Goal: Contribute content: Contribute content

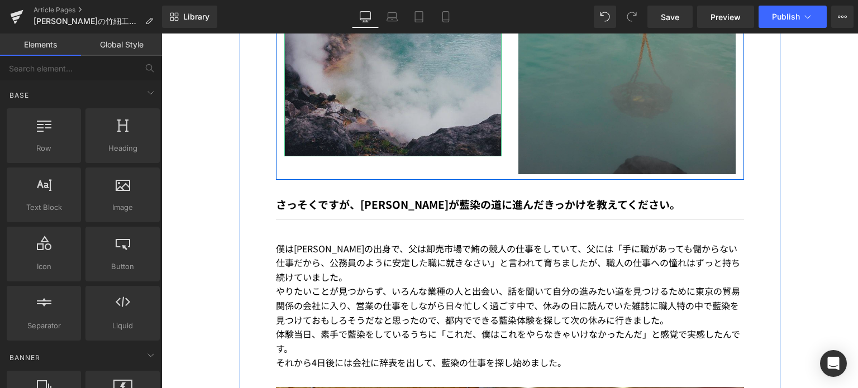
scroll to position [1287, 0]
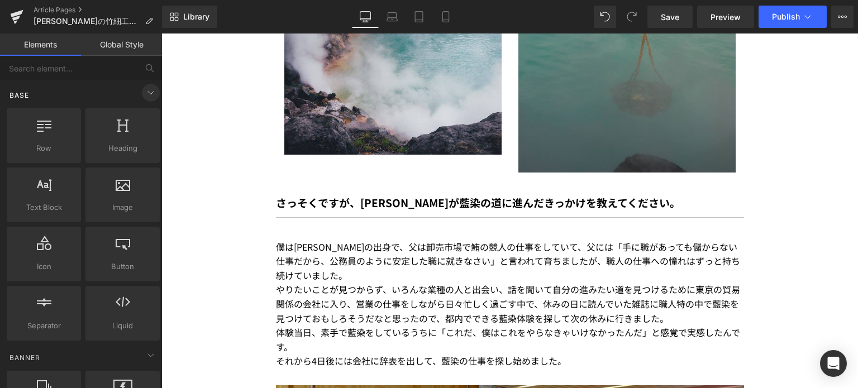
click at [154, 89] on span at bounding box center [151, 93] width 18 height 18
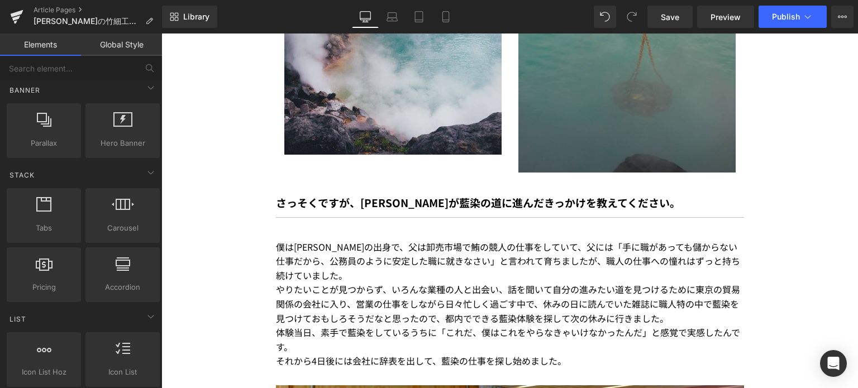
scroll to position [0, 0]
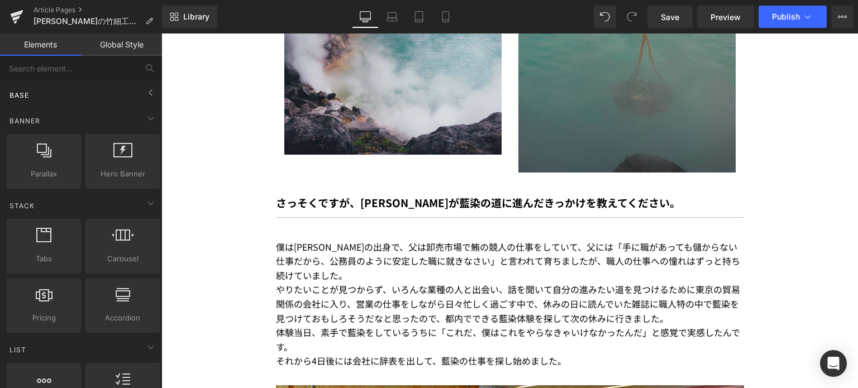
click at [116, 88] on div "Base" at bounding box center [83, 95] width 158 height 22
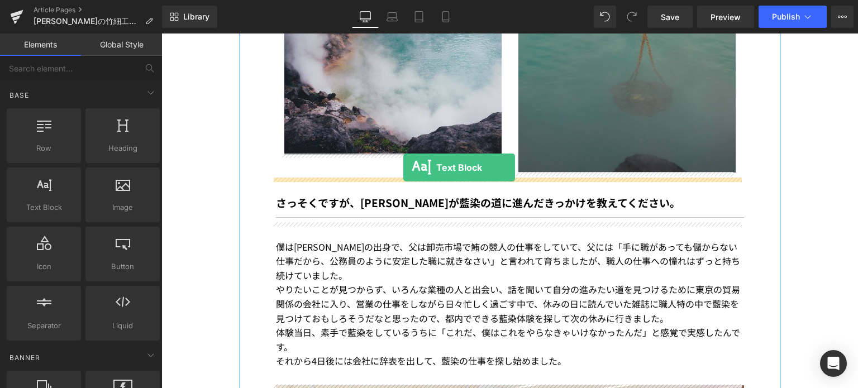
drag, startPoint x: 206, startPoint y: 246, endPoint x: 403, endPoint y: 167, distance: 212.6
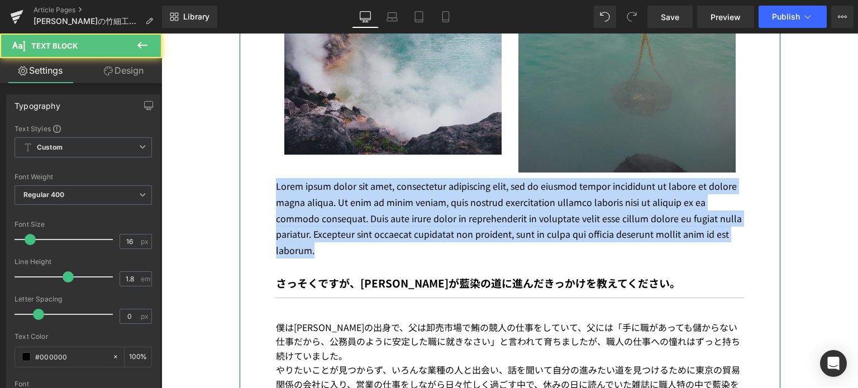
drag, startPoint x: 325, startPoint y: 250, endPoint x: 268, endPoint y: 188, distance: 84.3
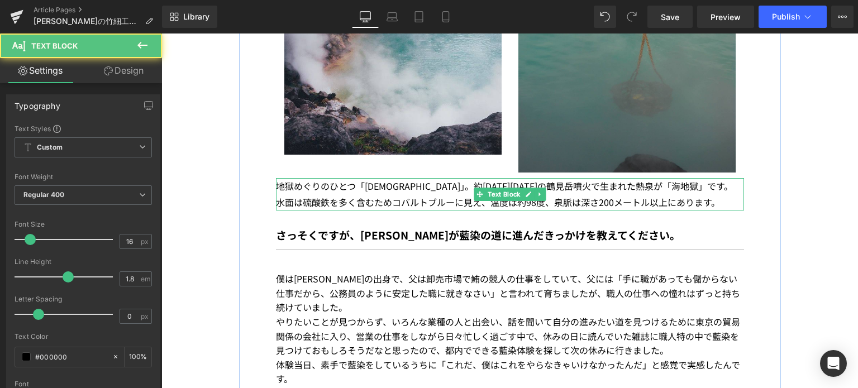
click at [474, 184] on span "約[DATE][DATE]の鶴見岳噴火で生まれた熱泉が「海地獄」です。" at bounding box center [603, 185] width 259 height 13
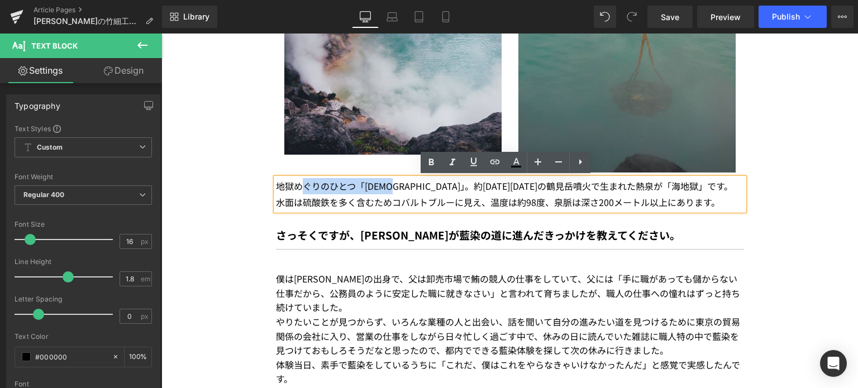
drag, startPoint x: 401, startPoint y: 187, endPoint x: 298, endPoint y: 181, distance: 103.6
click at [298, 181] on p "地獄めぐりのひとつ「[DEMOGRAPHIC_DATA]」。 約[DATE][DATE]の鶴見岳噴火で生まれた熱泉が「海地獄」です。" at bounding box center [510, 186] width 468 height 16
click at [614, 188] on span "約[DATE][DATE]の鶴見岳噴火で生まれた熱泉が「海地獄」です。" at bounding box center [603, 185] width 259 height 13
drag, startPoint x: 624, startPoint y: 189, endPoint x: 550, endPoint y: 190, distance: 73.2
click at [550, 190] on span "約[DATE][DATE]の鶴見岳噴火で生まれた熱泉が「海地獄」です。" at bounding box center [603, 185] width 259 height 13
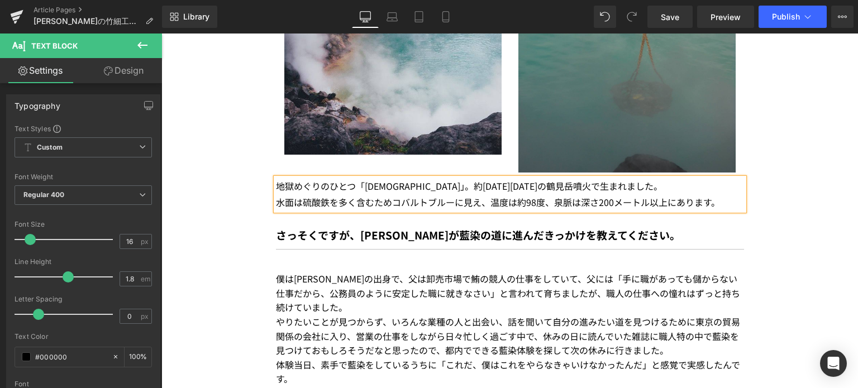
click at [701, 202] on div "地獄めぐりのひとつ「[DEMOGRAPHIC_DATA]」。 約[DATE][DATE]の鶴見岳噴火で生まれました 。 水面は硫酸鉄を多く含むためコバルトブル…" at bounding box center [510, 194] width 468 height 32
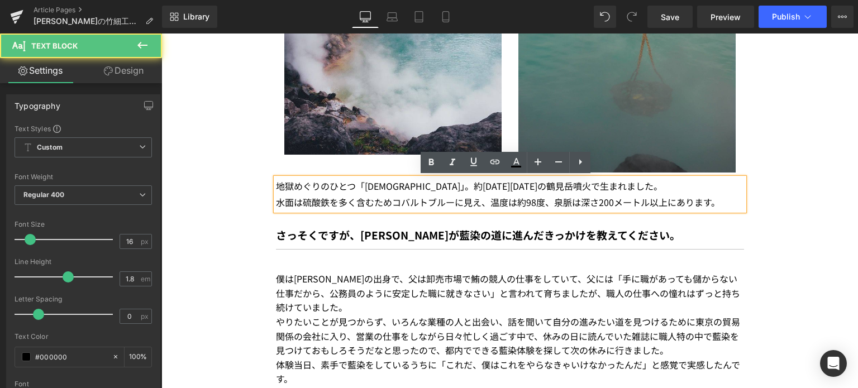
click at [705, 204] on div "地獄めぐりのひとつ「[DEMOGRAPHIC_DATA]」。 約[DATE][DATE]の鶴見岳噴火で生まれました 。 水面は硫酸鉄を多く含むためコバルトブル…" at bounding box center [510, 194] width 468 height 32
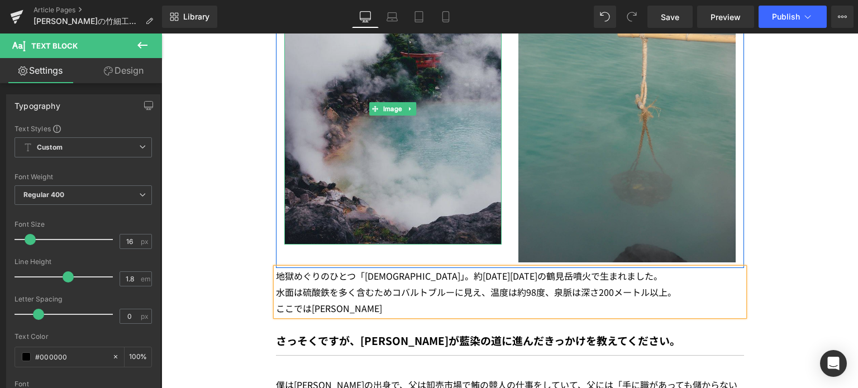
scroll to position [1197, 0]
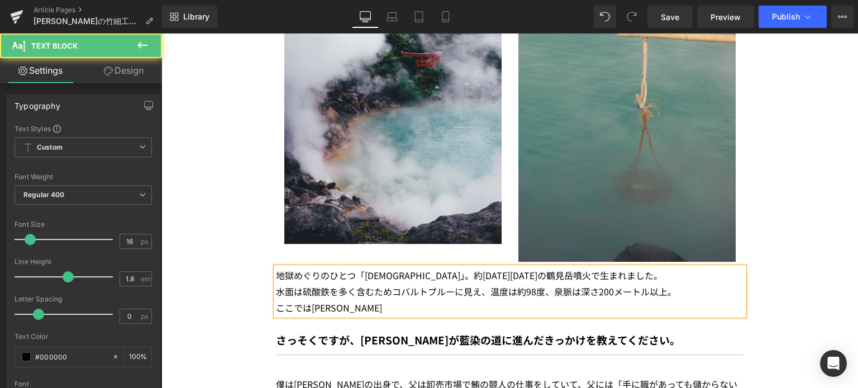
click at [305, 306] on span "ここでは[PERSON_NAME]" at bounding box center [329, 307] width 106 height 13
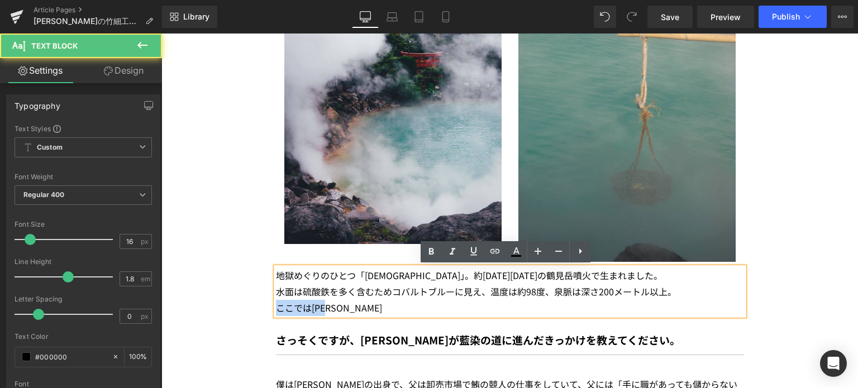
drag, startPoint x: 347, startPoint y: 311, endPoint x: 274, endPoint y: 302, distance: 73.7
click at [276, 302] on div "ここでは[PERSON_NAME]" at bounding box center [510, 308] width 468 height 16
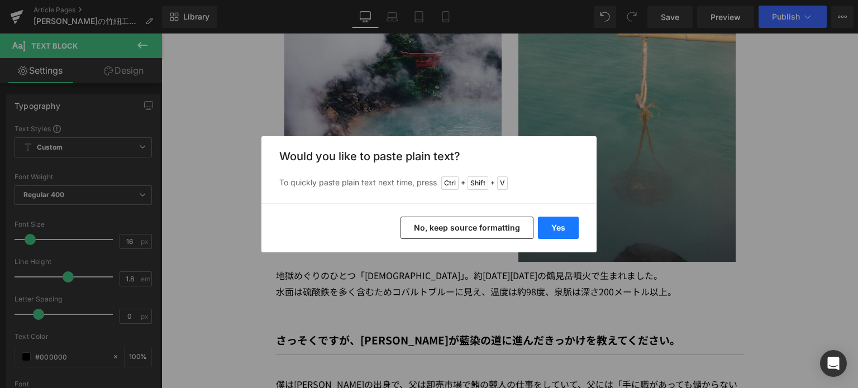
click at [558, 227] on button "Yes" at bounding box center [558, 228] width 41 height 22
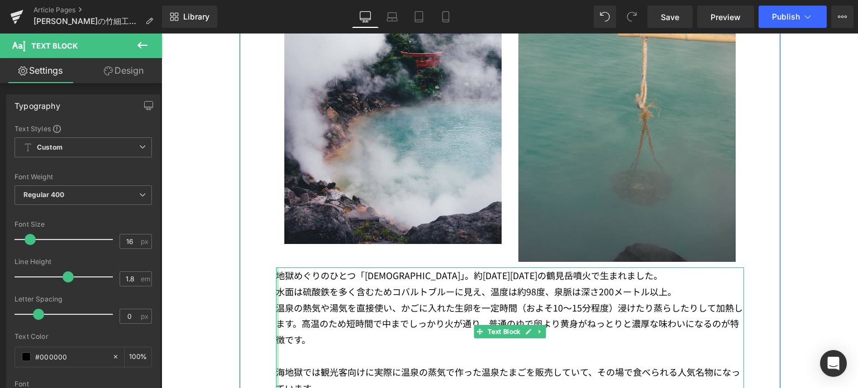
click at [276, 310] on div at bounding box center [277, 332] width 3 height 129
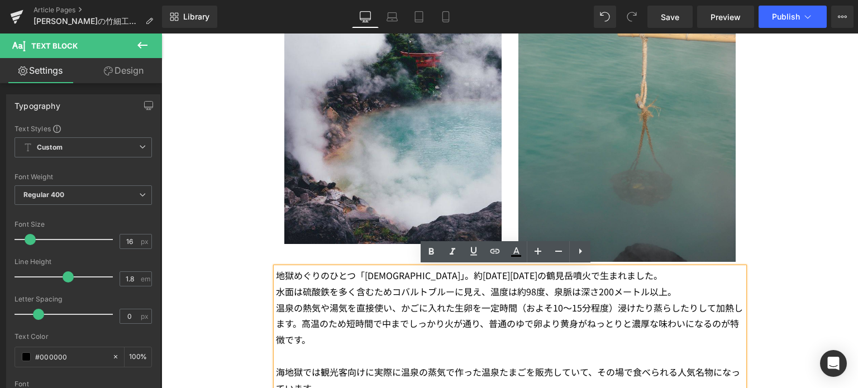
click at [276, 310] on div "温泉の熱気や湯気を直接使い、かごに入れた生卵を一定時間（およそ10〜15分程度）浸けたり蒸らしたりして加熱します。高温のため短時間で中までしっかり火が通り、普…" at bounding box center [510, 324] width 468 height 48
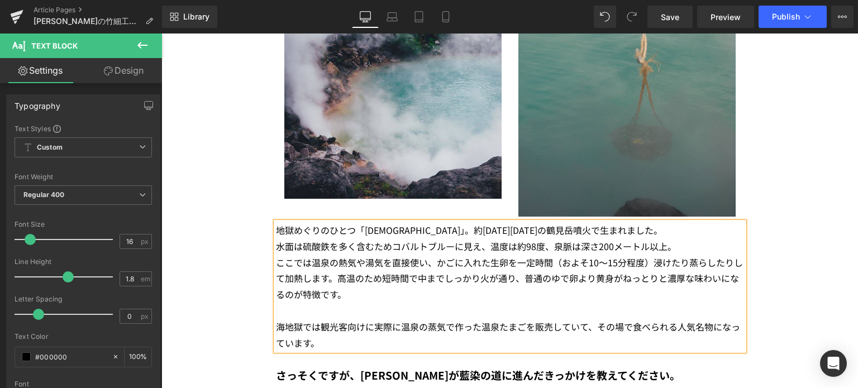
scroll to position [1244, 0]
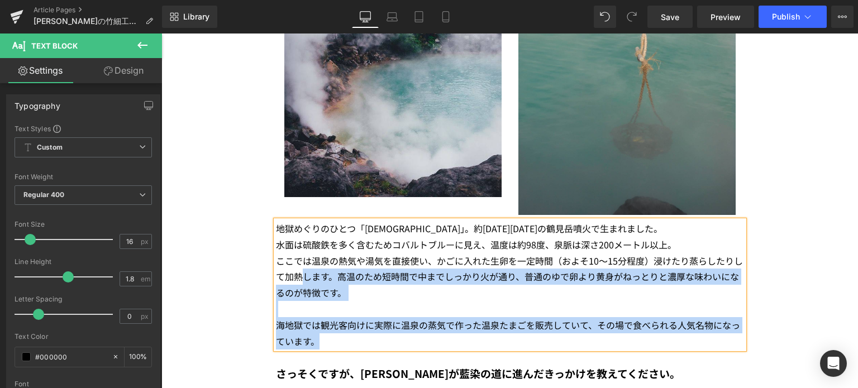
drag, startPoint x: 341, startPoint y: 337, endPoint x: 301, endPoint y: 279, distance: 70.7
click at [301, 279] on div "地獄めぐりのひとつ「[DEMOGRAPHIC_DATA]」。 約[DATE][DATE]の鶴見岳噴火で生まれました 。 水面は硫酸鉄を多く含むためコバルトブル…" at bounding box center [510, 285] width 468 height 129
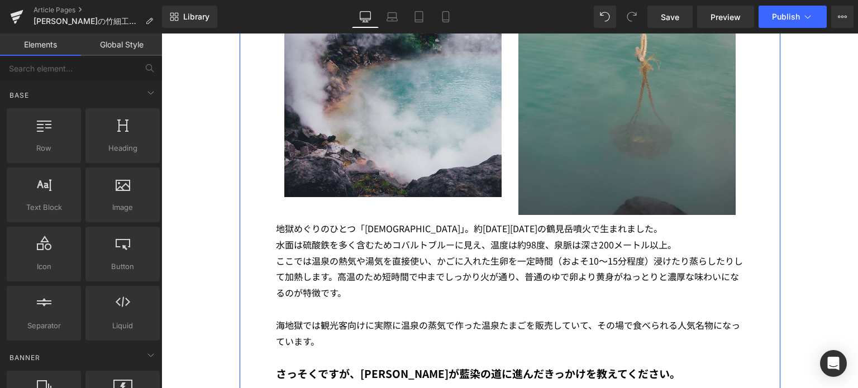
click at [308, 235] on p "地獄めぐりのひとつ「[DEMOGRAPHIC_DATA]」。 約[DATE][DATE]の鶴見岳噴火で生まれました 。" at bounding box center [510, 229] width 468 height 16
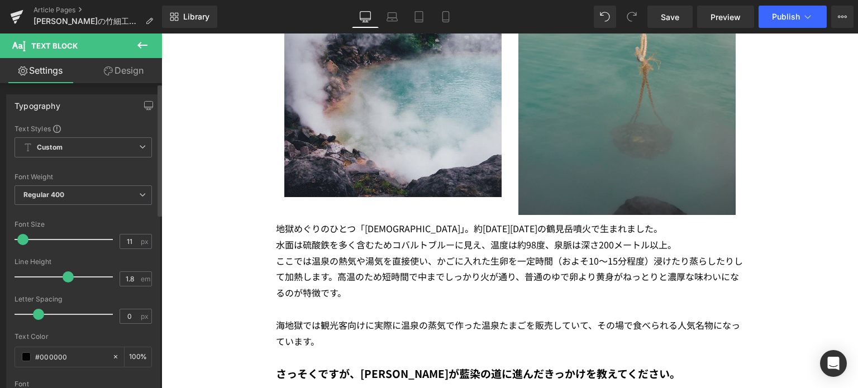
type input "9"
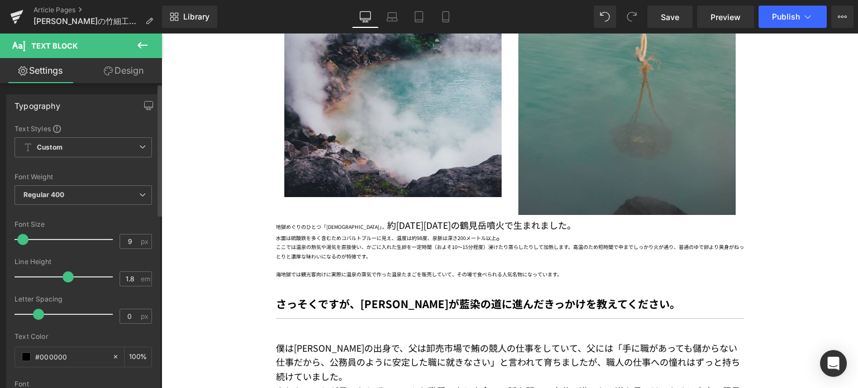
drag, startPoint x: 28, startPoint y: 240, endPoint x: 22, endPoint y: 239, distance: 6.2
click at [22, 239] on span at bounding box center [22, 239] width 11 height 11
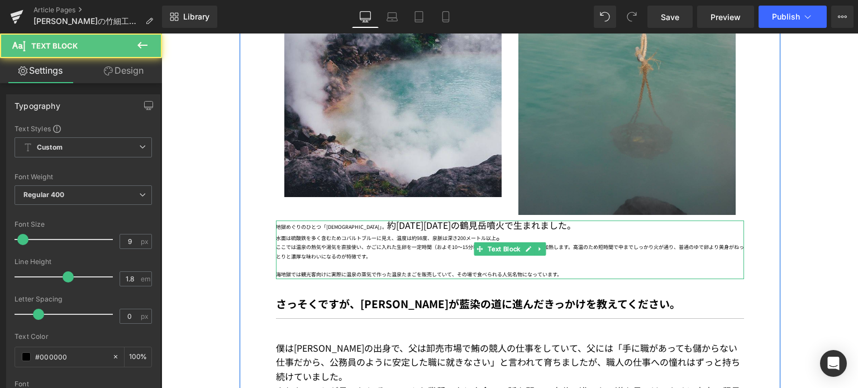
click at [367, 243] on div "ここでは温泉の熱気や湯気を直接使い、かごに入れた生卵を一定時間（およそ10〜15分程度）浸けたり蒸らしたりして加熱します。高温のため短時間で中までしっかり火が…" at bounding box center [510, 252] width 468 height 18
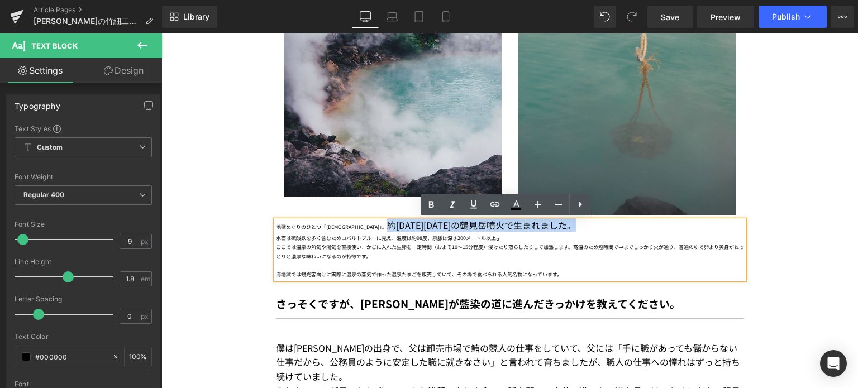
drag, startPoint x: 344, startPoint y: 221, endPoint x: 532, endPoint y: 222, distance: 187.7
click at [532, 222] on p "地獄めぐりのひとつ「[DEMOGRAPHIC_DATA]」。 約[DATE][DATE]の鶴見岳噴火で生まれました 。" at bounding box center [510, 226] width 468 height 11
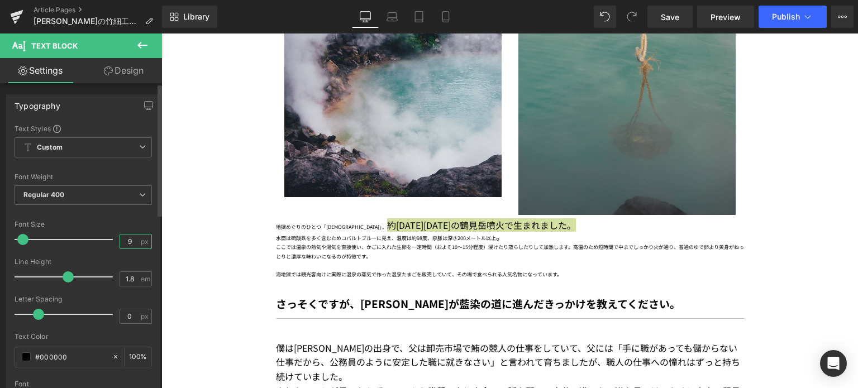
click at [128, 241] on input "9" at bounding box center [130, 242] width 20 height 14
type input "9"
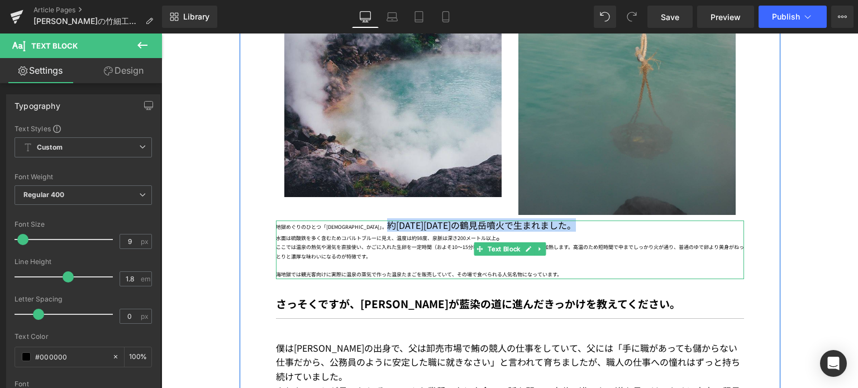
click at [387, 226] on span "約[DATE][DATE]の鶴見岳噴火で生まれました" at bounding box center [477, 224] width 180 height 13
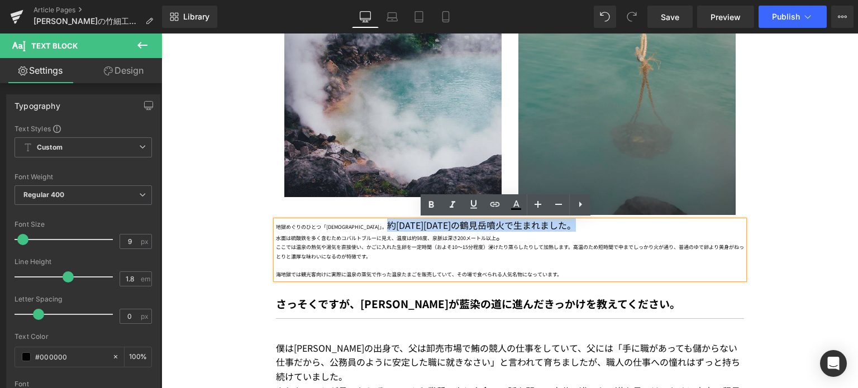
drag, startPoint x: 346, startPoint y: 225, endPoint x: 523, endPoint y: 222, distance: 177.1
click at [523, 222] on p "地獄めぐりのひとつ「[DEMOGRAPHIC_DATA]」。 約[DATE][DATE]の鶴見岳噴火で生まれました 。" at bounding box center [510, 226] width 468 height 11
copy p "約[DATE][DATE]の鶴見岳噴火で生まれました 。"
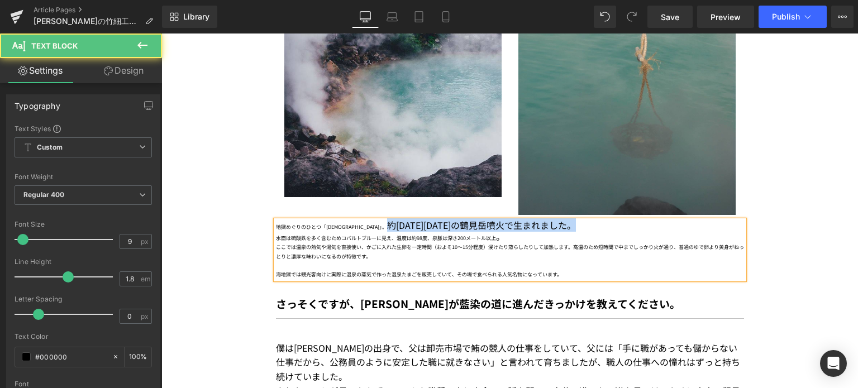
click at [344, 225] on p "地獄めぐりのひとつ「[DEMOGRAPHIC_DATA]」。 約[DATE][DATE]の鶴見岳噴火で生まれました 。" at bounding box center [510, 226] width 468 height 11
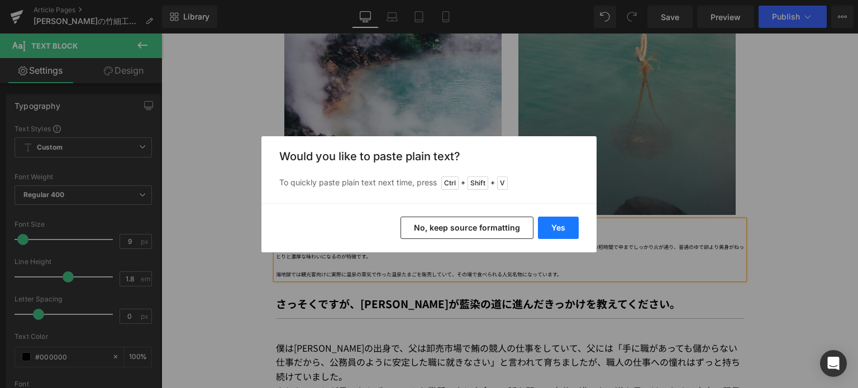
click at [551, 225] on button "Yes" at bounding box center [558, 228] width 41 height 22
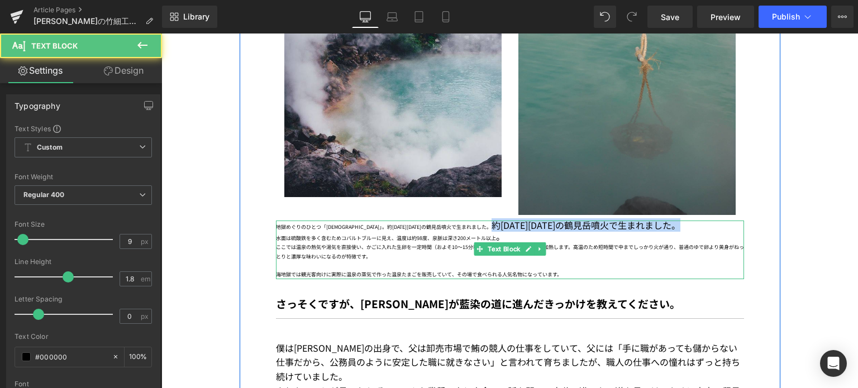
drag, startPoint x: 444, startPoint y: 223, endPoint x: 663, endPoint y: 225, distance: 219.0
click at [663, 225] on p "地獄めぐりのひとつ「[DEMOGRAPHIC_DATA]」。約[DATE][DATE]の鶴見岳噴火で生まれました。 約[DATE][DATE]の鶴見岳噴火で生…" at bounding box center [510, 226] width 468 height 11
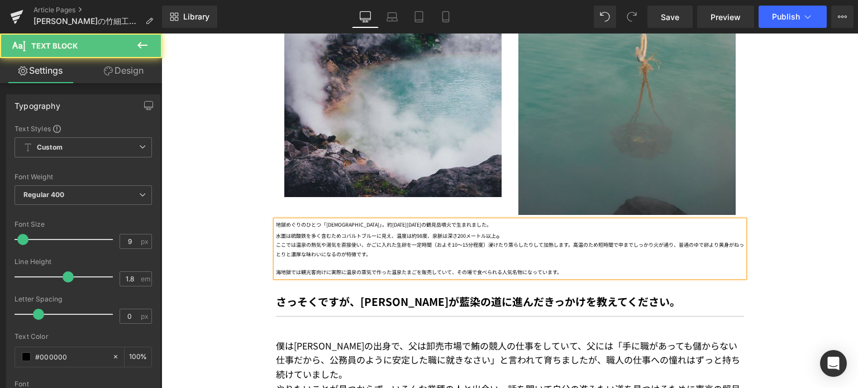
click at [501, 236] on div "地獄めぐりのひとつ「[DEMOGRAPHIC_DATA]」。約[DATE][DATE]の鶴見岳噴火で生まれました。 水面は硫酸鉄を多く含むためコバルトブルーに…" at bounding box center [510, 249] width 468 height 56
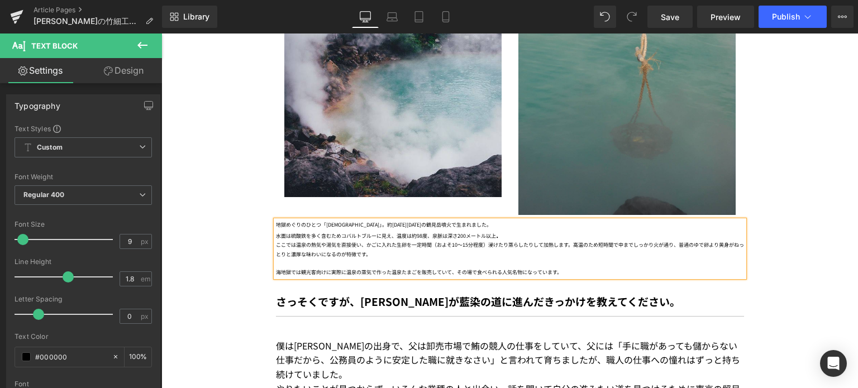
click at [276, 269] on div "海地獄では観光客向けに実際に温泉の蒸気で作った温泉たまごを販売していて、その場で食べられる人気名物になっています。" at bounding box center [510, 272] width 468 height 9
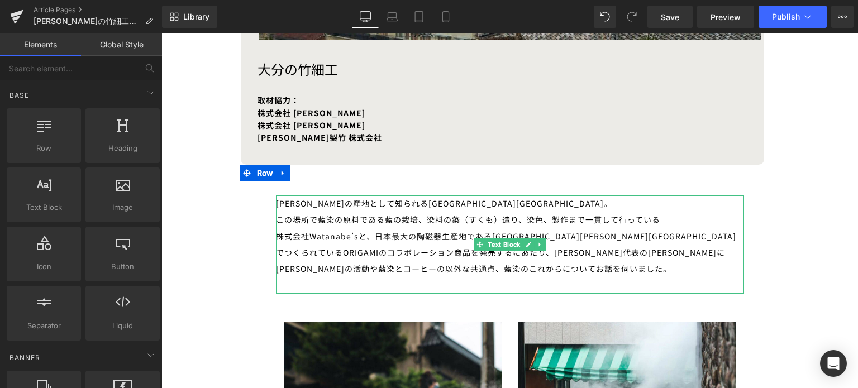
scroll to position [545, 0]
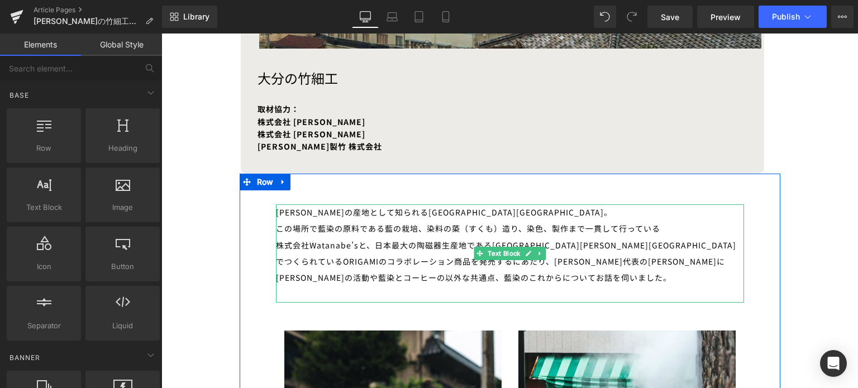
click at [450, 212] on div "[PERSON_NAME]の産地として知られる[GEOGRAPHIC_DATA][GEOGRAPHIC_DATA]。 この場所で藍染の原料である藍の栽培、染料…" at bounding box center [510, 253] width 468 height 98
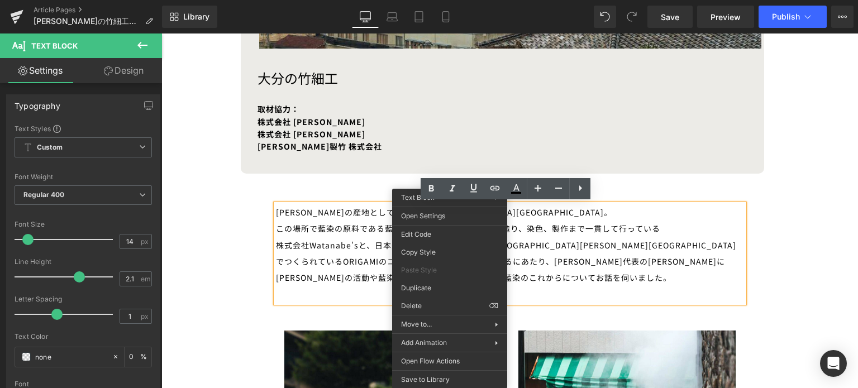
click at [378, 206] on div "[PERSON_NAME]の産地として知られる[GEOGRAPHIC_DATA][GEOGRAPHIC_DATA]。 この場所で藍染の原料である藍の栽培、染料…" at bounding box center [510, 253] width 468 height 98
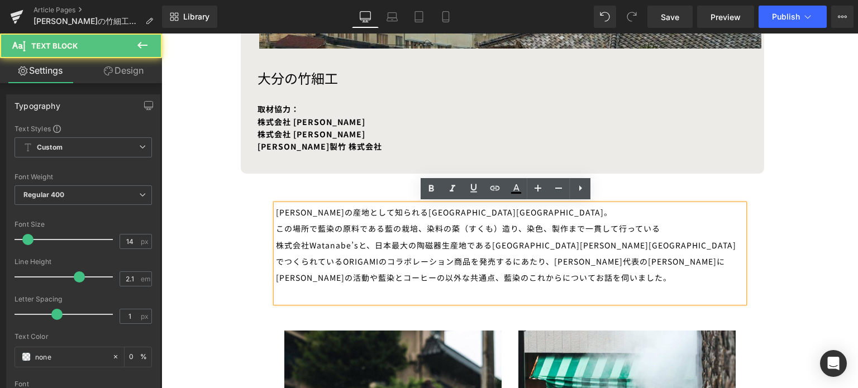
click at [444, 211] on div "[PERSON_NAME]の産地として知られる[GEOGRAPHIC_DATA][GEOGRAPHIC_DATA]。 この場所で藍染の原料である藍の栽培、染料…" at bounding box center [510, 253] width 468 height 98
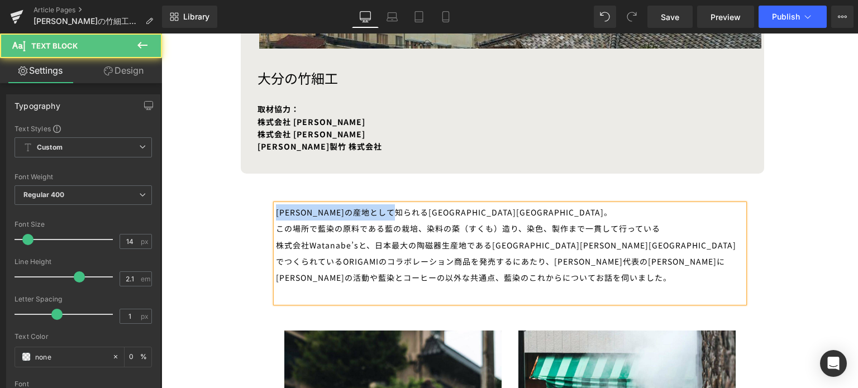
drag, startPoint x: 431, startPoint y: 210, endPoint x: 261, endPoint y: 208, distance: 169.9
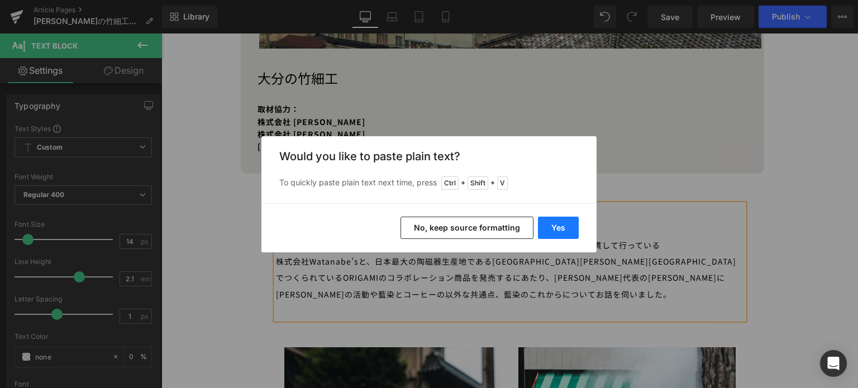
click at [559, 231] on button "Yes" at bounding box center [558, 228] width 41 height 22
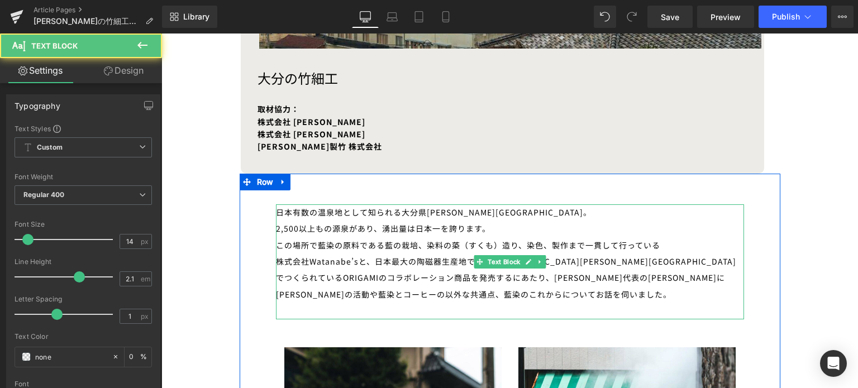
click at [499, 232] on div "2,500以上もの源泉があり、湧出量は日本一を誇ります。 この場所で藍染の原料である藍の栽培、染料の蒅（すくも）造り、染色、製作まで一貫して行っている 株式会…" at bounding box center [510, 270] width 468 height 98
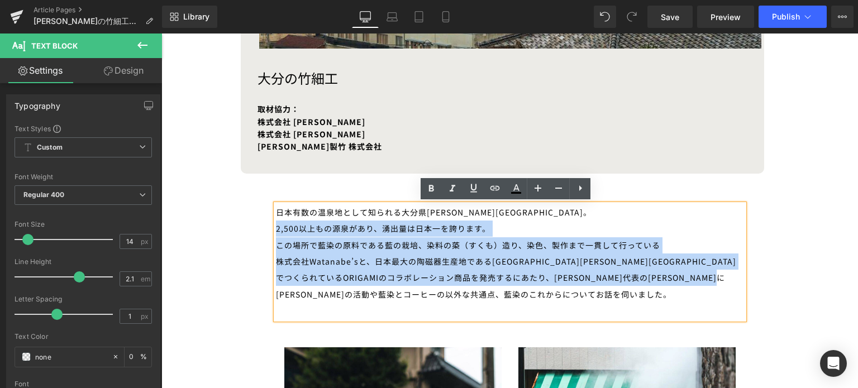
drag, startPoint x: 548, startPoint y: 296, endPoint x: 553, endPoint y: 301, distance: 7.1
click at [553, 301] on div "2,500以上もの源泉があり、湧出量は日本一を誇ります。 この場所で藍染の原料である藍の栽培、染料の蒅（すくも）造り、染色、製作まで一貫して行っている 株式会…" at bounding box center [510, 270] width 468 height 98
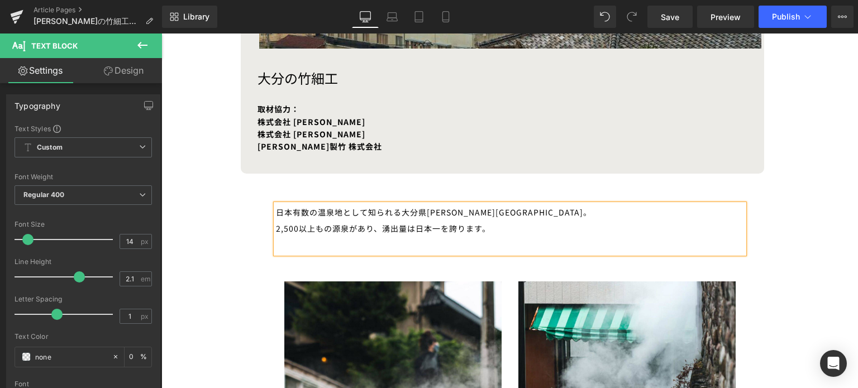
click at [276, 227] on div "2,500以上もの源泉があり、湧出量は日本一を誇ります。" at bounding box center [510, 237] width 468 height 33
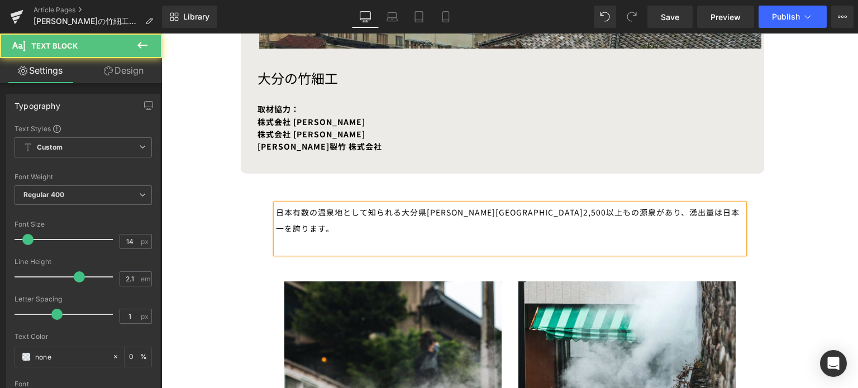
click at [335, 237] on div at bounding box center [510, 245] width 468 height 16
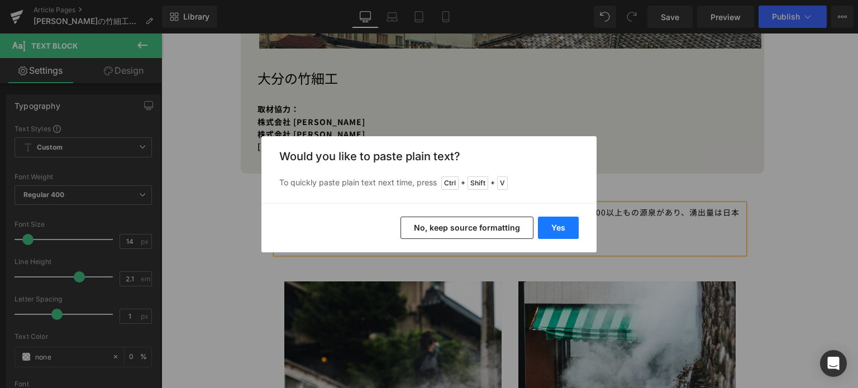
click at [550, 230] on button "Yes" at bounding box center [558, 228] width 41 height 22
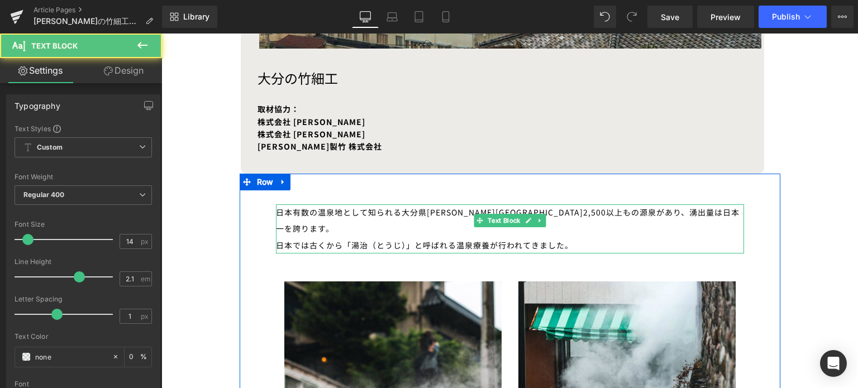
click at [593, 237] on div "日本では古くから「湯治（とうじ）」と呼ばれる温泉療養が行われてきました。" at bounding box center [510, 245] width 468 height 16
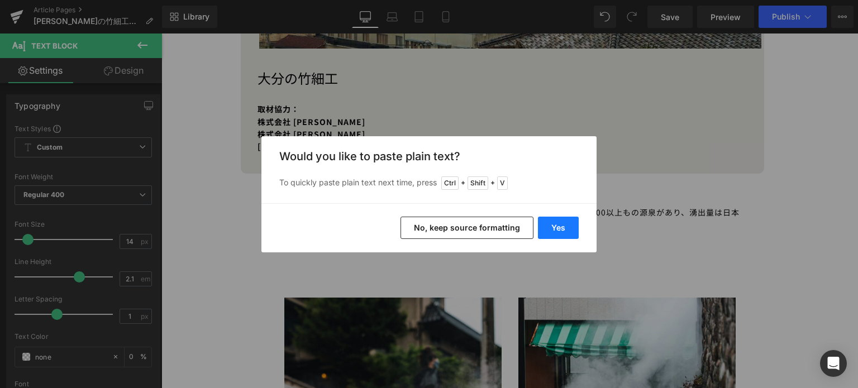
click at [562, 235] on button "Yes" at bounding box center [558, 228] width 41 height 22
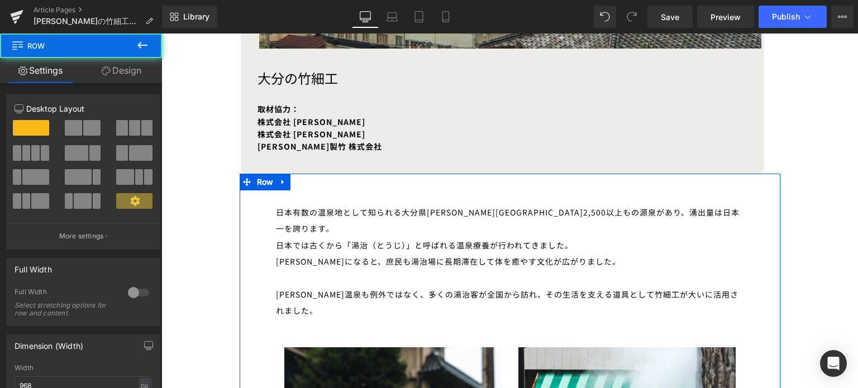
click at [277, 287] on div "[PERSON_NAME]温泉も例外ではなく、多くの湯治客が全国から訪れ、その生活を支える道具として竹細工が大いに活用されました。" at bounding box center [510, 303] width 468 height 33
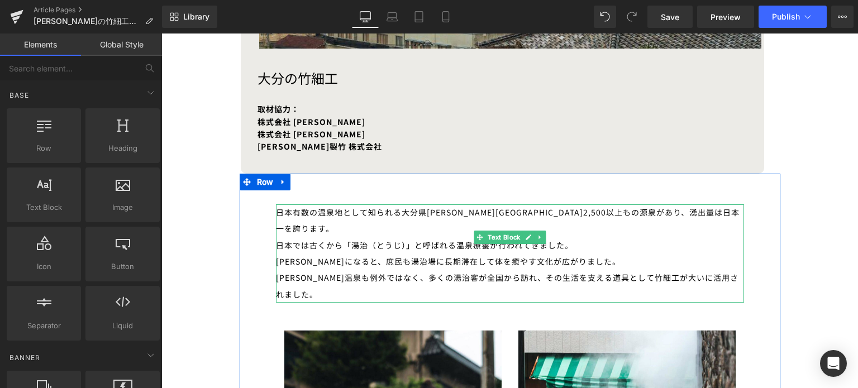
click at [571, 237] on div "日本では古くから「湯治（とうじ）」と呼ばれる温泉療養が行われてきました。" at bounding box center [510, 245] width 468 height 16
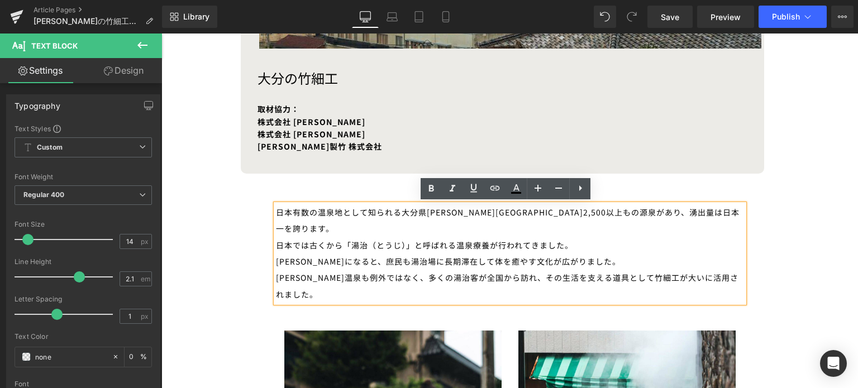
click at [559, 237] on div "日本では古くから「湯治（とうじ）」と呼ばれる温泉療養が行われてきました。" at bounding box center [510, 245] width 468 height 16
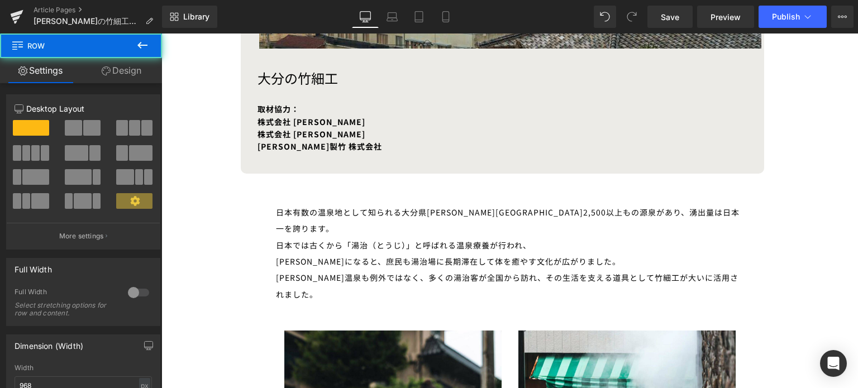
click at [161, 34] on div at bounding box center [161, 34] width 0 height 0
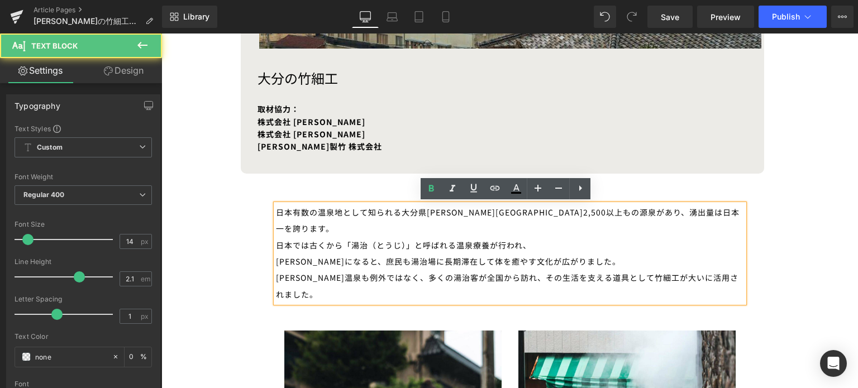
click at [276, 254] on div "[PERSON_NAME]になると、庶民も湯治場に長期滞在して体を癒やす文化が広がりました。" at bounding box center [510, 262] width 468 height 16
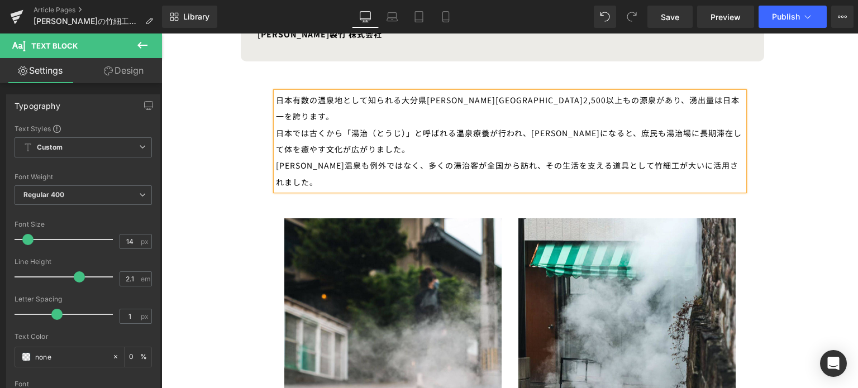
scroll to position [658, 0]
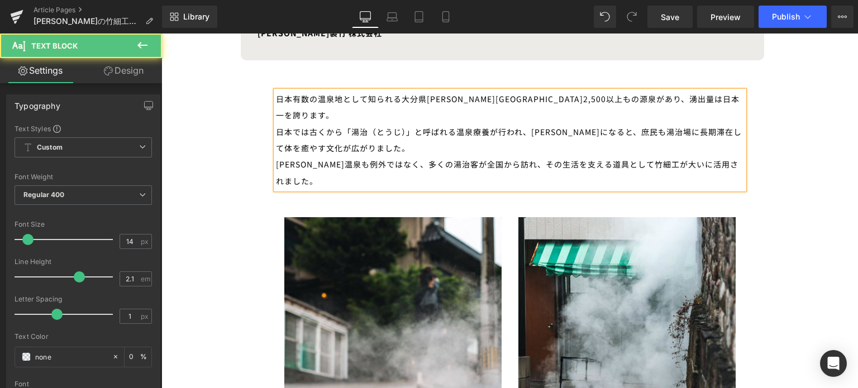
click at [364, 156] on div "[PERSON_NAME]温泉も例外ではなく、多くの湯治客が全国から訪れ、その生活を支える道具として竹細工が大いに活用されました。" at bounding box center [510, 172] width 468 height 33
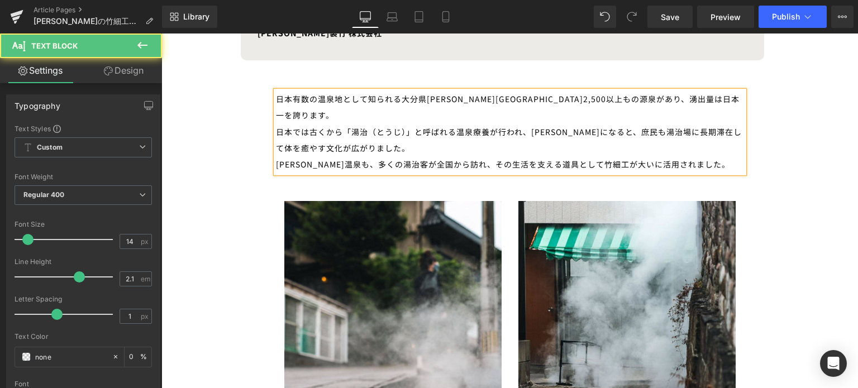
click at [457, 156] on div "[PERSON_NAME]温泉も、多くの湯治客が全国から訪れ、その生活を支える道具として竹細工が大いに活用されました。" at bounding box center [510, 164] width 468 height 16
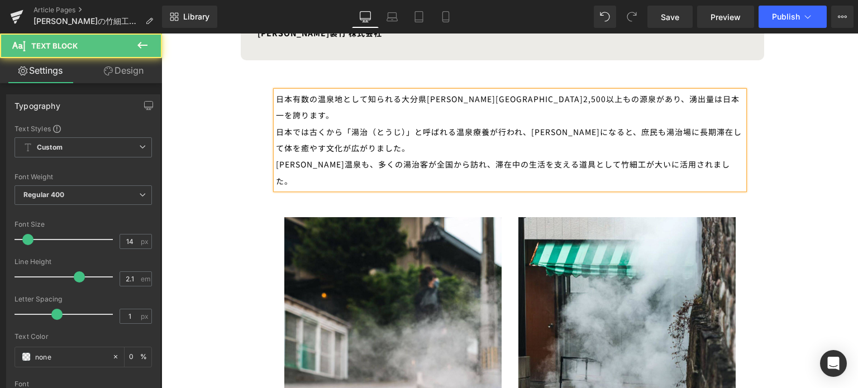
click at [441, 156] on div "[PERSON_NAME]温泉も、多くの湯治客が全国から訪れ、滞在中の生活を支える道具として竹細工が大いに活用されました。" at bounding box center [510, 172] width 468 height 33
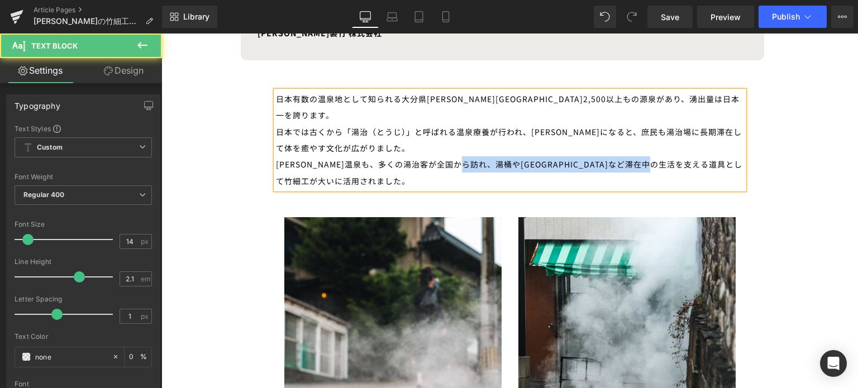
click at [278, 162] on div "[PERSON_NAME]温泉も、多くの湯治客が全国から訪れ、湯桶や[GEOGRAPHIC_DATA]など滞在中の生活を支える道具として竹細工が大いに活用され…" at bounding box center [510, 172] width 468 height 33
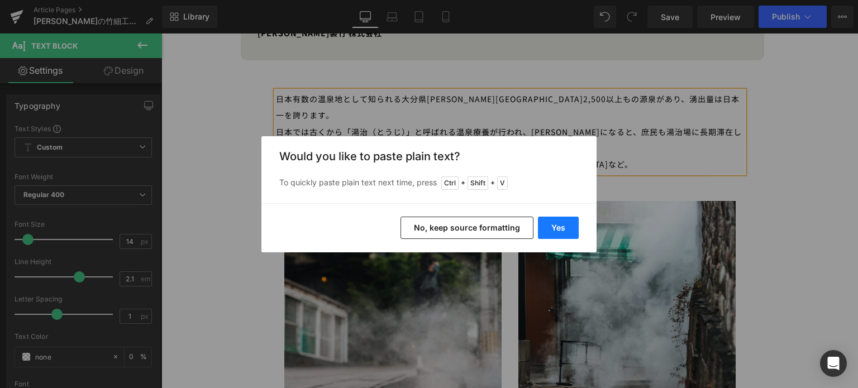
click at [563, 225] on button "Yes" at bounding box center [558, 228] width 41 height 22
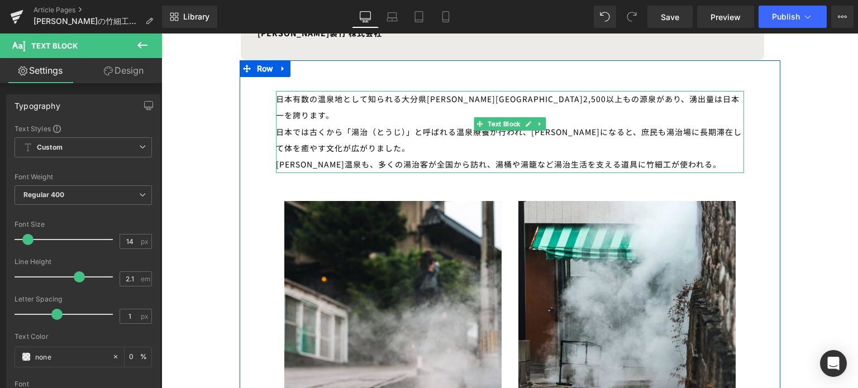
click at [659, 156] on div "[PERSON_NAME]温泉も、多くの湯治客が全国から訪れ、湯桶や湯籠など湯治生活を支える道具に竹細工が使われる。" at bounding box center [510, 164] width 468 height 16
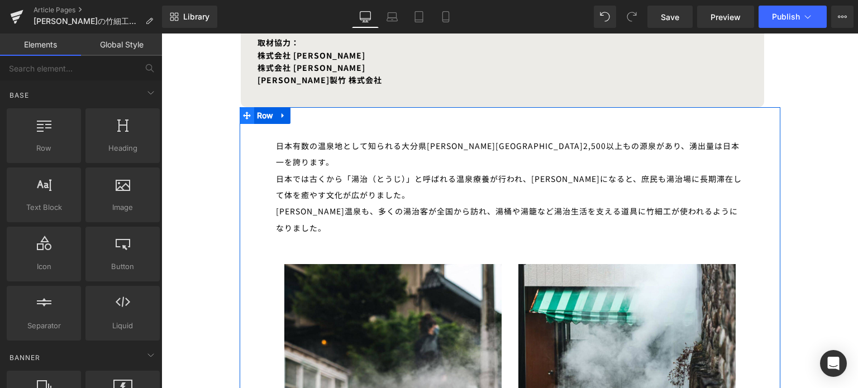
scroll to position [612, 0]
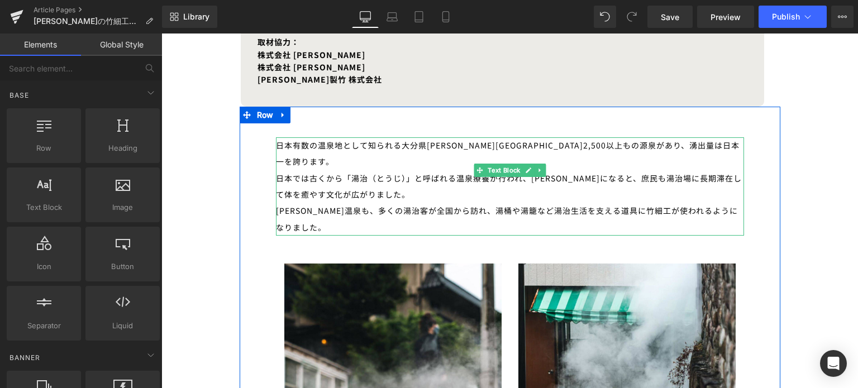
click at [571, 203] on div "[PERSON_NAME]温泉も、多くの湯治客が全国から訪れ、湯桶や湯籠など湯治生活を支える道具に竹細工が使われるようになりました。" at bounding box center [510, 219] width 468 height 33
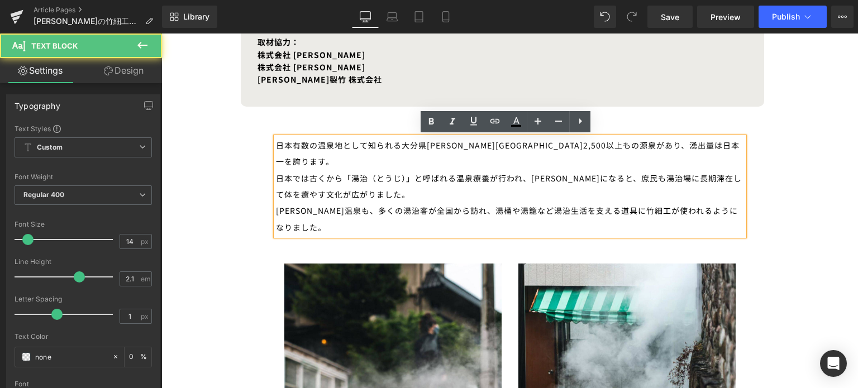
click at [591, 203] on div "[PERSON_NAME]温泉も、多くの湯治客が全国から訪れ、湯桶や湯籠など湯治生活を支える道具に竹細工が使われるようになりました。" at bounding box center [510, 219] width 468 height 33
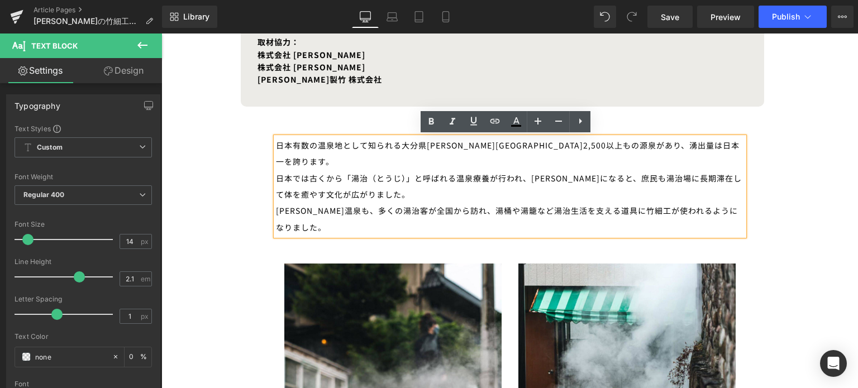
click at [378, 175] on div "日本では古くから「湯治（とうじ）」と呼ばれる温泉療養が行われ、[PERSON_NAME]になると、庶民も湯治場に長期滞在して体を癒やす文化が広がりました。" at bounding box center [510, 186] width 468 height 33
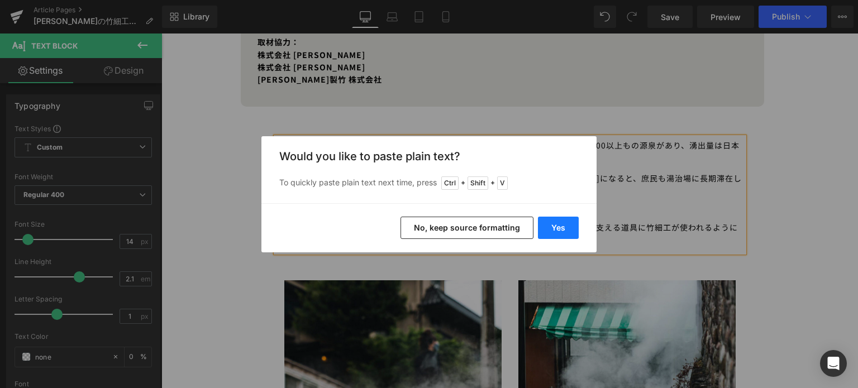
click at [554, 227] on button "Yes" at bounding box center [558, 228] width 41 height 22
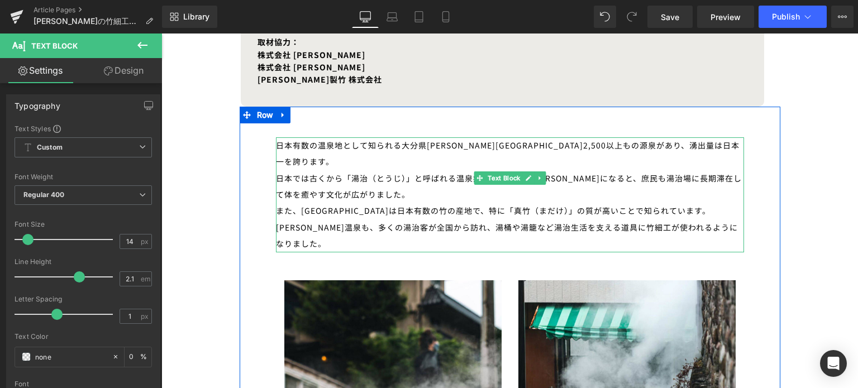
click at [650, 203] on div "また、[GEOGRAPHIC_DATA]は日本有数の竹の産地で、特に「真竹（まだけ）」の質が高いことで知られています。" at bounding box center [510, 211] width 468 height 16
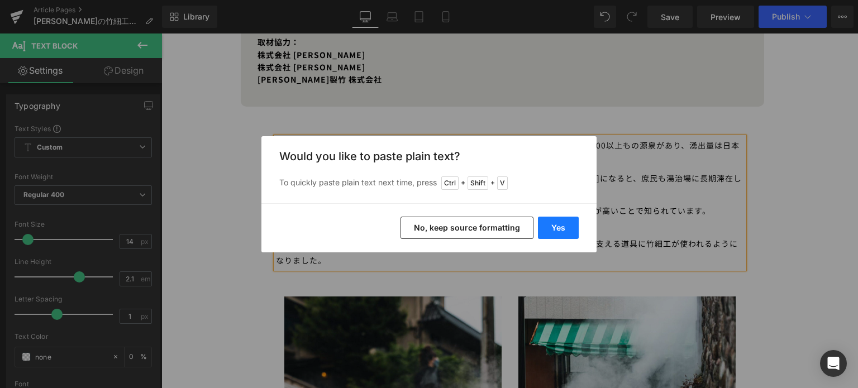
click at [562, 235] on button "Yes" at bounding box center [558, 228] width 41 height 22
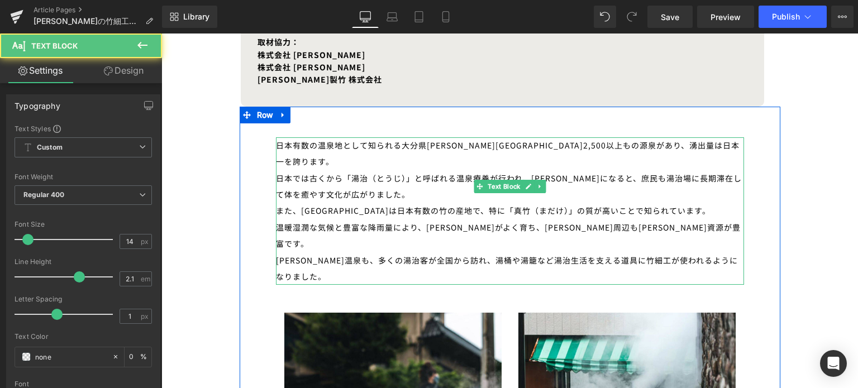
click at [606, 220] on div "温暖湿潤な気候と豊富な降雨量により、[PERSON_NAME]がよく育ち、[PERSON_NAME]周辺も[PERSON_NAME]資源が豊富です。" at bounding box center [510, 236] width 468 height 33
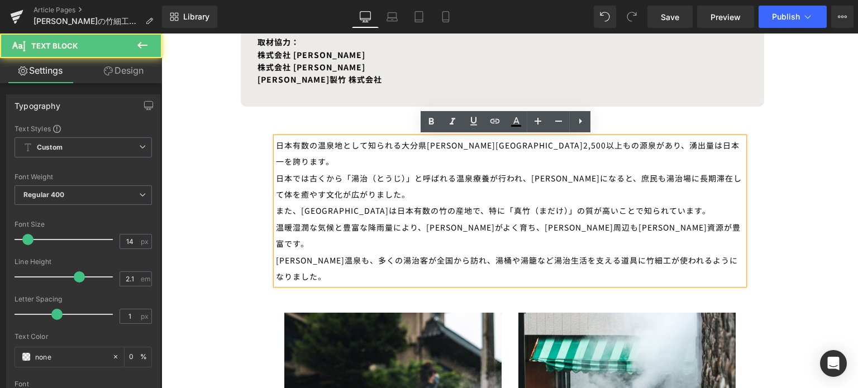
click at [621, 220] on div "温暖湿潤な気候と豊富な降雨量により、[PERSON_NAME]がよく育ち、[PERSON_NAME]周辺も[PERSON_NAME]資源が豊富です。" at bounding box center [510, 236] width 468 height 33
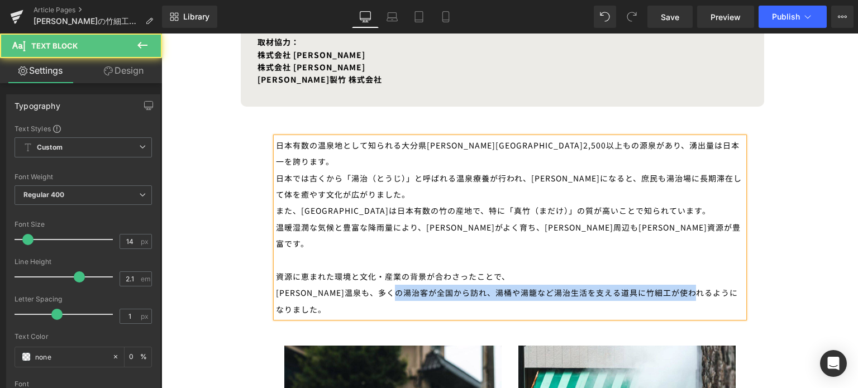
drag, startPoint x: 270, startPoint y: 261, endPoint x: 427, endPoint y: 261, distance: 157.0
click at [427, 261] on div "日本有数の温泉地として知られる大分県[PERSON_NAME][GEOGRAPHIC_DATA]2,500以上もの源泉があり、湧出量は日本一を誇ります。 日本…" at bounding box center [510, 227] width 468 height 180
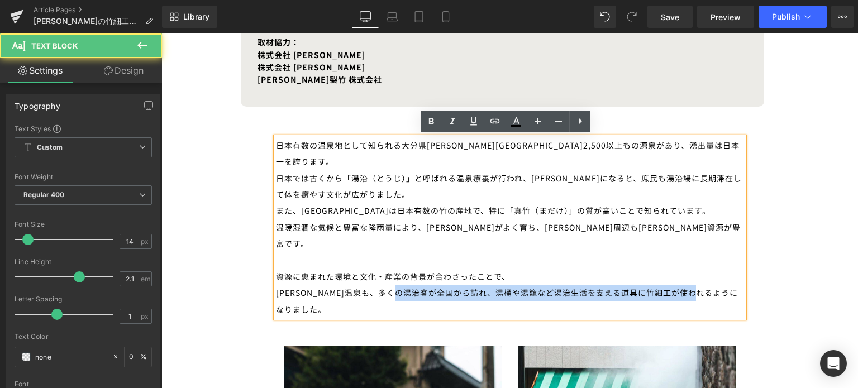
click at [427, 285] on div "[PERSON_NAME]温泉も、多くの湯治客が全国から訪れ、湯桶や湯籠など湯治生活を支える道具に竹細工が使われるようになりました。" at bounding box center [510, 301] width 468 height 33
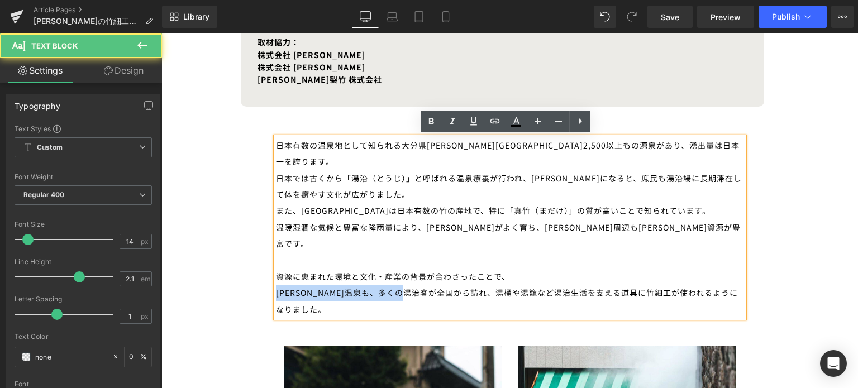
drag, startPoint x: 438, startPoint y: 259, endPoint x: 261, endPoint y: 256, distance: 176.6
copy div "[PERSON_NAME]温泉も、多くの湯治客が全国から訪れ、"
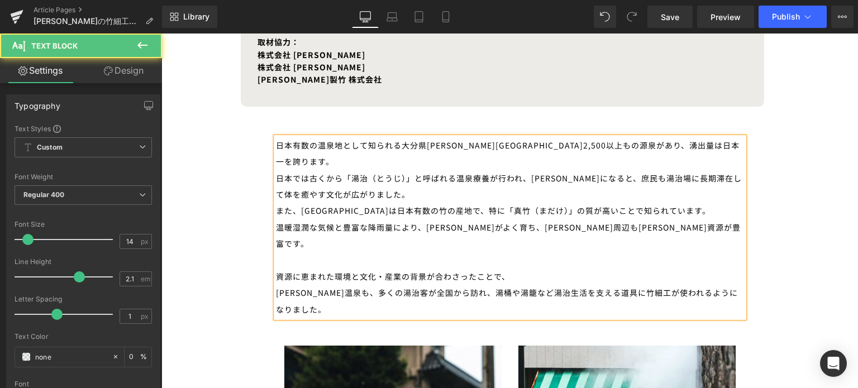
click at [527, 170] on div "日本では古くから「湯治（とうじ）」と呼ばれる温泉療養が行われ、[PERSON_NAME]になると、庶民も湯治場に長期滞在して体を癒やす文化が広がりました。" at bounding box center [510, 186] width 468 height 33
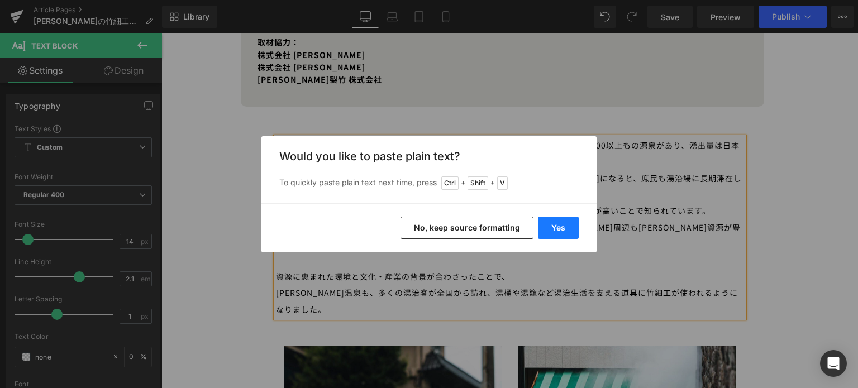
click at [552, 226] on button "Yes" at bounding box center [558, 228] width 41 height 22
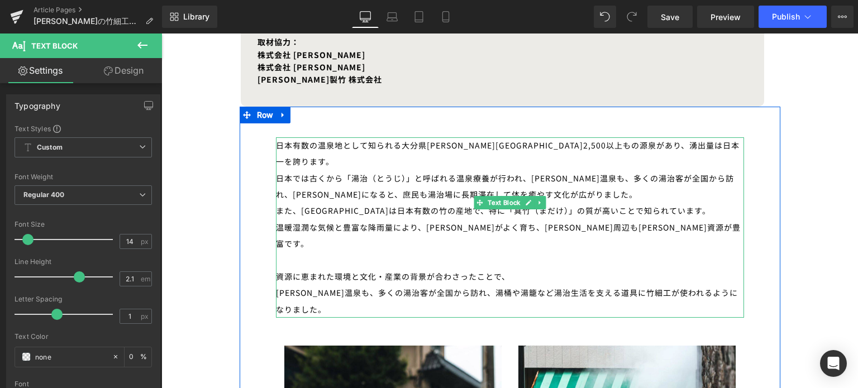
click at [579, 170] on div "日本では古くから「湯治（とうじ）」と呼ばれる温泉療養が行われ、[PERSON_NAME]温泉も、多くの湯治客が全国から訪れ、[PERSON_NAME]になると…" at bounding box center [510, 186] width 468 height 33
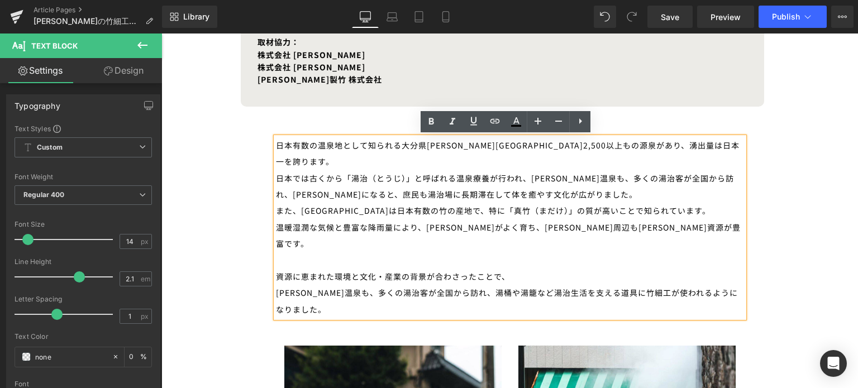
click at [516, 170] on div "日本では古くから「湯治（とうじ）」と呼ばれる温泉療養が行われ、[PERSON_NAME]温泉も、多くの湯治客が全国から訪れ、[PERSON_NAME]になると…" at bounding box center [510, 186] width 468 height 33
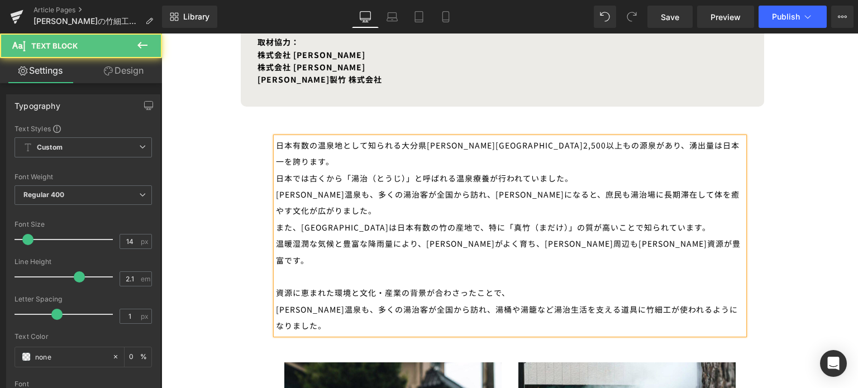
click at [320, 187] on div "[PERSON_NAME]温泉も、多くの湯治客が全国から訪れ、[PERSON_NAME]になると、庶民も湯治場に長期滞在して体を癒やす文化が広がりました。" at bounding box center [510, 203] width 468 height 33
click at [464, 285] on div "資源に恵まれた環境と文化・産業の背景が合わさったことで、" at bounding box center [510, 293] width 468 height 16
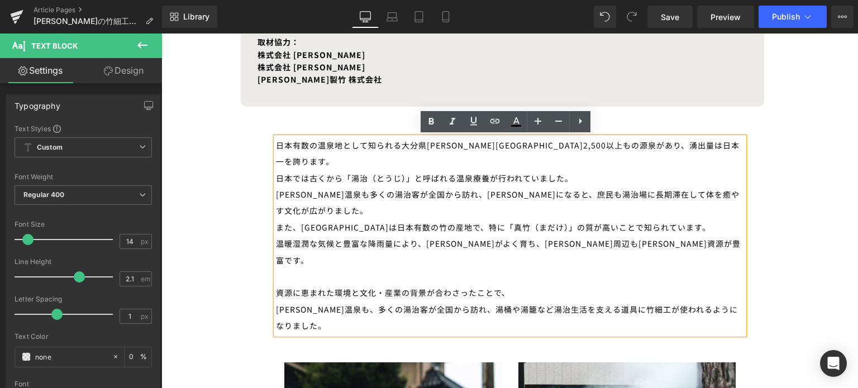
click at [441, 302] on div "[PERSON_NAME]温泉も、多くの湯治客が全国から訪れ、湯桶や湯籠など湯治生活を支える道具に竹細工が使われるようになりました。" at bounding box center [510, 318] width 468 height 33
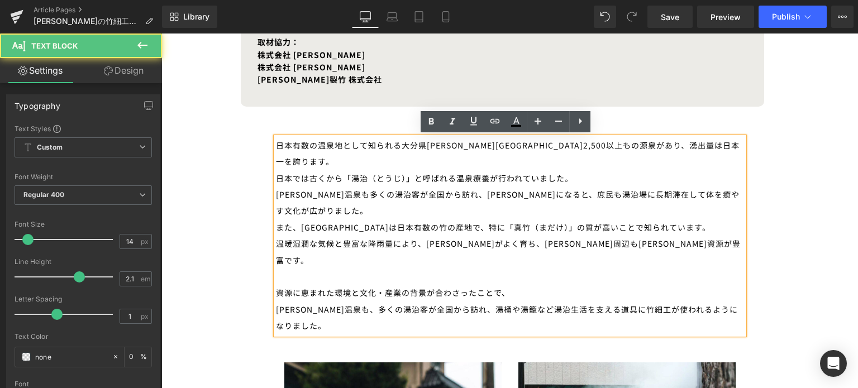
click at [439, 302] on div "[PERSON_NAME]温泉も、多くの湯治客が全国から訪れ、湯桶や湯籠など湯治生活を支える道具に竹細工が使われるようになりました。" at bounding box center [510, 318] width 468 height 33
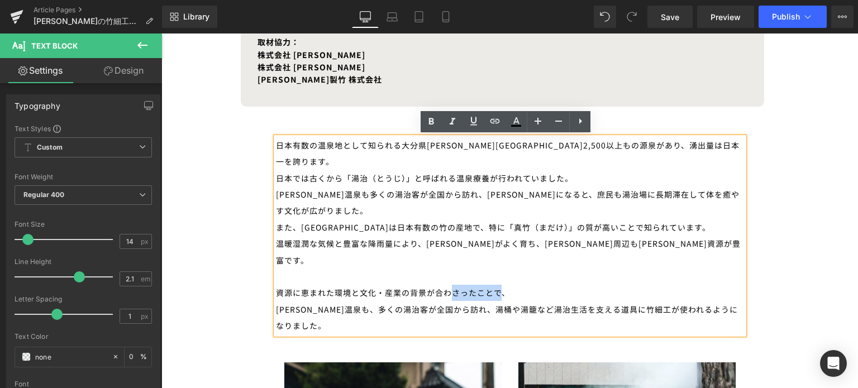
drag, startPoint x: 494, startPoint y: 259, endPoint x: 450, endPoint y: 256, distance: 44.2
click at [450, 285] on div "資源に恵まれた環境と文化・産業の背景が合わさったことで、" at bounding box center [510, 293] width 468 height 16
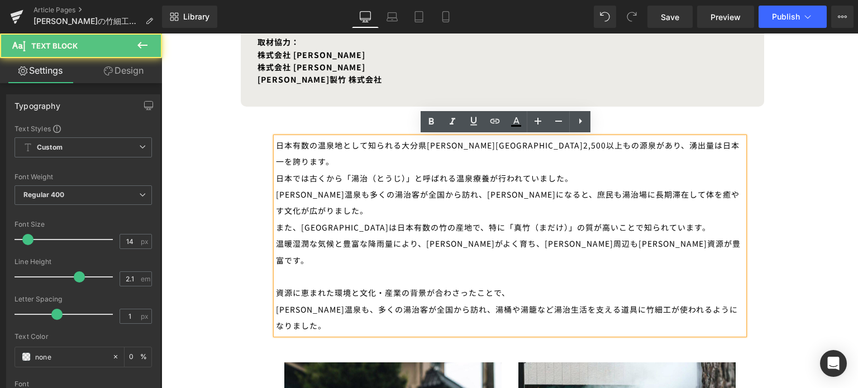
click at [515, 285] on div "資源に恵まれた環境と文化・産業の背景が合わさったことで、" at bounding box center [510, 293] width 468 height 16
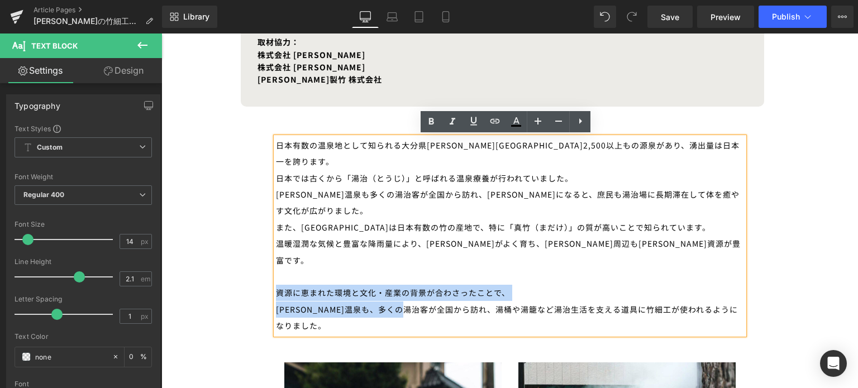
drag, startPoint x: 436, startPoint y: 274, endPoint x: 273, endPoint y: 267, distance: 163.3
click at [276, 267] on div "日本有数の温泉地として知られる大分県[PERSON_NAME][GEOGRAPHIC_DATA]2,500以上もの源泉があり、湧出量は日本一を誇ります。 日本…" at bounding box center [510, 235] width 468 height 197
click at [291, 285] on div "資源に恵まれた環境と文化・産業の背景が合わさったことで、" at bounding box center [510, 293] width 468 height 16
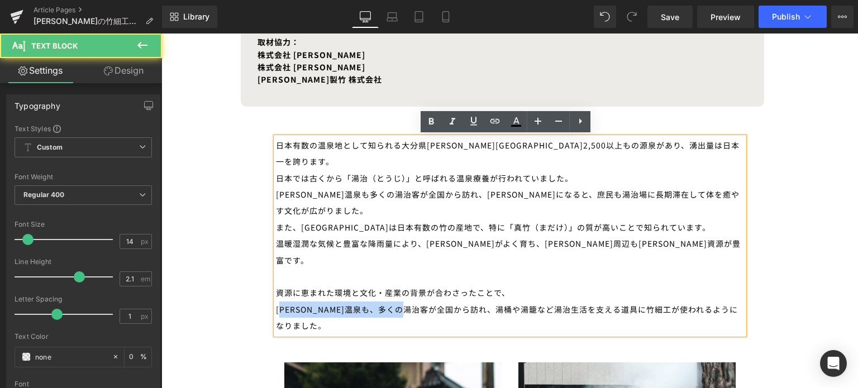
drag, startPoint x: 436, startPoint y: 277, endPoint x: 275, endPoint y: 290, distance: 161.5
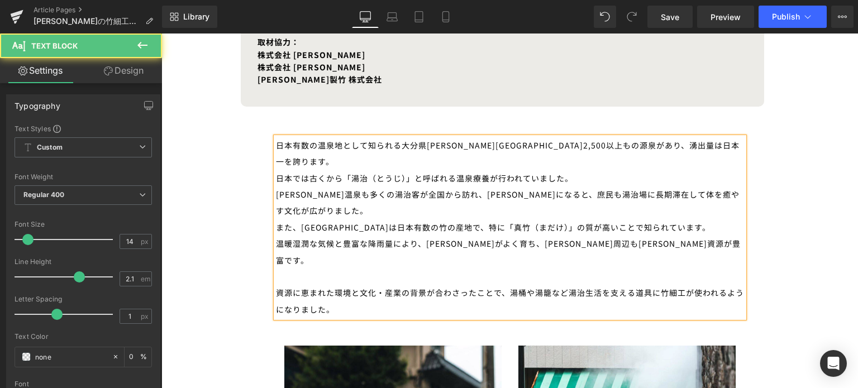
click at [335, 285] on div "資源に恵まれた環境と文化・産業の背景が合わさったことで、湯桶や湯籠など湯治生活を支える道具に竹細工が使われるようになりました。" at bounding box center [510, 301] width 468 height 33
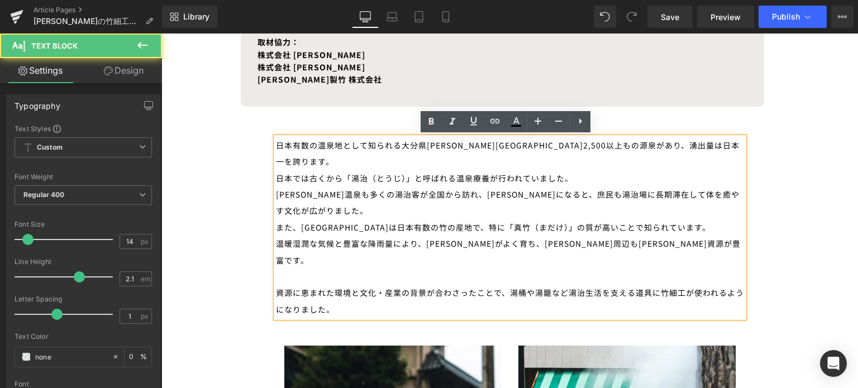
click at [276, 285] on div "資源に恵まれた環境と文化・産業の背景が合わさったことで、湯桶や湯籠など湯治生活を支える道具に竹細工が使われるようになりました。" at bounding box center [510, 301] width 468 height 33
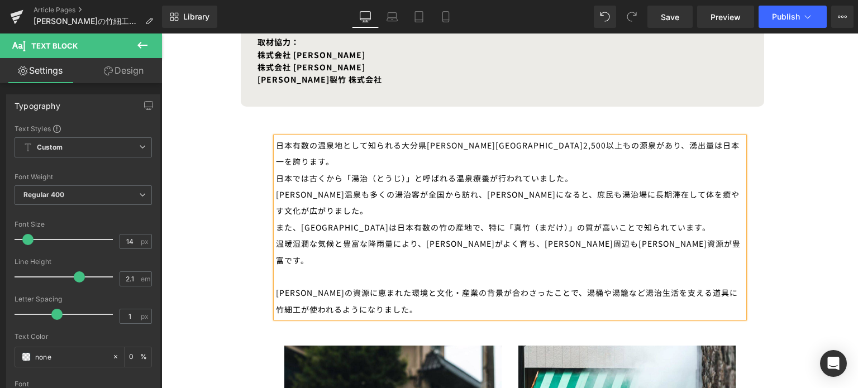
click at [382, 285] on div "[PERSON_NAME]の資源に恵まれた環境と文化・産業の背景が合わさったことで、湯桶や湯籠など湯治生活を支える道具に竹細工が使われるようになりました。" at bounding box center [510, 301] width 468 height 33
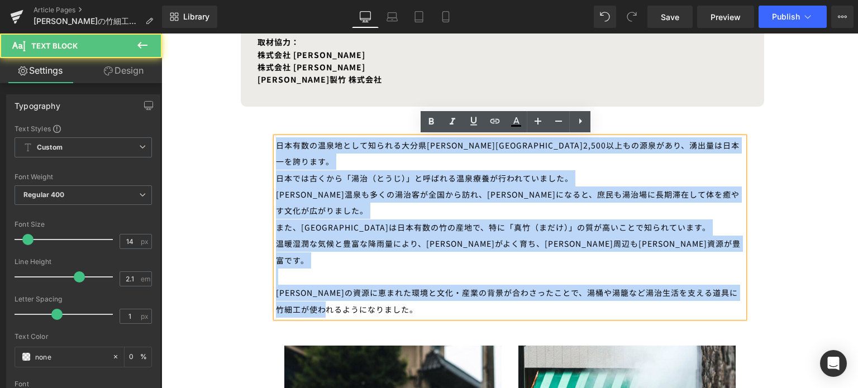
drag, startPoint x: 358, startPoint y: 274, endPoint x: 220, endPoint y: 120, distance: 207.4
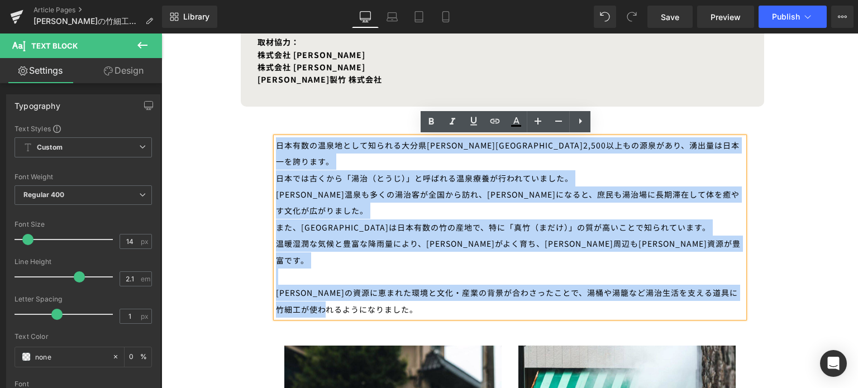
copy div "日本有数の温泉地として知られる大分県[PERSON_NAME][GEOGRAPHIC_DATA]2,500以上もの源泉があり、湧出量は日本一を誇ります。 日本…"
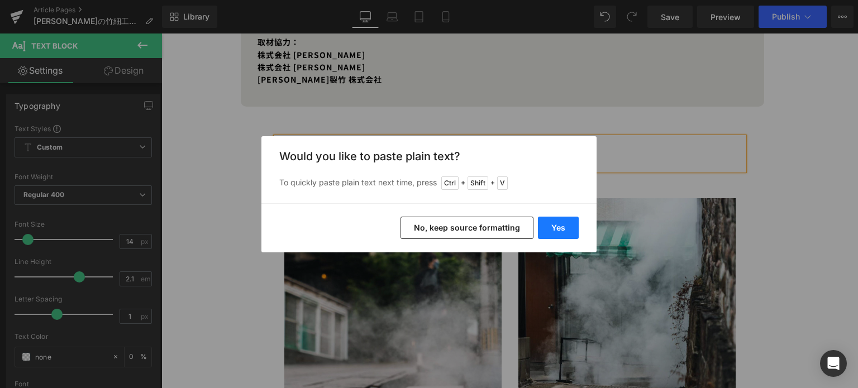
click at [565, 233] on button "Yes" at bounding box center [558, 228] width 41 height 22
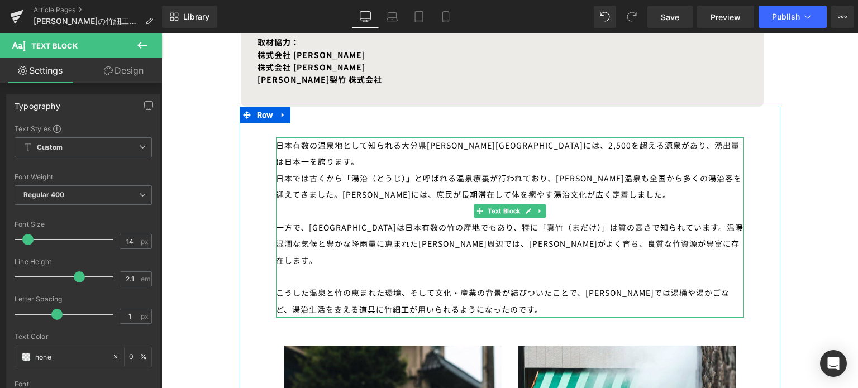
click at [288, 269] on div at bounding box center [510, 277] width 468 height 16
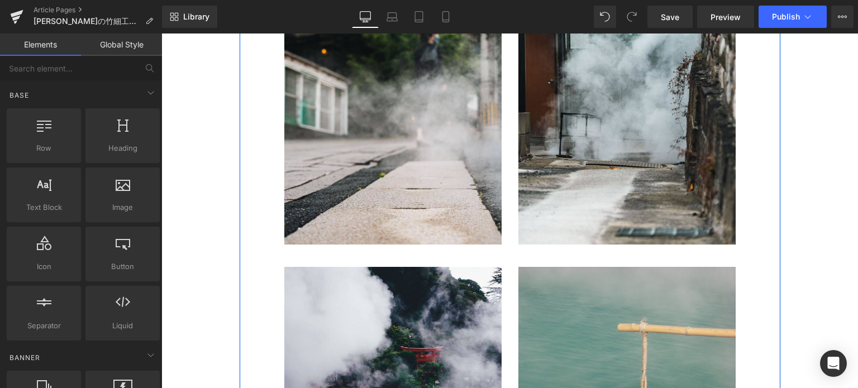
scroll to position [985, 0]
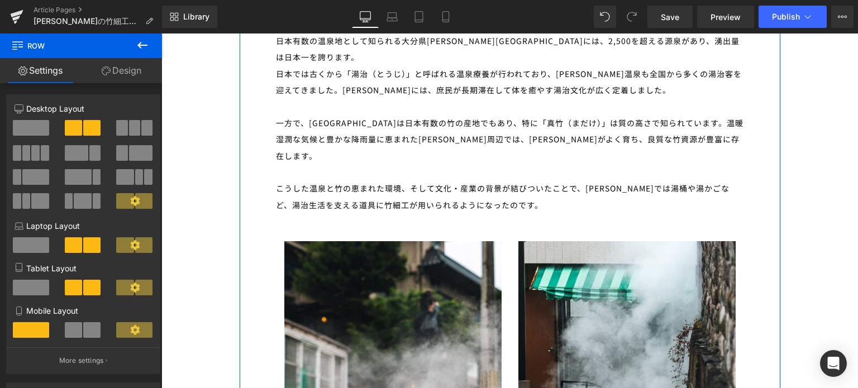
scroll to position [627, 0]
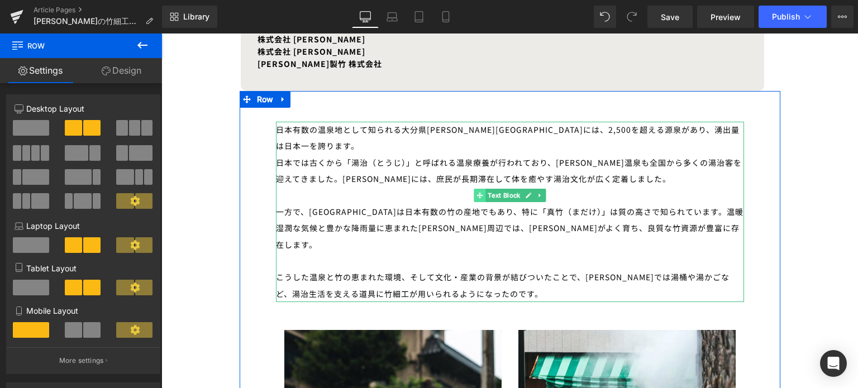
click at [477, 196] on icon at bounding box center [480, 195] width 6 height 7
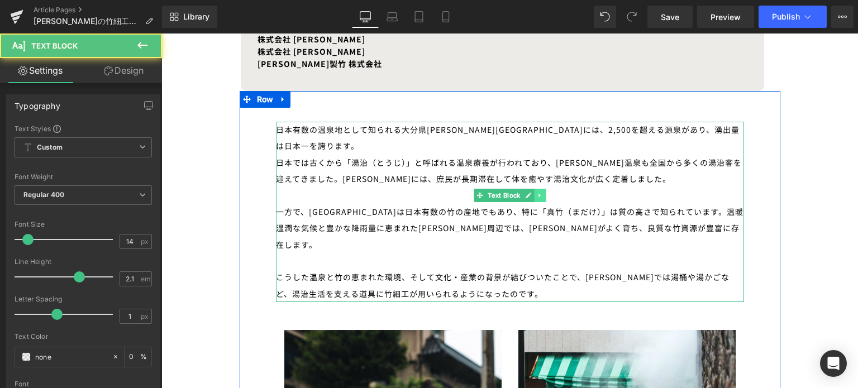
click at [534, 200] on link at bounding box center [540, 195] width 12 height 13
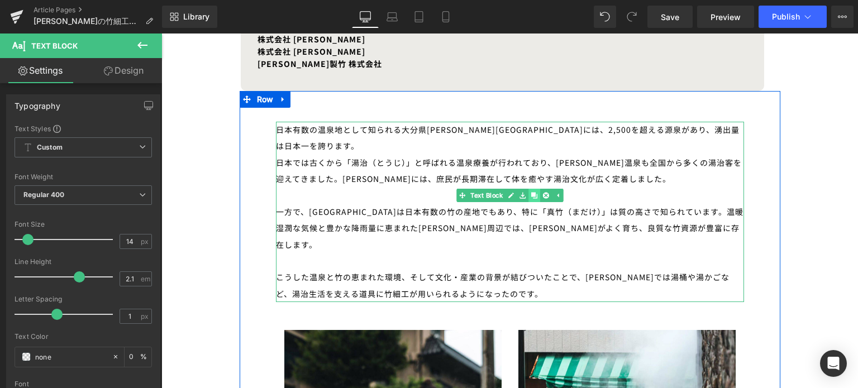
click at [534, 198] on link at bounding box center [535, 195] width 12 height 13
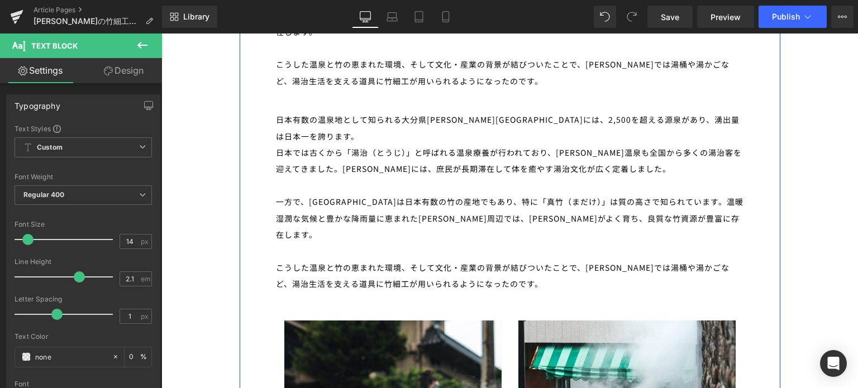
scroll to position [840, 0]
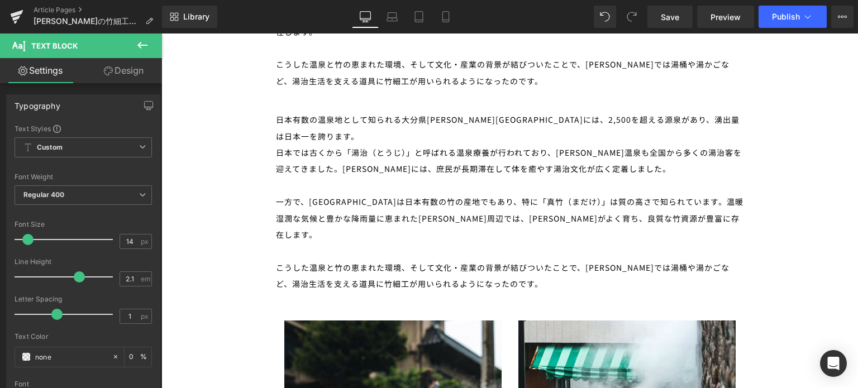
click at [448, 178] on div at bounding box center [510, 186] width 468 height 16
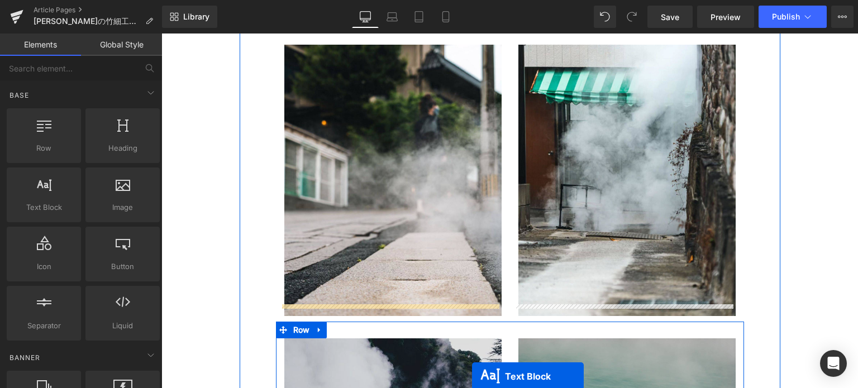
scroll to position [986, 0]
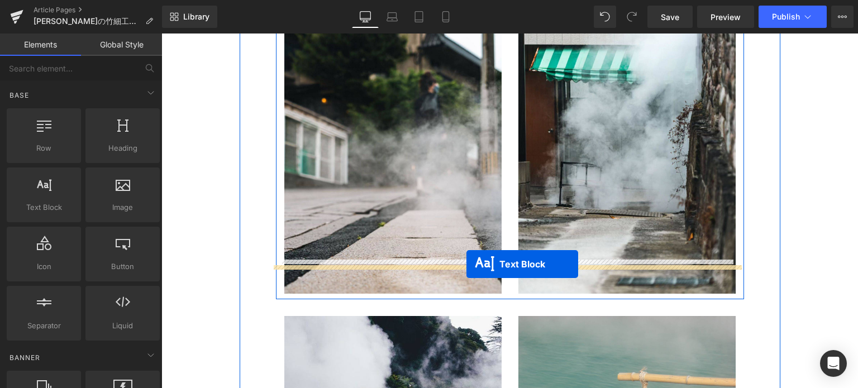
drag, startPoint x: 476, startPoint y: 152, endPoint x: 467, endPoint y: 264, distance: 112.7
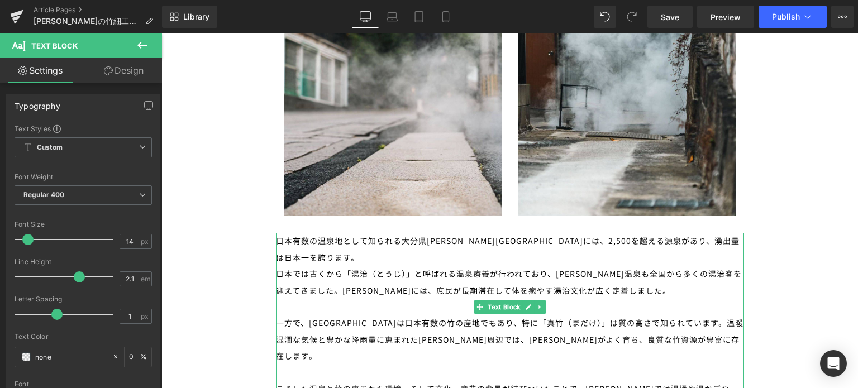
scroll to position [1014, 0]
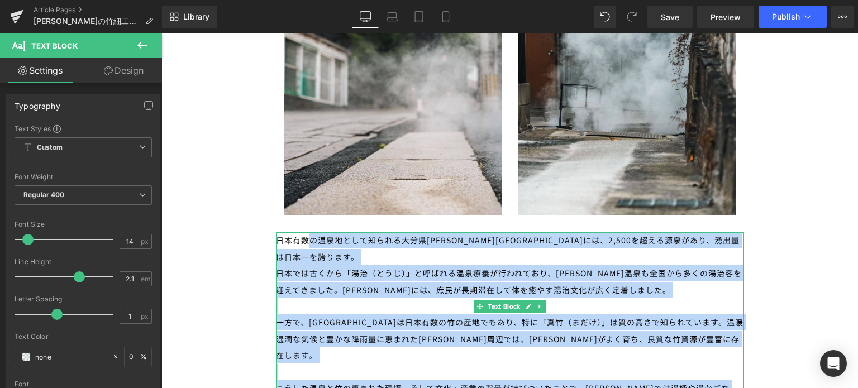
drag, startPoint x: 492, startPoint y: 340, endPoint x: 304, endPoint y: 208, distance: 229.4
click at [304, 232] on div "日本有数の温泉地として知られる大分県[PERSON_NAME][GEOGRAPHIC_DATA]には、2,500を超える源泉があり、湧出量は日本一を誇ります。…" at bounding box center [510, 322] width 468 height 180
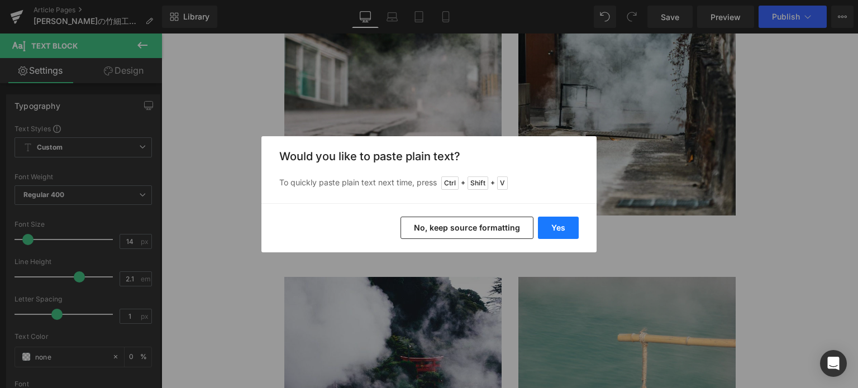
click at [551, 223] on button "Yes" at bounding box center [558, 228] width 41 height 22
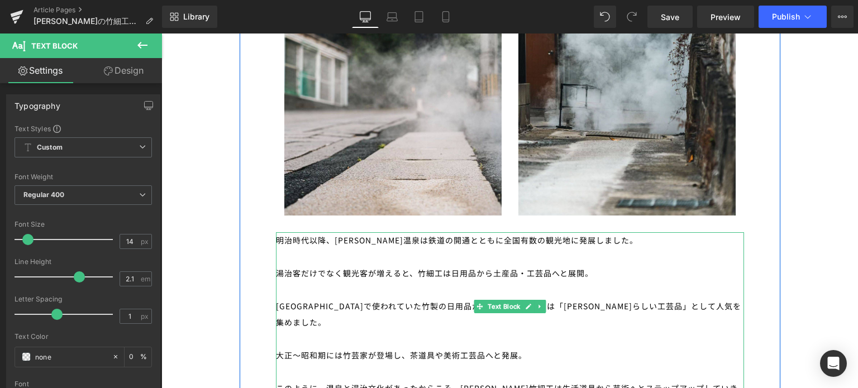
click at [277, 265] on div "湯治客だけでなく観光客が増えると、竹細工は日用品から土産品・工芸品へと展開。" at bounding box center [510, 273] width 468 height 16
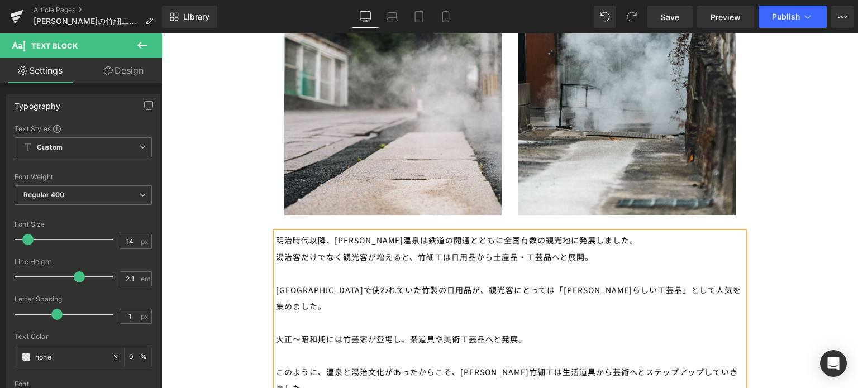
click at [276, 282] on div "[GEOGRAPHIC_DATA]で使われていた竹製の日用品が、観光客にとっては「[PERSON_NAME]らしい工芸品」として人気を集めました。" at bounding box center [510, 298] width 468 height 33
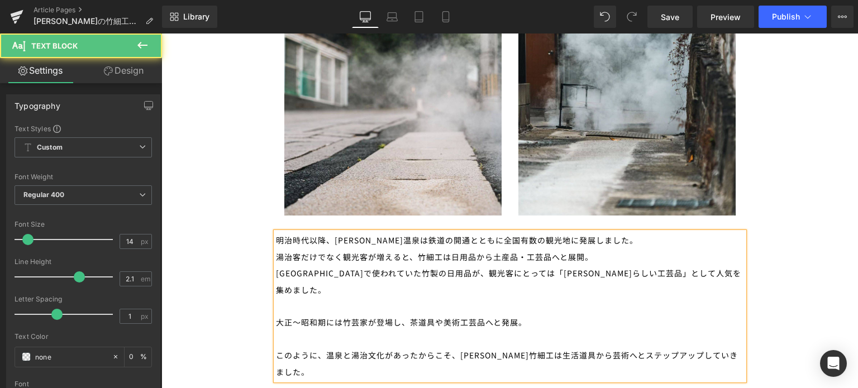
click at [276, 274] on div "明治時代以降、[PERSON_NAME]温泉は鉄道の開通とともに全国有数の観光地に発展しました。 湯治客だけでなく観光客が増えると、竹細工は日用品から土産品・…" at bounding box center [510, 306] width 468 height 148
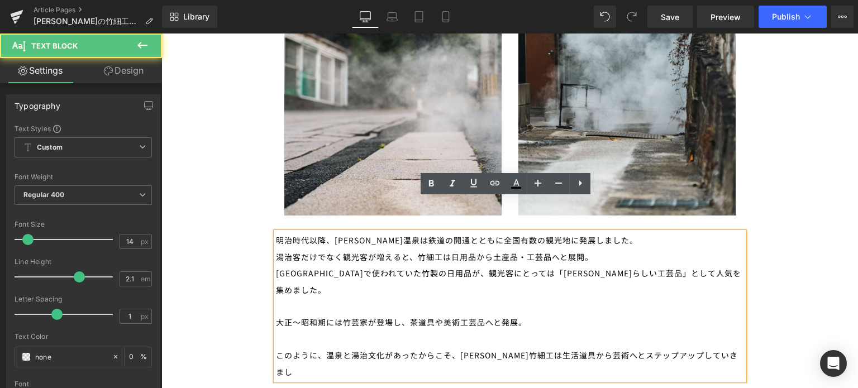
click at [279, 315] on div "大正〜昭和期には竹芸家が登場し、茶道具や美術工芸品へと発展。" at bounding box center [510, 323] width 468 height 16
click at [276, 315] on div "大正〜昭和期には竹芸家が登場し、茶道具や美術工芸品へと発展。" at bounding box center [510, 323] width 468 height 16
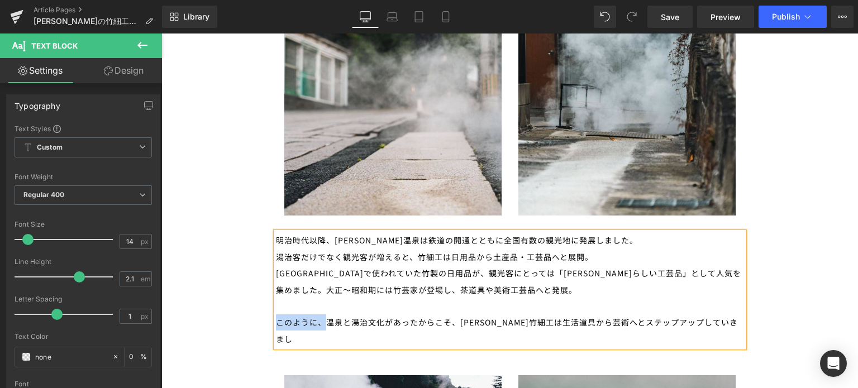
drag, startPoint x: 324, startPoint y: 287, endPoint x: 267, endPoint y: 332, distance: 72.0
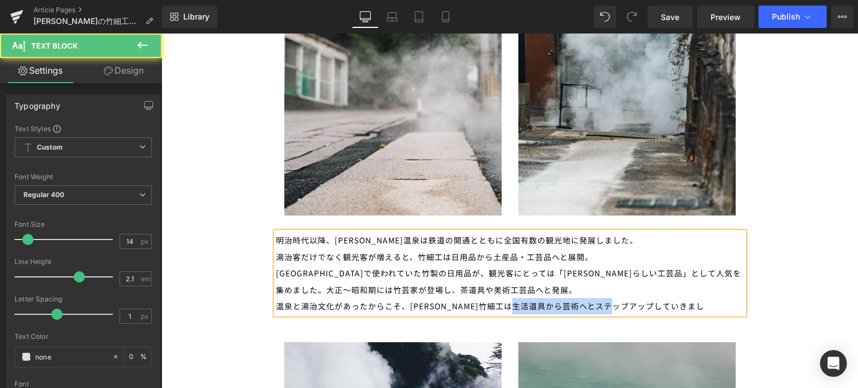
drag, startPoint x: 664, startPoint y: 273, endPoint x: 545, endPoint y: 275, distance: 119.0
click at [545, 275] on div "明治時代以降、[PERSON_NAME]温泉は鉄道の開通とともに全国有数の観光地に発展しました。 湯治客だけでなく観光客が増えると、竹細工は日用品から土産品・…" at bounding box center [510, 273] width 468 height 82
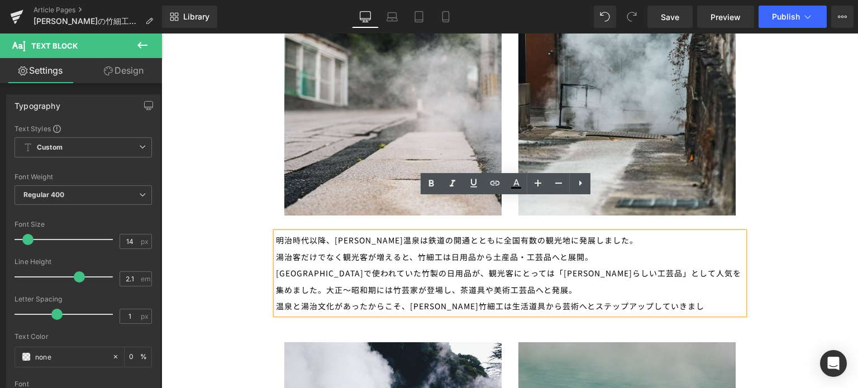
click at [449, 261] on div "明治時代以降、[PERSON_NAME]温泉は鉄道の開通とともに全国有数の観光地に発展しました。 湯治客だけでなく観光客が増えると、竹細工は日用品から土産品・…" at bounding box center [510, 273] width 468 height 82
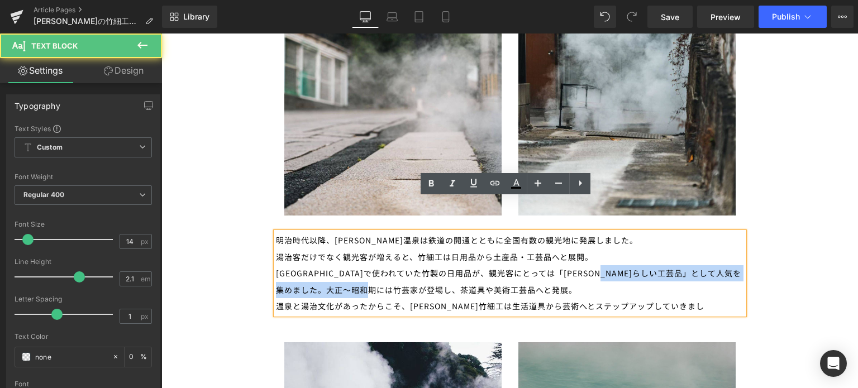
drag, startPoint x: 672, startPoint y: 241, endPoint x: 701, endPoint y: 257, distance: 33.8
click at [701, 257] on div "明治時代以降、[PERSON_NAME]温泉は鉄道の開通とともに全国有数の観光地に発展しました。 湯治客だけでなく観光客が増えると、竹細工は日用品から土産品・…" at bounding box center [510, 273] width 468 height 82
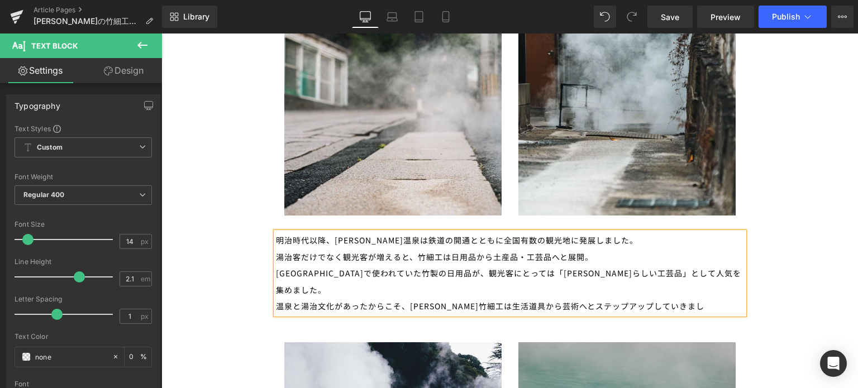
click at [402, 259] on div "明治時代以降、[PERSON_NAME]温泉は鉄道の開通とともに全国有数の観光地に発展しました。 湯治客だけでなく観光客が増えると、竹細工は日用品から土産品・…" at bounding box center [510, 273] width 468 height 82
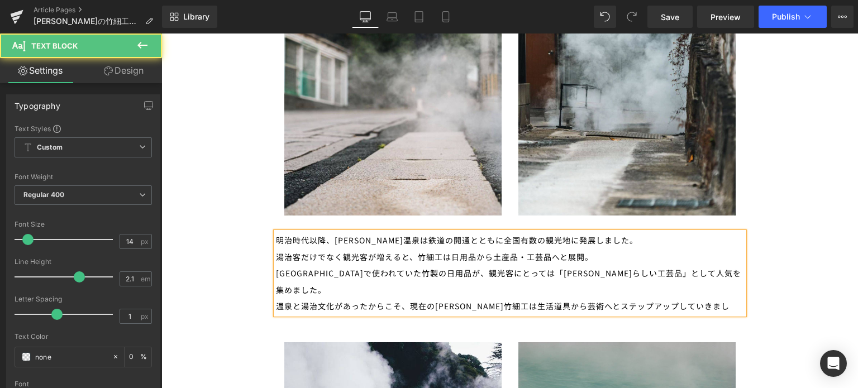
click at [447, 256] on div "明治時代以降、[PERSON_NAME]温泉は鉄道の開通とともに全国有数の観光地に発展しました。 湯治客だけでなく観光客が増えると、竹細工は日用品から土産品・…" at bounding box center [510, 273] width 468 height 82
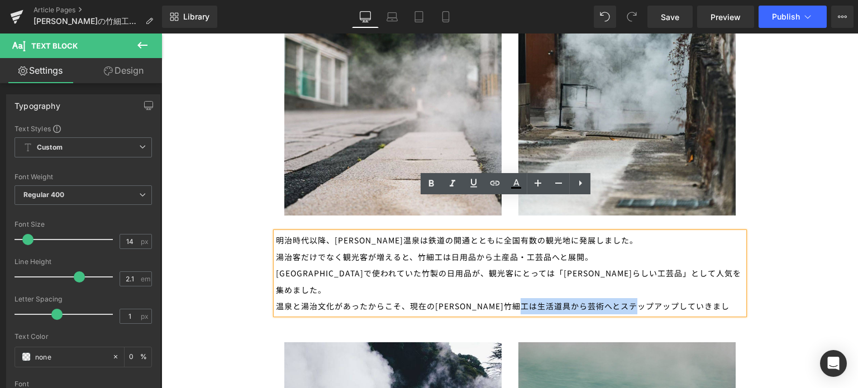
drag, startPoint x: 695, startPoint y: 259, endPoint x: 554, endPoint y: 257, distance: 140.3
click at [554, 257] on div "明治時代以降、[PERSON_NAME]温泉は鉄道の開通とともに全国有数の観光地に発展しました。 湯治客だけでなく観光客が増えると、竹細工は日用品から土産品・…" at bounding box center [510, 273] width 468 height 82
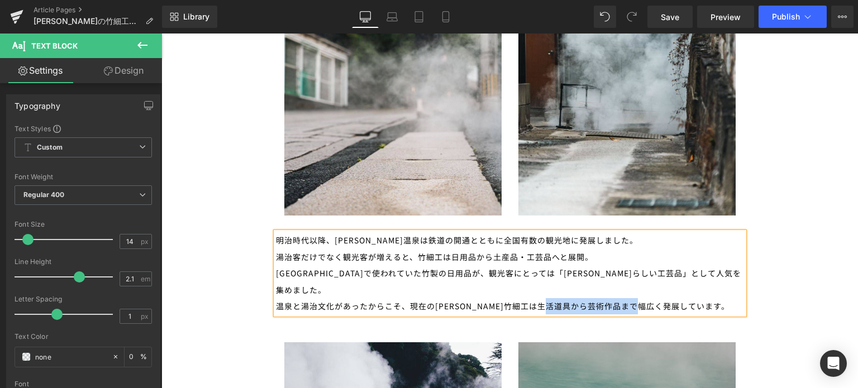
drag, startPoint x: 679, startPoint y: 259, endPoint x: 583, endPoint y: 257, distance: 96.1
click at [583, 257] on div "明治時代以降、[PERSON_NAME]温泉は鉄道の開通とともに全国有数の観光地に発展しました。 湯治客だけでなく観光客が増えると、竹細工は日用品から土産品・…" at bounding box center [510, 273] width 468 height 82
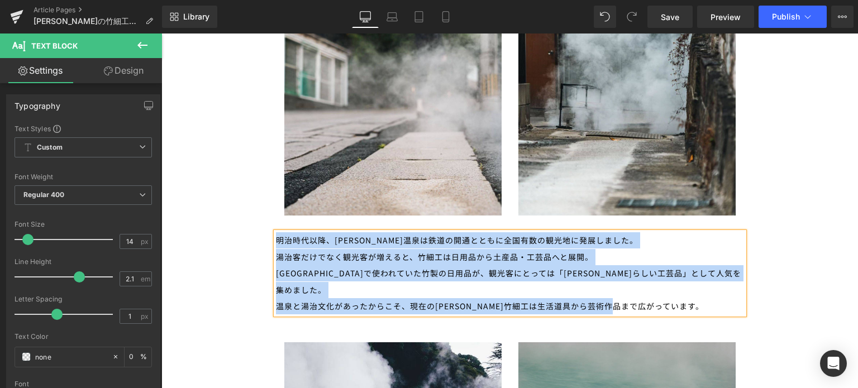
drag, startPoint x: 652, startPoint y: 260, endPoint x: 251, endPoint y: 212, distance: 403.4
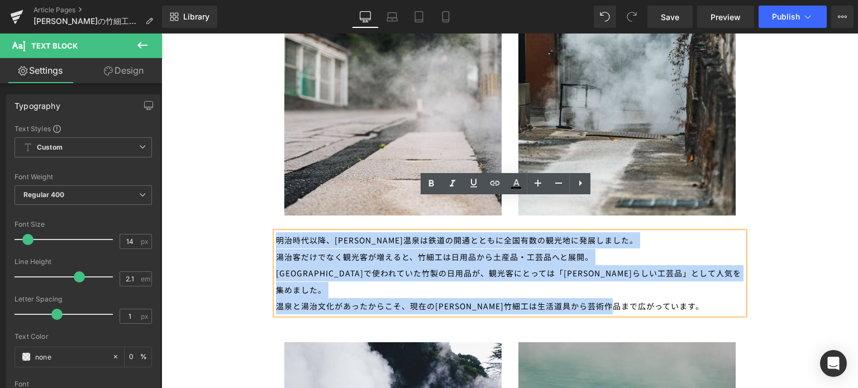
copy div "明治時代以降、[PERSON_NAME]温泉は鉄道の開通とともに全国有数の観光地に発展しました。 湯治客だけでなく観光客が増えると、竹細工は日用品から土産品・…"
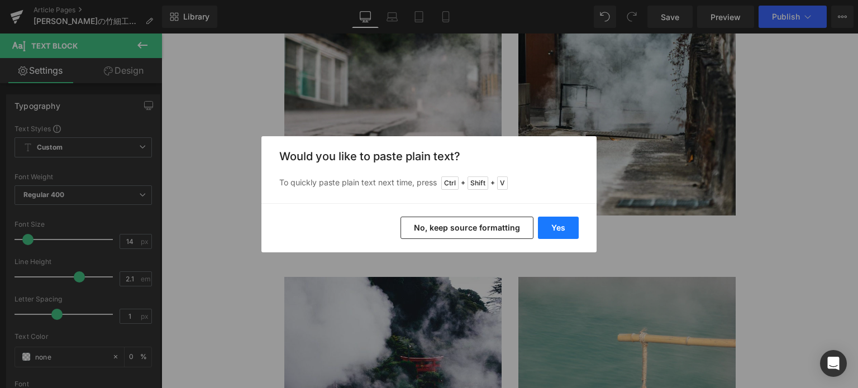
click at [573, 223] on button "Yes" at bounding box center [558, 228] width 41 height 22
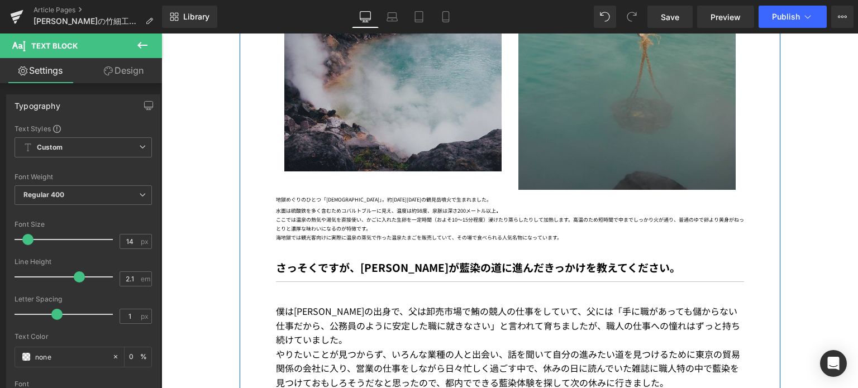
scroll to position [1473, 0]
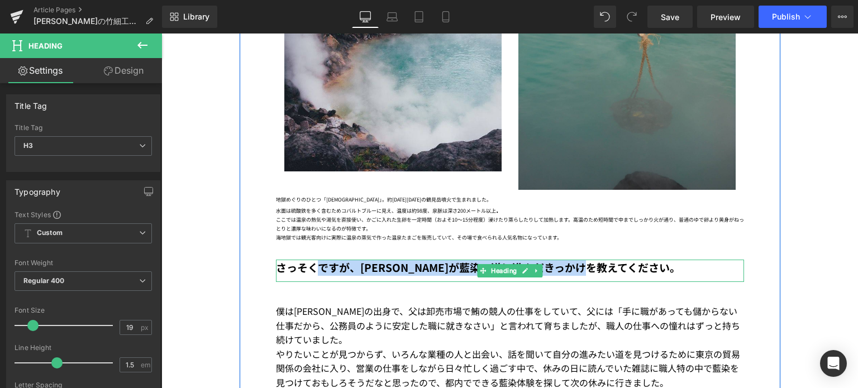
drag, startPoint x: 626, startPoint y: 221, endPoint x: 317, endPoint y: 218, distance: 308.4
click at [317, 260] on b "さっそくですが、[PERSON_NAME]が藍染の道に進んだきっかけを教えてください。" at bounding box center [478, 267] width 405 height 15
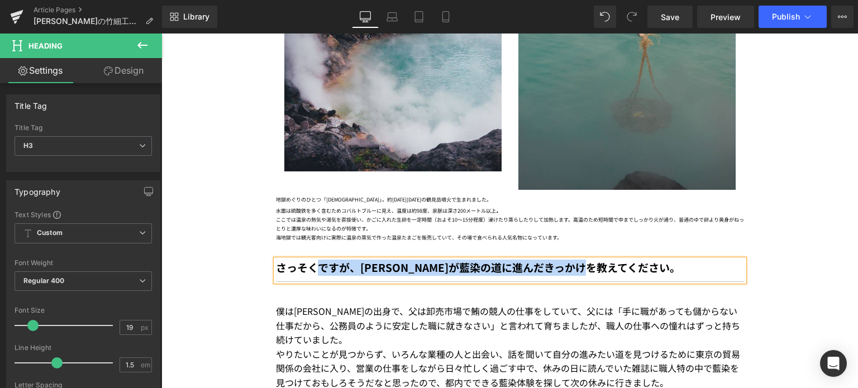
click at [655, 260] on div "さっそくですが、[PERSON_NAME]が藍染の道に進んだきっかけを教えてください。" at bounding box center [510, 271] width 468 height 23
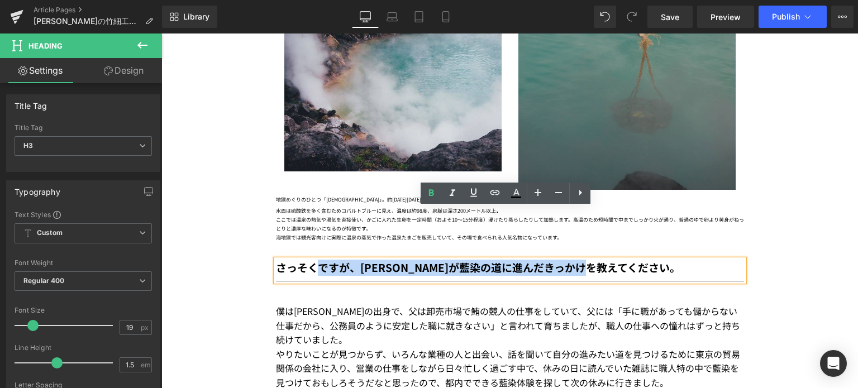
drag, startPoint x: 644, startPoint y: 222, endPoint x: 308, endPoint y: 210, distance: 335.5
click at [308, 260] on div "さっそくですが、[PERSON_NAME]が藍染の道に進んだきっかけを教えてください。" at bounding box center [510, 271] width 468 height 23
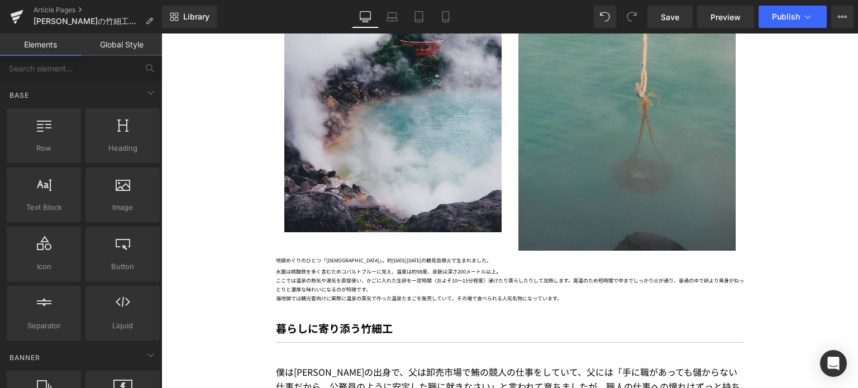
scroll to position [1410, 0]
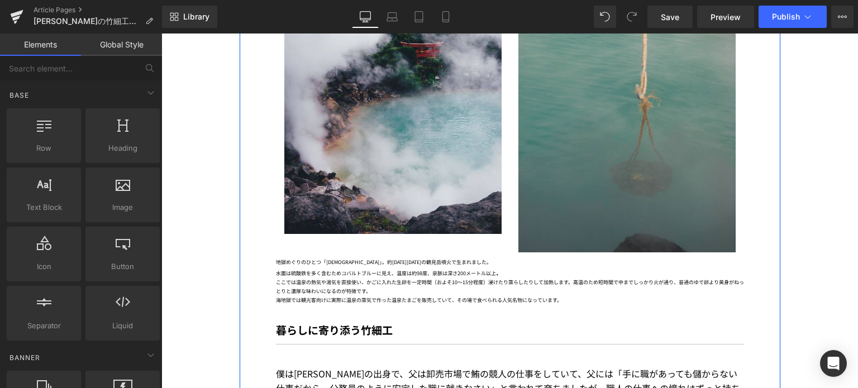
click at [280, 322] on b "暮らしに寄り添う竹細工" at bounding box center [334, 329] width 117 height 15
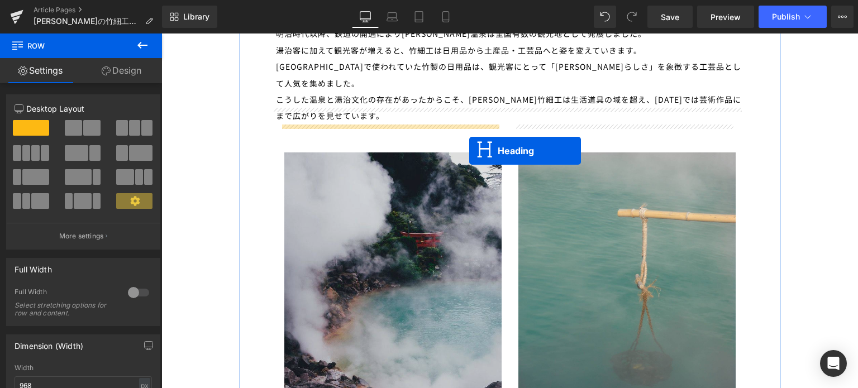
scroll to position [1198, 0]
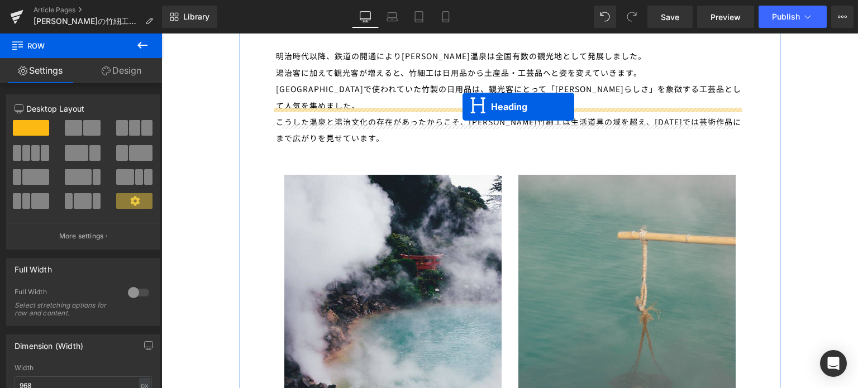
drag, startPoint x: 479, startPoint y: 287, endPoint x: 463, endPoint y: 107, distance: 181.2
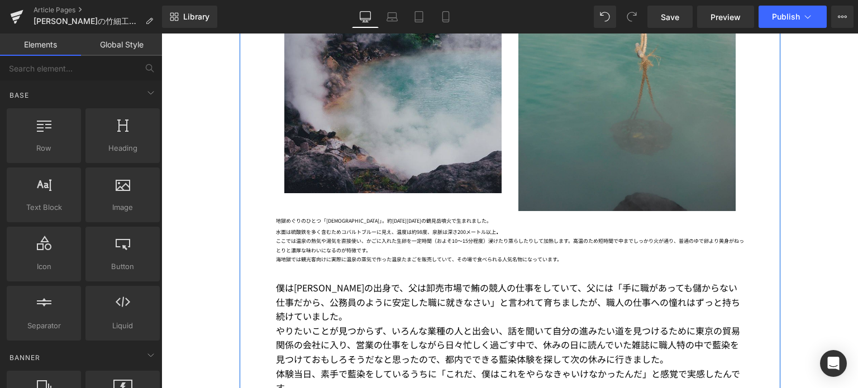
scroll to position [1581, 0]
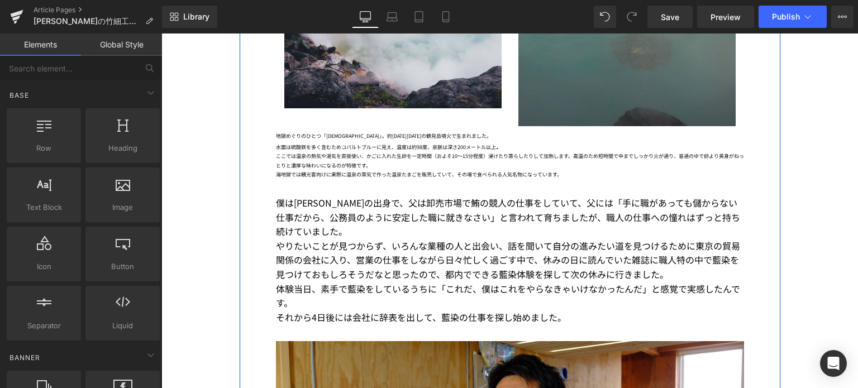
click at [424, 239] on p "やりたいことが見つからず、いろんな業種の人と出会い、話を聞いて自分の進みたい道を見つけるために東京の貿易関係の会社に入り、営業の仕事をしながら日々忙しく過ごす…" at bounding box center [510, 260] width 468 height 43
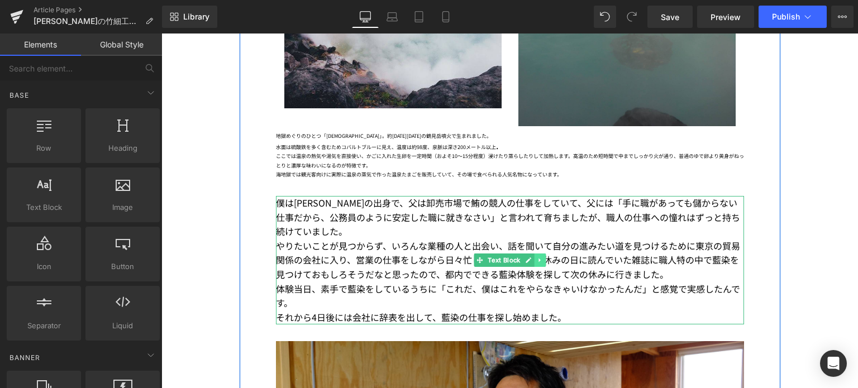
click at [537, 257] on icon at bounding box center [540, 260] width 6 height 7
click at [543, 258] on icon at bounding box center [546, 261] width 6 height 6
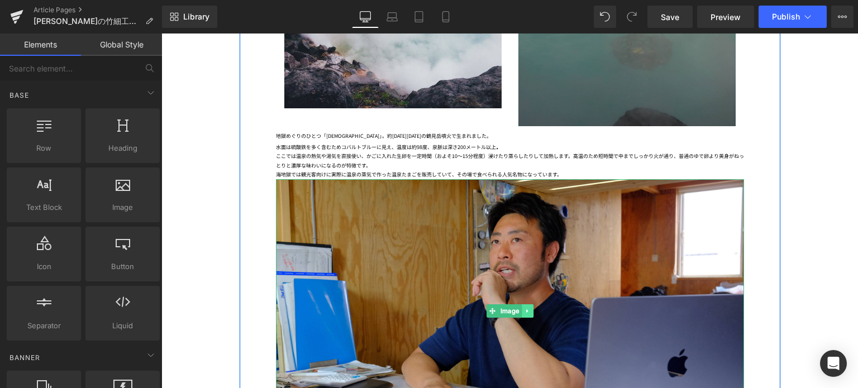
click at [526, 309] on icon at bounding box center [527, 311] width 2 height 4
click at [530, 308] on icon at bounding box center [533, 311] width 6 height 6
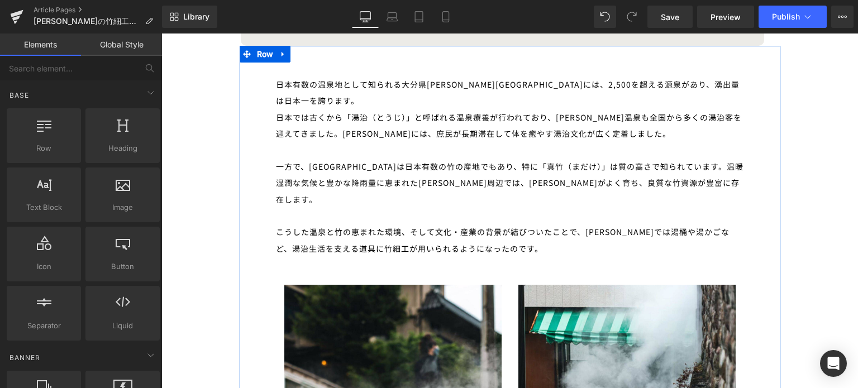
scroll to position [624, 0]
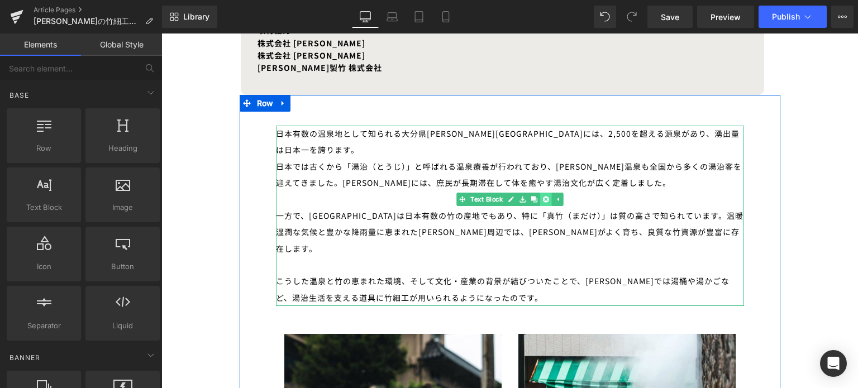
click at [546, 201] on link at bounding box center [546, 199] width 12 height 13
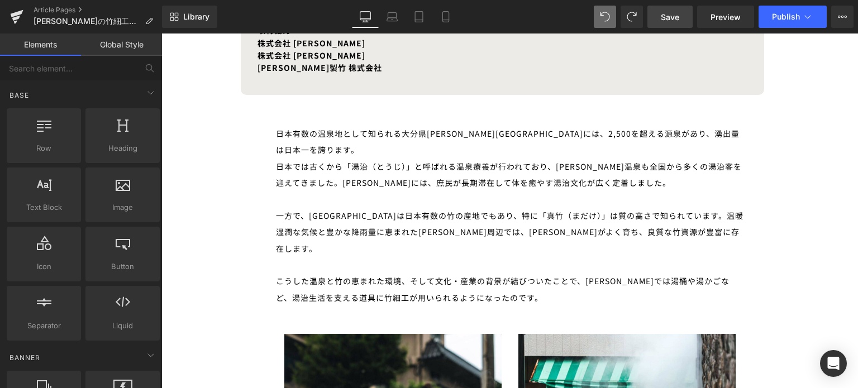
click at [665, 22] on span "Save" at bounding box center [670, 17] width 18 height 12
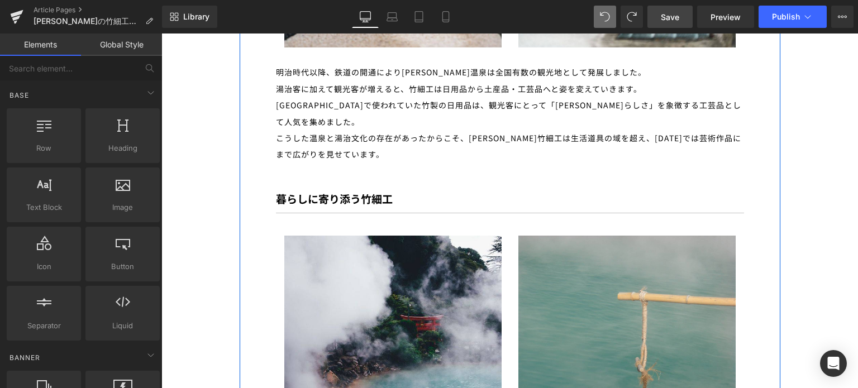
scroll to position [1182, 0]
click at [277, 191] on b "暮らしに寄り添う竹細工" at bounding box center [334, 198] width 117 height 15
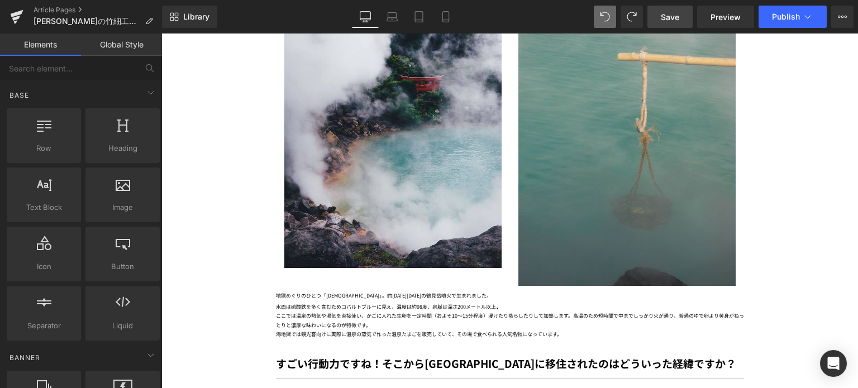
scroll to position [1423, 0]
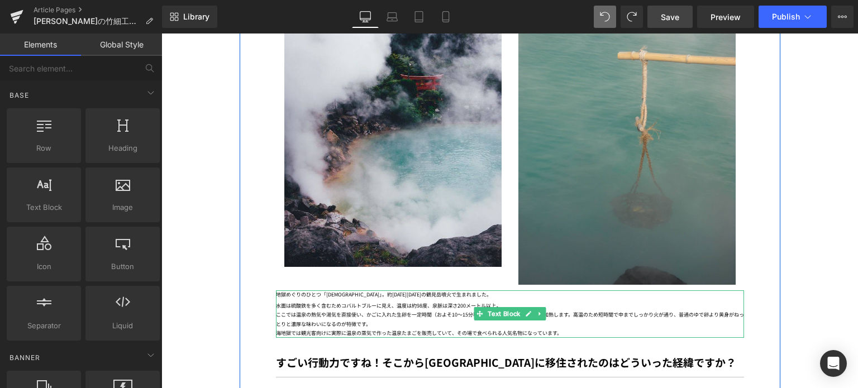
click at [311, 311] on div "ここでは温泉の熱気や湯気を直接使い、かごに入れた生卵を一定時間（およそ10〜15分程度）浸けたり蒸らしたりして加熱します。高温のため短時間で中までしっかり火が…" at bounding box center [510, 320] width 468 height 18
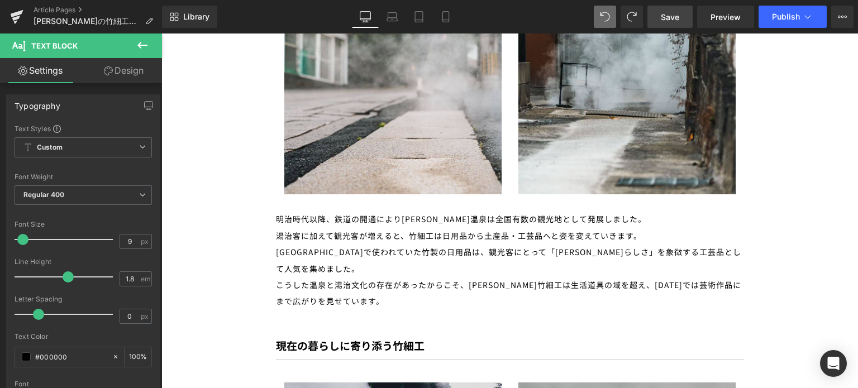
scroll to position [1035, 0]
click at [318, 211] on div "明治時代以降、鉄道の開通により[PERSON_NAME]温泉は全国有数の観光地として発展しました。 湯治客に加えて観光客が増えると、竹細工は日用品から土産品・…" at bounding box center [510, 260] width 468 height 98
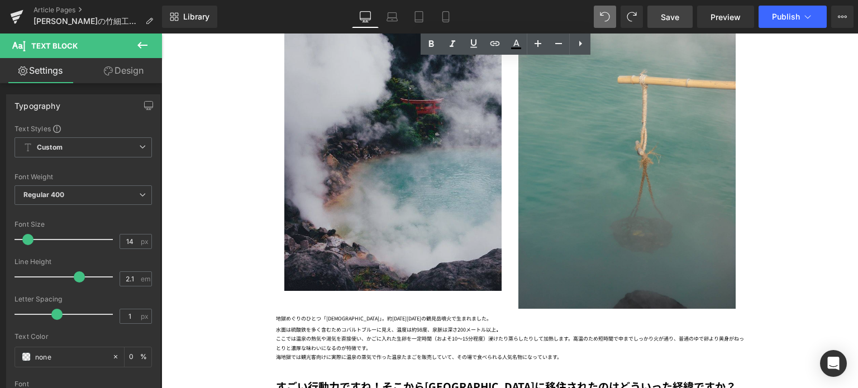
scroll to position [1423, 0]
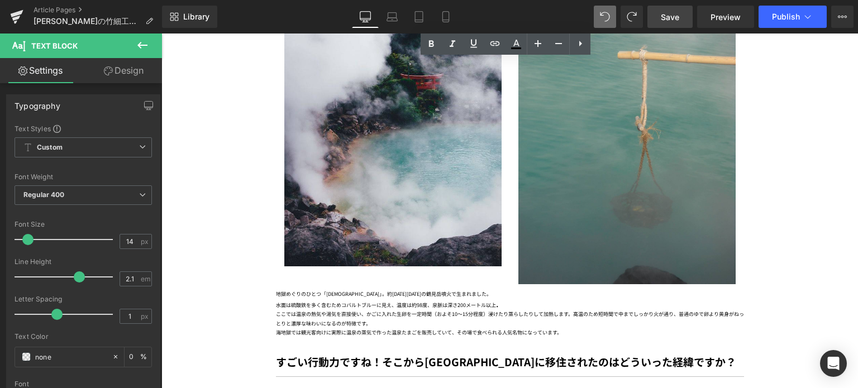
click at [316, 310] on div "ここでは温泉の熱気や湯気を直接使い、かごに入れた生卵を一定時間（およそ10〜15分程度）浸けたり蒸らしたりして加熱します。高温のため短時間で中までしっかり火が…" at bounding box center [510, 319] width 468 height 18
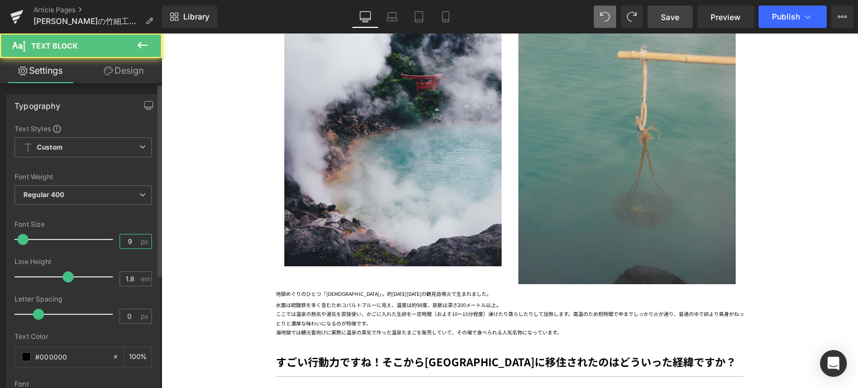
click at [130, 239] on input "9" at bounding box center [130, 242] width 20 height 14
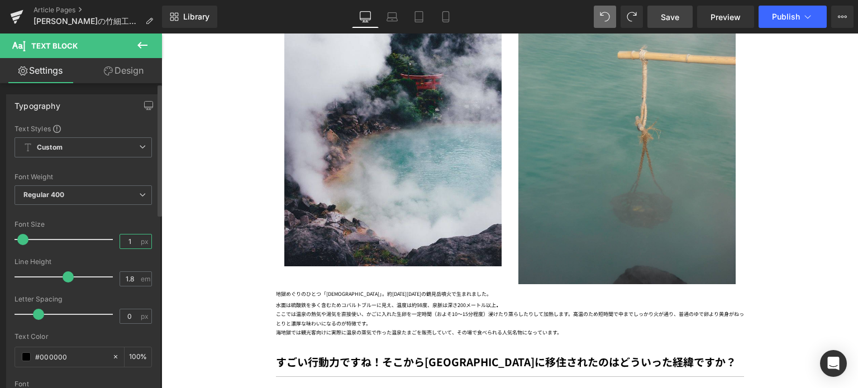
type input "14"
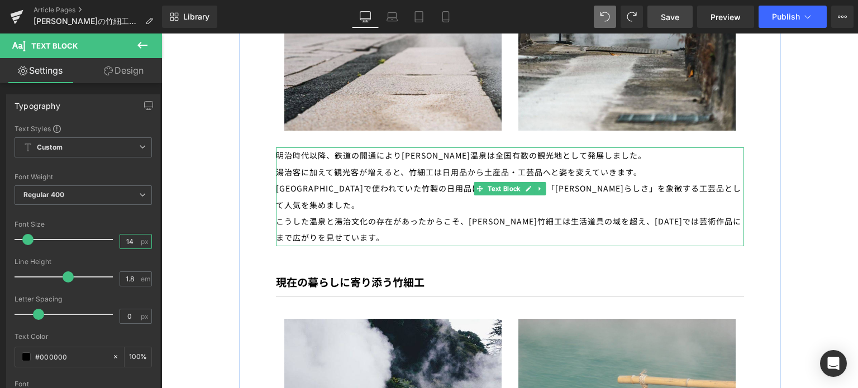
scroll to position [1102, 0]
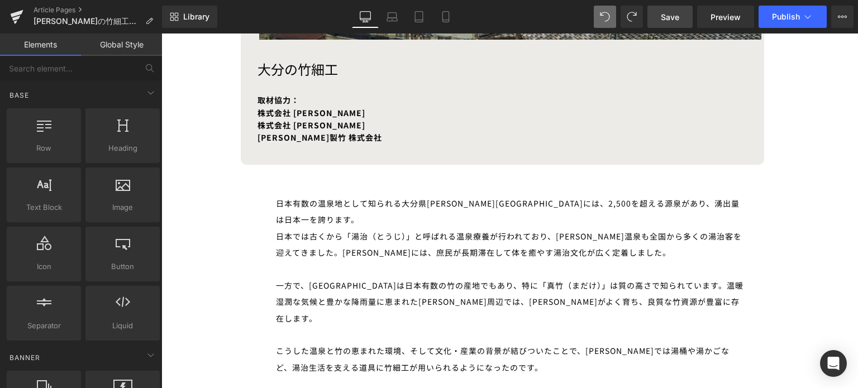
scroll to position [550, 0]
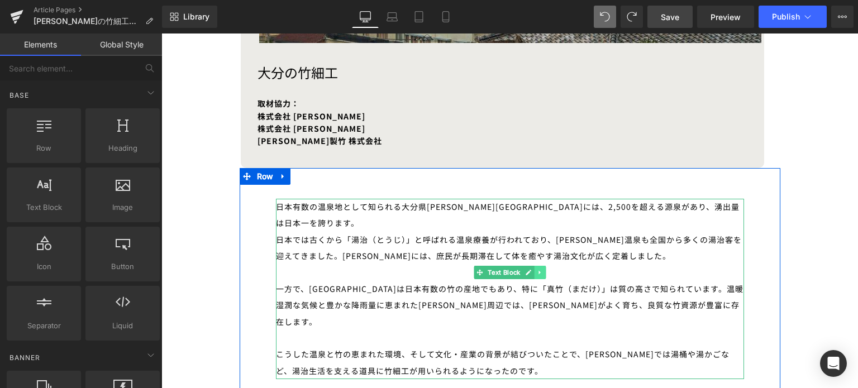
click at [538, 274] on icon at bounding box center [540, 272] width 6 height 7
click at [531, 272] on icon at bounding box center [534, 272] width 6 height 6
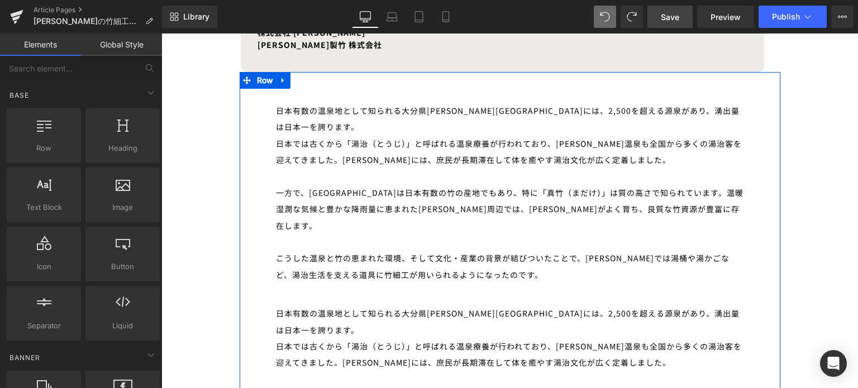
scroll to position [611, 0]
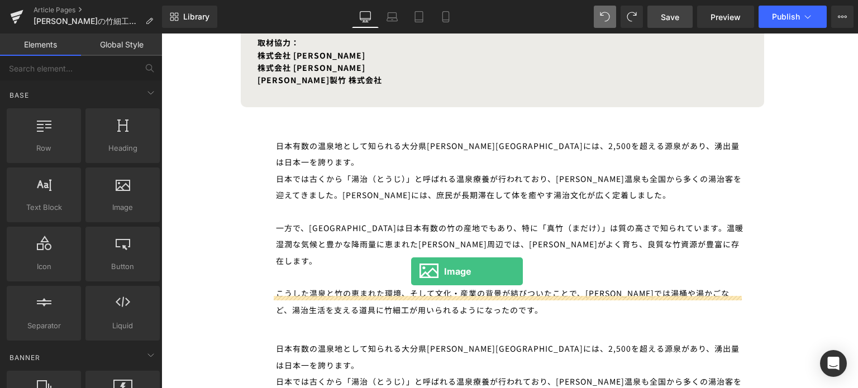
drag, startPoint x: 283, startPoint y: 248, endPoint x: 411, endPoint y: 272, distance: 130.7
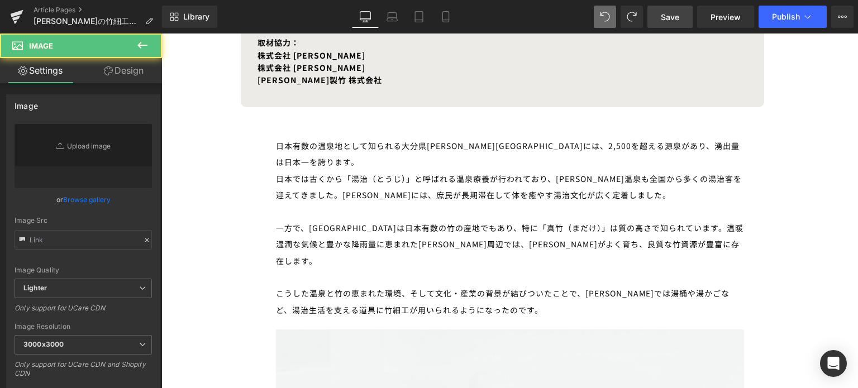
type input "//[DOMAIN_NAME][URL]"
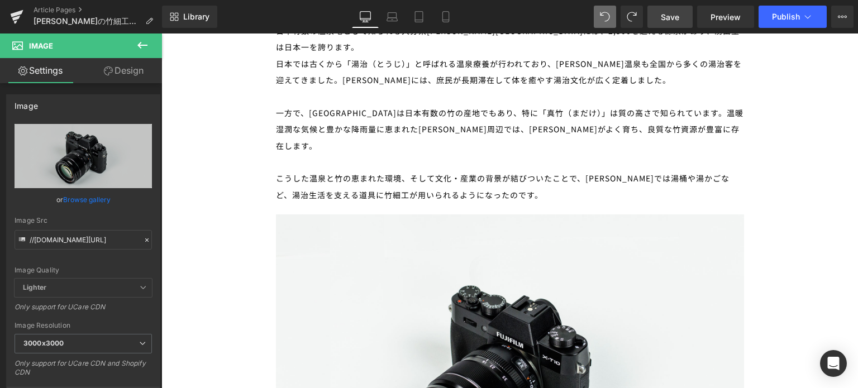
scroll to position [796, 0]
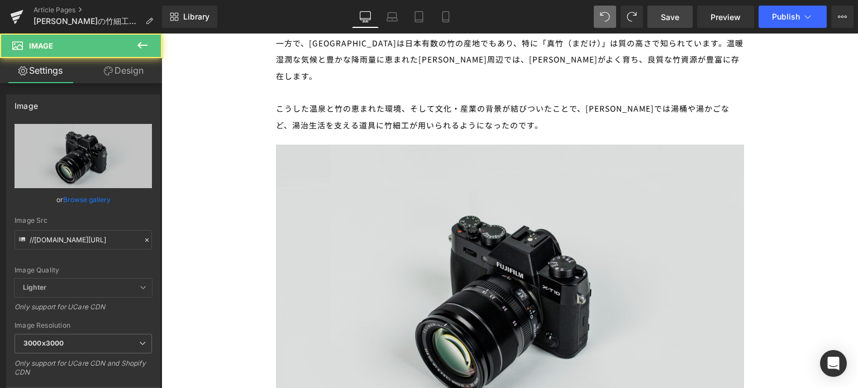
click at [483, 284] on img at bounding box center [510, 300] width 468 height 310
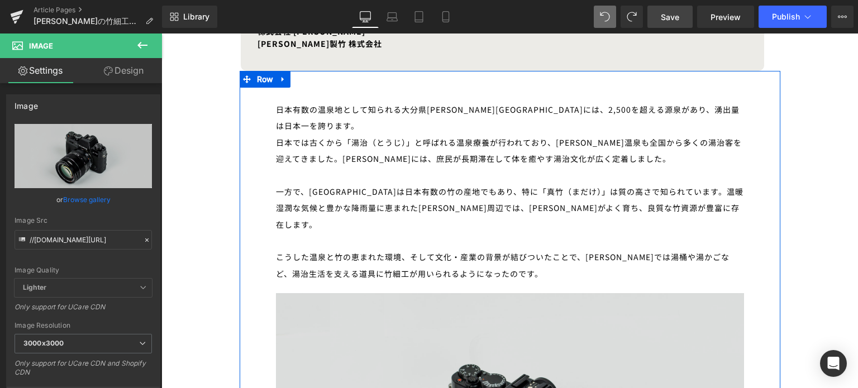
scroll to position [591, 0]
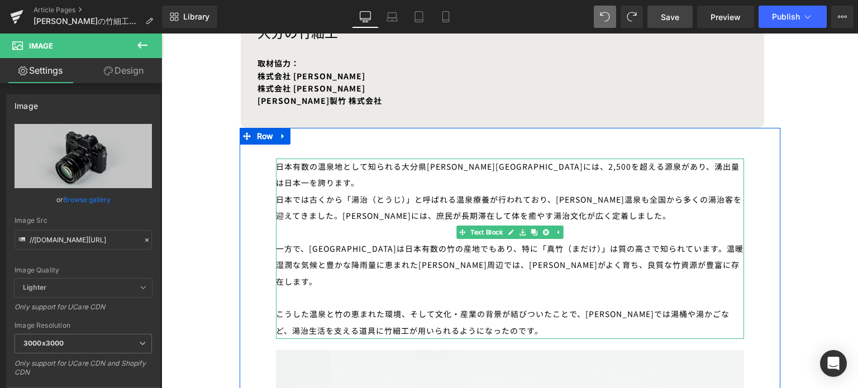
click at [479, 306] on div "こうした温泉と竹の恵まれた環境、そして文化・産業の背景が結びついたことで、[PERSON_NAME]では湯桶や湯かごなど、湯治生活を支える道具に竹細工が用いら…" at bounding box center [510, 322] width 468 height 33
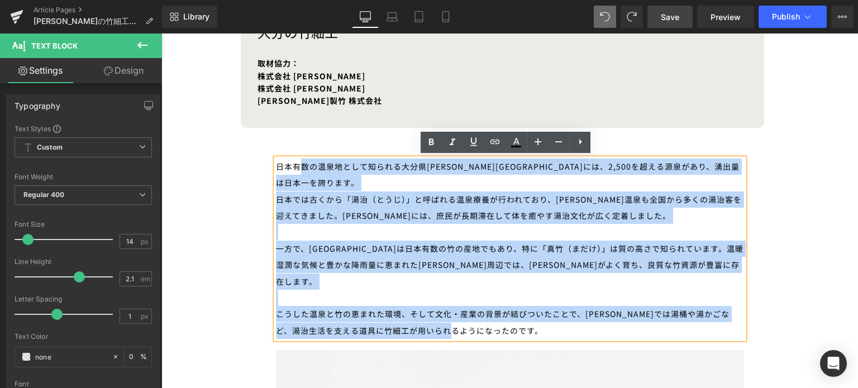
drag, startPoint x: 471, startPoint y: 300, endPoint x: 295, endPoint y: 156, distance: 227.5
click at [295, 159] on div "日本有数の温泉地として知られる大分県[PERSON_NAME][GEOGRAPHIC_DATA]には、2,500を超える源泉があり、湧出量は日本一を誇ります。…" at bounding box center [510, 249] width 468 height 180
click at [289, 168] on div "日本有数の温泉地として知られる大分県[PERSON_NAME][GEOGRAPHIC_DATA]には、2,500を超える源泉があり、湧出量は日本一を誇ります。…" at bounding box center [510, 249] width 468 height 180
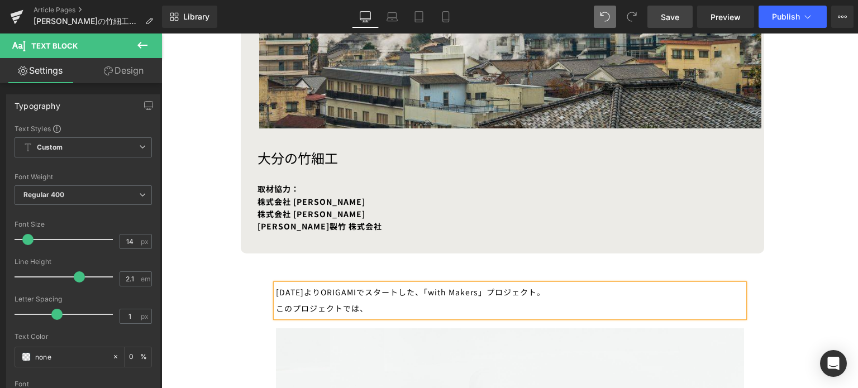
scroll to position [463, 0]
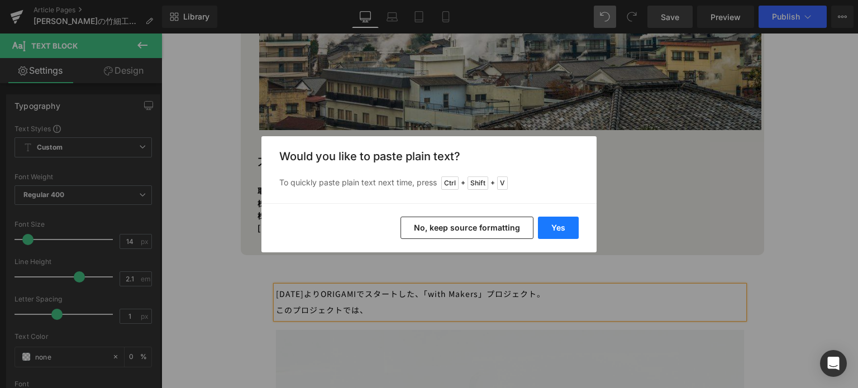
click at [558, 231] on button "Yes" at bounding box center [558, 228] width 41 height 22
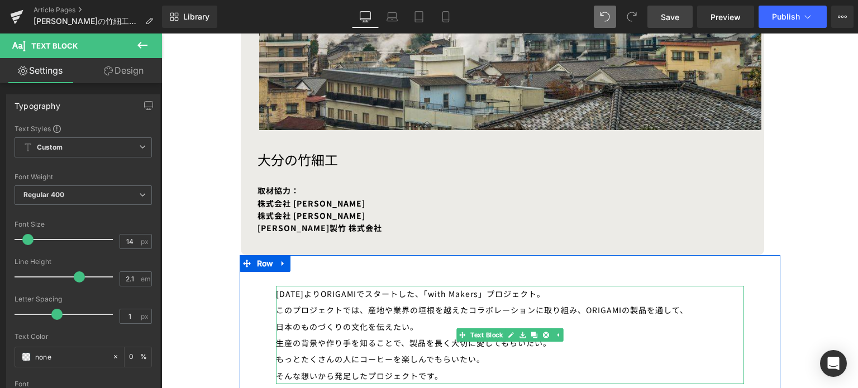
scroll to position [495, 0]
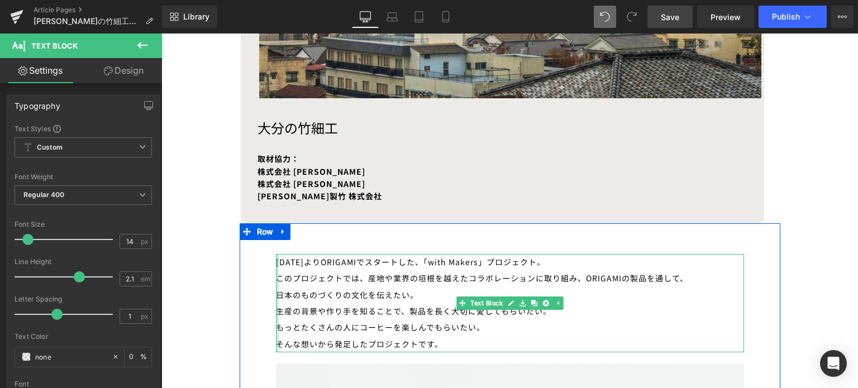
click at [276, 310] on div at bounding box center [277, 303] width 3 height 98
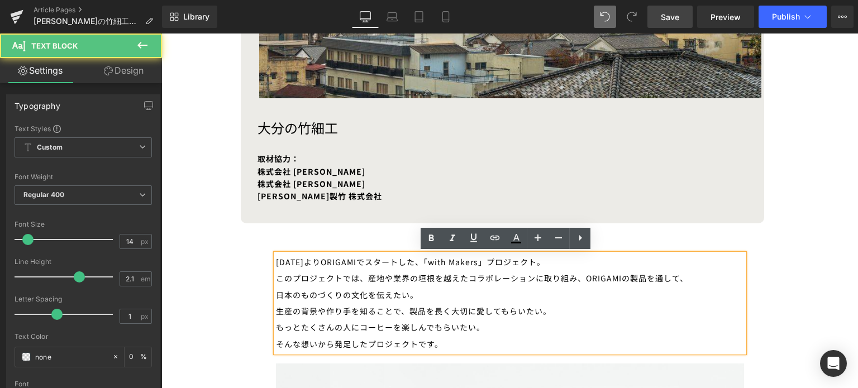
click at [282, 312] on div "生産の背景や作り手を知ることで、製品を長く大切に愛してもらいたい。" at bounding box center [510, 311] width 468 height 16
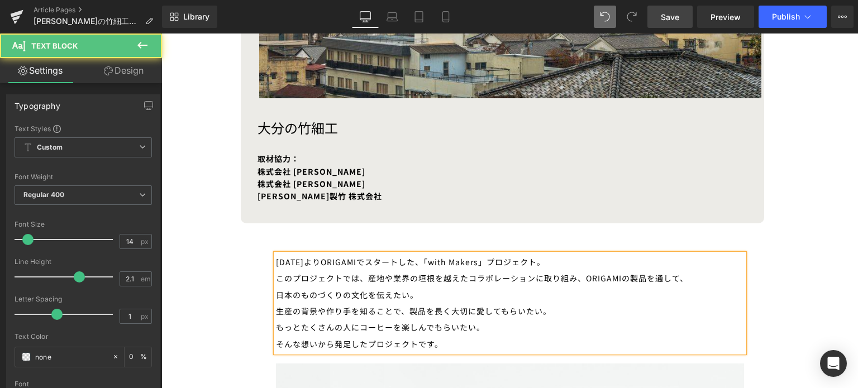
click at [402, 297] on div "日本のものづくりの文化を伝えたい。" at bounding box center [510, 295] width 468 height 16
click at [276, 311] on div "生産の背景や作り手を知ることで、製品を長く大切に愛してもらいたい。" at bounding box center [510, 311] width 468 height 16
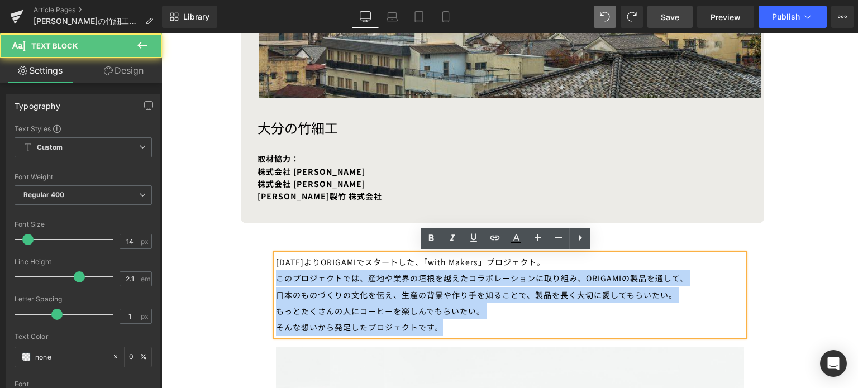
drag, startPoint x: 274, startPoint y: 279, endPoint x: 504, endPoint y: 333, distance: 236.5
click at [504, 333] on div "[DATE]よりORIGAMIでスタートした、「with Makers」プロジェクト。 このプロジェクトでは、産地や業界の垣根を越えたコラボレーションに取り組…" at bounding box center [510, 295] width 468 height 82
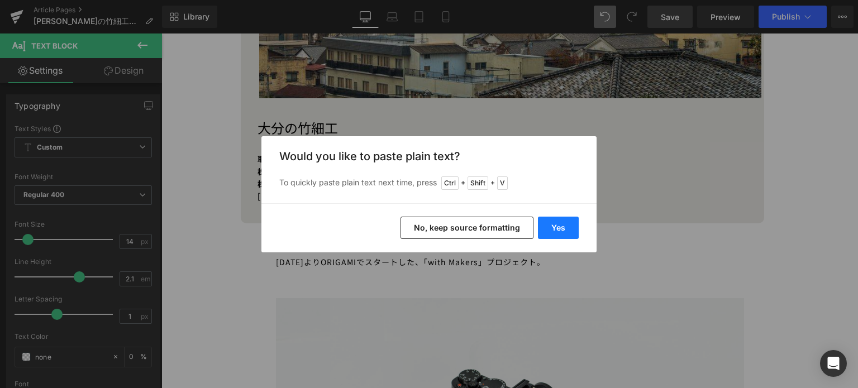
click at [552, 236] on button "Yes" at bounding box center [558, 228] width 41 height 22
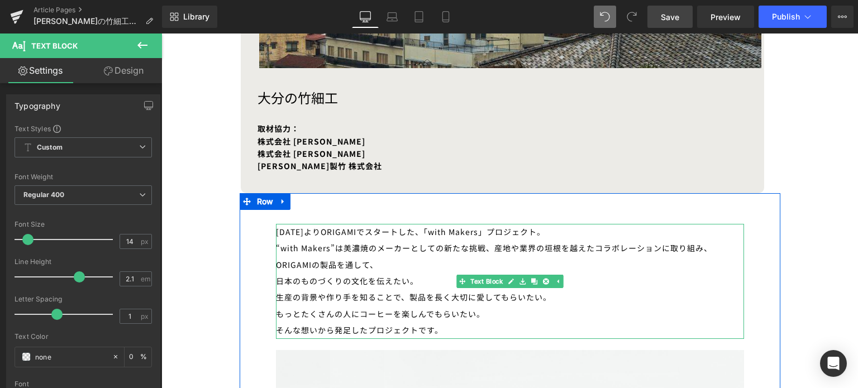
scroll to position [526, 0]
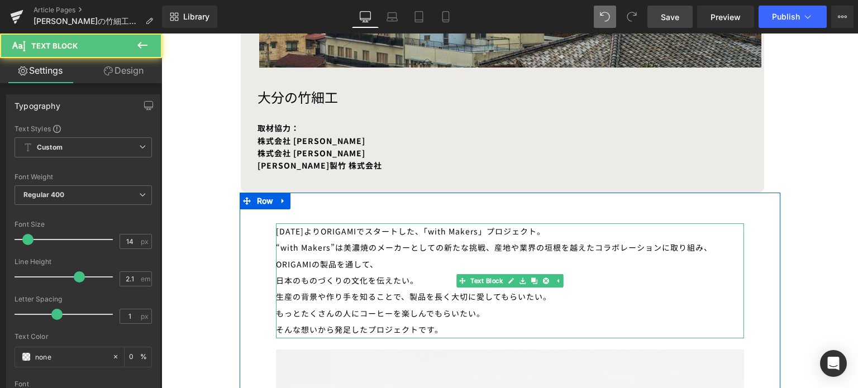
click at [276, 283] on div "日本のものづくりの文化を伝えたい。" at bounding box center [510, 281] width 468 height 16
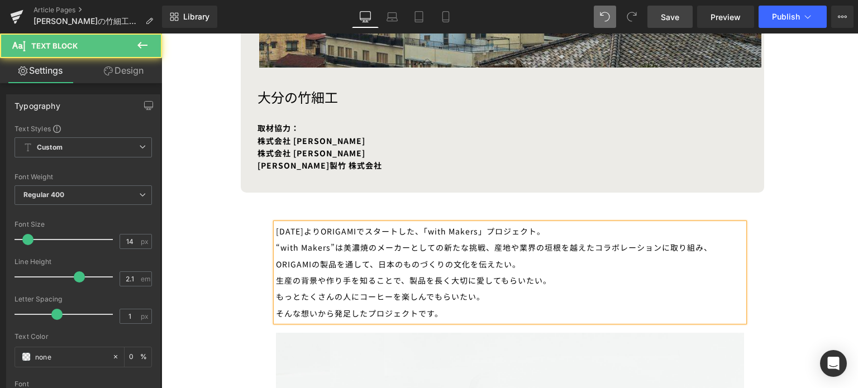
click at [460, 310] on div "そんな想いから発足したプロジェクトです。" at bounding box center [510, 314] width 468 height 16
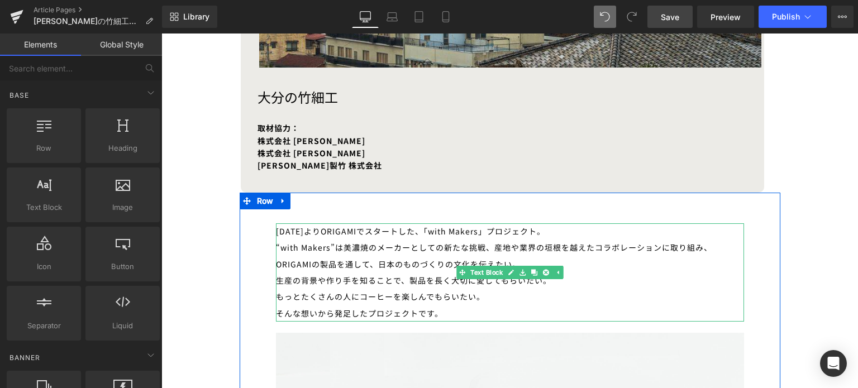
click at [535, 312] on div "そんな想いから発足したプロジェクトです。" at bounding box center [510, 314] width 468 height 16
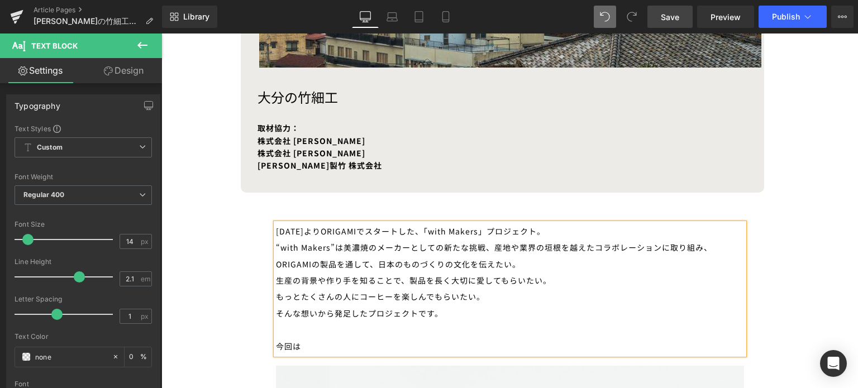
scroll to position [717, 0]
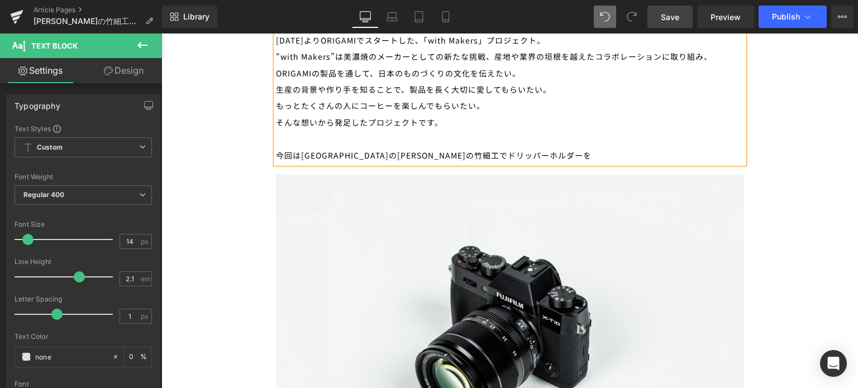
click at [392, 158] on div "今回は[GEOGRAPHIC_DATA]の[PERSON_NAME]の竹細工でドリッパーホルダーを" at bounding box center [510, 156] width 468 height 16
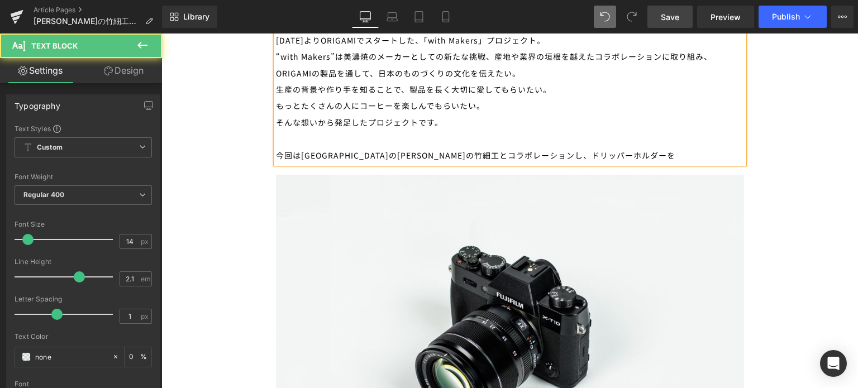
click at [559, 153] on div "今回は[GEOGRAPHIC_DATA]の[PERSON_NAME]の竹細工とコラボレーションし、ドリッパーホルダーを" at bounding box center [510, 156] width 468 height 16
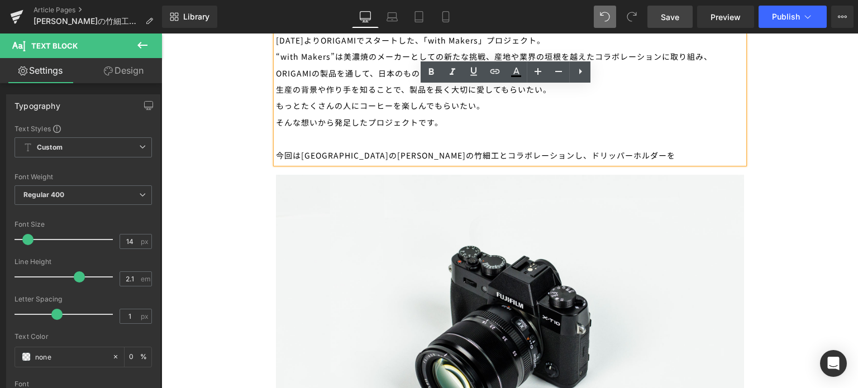
click at [475, 158] on div "今回は[GEOGRAPHIC_DATA]の[PERSON_NAME]の竹細工とコラボレーションし、ドリッパーホルダーを" at bounding box center [510, 156] width 468 height 16
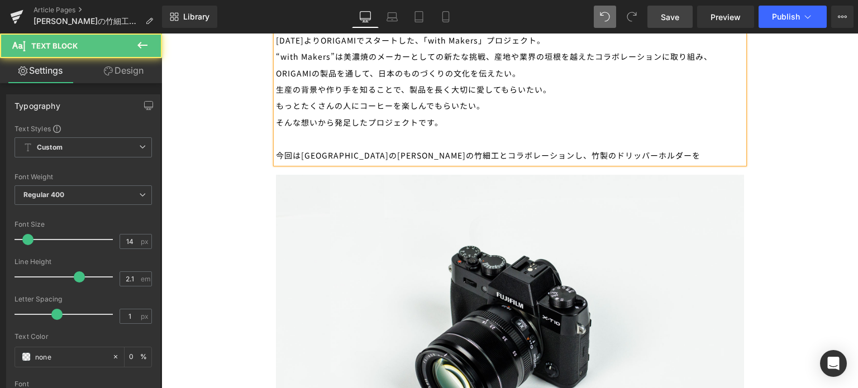
click at [588, 156] on div "今回は[GEOGRAPHIC_DATA]の[PERSON_NAME]の竹細工とコラボレーションし、竹製のドリッパーホルダーを" at bounding box center [510, 156] width 468 height 16
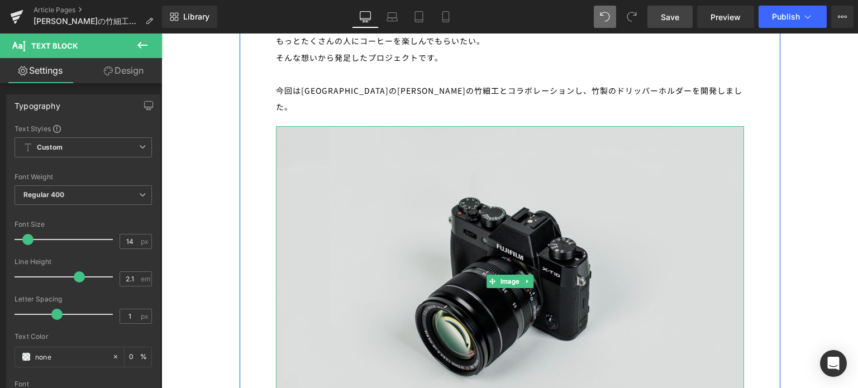
scroll to position [803, 0]
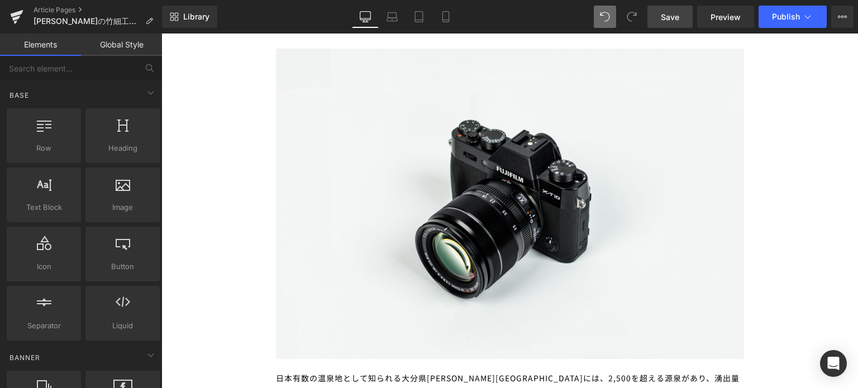
scroll to position [863, 0]
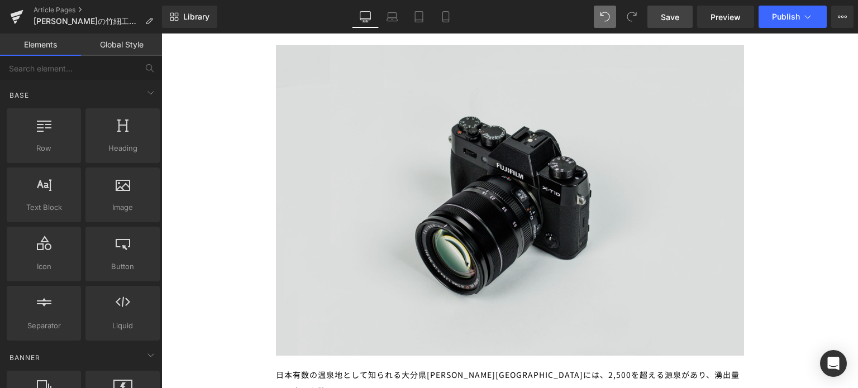
click at [380, 215] on img at bounding box center [510, 200] width 468 height 310
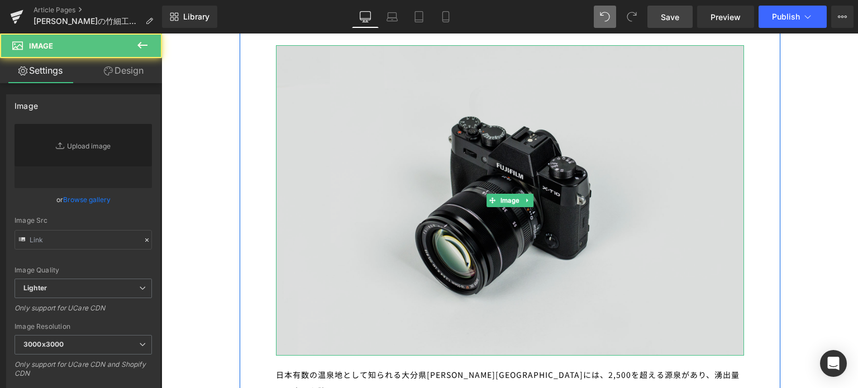
type input "//[DOMAIN_NAME][URL]"
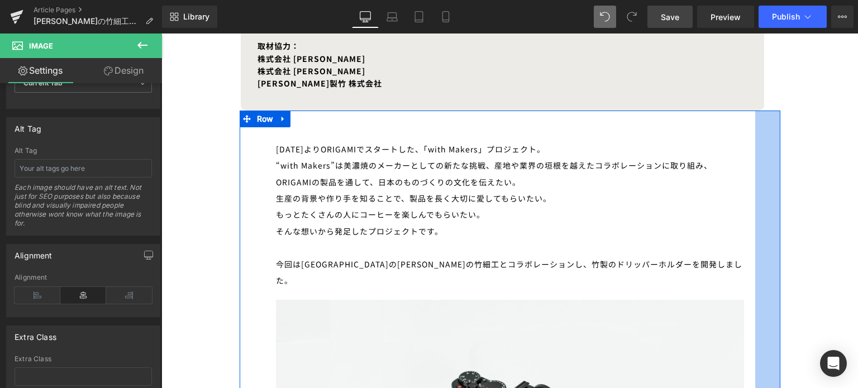
scroll to position [607, 0]
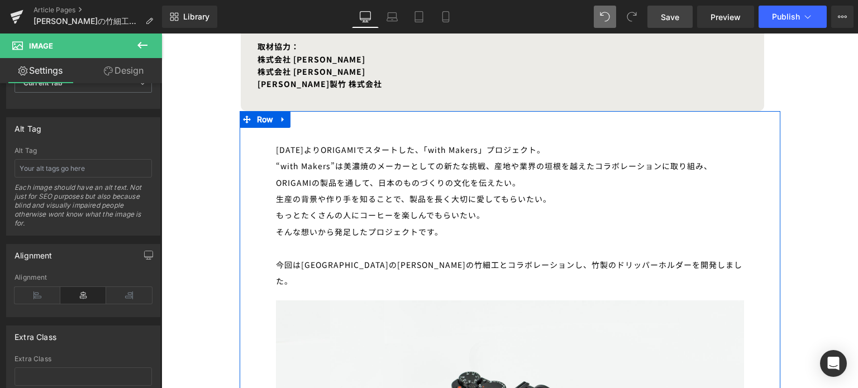
click at [660, 268] on div "今回は[GEOGRAPHIC_DATA]の[PERSON_NAME]の竹細工とコラボレーションし、竹製のドリッパーホルダーを開発しました。" at bounding box center [510, 273] width 468 height 33
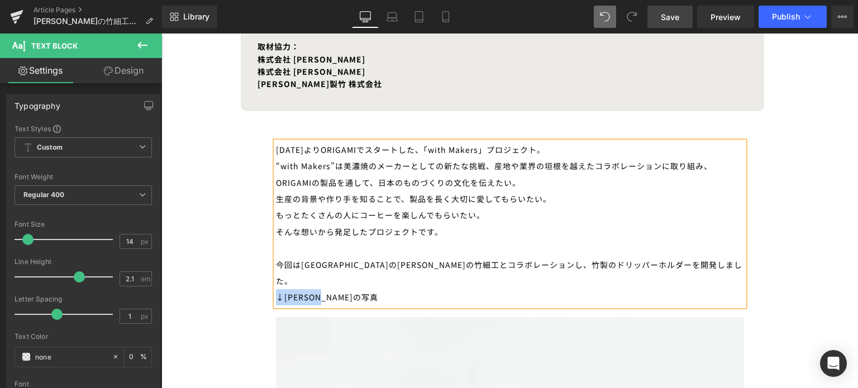
click at [276, 289] on div "↓[PERSON_NAME]の写真" at bounding box center [510, 297] width 468 height 16
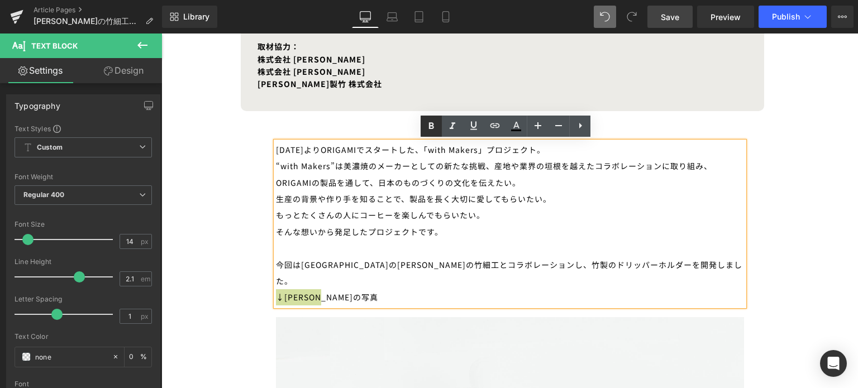
click at [436, 123] on icon at bounding box center [431, 126] width 13 height 13
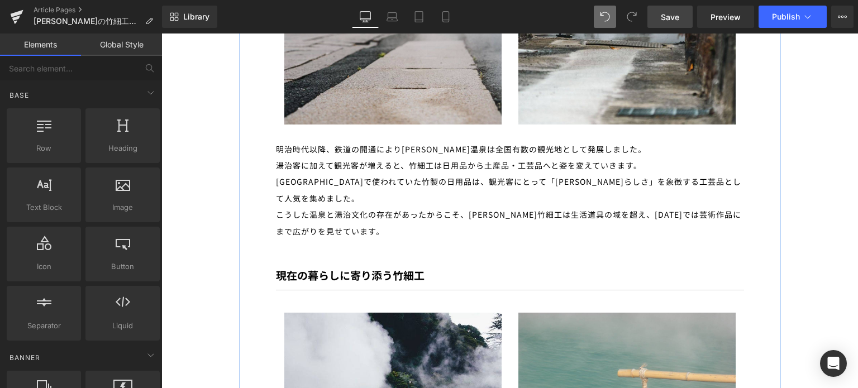
scroll to position [1601, 0]
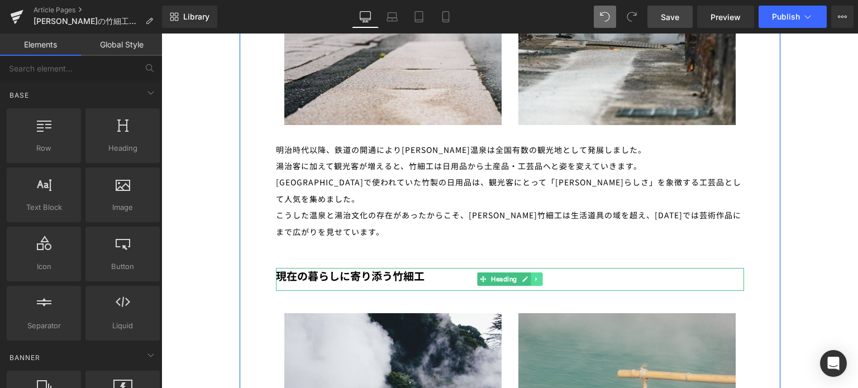
click at [535, 278] on icon at bounding box center [536, 280] width 2 height 4
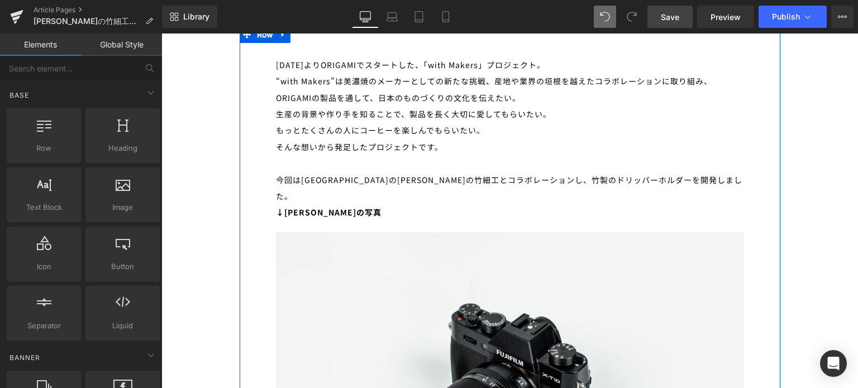
scroll to position [692, 0]
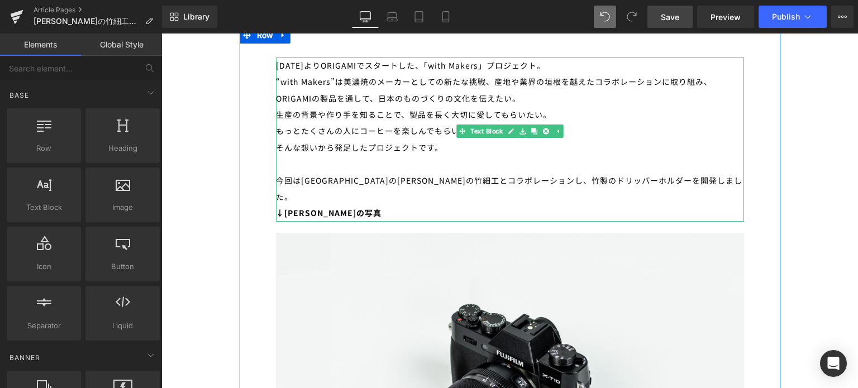
click at [632, 179] on div "今回は[GEOGRAPHIC_DATA]の[PERSON_NAME]の竹細工とコラボレーションし、竹製のドリッパーホルダーを開発しました。" at bounding box center [510, 189] width 468 height 33
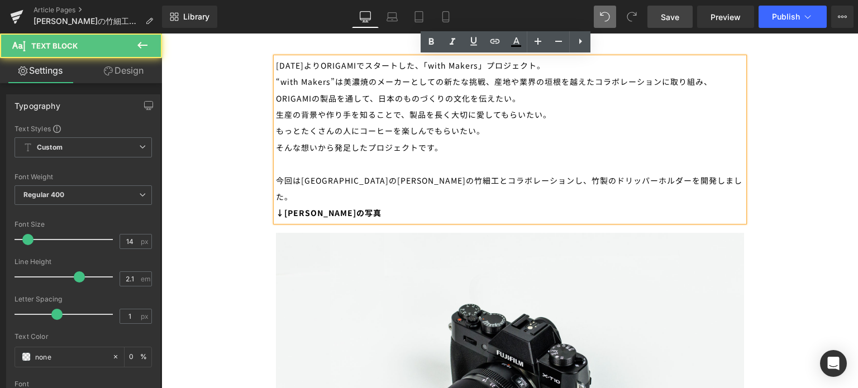
click at [643, 183] on div "今回は[GEOGRAPHIC_DATA]の[PERSON_NAME]の竹細工とコラボレーションし、竹製のドリッパーホルダーを開発しました。" at bounding box center [510, 189] width 468 height 33
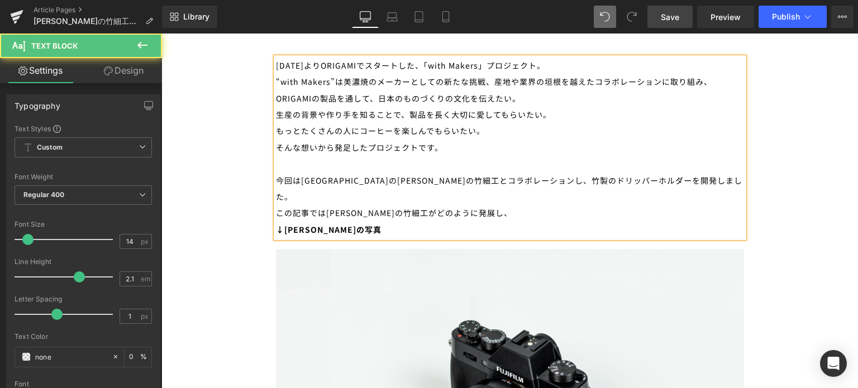
click at [446, 205] on div "この記事では[PERSON_NAME]の竹細工がどのように発展し、" at bounding box center [510, 213] width 468 height 16
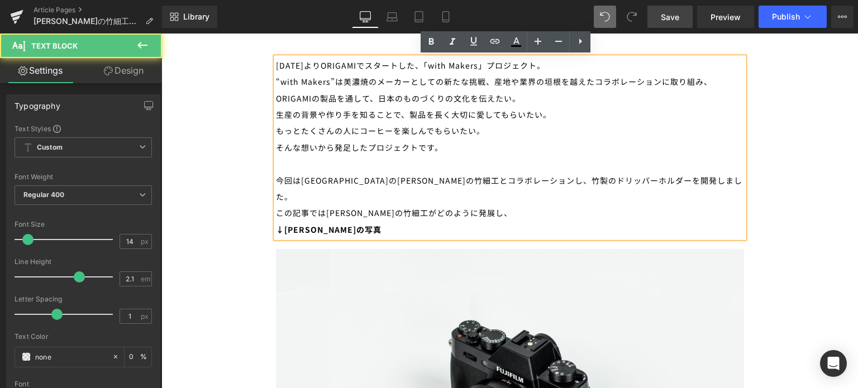
click at [455, 205] on div "この記事では[PERSON_NAME]の竹細工がどのように発展し、" at bounding box center [510, 213] width 468 height 16
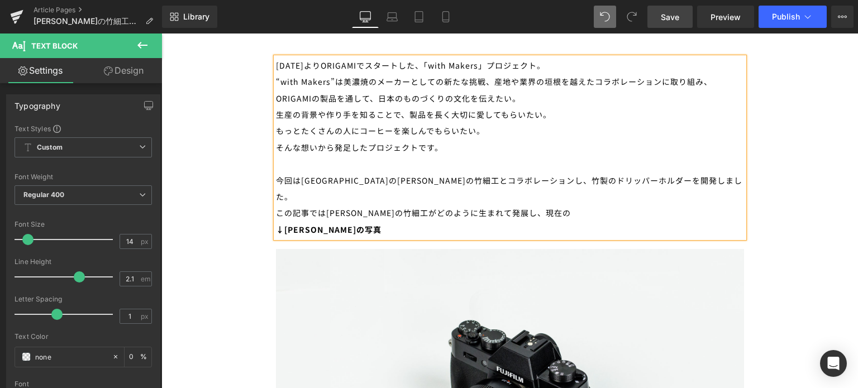
click at [523, 205] on div "この記事では[PERSON_NAME]の竹細工がどのように生まれて発展し、現在の" at bounding box center [510, 213] width 468 height 16
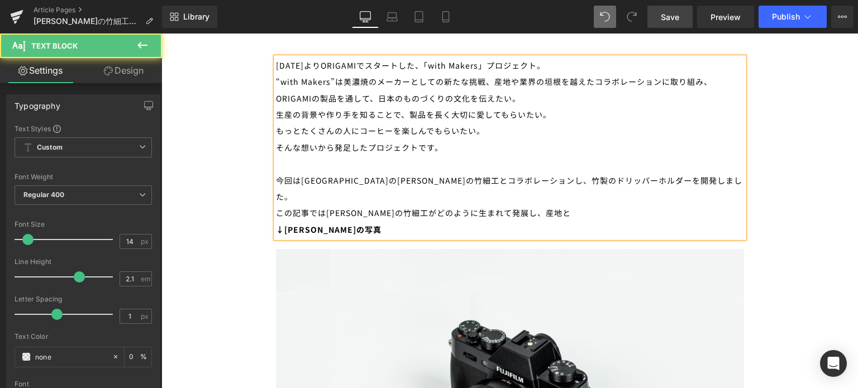
click at [482, 205] on div "この記事では[PERSON_NAME]の竹細工がどのように生まれて発展し、産地と" at bounding box center [510, 213] width 468 height 16
click at [491, 205] on div "この記事では[PERSON_NAME]の竹細工がどのように生まれて、産地と" at bounding box center [510, 213] width 468 height 16
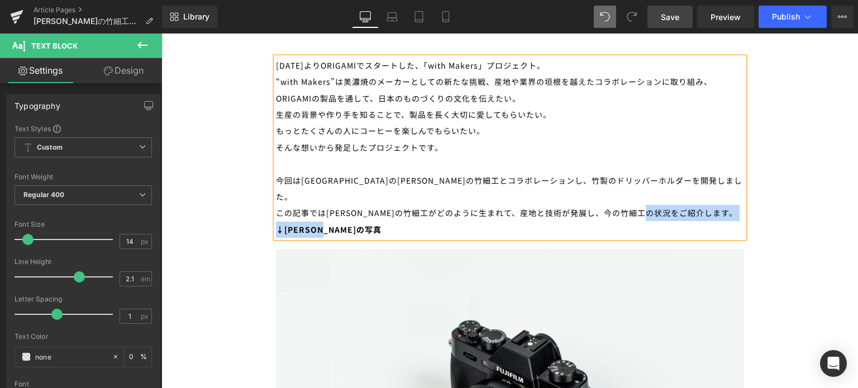
click at [276, 64] on div "[DATE]よりORIGAMIでスタートした、「with Makers」プロジェクト。 “with Makers”は美濃焼のメーカーとしての新たな挑戦、産地や…" at bounding box center [510, 148] width 468 height 180
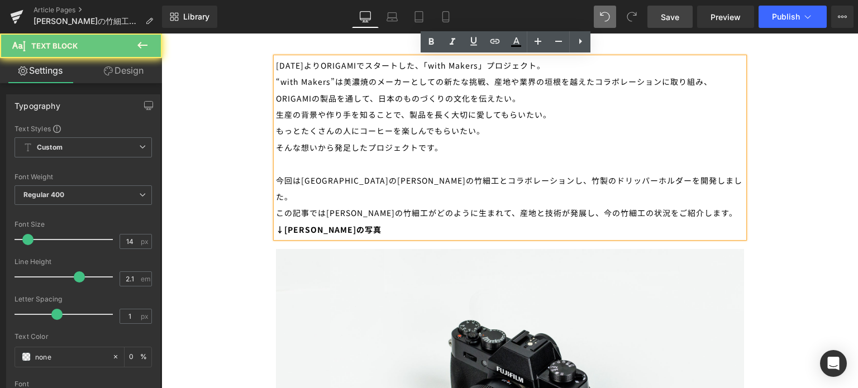
click at [276, 63] on div "[DATE]よりORIGAMIでスタートした、「with Makers」プロジェクト。 “with Makers”は美濃焼のメーカーとしての新たな挑戦、産地や…" at bounding box center [510, 148] width 468 height 180
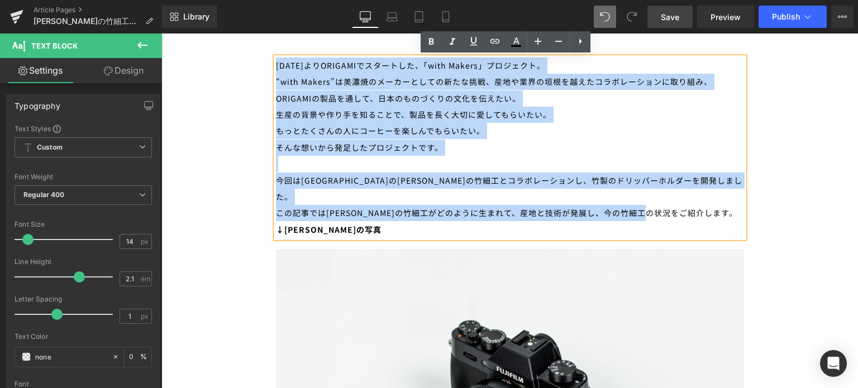
drag, startPoint x: 273, startPoint y: 63, endPoint x: 734, endPoint y: 203, distance: 481.8
click at [734, 203] on div "[DATE]よりORIGAMIでスタートした、「with Makers」プロジェクト。 “with Makers”は美濃焼のメーカーとしての新たな挑戦、産地や…" at bounding box center [510, 148] width 468 height 180
copy div "[DATE]よりORIGAMIでスタートした、「with Makers」プロジェクト。 “with Makers”は美濃焼のメーカーとしての新たな挑戦、産地や…"
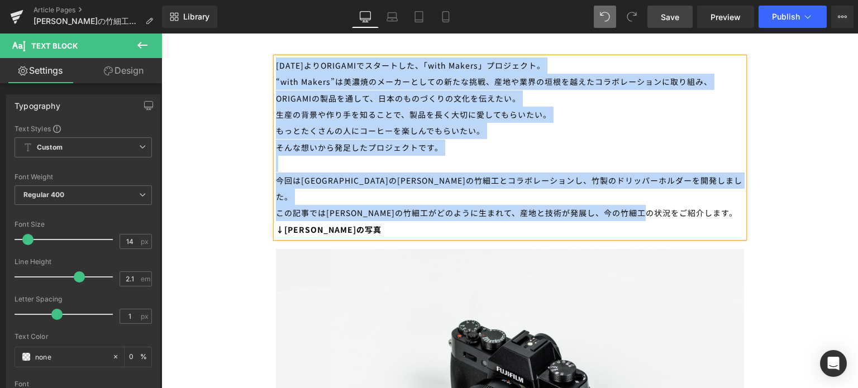
click at [409, 205] on div "この記事では[PERSON_NAME]の竹細工がどのように生まれて、産地と技術が発展し、今の竹細工の状況をご紹介します。" at bounding box center [510, 213] width 468 height 16
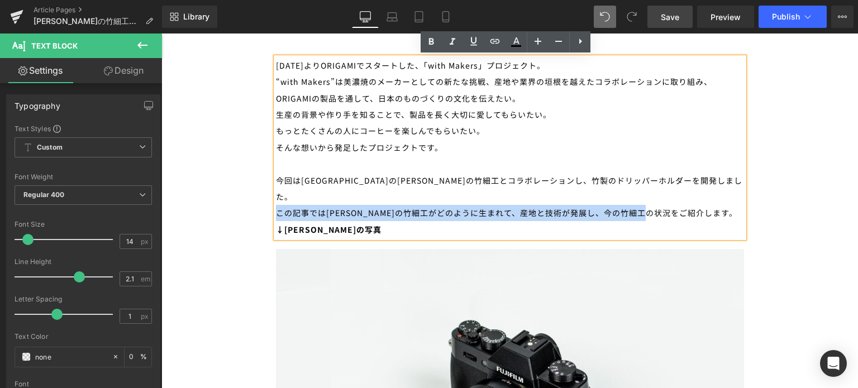
drag, startPoint x: 684, startPoint y: 189, endPoint x: 267, endPoint y: 191, distance: 416.8
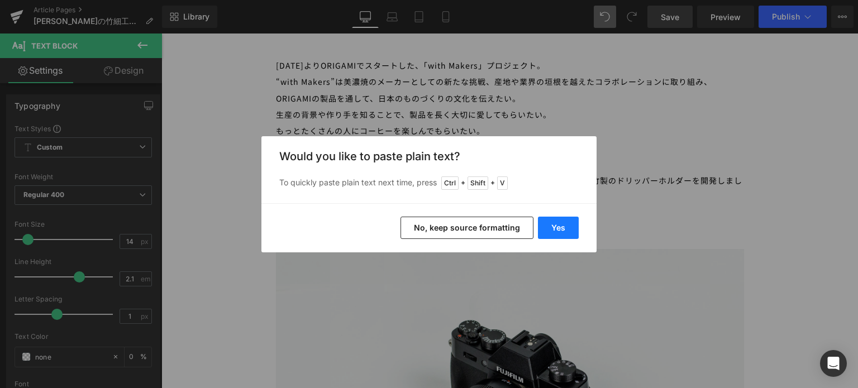
click at [553, 229] on button "Yes" at bounding box center [558, 228] width 41 height 22
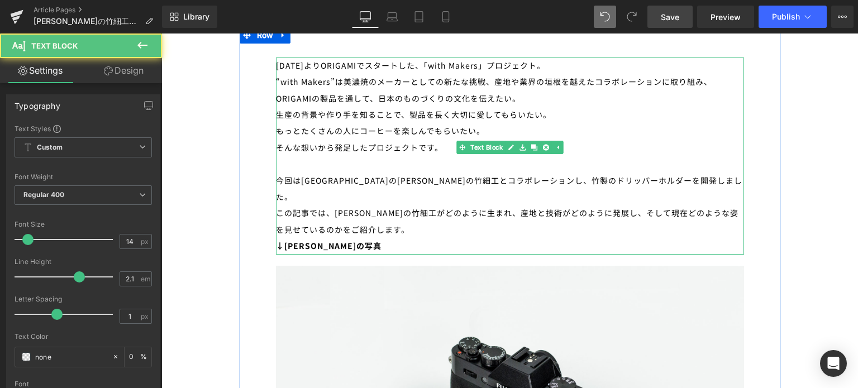
click at [616, 205] on div "この記事では、[PERSON_NAME]の竹細工がどのように生まれ、産地と技術がどのように発展し、そして現在どのような姿を見せているのかをご紹介します。" at bounding box center [510, 221] width 468 height 33
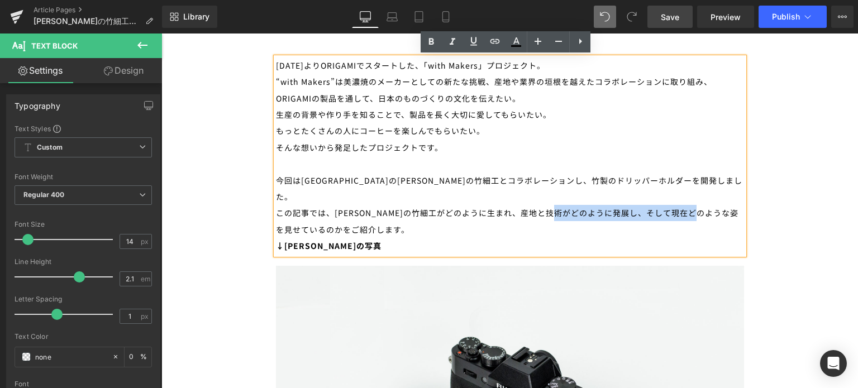
drag, startPoint x: 592, startPoint y: 194, endPoint x: 730, endPoint y: 193, distance: 138.0
click at [730, 205] on div "この記事では、[PERSON_NAME]の竹細工がどのように生まれ、産地と技術がどのように発展し、そして現在どのような姿を見せているのかをご紹介します。" at bounding box center [510, 221] width 468 height 33
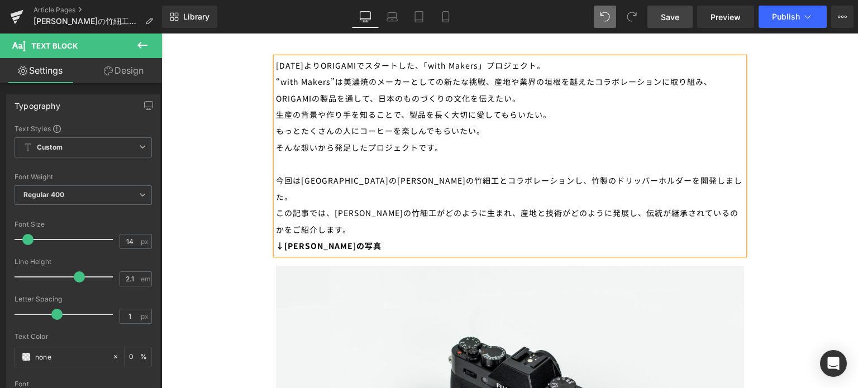
click at [303, 212] on div "この記事では、[PERSON_NAME]の竹細工がどのように生まれ、産地と技術がどのように発展し、伝統が継承されているのかをご紹介します。" at bounding box center [510, 221] width 468 height 33
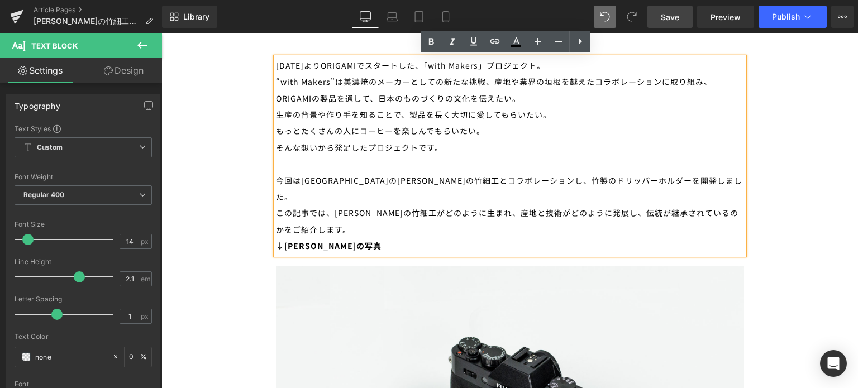
click at [559, 205] on div "この記事では、[PERSON_NAME]の竹細工がどのように生まれ、産地と技術がどのように発展し、伝統が継承されているのかをご紹介します。" at bounding box center [510, 221] width 468 height 33
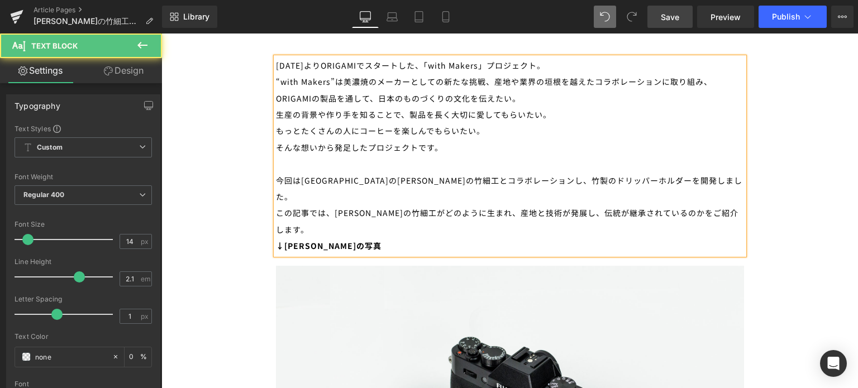
click at [547, 205] on div "この記事では、[PERSON_NAME]の竹細工がどのように生まれ、産地と技術が発展し、伝統が継承されているのかをご紹介します。" at bounding box center [510, 221] width 468 height 33
click at [293, 211] on div "この記事では、[PERSON_NAME]の竹細工がどのように生まれ、産地と技術が発展し、現在まで伝統が継承されているのかをご紹介します。" at bounding box center [510, 221] width 468 height 33
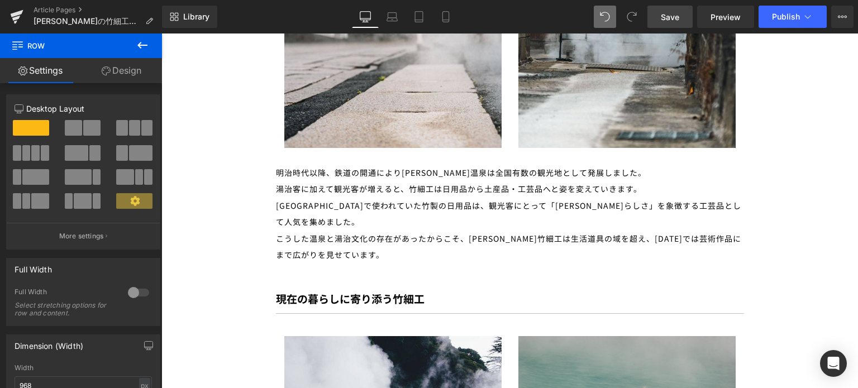
scroll to position [1628, 0]
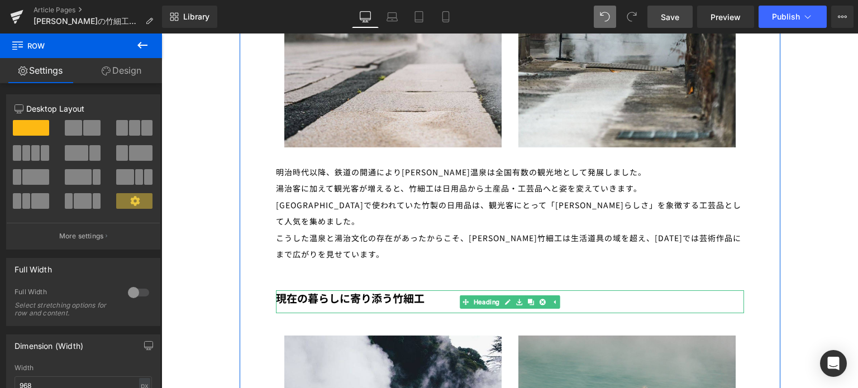
click at [389, 291] on b "現在の暮らしに寄り添う竹細工" at bounding box center [350, 298] width 149 height 15
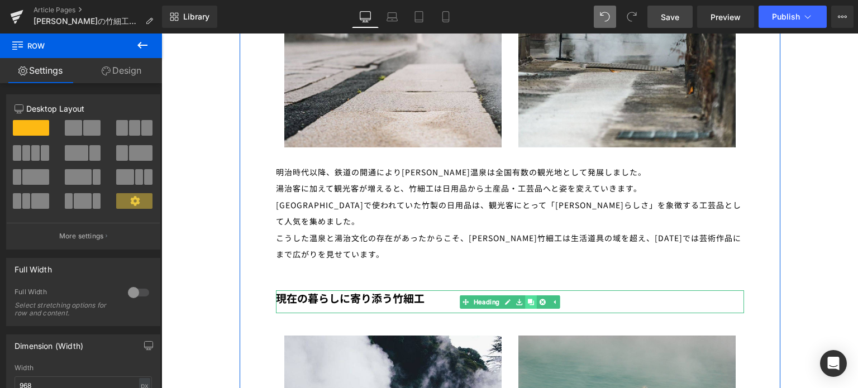
click at [524, 296] on li at bounding box center [530, 302] width 35 height 13
click at [528, 299] on icon at bounding box center [531, 302] width 6 height 6
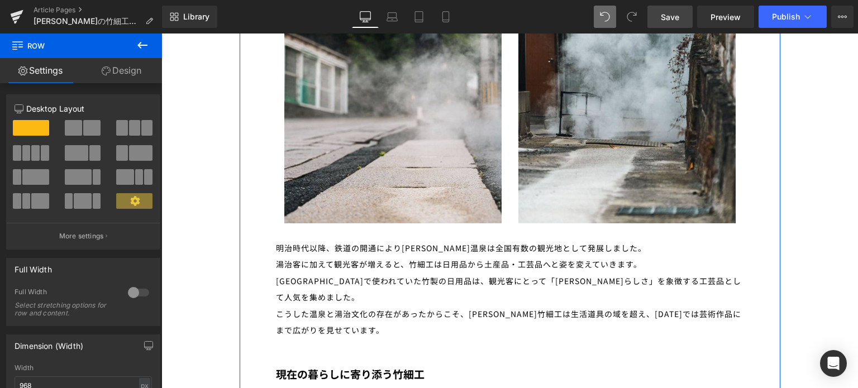
scroll to position [1520, 0]
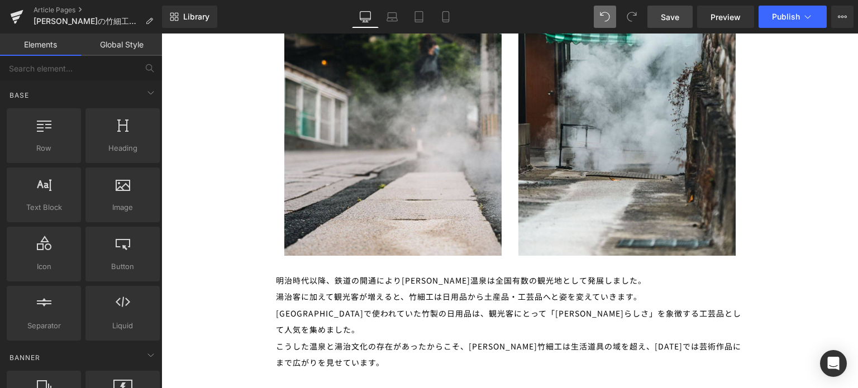
click at [460, 343] on div "Rendering Content" at bounding box center [429, 344] width 69 height 12
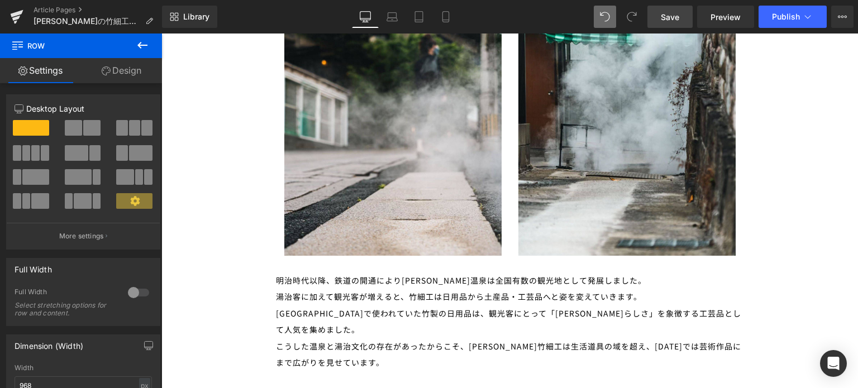
click at [421, 347] on div "Rendering Content" at bounding box center [429, 344] width 69 height 12
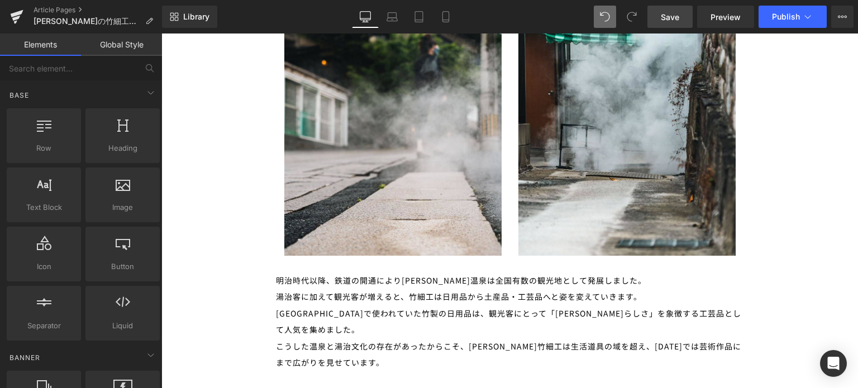
click at [434, 340] on div "Rendering Content" at bounding box center [429, 344] width 69 height 12
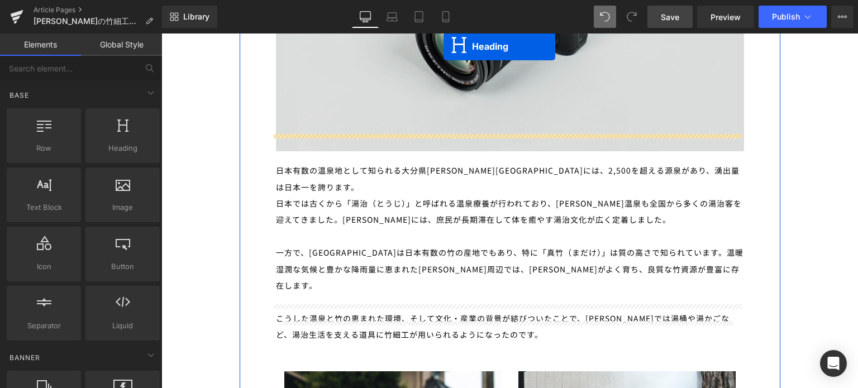
scroll to position [1077, 0]
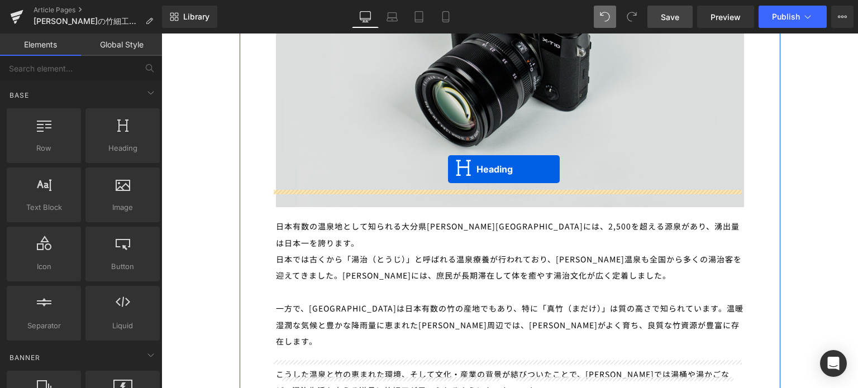
drag, startPoint x: 461, startPoint y: 205, endPoint x: 448, endPoint y: 169, distance: 38.0
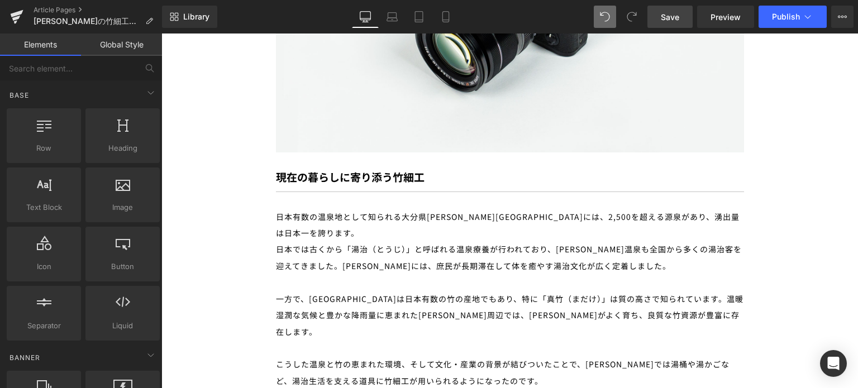
scroll to position [1135, 0]
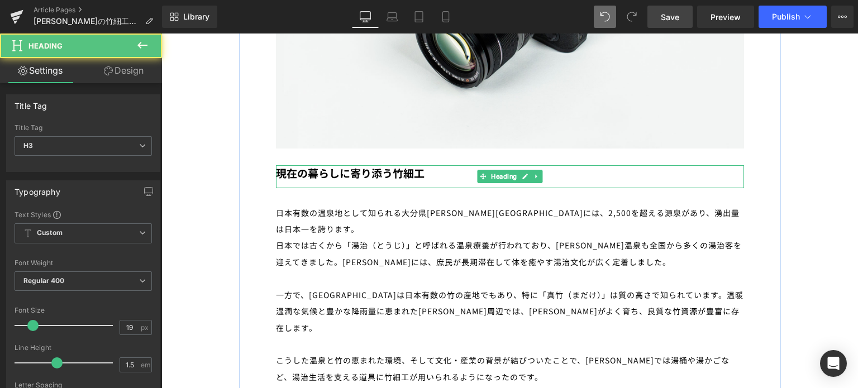
click at [424, 165] on div "現在の暮らしに寄り添う竹細工" at bounding box center [510, 176] width 468 height 23
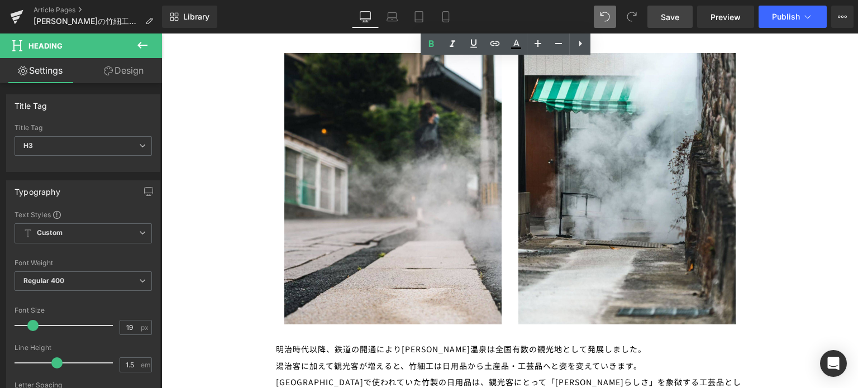
scroll to position [1219, 0]
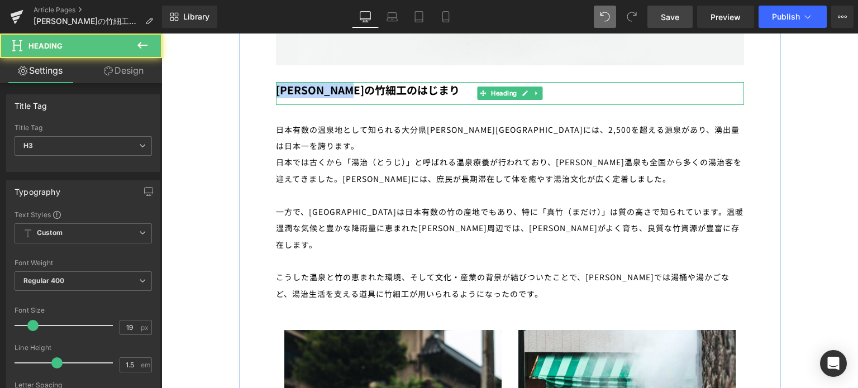
drag, startPoint x: 397, startPoint y: 74, endPoint x: 273, endPoint y: 68, distance: 124.8
click at [276, 82] on div "[PERSON_NAME]の竹細工のはじまり Heading" at bounding box center [510, 93] width 468 height 23
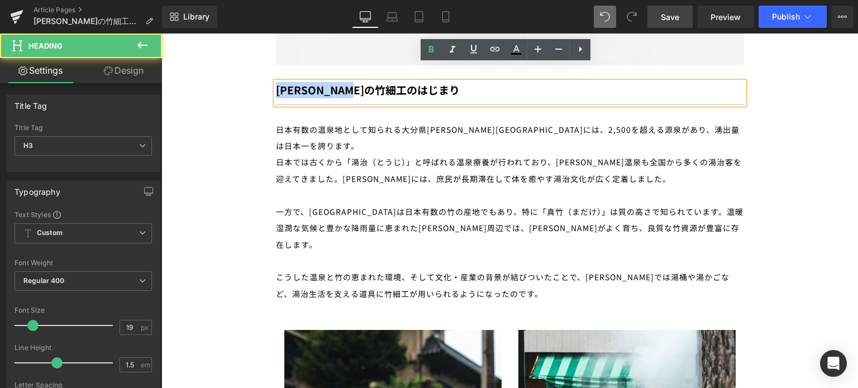
copy b "[PERSON_NAME]の竹細工のはじまり"
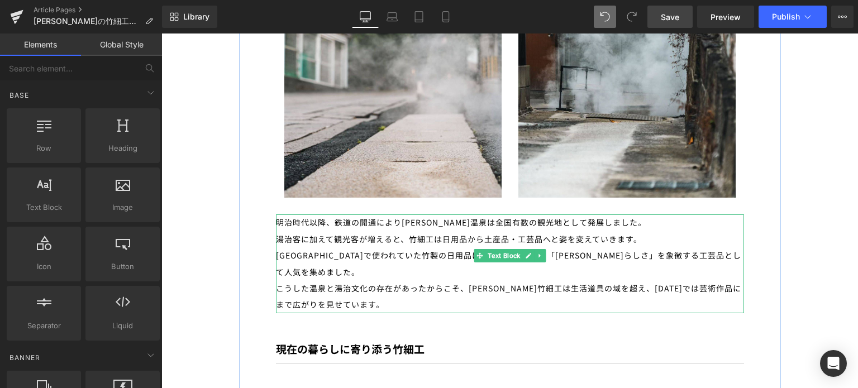
scroll to position [1354, 0]
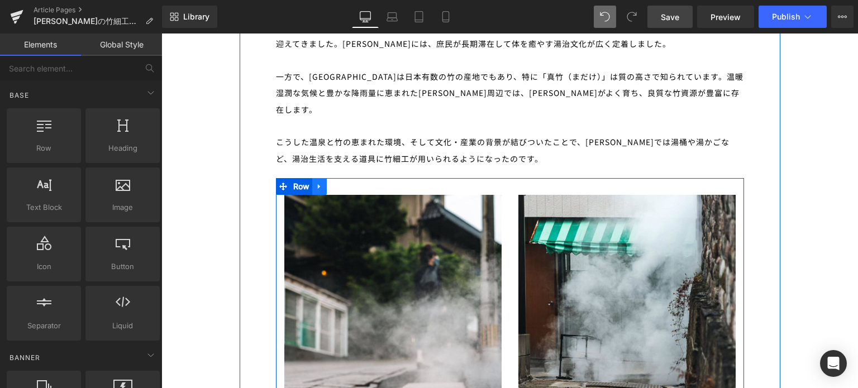
click at [319, 183] on icon at bounding box center [320, 187] width 8 height 8
click at [332, 183] on icon at bounding box center [334, 187] width 8 height 8
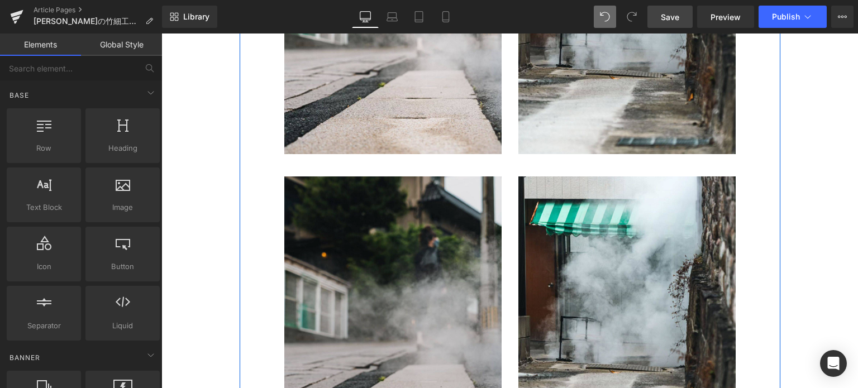
scroll to position [1698, 0]
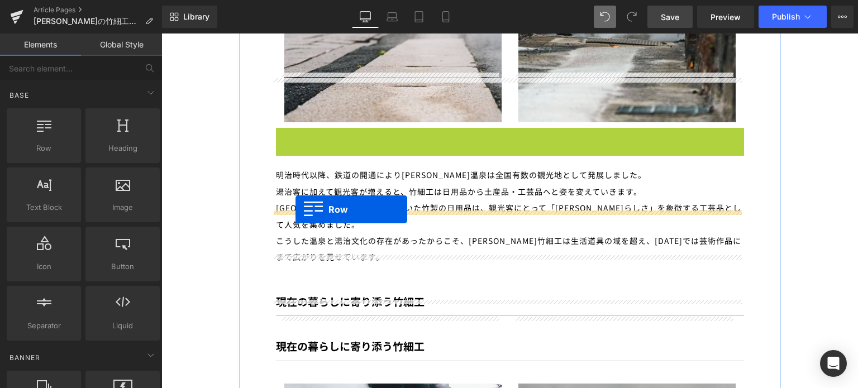
drag, startPoint x: 278, startPoint y: 84, endPoint x: 296, endPoint y: 210, distance: 126.4
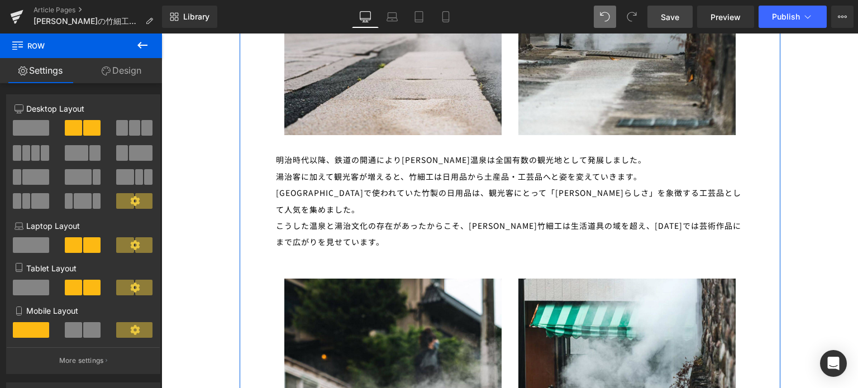
scroll to position [1687, 0]
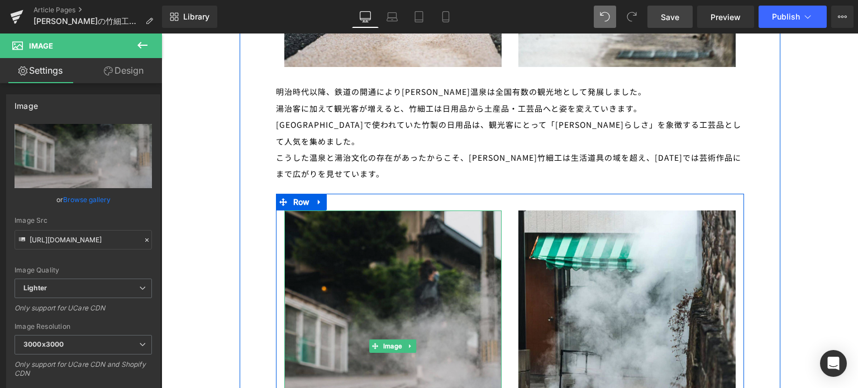
scroll to position [1756, 0]
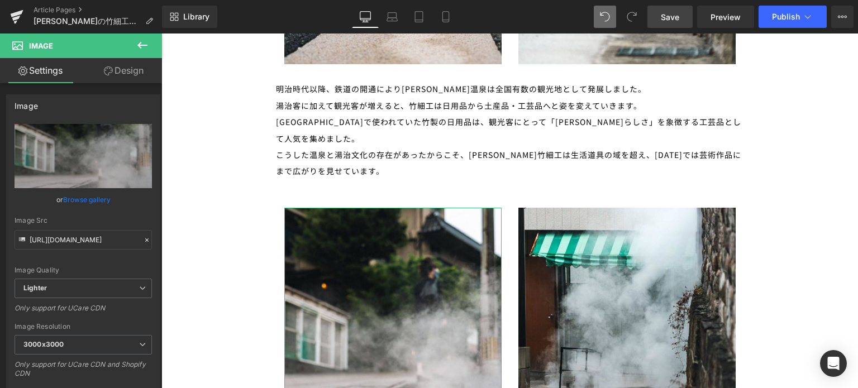
click at [129, 73] on link "Design" at bounding box center [123, 70] width 81 height 25
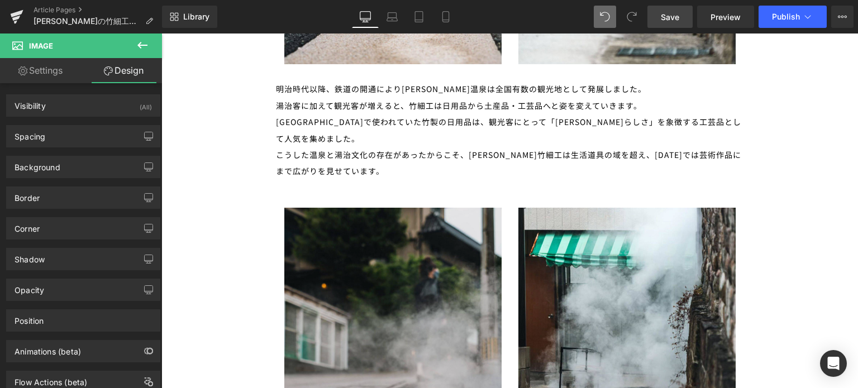
click at [353, 216] on img at bounding box center [392, 344] width 217 height 272
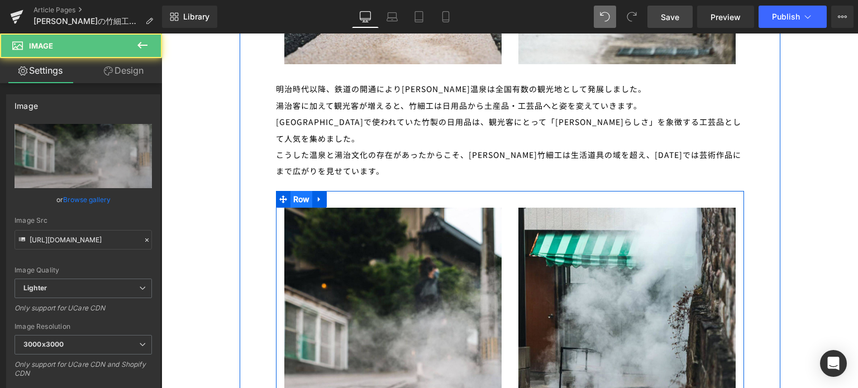
click at [300, 191] on span "Row" at bounding box center [302, 199] width 22 height 17
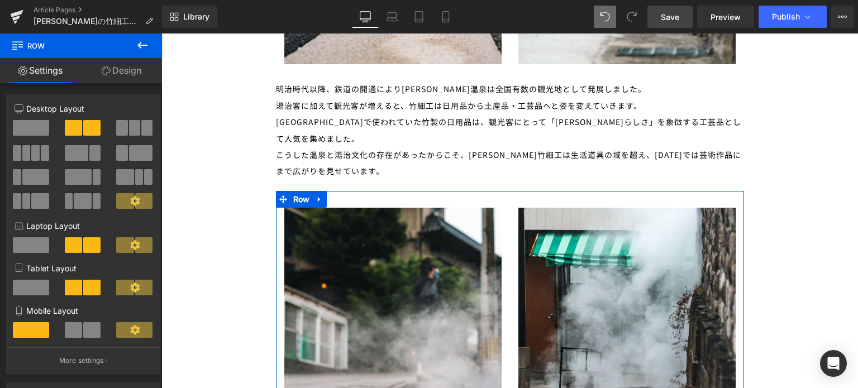
click at [36, 128] on span at bounding box center [31, 128] width 36 height 16
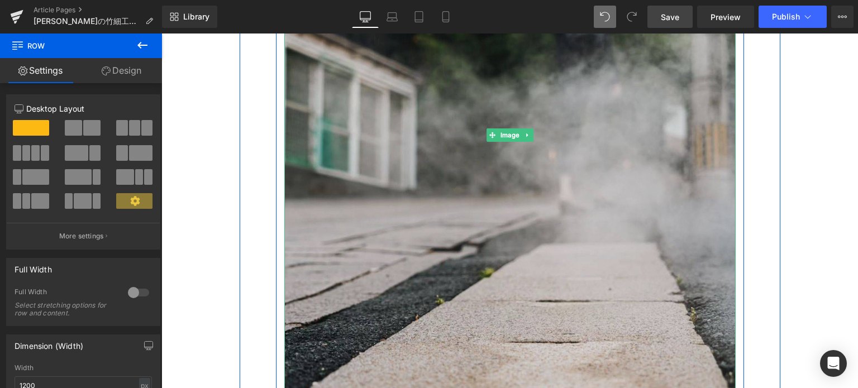
scroll to position [2099, 0]
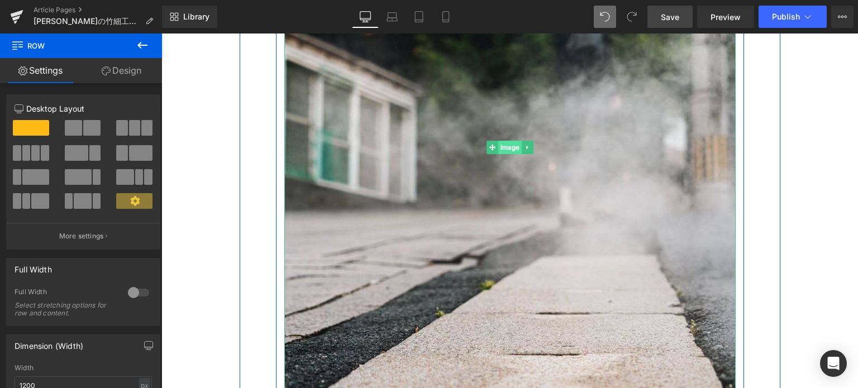
click at [502, 141] on span "Image" at bounding box center [509, 147] width 23 height 13
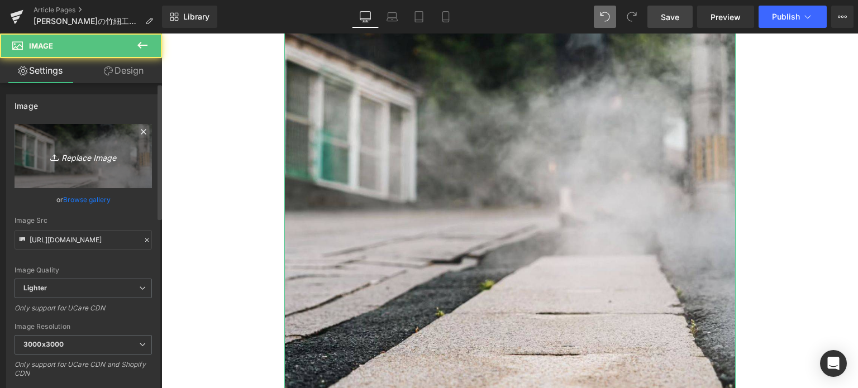
click at [49, 186] on link "Replace Image" at bounding box center [83, 156] width 137 height 64
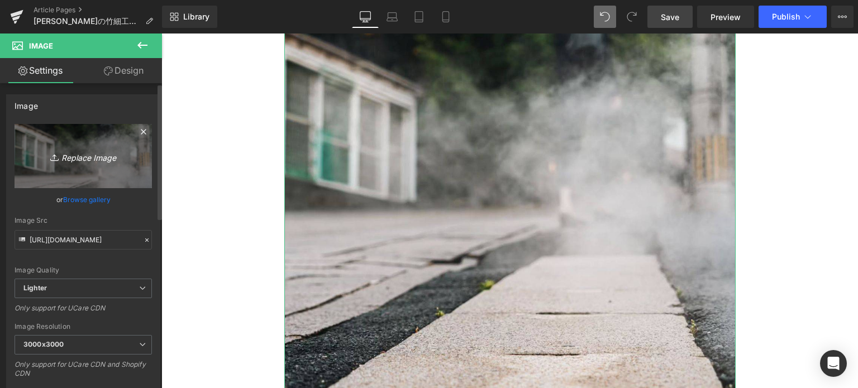
type input "C:\fakepath\スクリーンショット [DATE] 143119.png"
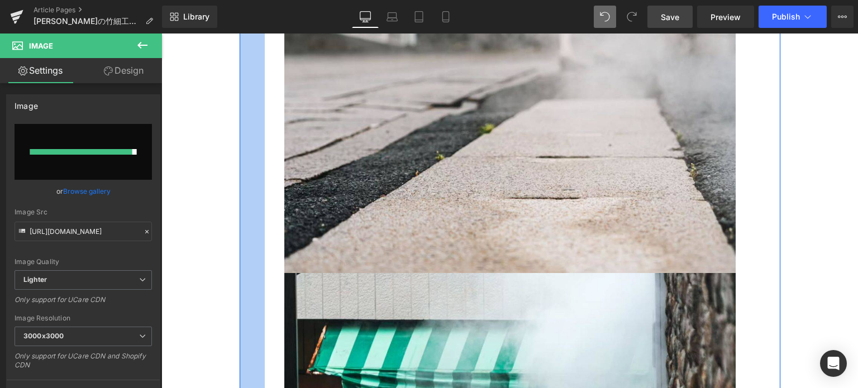
type input "[URL][DOMAIN_NAME]"
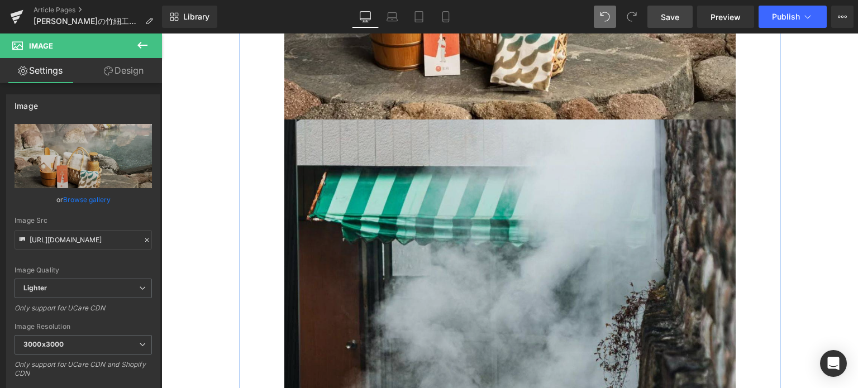
scroll to position [2143, 0]
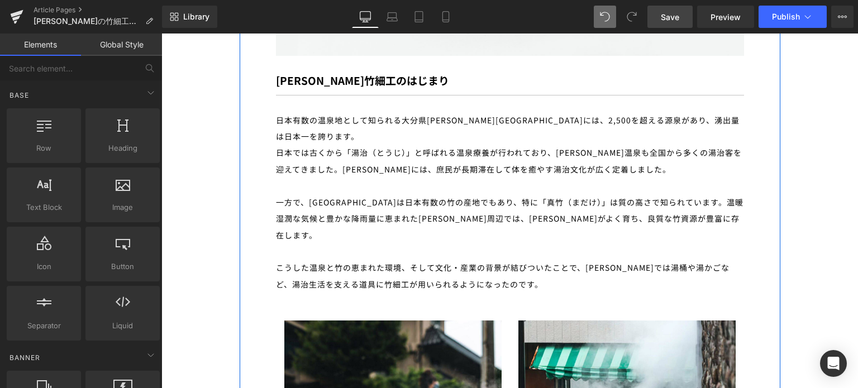
scroll to position [1226, 0]
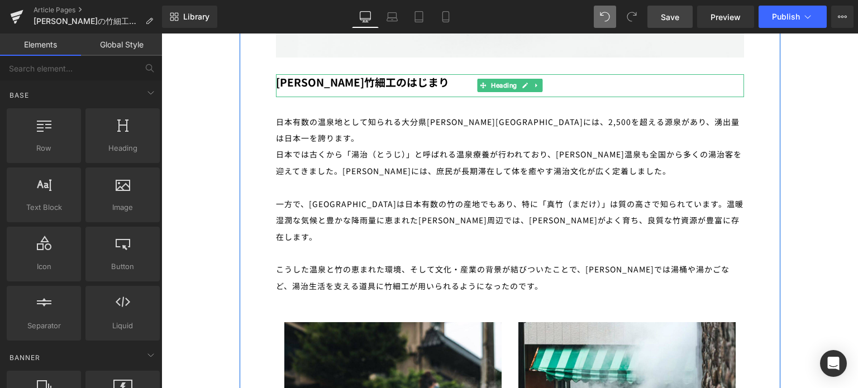
click at [382, 74] on div "[PERSON_NAME]竹細工のはじまり" at bounding box center [510, 85] width 468 height 23
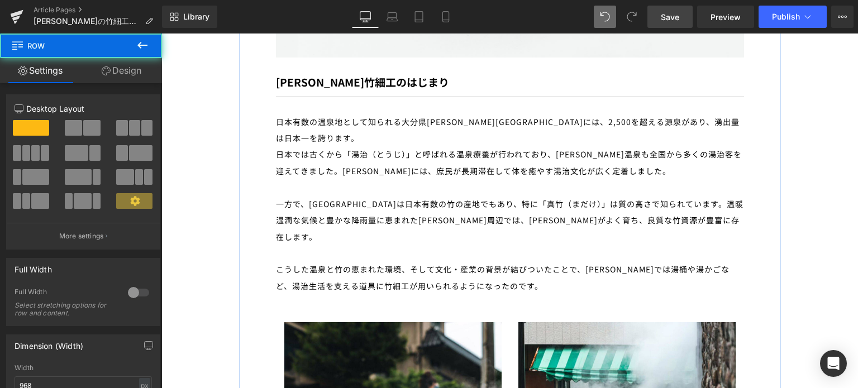
click at [441, 196] on div "一方で、[GEOGRAPHIC_DATA]は日本有数の竹の産地でもあり、特に「真竹（まだけ）」は質の高さで知られています。温暖湿潤な気候と豊かな降雨量に恵まれ…" at bounding box center [510, 229] width 468 height 66
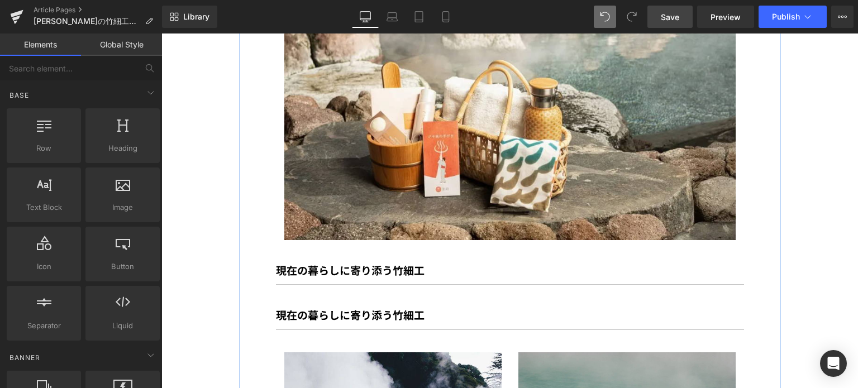
scroll to position [2159, 0]
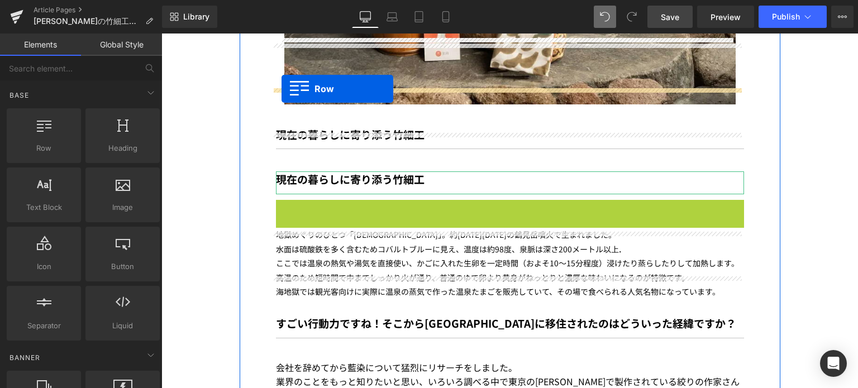
drag, startPoint x: 275, startPoint y: 146, endPoint x: 282, endPoint y: 89, distance: 57.4
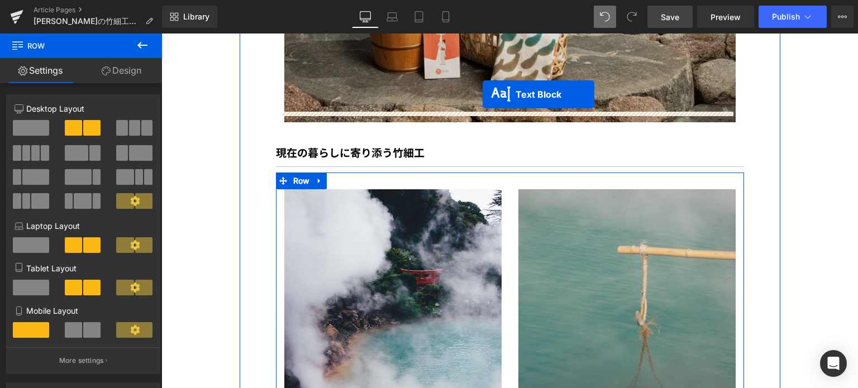
scroll to position [2085, 0]
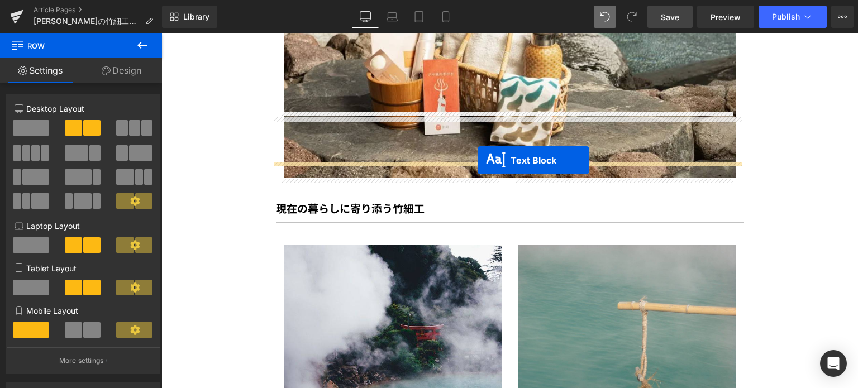
drag, startPoint x: 475, startPoint y: 334, endPoint x: 477, endPoint y: 160, distance: 173.2
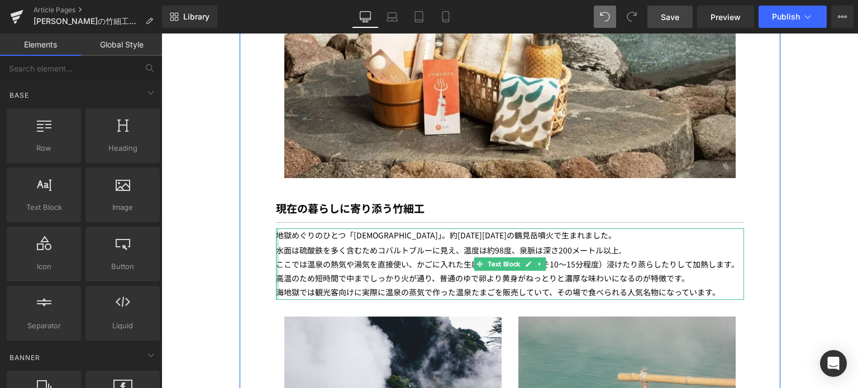
click at [276, 229] on p "地獄めぐりのひとつ「[DEMOGRAPHIC_DATA]」。約[DATE][DATE]の鶴見岳噴火で生まれました。" at bounding box center [510, 236] width 468 height 14
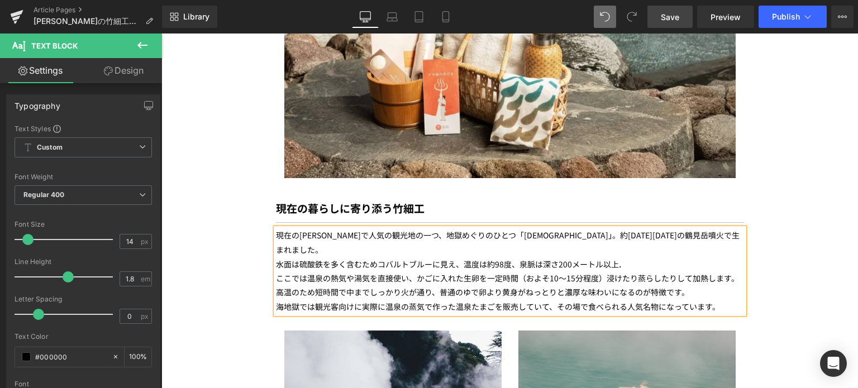
click at [464, 229] on p "現在の[PERSON_NAME]で人気の観光地の一つ、地獄めぐりのひとつ「[DEMOGRAPHIC_DATA]」。約[DATE][DATE]の鶴見岳噴火で生ま…" at bounding box center [510, 243] width 468 height 28
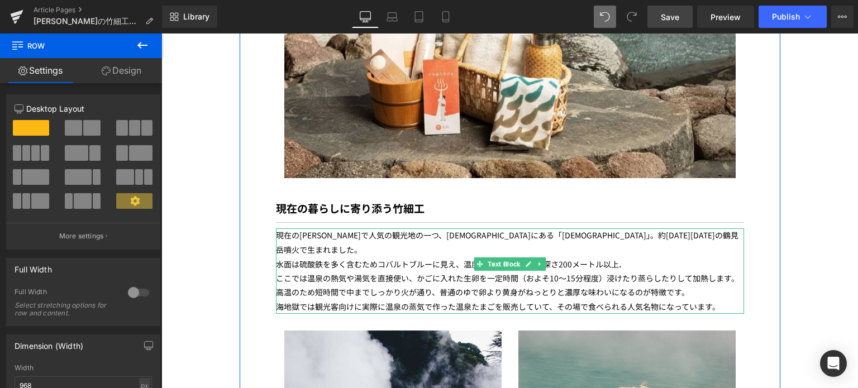
click at [389, 229] on p "現在の[PERSON_NAME]で人気の観光地の一つ、[DEMOGRAPHIC_DATA]にある「[DEMOGRAPHIC_DATA]」。約[DATE][DA…" at bounding box center [510, 243] width 468 height 28
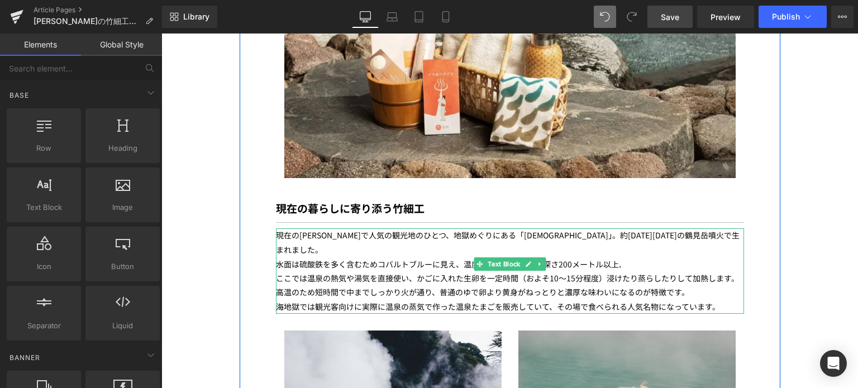
click at [639, 229] on div "現在の[PERSON_NAME]で人気の観光地のひとつ、地獄めぐりにある「[DEMOGRAPHIC_DATA]」。約[DATE][DATE]の鶴見岳噴火で生ま…" at bounding box center [510, 271] width 468 height 85
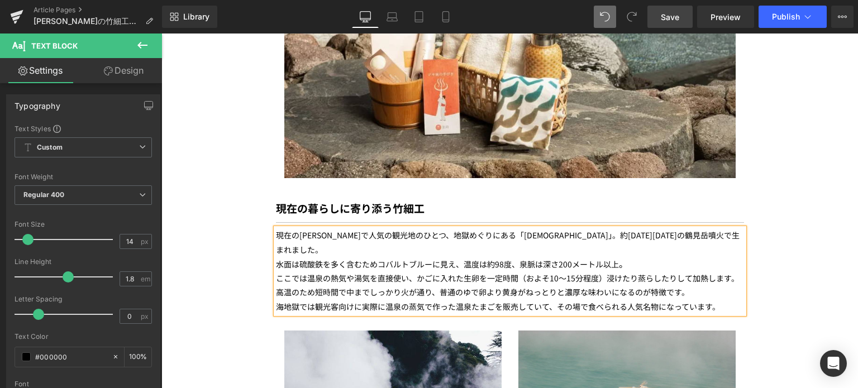
click at [726, 300] on div "海地獄では観光客向けに実際に温泉の蒸気で作った温泉たまごを販売していて、その場で食べられる人気名物になっています。" at bounding box center [510, 307] width 468 height 14
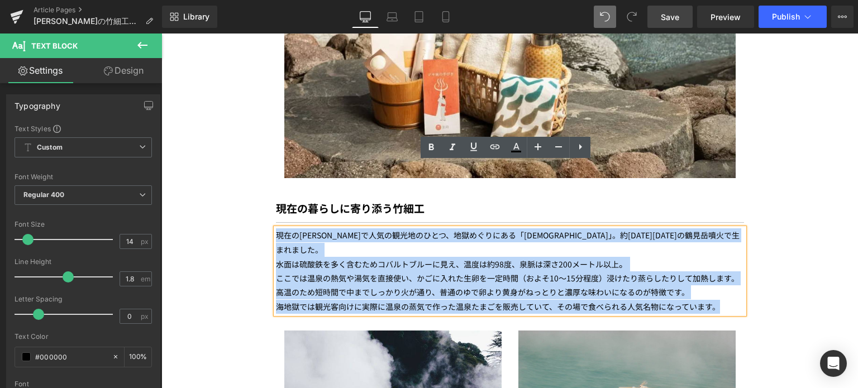
drag, startPoint x: 272, startPoint y: 172, endPoint x: 722, endPoint y: 230, distance: 454.1
click at [722, 230] on div "現在の[PERSON_NAME]で人気の観光地のひとつ、地獄めぐりにある「[DEMOGRAPHIC_DATA]」。約[DATE][DATE]の鶴見岳噴火で生ま…" at bounding box center [510, 271] width 468 height 85
copy div "現在の[PERSON_NAME]で人気の観光地のひとつ、地獄めぐりにある「[DEMOGRAPHIC_DATA]」。約[DATE][DATE]の鶴見岳噴火で生ま…"
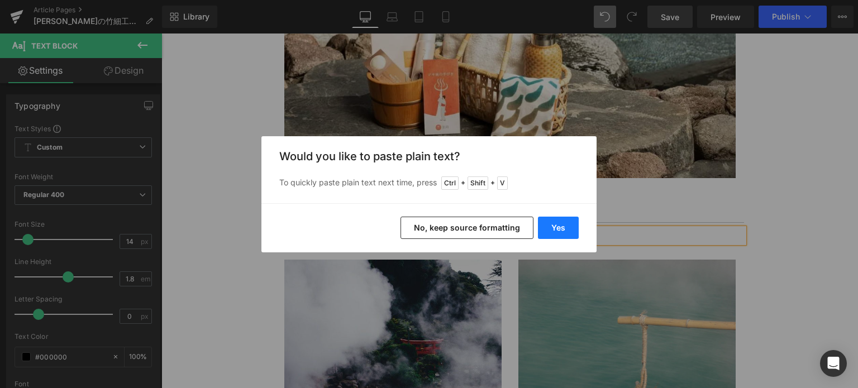
click at [551, 223] on button "Yes" at bounding box center [558, 228] width 41 height 22
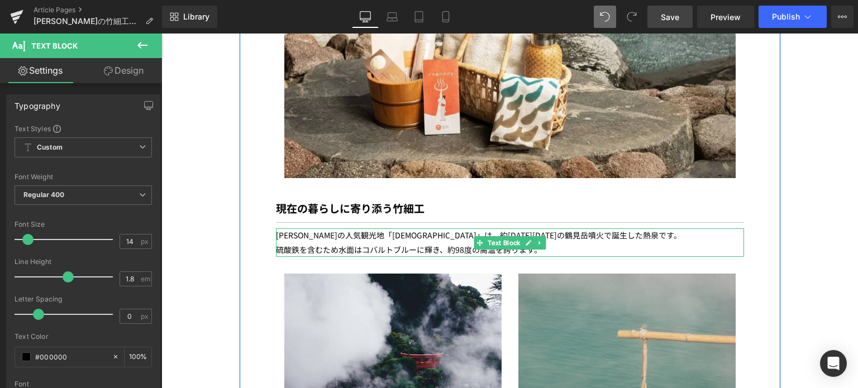
click at [554, 243] on p "硫酸鉄を含むため水面はコバルトブルーに輝き、約98度の高温を誇ります。" at bounding box center [510, 250] width 468 height 14
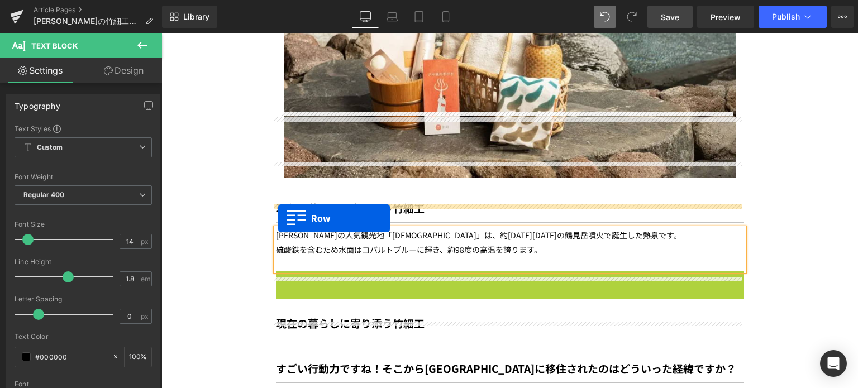
drag, startPoint x: 275, startPoint y: 211, endPoint x: 278, endPoint y: 218, distance: 8.0
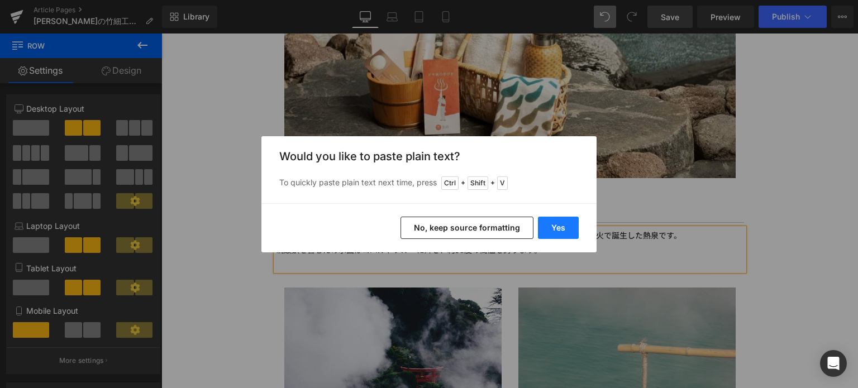
click at [567, 225] on button "Yes" at bounding box center [558, 228] width 41 height 22
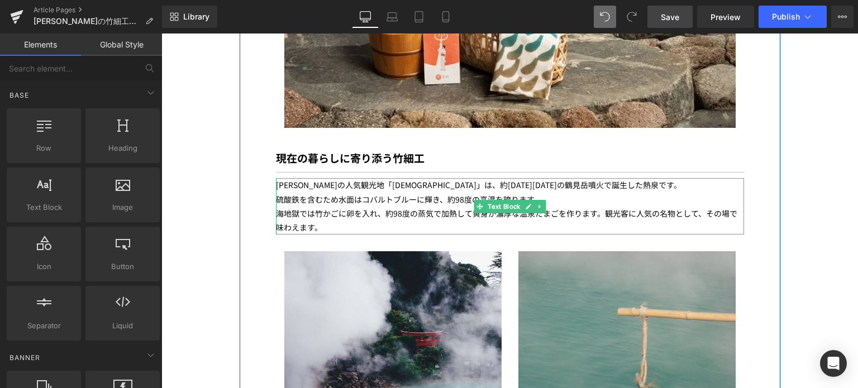
scroll to position [2136, 0]
click at [537, 203] on icon at bounding box center [540, 206] width 6 height 7
click at [531, 203] on icon at bounding box center [534, 206] width 6 height 6
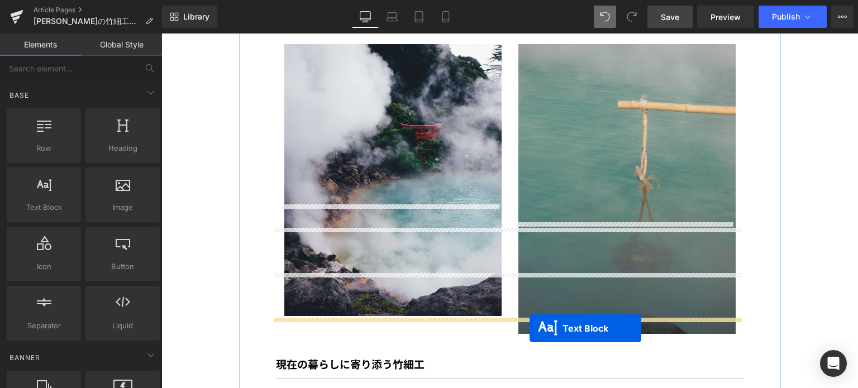
scroll to position [2415, 0]
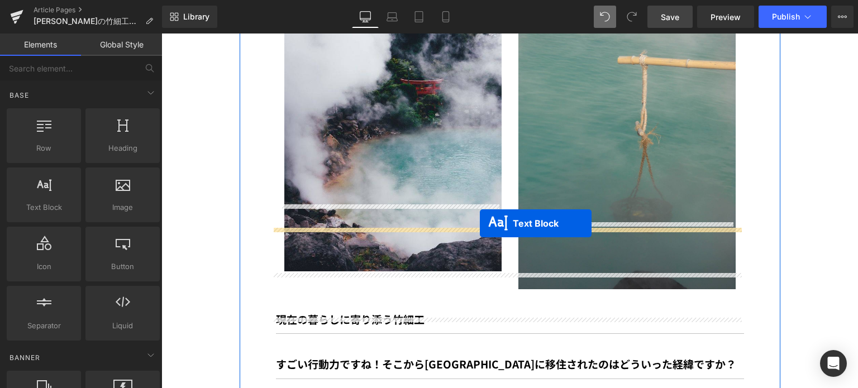
drag, startPoint x: 477, startPoint y: 196, endPoint x: 480, endPoint y: 223, distance: 27.0
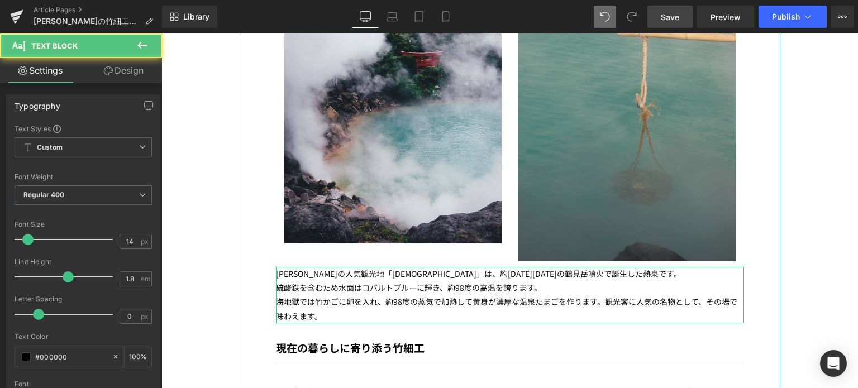
scroll to position [2388, 0]
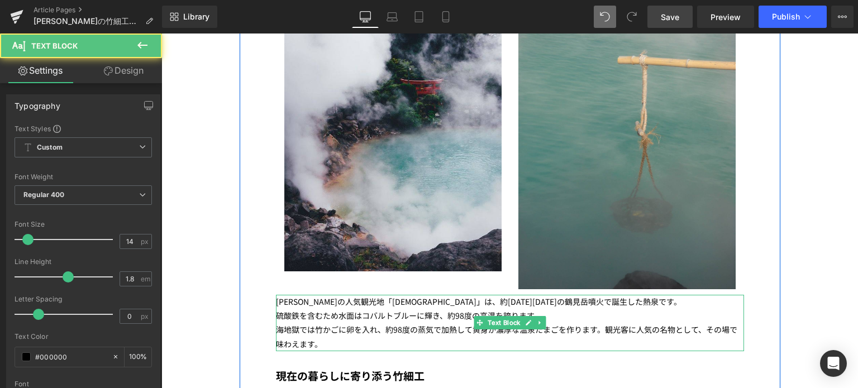
click at [319, 323] on p "海地獄では竹かごに卵を入れ、約98度の蒸気で加熱して黄身が濃厚な温泉たまごを作ります。観光客に人気の名物として、その場で味わえます。" at bounding box center [510, 337] width 468 height 28
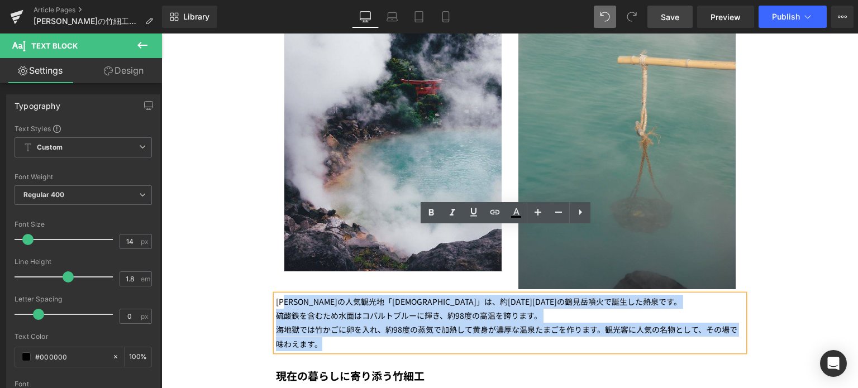
drag, startPoint x: 317, startPoint y: 281, endPoint x: 288, endPoint y: 233, distance: 56.2
click at [288, 295] on div "[PERSON_NAME]の人気観光地「[DEMOGRAPHIC_DATA]」は、約[DATE][DATE]の鶴見岳噴火で誕生した熱泉です。 硫酸鉄を含むため…" at bounding box center [510, 323] width 468 height 56
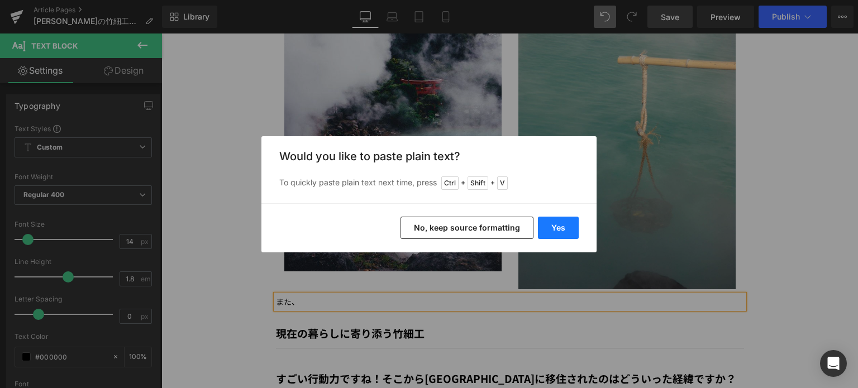
click at [553, 230] on button "Yes" at bounding box center [558, 228] width 41 height 22
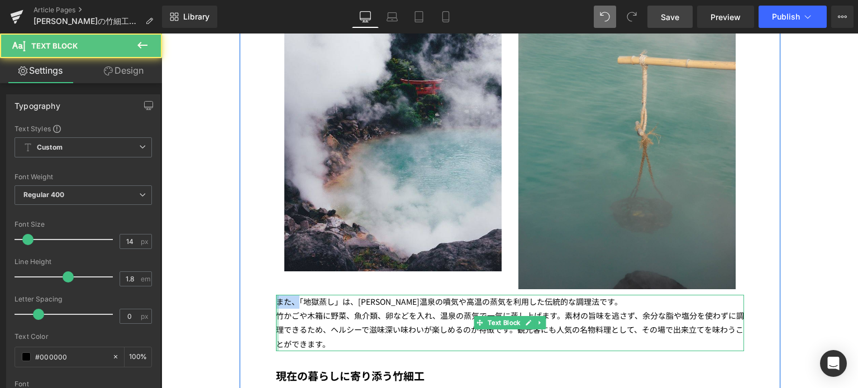
drag, startPoint x: 296, startPoint y: 238, endPoint x: 273, endPoint y: 235, distance: 23.6
click at [276, 295] on div "また、「地獄蒸し」は、[PERSON_NAME]温泉の噴気や高温の蒸気を利用した伝統的な調理法です。 竹かごや木箱に野菜、魚介類、卵などを入れ、温泉の蒸気で一…" at bounding box center [510, 323] width 468 height 56
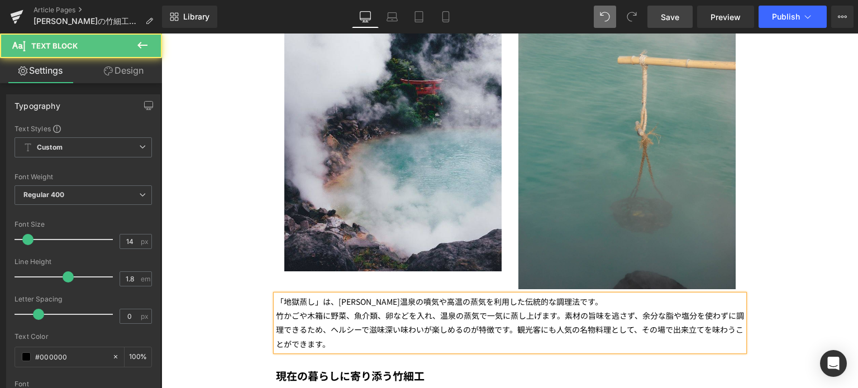
click at [318, 309] on p "竹かごや木箱に野菜、魚介類、卵などを入れ、温泉の蒸気で一気に蒸し上げます。素材の旨味を逃さず、余分な脂や塩分を使わずに調理できるため、ヘルシーで滋味深い味わい…" at bounding box center [510, 330] width 468 height 42
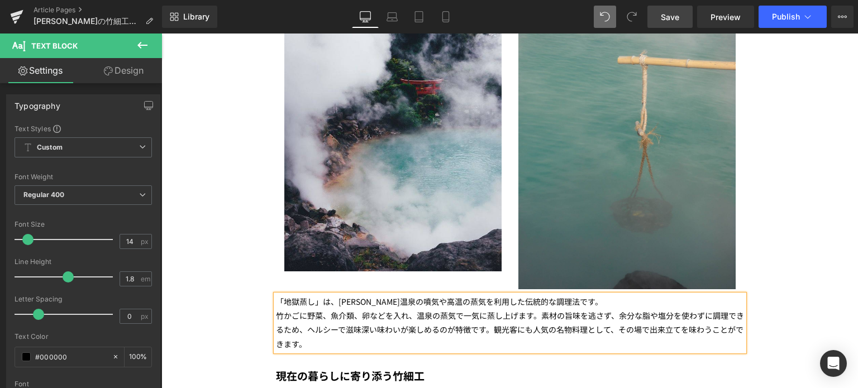
click at [364, 309] on p "竹かごに野菜、魚介類、卵などを入れ、温泉の蒸気で一気に蒸し上げます。素材の旨味を逃さず、余分な脂や塩分を使わずに調理できるため、ヘルシーで滋味深い味わいが楽し…" at bounding box center [510, 330] width 468 height 42
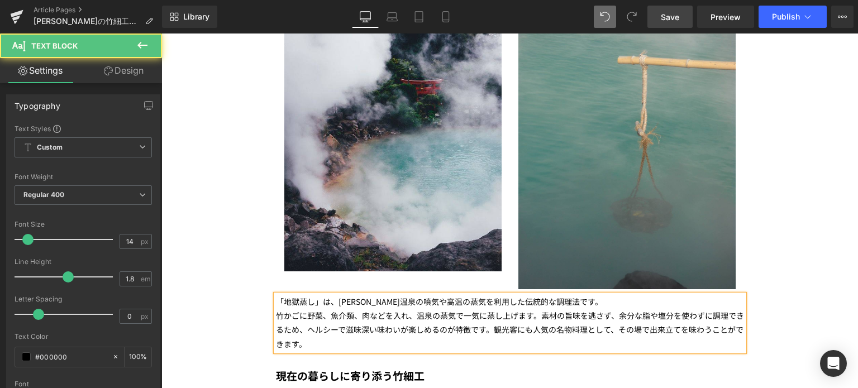
click at [567, 309] on p "竹かごに野菜、魚介類、肉などを入れ、温泉の蒸気で一気に蒸し上げます。素材の旨味を逃さず、余分な脂や塩分を使わずに調理できるため、ヘルシーで滋味深い味わいが楽し…" at bounding box center [510, 330] width 468 height 42
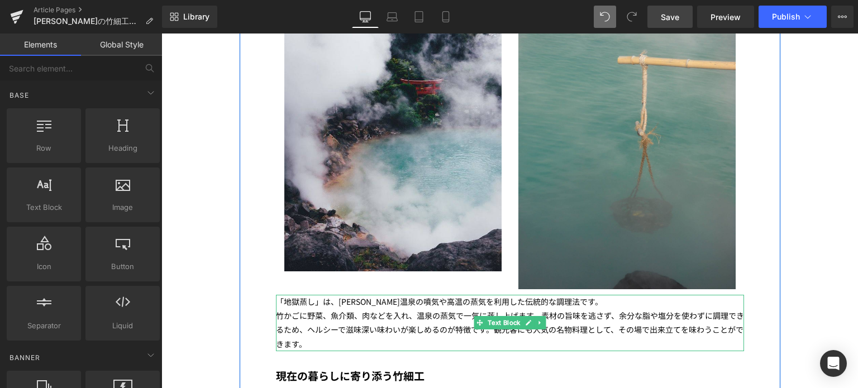
click at [335, 309] on p "竹かごに野菜、魚介類、肉などを入れ、温泉の蒸気で一気に蒸し上げます。素材の旨味を逃さず、余分な脂や塩分を使わずに調理できるため、ヘルシーで滋味深い味わいが楽し…" at bounding box center [510, 330] width 468 height 42
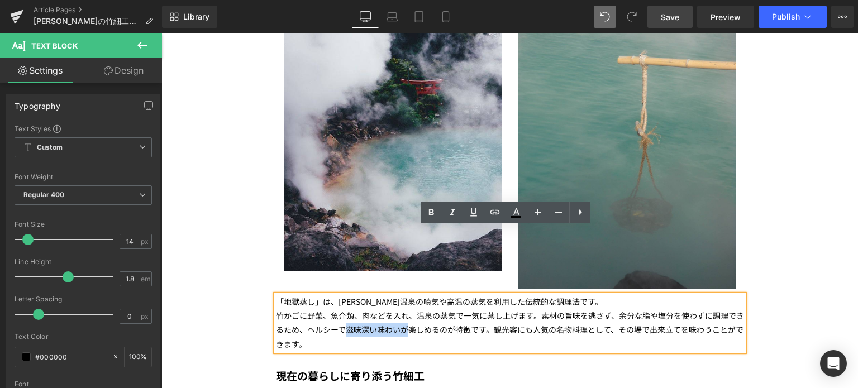
drag, startPoint x: 404, startPoint y: 264, endPoint x: 344, endPoint y: 263, distance: 60.4
click at [344, 309] on p "竹かごに野菜、魚介類、肉などを入れ、温泉の蒸気で一気に蒸し上げます。素材の旨味を逃さず、余分な脂や塩分を使わずに調理できるため、ヘルシーで滋味深い味わいが楽し…" at bounding box center [510, 330] width 468 height 42
drag, startPoint x: 488, startPoint y: 261, endPoint x: 340, endPoint y: 269, distance: 148.3
click at [340, 309] on p "竹かごに野菜、魚介類、肉などを入れ、温泉の蒸気で一気に蒸し上げます。素材の旨味を逃さず、余分な脂や塩分を使わずに調理できるため、ヘルシーで滋味深い味わいが楽し…" at bounding box center [510, 330] width 468 height 42
click at [607, 309] on p "竹かごに野菜、魚介類、肉などを入れ、温泉の蒸気で一気に蒸し上げます。素材の旨味を逃さず、余分な脂や塩分を使わずに調理できるため、ヘルシーで滋味深い味わいが楽し…" at bounding box center [510, 330] width 468 height 42
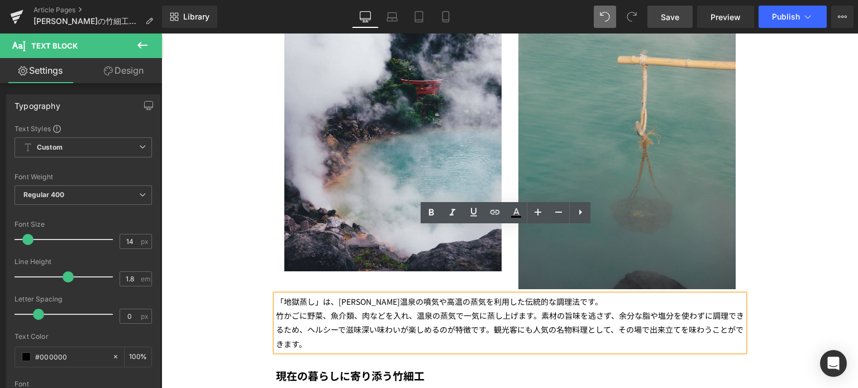
click at [343, 309] on p "竹かごに野菜、魚介類、肉などを入れ、温泉の蒸気で一気に蒸し上げます。素材の旨味を逃さず、余分な脂や塩分を使わずに調理できるため、ヘルシーで滋味深い味わいが楽し…" at bounding box center [510, 330] width 468 height 42
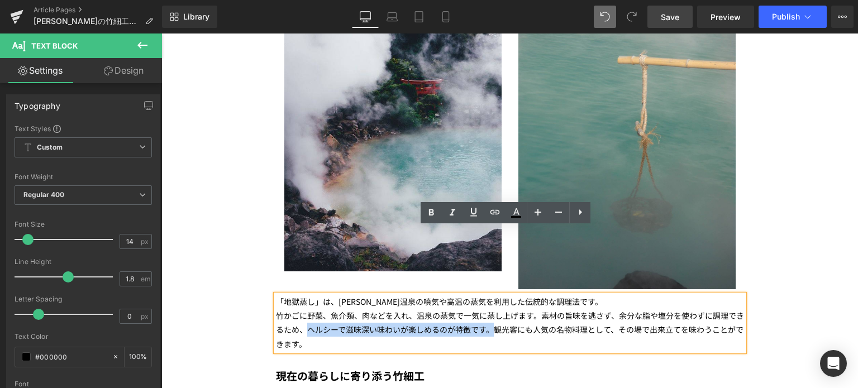
drag, startPoint x: 489, startPoint y: 260, endPoint x: 301, endPoint y: 264, distance: 188.3
click at [301, 309] on p "竹かごに野菜、魚介類、肉などを入れ、温泉の蒸気で一気に蒸し上げます。素材の旨味を逃さず、余分な脂や塩分を使わずに調理できるため、ヘルシーで滋味深い味わいが楽し…" at bounding box center [510, 330] width 468 height 42
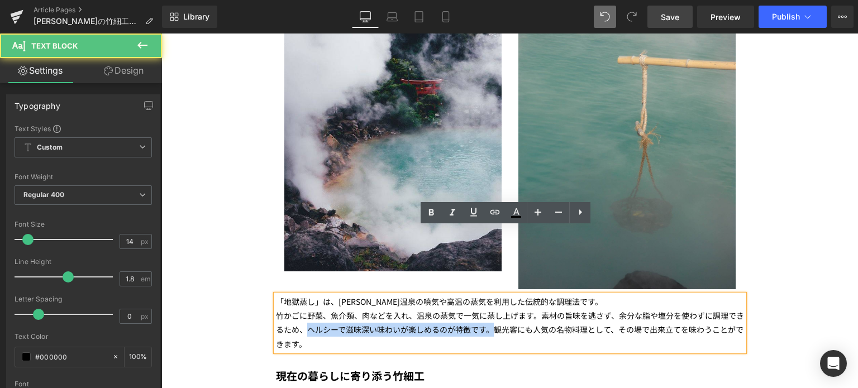
click at [401, 309] on p "竹かごに野菜、魚介類、肉などを入れ、温泉の蒸気で一気に蒸し上げます。素材の旨味を逃さず、余分な脂や塩分を使わずに調理できるため、ヘルシーで滋味深い味わいが楽し…" at bounding box center [510, 330] width 468 height 42
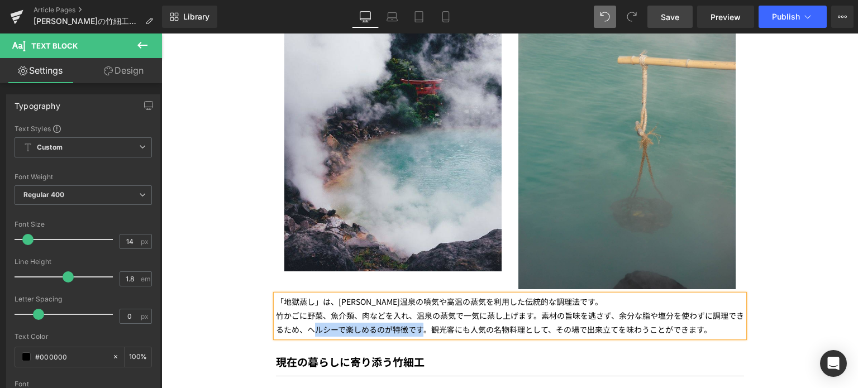
drag, startPoint x: 420, startPoint y: 263, endPoint x: 308, endPoint y: 263, distance: 111.7
click at [308, 309] on p "竹かごに野菜、魚介類、肉などを入れ、温泉の蒸気で一気に蒸し上げます。素材の旨味を逃さず、余分な脂や塩分を使わずに調理できるため、ヘルシーで楽しめるのが特徴です…" at bounding box center [510, 323] width 468 height 28
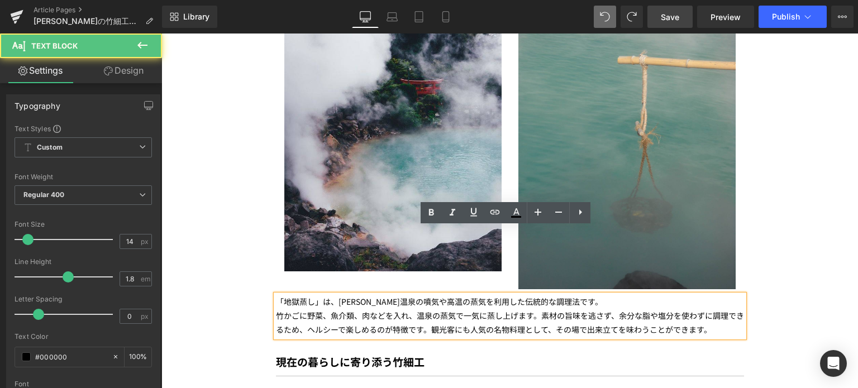
click at [346, 309] on p "竹かごに野菜、魚介類、肉などを入れ、温泉の蒸気で一気に蒸し上げます。素材の旨味を逃さず、余分な脂や塩分を使わずに調理できるため、ヘルシーで楽しめるのが特徴です…" at bounding box center [510, 323] width 468 height 28
click at [329, 309] on p "竹かごに野菜、魚介類、肉などを入れ、温泉の蒸気で一気に蒸し上げます。素材の旨味を逃さず、余分な脂や塩分を使わずに調理できるため、ヘルシーで楽しめるのが特徴です…" at bounding box center [510, 323] width 468 height 28
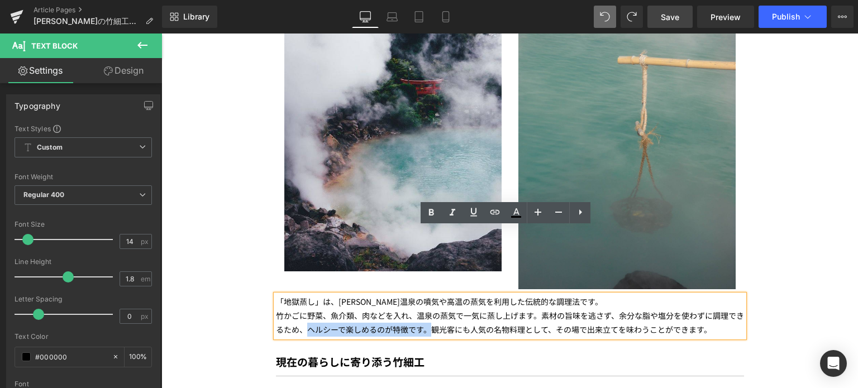
drag, startPoint x: 427, startPoint y: 261, endPoint x: 304, endPoint y: 261, distance: 122.9
click at [304, 309] on p "竹かごに野菜、魚介類、肉などを入れ、温泉の蒸気で一気に蒸し上げます。素材の旨味を逃さず、余分な脂や塩分を使わずに調理できるため、ヘルシーで楽しめるのが特徴です…" at bounding box center [510, 323] width 468 height 28
click at [343, 309] on p "竹かごに野菜、魚介類、肉などを入れ、温泉の蒸気で一気に蒸し上げます。素材の旨味を逃さず、余分な脂や塩分を使わずに調理できるため、ヘルシーで楽しめるのが特徴です…" at bounding box center [510, 323] width 468 height 28
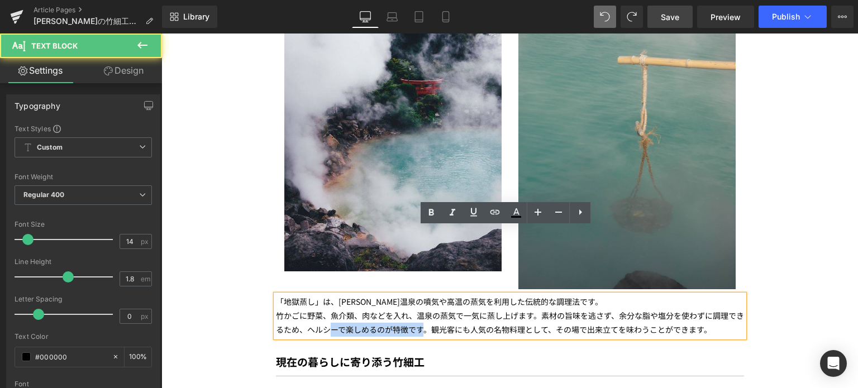
drag, startPoint x: 419, startPoint y: 263, endPoint x: 322, endPoint y: 264, distance: 97.2
click at [322, 309] on p "竹かごに野菜、魚介類、肉などを入れ、温泉の蒸気で一気に蒸し上げます。素材の旨味を逃さず、余分な脂や塩分を使わずに調理できるため、ヘルシーで楽しめるのが特徴です…" at bounding box center [510, 323] width 468 height 28
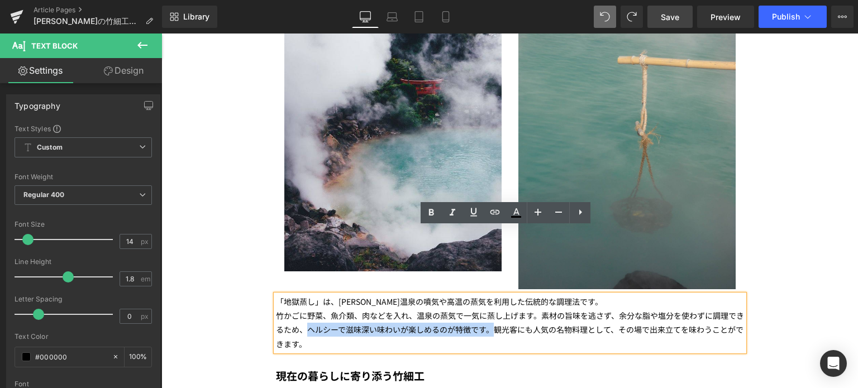
drag, startPoint x: 487, startPoint y: 267, endPoint x: 305, endPoint y: 259, distance: 182.3
click at [305, 309] on p "竹かごに野菜、魚介類、肉などを入れ、温泉の蒸気で一気に蒸し上げます。素材の旨味を逃さず、余分な脂や塩分を使わずに調理できるため、ヘルシーで滋味深い味わいが楽し…" at bounding box center [510, 330] width 468 height 42
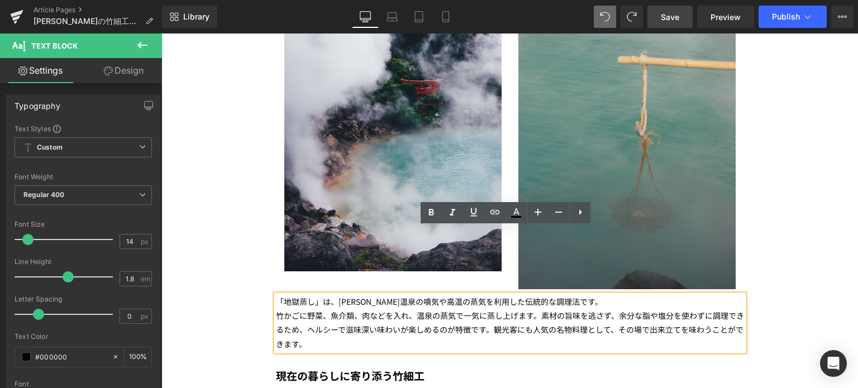
click at [630, 309] on p "竹かごに野菜、魚介類、肉などを入れ、温泉の蒸気で一気に蒸し上げます。素材の旨味を逃さず、余分な脂や塩分を使わずに調理できるため、ヘルシーで滋味深い味わいが楽し…" at bounding box center [510, 330] width 468 height 42
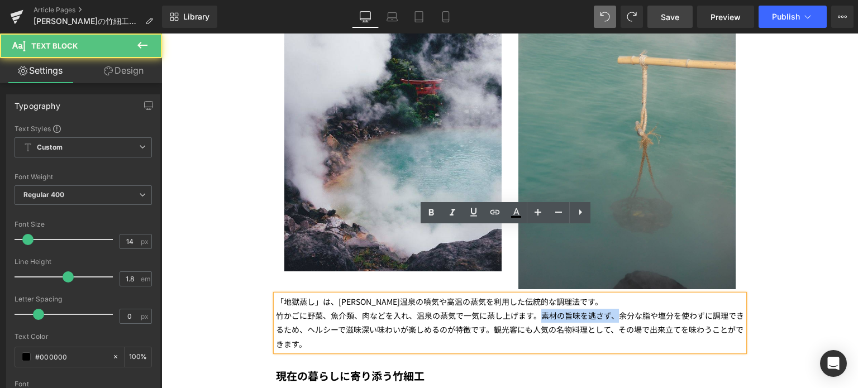
drag, startPoint x: 615, startPoint y: 249, endPoint x: 533, endPoint y: 248, distance: 81.6
click at [533, 309] on p "竹かごに野菜、魚介類、肉などを入れ、温泉の蒸気で一気に蒸し上げます。素材の旨味を逃さず、余分な脂や塩分を使わずに調理できるため、ヘルシーで滋味深い味わいが楽し…" at bounding box center [510, 330] width 468 height 42
copy p "素材の旨味を逃さず、"
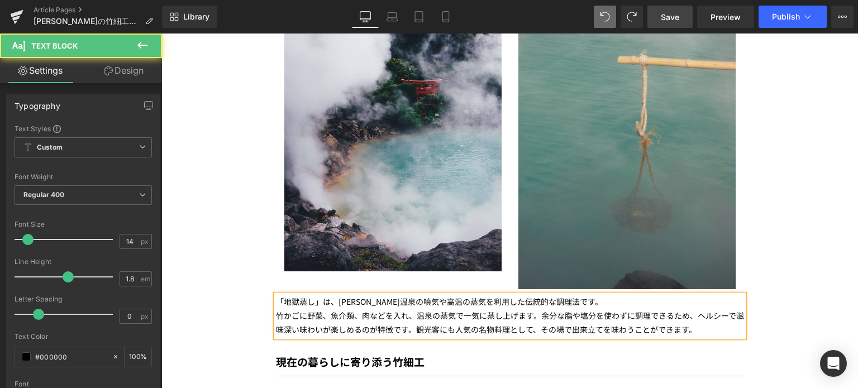
click at [692, 309] on p "竹かごに野菜、魚介類、肉などを入れ、温泉の蒸気で一気に蒸し上げます。余分な脂や塩分を使わずに調理できるため、ヘルシーで滋味深い味わいが楽しめるのが特徴です。観…" at bounding box center [510, 323] width 468 height 28
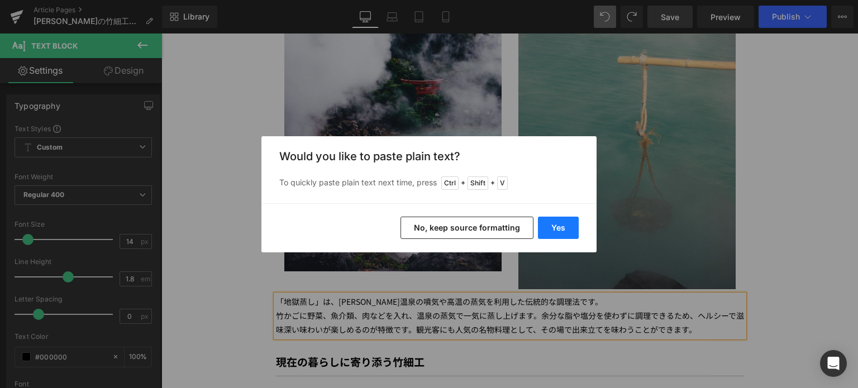
click at [554, 238] on button "Yes" at bounding box center [558, 228] width 41 height 22
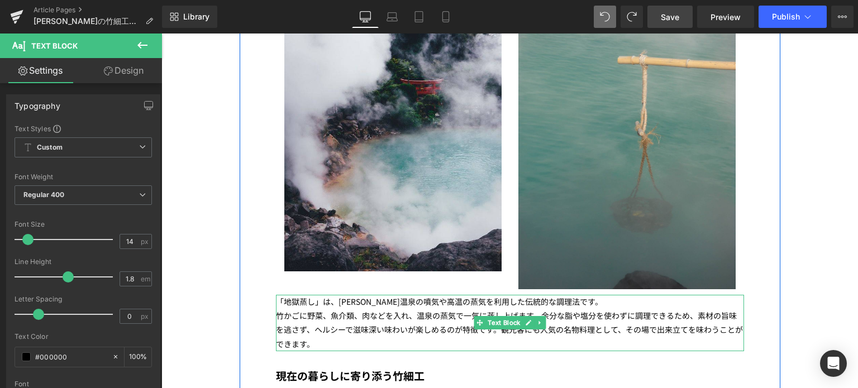
click at [302, 309] on p "竹かごに野菜、魚介類、肉などを入れ、温泉の蒸気で一気に蒸し上げます。余分な脂や塩分を使わずに調理できるため、素材の旨味を逃さず、ヘルシーで滋味深い味わいが楽し…" at bounding box center [510, 330] width 468 height 42
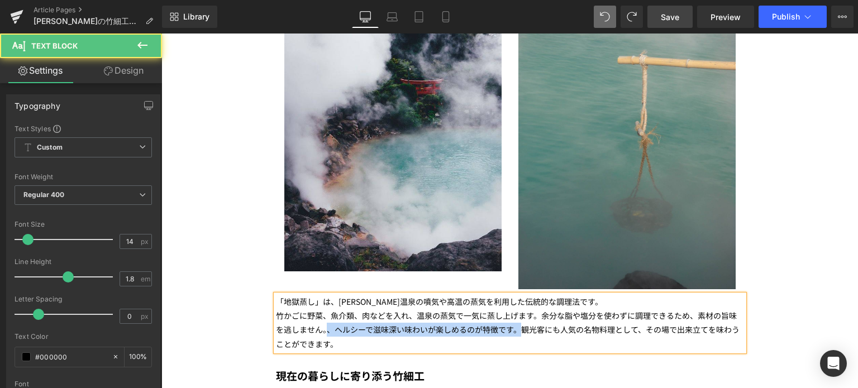
click at [516, 309] on p "竹かごに野菜、魚介類、肉などを入れ、温泉の蒸気で一気に蒸し上げます。余分な脂や塩分を使わずに調理できるため、素材の旨味を逃しません。、ヘルシーで滋味深い味わい…" at bounding box center [510, 330] width 468 height 42
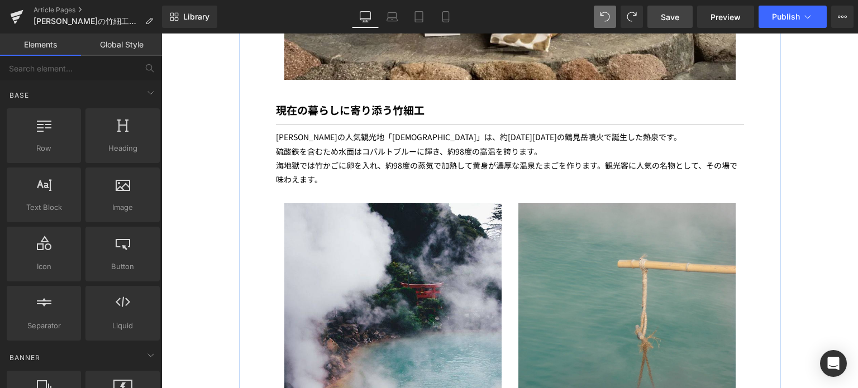
scroll to position [2182, 0]
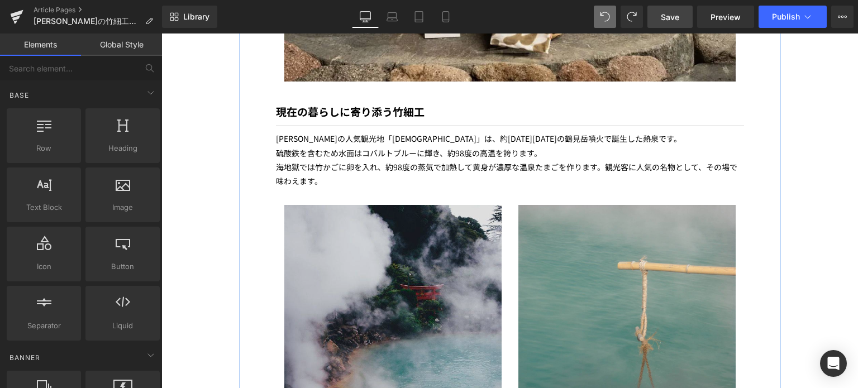
click at [374, 248] on img at bounding box center [392, 341] width 217 height 272
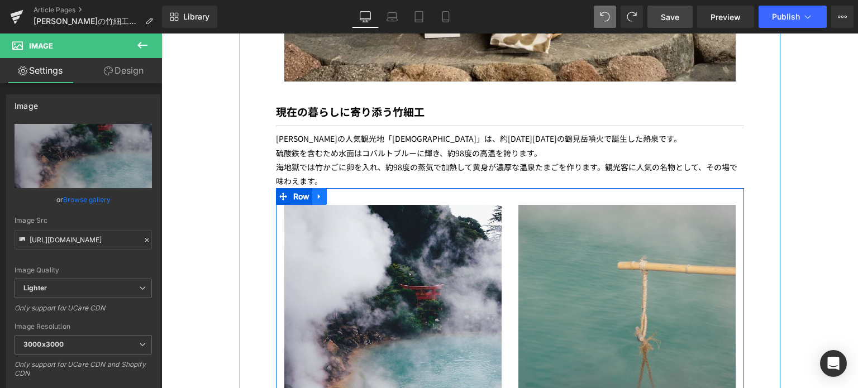
click at [313, 188] on link at bounding box center [319, 196] width 15 height 17
click at [331, 193] on icon at bounding box center [334, 197] width 8 height 8
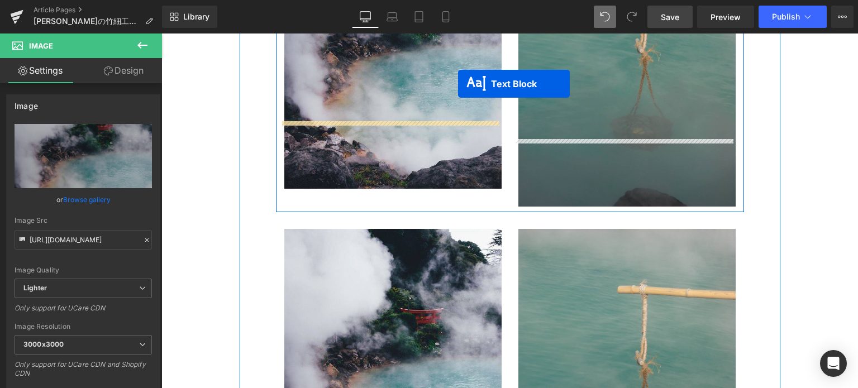
scroll to position [2448, 0]
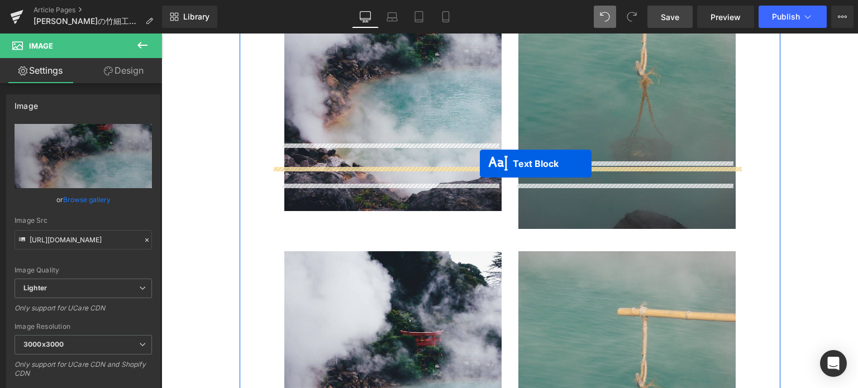
drag, startPoint x: 474, startPoint y: 288, endPoint x: 480, endPoint y: 164, distance: 124.8
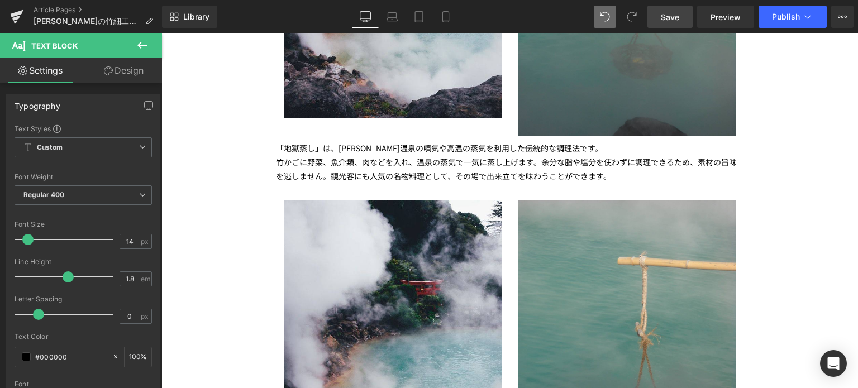
scroll to position [2542, 0]
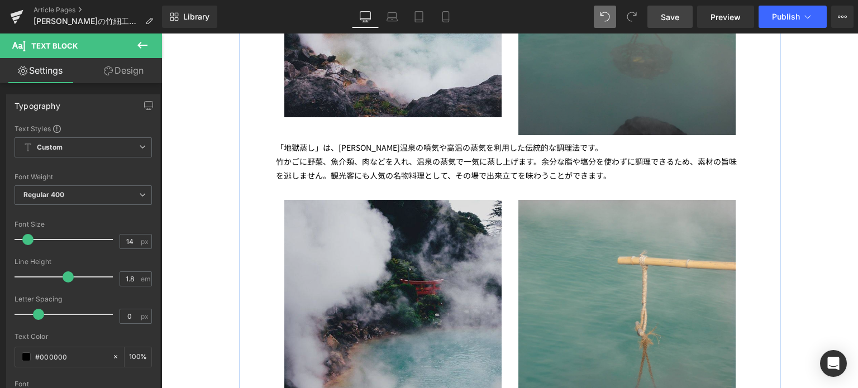
click at [350, 200] on img at bounding box center [392, 336] width 217 height 272
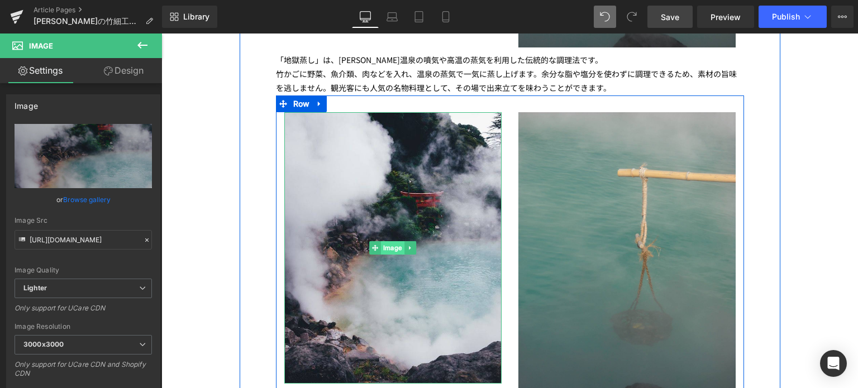
scroll to position [2629, 0]
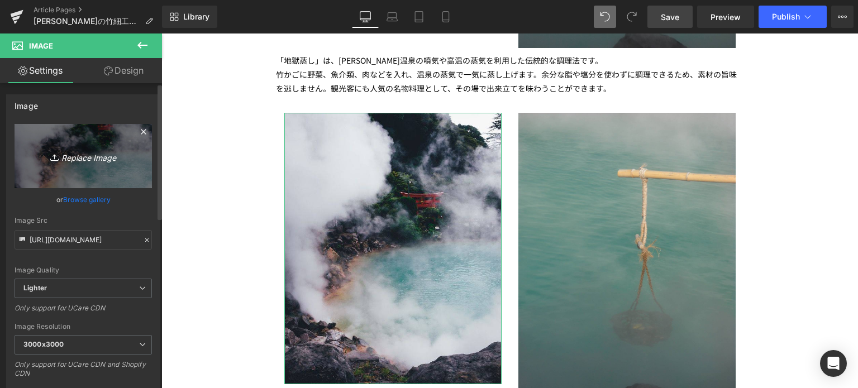
click at [104, 143] on link "Replace Image" at bounding box center [83, 156] width 137 height 64
type input "C:\fakepath\aa0e42518e0cac5dbd5774ae8792238f.jpg"
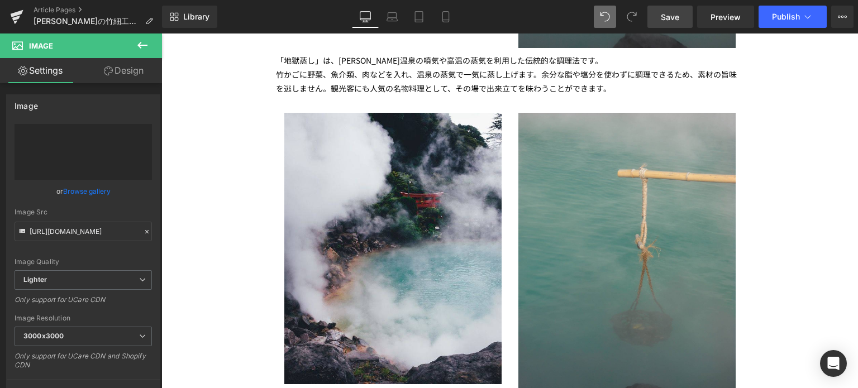
type input "[URL][DOMAIN_NAME]"
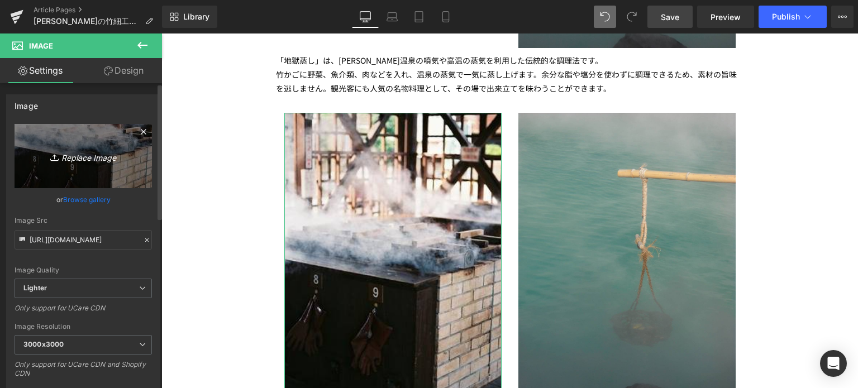
click at [90, 164] on link "Replace Image" at bounding box center [83, 156] width 137 height 64
type input "C:\fakepath\323A0629.jpg"
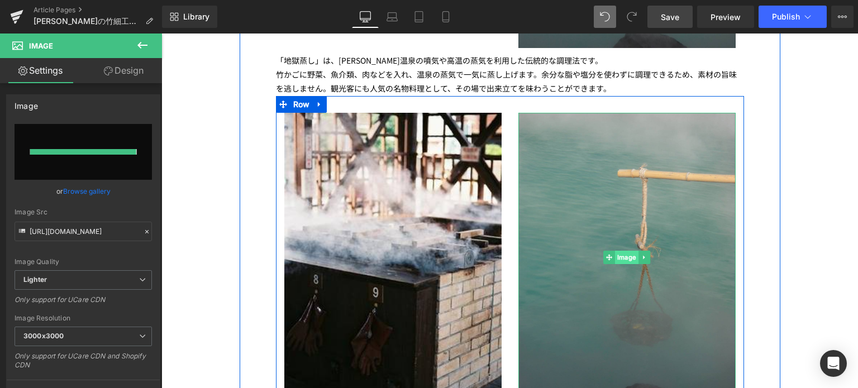
type input "[URL][DOMAIN_NAME]"
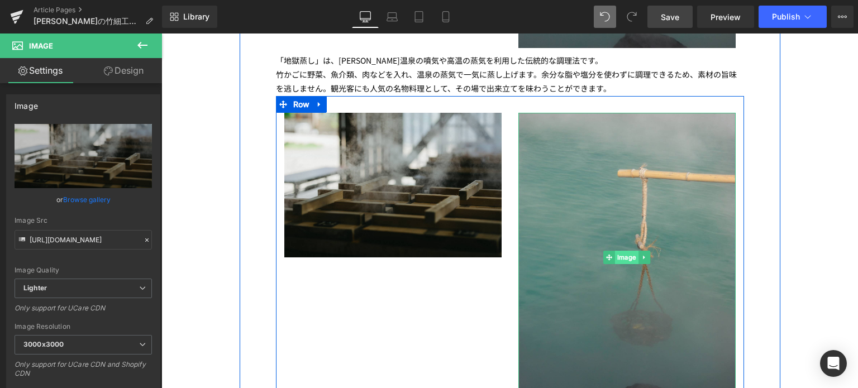
click at [626, 251] on span "Image" at bounding box center [626, 257] width 23 height 13
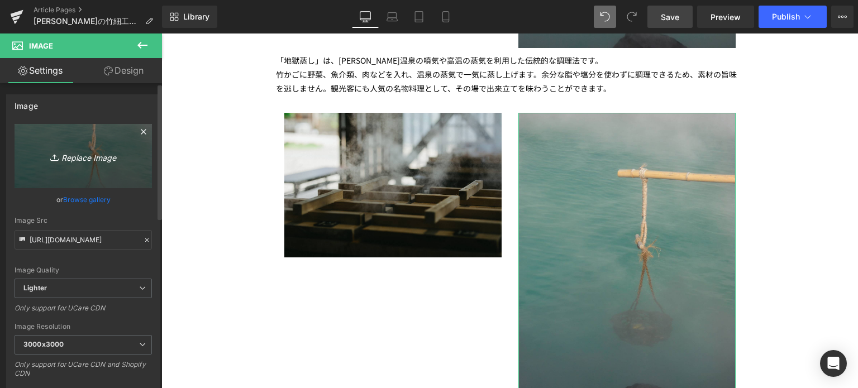
click at [80, 161] on icon "Replace Image" at bounding box center [83, 156] width 89 height 14
type input "C:\fakepath\323A0683.jpg"
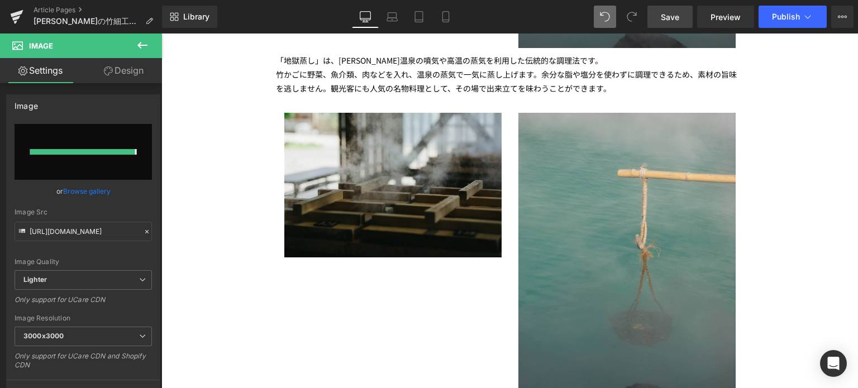
type input "[URL][DOMAIN_NAME]"
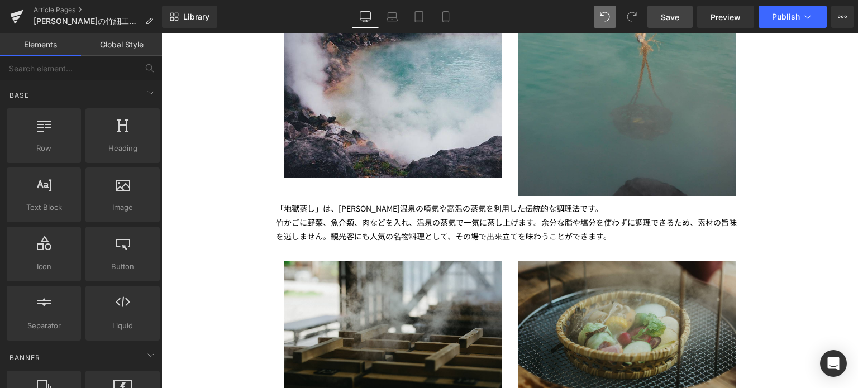
scroll to position [2497, 0]
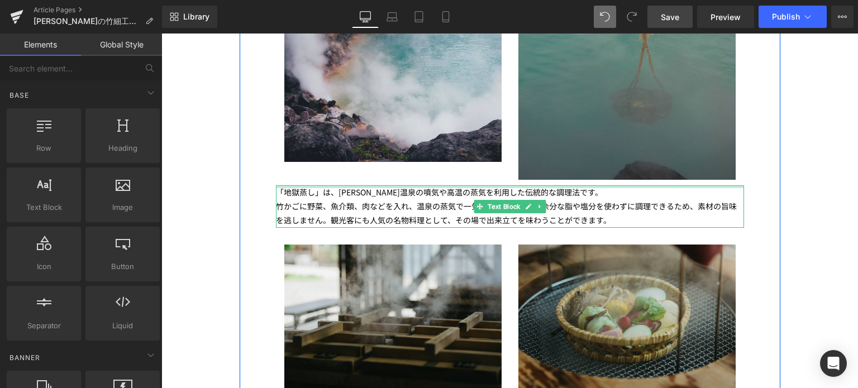
drag, startPoint x: 500, startPoint y: 118, endPoint x: 503, endPoint y: 132, distance: 14.5
click at [503, 186] on div "「地獄蒸し」は、[PERSON_NAME]温泉の噴気や高温の蒸気を利用した伝統的な調理法です。 竹かごに野菜、魚介類、肉などを入れ、温泉の蒸気で一気に蒸し上げ…" at bounding box center [510, 207] width 468 height 42
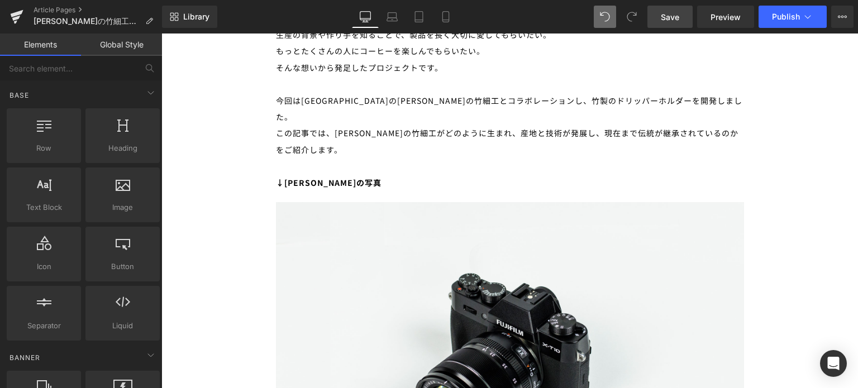
scroll to position [739, 0]
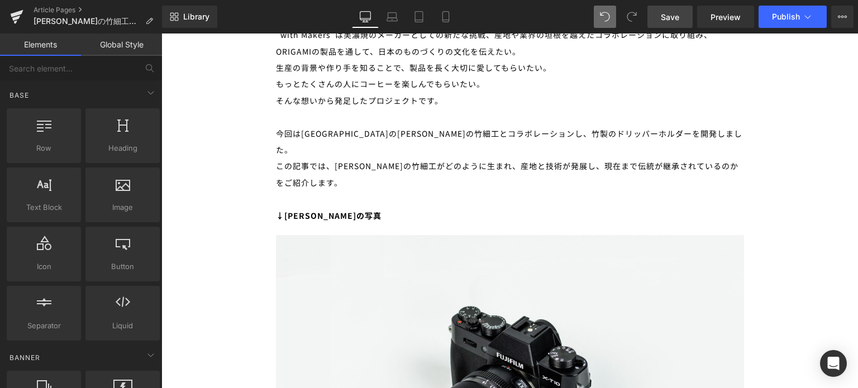
drag, startPoint x: 684, startPoint y: 15, endPoint x: 450, endPoint y: 272, distance: 347.7
click at [684, 15] on link "Save" at bounding box center [670, 17] width 45 height 22
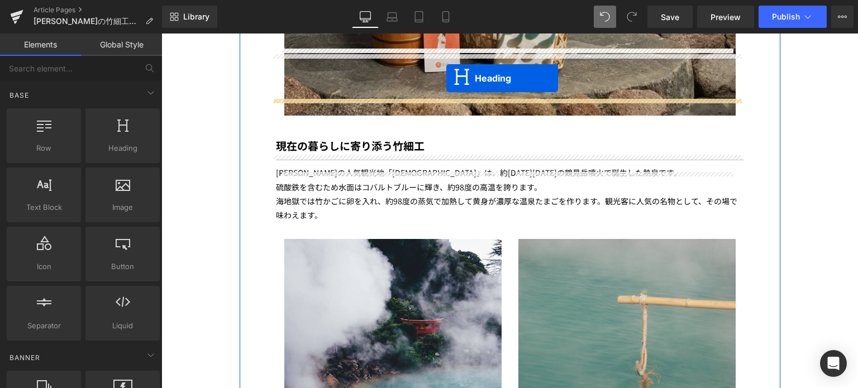
scroll to position [2103, 0]
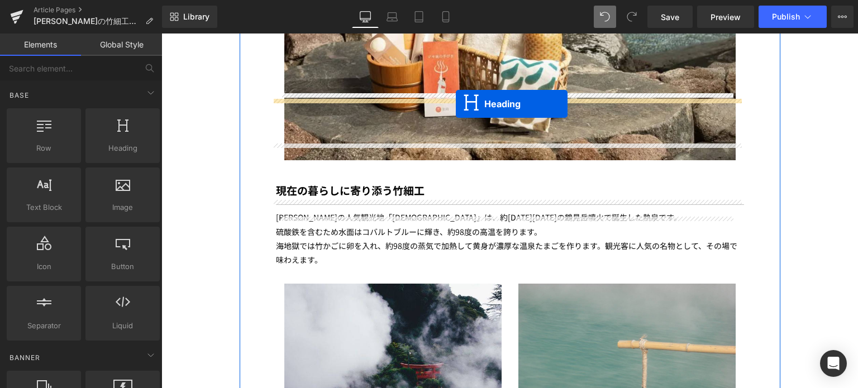
drag, startPoint x: 477, startPoint y: 160, endPoint x: 456, endPoint y: 104, distance: 60.3
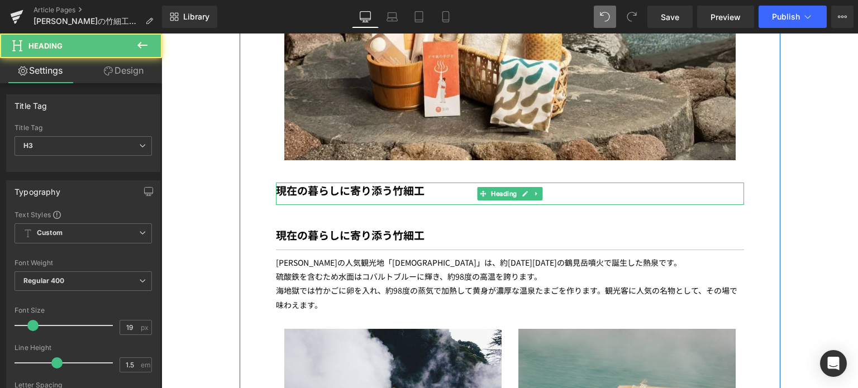
click at [408, 183] on b "現在の暮らしに寄り添う竹細工" at bounding box center [350, 190] width 149 height 15
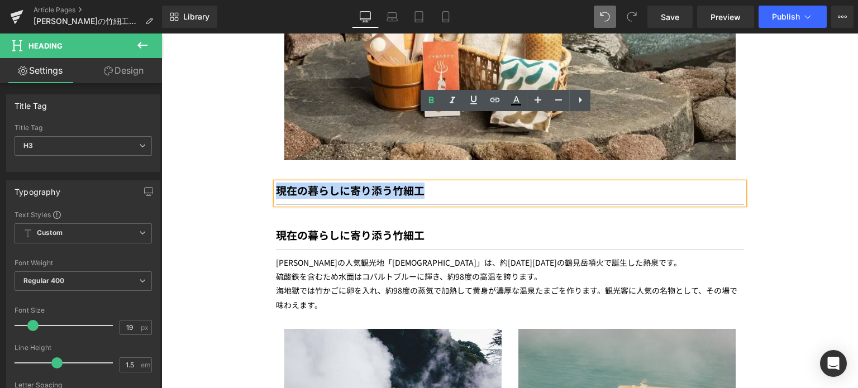
drag, startPoint x: 429, startPoint y: 123, endPoint x: 270, endPoint y: 119, distance: 158.7
click at [276, 183] on div "現在の暮らしに寄り添う竹細工" at bounding box center [510, 194] width 468 height 23
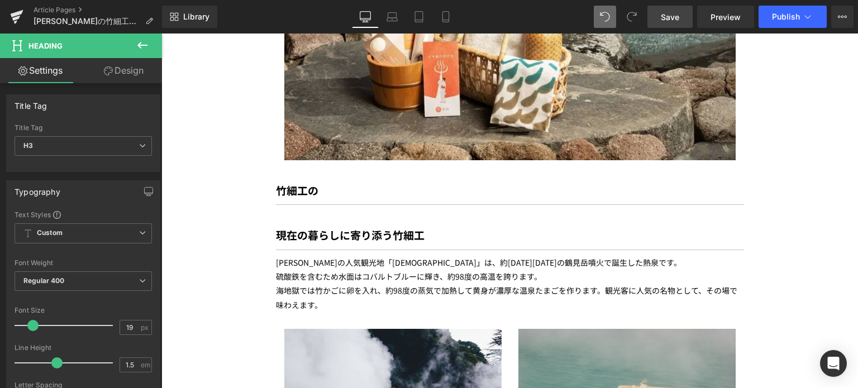
click at [666, 13] on span "Save" at bounding box center [670, 17] width 18 height 12
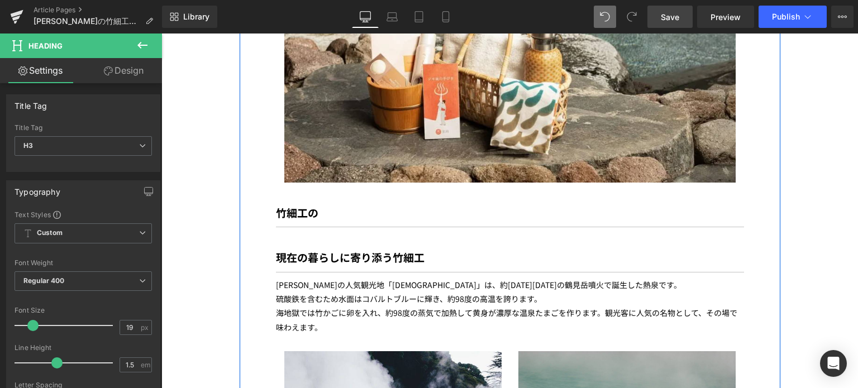
scroll to position [2080, 0]
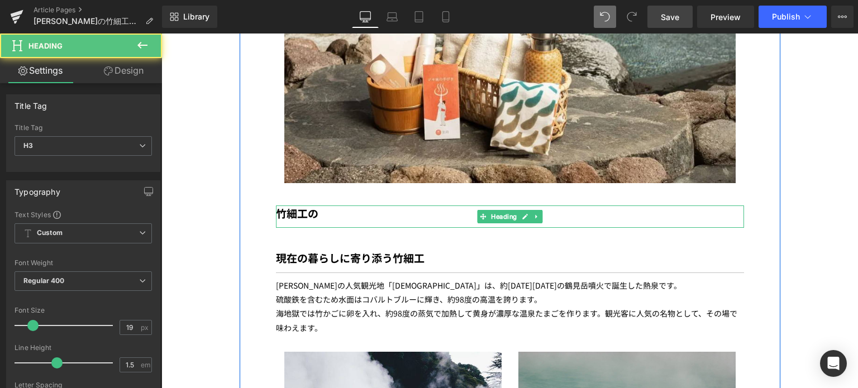
click at [324, 206] on div "竹細工の" at bounding box center [510, 217] width 468 height 23
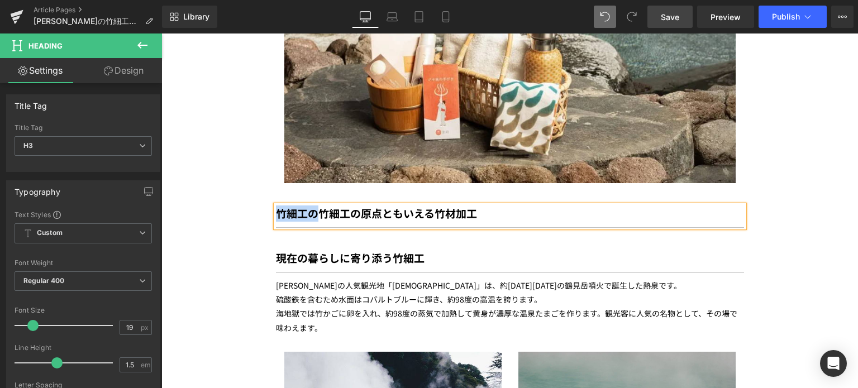
drag, startPoint x: 313, startPoint y: 146, endPoint x: 260, endPoint y: 152, distance: 53.4
click at [387, 206] on b "竹細工の原点ともいえる竹材加工" at bounding box center [355, 213] width 159 height 15
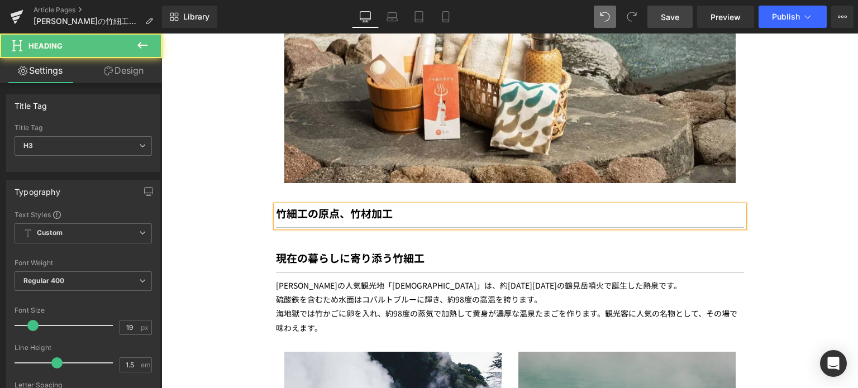
click at [406, 206] on div "竹細工の原点、竹材加工" at bounding box center [510, 217] width 468 height 23
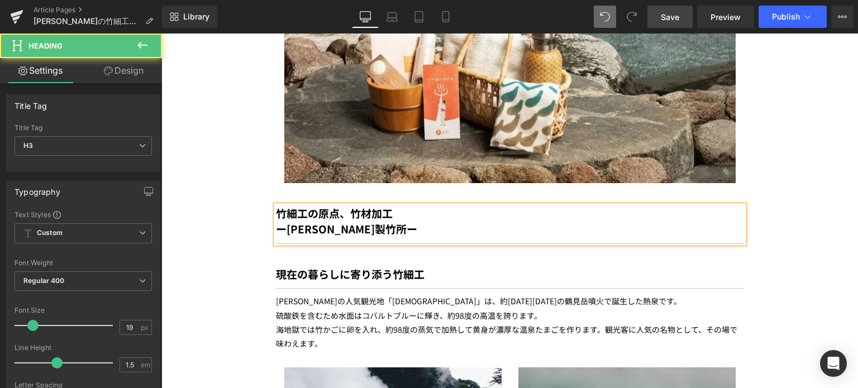
click at [417, 206] on div "竹細工の原点、竹材加工 ー[PERSON_NAME]製竹所ー" at bounding box center [510, 225] width 468 height 39
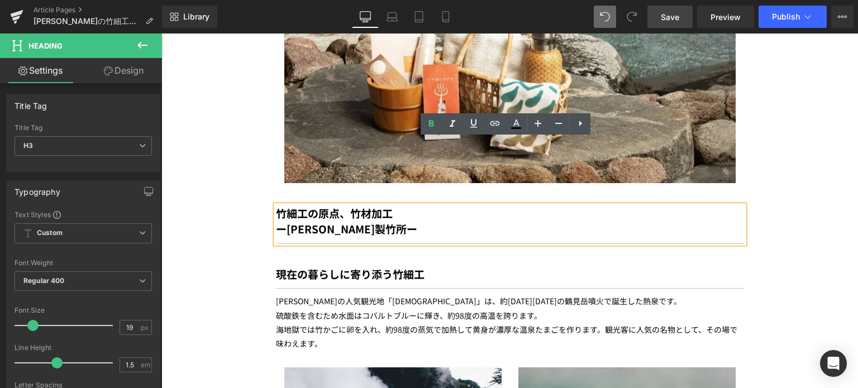
click at [332, 221] on b "ー[PERSON_NAME]製竹所ー" at bounding box center [346, 228] width 141 height 15
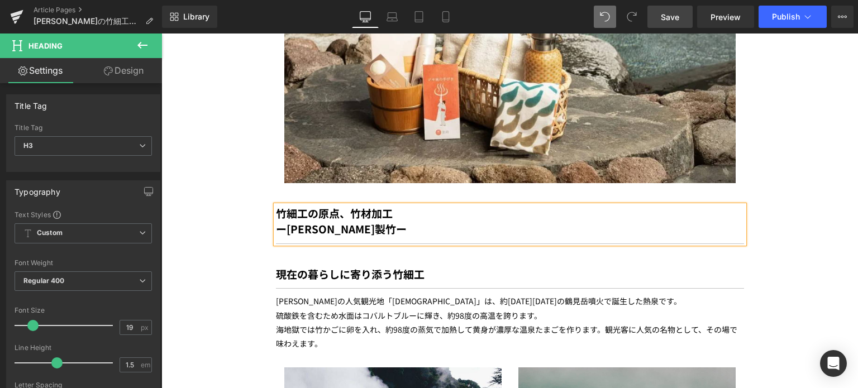
click at [436, 206] on div "竹細工の原点、竹材加工 ー[PERSON_NAME]製竹ー" at bounding box center [510, 225] width 468 height 39
click at [287, 221] on b "ー[PERSON_NAME]製竹ー" at bounding box center [341, 228] width 131 height 15
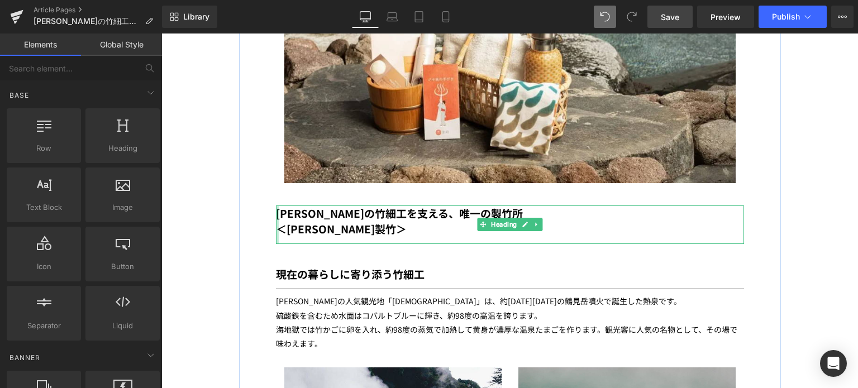
click at [276, 206] on div at bounding box center [277, 225] width 3 height 39
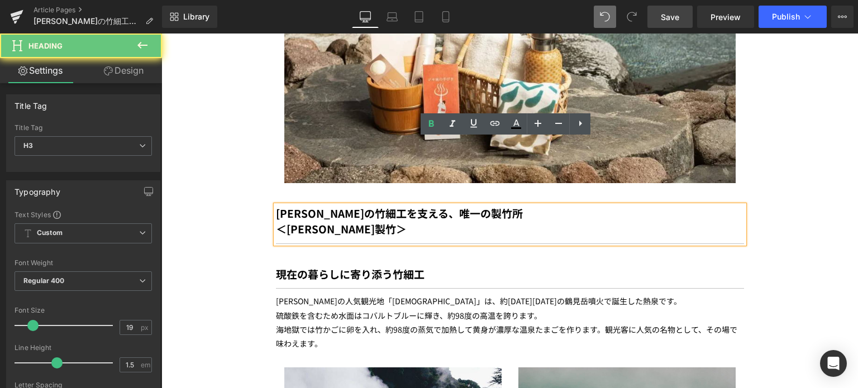
click at [276, 221] on b "＜[PERSON_NAME]製竹＞" at bounding box center [341, 228] width 131 height 15
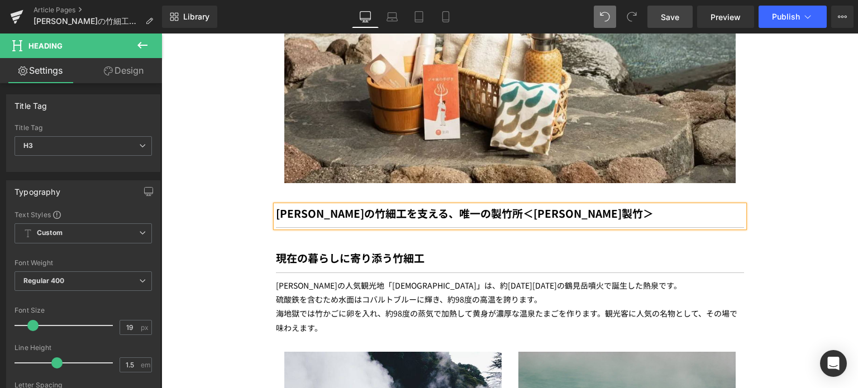
click at [523, 206] on b "＜[PERSON_NAME]製竹＞" at bounding box center [588, 213] width 131 height 15
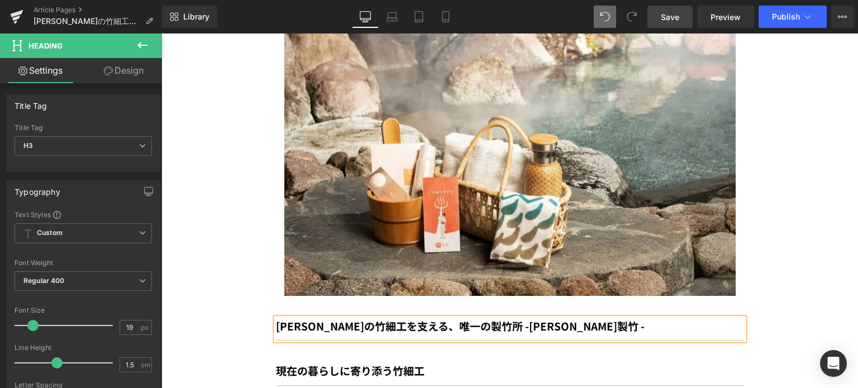
scroll to position [1958, 0]
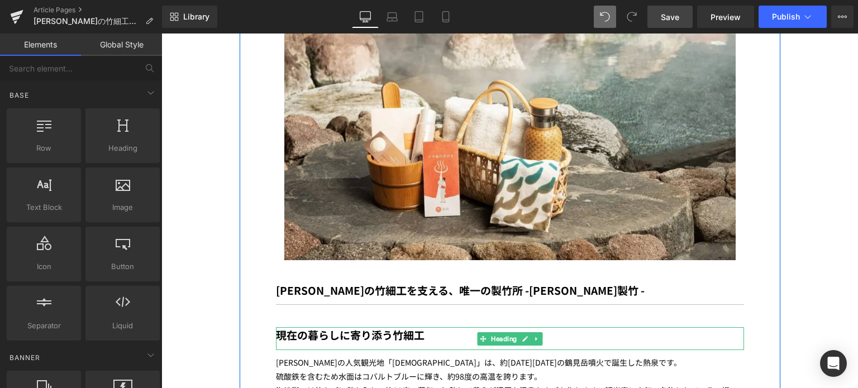
scroll to position [2053, 0]
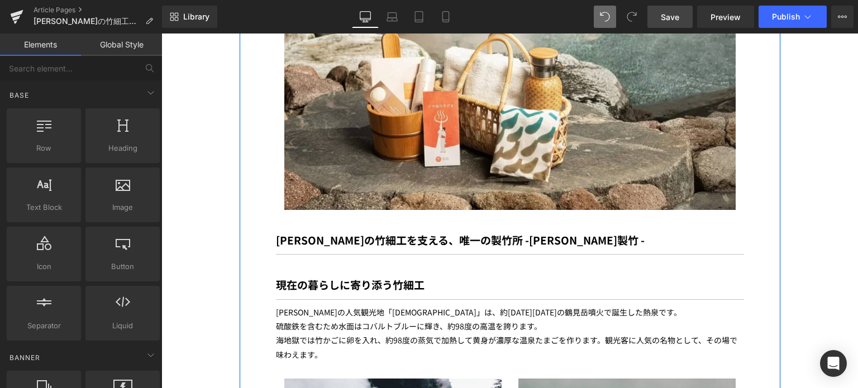
click at [346, 334] on p "海地獄では竹かごに卵を入れ、約98度の蒸気で加熱して黄身が濃厚な温泉たまごを作ります。観光客に人気の名物として、その場で味わえます。" at bounding box center [510, 348] width 468 height 28
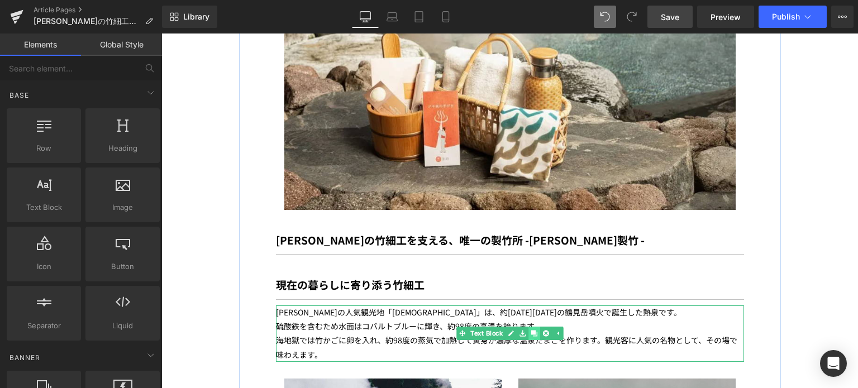
click at [532, 331] on icon at bounding box center [534, 334] width 6 height 6
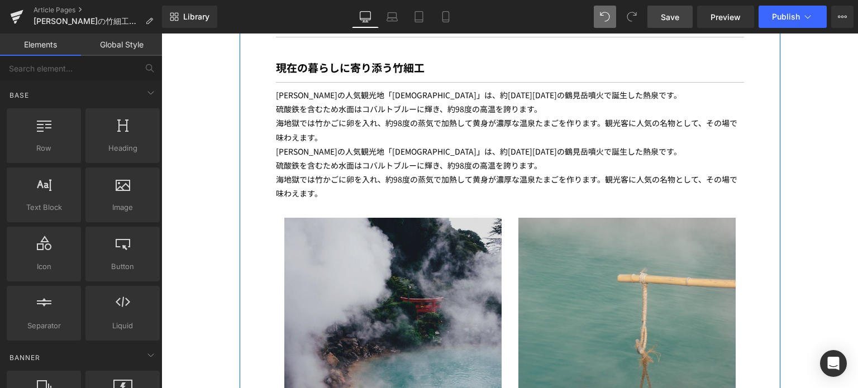
scroll to position [2084, 0]
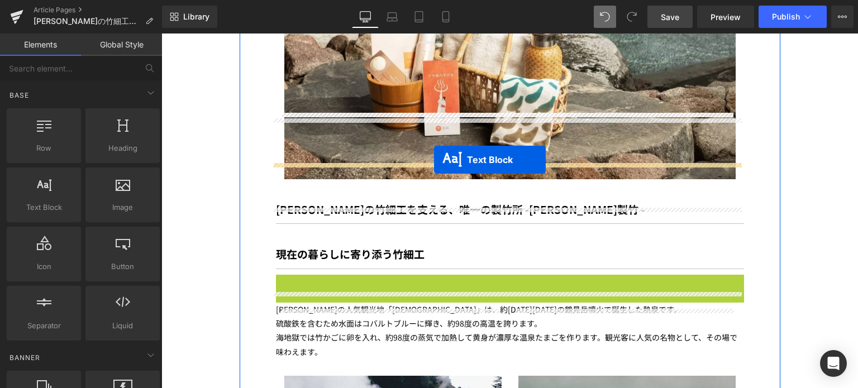
drag, startPoint x: 454, startPoint y: 238, endPoint x: 431, endPoint y: 156, distance: 84.6
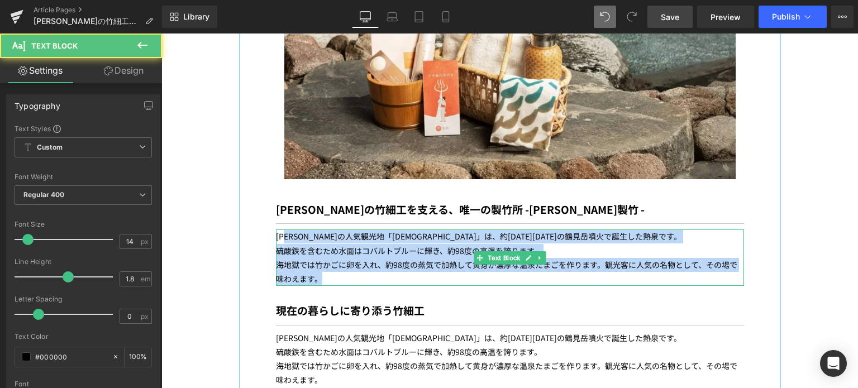
drag, startPoint x: 315, startPoint y: 212, endPoint x: 282, endPoint y: 170, distance: 53.0
click at [282, 230] on div "[PERSON_NAME]の人気観光地「[DEMOGRAPHIC_DATA]」は、約[DATE][DATE]の鶴見岳噴火で誕生した熱泉です。 硫酸鉄を含むため…" at bounding box center [510, 258] width 468 height 56
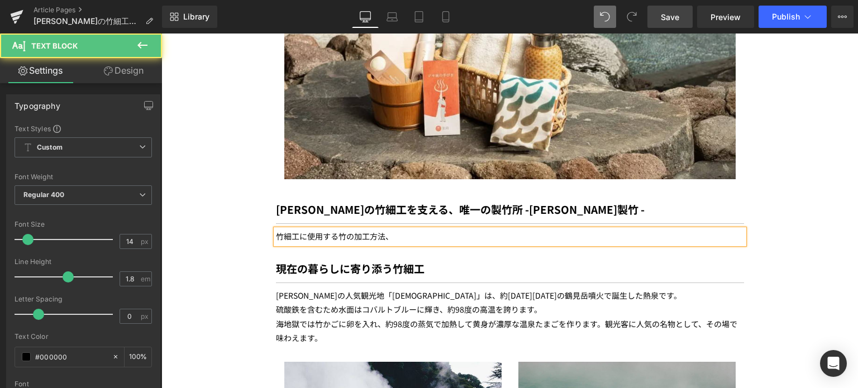
click at [302, 230] on p "竹細工に使用する竹の加工方法、" at bounding box center [510, 237] width 468 height 14
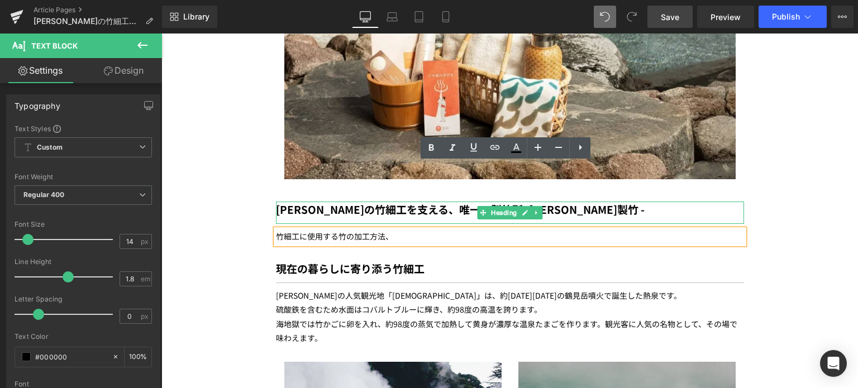
click at [304, 202] on b "[PERSON_NAME]の竹細工を支える、唯一の製竹所 -" at bounding box center [402, 209] width 253 height 15
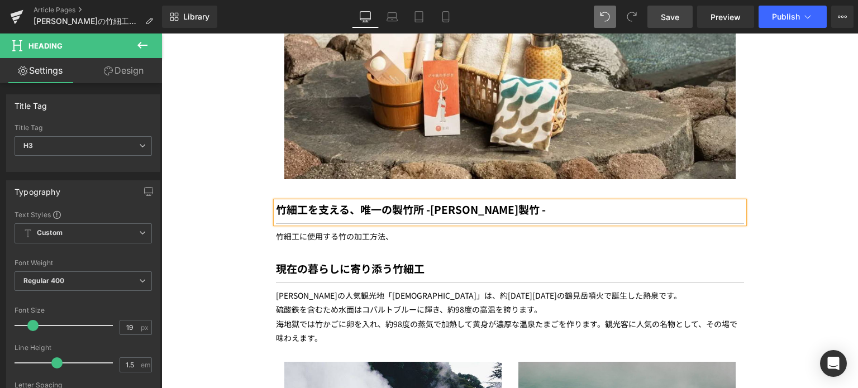
click at [161, 34] on div at bounding box center [161, 34] width 0 height 0
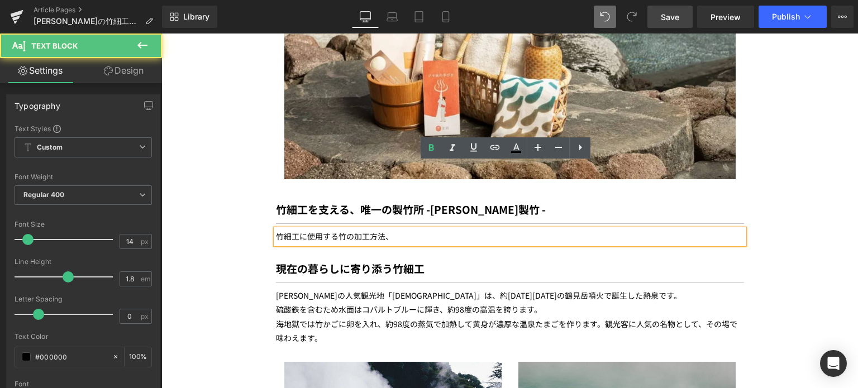
click at [412, 230] on p "竹細工に使用する竹の加工方法、" at bounding box center [510, 237] width 468 height 14
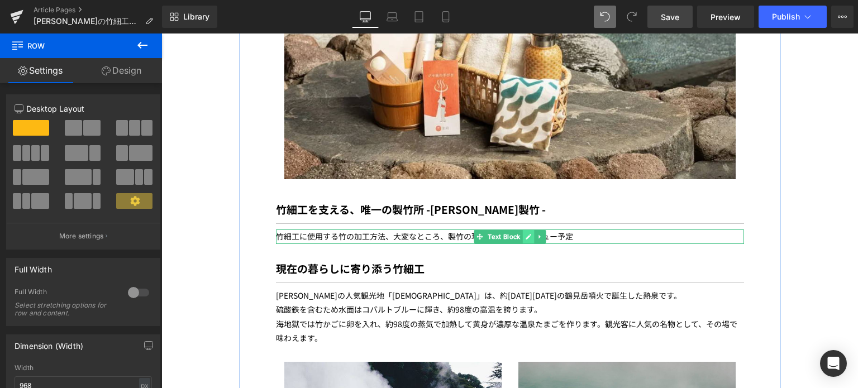
click at [526, 234] on icon at bounding box center [529, 237] width 6 height 6
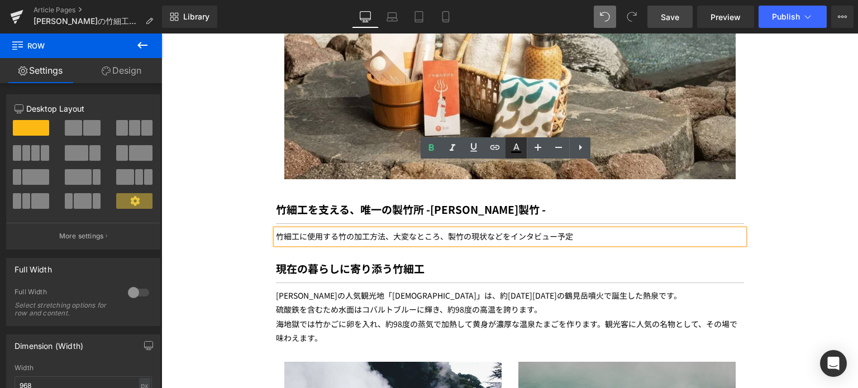
click at [514, 147] on icon at bounding box center [516, 147] width 13 height 13
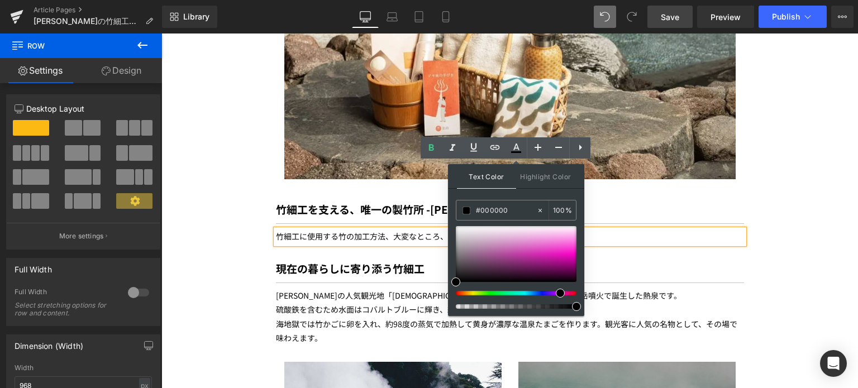
drag, startPoint x: 617, startPoint y: 330, endPoint x: 661, endPoint y: 302, distance: 52.2
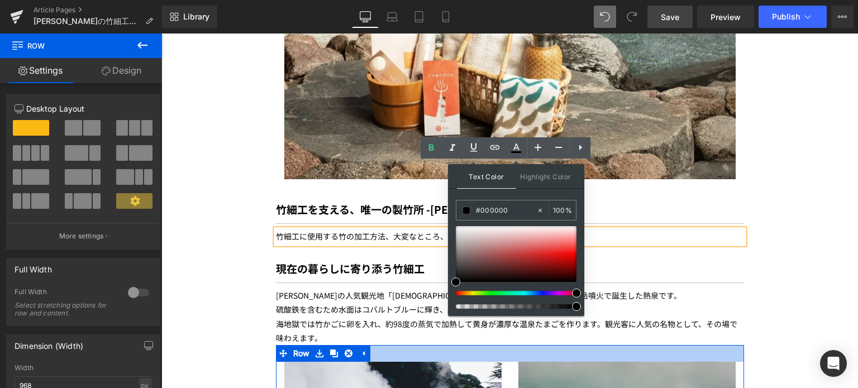
drag, startPoint x: 722, startPoint y: 325, endPoint x: 590, endPoint y: 289, distance: 137.0
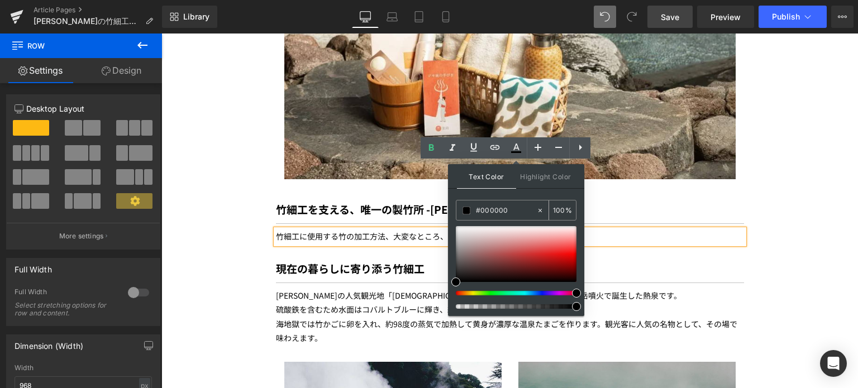
click at [467, 209] on span at bounding box center [467, 211] width 8 height 8
click at [574, 270] on div at bounding box center [516, 254] width 121 height 56
drag, startPoint x: 574, startPoint y: 269, endPoint x: 570, endPoint y: 248, distance: 22.0
click at [570, 248] on span at bounding box center [570, 249] width 9 height 9
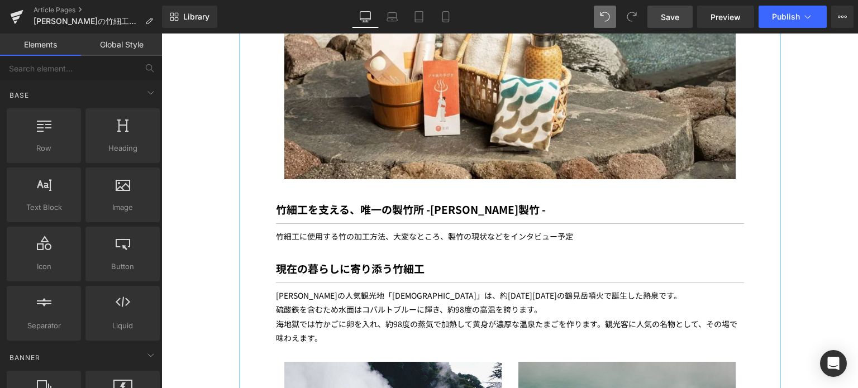
click at [577, 230] on p "竹細工に使用する竹の加工方法、大変なところ、製竹の現状などをインタビュー予定" at bounding box center [510, 237] width 468 height 14
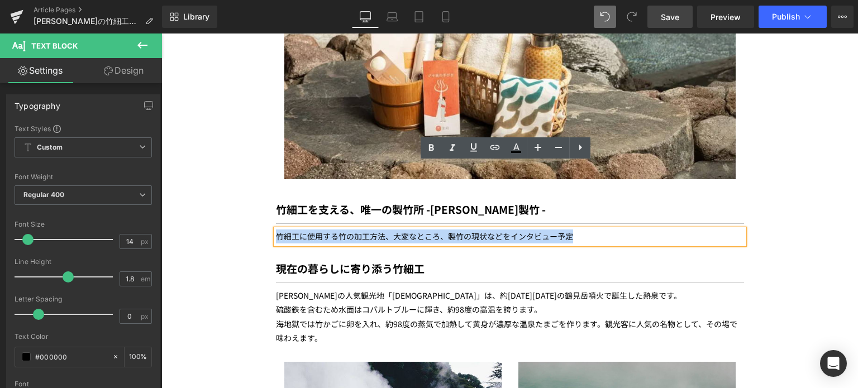
drag, startPoint x: 577, startPoint y: 175, endPoint x: 263, endPoint y: 166, distance: 314.1
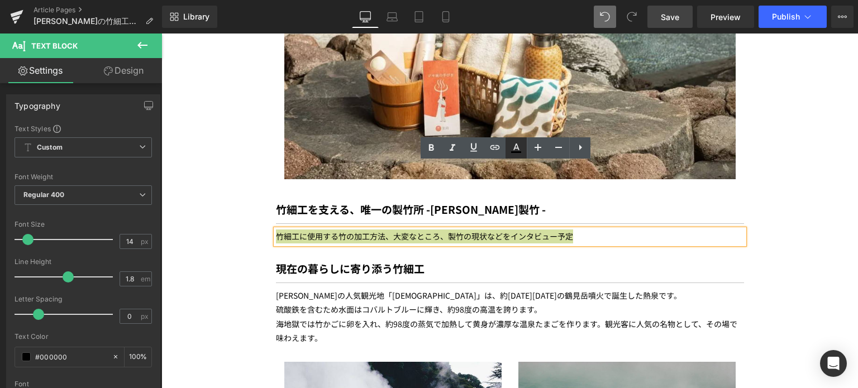
click at [519, 155] on link at bounding box center [516, 147] width 21 height 21
type input "#000000"
type input "100"
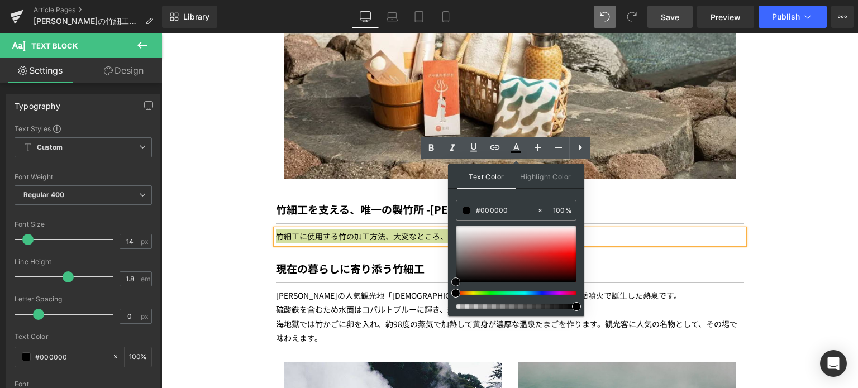
type input "#f04747"
click at [559, 248] on div at bounding box center [516, 254] width 121 height 56
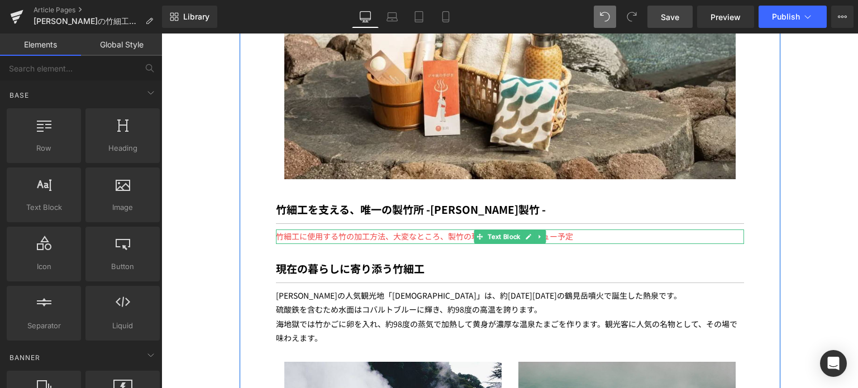
click at [434, 231] on span "竹細工に使用する竹の加工方法、大変なところ、製竹の現状などをインタビュー予定" at bounding box center [424, 236] width 297 height 11
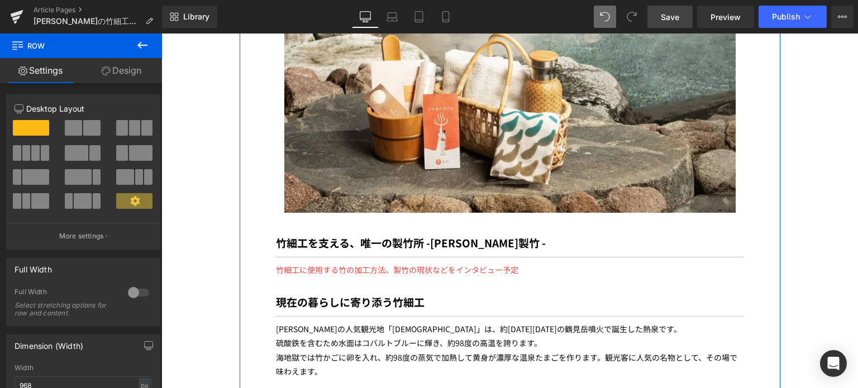
scroll to position [2051, 0]
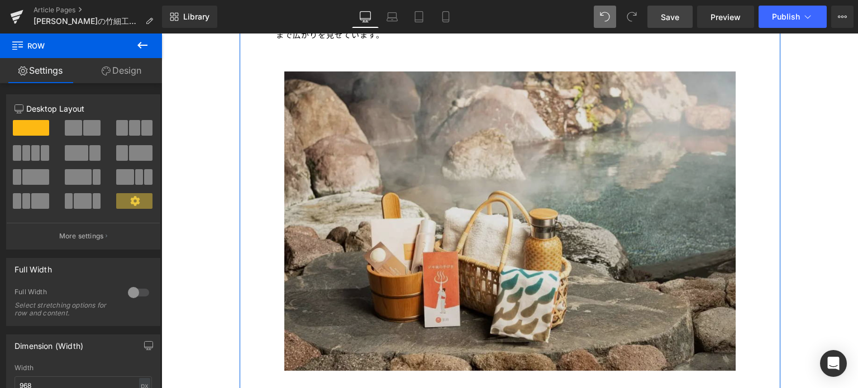
click at [423, 202] on img at bounding box center [509, 221] width 451 height 299
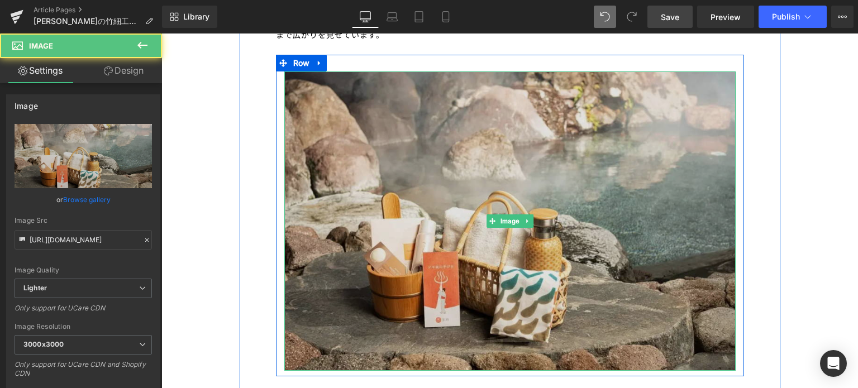
scroll to position [1790, 0]
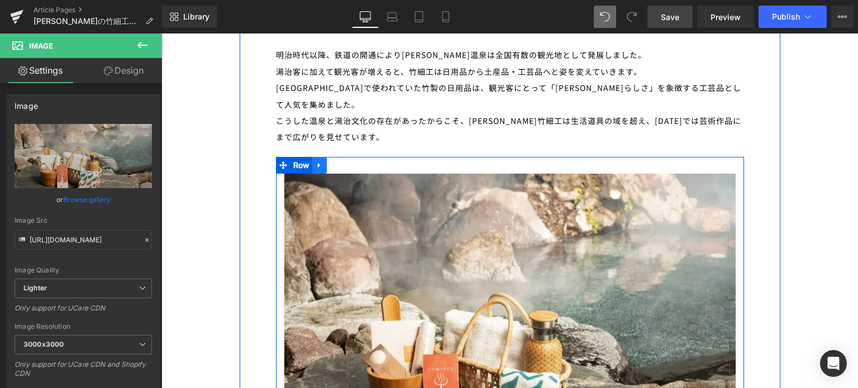
click at [318, 163] on icon at bounding box center [319, 165] width 2 height 5
click at [330, 161] on icon at bounding box center [334, 165] width 8 height 8
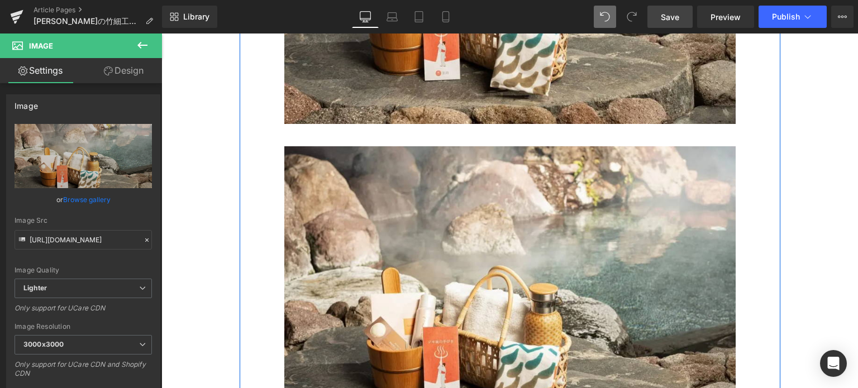
scroll to position [2142, 0]
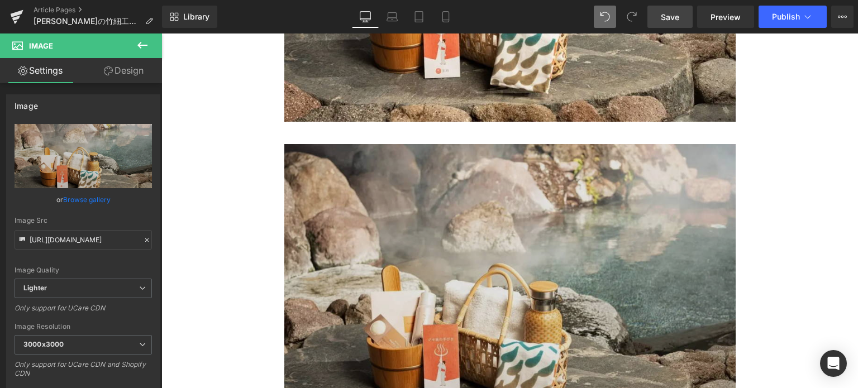
click at [360, 165] on img at bounding box center [509, 293] width 451 height 299
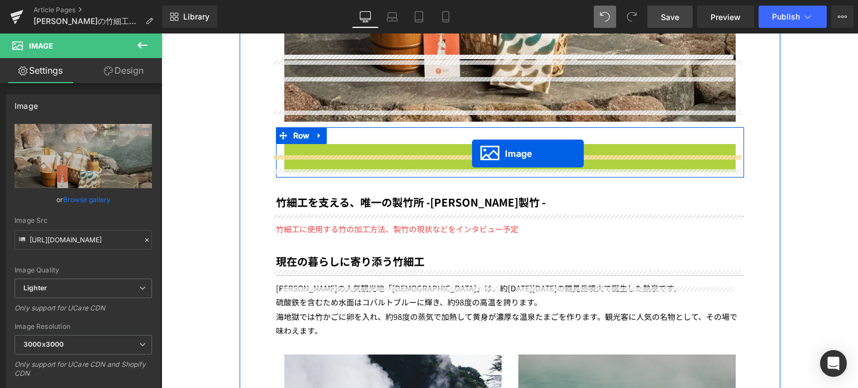
drag, startPoint x: 486, startPoint y: 223, endPoint x: 472, endPoint y: 153, distance: 71.1
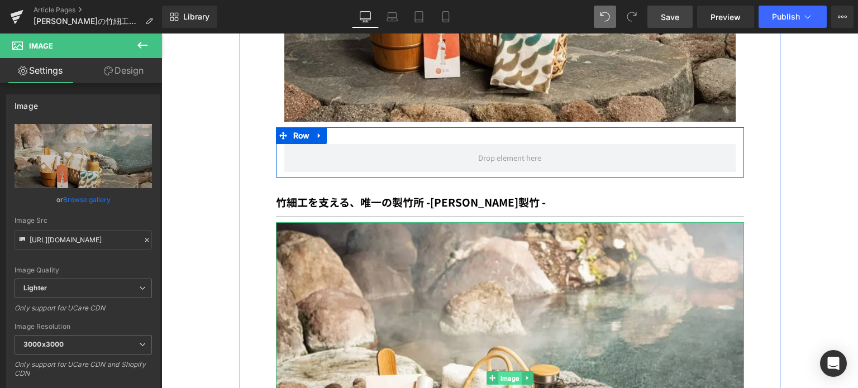
click at [502, 372] on span "Image" at bounding box center [509, 378] width 23 height 13
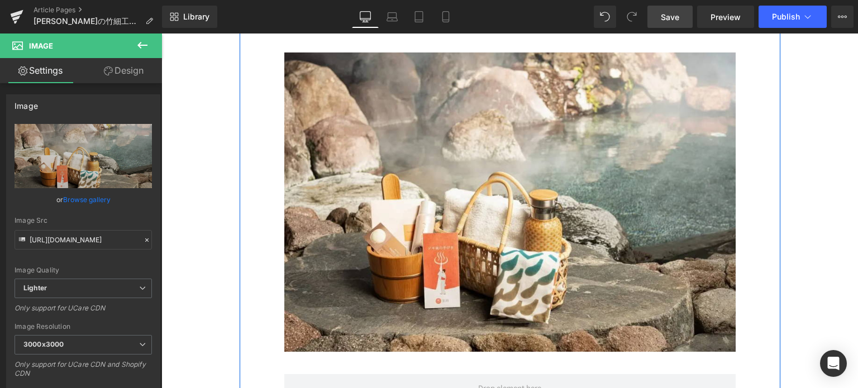
scroll to position [1947, 0]
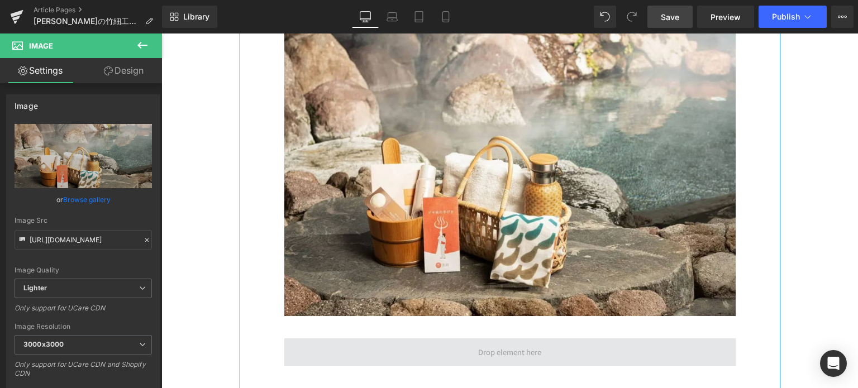
click at [495, 339] on span at bounding box center [509, 353] width 451 height 28
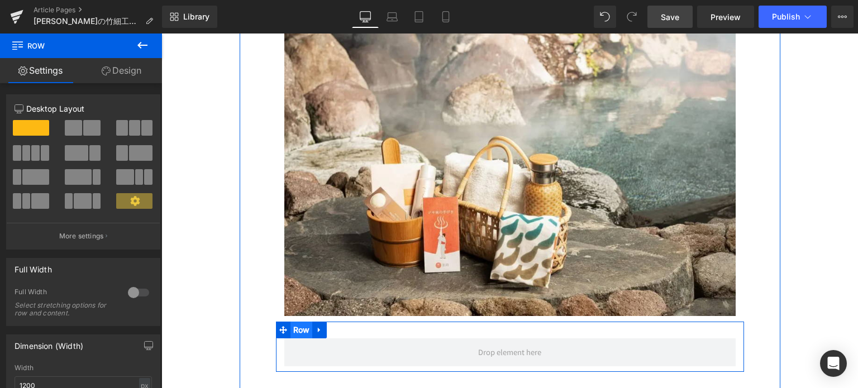
click at [295, 322] on span "Row" at bounding box center [302, 330] width 22 height 17
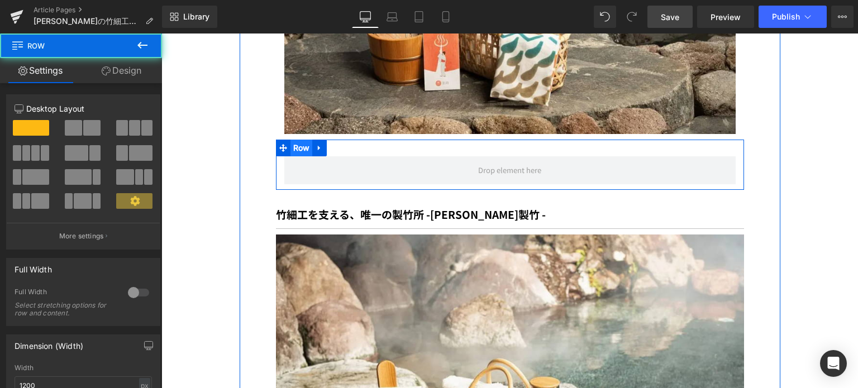
scroll to position [2165, 0]
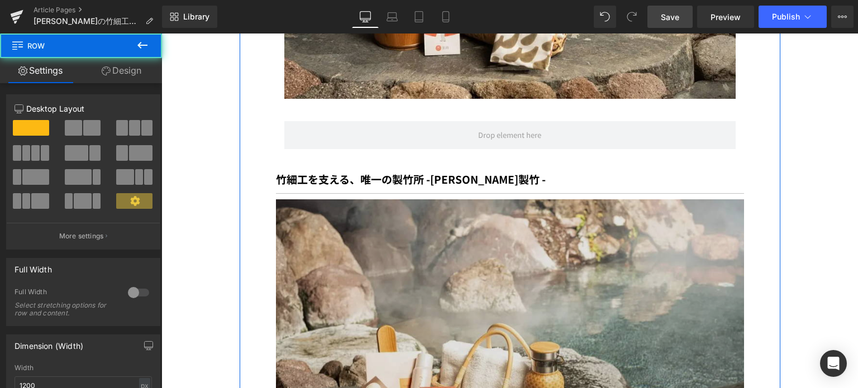
click at [297, 263] on img at bounding box center [510, 354] width 468 height 311
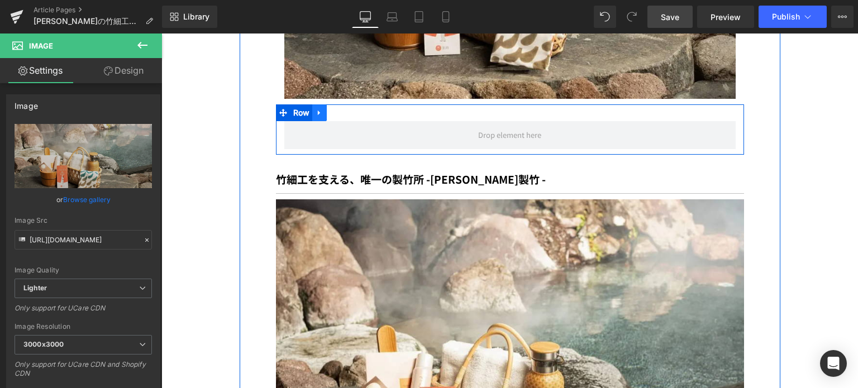
click at [319, 104] on link at bounding box center [319, 112] width 15 height 17
click at [345, 109] on icon at bounding box center [349, 113] width 8 height 8
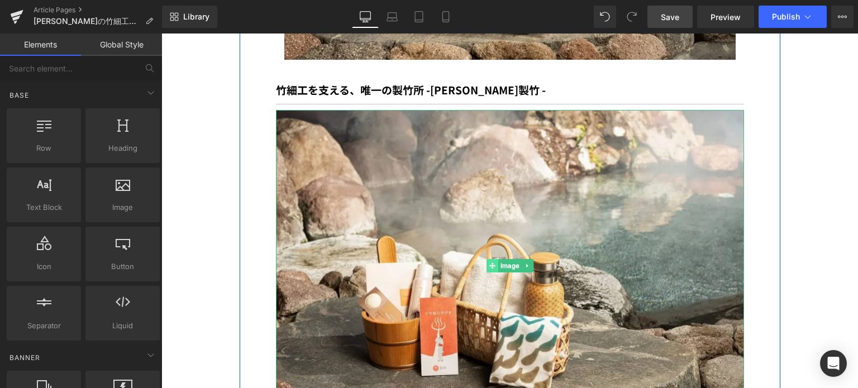
scroll to position [2205, 0]
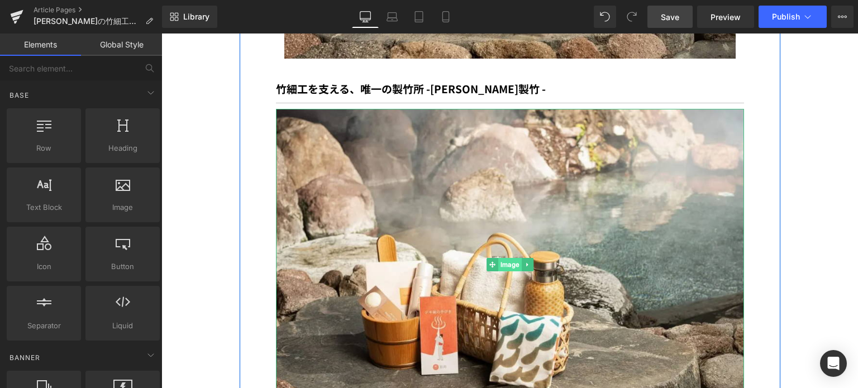
click at [505, 258] on span "Image" at bounding box center [509, 264] width 23 height 13
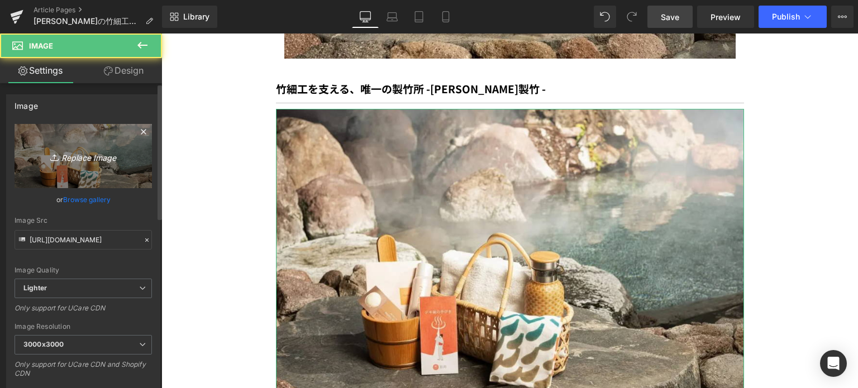
click at [76, 155] on icon "Replace Image" at bounding box center [83, 156] width 89 height 14
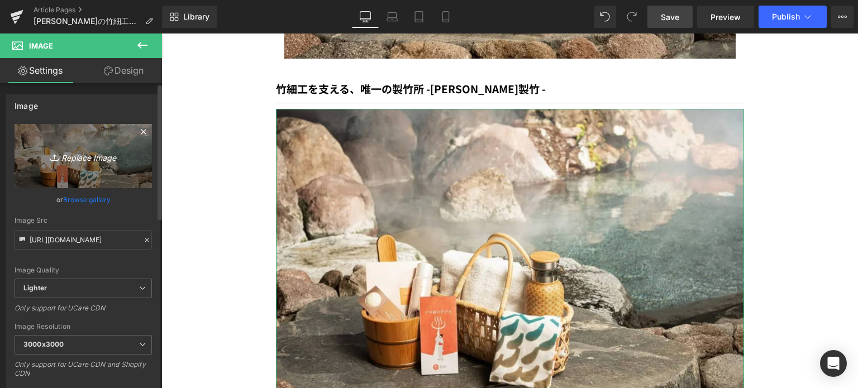
type input "C:\fakepath\feature2_4.jpg"
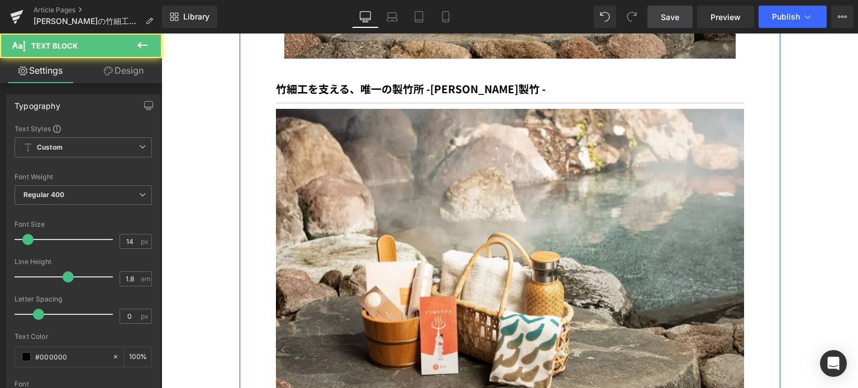
drag, startPoint x: 440, startPoint y: 354, endPoint x: 252, endPoint y: 346, distance: 187.9
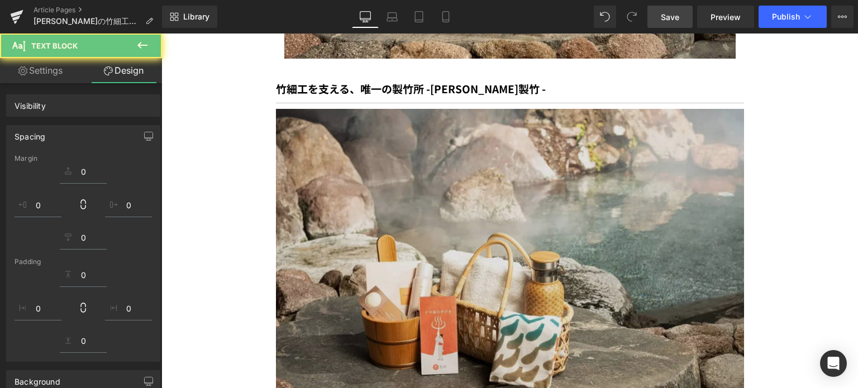
click at [353, 261] on img at bounding box center [510, 264] width 468 height 311
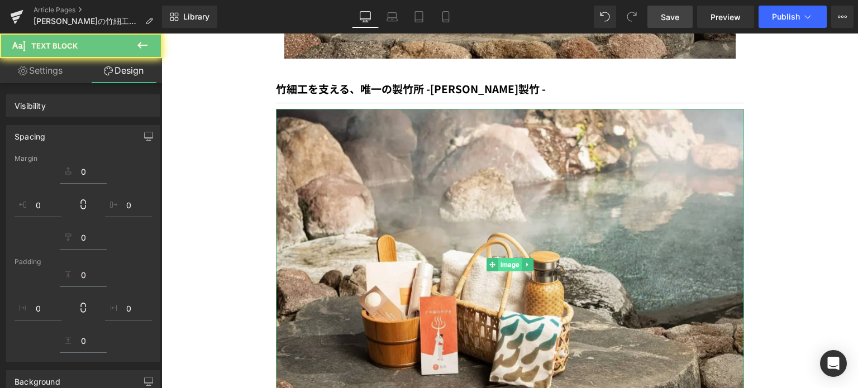
scroll to position [2210, 0]
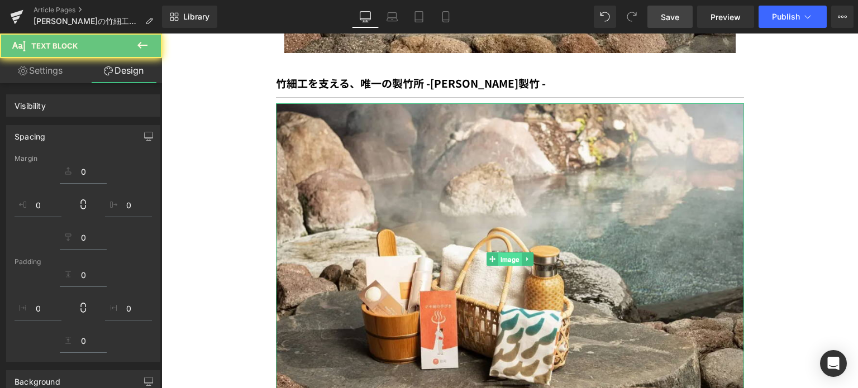
click at [501, 253] on span "Image" at bounding box center [509, 259] width 23 height 13
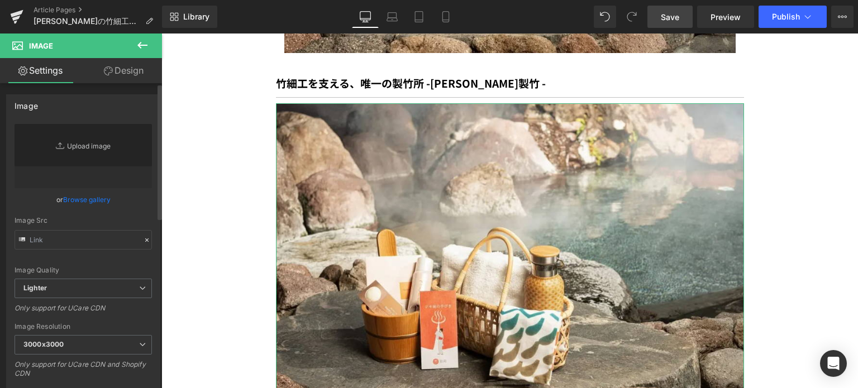
click at [91, 150] on link "Replace Image" at bounding box center [83, 156] width 137 height 64
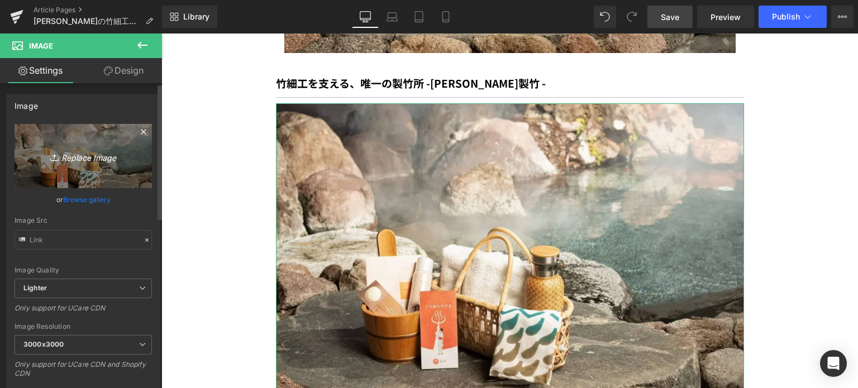
type input "[URL][DOMAIN_NAME]"
type input "C:\fakepath\feature2_4.jpg"
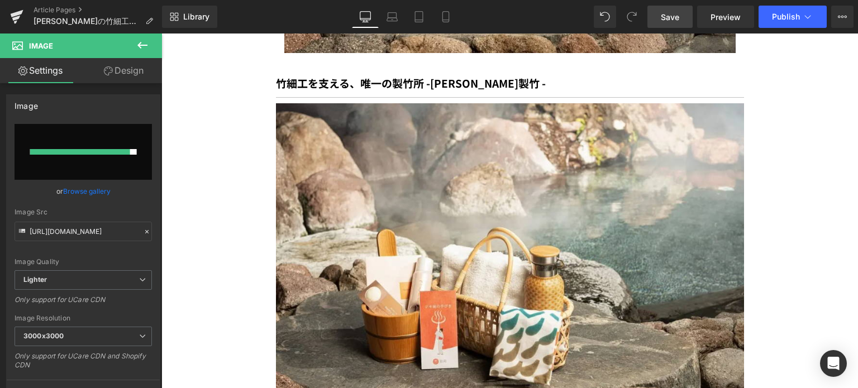
type input "[URL][DOMAIN_NAME]"
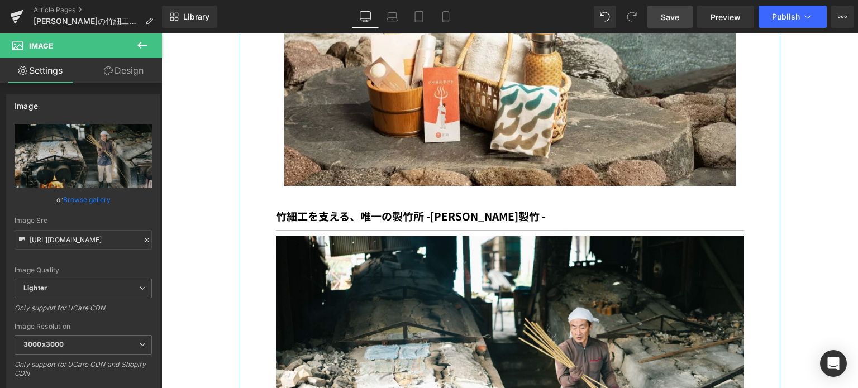
scroll to position [2079, 0]
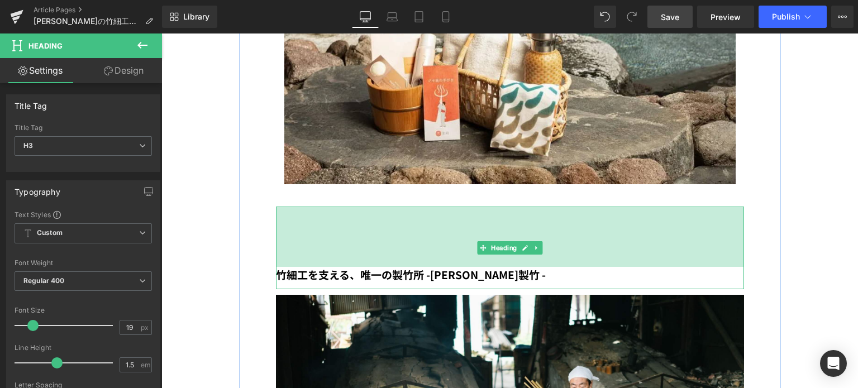
drag, startPoint x: 461, startPoint y: 141, endPoint x: 461, endPoint y: 202, distance: 60.3
click at [461, 207] on div "竹細工を支える、唯一の製竹所 - [PERSON_NAME]製竹 - Heading 108px" at bounding box center [510, 248] width 468 height 83
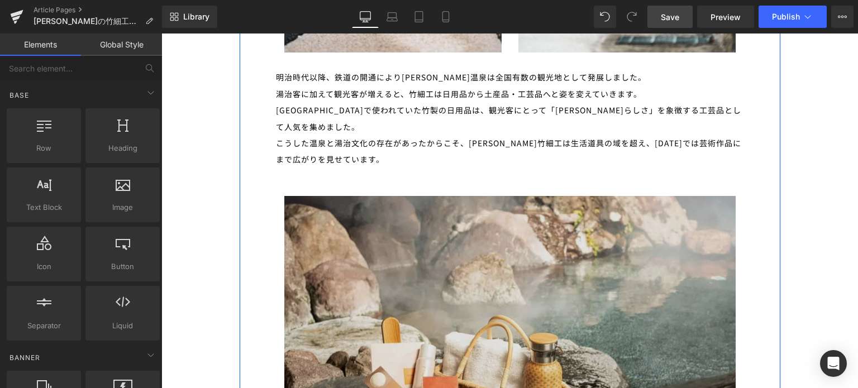
scroll to position [1765, 0]
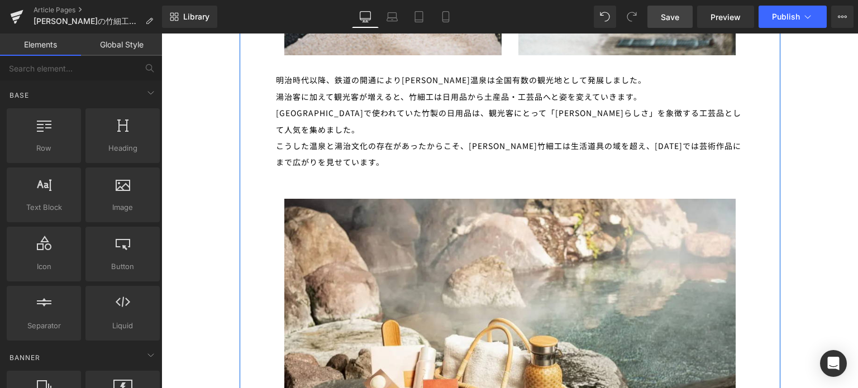
click at [318, 138] on div "こうした温泉と湯治文化の存在があったからこそ、[PERSON_NAME]竹細工は生活道具の域を超え、[DATE]では芸術作品にまで広がりを見せています。" at bounding box center [510, 154] width 468 height 33
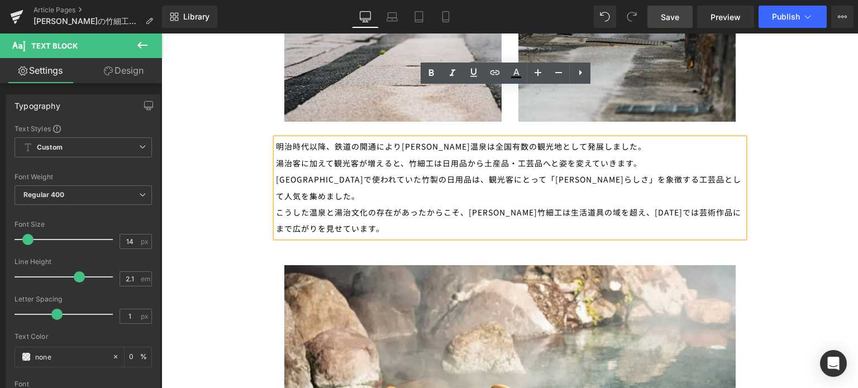
scroll to position [1698, 0]
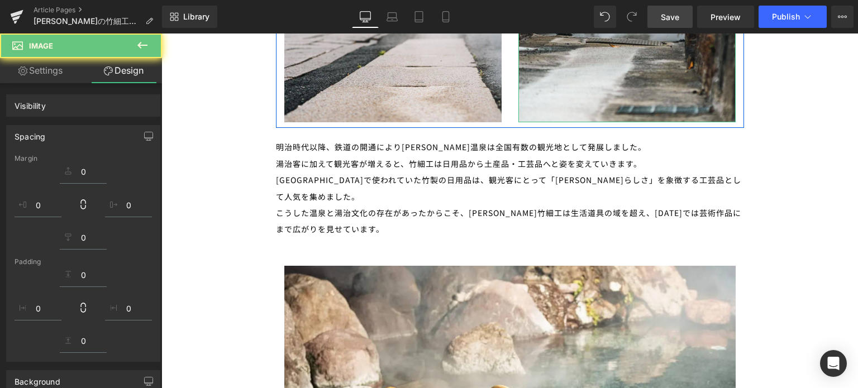
click at [554, 172] on div "[GEOGRAPHIC_DATA]で使われていた竹製の日用品は、観光客にとって「[PERSON_NAME]らしさ」を象徴する工芸品として人気を集めました。" at bounding box center [510, 188] width 468 height 33
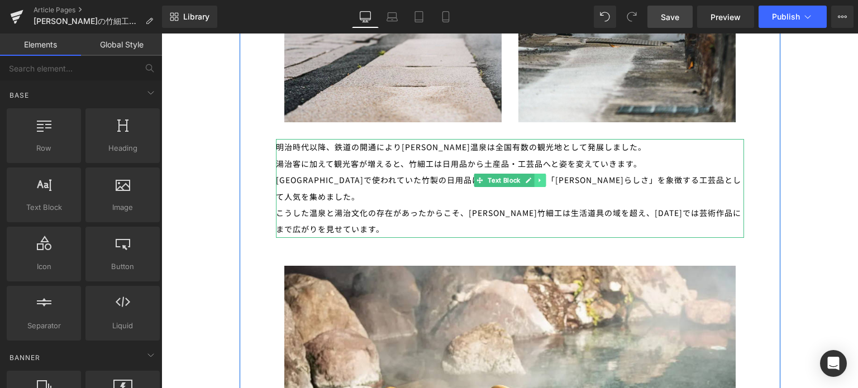
click at [537, 177] on icon at bounding box center [540, 180] width 6 height 7
click at [531, 177] on icon at bounding box center [534, 180] width 6 height 7
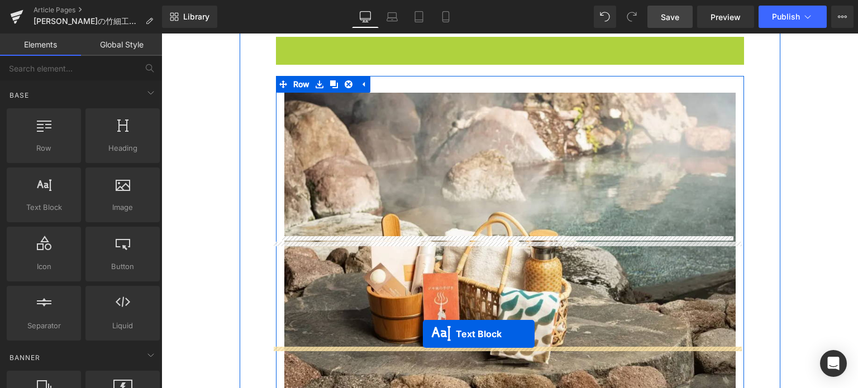
scroll to position [2011, 0]
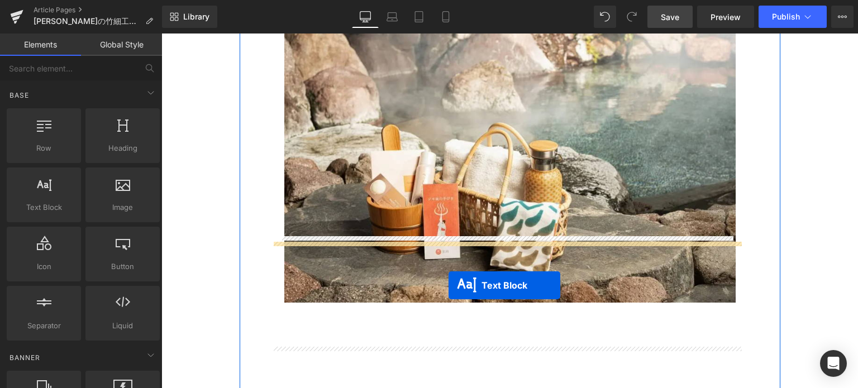
drag, startPoint x: 474, startPoint y: 236, endPoint x: 449, endPoint y: 286, distance: 55.2
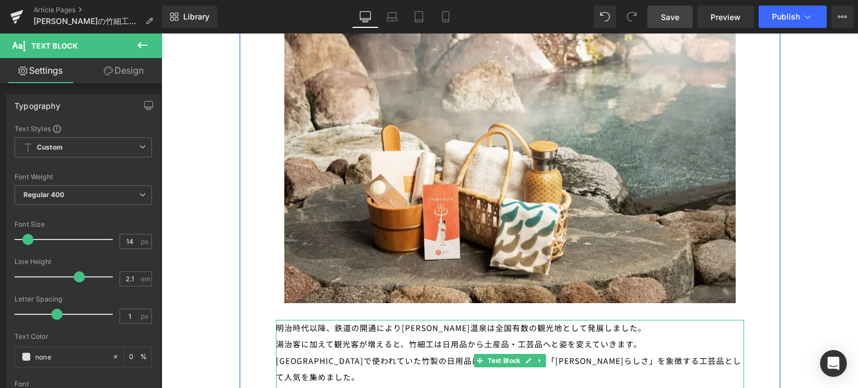
scroll to position [2056, 0]
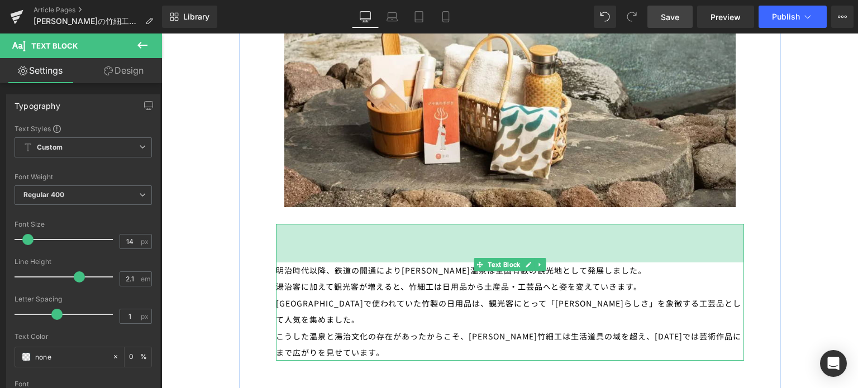
drag, startPoint x: 467, startPoint y: 160, endPoint x: 467, endPoint y: 198, distance: 38.6
click at [467, 224] on div "明治時代以降、鉄道の開通により[PERSON_NAME]温泉は全国有数の観光地として発展しました。 湯治客に加えて観光客が増えると、竹細工は日用品から土産品・…" at bounding box center [510, 292] width 468 height 137
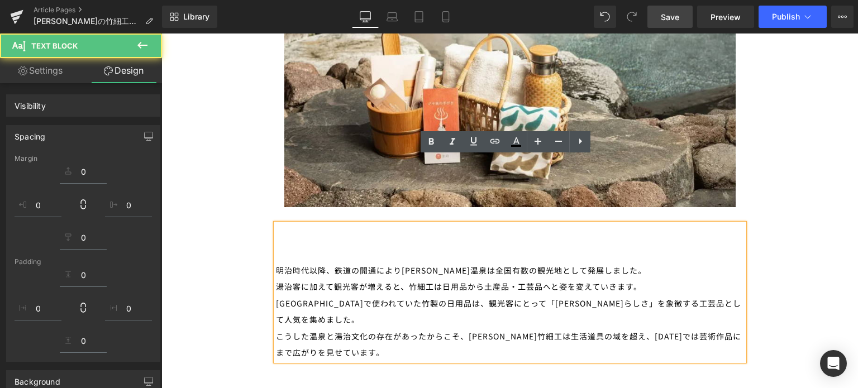
drag, startPoint x: 325, startPoint y: 270, endPoint x: 272, endPoint y: 199, distance: 87.8
click at [276, 224] on div "明治時代以降、鉄道の開通により[PERSON_NAME]温泉は全国有数の観光地として発展しました。 湯治客に加えて観光客が増えると、竹細工は日用品から土産品・…" at bounding box center [510, 292] width 468 height 137
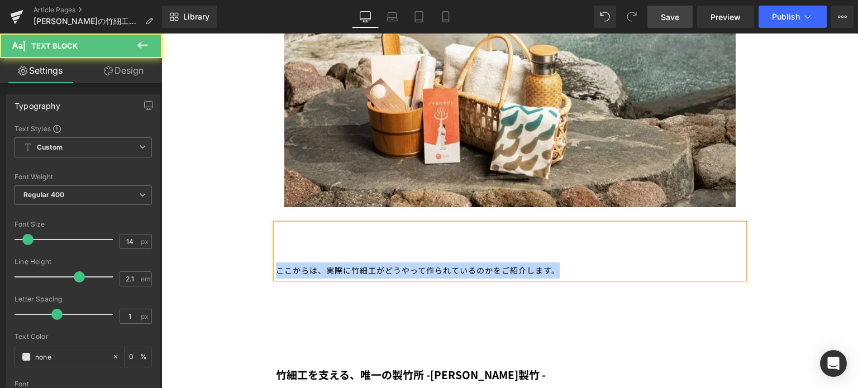
click at [276, 224] on div "ここからは、実際に竹細工がどうやって作られているのかをご紹介します。" at bounding box center [510, 251] width 468 height 55
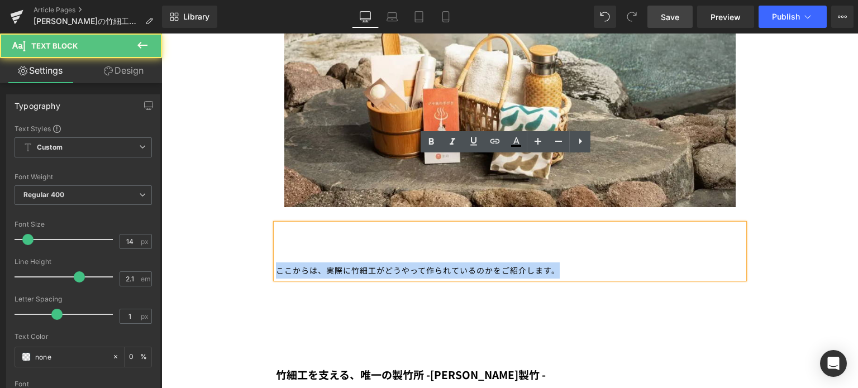
copy div "ここからは、実際に竹細工がどうやって作られているのかをご紹介します。"
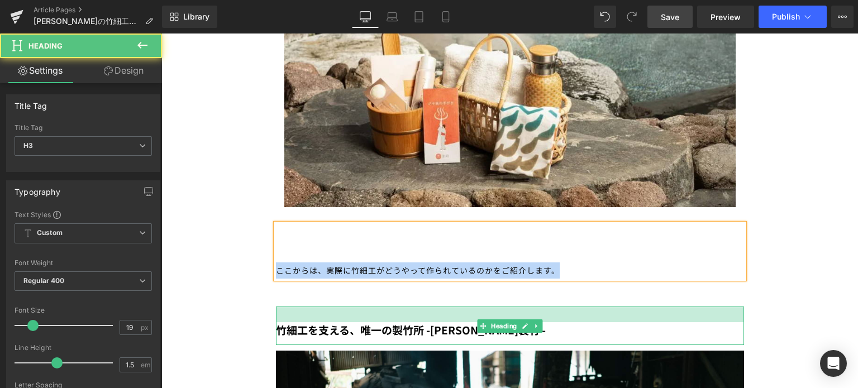
drag, startPoint x: 344, startPoint y: 288, endPoint x: 229, endPoint y: 243, distance: 123.7
click at [340, 307] on div at bounding box center [510, 315] width 468 height 16
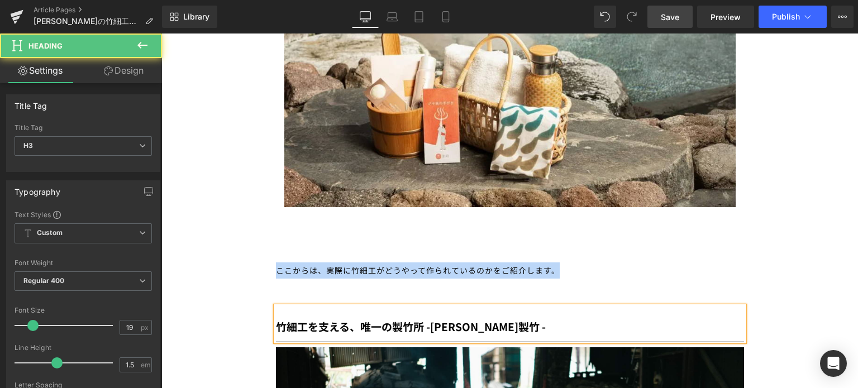
click at [317, 224] on div "ここからは、実際に竹細工がどうやって作られているのかをご紹介します。" at bounding box center [510, 251] width 468 height 55
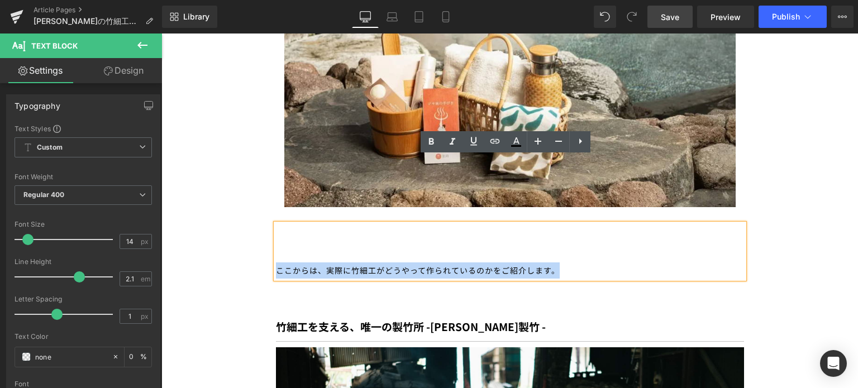
drag, startPoint x: 335, startPoint y: 188, endPoint x: 317, endPoint y: 189, distance: 17.9
click at [317, 224] on div "ここからは、実際に竹細工がどうやって作られているのかをご紹介します。" at bounding box center [510, 251] width 468 height 55
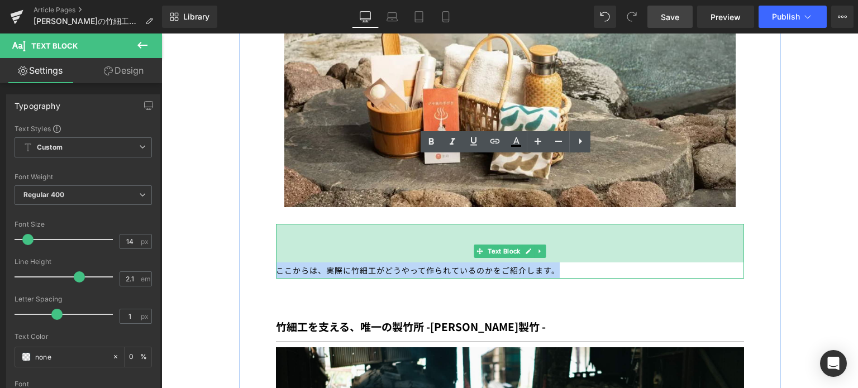
click at [317, 224] on div "ここからは、実際に竹細工がどうやって作られているのかをご紹介します。 Text Block 69px" at bounding box center [510, 251] width 468 height 55
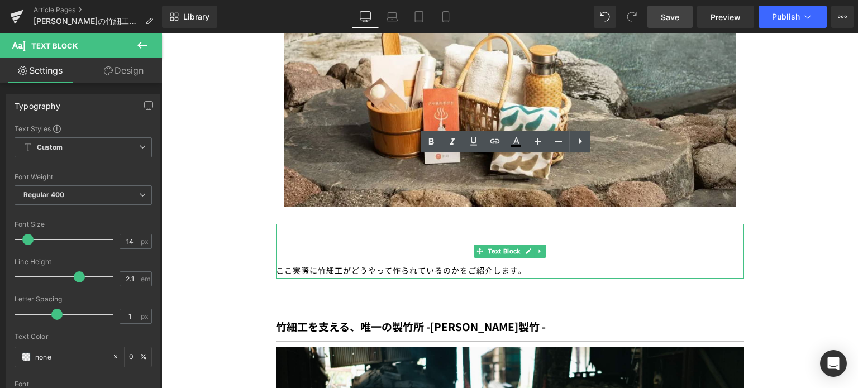
drag, startPoint x: 275, startPoint y: 204, endPoint x: 531, endPoint y: 202, distance: 256.5
click at [531, 224] on div "ここ実際に竹細工がどうやって作られているのかをご紹介します。" at bounding box center [510, 251] width 468 height 55
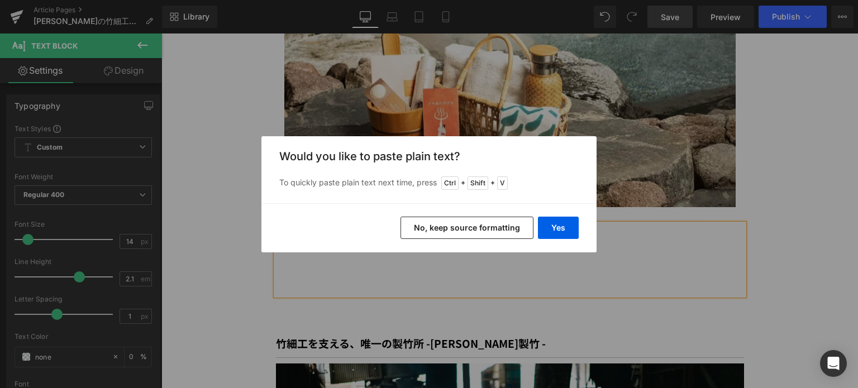
click at [560, 230] on button "Yes" at bounding box center [558, 228] width 41 height 22
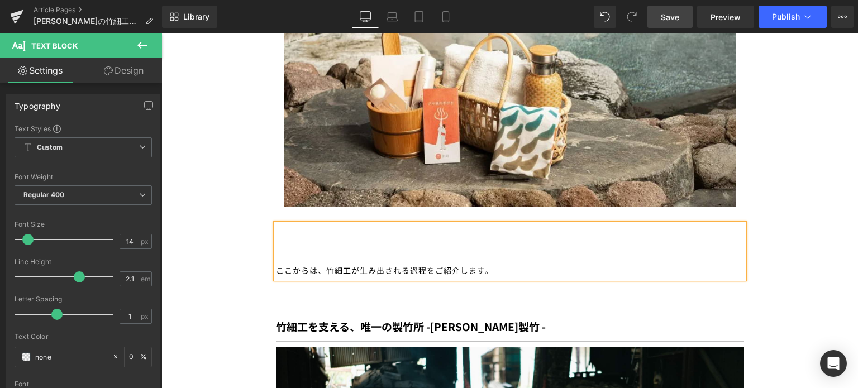
click at [352, 224] on div "ここからは、竹細工が生み出される過程をご紹介します。" at bounding box center [510, 251] width 468 height 55
drag, startPoint x: 326, startPoint y: 202, endPoint x: 349, endPoint y: 202, distance: 22.3
click at [349, 224] on div "ここからは、竹細工が生み出される過程をご紹介します。" at bounding box center [510, 251] width 468 height 55
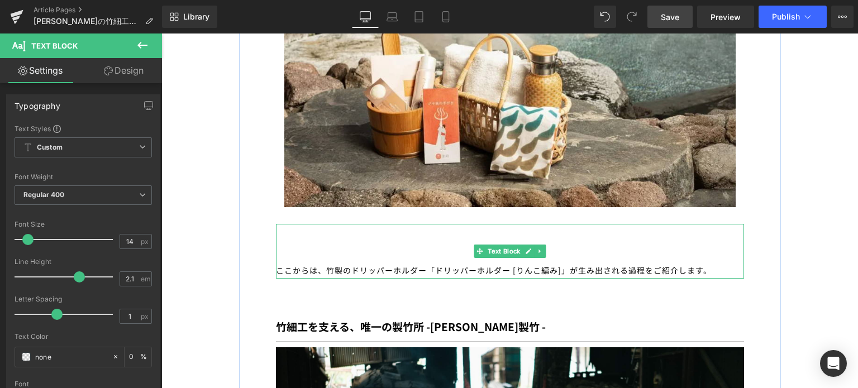
click at [703, 224] on div "ここからは、竹製のドリッパーホルダー「ドリッパーホルダー [りんこ編み]」が生み出される過程をご紹介します。" at bounding box center [510, 251] width 468 height 55
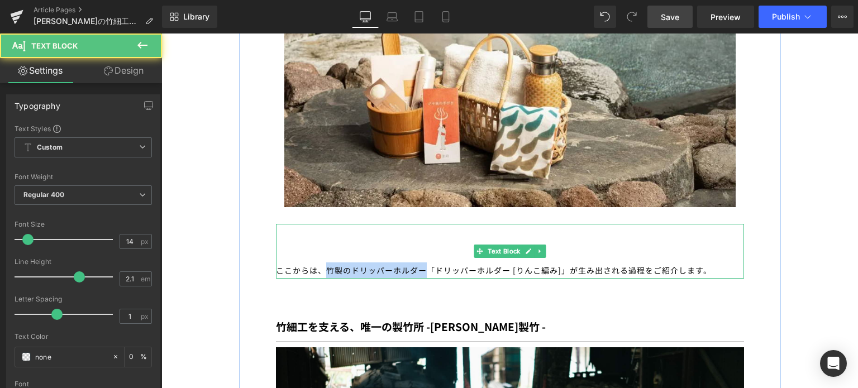
drag, startPoint x: 420, startPoint y: 206, endPoint x: 324, endPoint y: 198, distance: 96.4
click at [324, 224] on div "ここからは、竹製のドリッパーホルダー「ドリッパーホルダー [りんこ編み]」が生み出される過程をご紹介します。" at bounding box center [510, 251] width 468 height 55
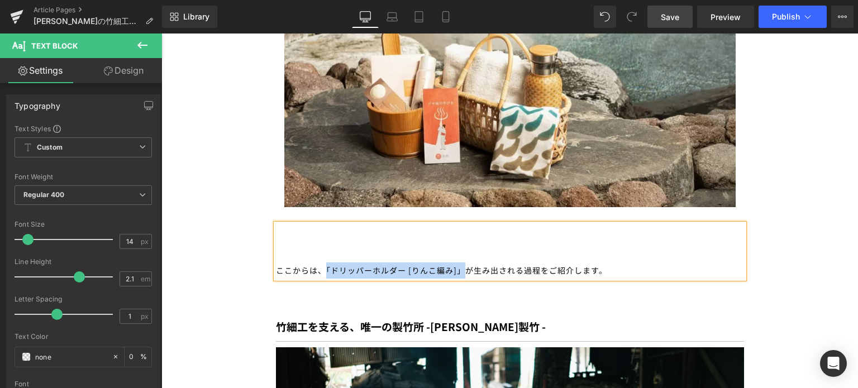
drag, startPoint x: 320, startPoint y: 205, endPoint x: 468, endPoint y: 203, distance: 148.6
click at [468, 224] on div "ここからは、「ドリッパーホルダー [りんこ編み]」が生み出される過程をご紹介します。" at bounding box center [510, 251] width 468 height 55
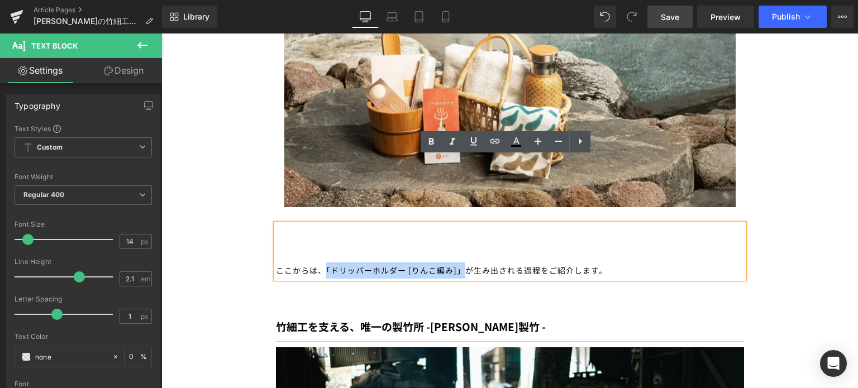
copy div "「ドリッパーホルダー [りんこ編み]」"
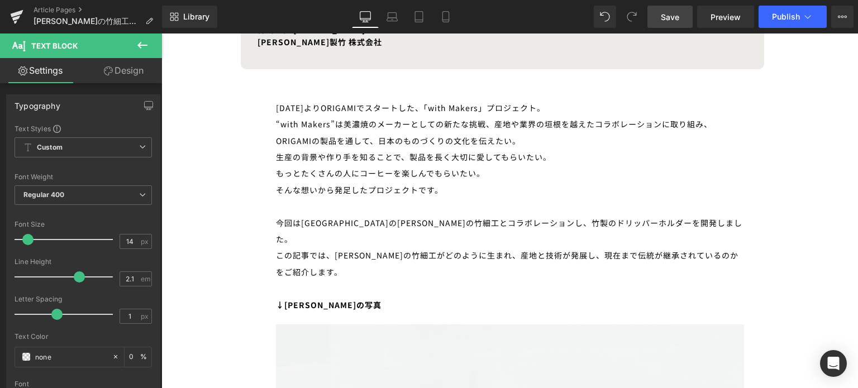
scroll to position [650, 0]
click at [574, 220] on div "今回は[GEOGRAPHIC_DATA]の[PERSON_NAME]の竹細工とコラボレーションし、竹製のドリッパーホルダーを開発しました。" at bounding box center [510, 230] width 468 height 33
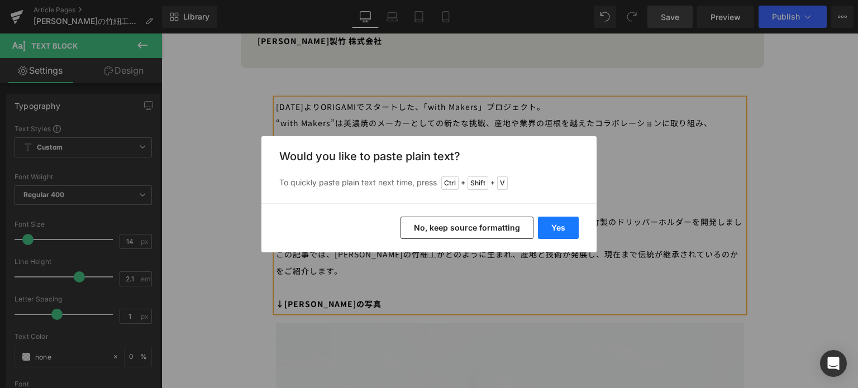
click at [551, 221] on button "Yes" at bounding box center [558, 228] width 41 height 22
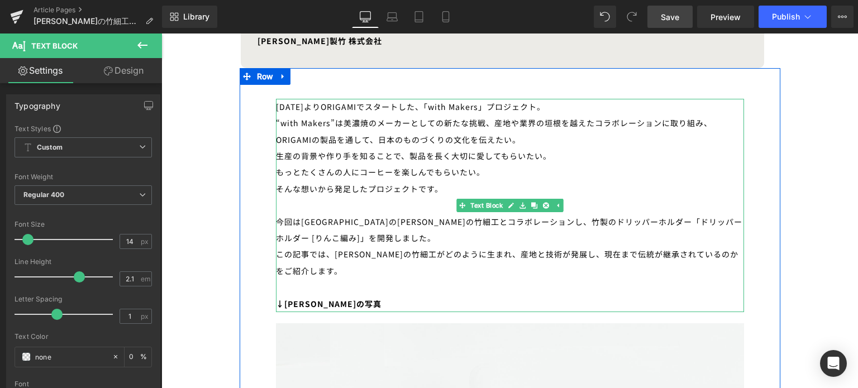
click at [574, 222] on div "今回は[GEOGRAPHIC_DATA]の[PERSON_NAME]の竹細工とコラボレーションし、竹製のドリッパーホルダー「ドリッパーホルダー [りんこ編み]…" at bounding box center [510, 230] width 468 height 33
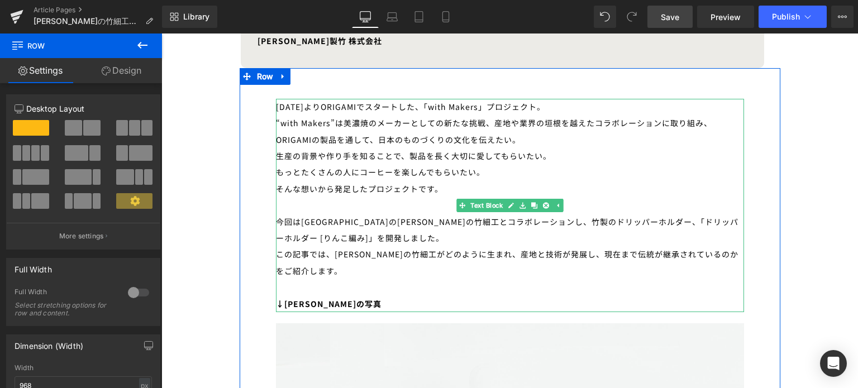
click at [592, 218] on div "今回は[GEOGRAPHIC_DATA]の[PERSON_NAME]の竹細工とコラボレーションし、竹製のドリッパーホルダー、「ドリッパーホルダー [りんこ編み…" at bounding box center [510, 230] width 468 height 33
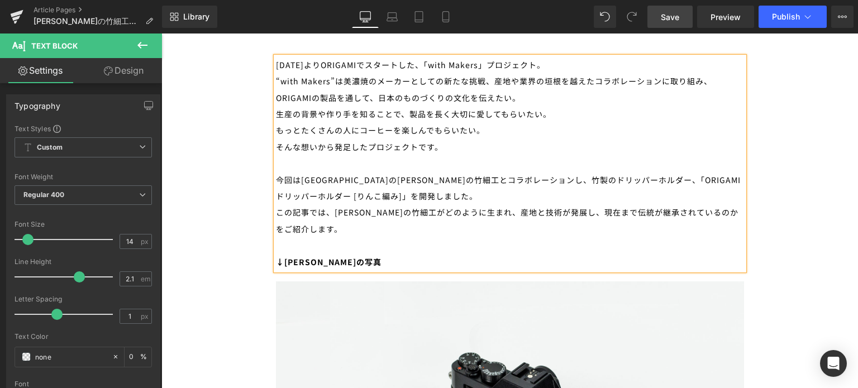
scroll to position [677, 0]
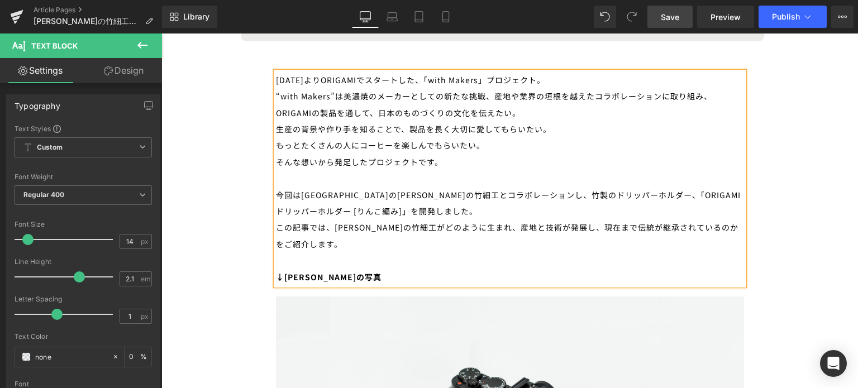
click at [582, 196] on div "今回は[GEOGRAPHIC_DATA]の[PERSON_NAME]の竹細工とコラボレーションし、竹製のドリッパーホルダー、「ORIGAMI ドリッパーホルダ…" at bounding box center [510, 203] width 468 height 33
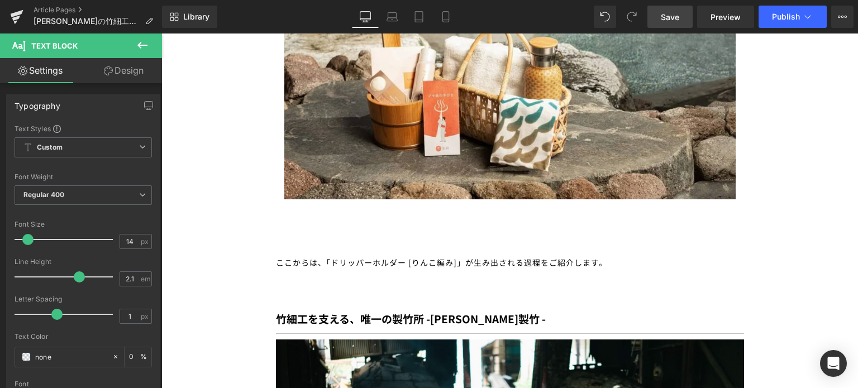
scroll to position [2065, 0]
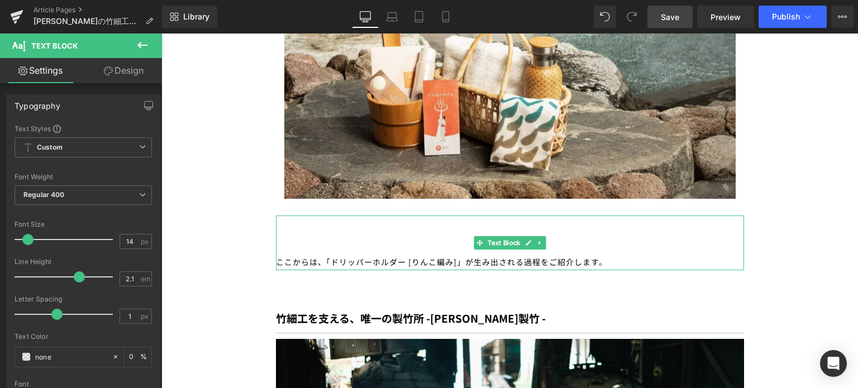
click at [332, 216] on div "ここからは、「ドリッパーホルダー [りんこ編み]」が生み出される過程をご紹介します。" at bounding box center [510, 243] width 468 height 55
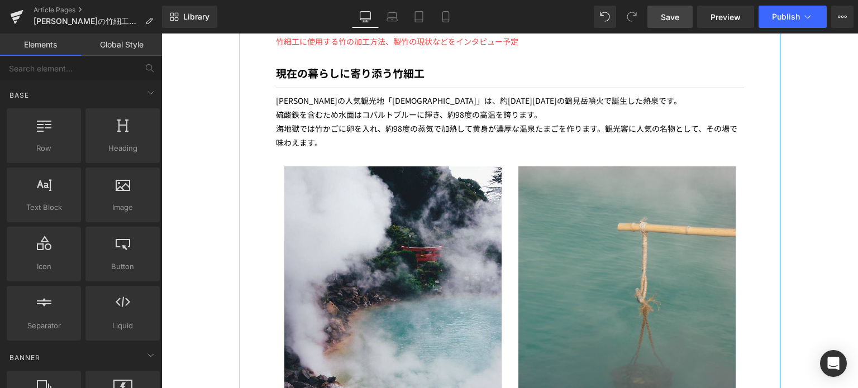
scroll to position [2689, 0]
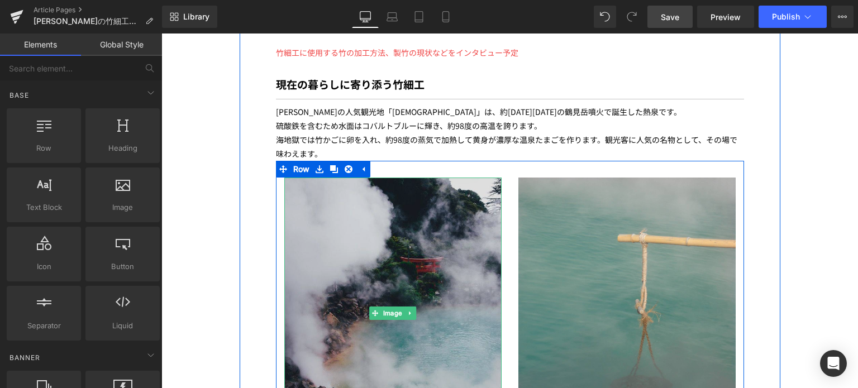
click at [318, 178] on img at bounding box center [392, 314] width 217 height 272
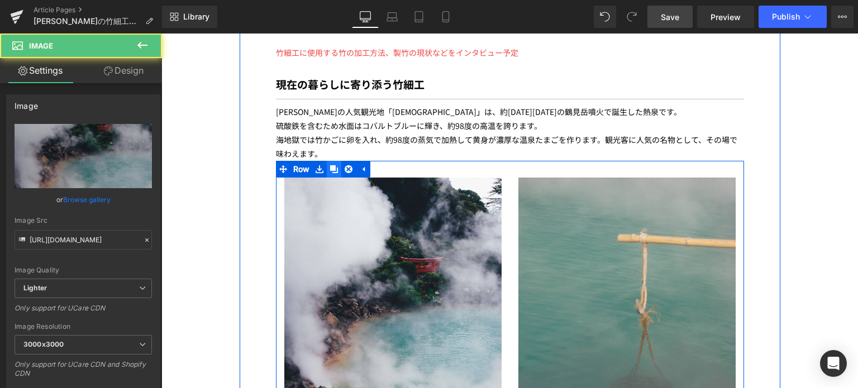
click at [330, 165] on icon at bounding box center [334, 169] width 8 height 8
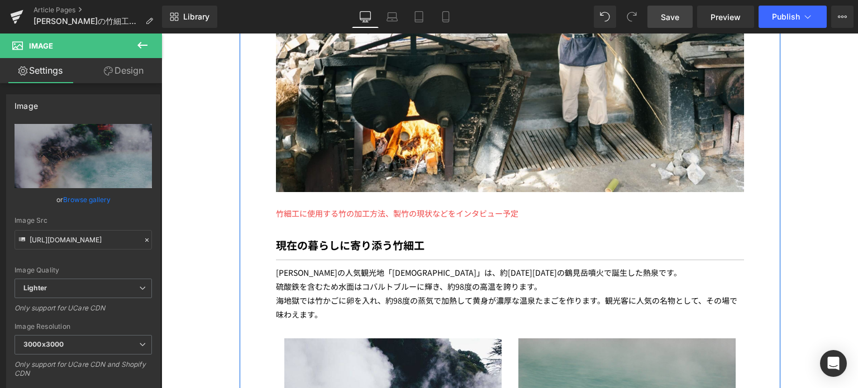
scroll to position [2519, 0]
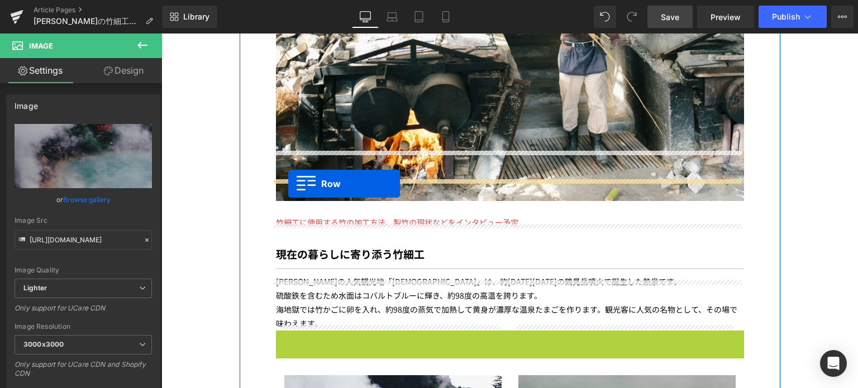
drag, startPoint x: 279, startPoint y: 289, endPoint x: 288, endPoint y: 184, distance: 105.5
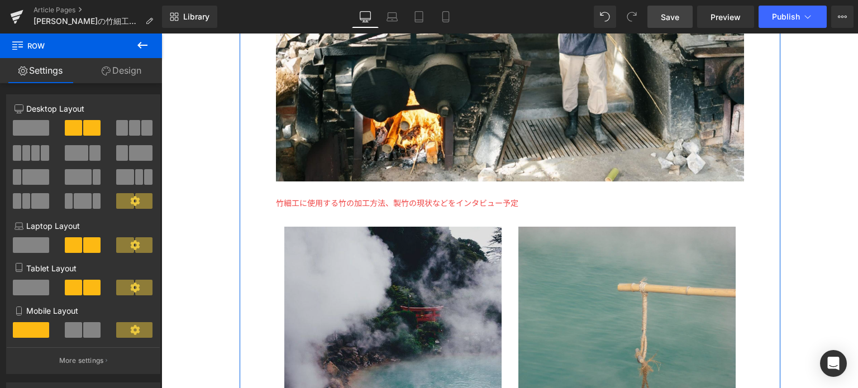
scroll to position [2539, 0]
click at [382, 242] on img at bounding box center [392, 362] width 217 height 272
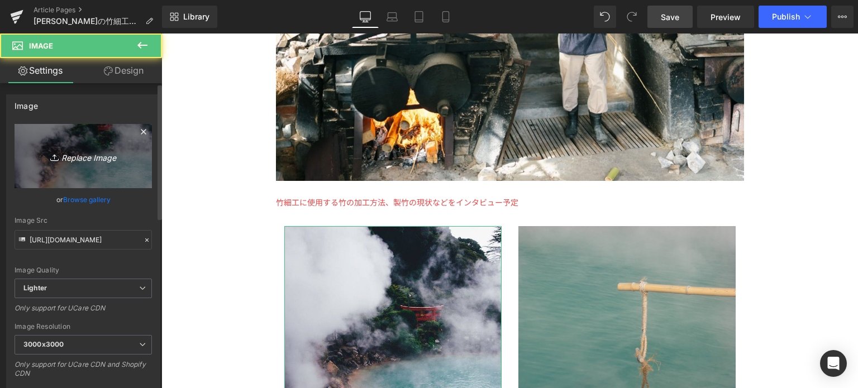
click at [77, 159] on icon "Replace Image" at bounding box center [83, 156] width 89 height 14
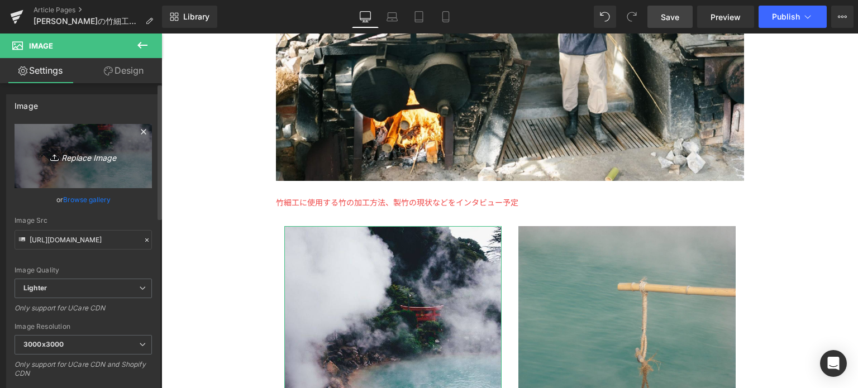
type input "C:\fakepath\feature2_1.jpg"
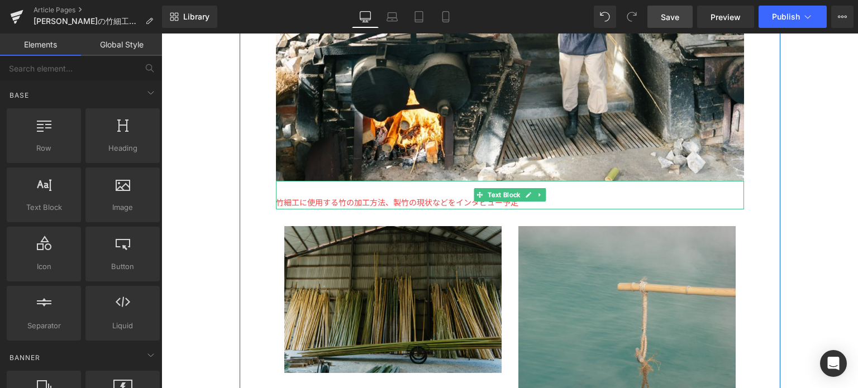
click at [383, 197] on span "竹細工に使用する竹の加工方法、製竹の現状などをインタビュー予定" at bounding box center [397, 202] width 242 height 11
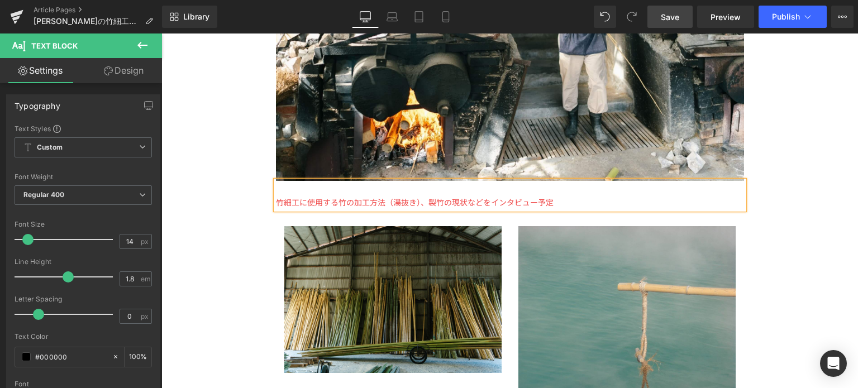
click at [443, 197] on span "竹細工に使用する竹の加工方法（湯抜き）、製竹の現状などをインタビュー予定" at bounding box center [415, 202] width 278 height 11
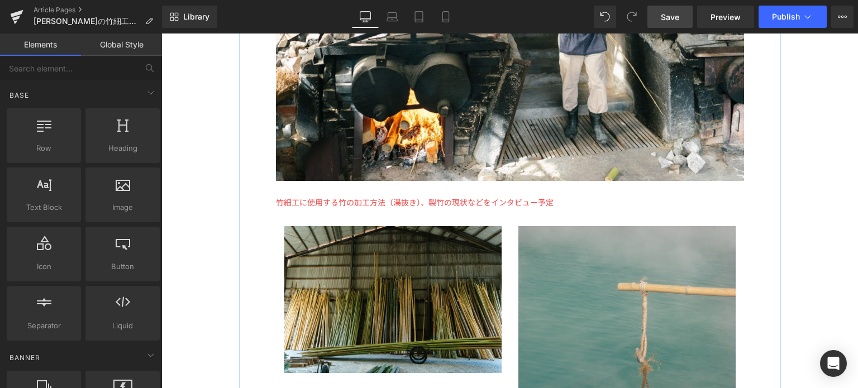
click at [440, 197] on span "竹細工に使用する竹の加工方法（湯抜き）、製竹の現状などをインタビュー予定" at bounding box center [415, 202] width 278 height 11
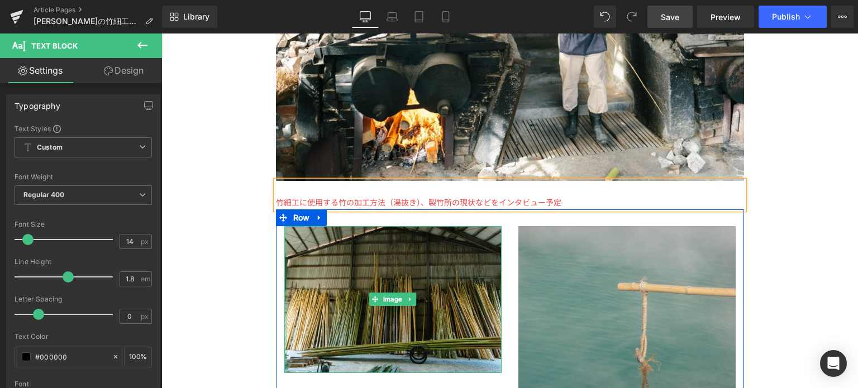
scroll to position [2526, 0]
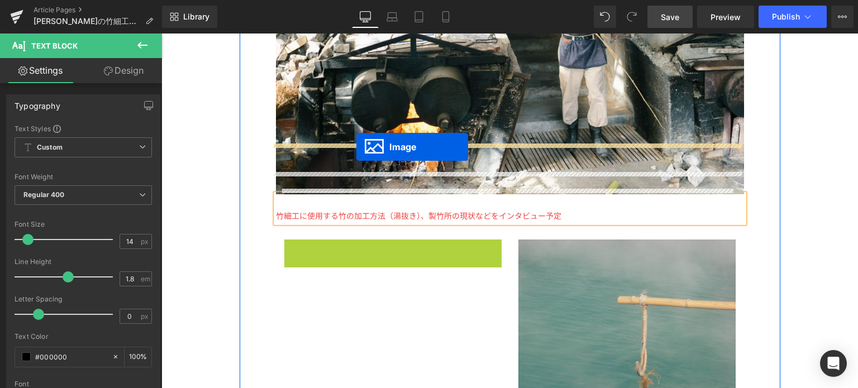
drag, startPoint x: 368, startPoint y: 263, endPoint x: 355, endPoint y: 146, distance: 118.0
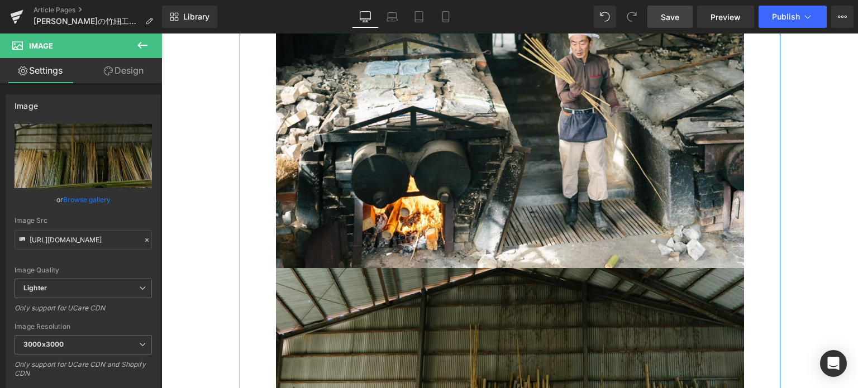
scroll to position [2455, 0]
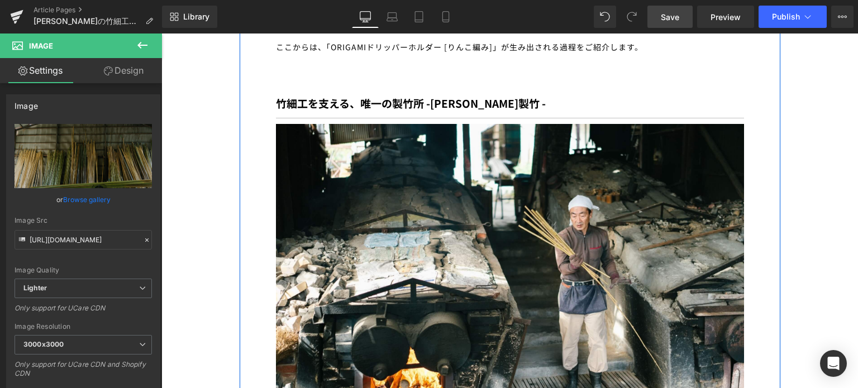
scroll to position [2515, 0]
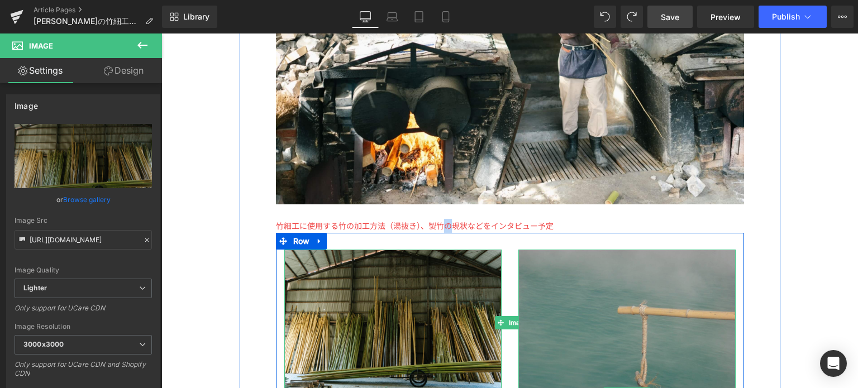
click at [652, 311] on img at bounding box center [627, 395] width 217 height 290
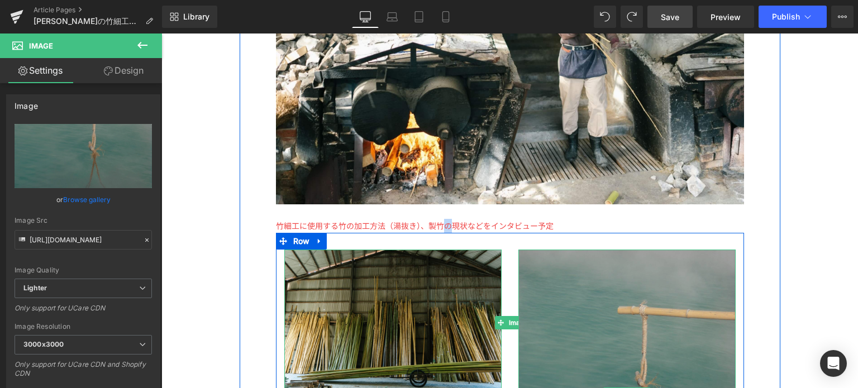
scroll to position [2606, 0]
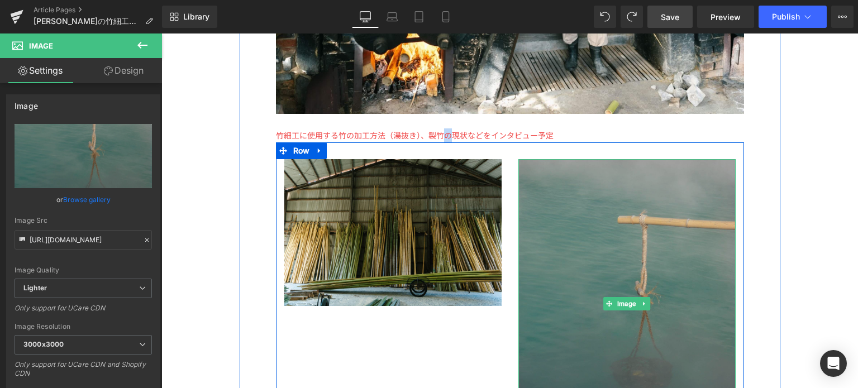
click at [637, 225] on img at bounding box center [627, 304] width 217 height 290
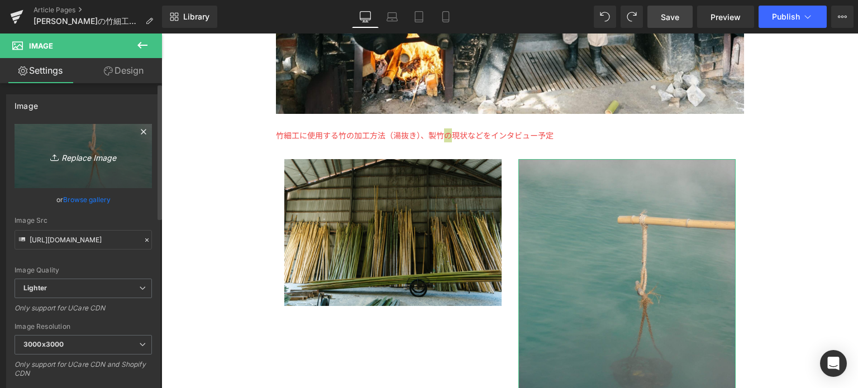
click at [92, 154] on icon "Replace Image" at bounding box center [83, 156] width 89 height 14
type input "C:\fakepath\feature2_1.jpg"
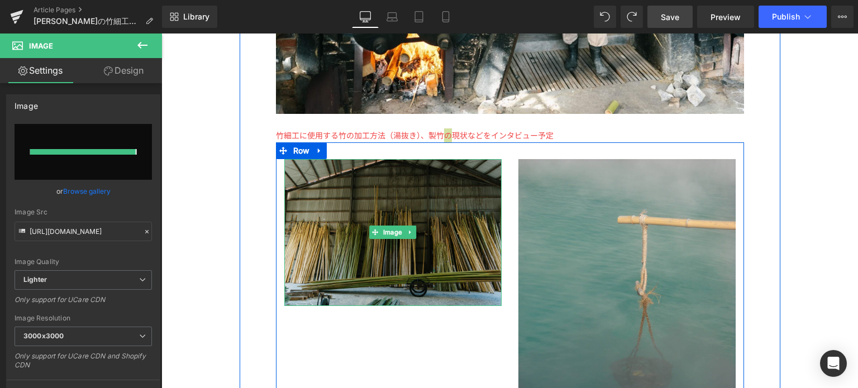
type input "[URL][DOMAIN_NAME]"
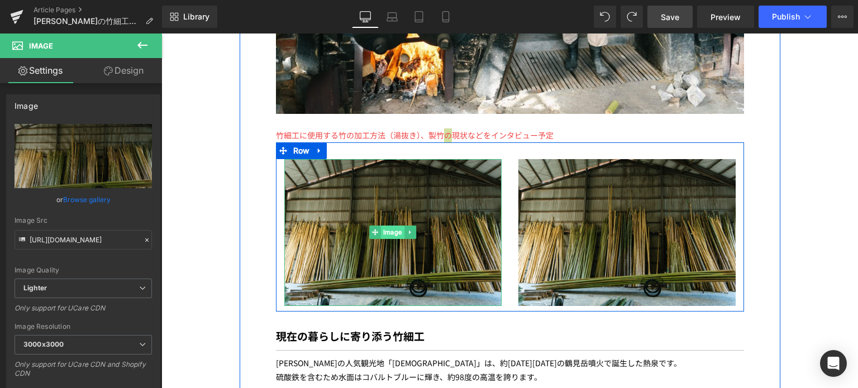
click at [384, 226] on span "Image" at bounding box center [392, 232] width 23 height 13
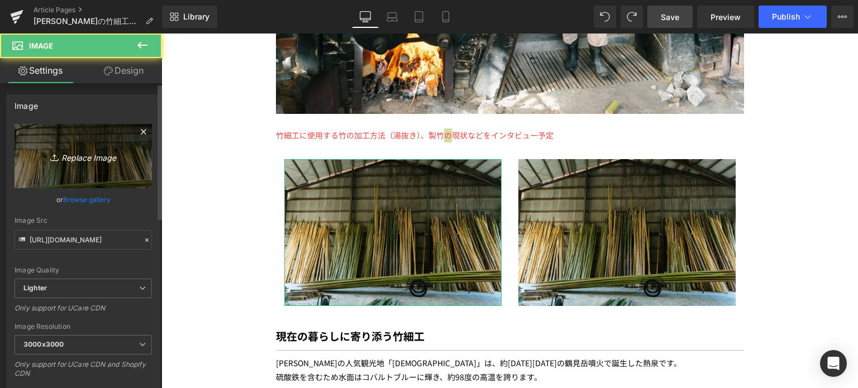
click at [79, 171] on link "Replace Image" at bounding box center [83, 156] width 137 height 64
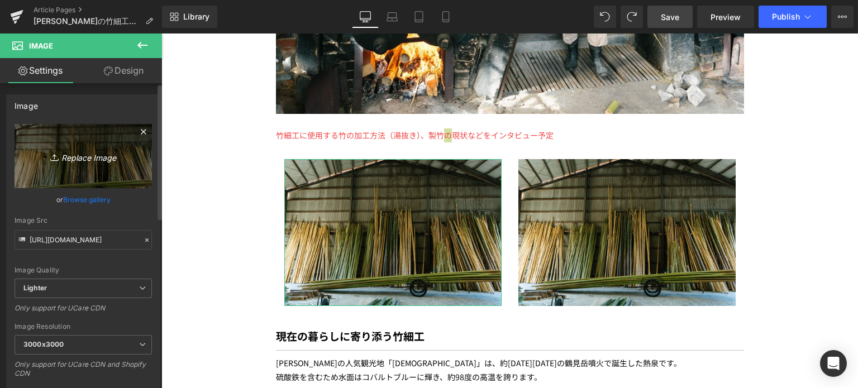
type input "C:\fakepath\DSC_5319.webp"
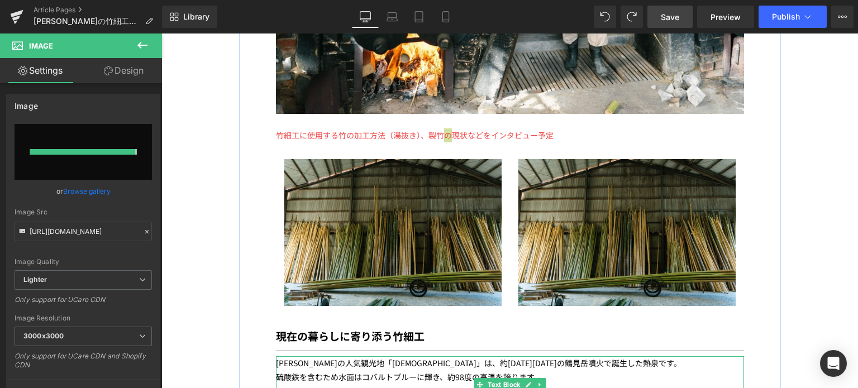
type input "[URL][DOMAIN_NAME]"
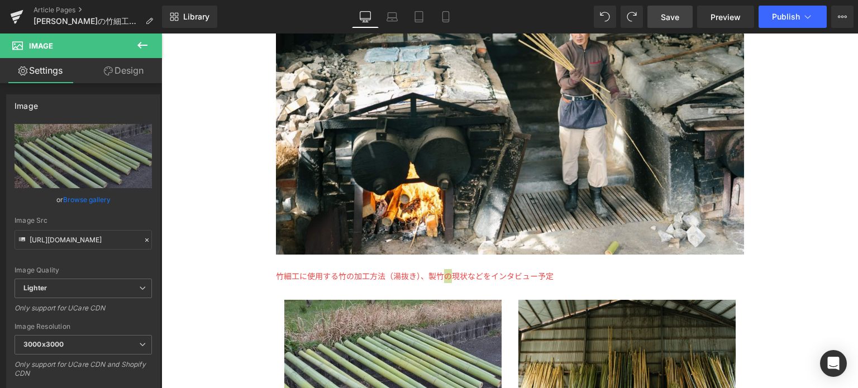
scroll to position [2526, 0]
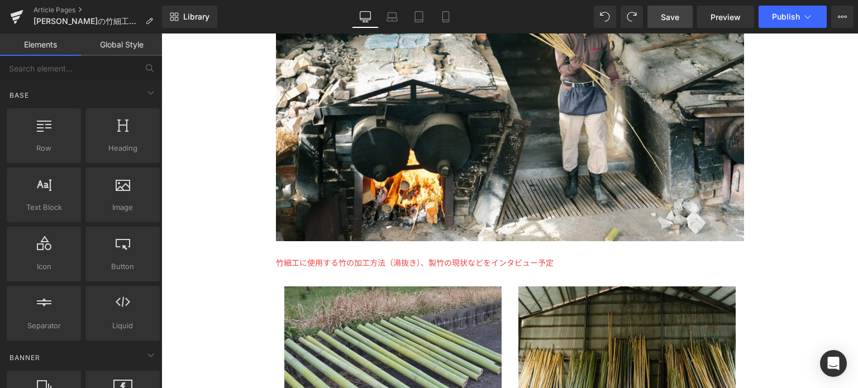
scroll to position [2545, 0]
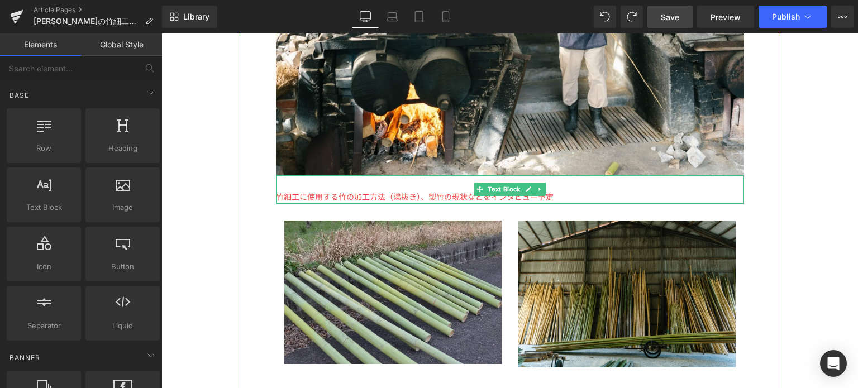
click at [403, 191] on span "竹細工に使用する竹の加工方法（湯抜き）、製竹の現状などをインタビュー予定" at bounding box center [415, 196] width 278 height 11
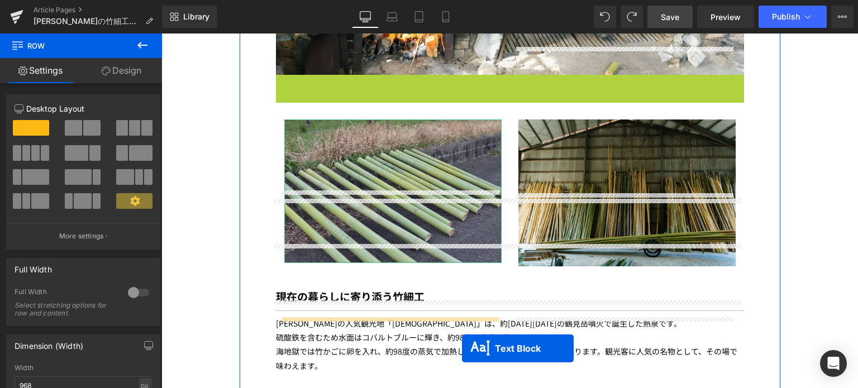
scroll to position [2734, 0]
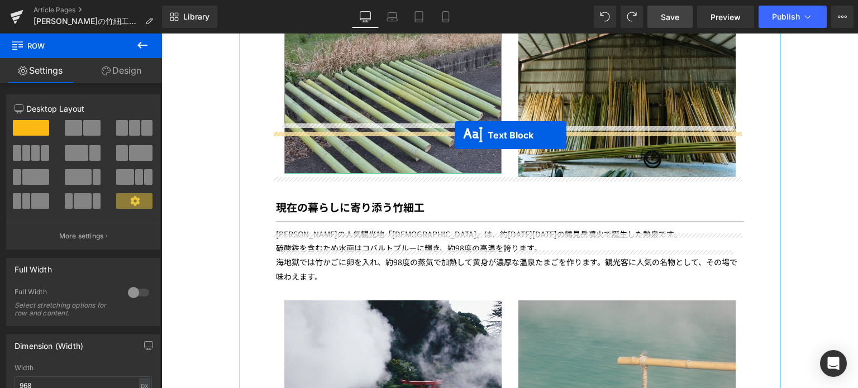
drag, startPoint x: 472, startPoint y: 139, endPoint x: 455, endPoint y: 136, distance: 17.6
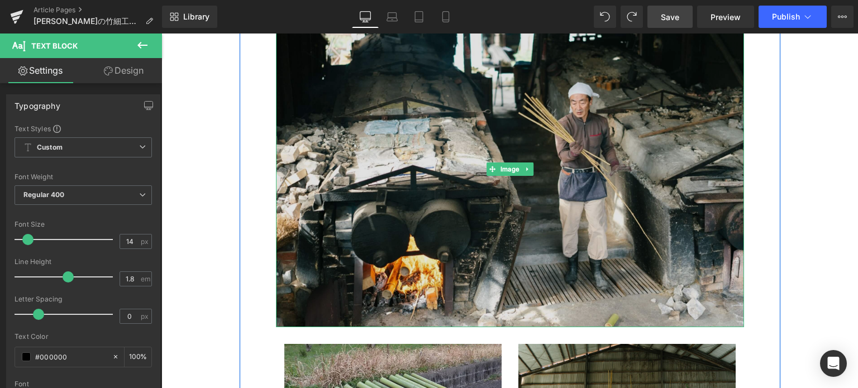
scroll to position [2392, 0]
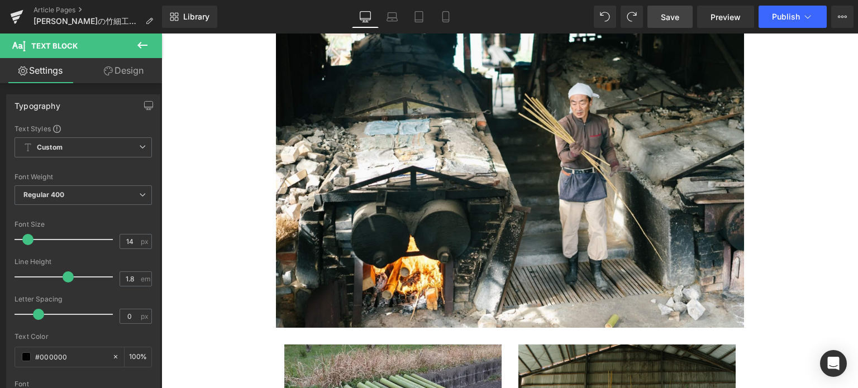
click at [153, 49] on button at bounding box center [142, 46] width 39 height 25
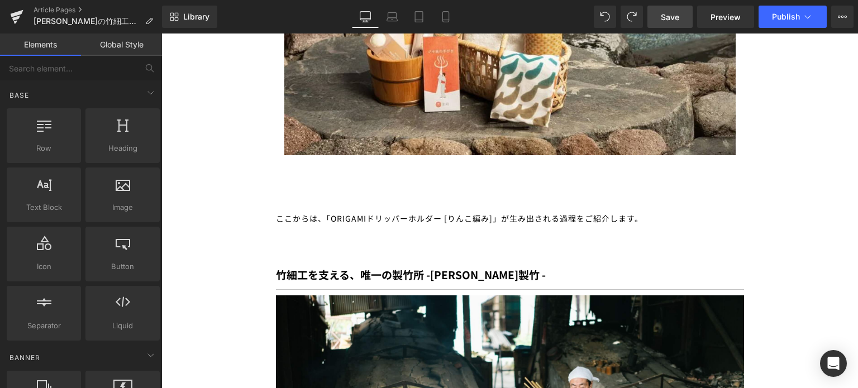
scroll to position [2438, 0]
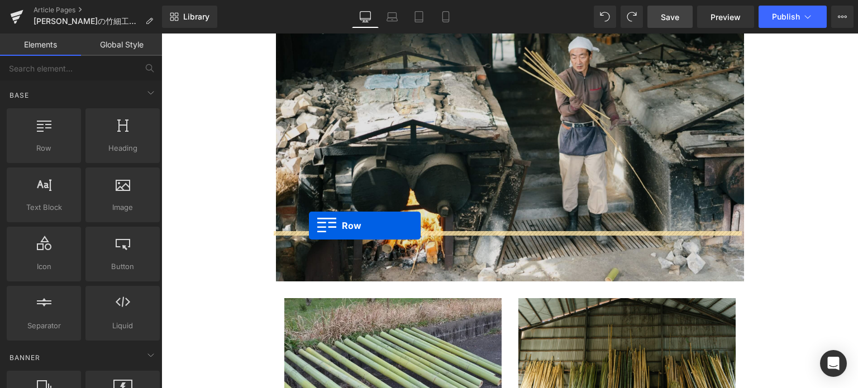
drag, startPoint x: 220, startPoint y: 181, endPoint x: 309, endPoint y: 225, distance: 99.7
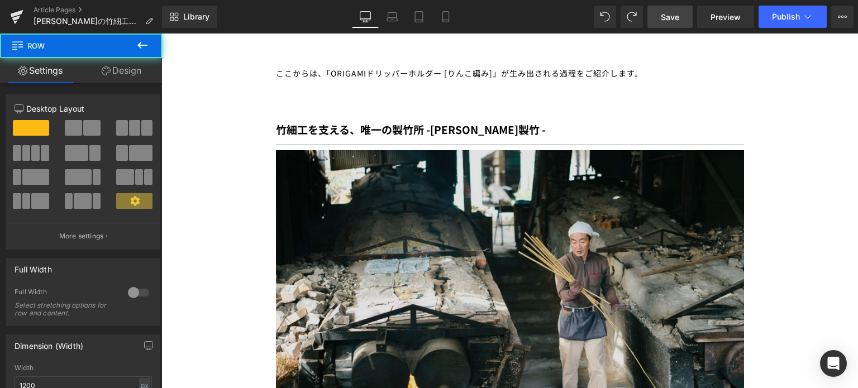
click at [331, 224] on img at bounding box center [510, 308] width 468 height 316
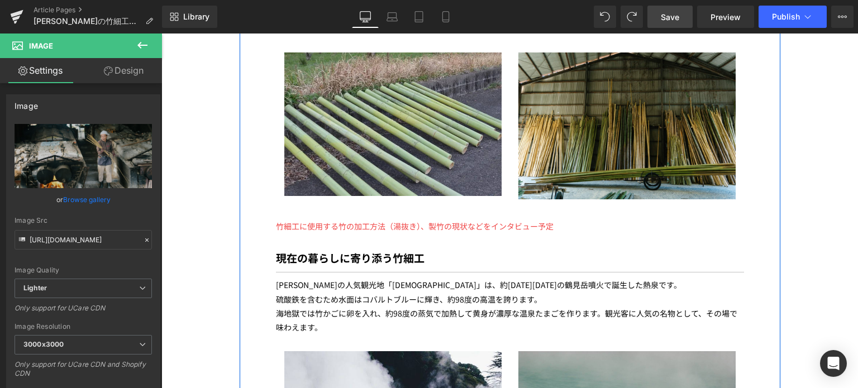
scroll to position [2169, 0]
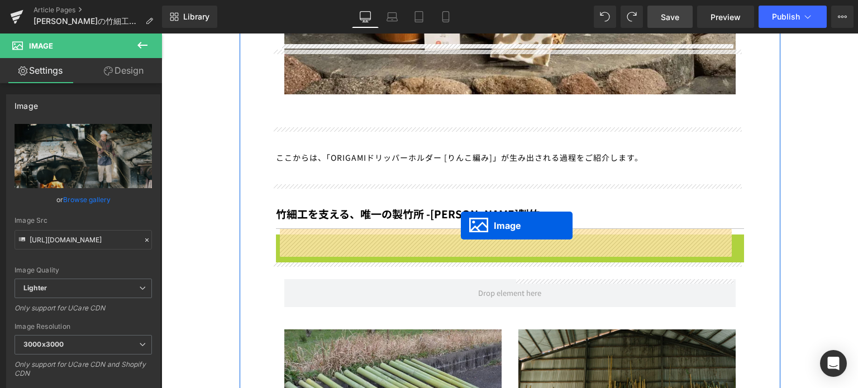
drag, startPoint x: 489, startPoint y: 68, endPoint x: 461, endPoint y: 225, distance: 159.6
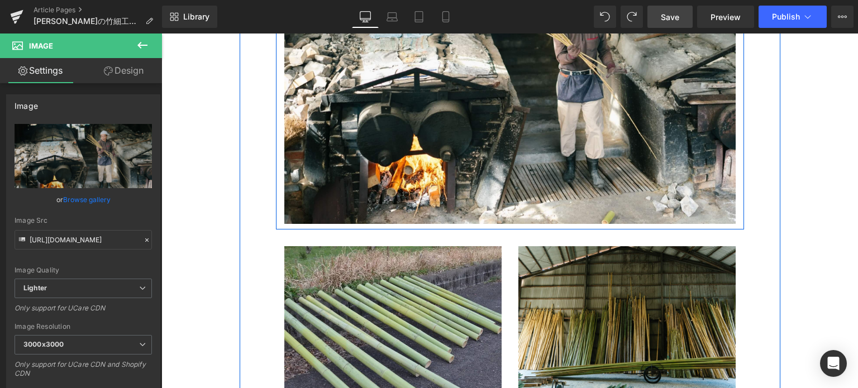
scroll to position [2502, 0]
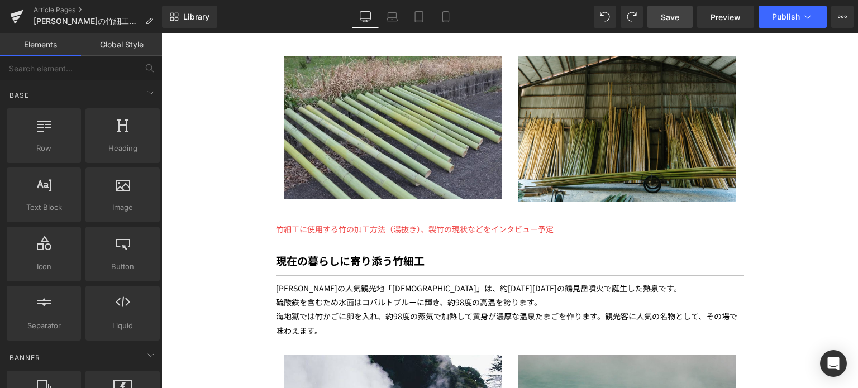
scroll to position [2696, 0]
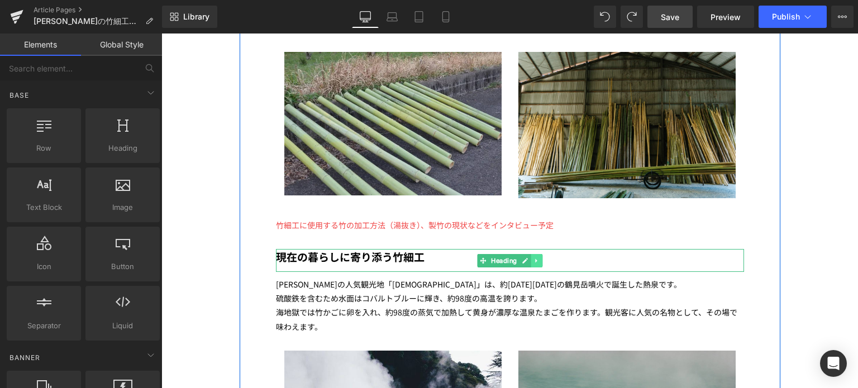
click at [536, 254] on link at bounding box center [537, 260] width 12 height 13
click at [528, 258] on icon at bounding box center [531, 261] width 6 height 6
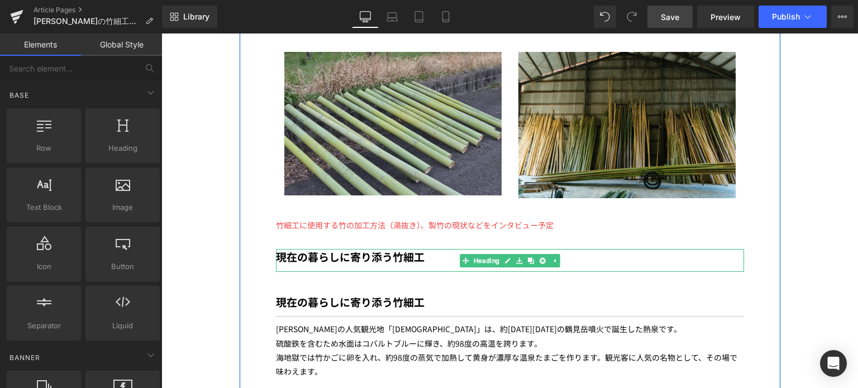
click at [413, 249] on div "現在の暮らしに寄り添う竹細工" at bounding box center [510, 260] width 468 height 23
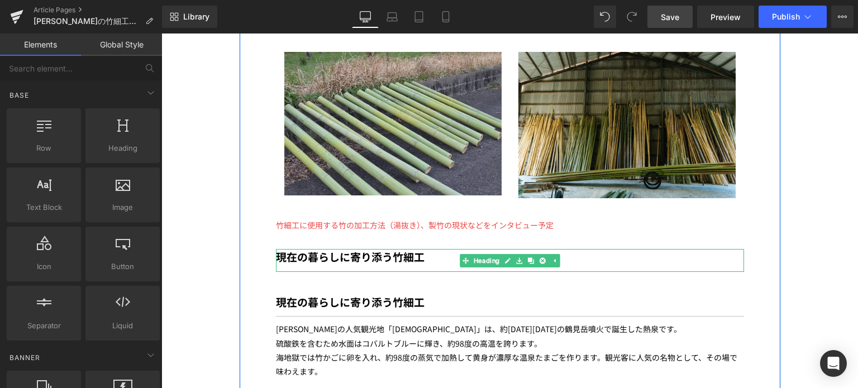
click at [422, 249] on div "現在の暮らしに寄り添う竹細工" at bounding box center [510, 260] width 468 height 23
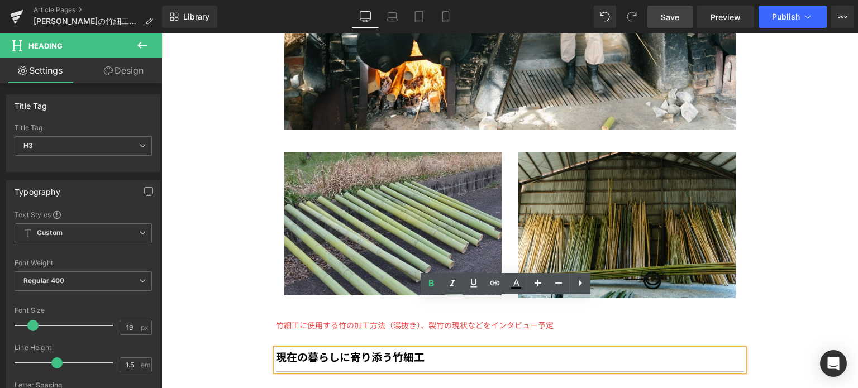
scroll to position [2597, 0]
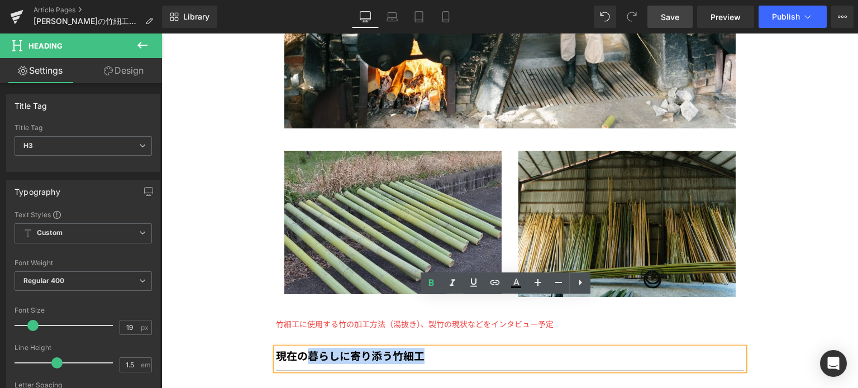
drag, startPoint x: 434, startPoint y: 307, endPoint x: 299, endPoint y: 316, distance: 134.4
click at [299, 348] on div "現在の暮らしに寄り添う竹細工" at bounding box center [510, 359] width 468 height 23
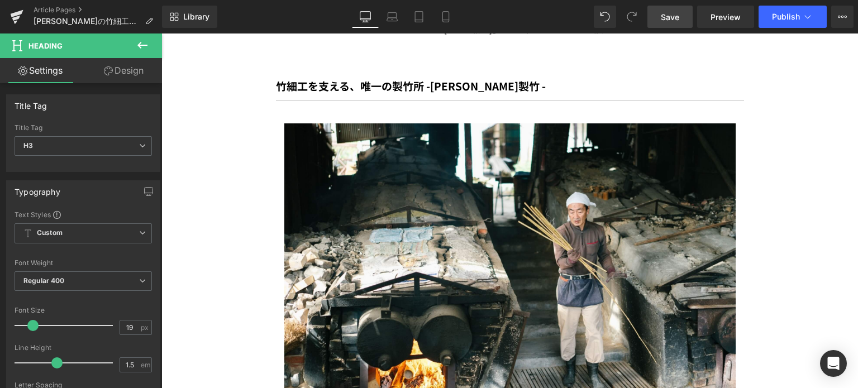
scroll to position [2287, 0]
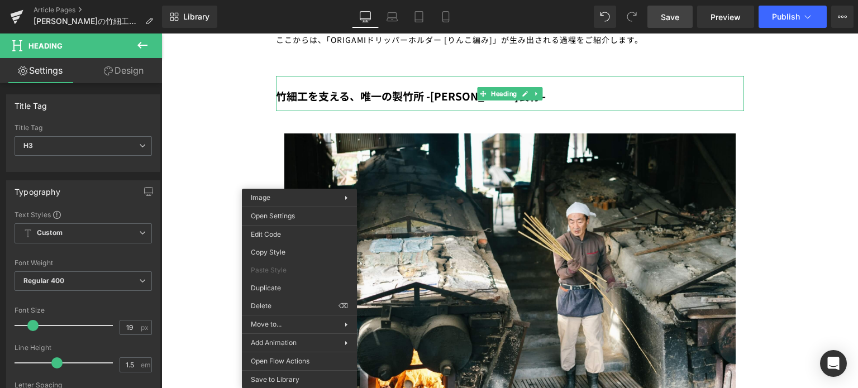
drag, startPoint x: 422, startPoint y: 47, endPoint x: 480, endPoint y: 49, distance: 57.6
click at [480, 76] on div "竹細工を支える、唯一の製竹所 - [PERSON_NAME]製竹 - Heading" at bounding box center [510, 93] width 468 height 35
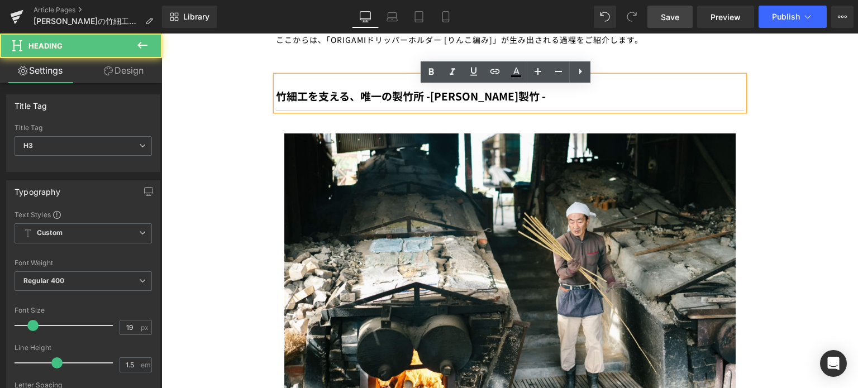
drag, startPoint x: 296, startPoint y: 308, endPoint x: 586, endPoint y: 384, distance: 300.3
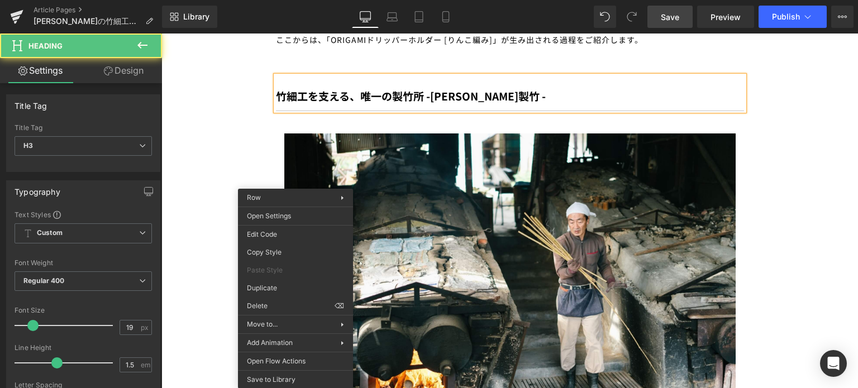
scroll to position [2584, 0]
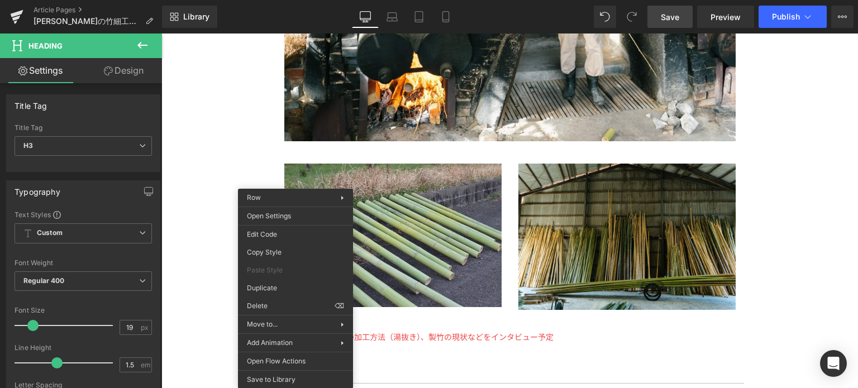
click at [436, 361] on div at bounding box center [510, 372] width 468 height 23
click at [425, 361] on div at bounding box center [510, 380] width 468 height 39
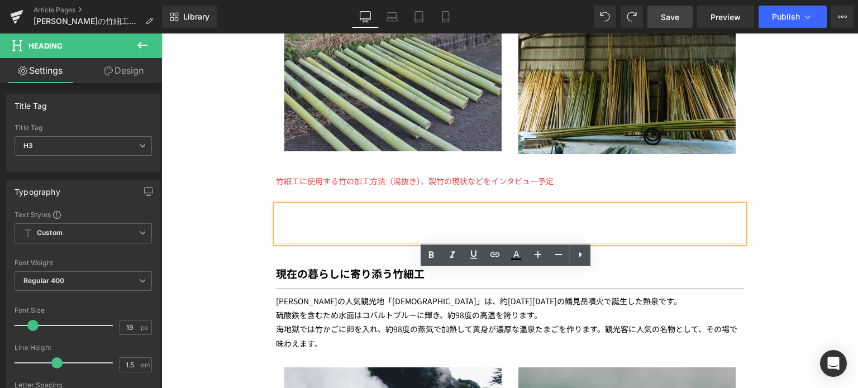
scroll to position [2742, 0]
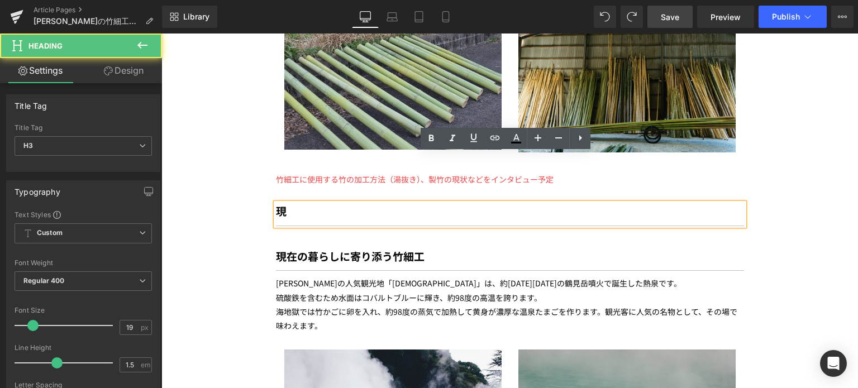
click at [295, 203] on div "現" at bounding box center [510, 214] width 468 height 23
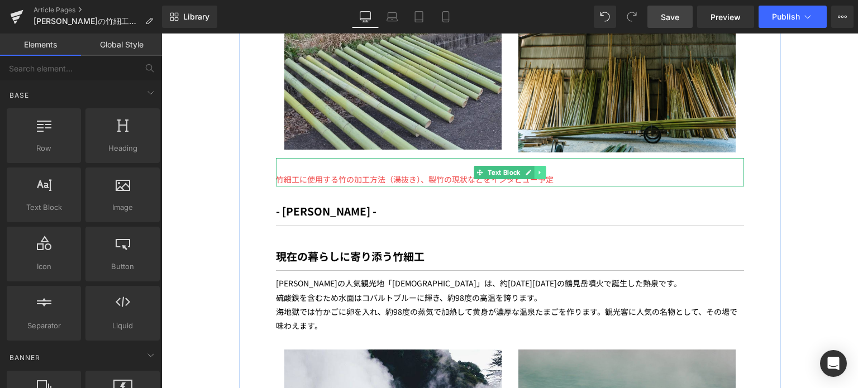
click at [539, 166] on link at bounding box center [540, 172] width 12 height 13
click at [532, 169] on icon at bounding box center [534, 172] width 6 height 6
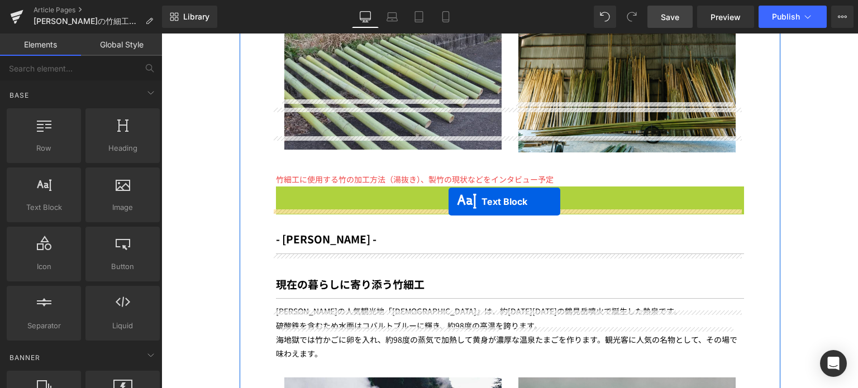
drag, startPoint x: 474, startPoint y: 152, endPoint x: 449, endPoint y: 202, distance: 55.7
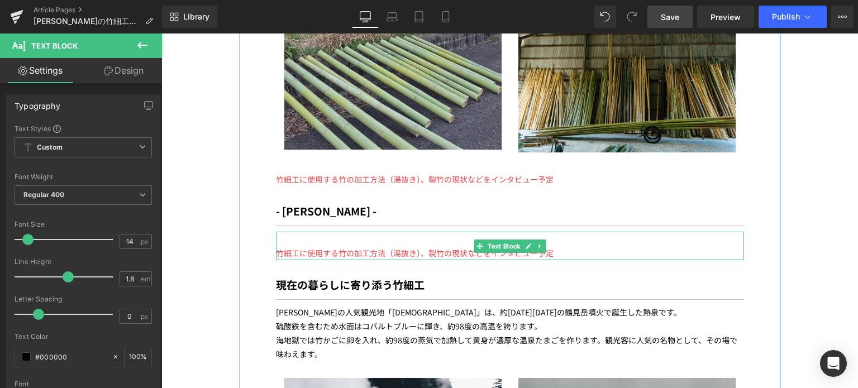
click at [559, 246] on p "竹細工に使用する竹の加工方法（湯抜き）、製竹の現状などをインタビュー予定" at bounding box center [510, 253] width 468 height 14
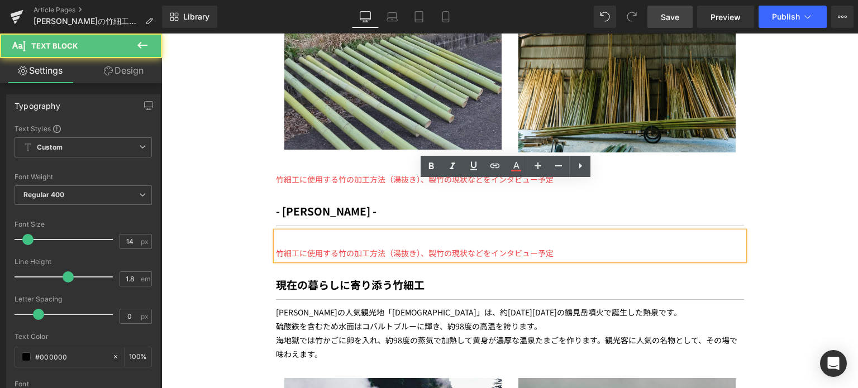
click at [558, 246] on p "竹細工に使用する竹の加工方法（湯抜き）、製竹の現状などをインタビュー予定" at bounding box center [510, 253] width 468 height 14
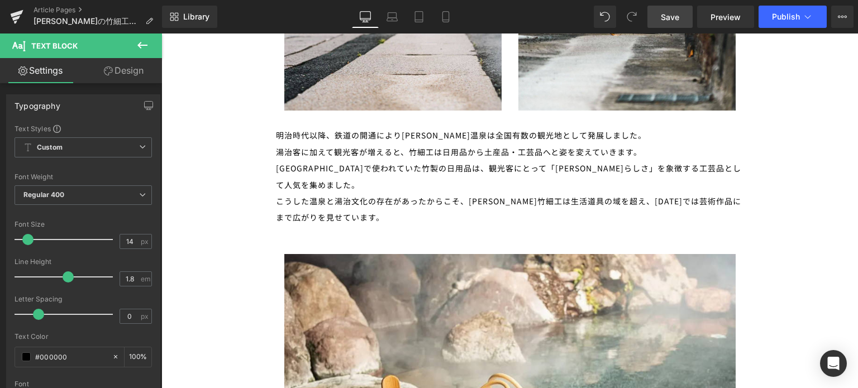
scroll to position [1734, 0]
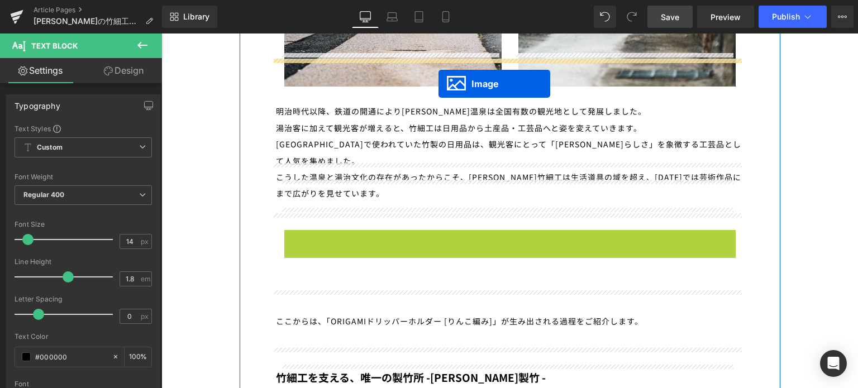
drag, startPoint x: 488, startPoint y: 328, endPoint x: 439, endPoint y: 82, distance: 250.7
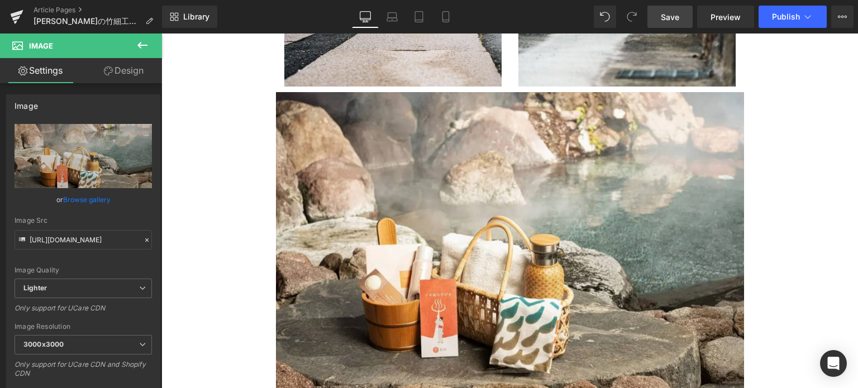
click at [143, 42] on icon at bounding box center [142, 45] width 13 height 13
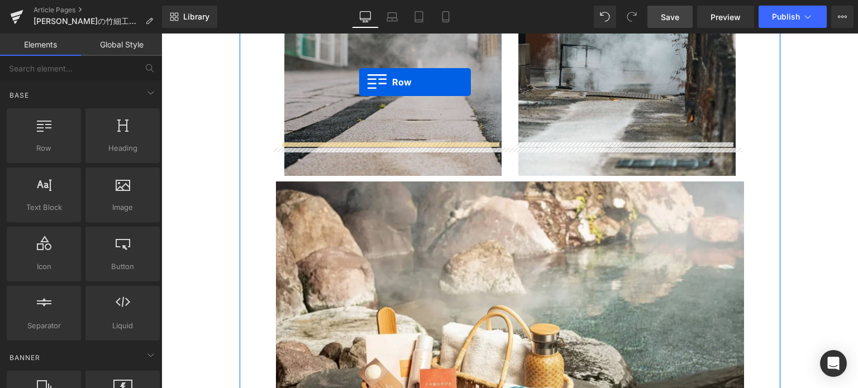
scroll to position [1566, 0]
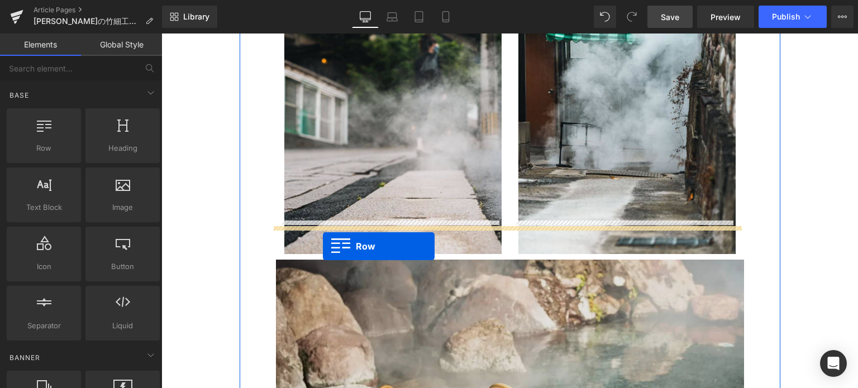
drag, startPoint x: 210, startPoint y: 178, endPoint x: 322, endPoint y: 246, distance: 130.6
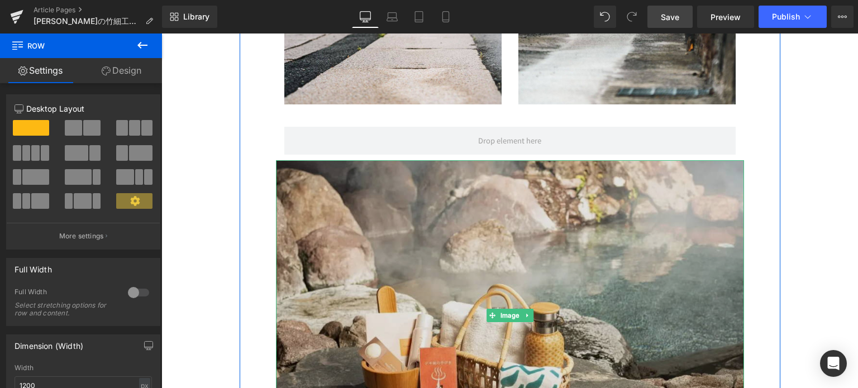
scroll to position [1717, 0]
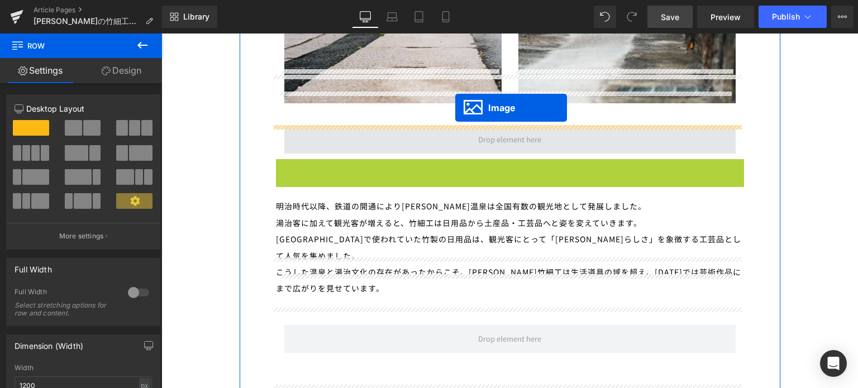
drag, startPoint x: 487, startPoint y: 279, endPoint x: 451, endPoint y: 106, distance: 176.3
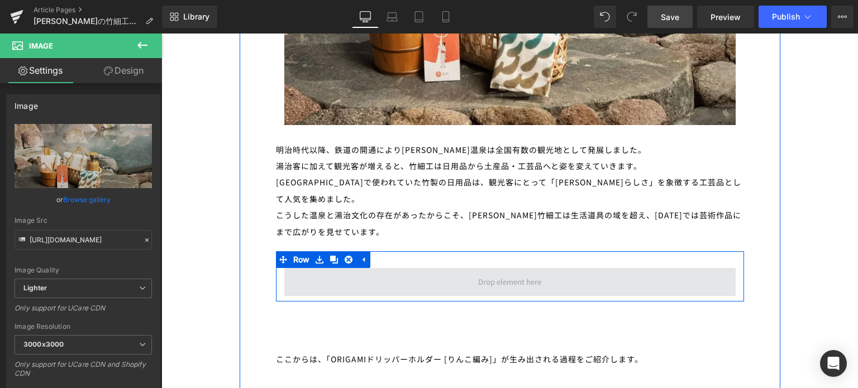
scroll to position [2020, 0]
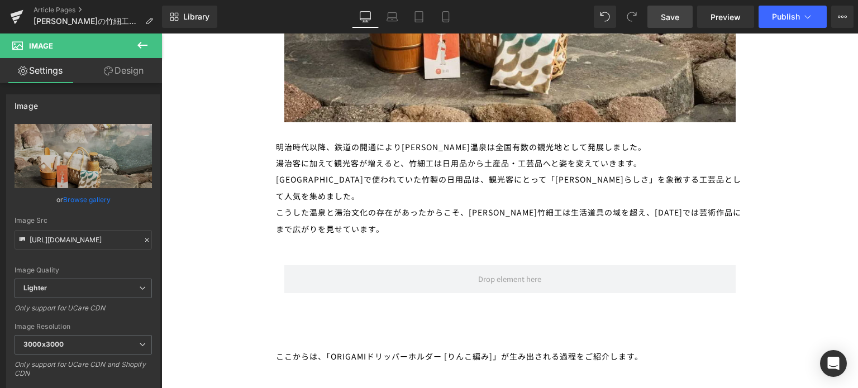
click at [140, 42] on icon at bounding box center [142, 45] width 13 height 13
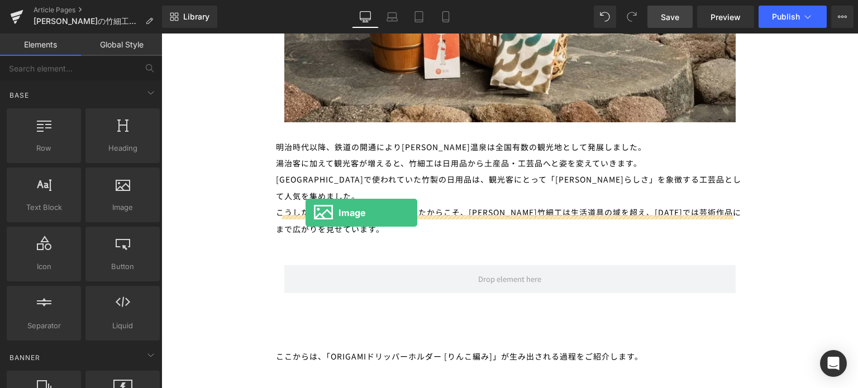
drag, startPoint x: 277, startPoint y: 234, endPoint x: 306, endPoint y: 213, distance: 35.5
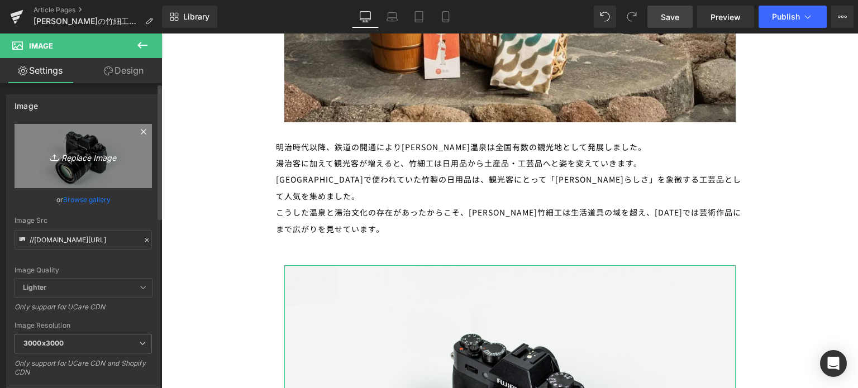
click at [69, 155] on icon "Replace Image" at bounding box center [83, 156] width 89 height 14
type input "C:\fakepath\cea99255206a729bf48f80ab50e451ad.jpg"
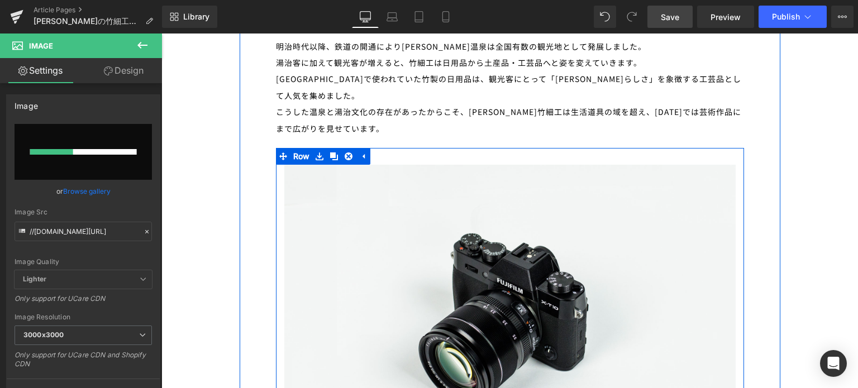
scroll to position [2123, 0]
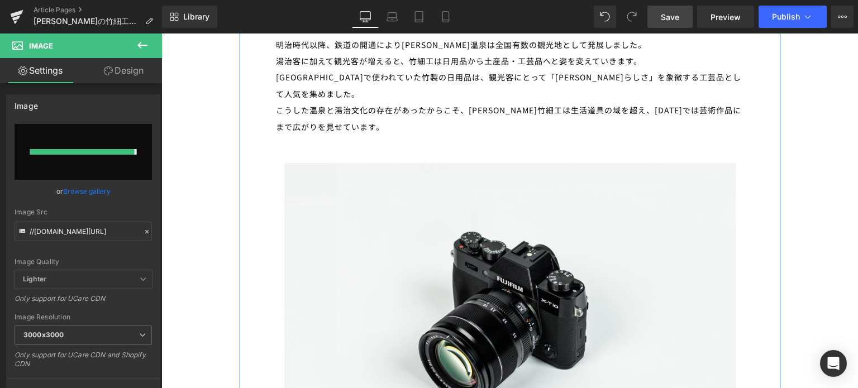
type input "[URL][DOMAIN_NAME]"
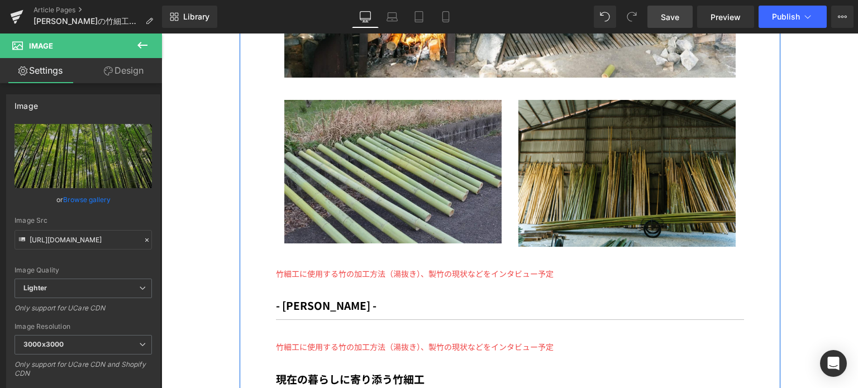
scroll to position [2973, 0]
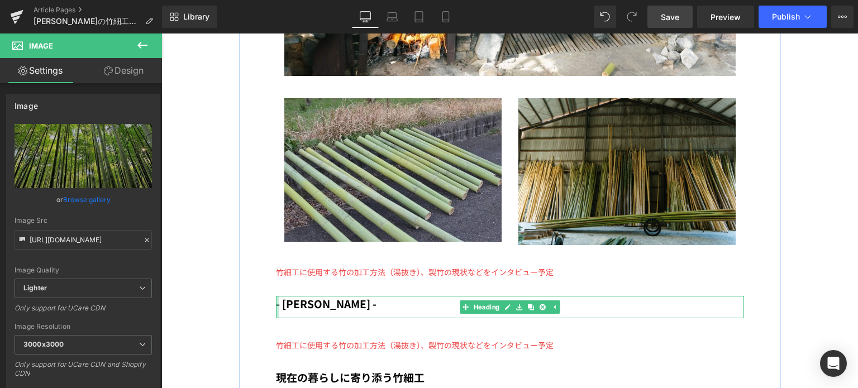
click at [276, 296] on div at bounding box center [277, 307] width 3 height 23
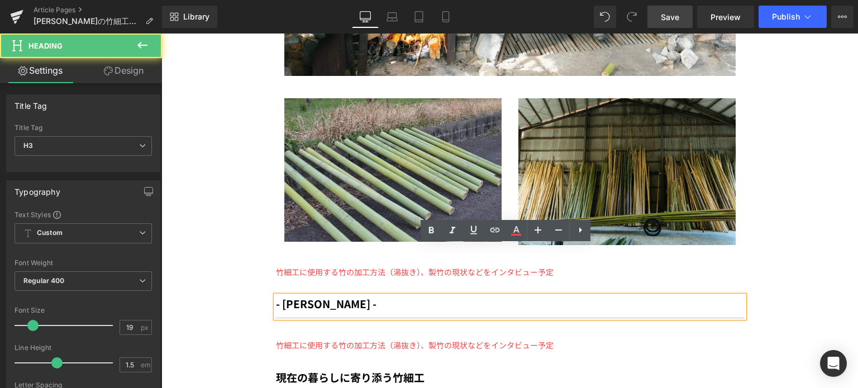
click at [286, 296] on b "- [PERSON_NAME] -" at bounding box center [326, 303] width 101 height 15
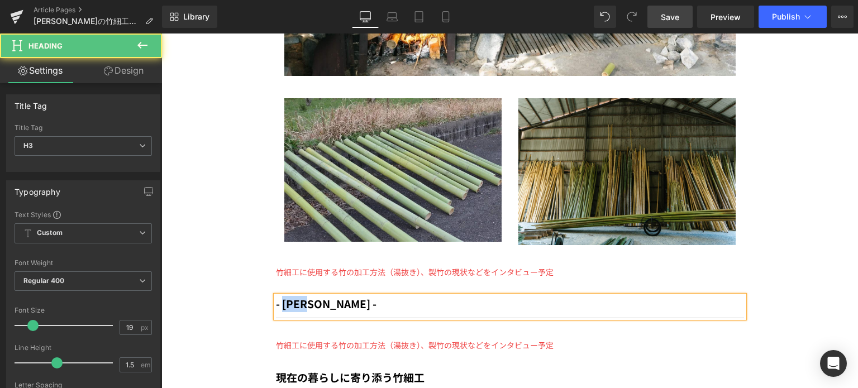
drag, startPoint x: 279, startPoint y: 251, endPoint x: 318, endPoint y: 248, distance: 38.8
click at [318, 296] on b "- [PERSON_NAME] -" at bounding box center [326, 303] width 101 height 15
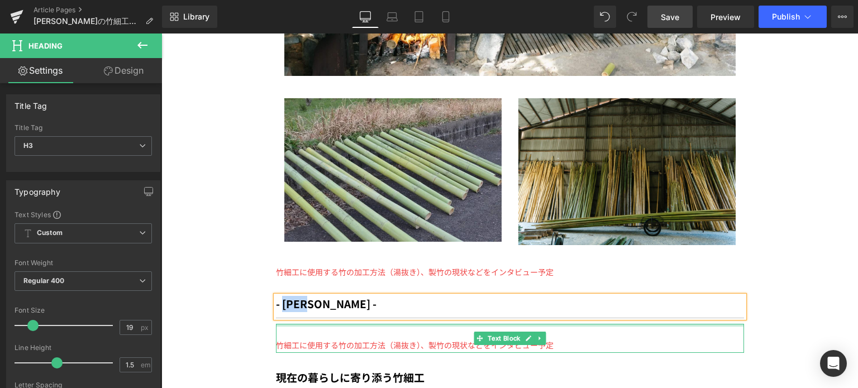
click at [312, 324] on div at bounding box center [510, 325] width 468 height 3
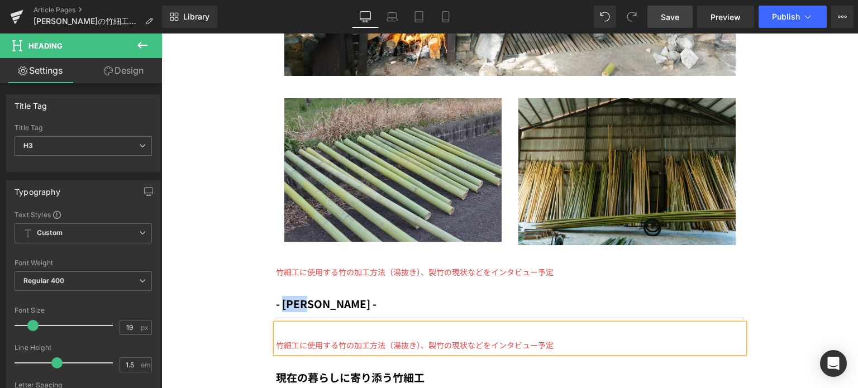
click at [321, 324] on div "竹細工に使用する竹の加工方法（湯抜き）、製竹の現状などをインタビュー予定" at bounding box center [510, 338] width 468 height 28
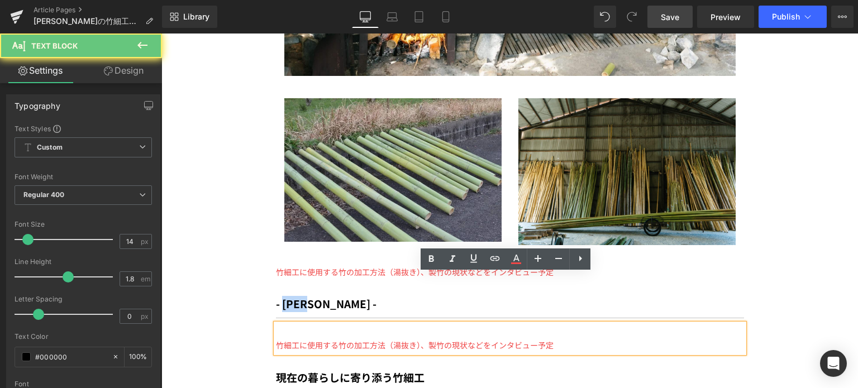
click at [276, 324] on div "竹細工に使用する竹の加工方法（湯抜き）、製竹の現状などをインタビュー予定" at bounding box center [510, 338] width 468 height 28
click at [276, 340] on span "竹細工に使用する竹の加工方法（湯抜き）、製竹の現状などをインタビュー予定" at bounding box center [415, 345] width 278 height 11
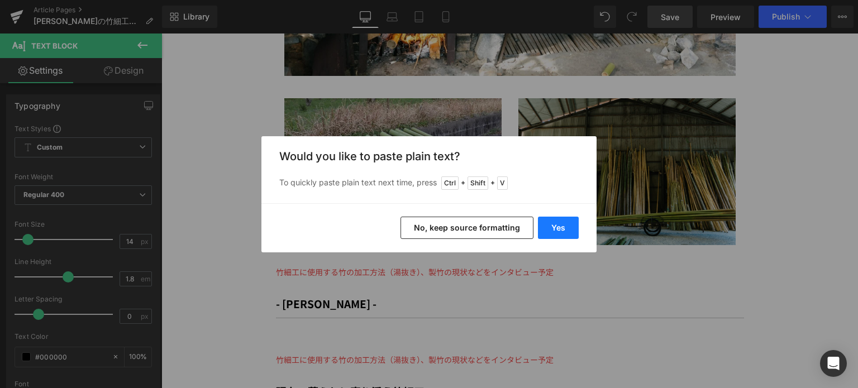
click at [554, 224] on button "Yes" at bounding box center [558, 228] width 41 height 22
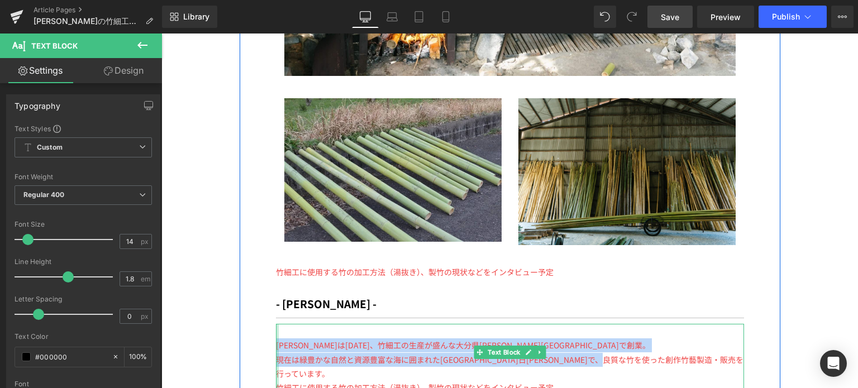
drag, startPoint x: 701, startPoint y: 312, endPoint x: 273, endPoint y: 288, distance: 429.2
click at [276, 324] on div "[PERSON_NAME]は[DATE]、竹細工の生産が盛んな大分県[PERSON_NAME][GEOGRAPHIC_DATA]で創業。 現在は緑豊かな自然…" at bounding box center [510, 359] width 468 height 71
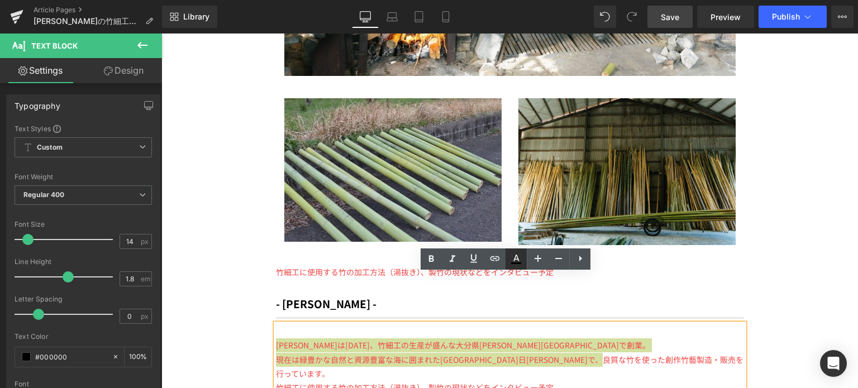
click at [519, 261] on icon at bounding box center [516, 258] width 6 height 7
type input "#000000"
type input "100"
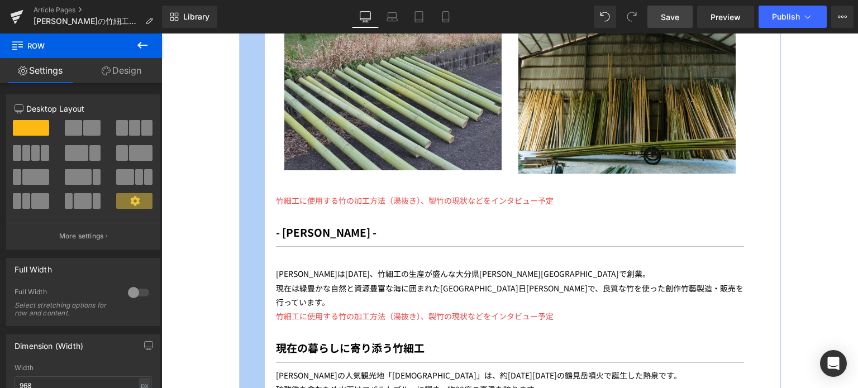
scroll to position [3045, 0]
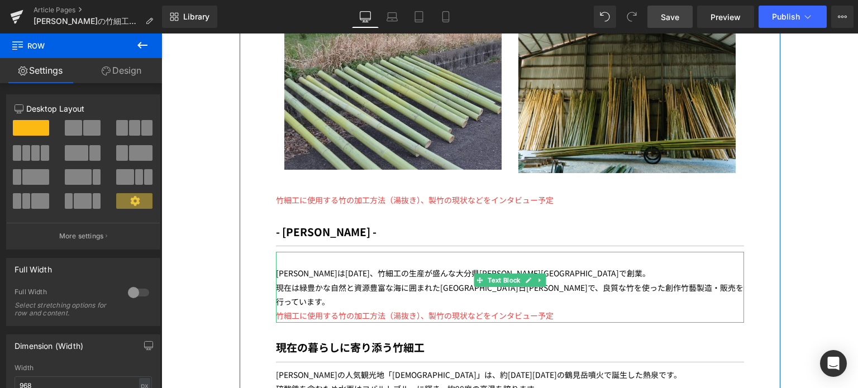
click at [308, 310] on span "細工に使用する竹の加工方法（湯抜き）、製竹の現状などをインタビュー予定" at bounding box center [419, 315] width 270 height 11
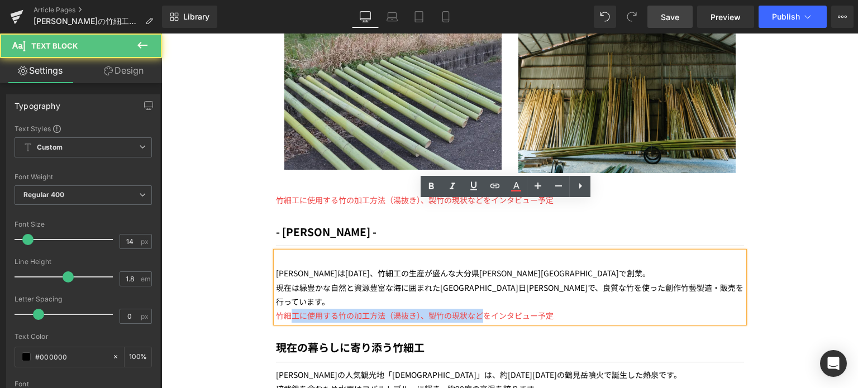
drag, startPoint x: 479, startPoint y: 249, endPoint x: 286, endPoint y: 251, distance: 193.3
click at [286, 310] on span "細工に使用する竹の加工方法（湯抜き）、製竹の現状などをインタビュー予定" at bounding box center [419, 315] width 270 height 11
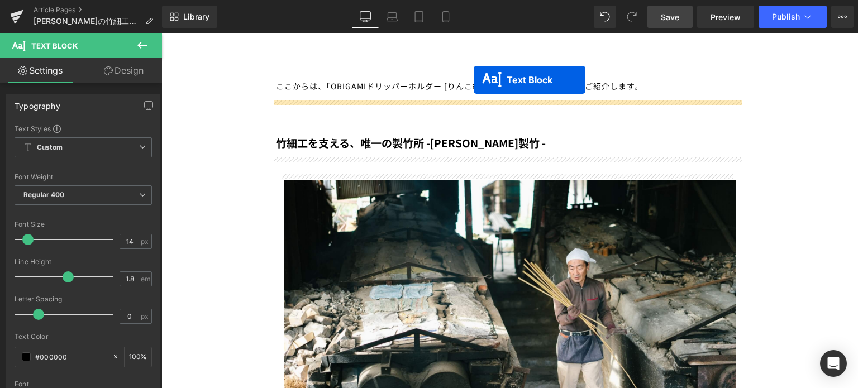
scroll to position [2519, 0]
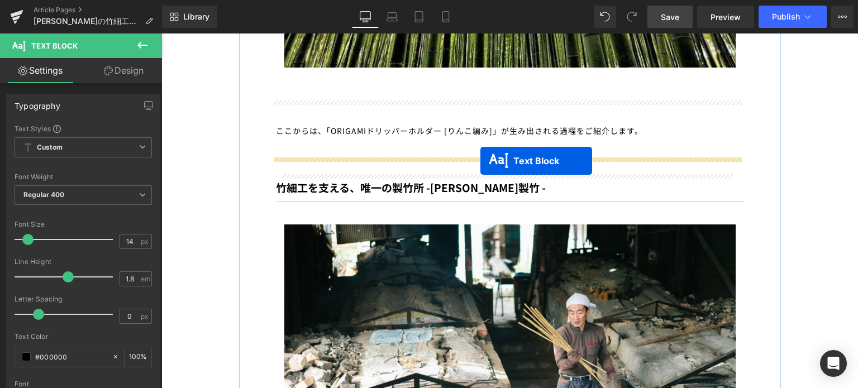
drag, startPoint x: 456, startPoint y: 290, endPoint x: 481, endPoint y: 161, distance: 131.3
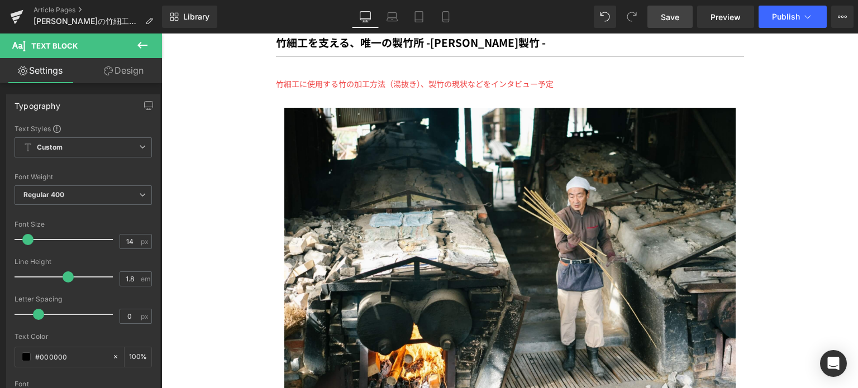
scroll to position [2663, 0]
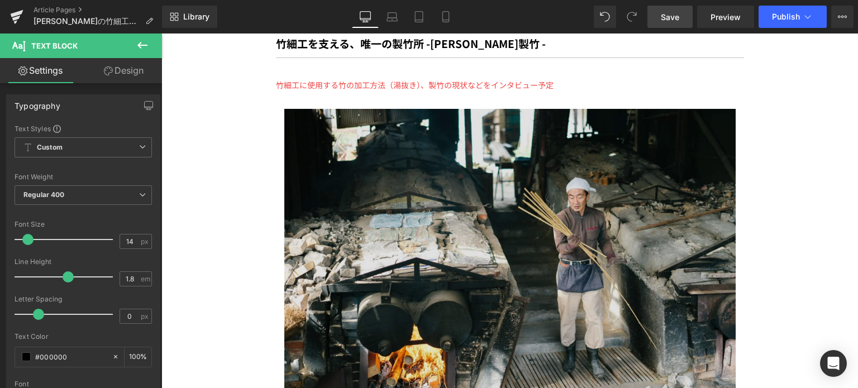
click at [361, 223] on img at bounding box center [509, 261] width 451 height 305
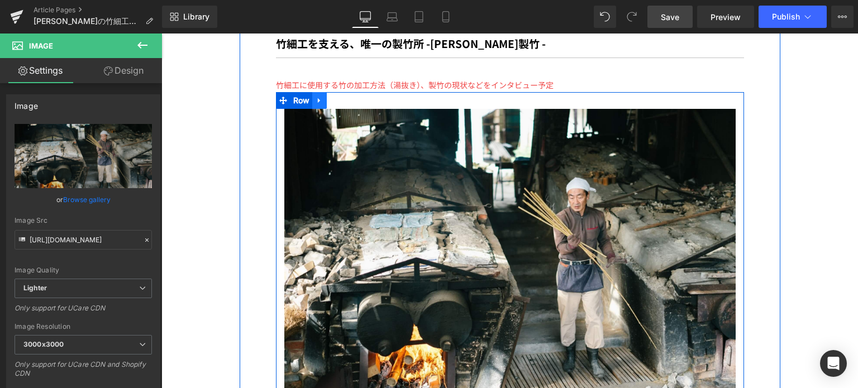
click at [320, 92] on link at bounding box center [319, 100] width 15 height 17
click at [330, 97] on icon at bounding box center [334, 101] width 8 height 8
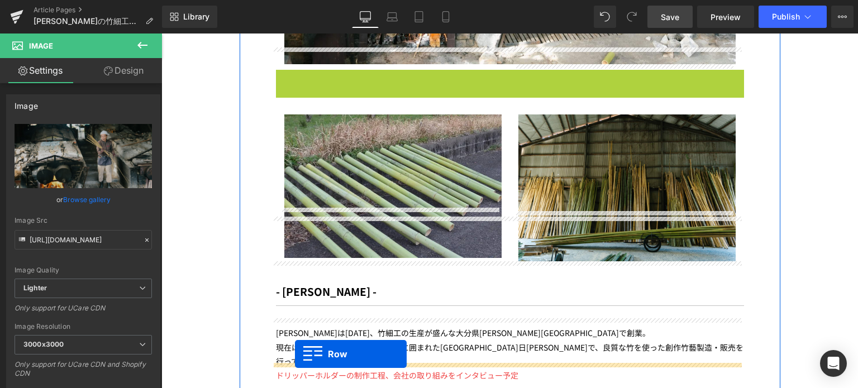
scroll to position [3035, 0]
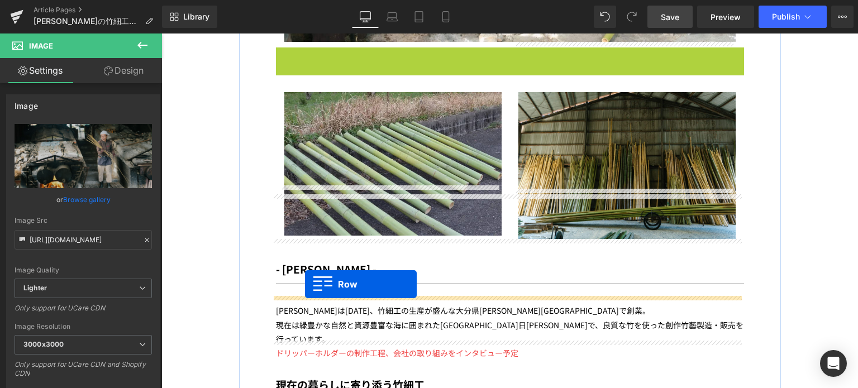
drag, startPoint x: 282, startPoint y: 165, endPoint x: 306, endPoint y: 286, distance: 123.1
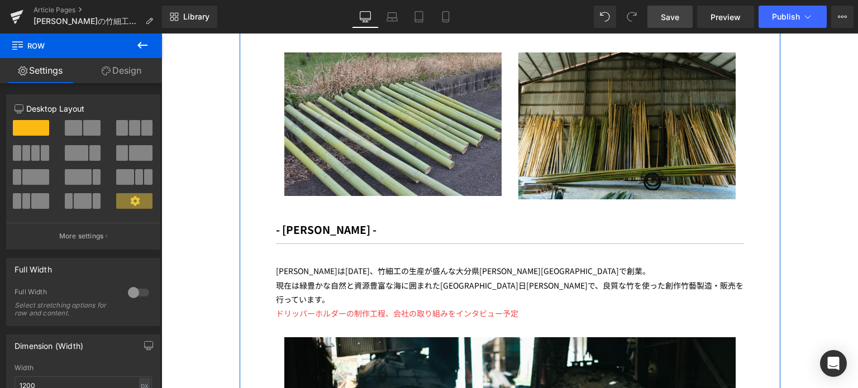
scroll to position [3218, 0]
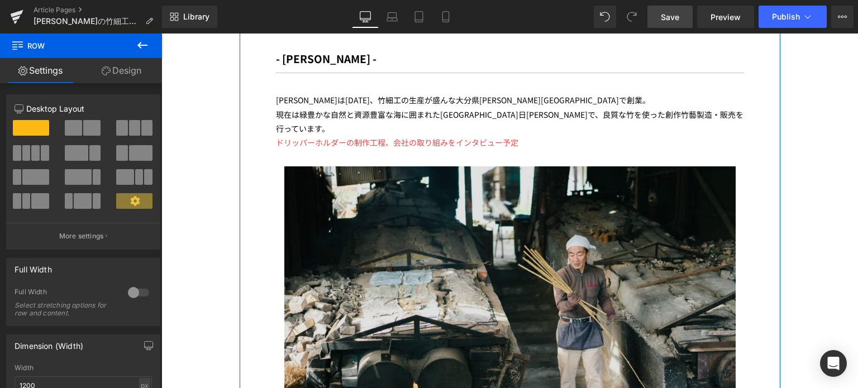
click at [482, 239] on img at bounding box center [509, 319] width 451 height 305
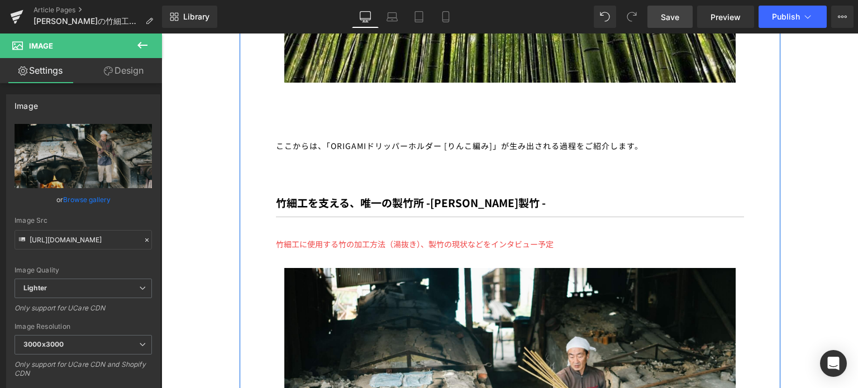
scroll to position [2390, 0]
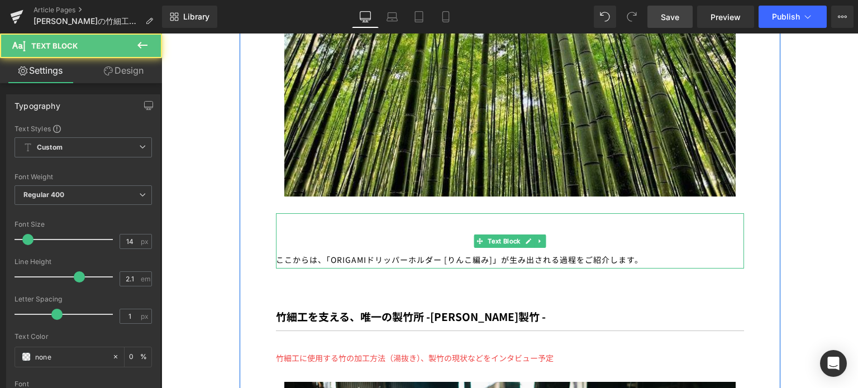
drag, startPoint x: 329, startPoint y: 210, endPoint x: 485, endPoint y: 206, distance: 156.5
click at [485, 213] on div "ここからは、「ORIGAMIドリッパーホルダー [りんこ編み]」が生み出される過程をご紹介します。" at bounding box center [510, 240] width 468 height 55
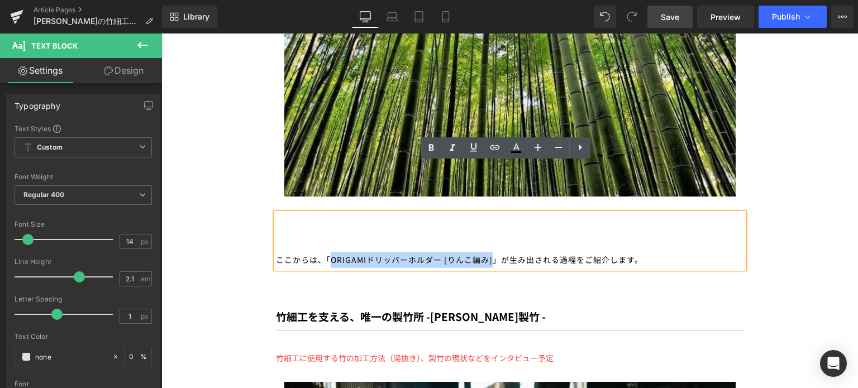
click at [491, 213] on div "ここからは、「ORIGAMIドリッパーホルダー [りんこ編み]」が生み出される過程をご紹介します。" at bounding box center [510, 240] width 468 height 55
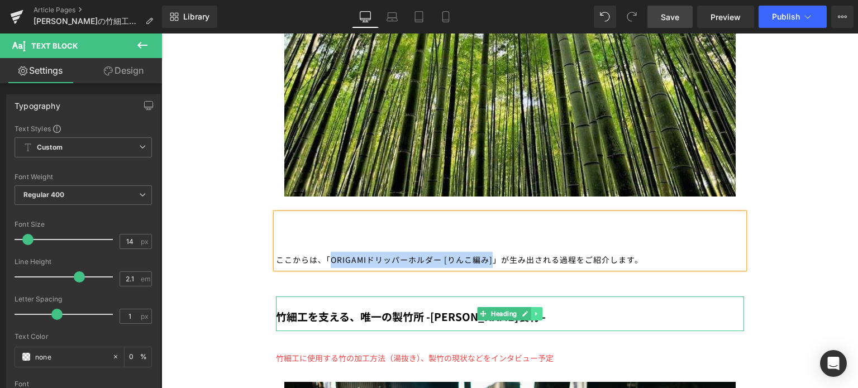
click at [538, 307] on link at bounding box center [537, 313] width 12 height 13
click at [528, 311] on icon at bounding box center [531, 314] width 6 height 7
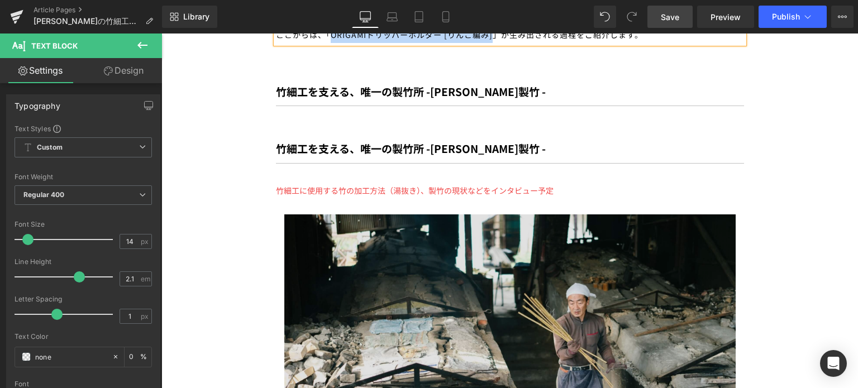
scroll to position [2537, 0]
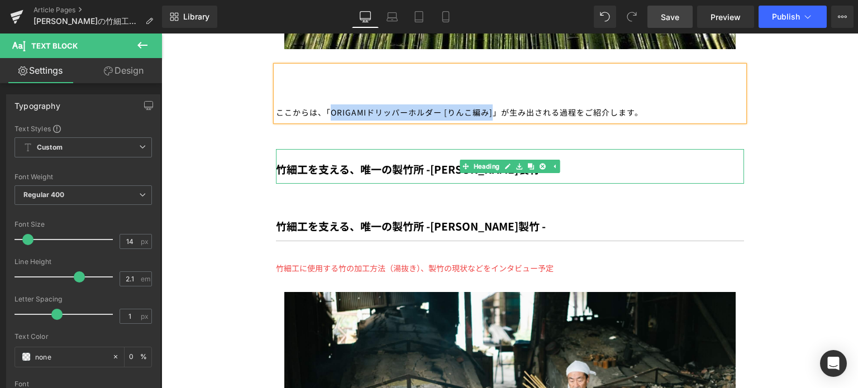
click at [401, 149] on div at bounding box center [510, 155] width 468 height 12
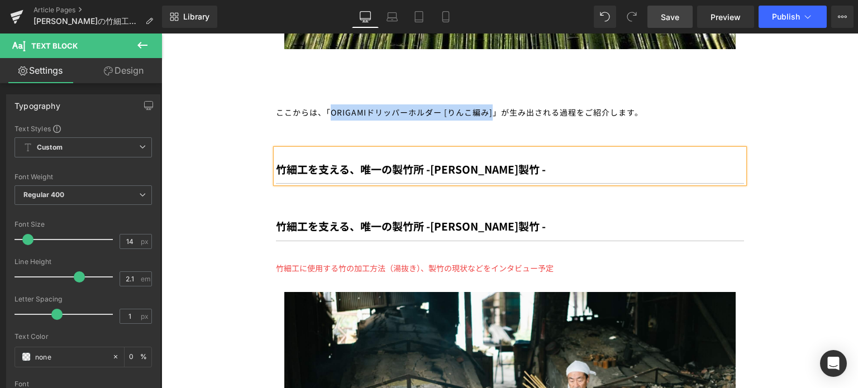
drag, startPoint x: 485, startPoint y: 120, endPoint x: 311, endPoint y: 117, distance: 174.4
click at [311, 149] on div "竹細工を支える、唯一の製竹所 - [PERSON_NAME]製竹 -" at bounding box center [510, 166] width 468 height 35
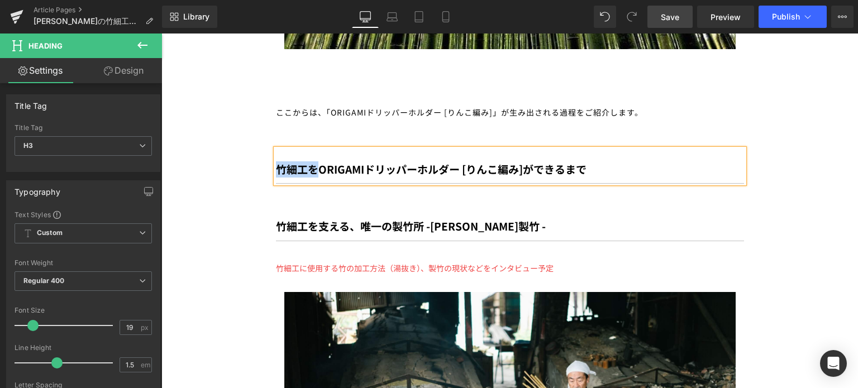
drag, startPoint x: 312, startPoint y: 118, endPoint x: 269, endPoint y: 118, distance: 42.5
click at [443, 161] on b "ORIGAMIドリッパーホルダー [りんこ編み]ができるまで" at bounding box center [410, 168] width 268 height 15
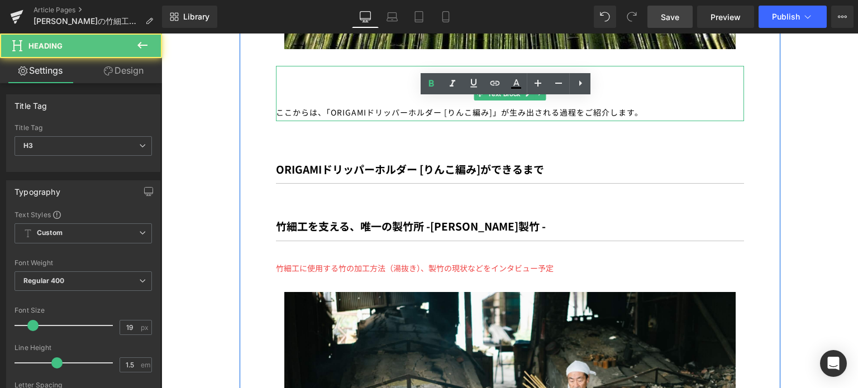
drag, startPoint x: 299, startPoint y: 109, endPoint x: 308, endPoint y: 106, distance: 9.4
click at [299, 109] on div "ここからは、「ORIGAMIドリッパーホルダー [りんこ編み]」が生み出される過程をご紹介します。" at bounding box center [510, 93] width 468 height 55
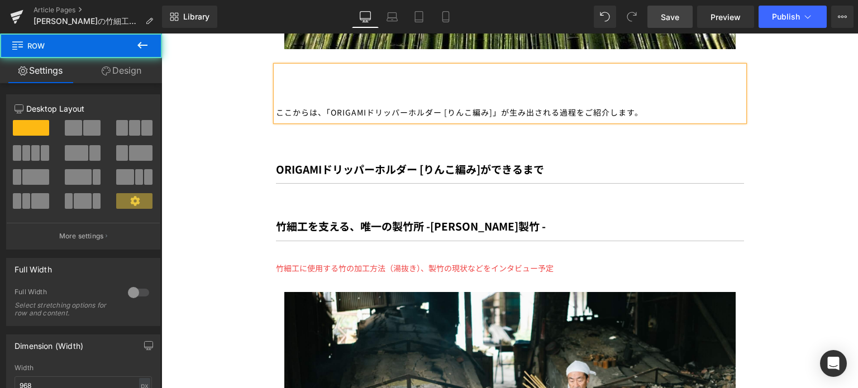
scroll to position [2490, 0]
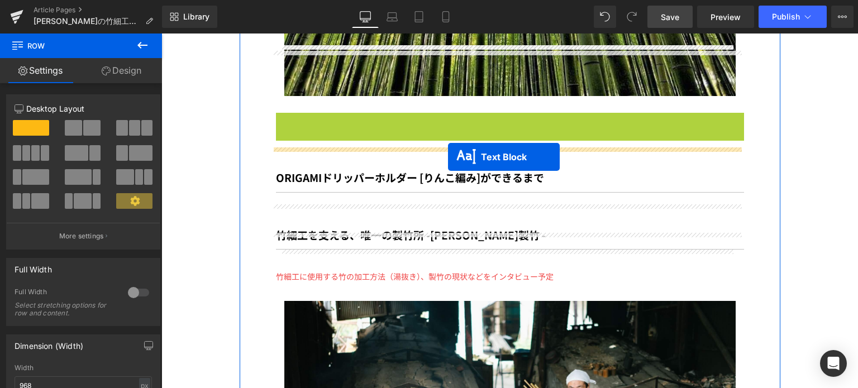
drag, startPoint x: 472, startPoint y: 93, endPoint x: 448, endPoint y: 158, distance: 69.1
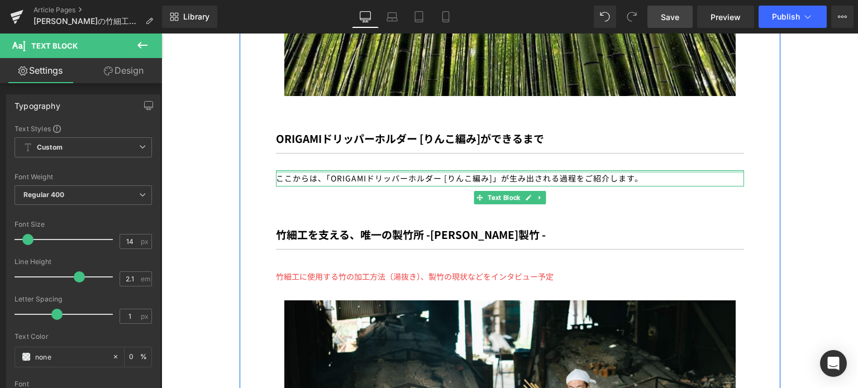
drag, startPoint x: 375, startPoint y: 151, endPoint x: 206, endPoint y: 149, distance: 169.9
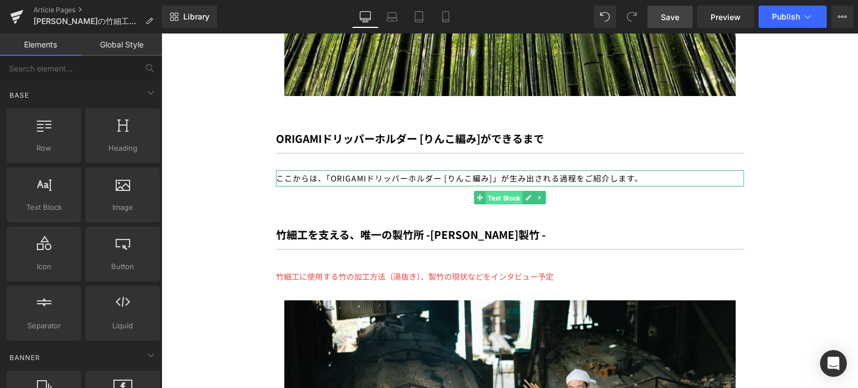
click at [504, 192] on span "Text Block" at bounding box center [504, 198] width 37 height 13
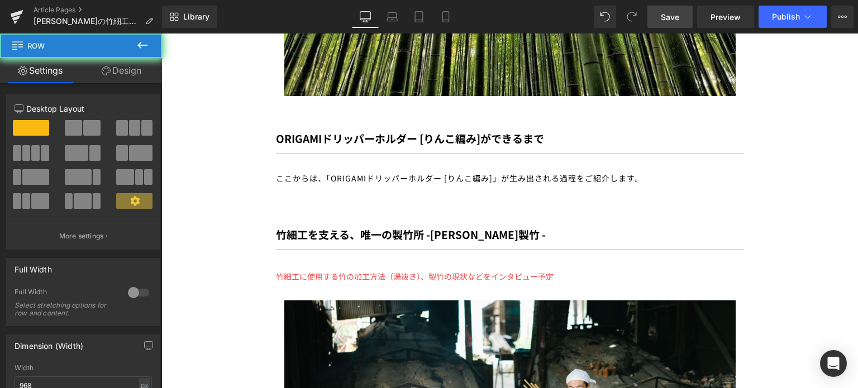
drag, startPoint x: 621, startPoint y: 203, endPoint x: 558, endPoint y: 218, distance: 64.8
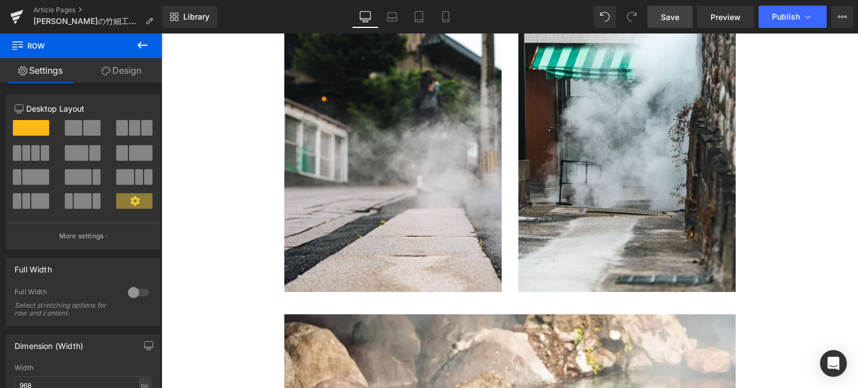
click at [136, 46] on icon at bounding box center [142, 45] width 13 height 13
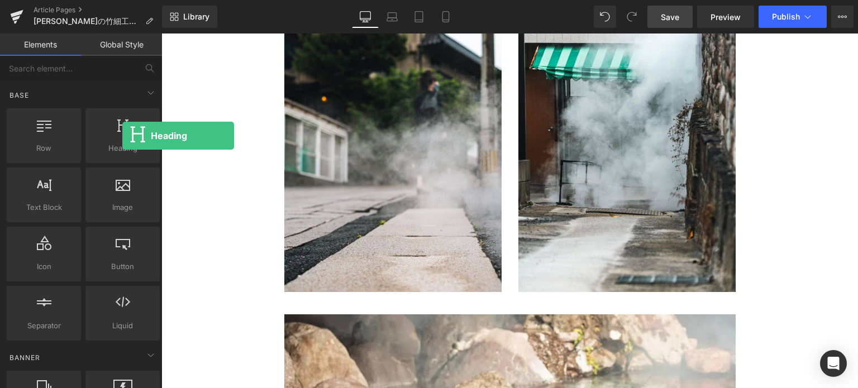
drag, startPoint x: 278, startPoint y: 170, endPoint x: 173, endPoint y: 142, distance: 109.1
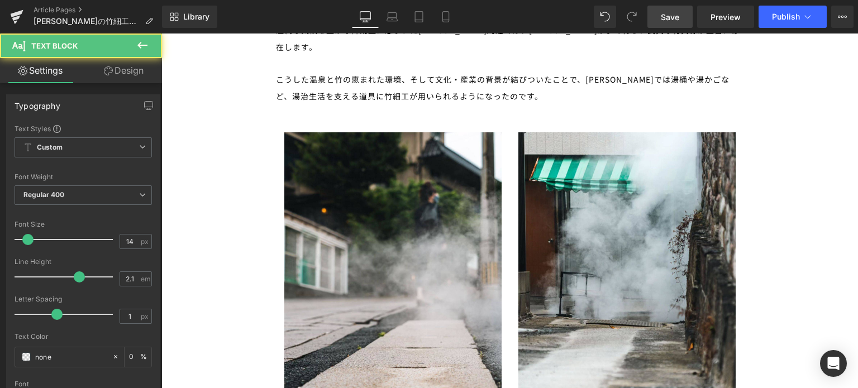
click at [138, 47] on icon at bounding box center [142, 45] width 13 height 13
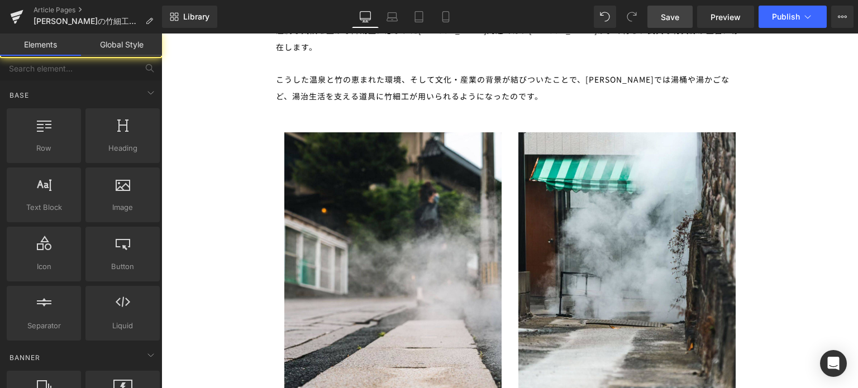
drag, startPoint x: 665, startPoint y: 18, endPoint x: 380, endPoint y: 34, distance: 285.9
click at [665, 18] on span "Save" at bounding box center [670, 17] width 18 height 12
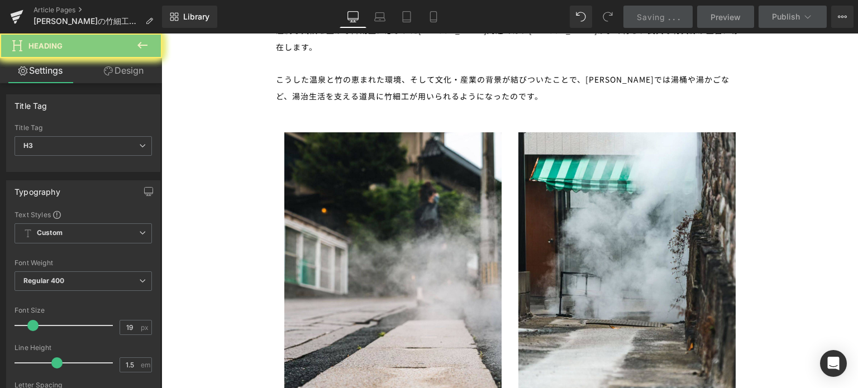
click at [148, 39] on icon at bounding box center [142, 45] width 13 height 13
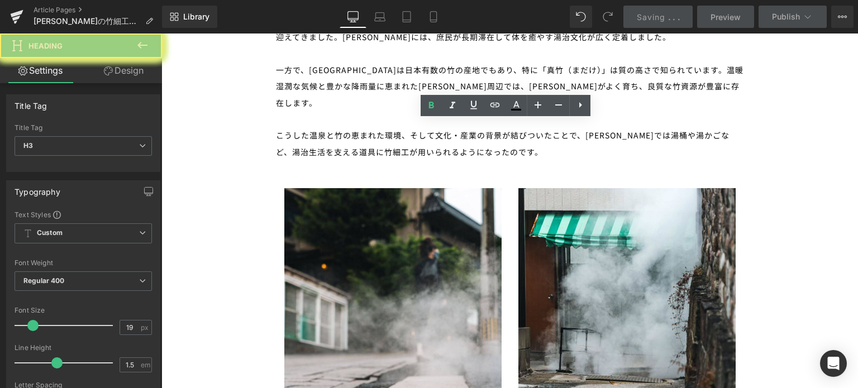
click at [581, 110] on icon at bounding box center [580, 104] width 13 height 13
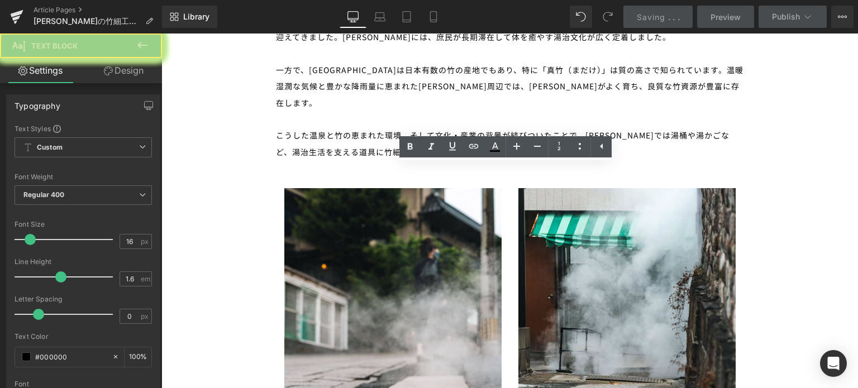
drag, startPoint x: 442, startPoint y: 250, endPoint x: 715, endPoint y: 179, distance: 281.9
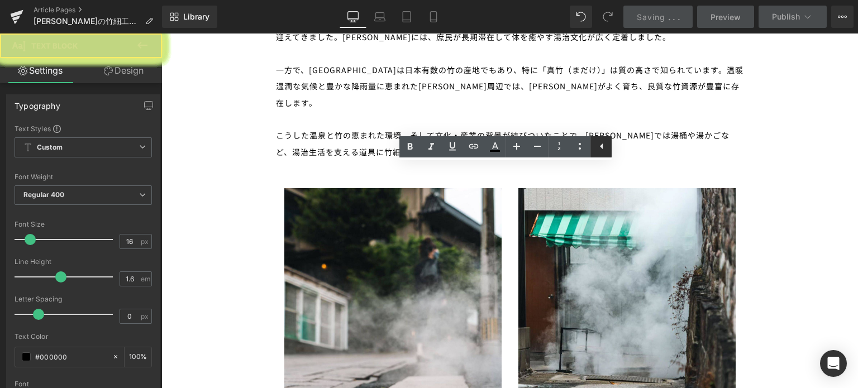
click at [601, 139] on link at bounding box center [601, 146] width 21 height 21
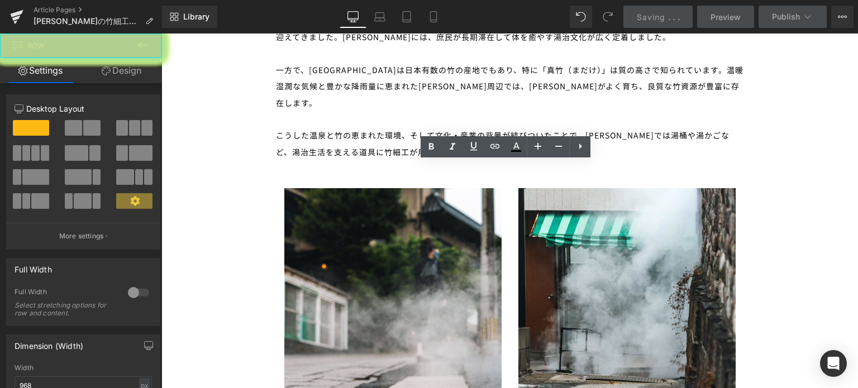
drag, startPoint x: 575, startPoint y: 121, endPoint x: 779, endPoint y: 163, distance: 208.7
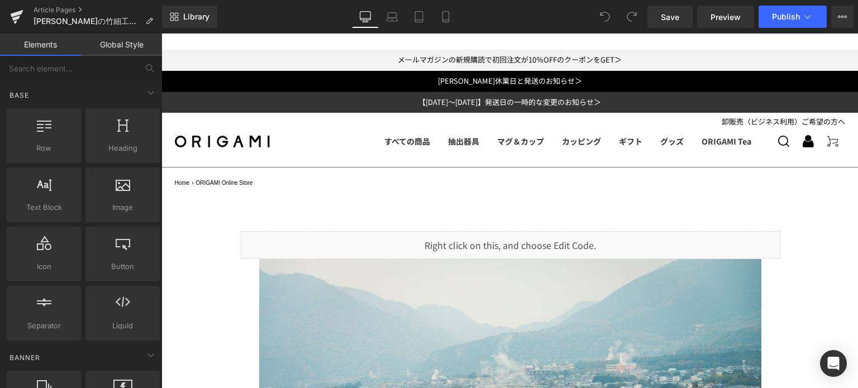
click at [498, 186] on nav "Home › ORIGAMI Online Store" at bounding box center [510, 181] width 670 height 16
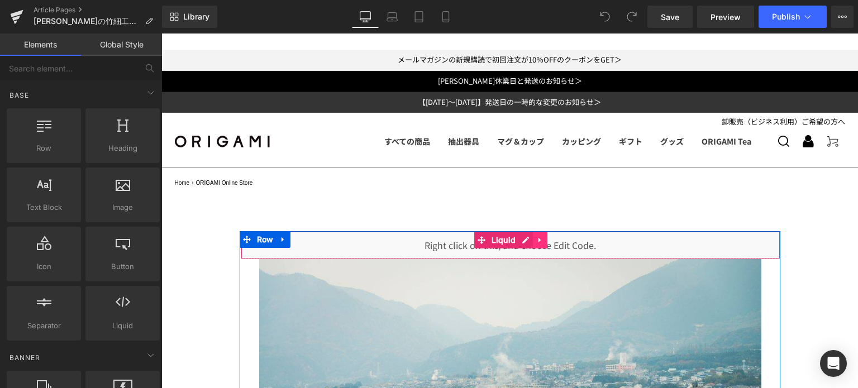
click at [537, 236] on icon at bounding box center [540, 240] width 8 height 8
click at [544, 236] on icon at bounding box center [548, 240] width 8 height 8
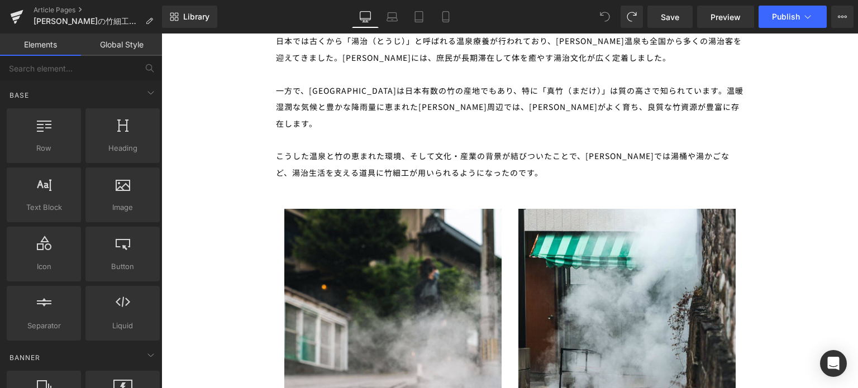
scroll to position [1341, 0]
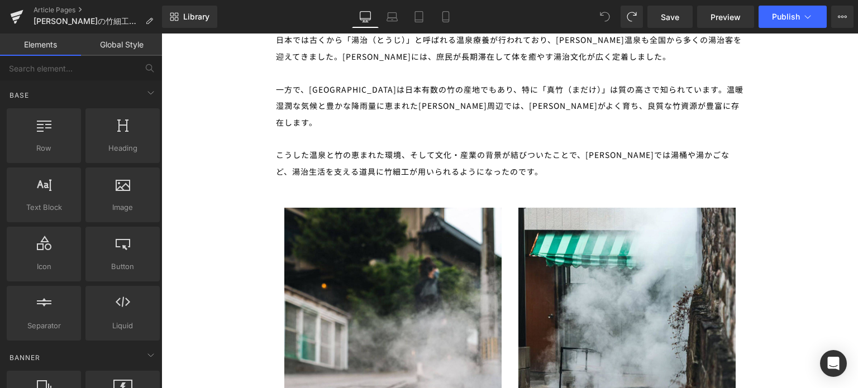
click at [603, 20] on icon at bounding box center [605, 17] width 10 height 10
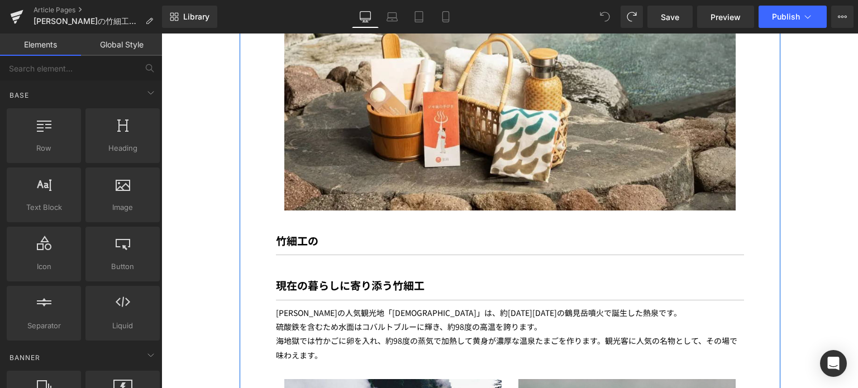
scroll to position [2054, 0]
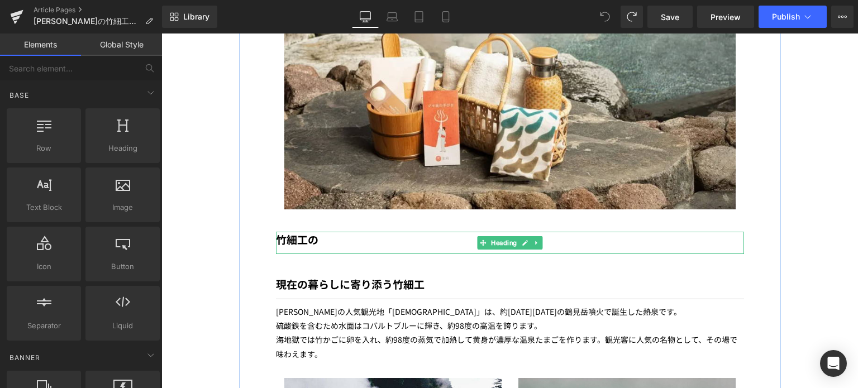
click at [320, 232] on div "竹細工の" at bounding box center [510, 243] width 468 height 23
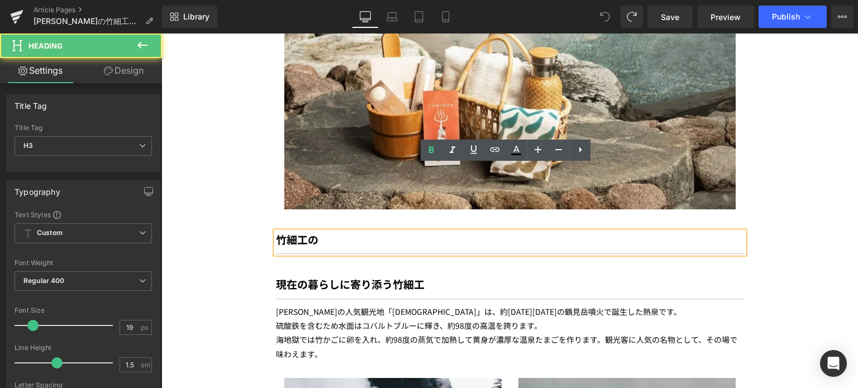
click at [319, 232] on div "竹細工の" at bounding box center [510, 243] width 468 height 23
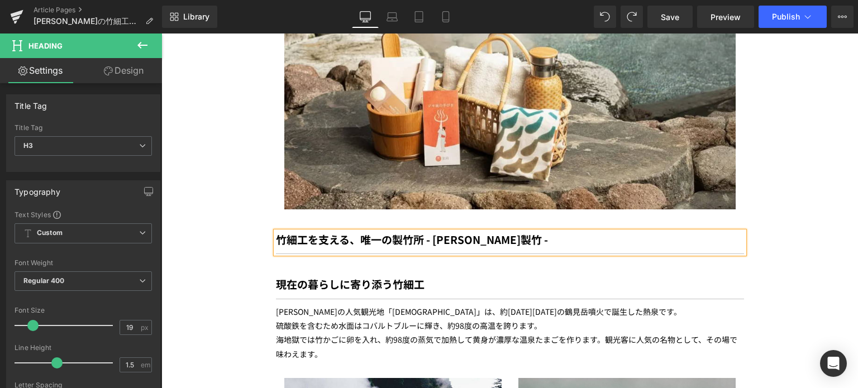
click at [279, 333] on p "海地獄では竹かごに卵を入れ、約98度の蒸気で加熱して黄身が濃厚な温泉たまごを作ります。観光客に人気の名物として、その場で味わえます。" at bounding box center [510, 347] width 468 height 28
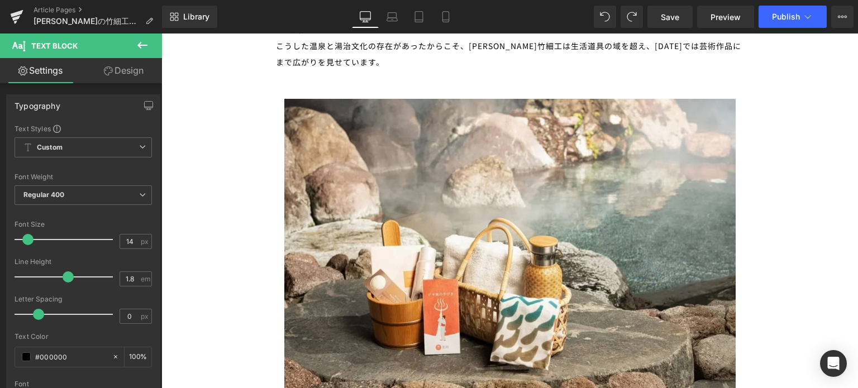
scroll to position [2049, 0]
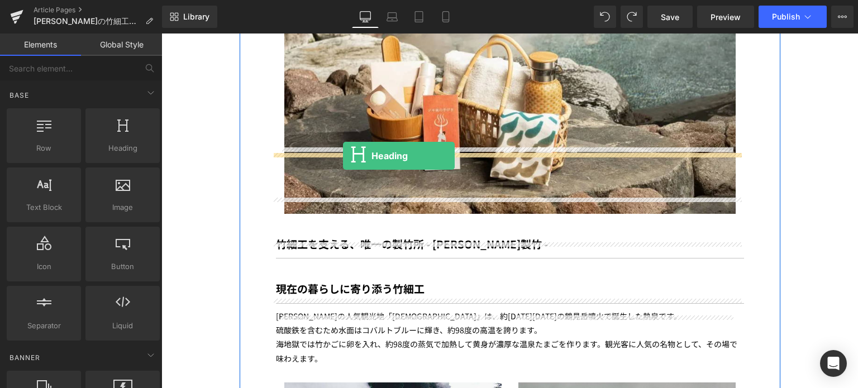
drag, startPoint x: 278, startPoint y: 179, endPoint x: 343, endPoint y: 156, distance: 69.5
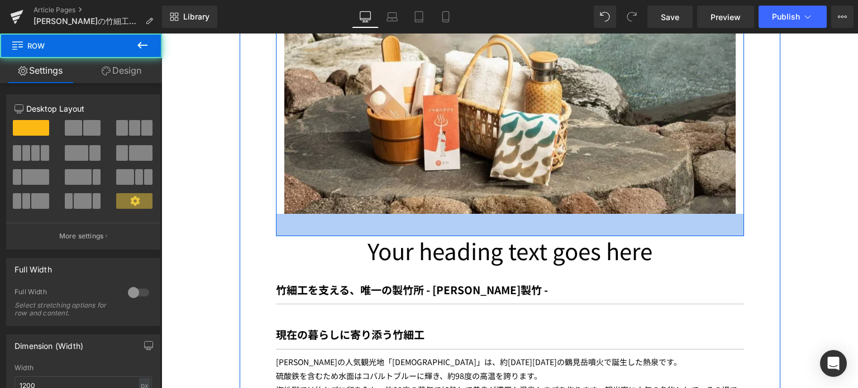
drag, startPoint x: 460, startPoint y: 151, endPoint x: 463, endPoint y: 170, distance: 19.1
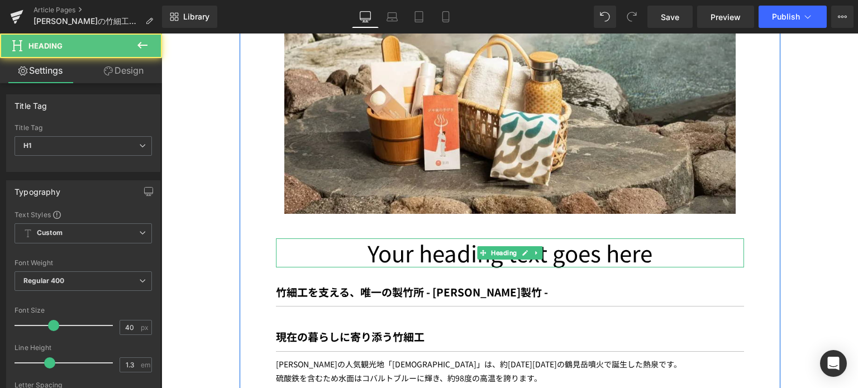
click at [462, 239] on h1 "Your heading text goes here" at bounding box center [510, 253] width 468 height 29
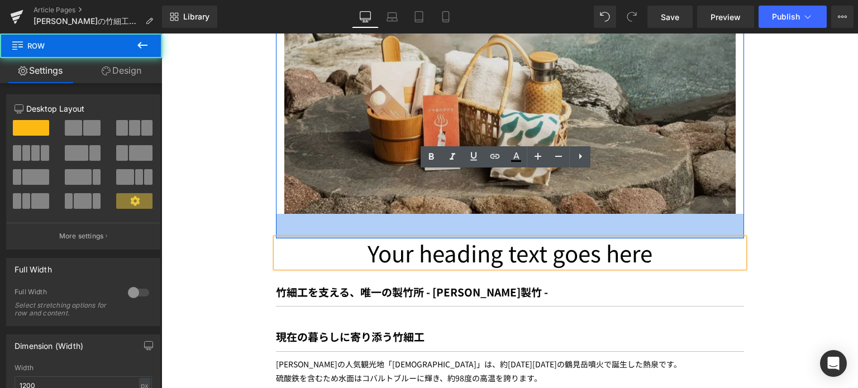
scroll to position [2025, 0]
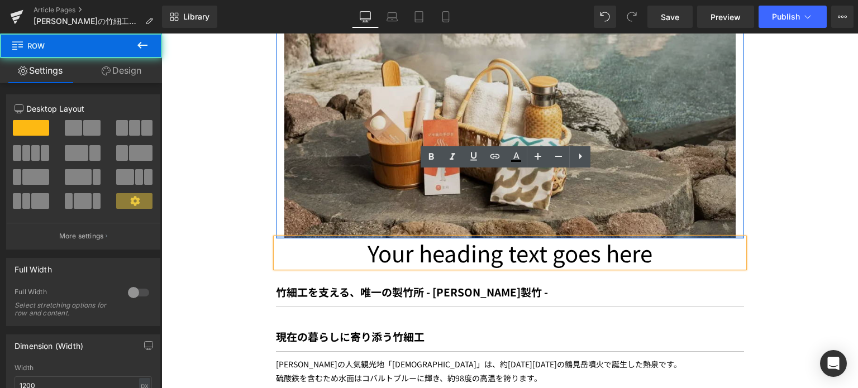
drag, startPoint x: 333, startPoint y: 159, endPoint x: 311, endPoint y: 160, distance: 22.4
click at [327, 136] on div "Image Row" at bounding box center [510, 80] width 468 height 316
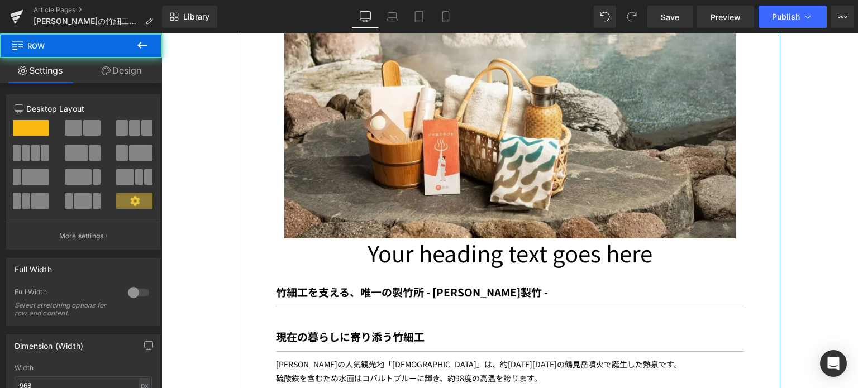
click at [383, 239] on h1 "Your heading text goes here" at bounding box center [510, 253] width 468 height 29
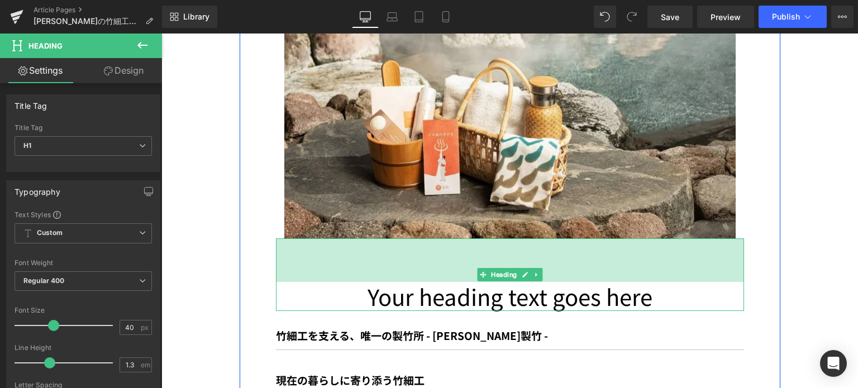
drag, startPoint x: 735, startPoint y: 174, endPoint x: 733, endPoint y: 217, distance: 43.6
click at [733, 239] on div "Your heading text goes here Heading 78px" at bounding box center [510, 275] width 468 height 73
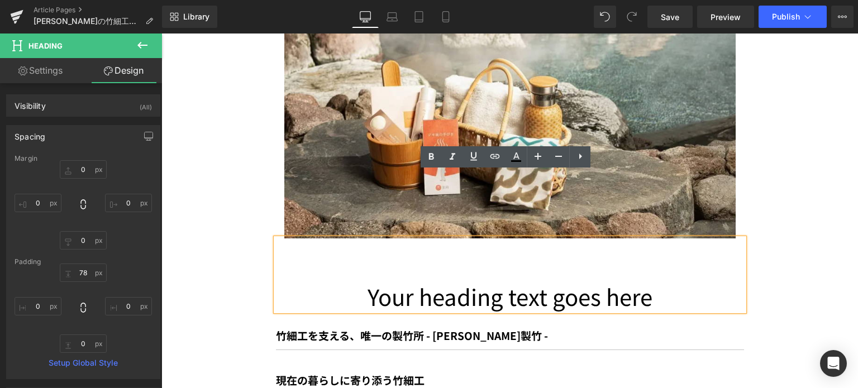
click at [653, 282] on h1 "Your heading text goes here" at bounding box center [510, 296] width 468 height 29
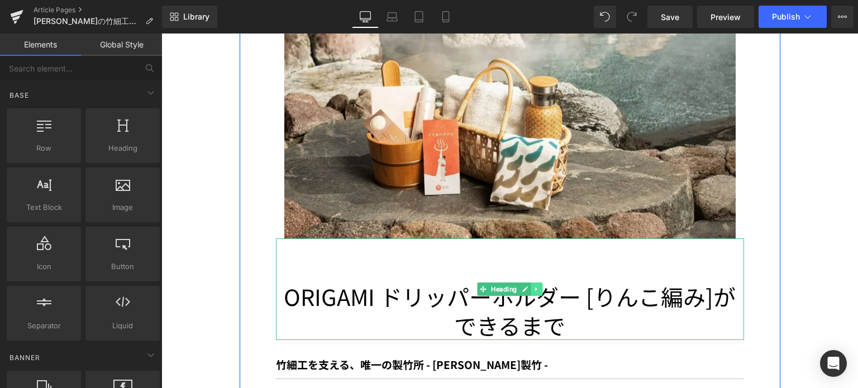
click at [534, 286] on icon at bounding box center [537, 289] width 6 height 7
click at [489, 283] on span "Heading" at bounding box center [504, 289] width 30 height 13
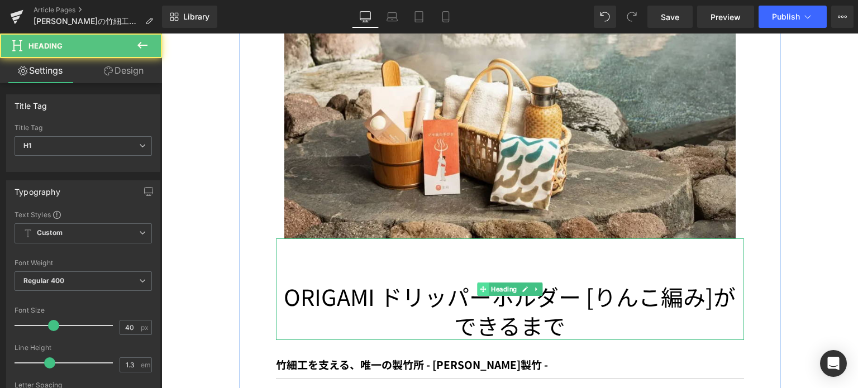
click at [480, 286] on icon at bounding box center [483, 289] width 6 height 6
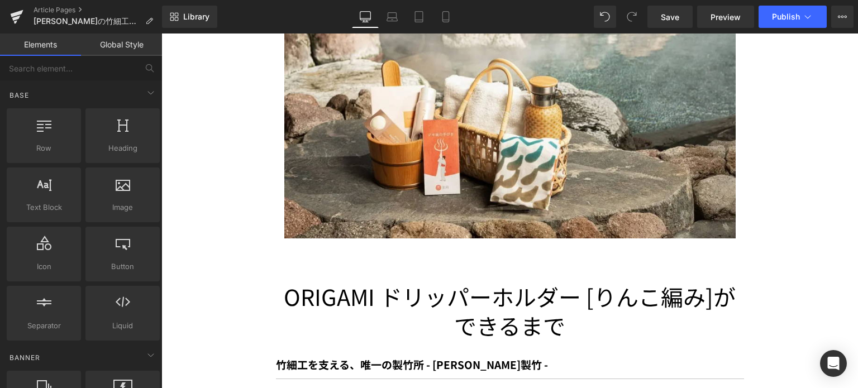
click at [346, 282] on h1 "ORIGAMI ドリッパーホルダー [りんこ編み]ができるまで" at bounding box center [510, 311] width 468 height 58
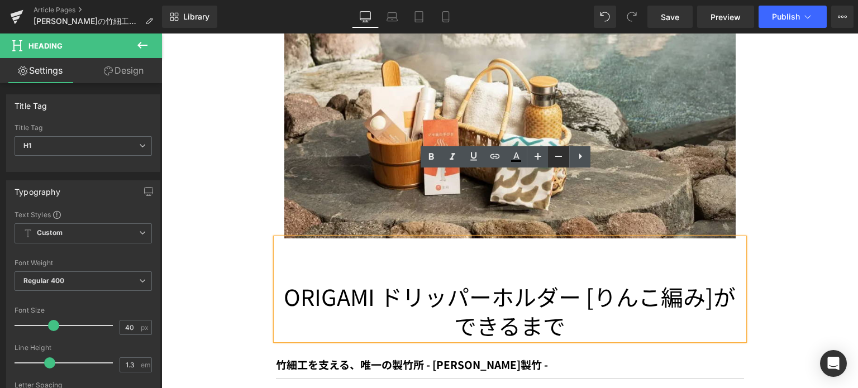
click at [557, 160] on icon at bounding box center [558, 156] width 13 height 13
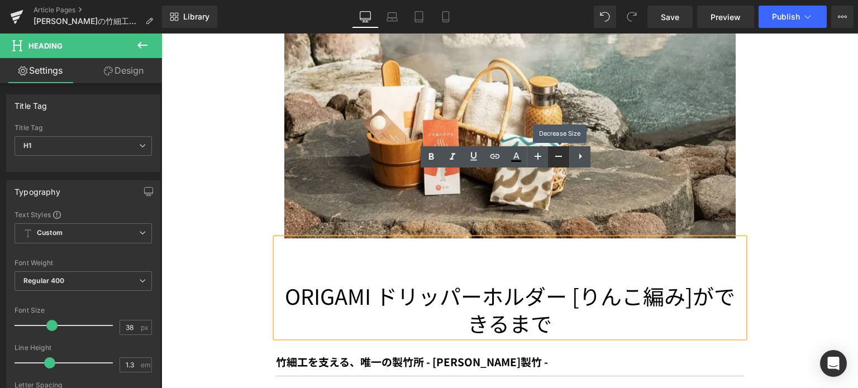
click at [557, 163] on icon at bounding box center [558, 156] width 13 height 13
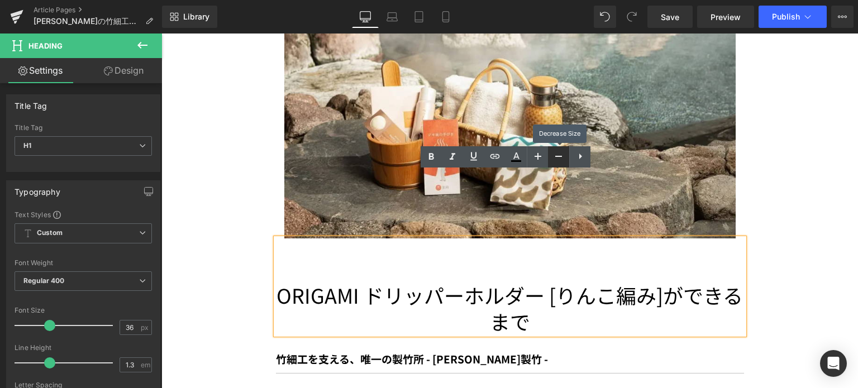
click at [557, 163] on icon at bounding box center [558, 156] width 13 height 13
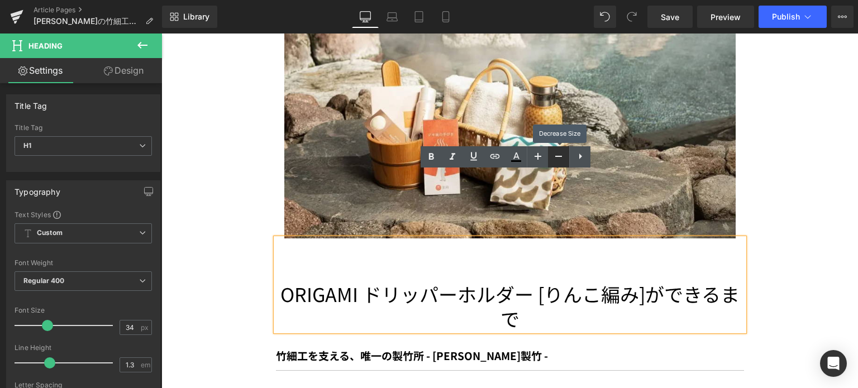
click at [557, 163] on icon at bounding box center [558, 156] width 13 height 13
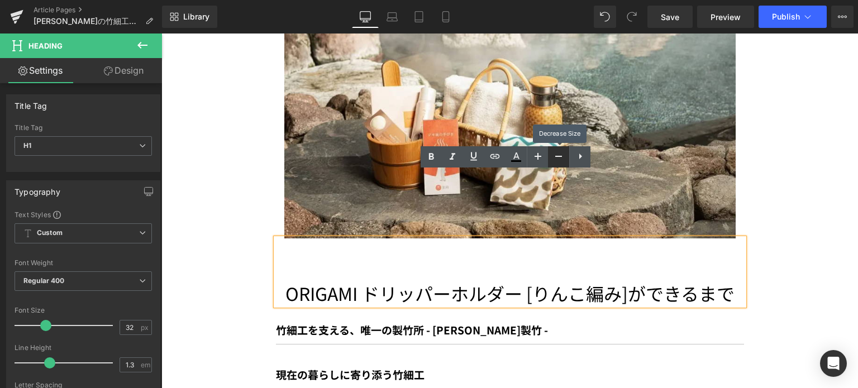
click at [558, 164] on link at bounding box center [558, 156] width 21 height 21
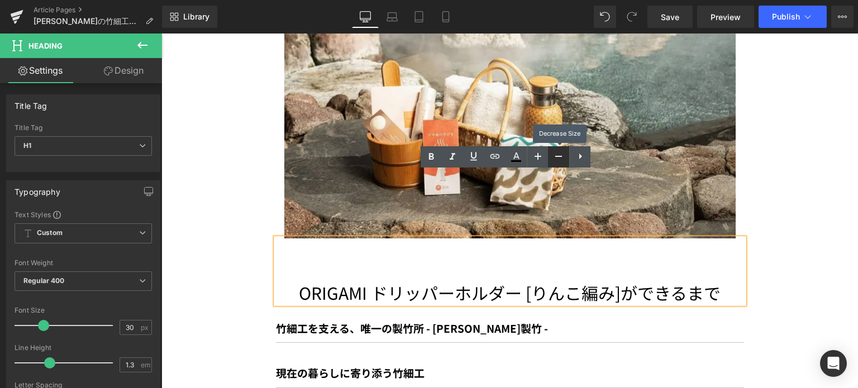
click at [558, 165] on link at bounding box center [558, 156] width 21 height 21
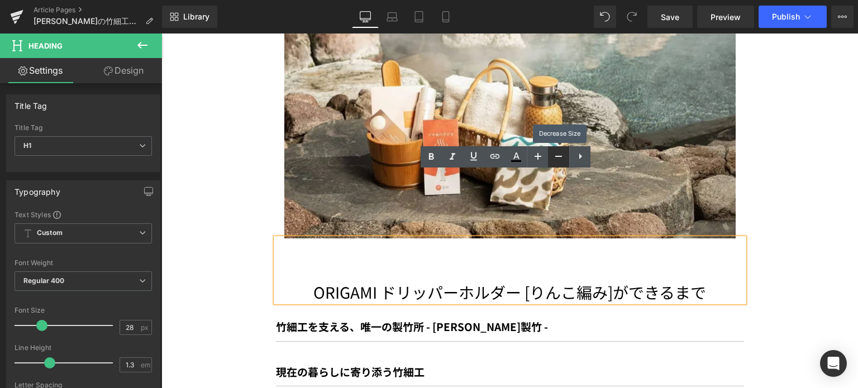
click at [558, 167] on link at bounding box center [558, 156] width 21 height 21
type input "26"
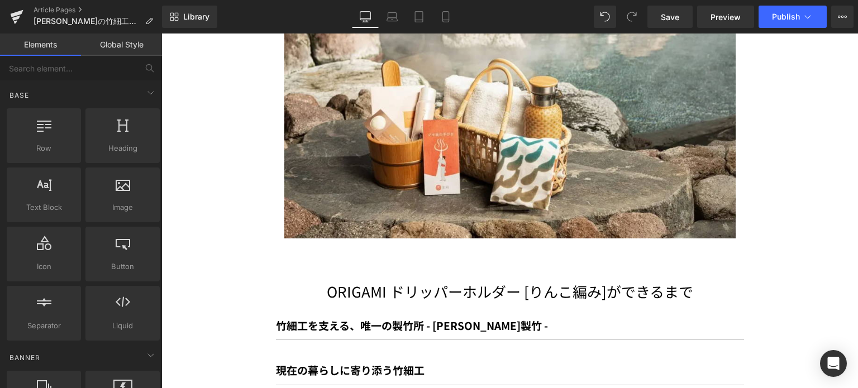
click at [532, 282] on h1 "ORIGAMI ドリッパーホルダー [りんこ編み]ができるまで" at bounding box center [510, 291] width 468 height 19
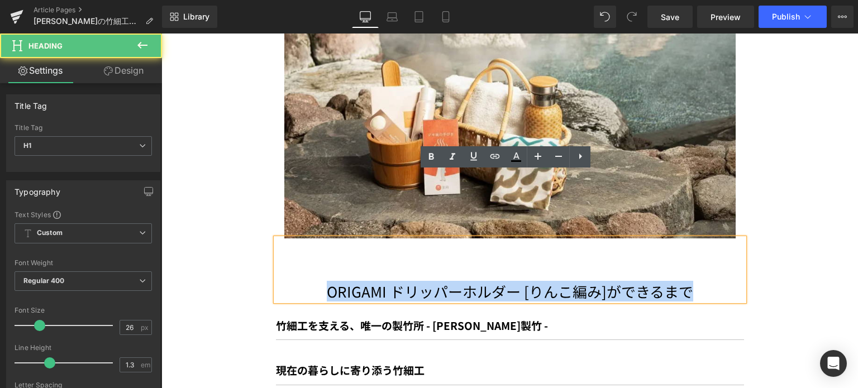
drag, startPoint x: 315, startPoint y: 231, endPoint x: 757, endPoint y: 234, distance: 442.0
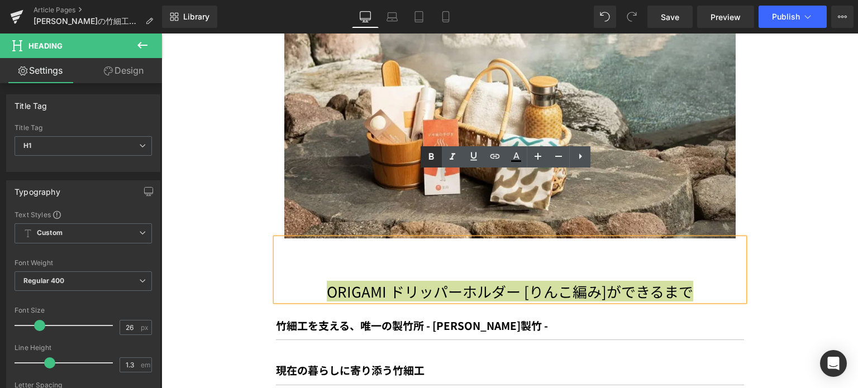
click at [428, 151] on icon at bounding box center [431, 156] width 13 height 13
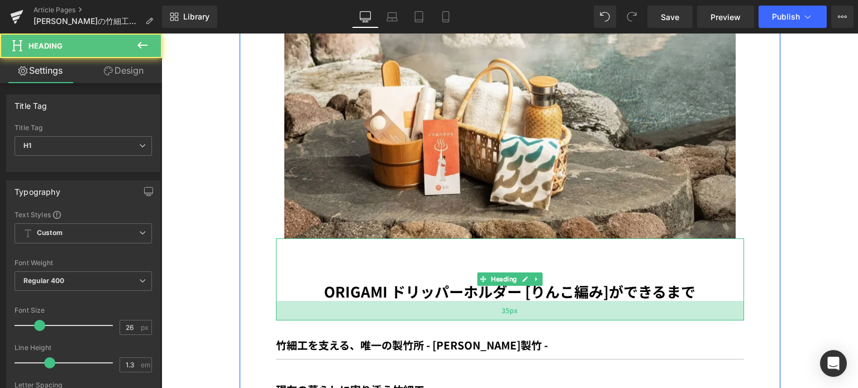
drag, startPoint x: 433, startPoint y: 232, endPoint x: 433, endPoint y: 252, distance: 19.6
click at [433, 301] on div "35px" at bounding box center [510, 311] width 468 height 20
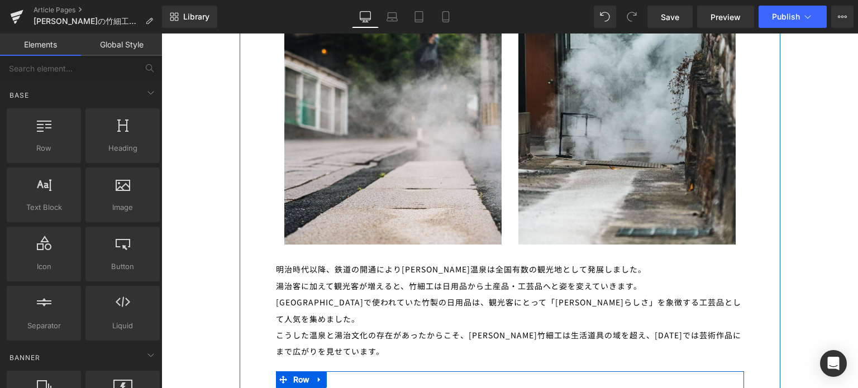
scroll to position [1577, 0]
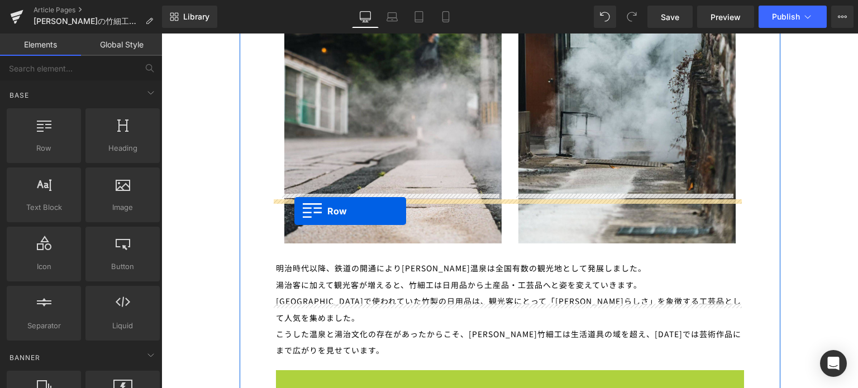
drag, startPoint x: 277, startPoint y: 310, endPoint x: 294, endPoint y: 211, distance: 99.9
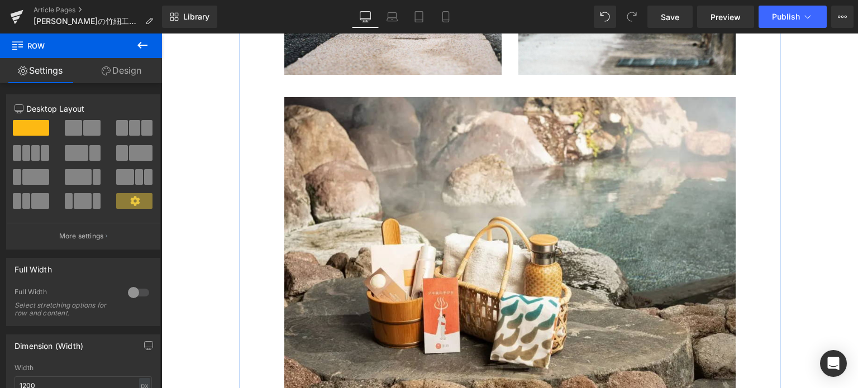
scroll to position [1747, 0]
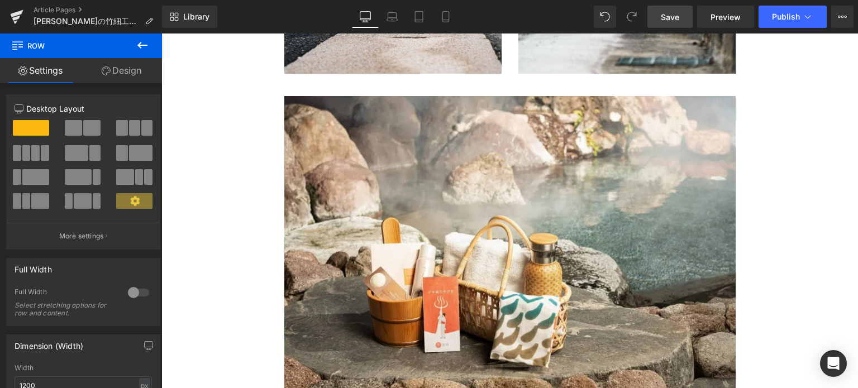
click at [685, 12] on link "Save" at bounding box center [670, 17] width 45 height 22
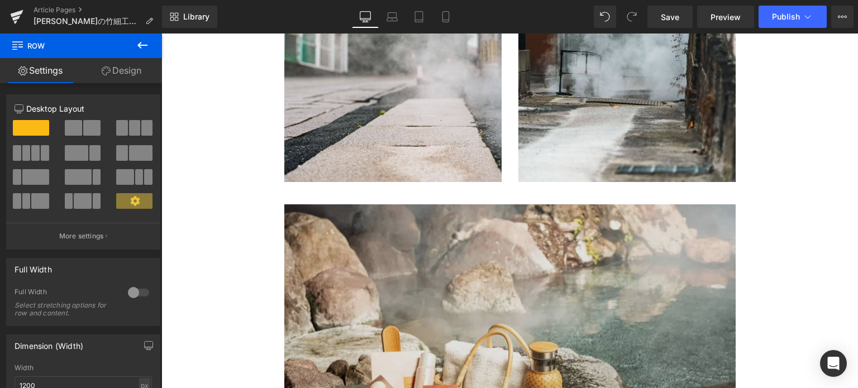
scroll to position [1638, 0]
click at [397, 240] on img at bounding box center [509, 354] width 451 height 299
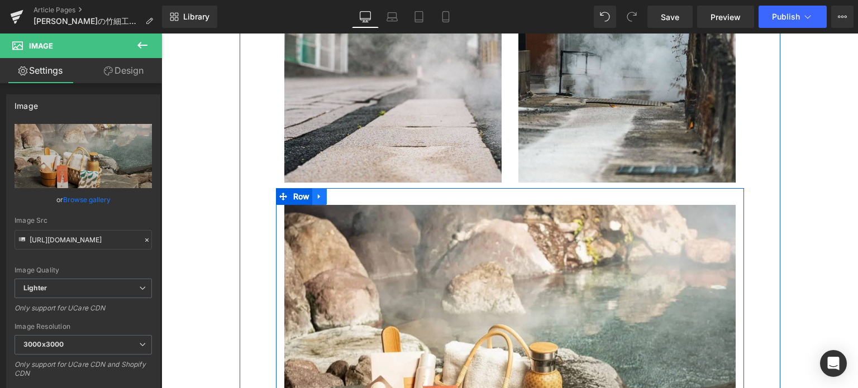
click at [316, 193] on icon at bounding box center [320, 197] width 8 height 8
click at [331, 193] on icon at bounding box center [334, 197] width 8 height 8
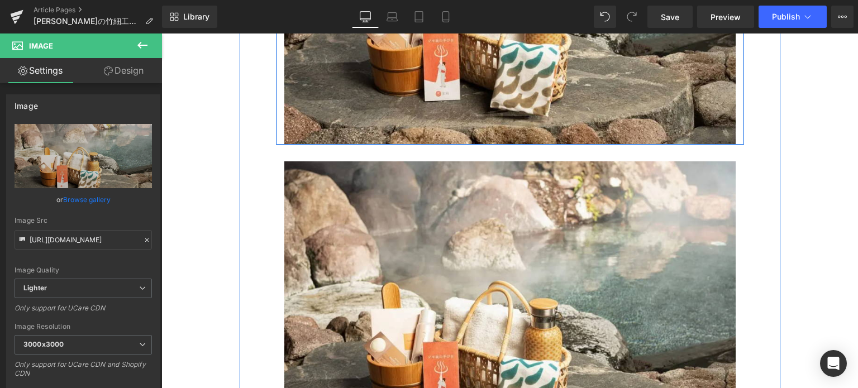
scroll to position [2014, 0]
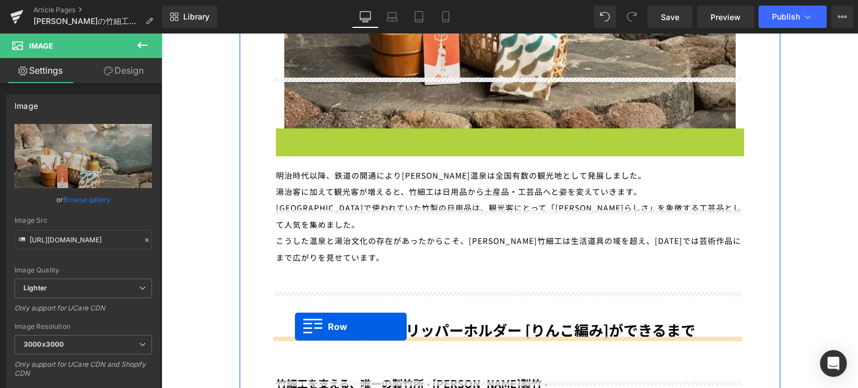
drag, startPoint x: 281, startPoint y: 87, endPoint x: 295, endPoint y: 333, distance: 246.8
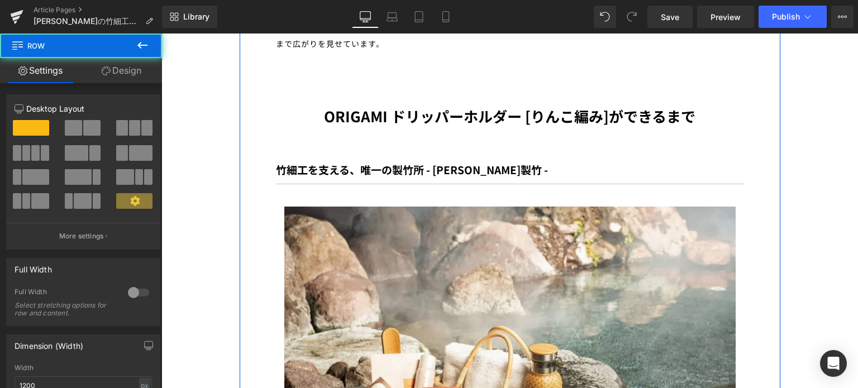
scroll to position [2202, 0]
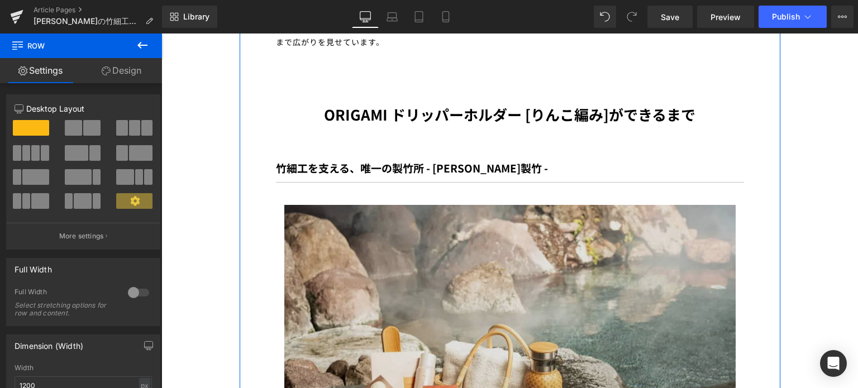
click at [482, 263] on img at bounding box center [509, 354] width 451 height 299
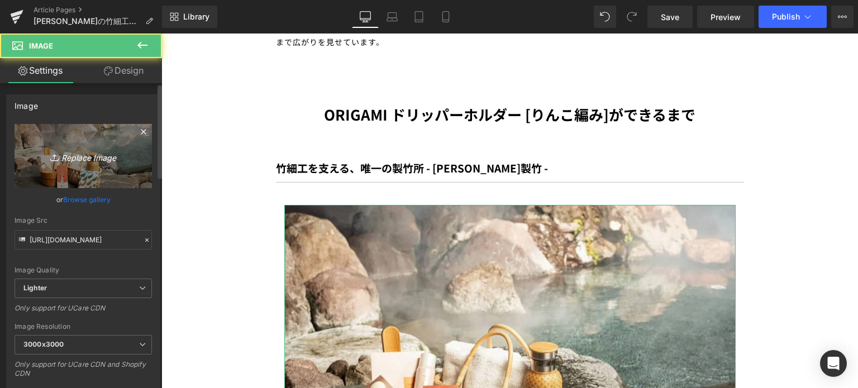
click at [115, 137] on link "Replace Image" at bounding box center [83, 156] width 137 height 64
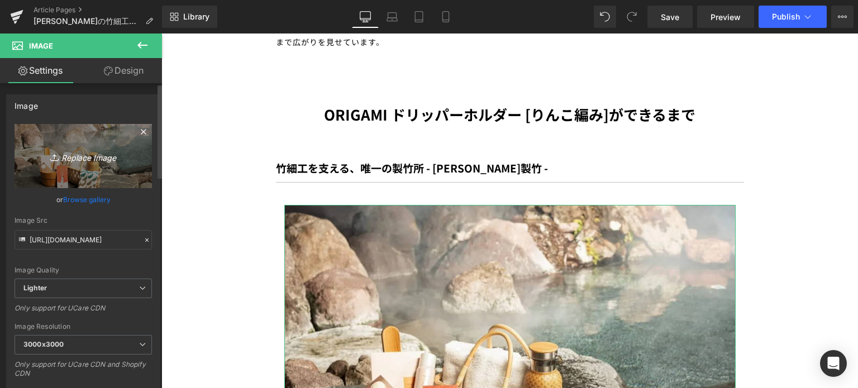
type input "C:\fakepath\feature2_4.jpg"
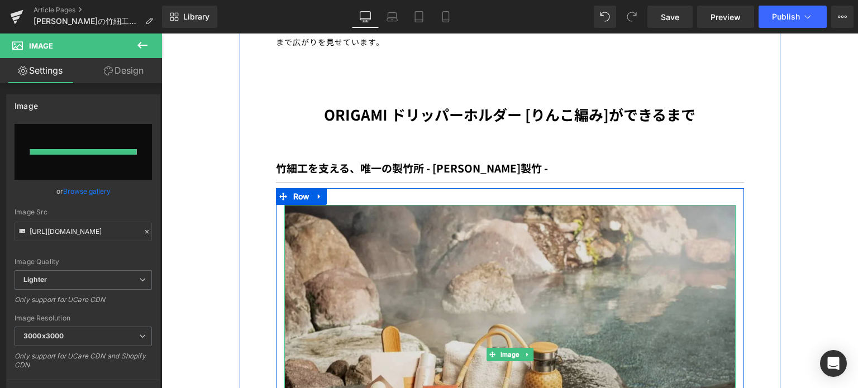
type input "https://ucarecdn.com/0a102e9f-b074-4032-b21b-9aefbad6203c/-/format/auto/-/previ…"
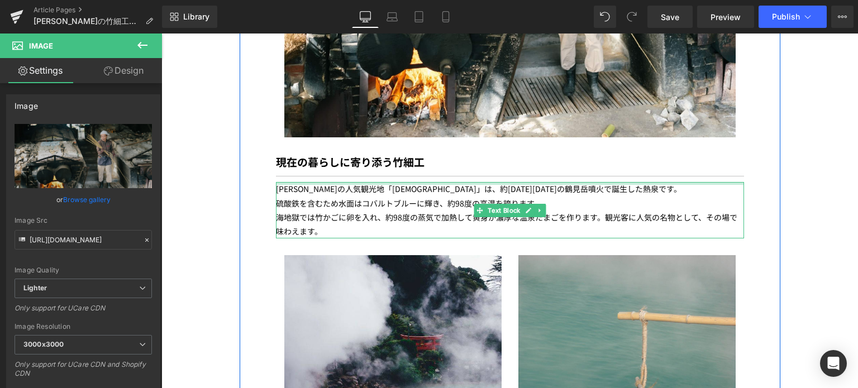
scroll to position [2575, 0]
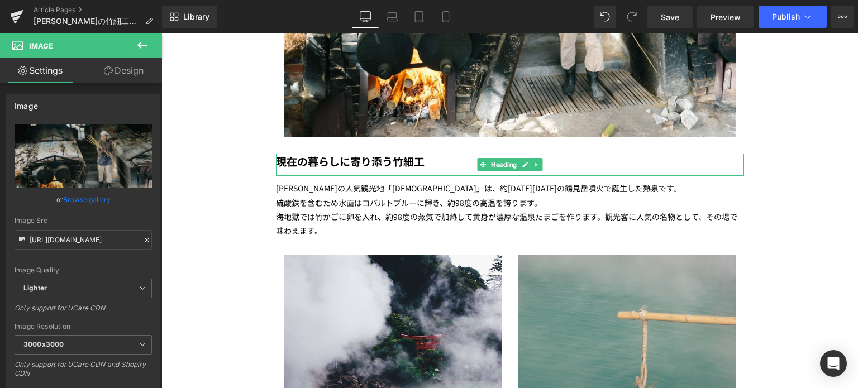
click at [293, 154] on b "現在の暮らしに寄り添う竹細工" at bounding box center [350, 161] width 149 height 15
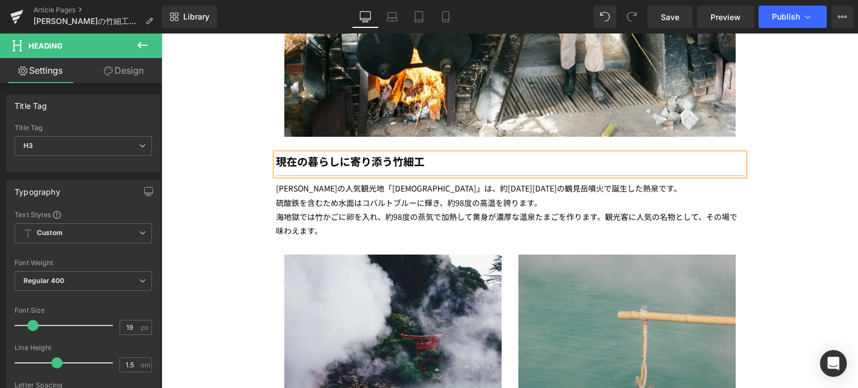
click at [306, 154] on b "現在の暮らしに寄り添う竹細工" at bounding box center [350, 161] width 149 height 15
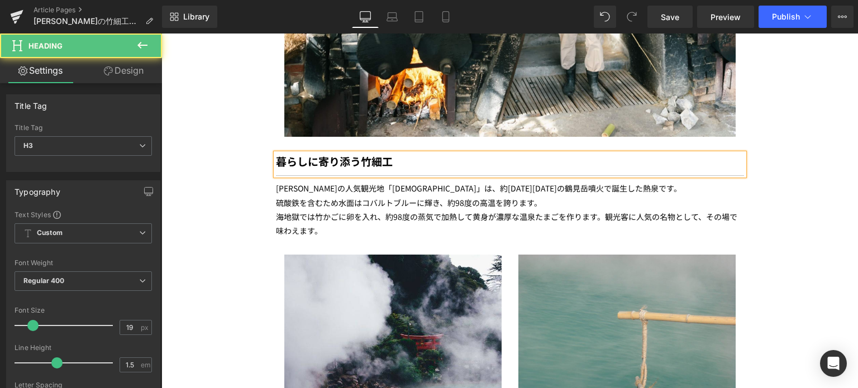
click at [302, 154] on b "暮らしに寄り添う竹細工" at bounding box center [334, 161] width 117 height 15
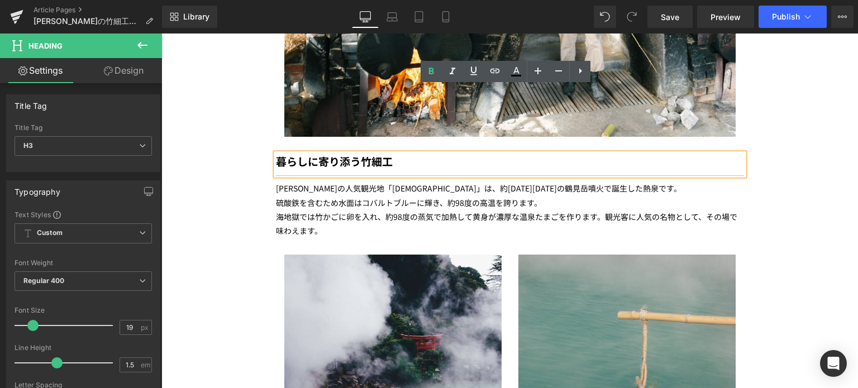
click at [353, 154] on b "暮らしに寄り添う竹細工" at bounding box center [334, 161] width 117 height 15
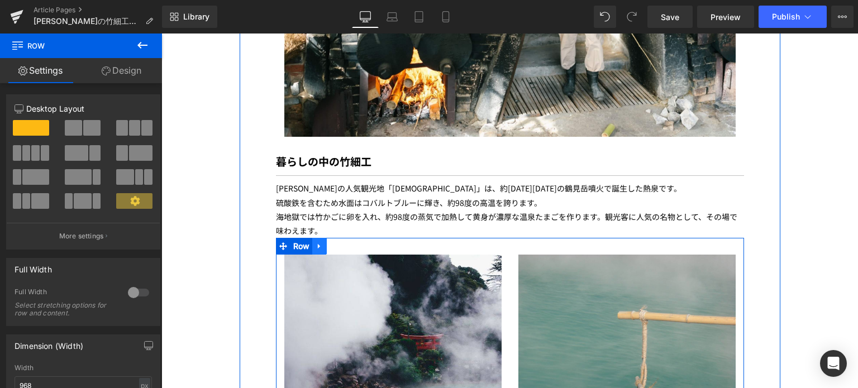
click at [316, 242] on icon at bounding box center [320, 246] width 8 height 8
click at [333, 242] on icon at bounding box center [334, 246] width 8 height 8
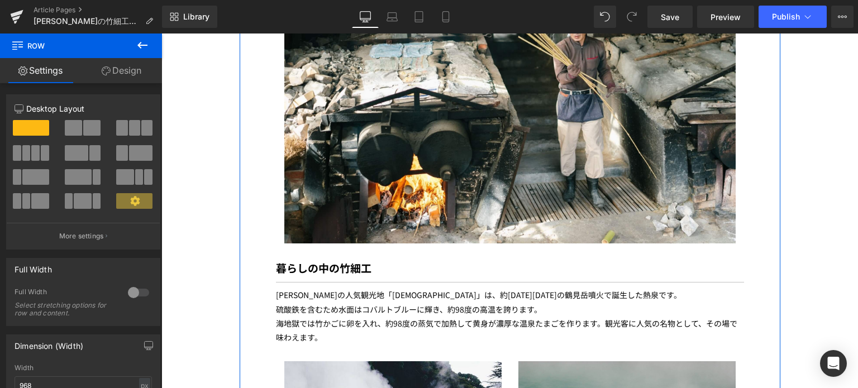
scroll to position [2466, 0]
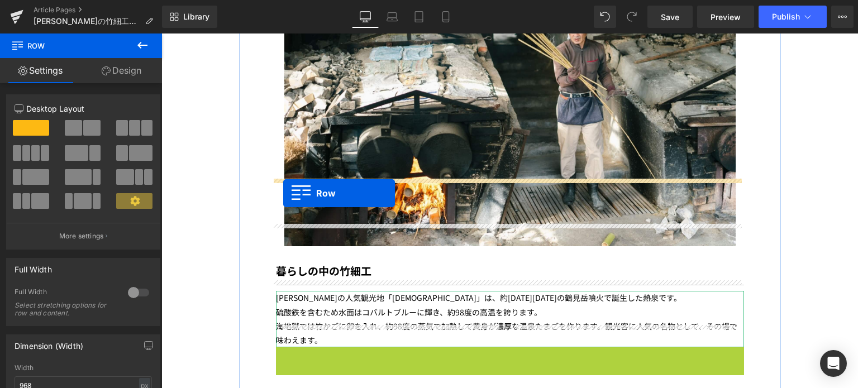
drag, startPoint x: 279, startPoint y: 288, endPoint x: 283, endPoint y: 194, distance: 94.0
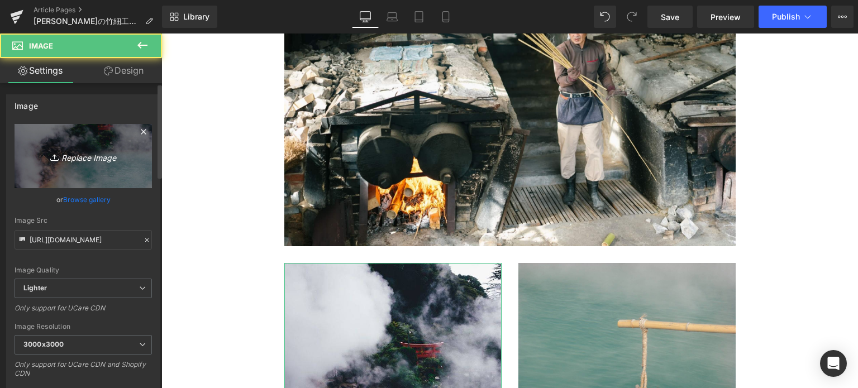
click at [109, 154] on icon "Replace Image" at bounding box center [83, 156] width 89 height 14
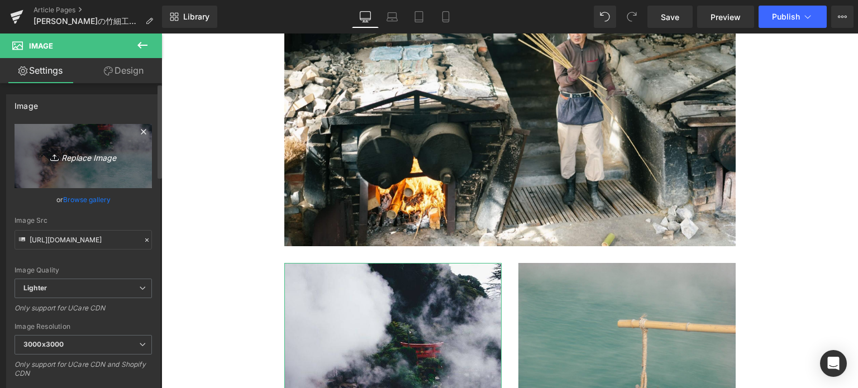
type input "C:\fakepath\DSC_5319.webp"
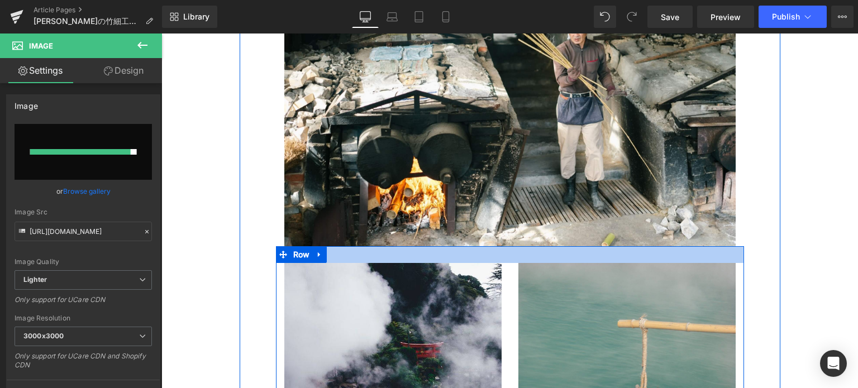
type input "https://ucarecdn.com/4c216c4c-6ee2-4ecc-9d87-0921fbf4a3f7/-/format/auto/-/previ…"
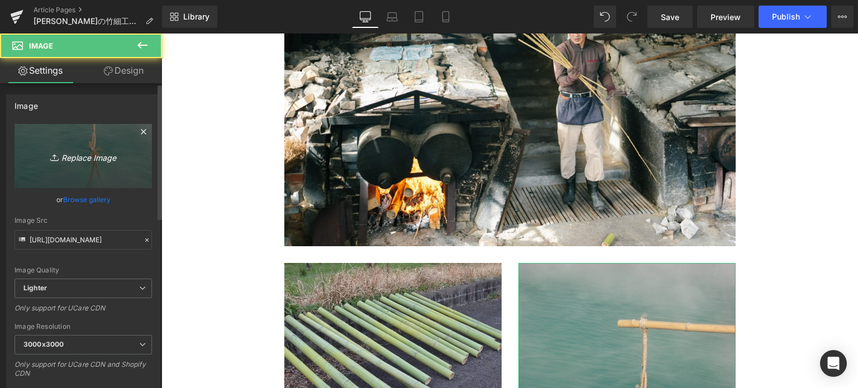
click at [80, 150] on icon "Replace Image" at bounding box center [83, 156] width 89 height 14
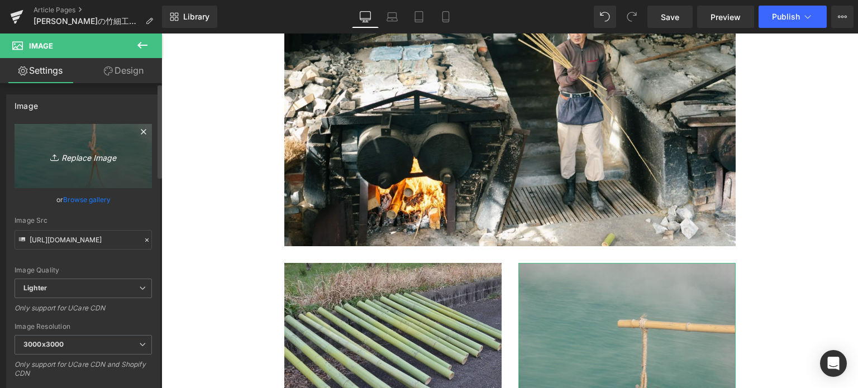
type input "C:\fakepath\feature2_1.jpg"
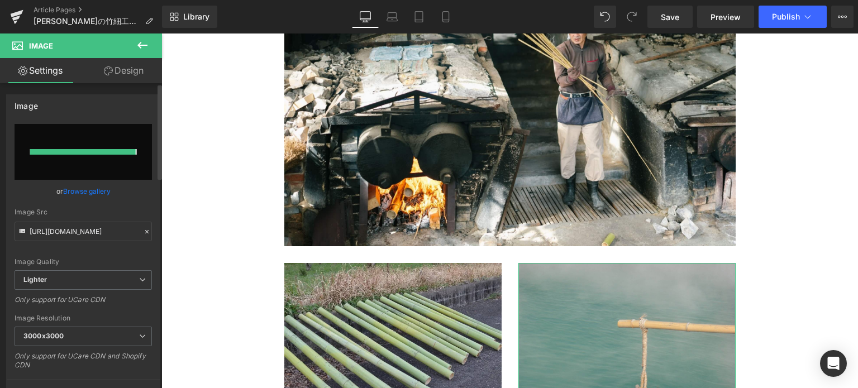
type input "https://ucarecdn.com/0920e49c-e3ce-43f4-9dd0-310ed5ee97f8/-/format/auto/-/previ…"
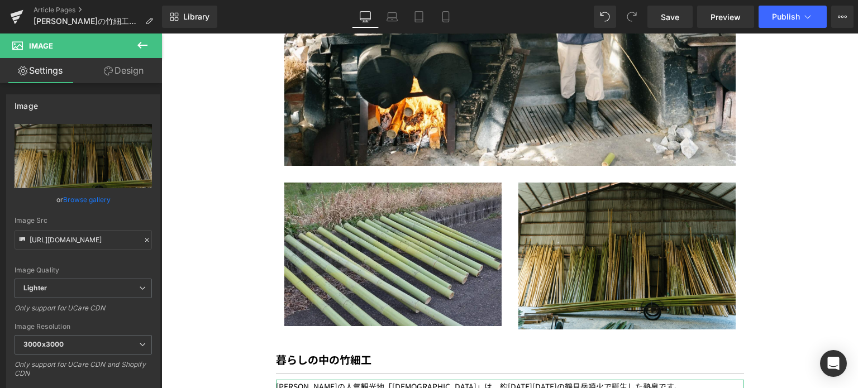
scroll to position [2629, 0]
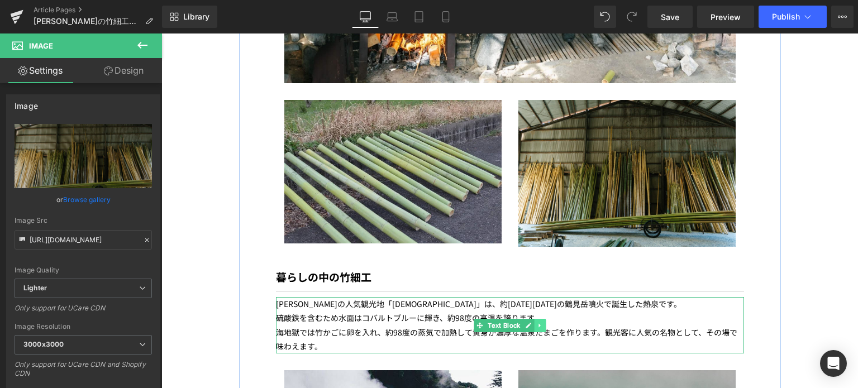
click at [537, 322] on icon at bounding box center [540, 325] width 6 height 7
click at [530, 319] on link at bounding box center [535, 325] width 12 height 13
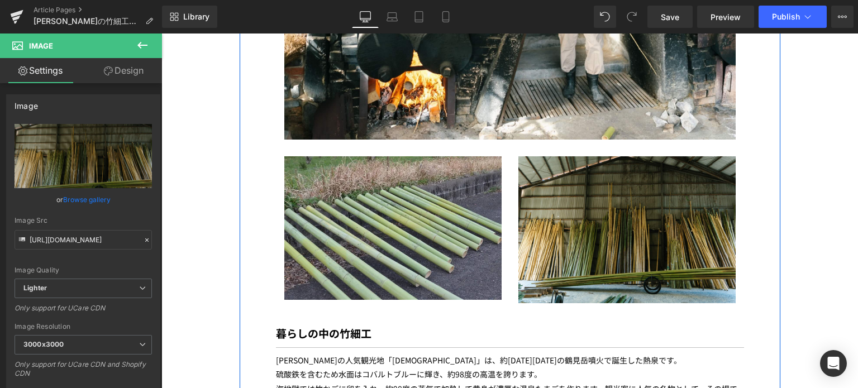
scroll to position [2571, 0]
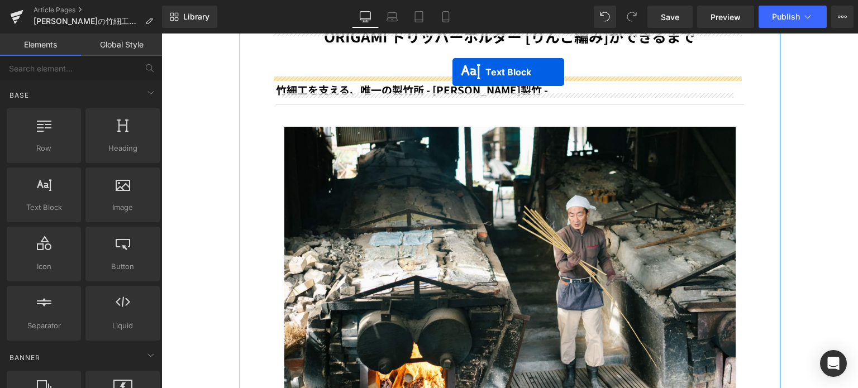
scroll to position [2180, 0]
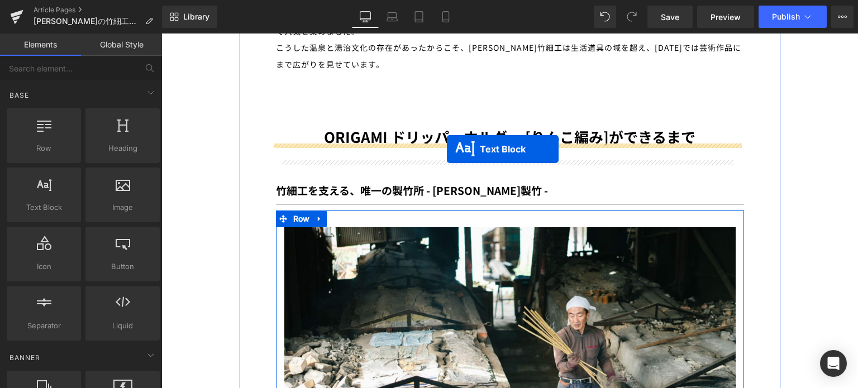
drag, startPoint x: 456, startPoint y: 315, endPoint x: 447, endPoint y: 149, distance: 165.6
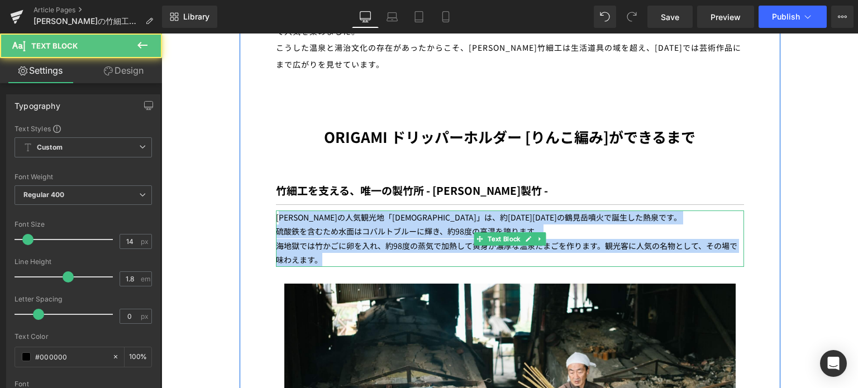
drag, startPoint x: 319, startPoint y: 194, endPoint x: 280, endPoint y: 150, distance: 58.2
click at [280, 211] on div "[PERSON_NAME]の人気観光地「[DEMOGRAPHIC_DATA]」は、約[DATE][DATE]の鶴見岳噴火で誕生した熱泉です。 硫酸鉄を含むため…" at bounding box center [510, 239] width 468 height 56
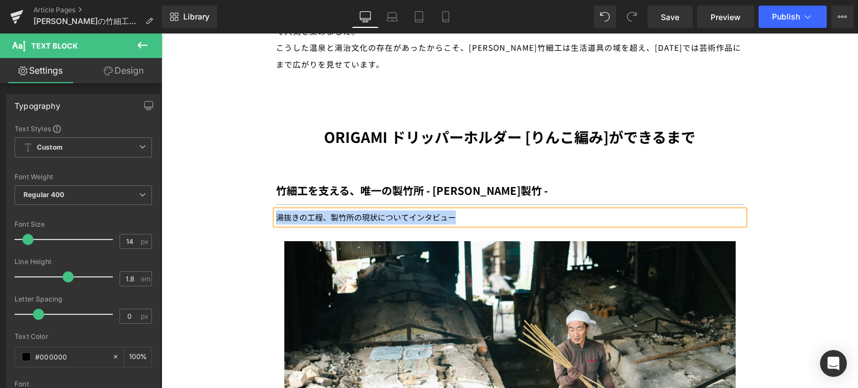
click at [276, 211] on p "湯抜きの工程、製竹所の現状についてインタビュー" at bounding box center [510, 218] width 468 height 14
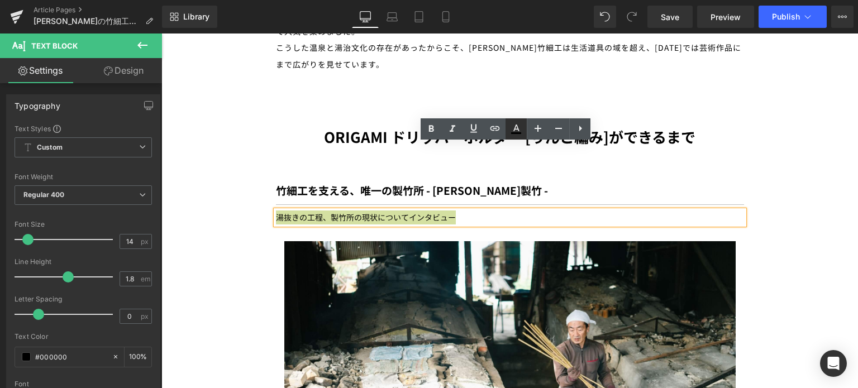
click at [518, 134] on icon at bounding box center [516, 133] width 10 height 2
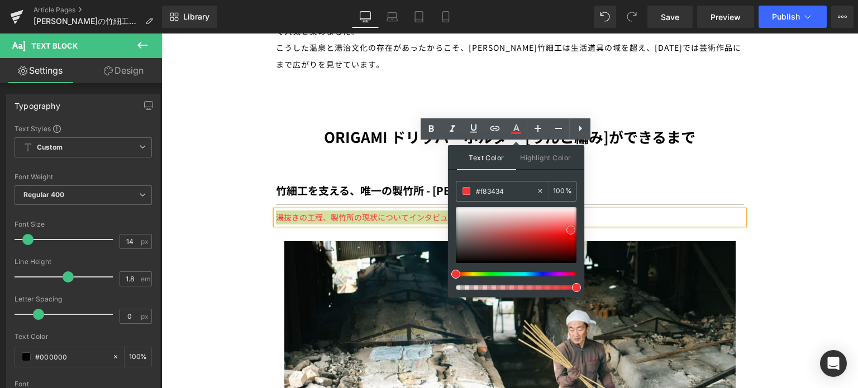
type input "#f93333"
drag, startPoint x: 454, startPoint y: 261, endPoint x: 569, endPoint y: 229, distance: 120.3
click at [569, 229] on span at bounding box center [571, 230] width 9 height 9
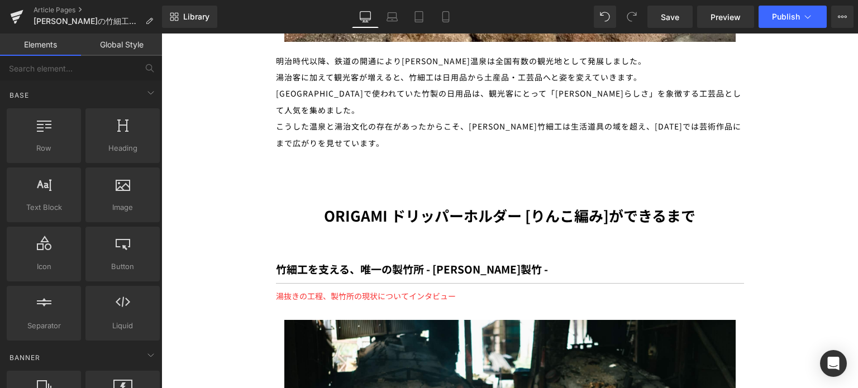
scroll to position [2101, 0]
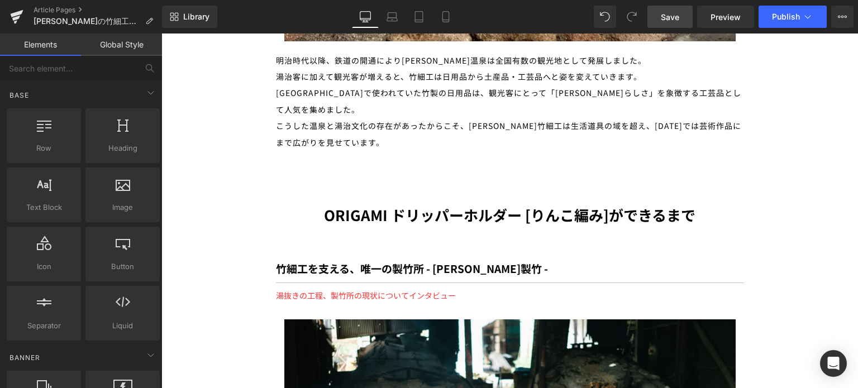
drag, startPoint x: 673, startPoint y: 18, endPoint x: 252, endPoint y: 95, distance: 428.3
click at [673, 18] on span "Save" at bounding box center [670, 17] width 18 height 12
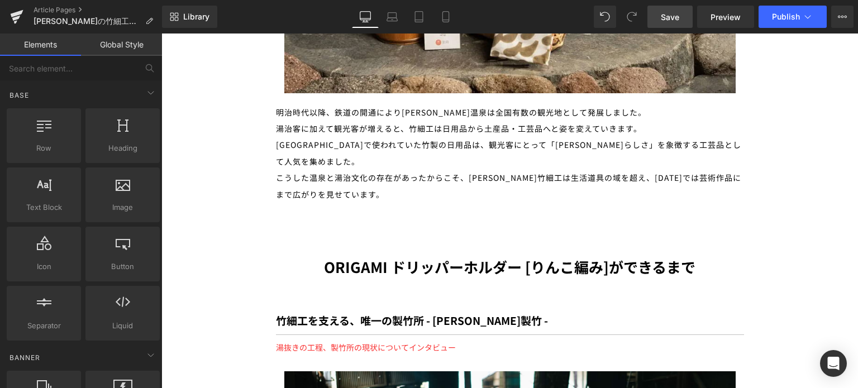
scroll to position [2054, 0]
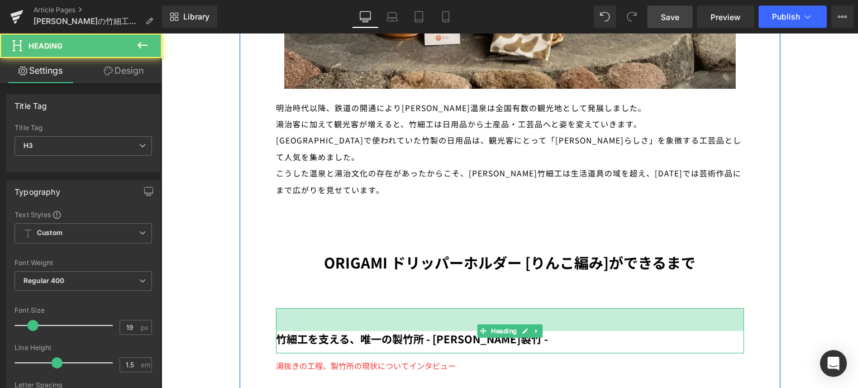
drag, startPoint x: 387, startPoint y: 241, endPoint x: 387, endPoint y: 265, distance: 24.6
click at [387, 308] on div "41px" at bounding box center [510, 319] width 468 height 23
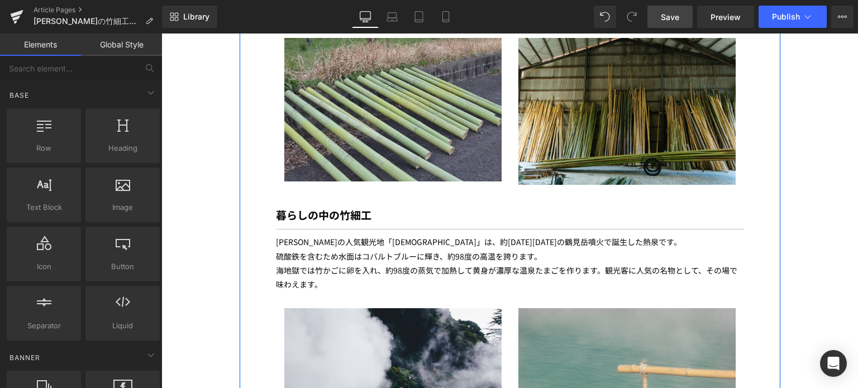
scroll to position [2729, 0]
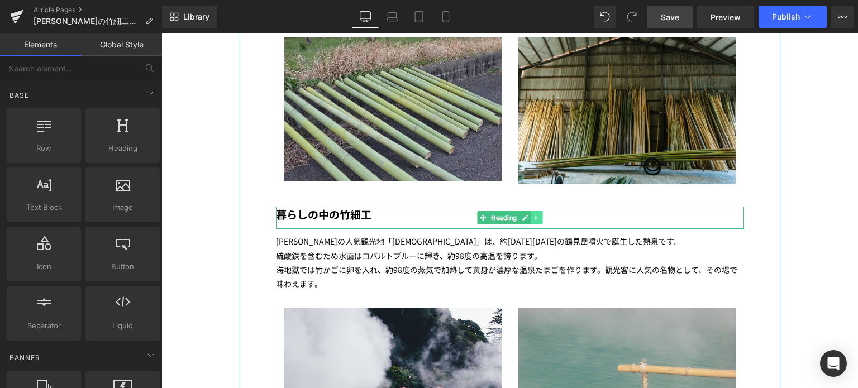
click at [534, 215] on icon at bounding box center [537, 218] width 6 height 7
click at [528, 215] on icon at bounding box center [531, 218] width 6 height 7
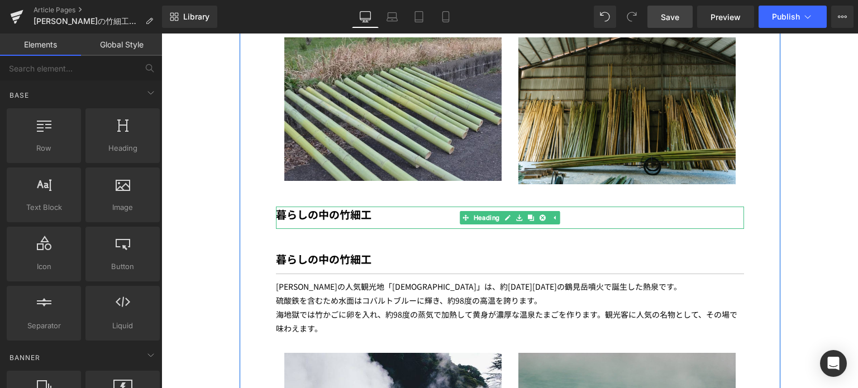
click at [369, 207] on div "暮らしの中の竹細工" at bounding box center [510, 218] width 468 height 23
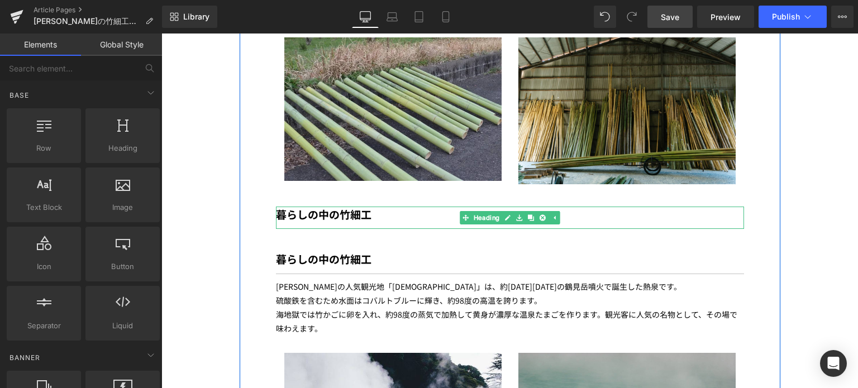
click at [381, 207] on div "暮らしの中の竹細工" at bounding box center [510, 218] width 468 height 23
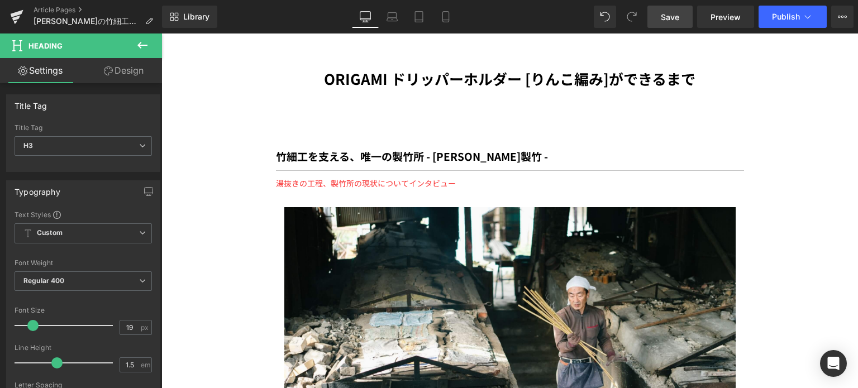
scroll to position [2233, 0]
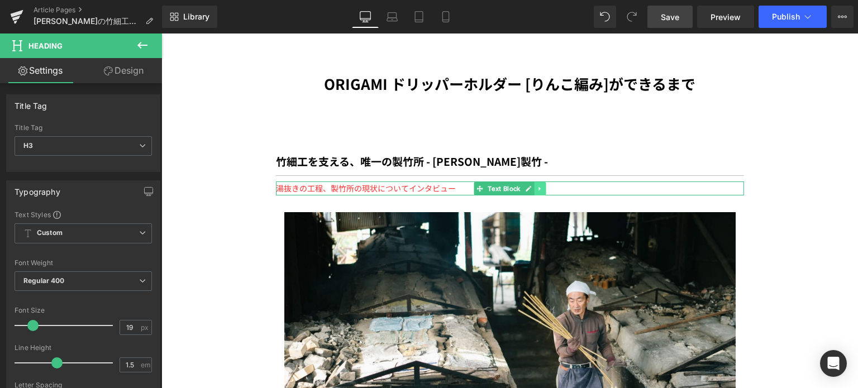
click at [539, 187] on icon at bounding box center [540, 189] width 2 height 4
click at [529, 182] on link at bounding box center [535, 188] width 12 height 13
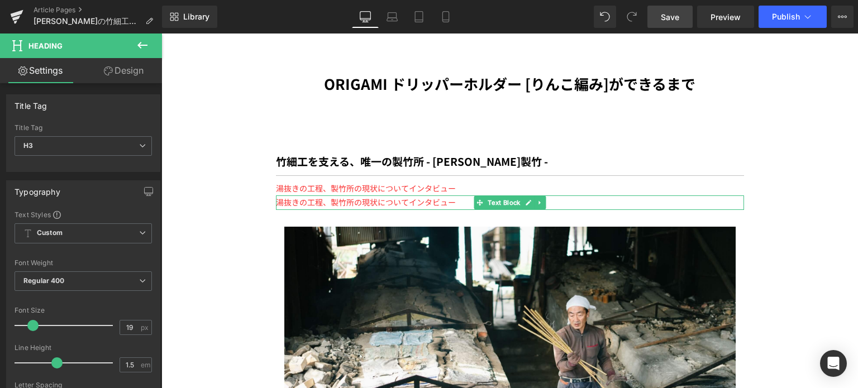
click at [321, 197] on span "湯抜きの工程、製竹所の現状についてインタビュー" at bounding box center [366, 202] width 180 height 11
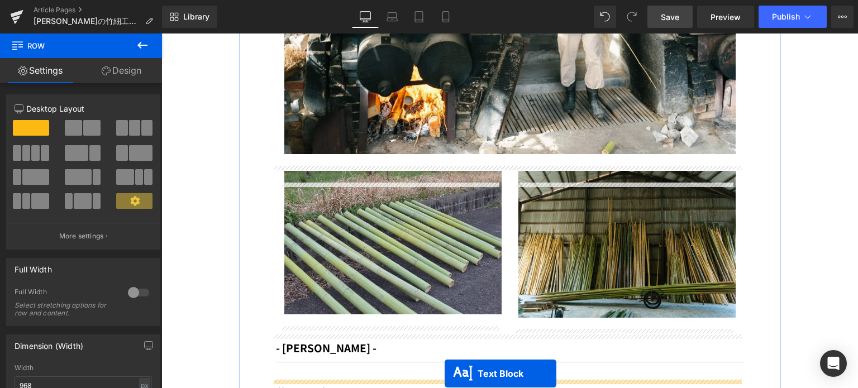
scroll to position [2669, 0]
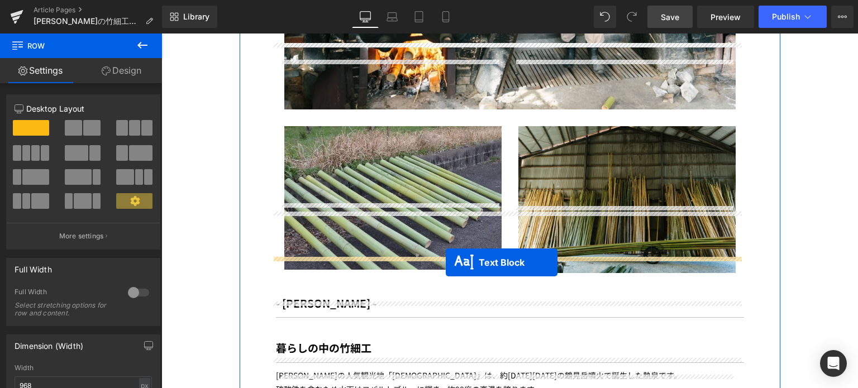
drag, startPoint x: 477, startPoint y: 136, endPoint x: 446, endPoint y: 263, distance: 130.0
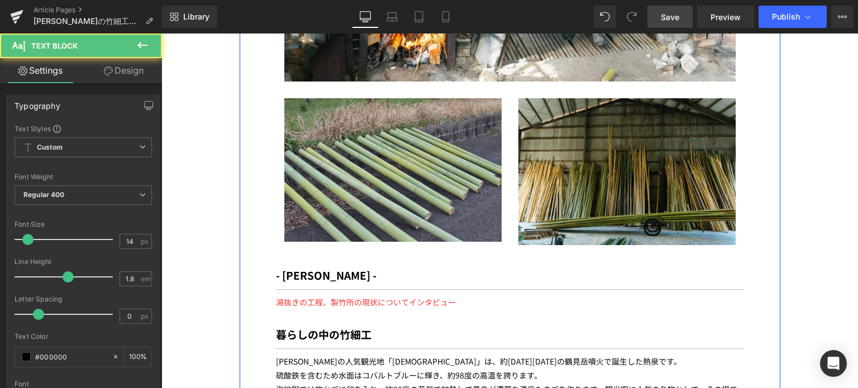
scroll to position [2641, 0]
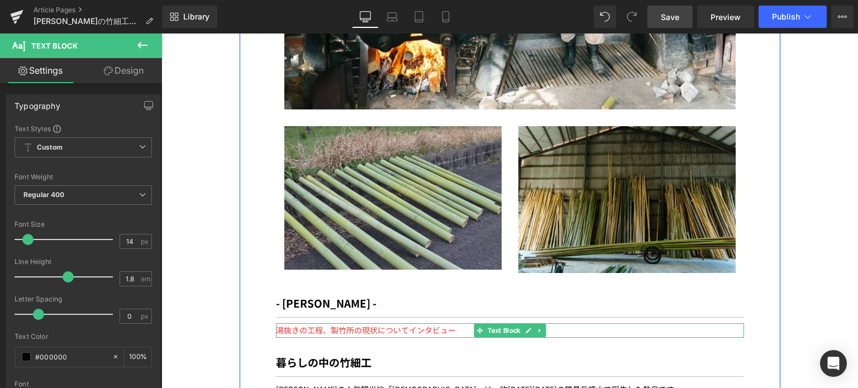
click at [302, 325] on span "湯抜きの工程、製竹所の現状についてインタビュー" at bounding box center [366, 330] width 180 height 11
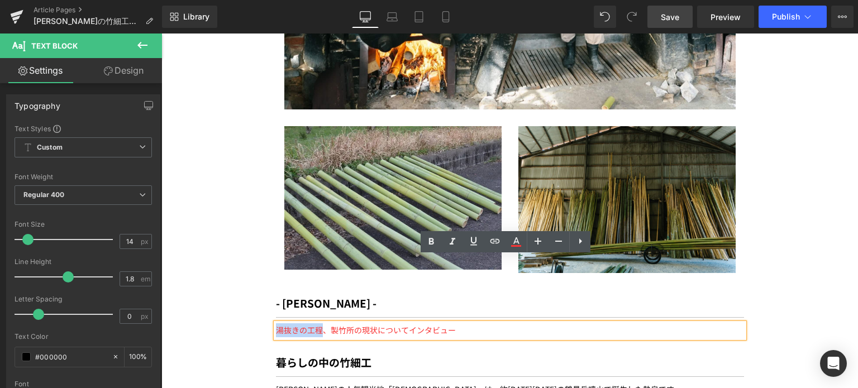
drag, startPoint x: 317, startPoint y: 264, endPoint x: 270, endPoint y: 264, distance: 46.9
click at [276, 324] on div "湯抜きの工程、製竹所の現状についてインタビュー" at bounding box center [510, 331] width 468 height 14
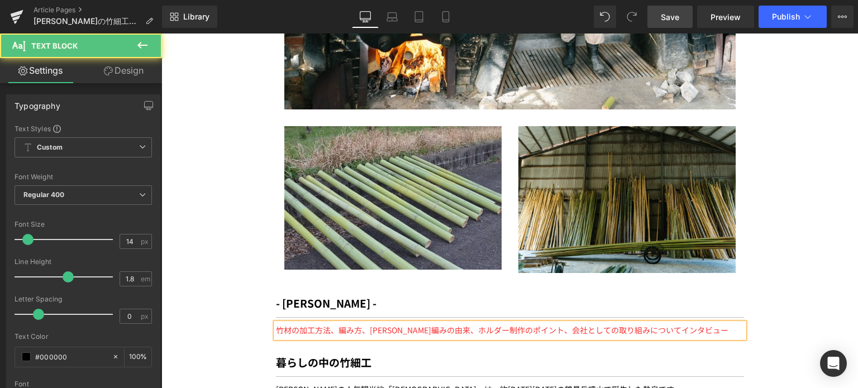
click at [276, 325] on span "竹材の加工方法、編み方、りんこ編みの由来、ホルダー制作のポイント、会社としての取り組みについてインタビュー" at bounding box center [502, 330] width 453 height 11
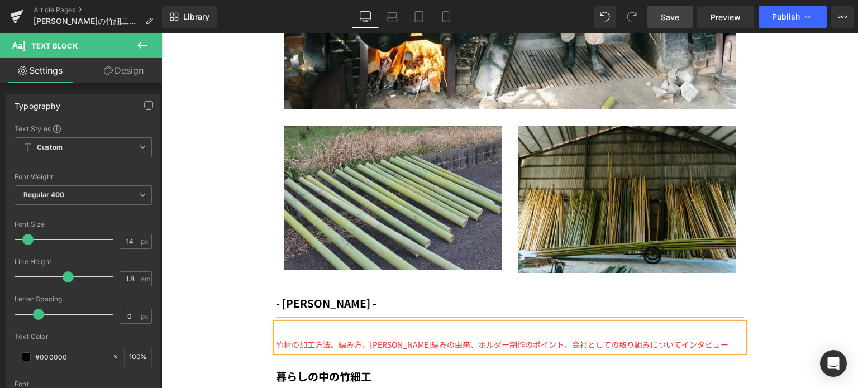
click at [276, 324] on p at bounding box center [510, 331] width 468 height 14
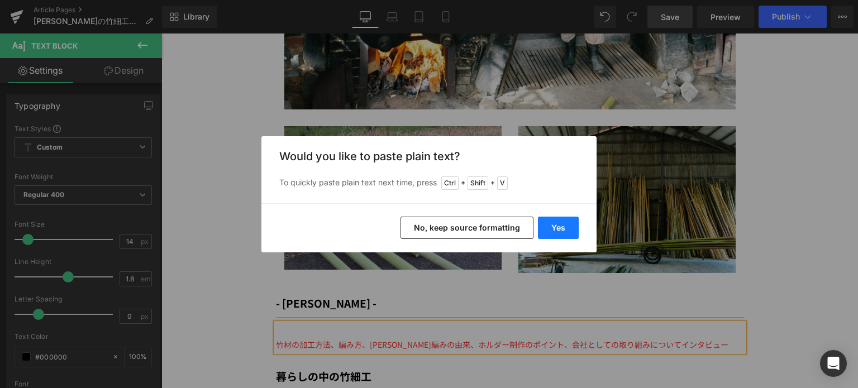
click at [561, 229] on button "Yes" at bounding box center [558, 228] width 41 height 22
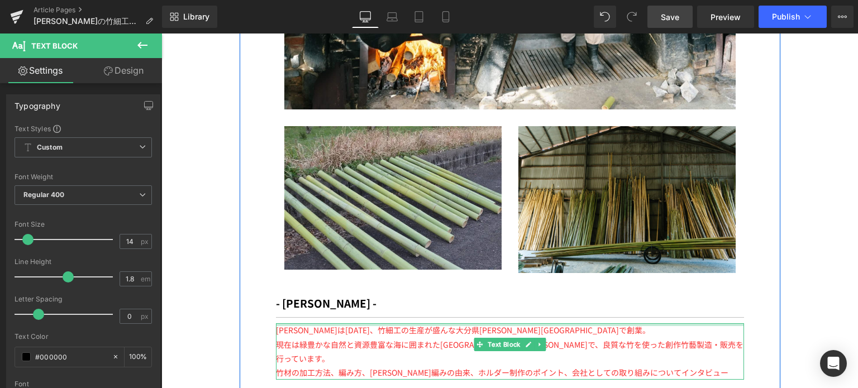
scroll to position [2733, 0]
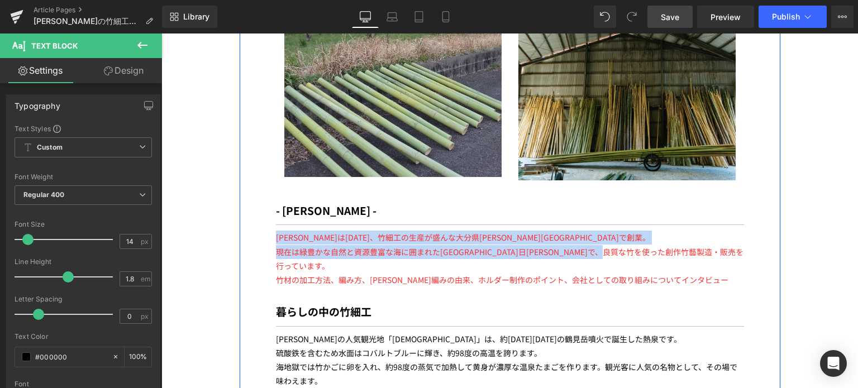
drag, startPoint x: 696, startPoint y: 189, endPoint x: 269, endPoint y: 177, distance: 426.5
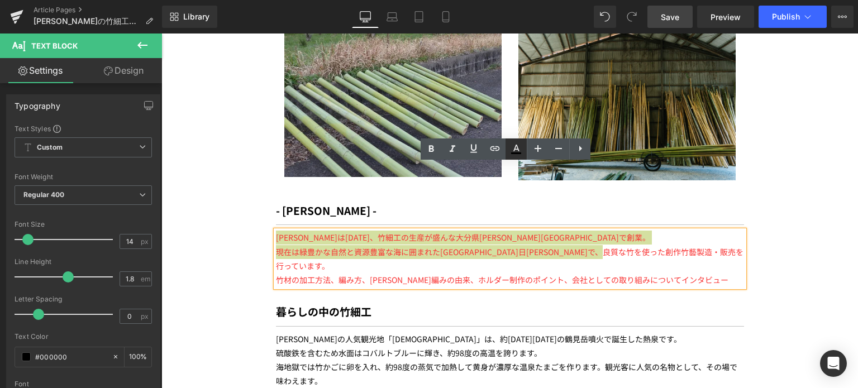
click at [516, 148] on icon at bounding box center [516, 148] width 13 height 13
type input "#000000"
type input "100"
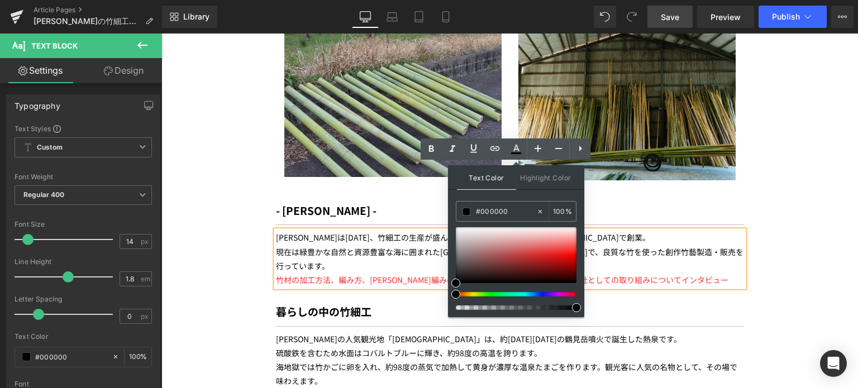
click at [315, 273] on p "竹材の加工方法、編み方、りんこ編みの由来、ホルダー制作のポイント、会社としての取り組みについてインタビュー" at bounding box center [510, 280] width 468 height 14
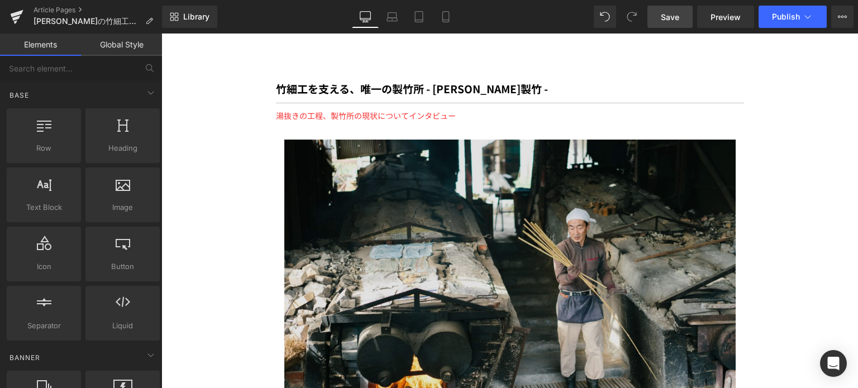
scroll to position [2299, 0]
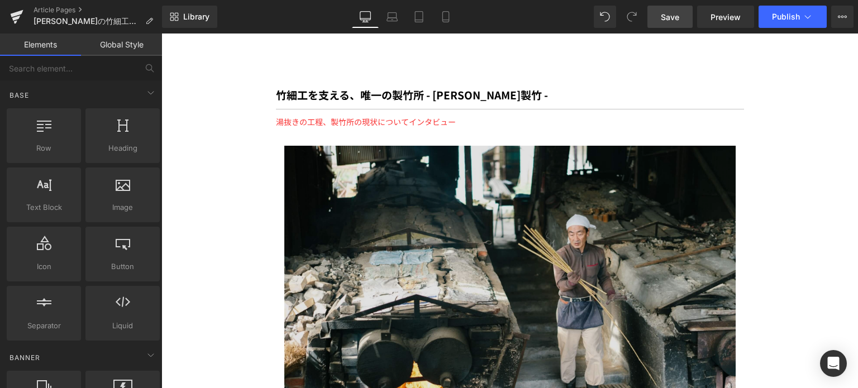
click at [415, 146] on img at bounding box center [509, 298] width 451 height 305
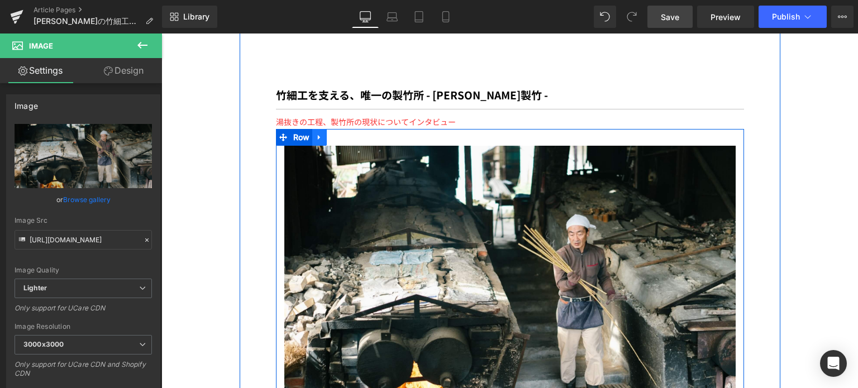
click at [316, 134] on icon at bounding box center [320, 138] width 8 height 8
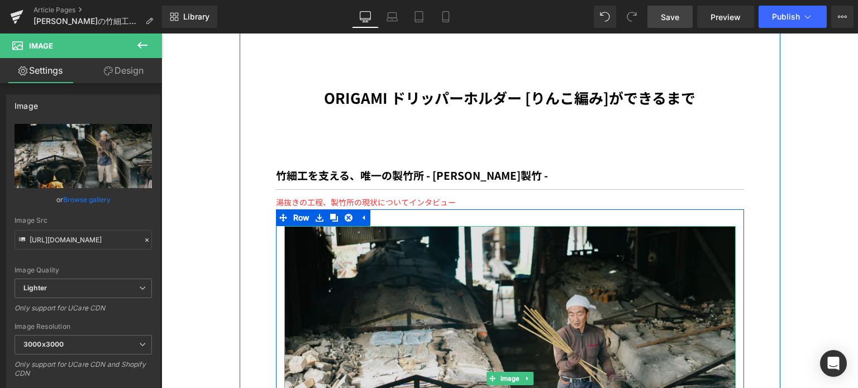
scroll to position [2215, 0]
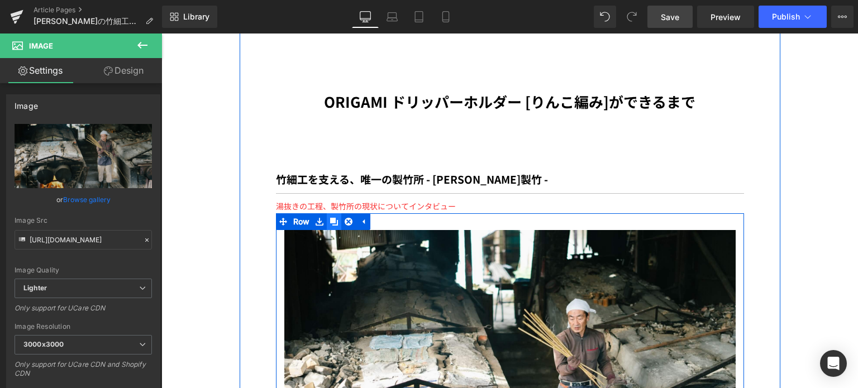
click at [332, 218] on icon at bounding box center [334, 222] width 8 height 8
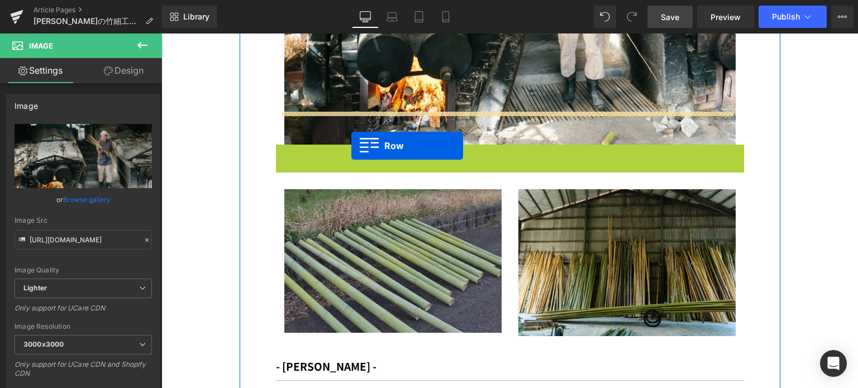
scroll to position [2572, 0]
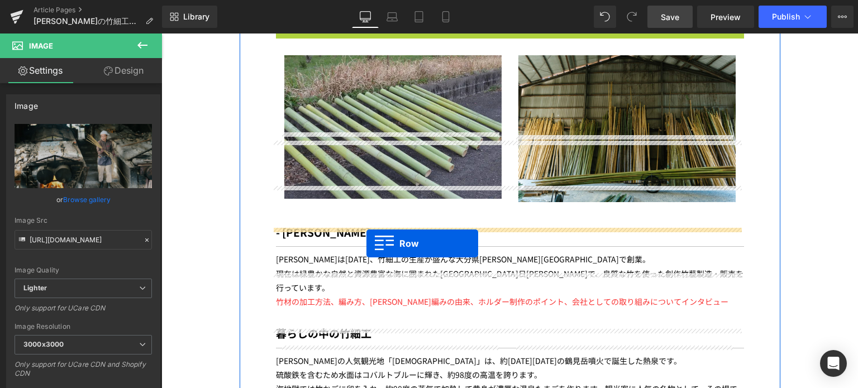
drag, startPoint x: 275, startPoint y: 87, endPoint x: 367, endPoint y: 243, distance: 181.3
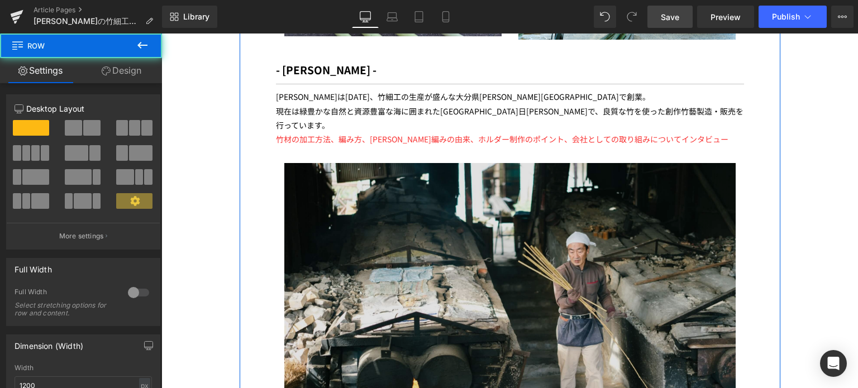
scroll to position [2878, 0]
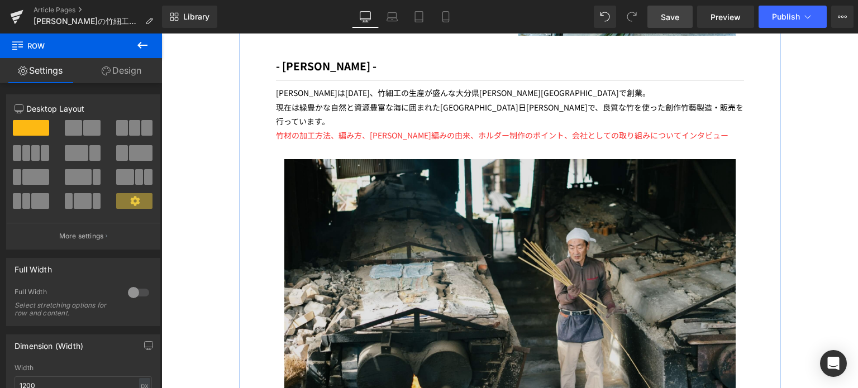
click at [436, 246] on img at bounding box center [509, 311] width 451 height 305
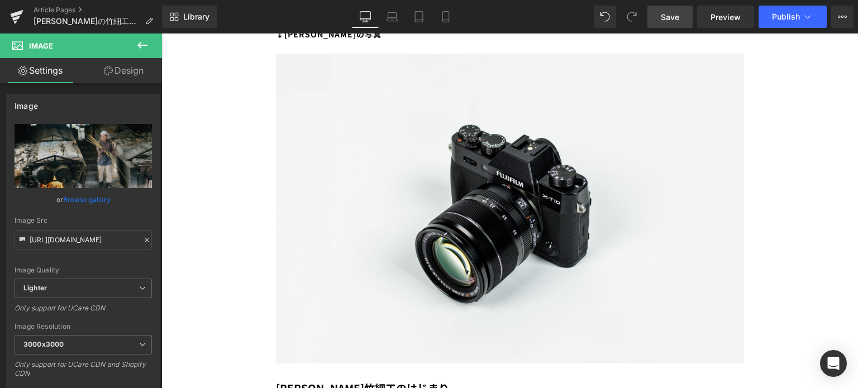
scroll to position [924, 0]
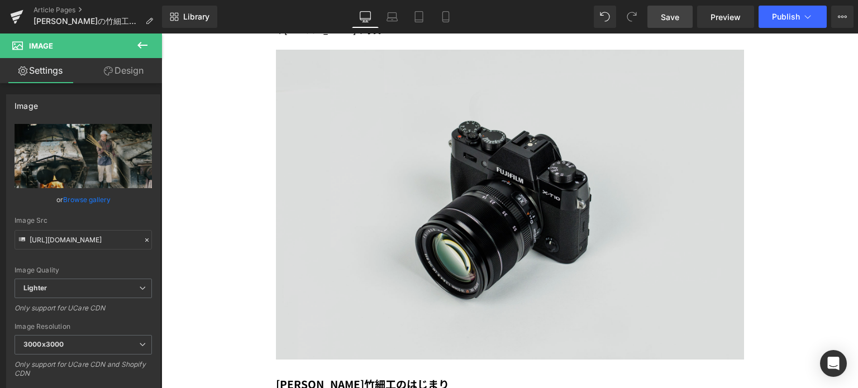
click at [440, 218] on img at bounding box center [510, 205] width 468 height 310
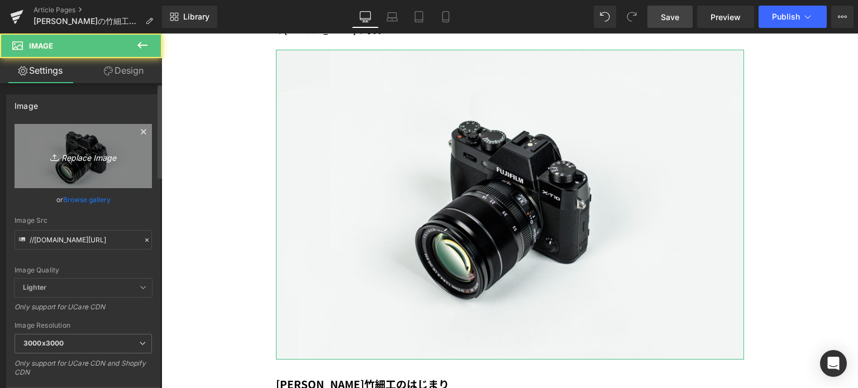
click at [65, 154] on icon "Replace Image" at bounding box center [83, 156] width 89 height 14
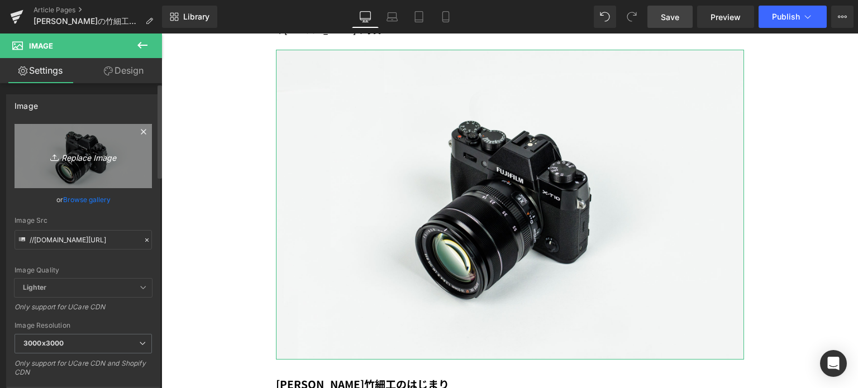
type input "C:\fakepath\8c7ee2655e89819ce1a3732cfe3fa69e.jpg"
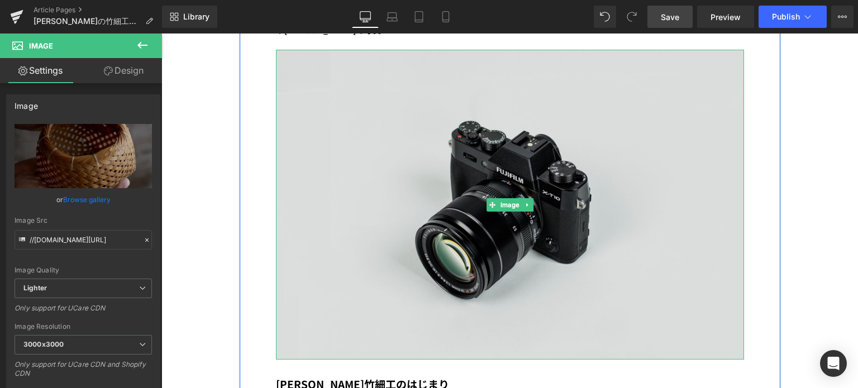
type input "https://ucarecdn.com/920bc4dc-699b-4ea5-8c9a-bfab36478082/-/format/auto/-/previ…"
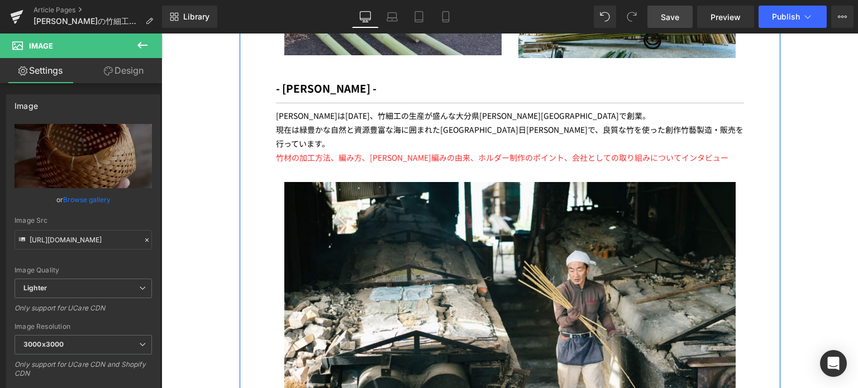
scroll to position [2900, 0]
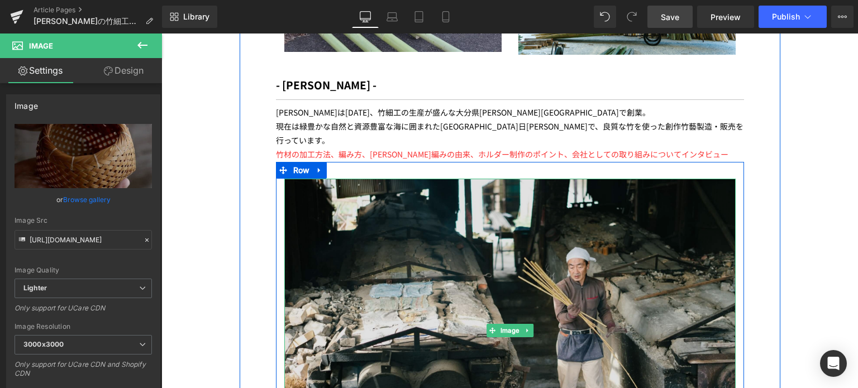
click at [454, 268] on img at bounding box center [509, 331] width 451 height 305
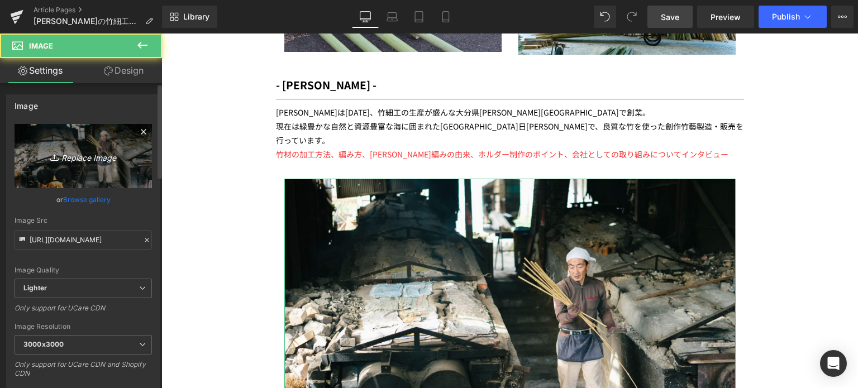
click at [86, 147] on link "Replace Image" at bounding box center [83, 156] width 137 height 64
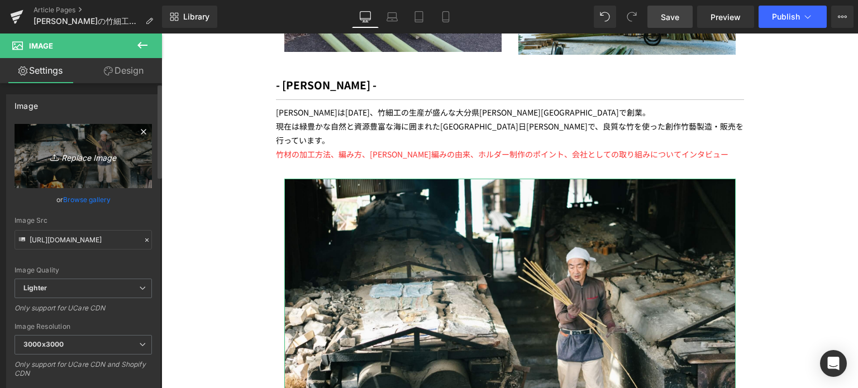
type input "C:\fakepath\d81e794891ab4aca73d71a76baa3b9d6.jpg"
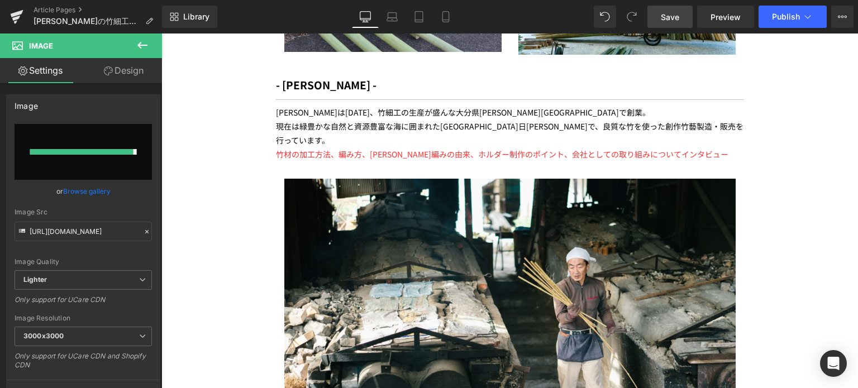
type input "https://ucarecdn.com/98d14001-5fa4-428f-8fdb-96e8f7f9006b/-/format/auto/-/previ…"
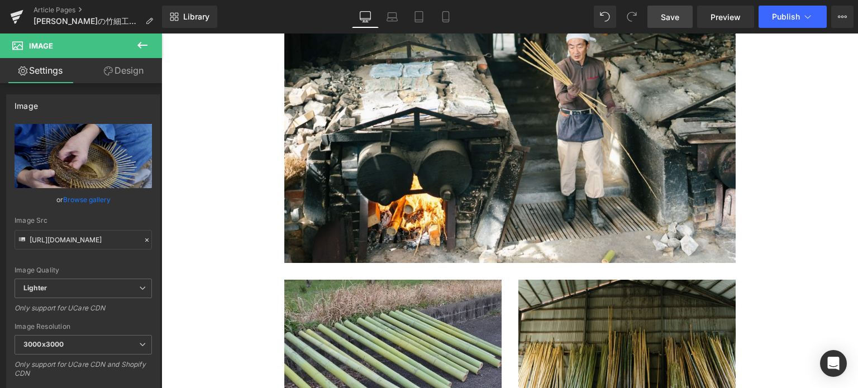
scroll to position [2527, 0]
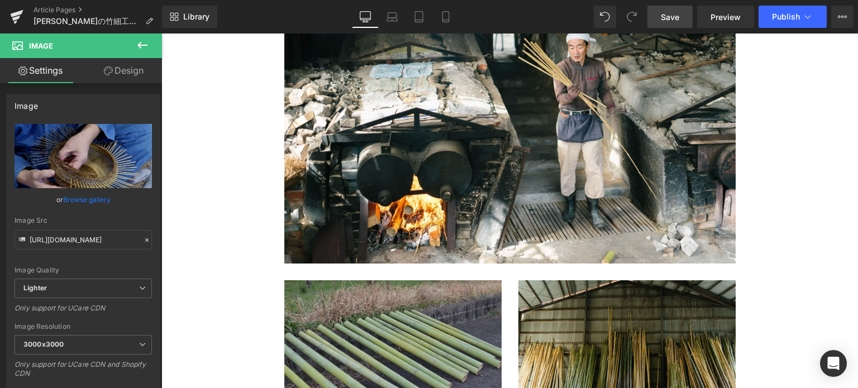
click at [315, 280] on img at bounding box center [392, 352] width 217 height 144
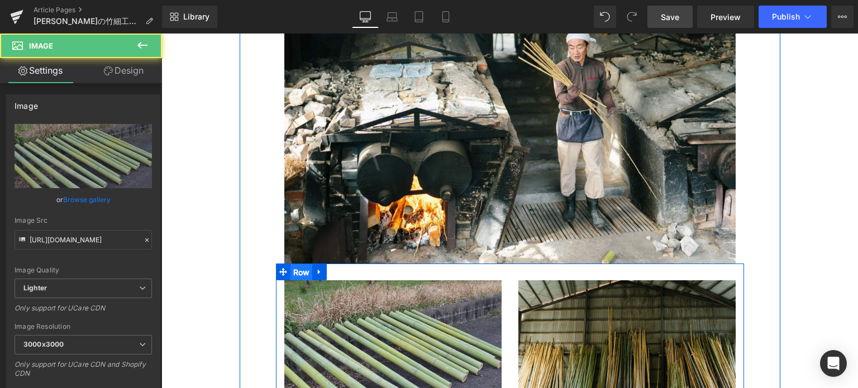
click at [299, 264] on span "Row" at bounding box center [302, 272] width 22 height 17
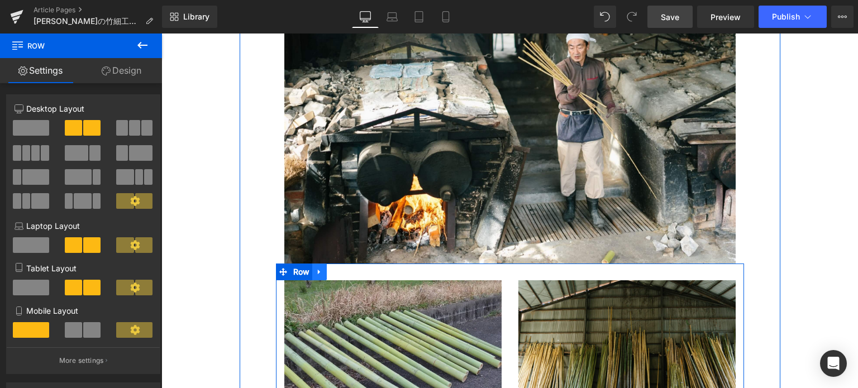
click at [316, 268] on icon at bounding box center [320, 272] width 8 height 8
click at [330, 268] on icon at bounding box center [334, 272] width 8 height 8
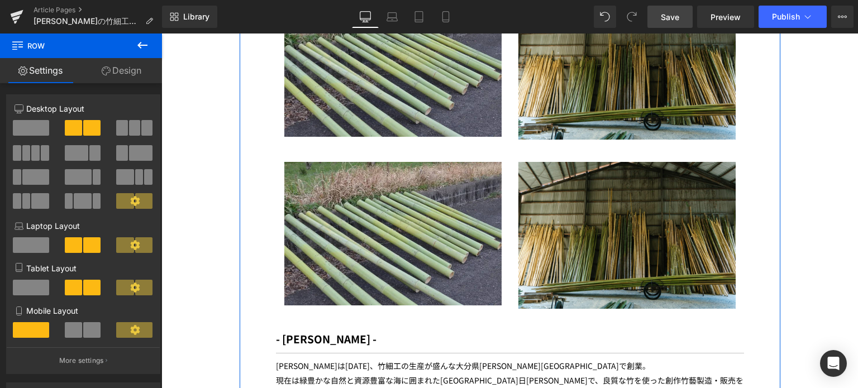
scroll to position [2816, 0]
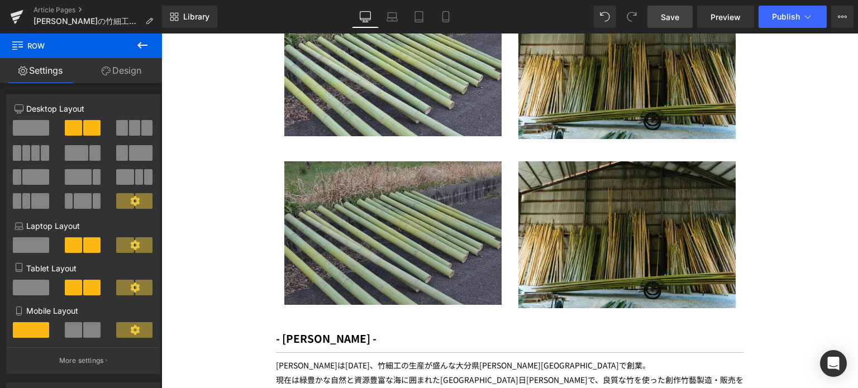
click at [331, 177] on img at bounding box center [392, 233] width 217 height 144
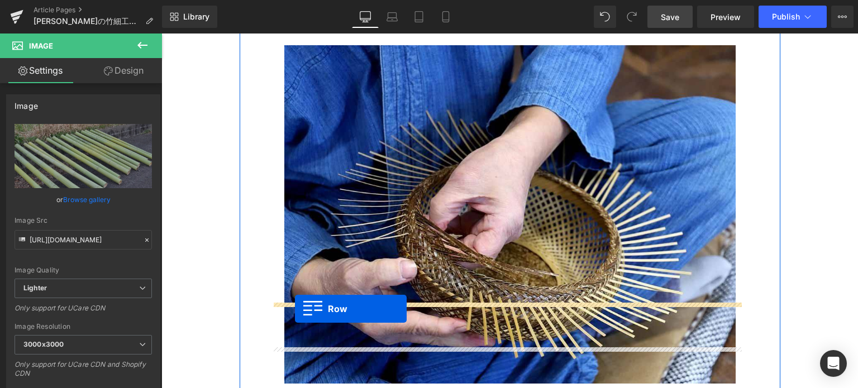
drag, startPoint x: 278, startPoint y: 87, endPoint x: 295, endPoint y: 309, distance: 223.1
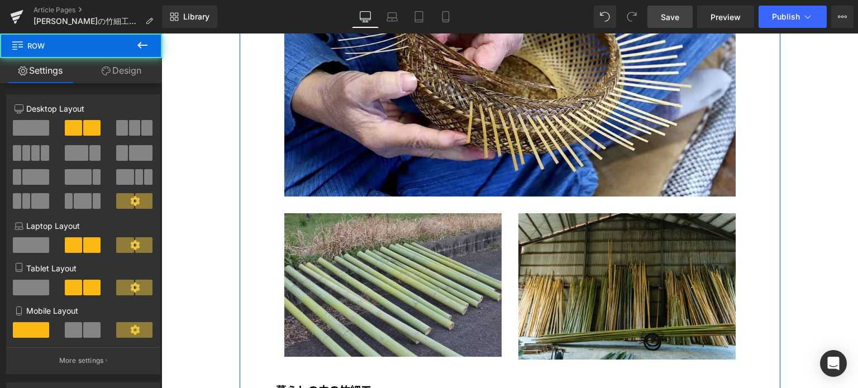
scroll to position [3250, 0]
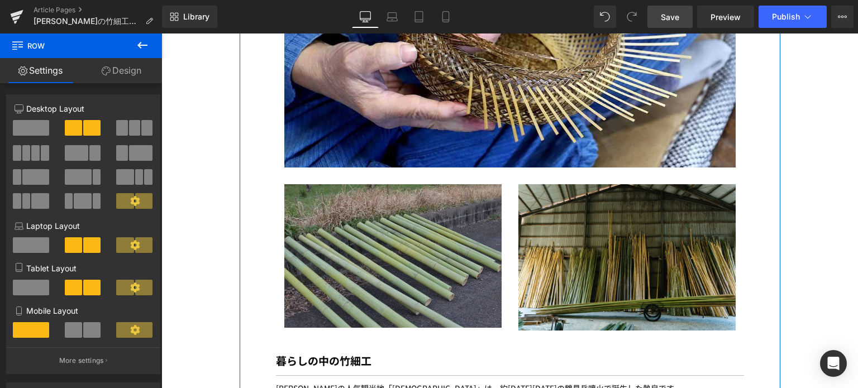
click at [373, 192] on img at bounding box center [392, 256] width 217 height 144
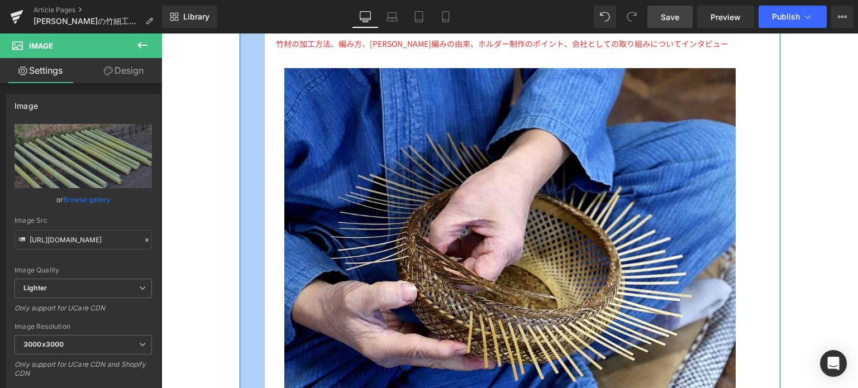
scroll to position [2948, 0]
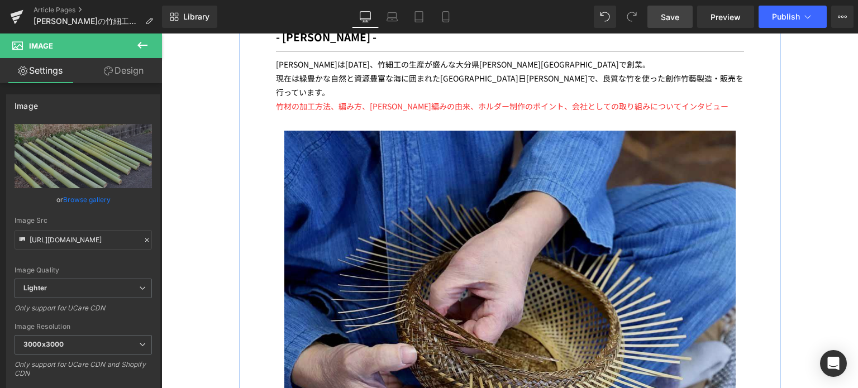
click at [502, 202] on img at bounding box center [509, 300] width 451 height 339
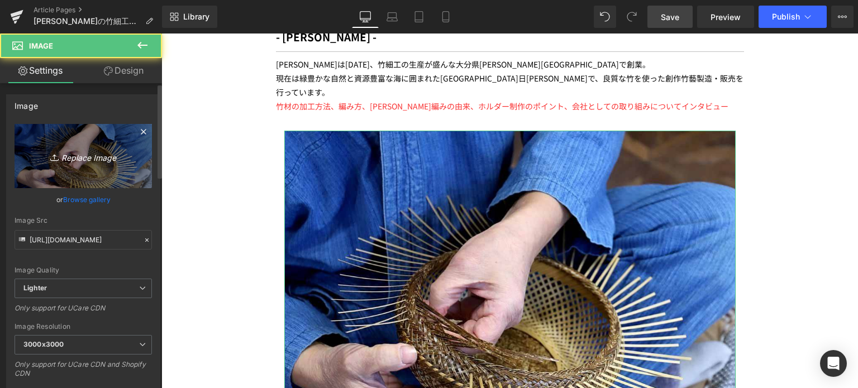
click at [75, 150] on icon "Replace Image" at bounding box center [83, 156] width 89 height 14
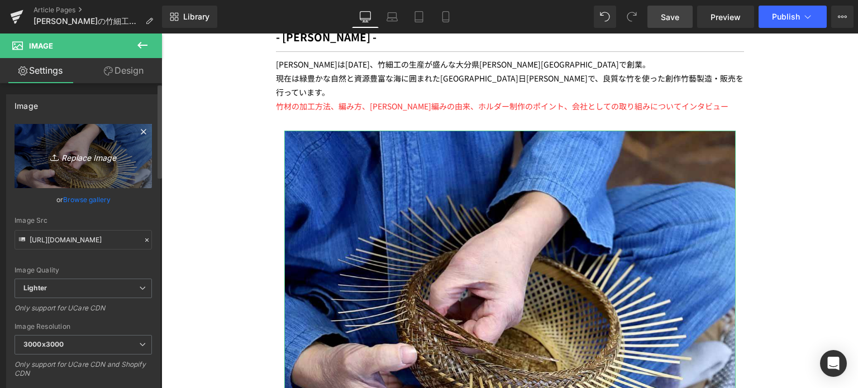
type input "C:\fakepath\ver94_p3_3.jpg"
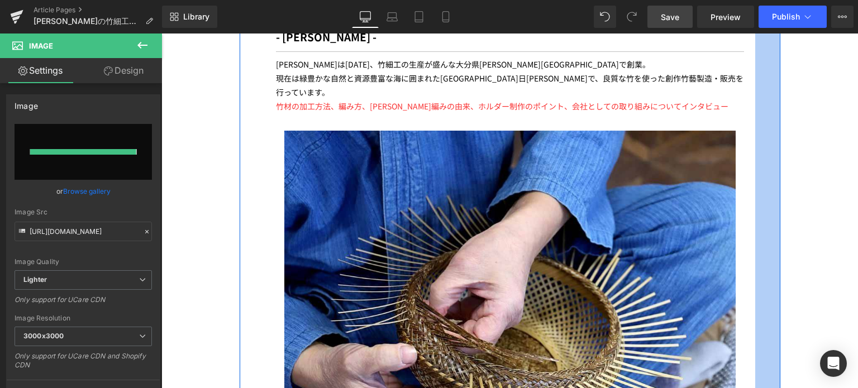
type input "https://ucarecdn.com/51817814-292d-49b2-83b2-79dbe1f7a974/-/format/auto/-/previ…"
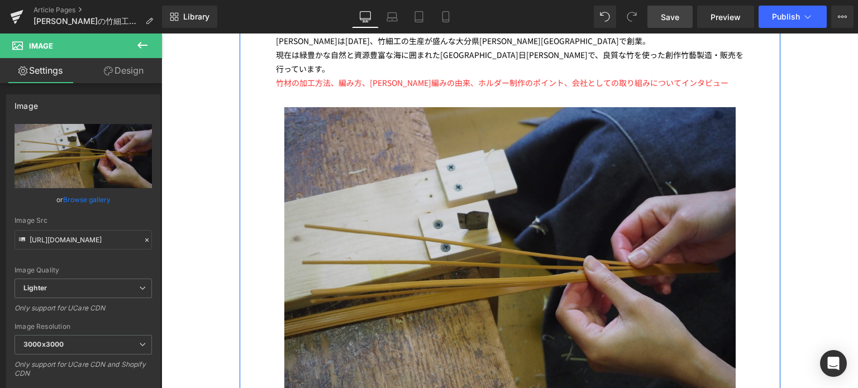
scroll to position [2970, 0]
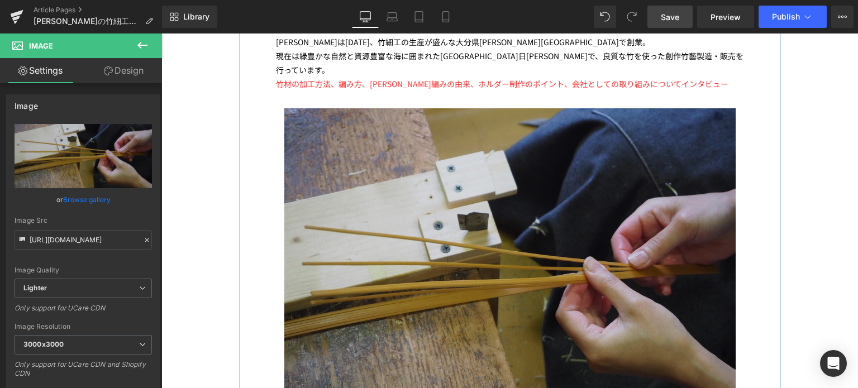
click at [458, 166] on img at bounding box center [509, 277] width 451 height 339
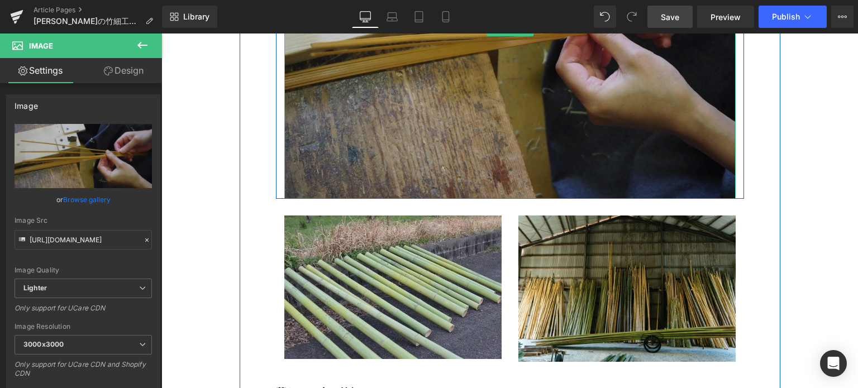
scroll to position [3233, 0]
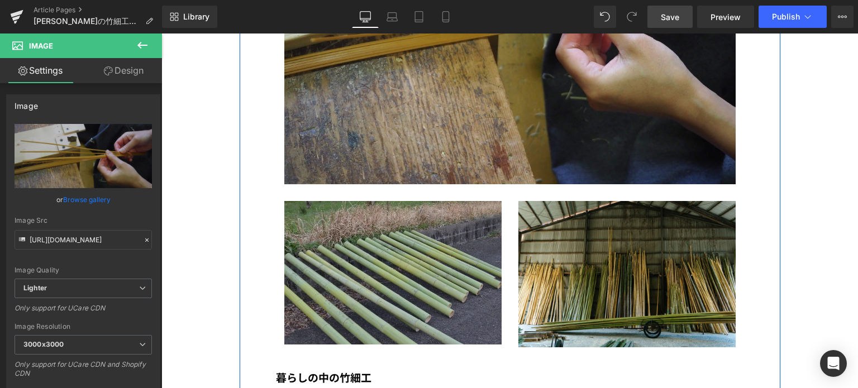
click at [392, 201] on img at bounding box center [392, 273] width 217 height 144
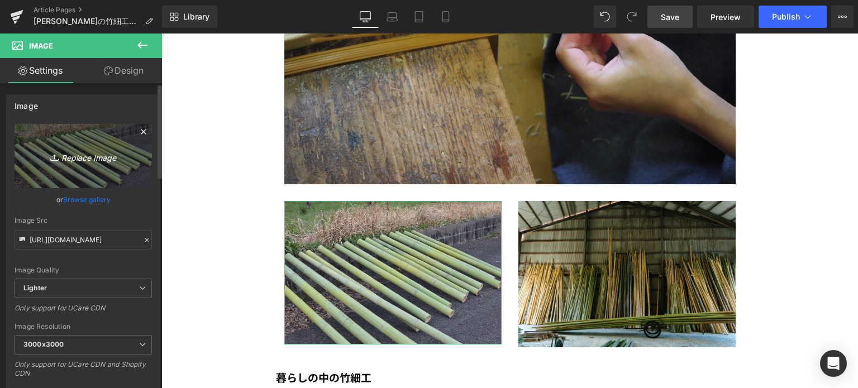
click at [85, 162] on icon "Replace Image" at bounding box center [83, 156] width 89 height 14
type input "C:\fakepath\ver94_p3_3.jpg"
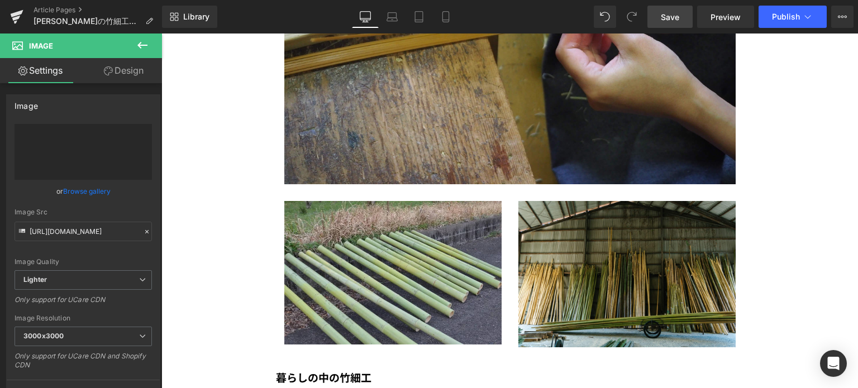
type input "https://ucarecdn.com/837a9458-3d2d-4e08-a95f-0821f246af58/-/format/auto/-/previ…"
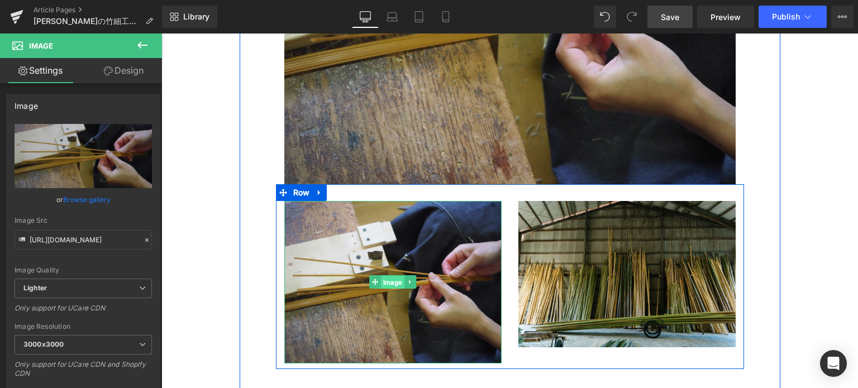
click at [392, 276] on span "Image" at bounding box center [392, 282] width 23 height 13
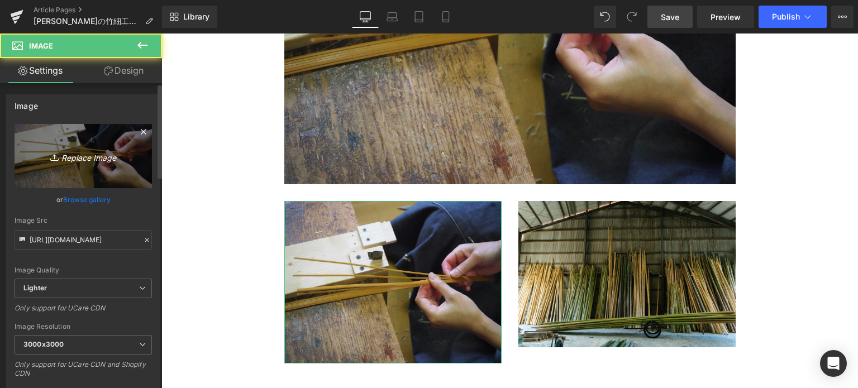
click at [72, 153] on icon "Replace Image" at bounding box center [83, 156] width 89 height 14
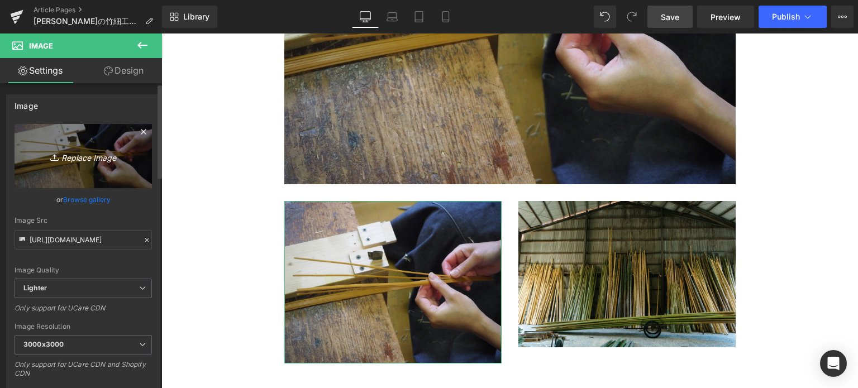
type input "C:\fakepath\series-handicraft-004-photo10.jpg"
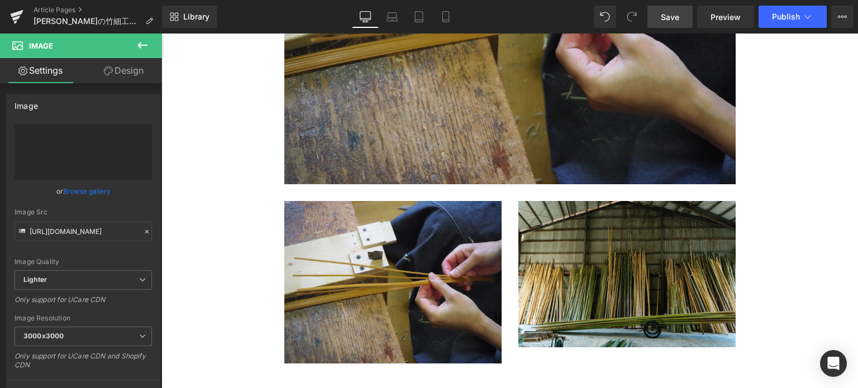
type input "https://ucarecdn.com/9f885ae4-8153-4c81-b005-5e7c8c49f8cd/-/format/auto/-/previ…"
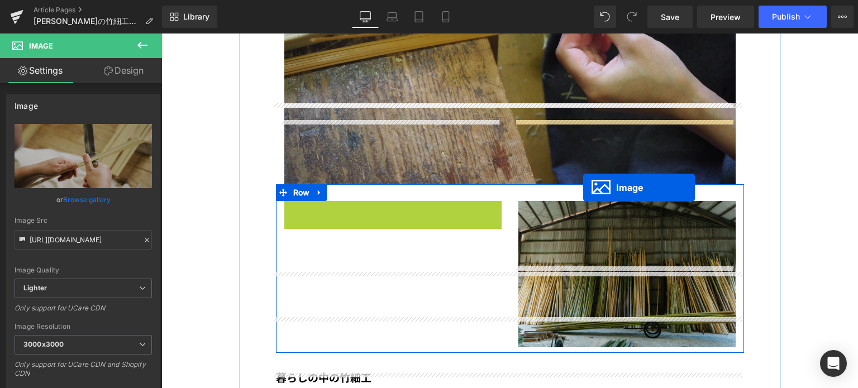
drag, startPoint x: 371, startPoint y: 192, endPoint x: 583, endPoint y: 187, distance: 212.4
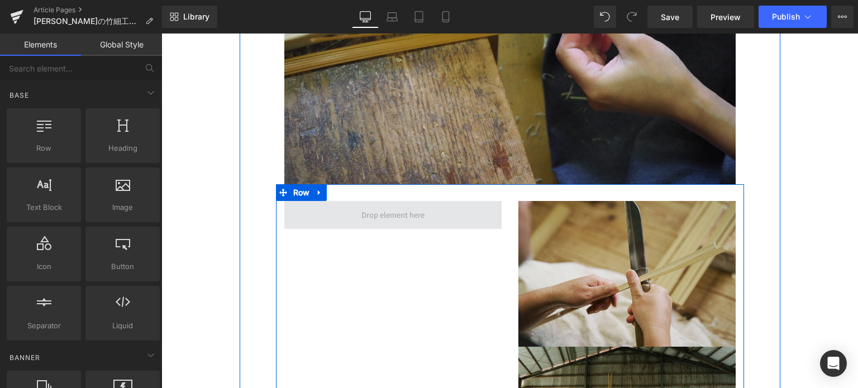
click at [382, 206] on span at bounding box center [393, 215] width 71 height 18
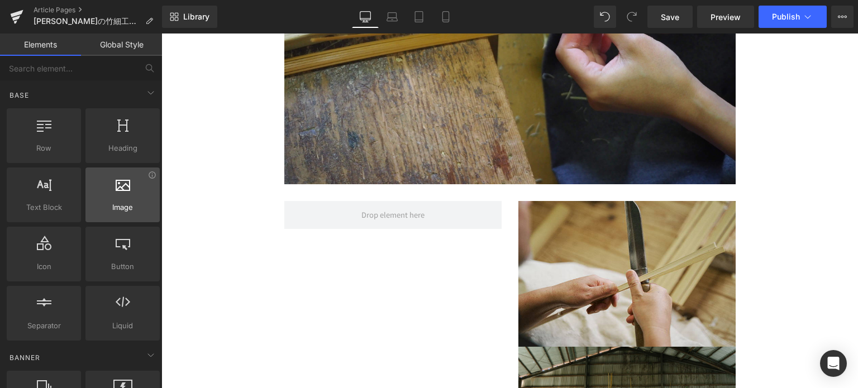
click at [116, 194] on div at bounding box center [123, 189] width 68 height 25
click at [134, 200] on div at bounding box center [123, 189] width 68 height 25
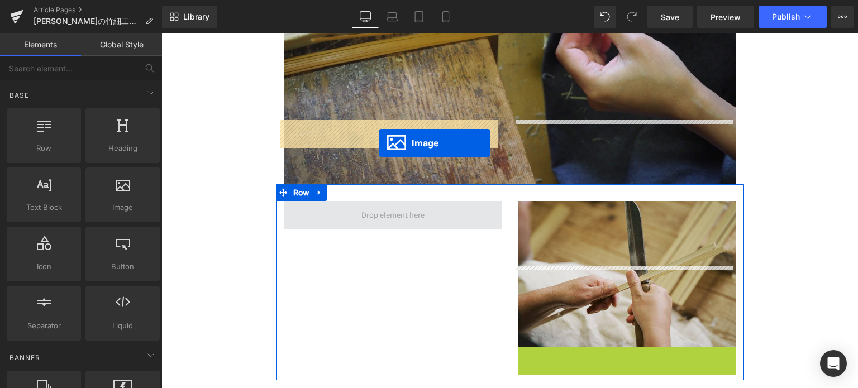
drag, startPoint x: 605, startPoint y: 337, endPoint x: 379, endPoint y: 142, distance: 298.3
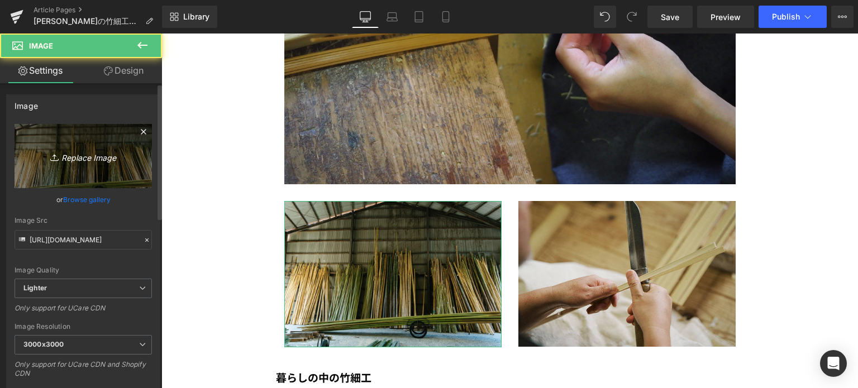
click at [89, 141] on link "Replace Image" at bounding box center [83, 156] width 137 height 64
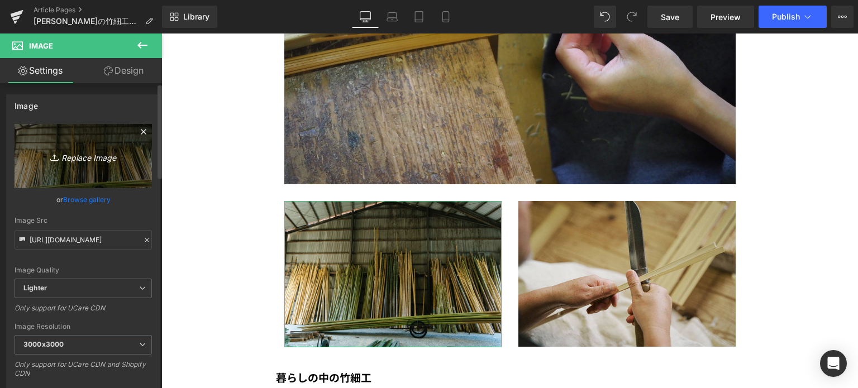
type input "C:\fakepath\series-handicraft-004-photo9.jpg"
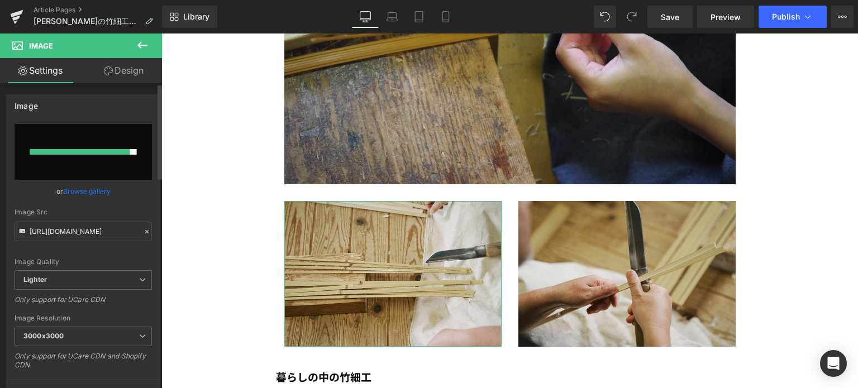
type input "https://ucarecdn.com/040a09d2-fbba-4ce2-9225-fd039f722384/-/format/auto/-/previ…"
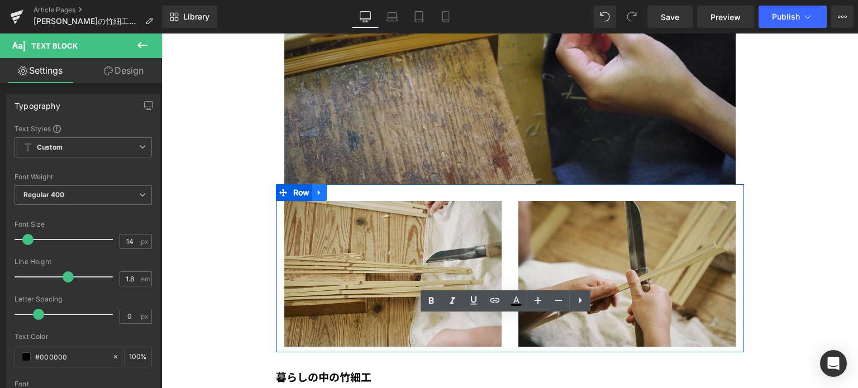
click at [316, 188] on icon at bounding box center [320, 192] width 8 height 8
click at [330, 189] on icon at bounding box center [334, 193] width 8 height 8
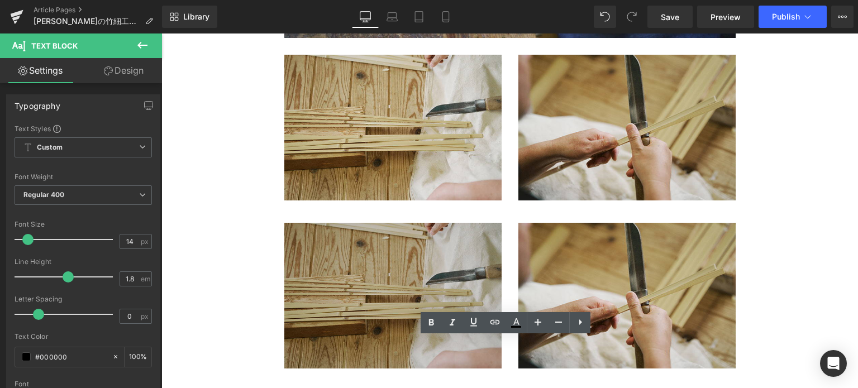
scroll to position [3380, 0]
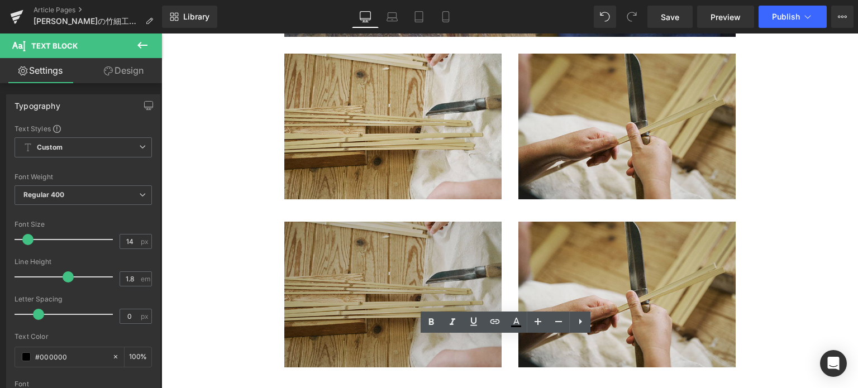
click at [385, 222] on div "Image" at bounding box center [392, 295] width 217 height 146
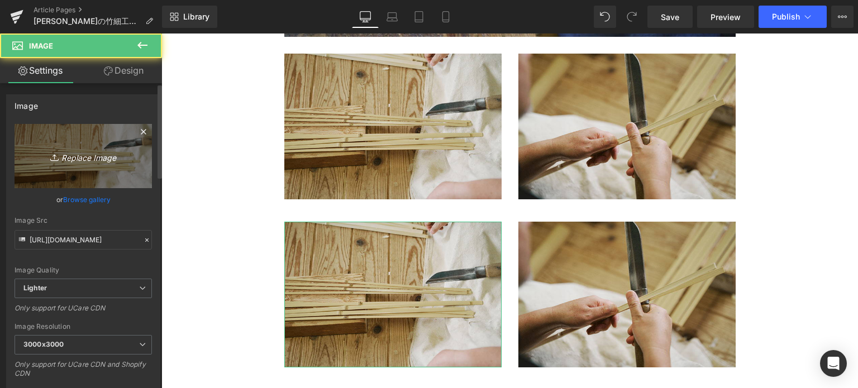
click at [99, 160] on icon "Replace Image" at bounding box center [83, 156] width 89 height 14
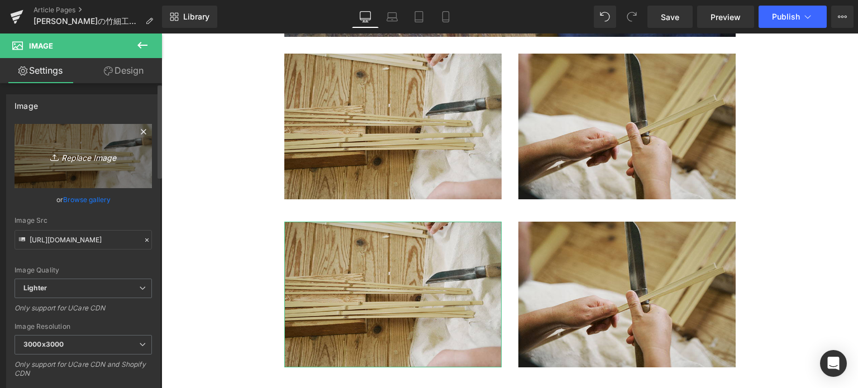
type input "C:\fakepath\series-handicraft-004-photo12.jpg"
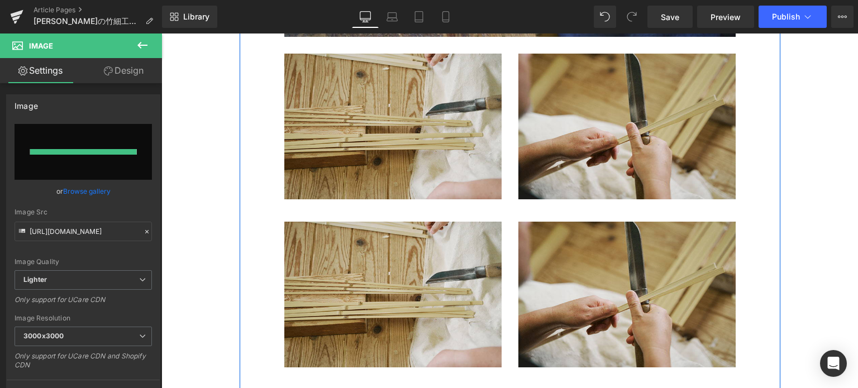
type input "https://ucarecdn.com/90f885fa-eb42-4af7-b678-46cdc51ccd16/-/format/auto/-/previ…"
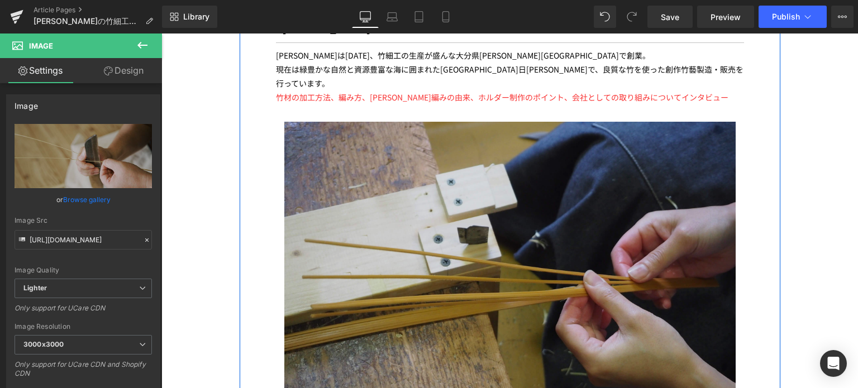
scroll to position [2882, 0]
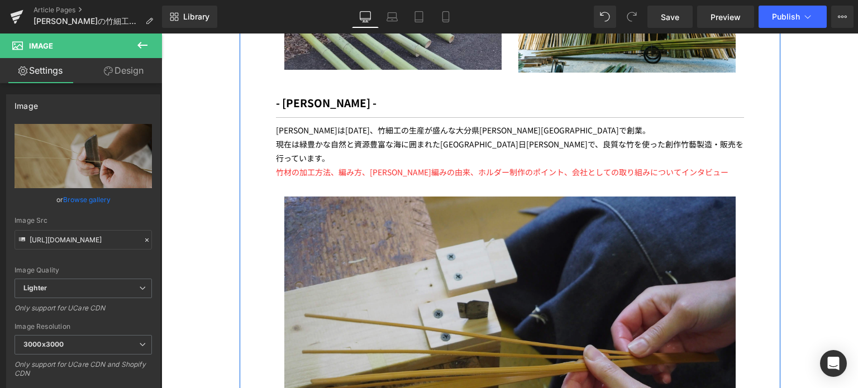
click at [323, 197] on img at bounding box center [509, 366] width 451 height 339
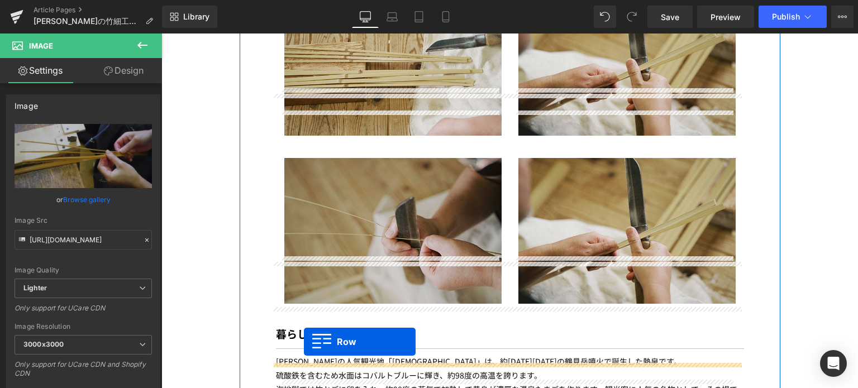
scroll to position [3139, 0]
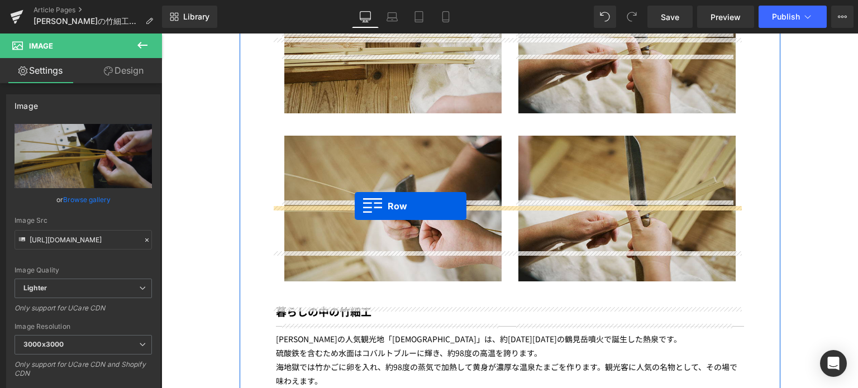
drag, startPoint x: 279, startPoint y: 108, endPoint x: 355, endPoint y: 206, distance: 123.5
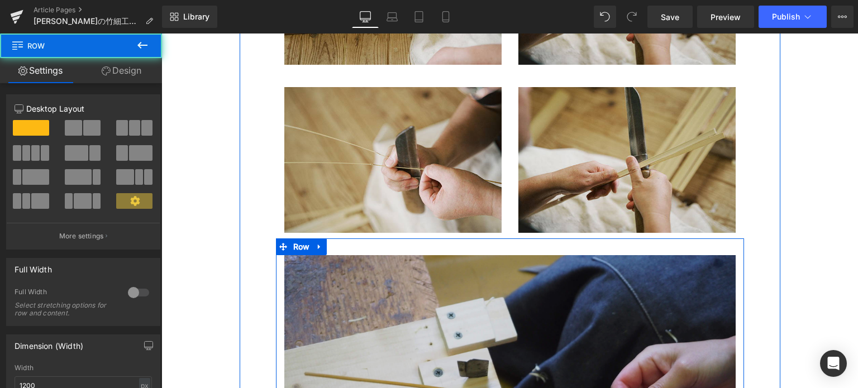
scroll to position [3161, 0]
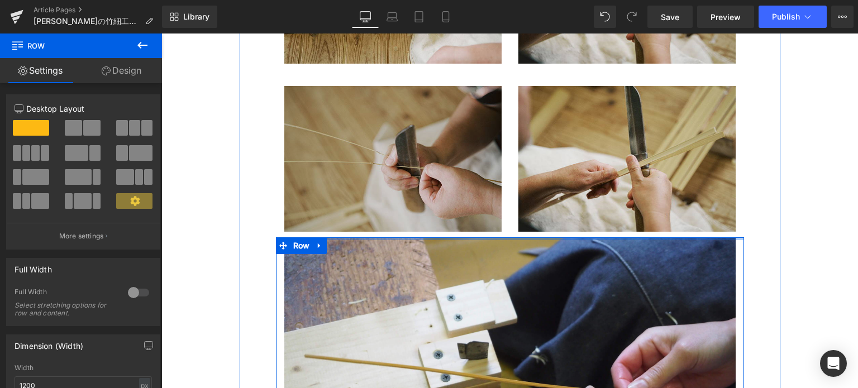
drag, startPoint x: 377, startPoint y: 165, endPoint x: 437, endPoint y: 236, distance: 92.8
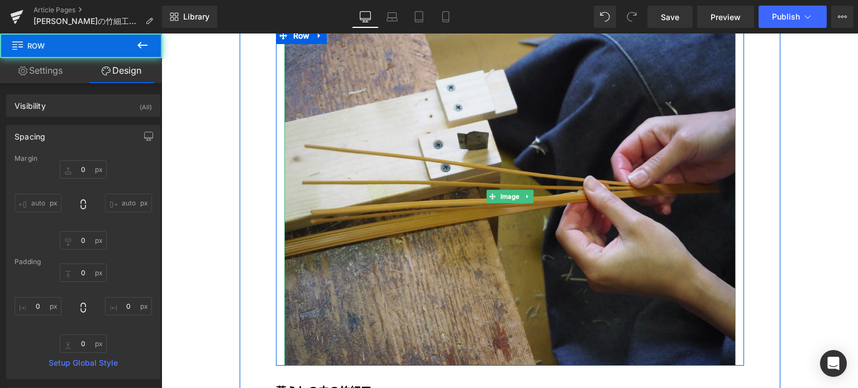
scroll to position [3376, 0]
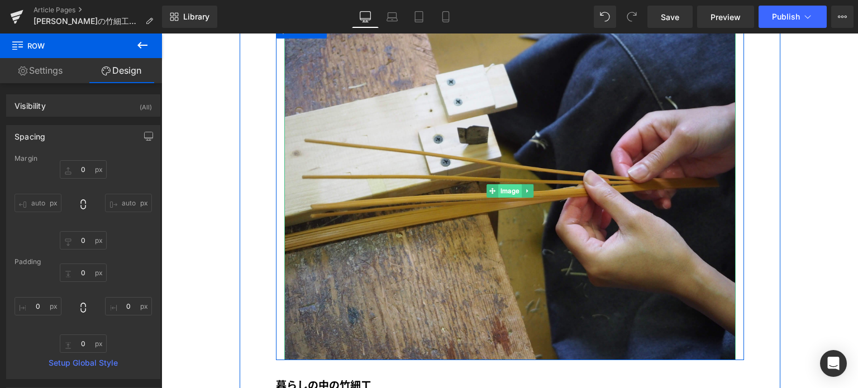
click at [507, 184] on span "Image" at bounding box center [509, 190] width 23 height 13
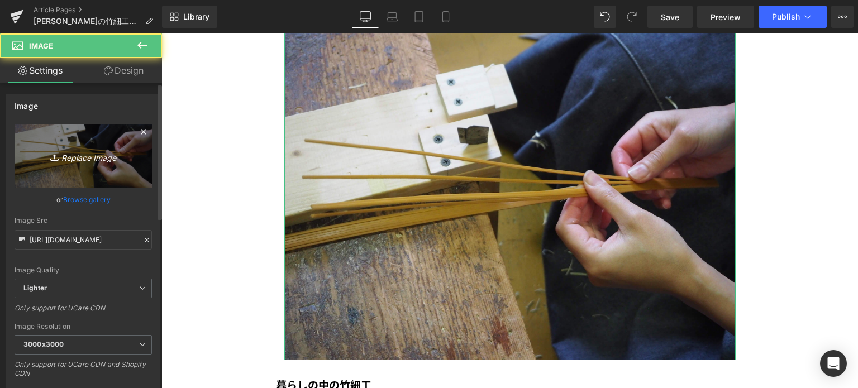
click at [93, 153] on icon "Replace Image" at bounding box center [83, 156] width 89 height 14
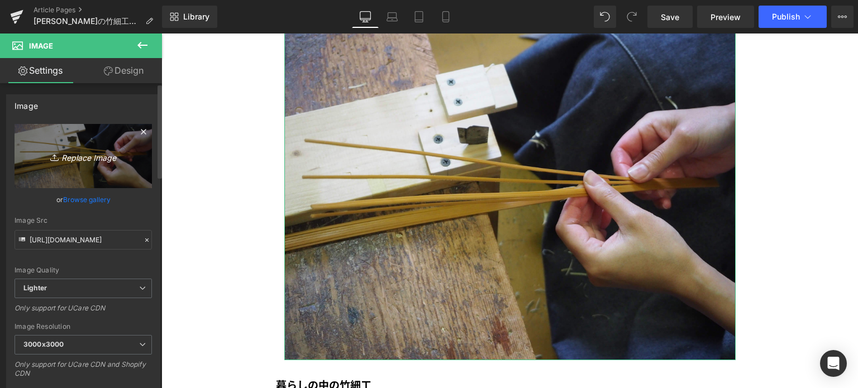
type input "C:\fakepath\series-handicraft-004-next2.jpg"
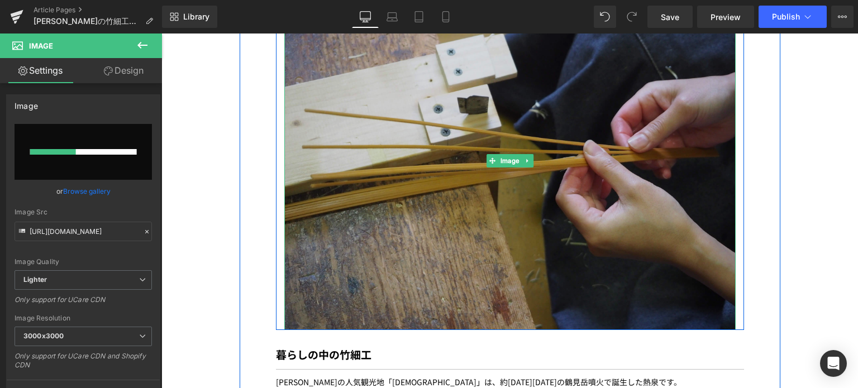
scroll to position [3437, 0]
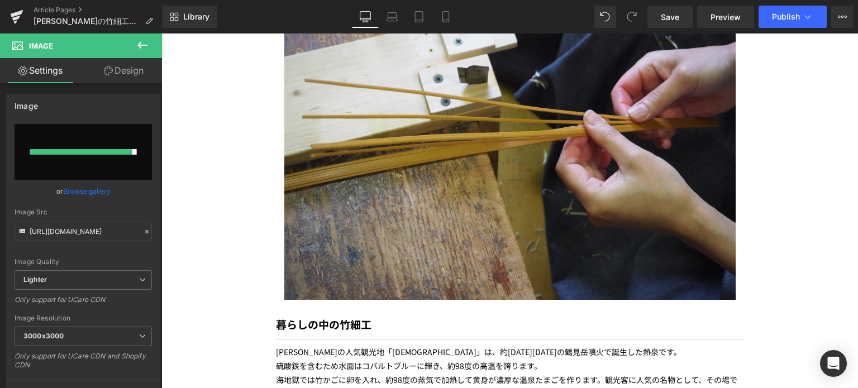
type input "https://ucarecdn.com/e2d1b1df-1de0-418c-9b21-6b46f39670a8/-/format/auto/-/previ…"
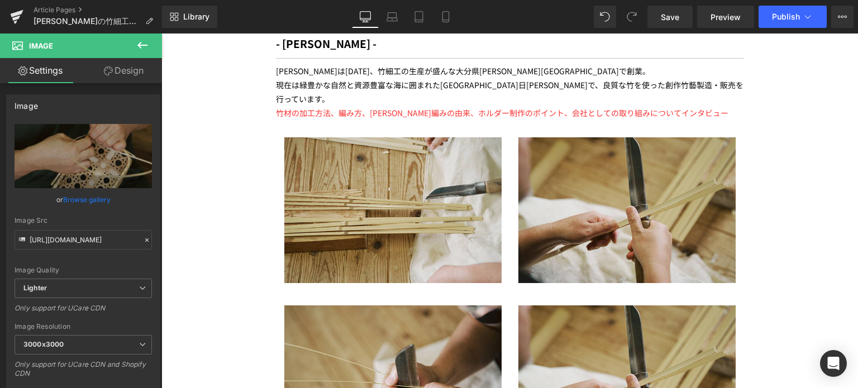
scroll to position [2942, 0]
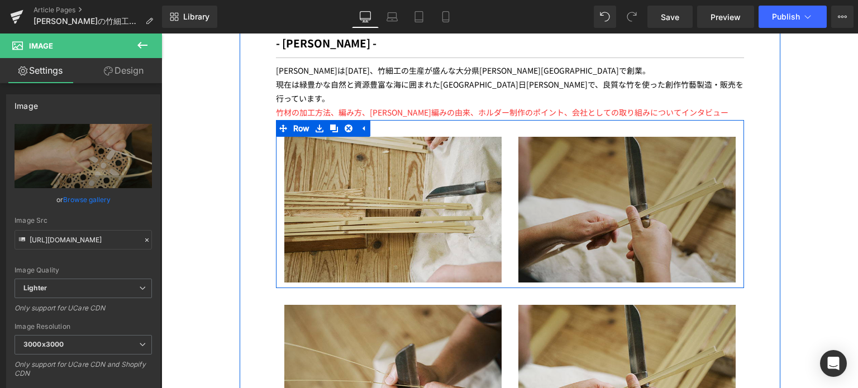
click at [596, 137] on img at bounding box center [627, 210] width 217 height 146
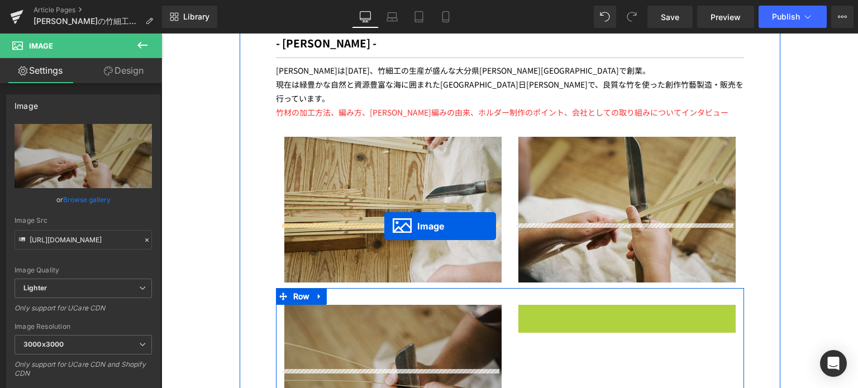
drag, startPoint x: 602, startPoint y: 294, endPoint x: 384, endPoint y: 227, distance: 227.6
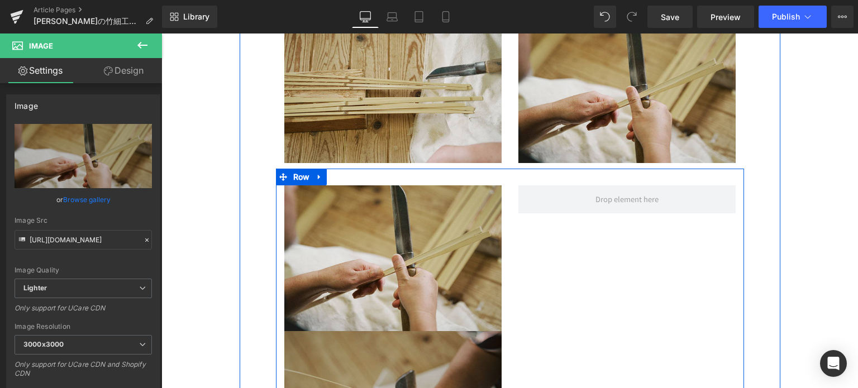
scroll to position [3062, 0]
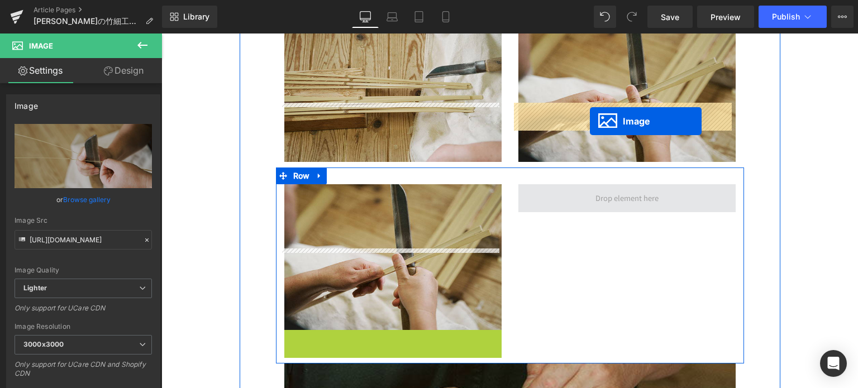
drag, startPoint x: 365, startPoint y: 322, endPoint x: 589, endPoint y: 121, distance: 300.3
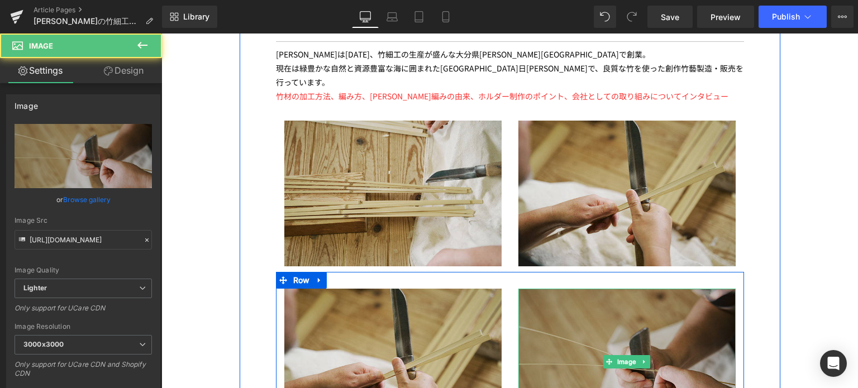
scroll to position [2940, 0]
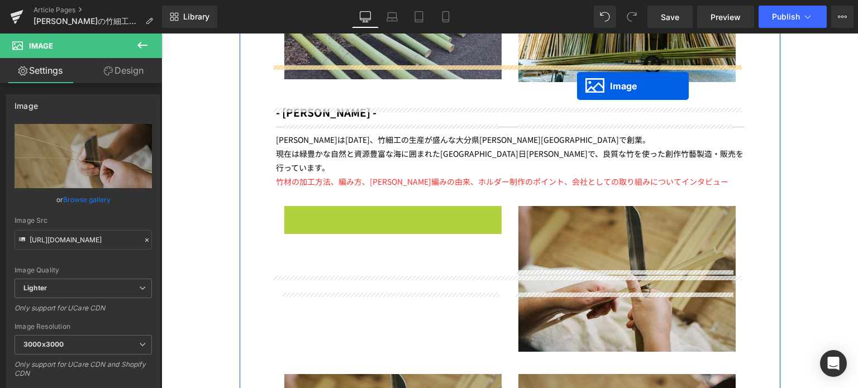
drag, startPoint x: 369, startPoint y: 129, endPoint x: 575, endPoint y: 74, distance: 213.3
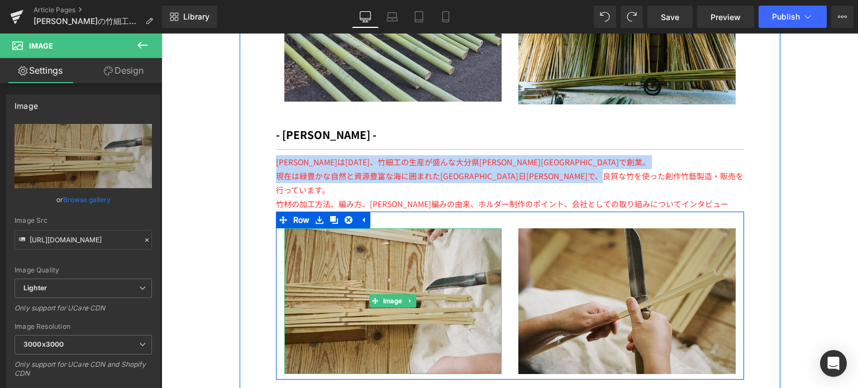
scroll to position [2857, 0]
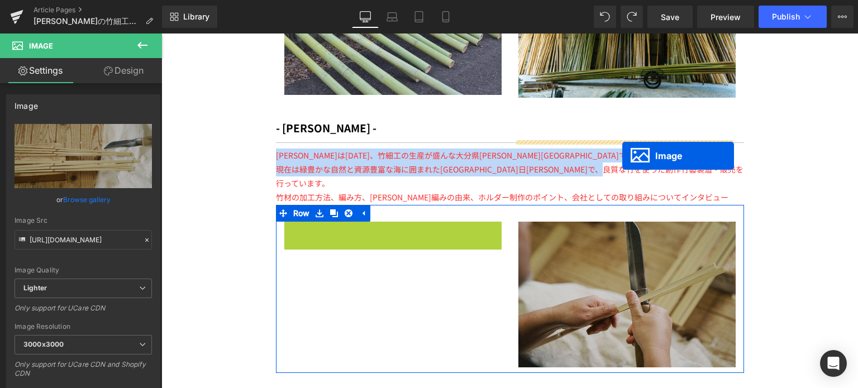
drag, startPoint x: 369, startPoint y: 214, endPoint x: 622, endPoint y: 156, distance: 260.2
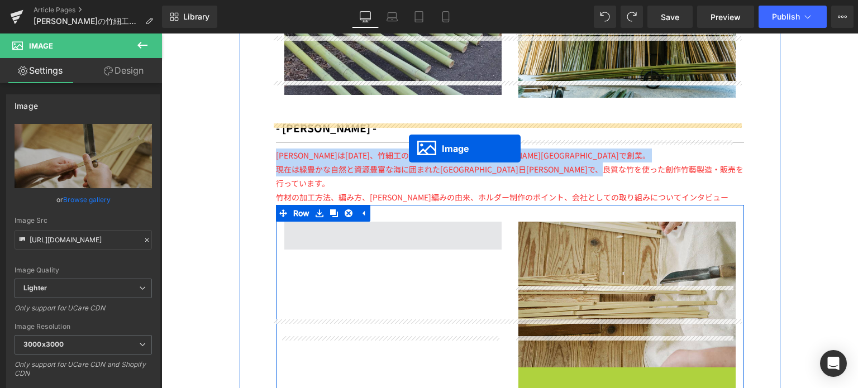
drag, startPoint x: 603, startPoint y: 360, endPoint x: 409, endPoint y: 149, distance: 286.7
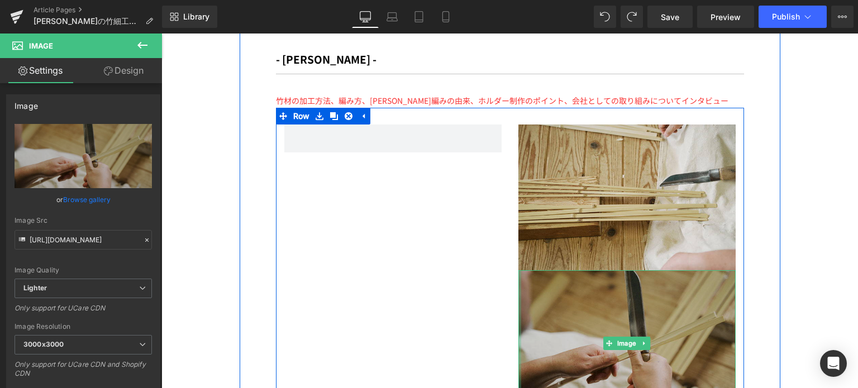
scroll to position [2890, 0]
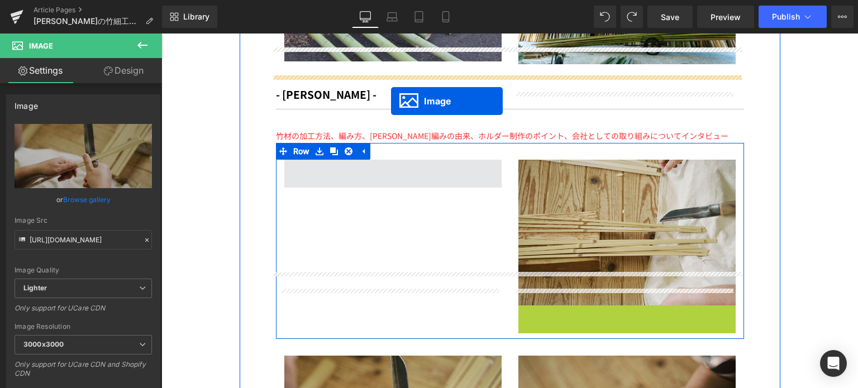
drag, startPoint x: 604, startPoint y: 312, endPoint x: 391, endPoint y: 102, distance: 299.1
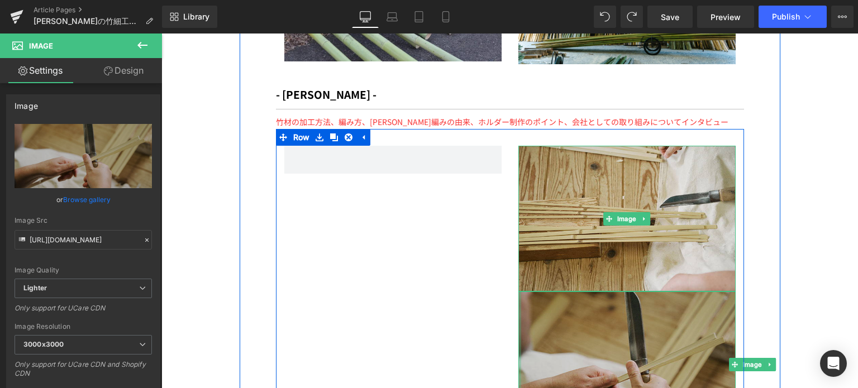
click at [583, 292] on img at bounding box center [627, 365] width 217 height 146
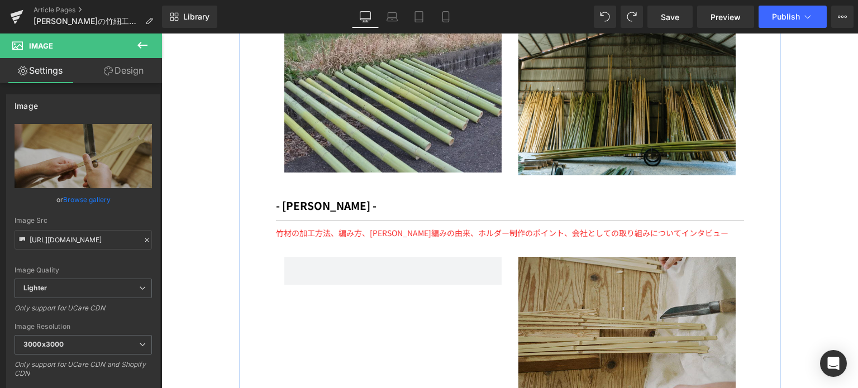
scroll to position [2779, 0]
click at [656, 258] on img at bounding box center [627, 331] width 217 height 146
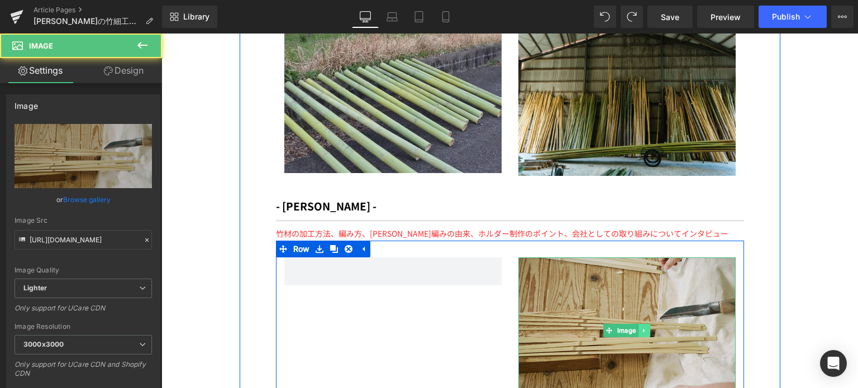
click at [641, 327] on icon at bounding box center [644, 330] width 6 height 7
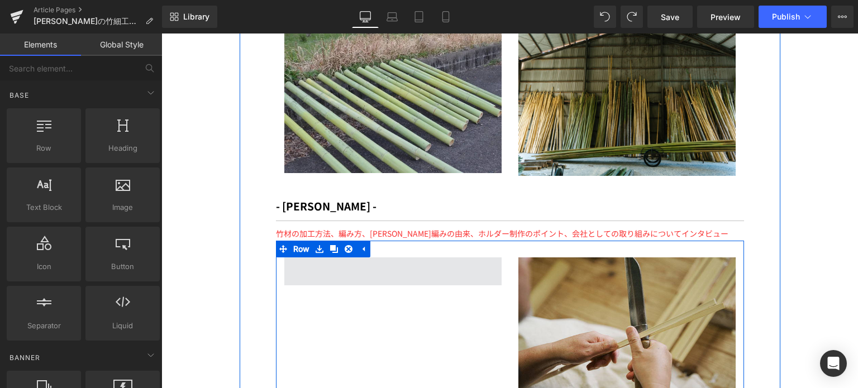
click at [426, 258] on span at bounding box center [392, 272] width 217 height 28
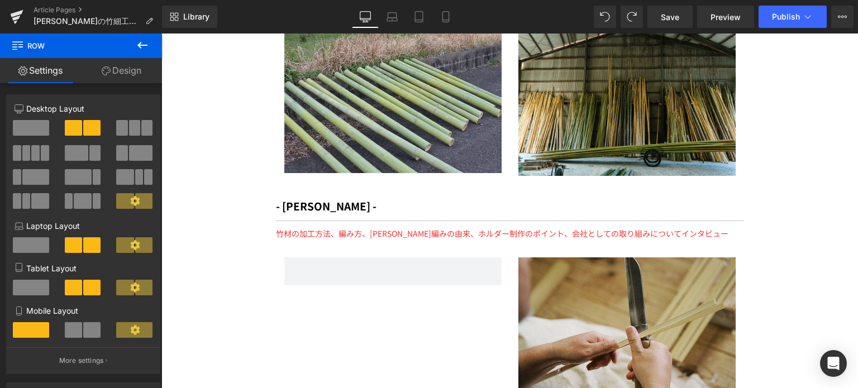
click at [139, 41] on icon at bounding box center [142, 45] width 13 height 13
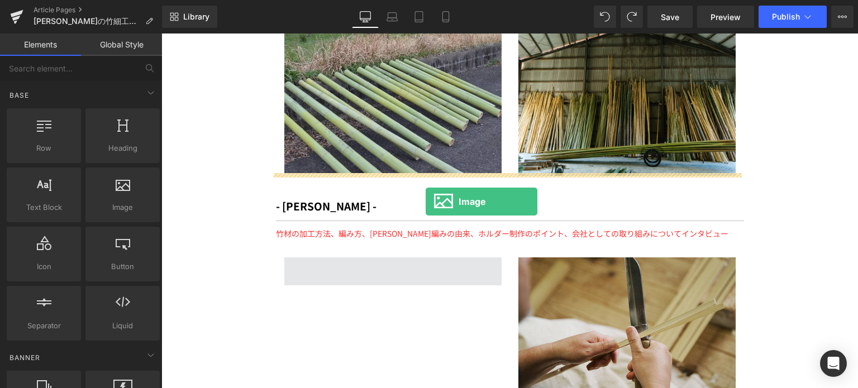
drag, startPoint x: 274, startPoint y: 242, endPoint x: 416, endPoint y: 199, distance: 148.7
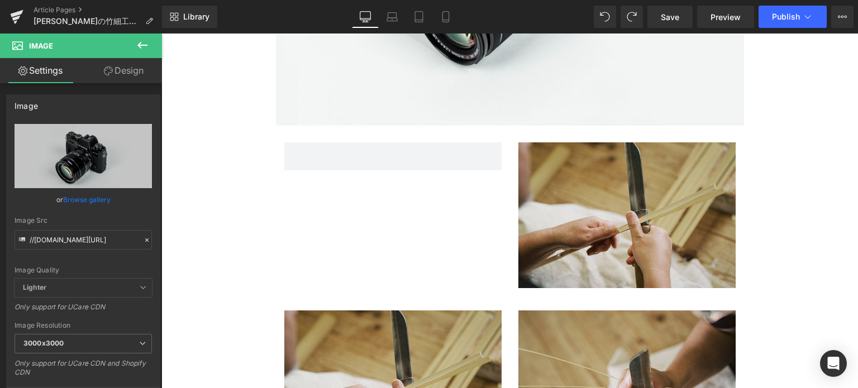
scroll to position [3205, 0]
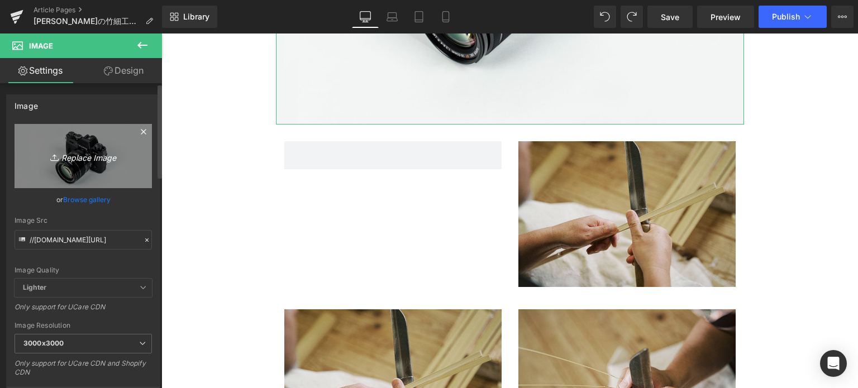
click at [112, 171] on link "Replace Image" at bounding box center [83, 156] width 137 height 64
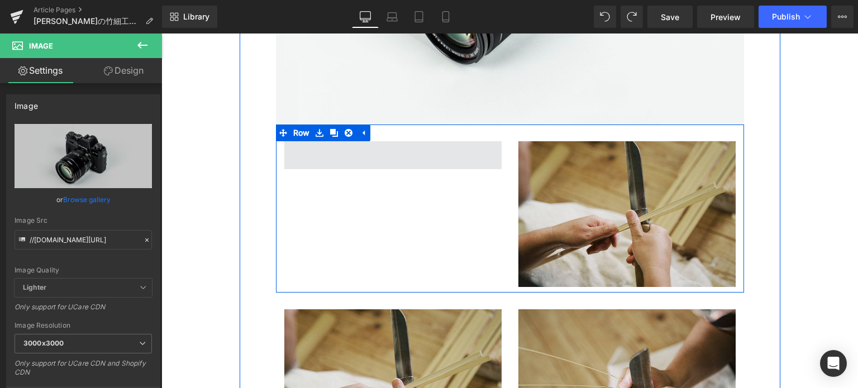
click at [391, 141] on span at bounding box center [392, 155] width 217 height 28
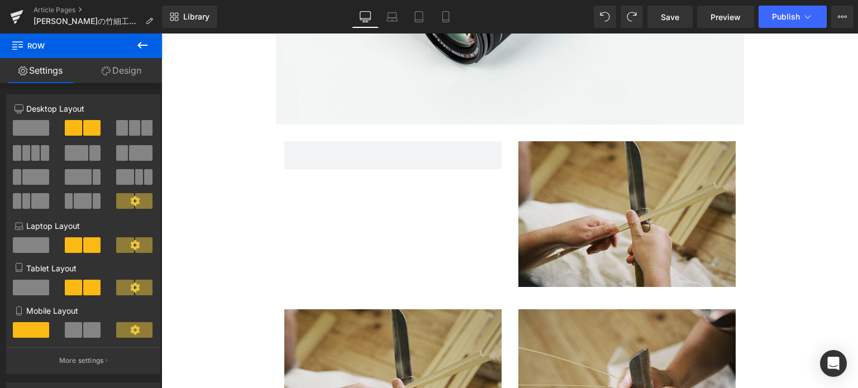
click at [139, 40] on icon at bounding box center [142, 45] width 13 height 13
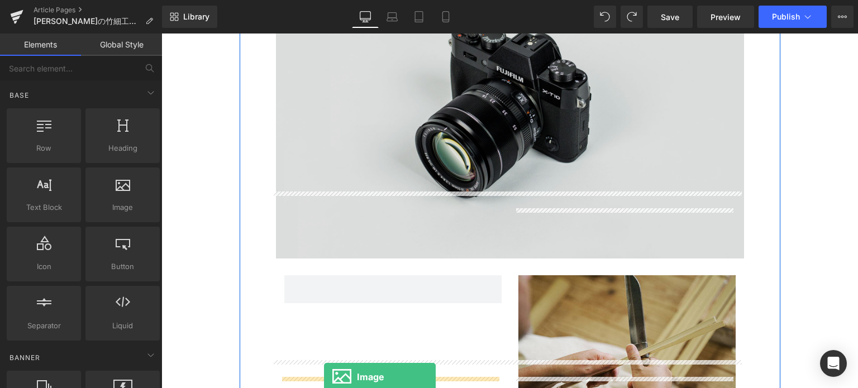
scroll to position [3082, 0]
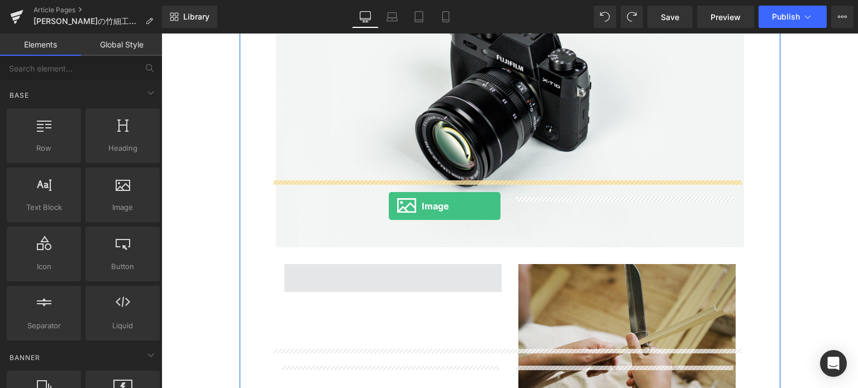
drag, startPoint x: 288, startPoint y: 221, endPoint x: 389, endPoint y: 207, distance: 102.0
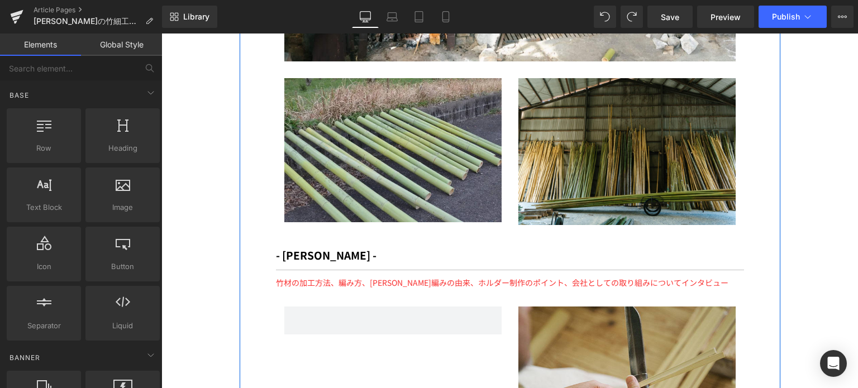
scroll to position [2817, 0]
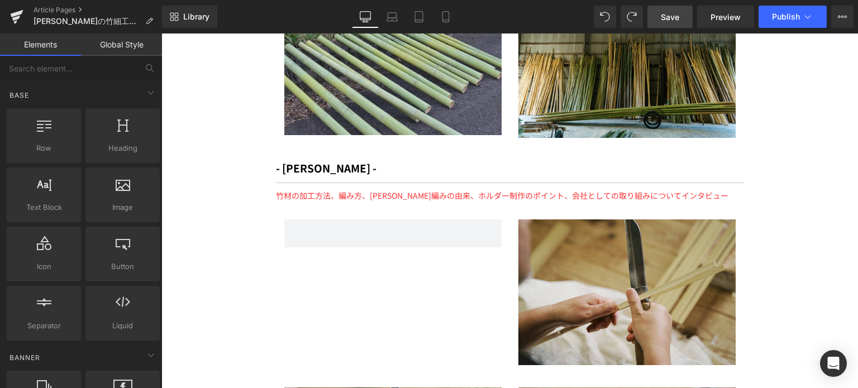
click at [673, 22] on link "Save" at bounding box center [670, 17] width 45 height 22
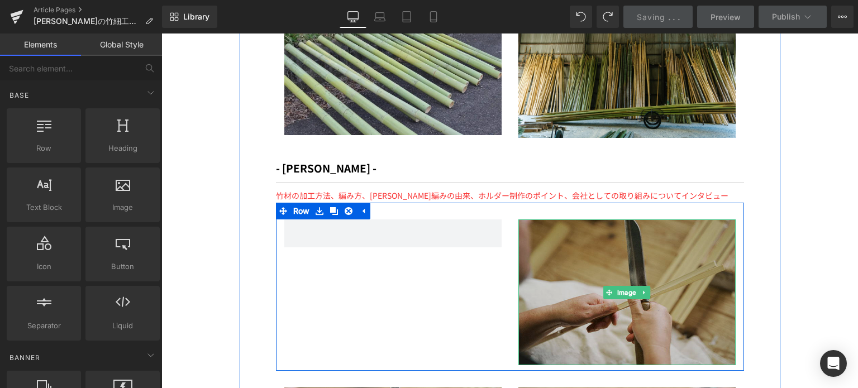
click at [597, 220] on img at bounding box center [627, 293] width 217 height 146
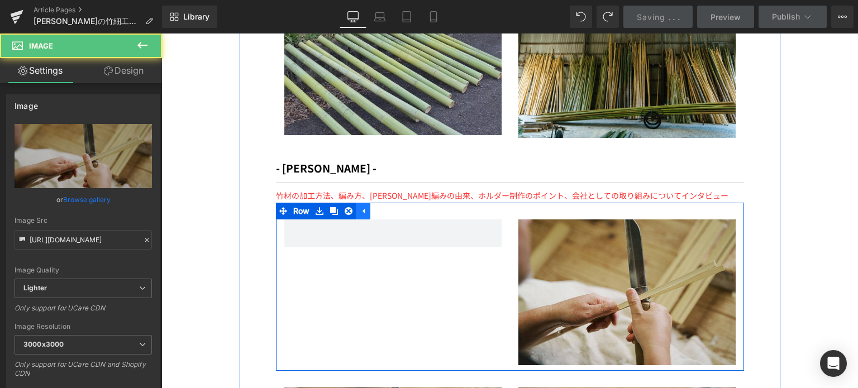
click at [363, 209] on icon at bounding box center [364, 211] width 2 height 5
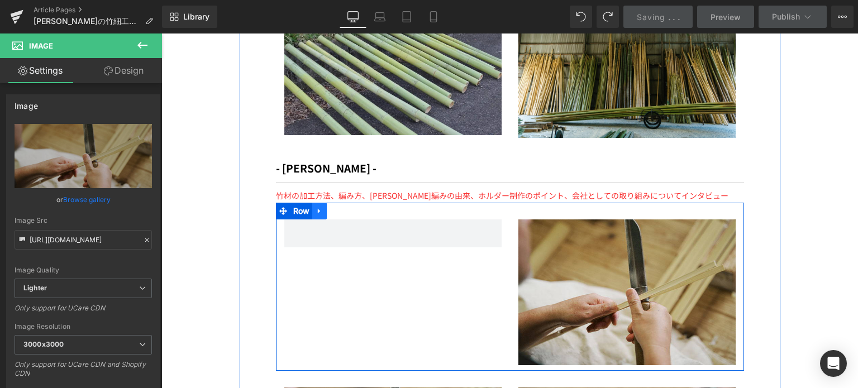
click at [317, 207] on icon at bounding box center [320, 211] width 8 height 8
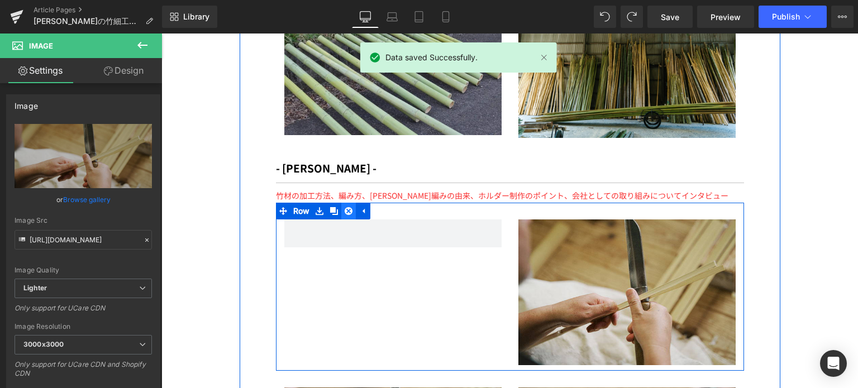
click at [345, 207] on icon at bounding box center [349, 211] width 8 height 8
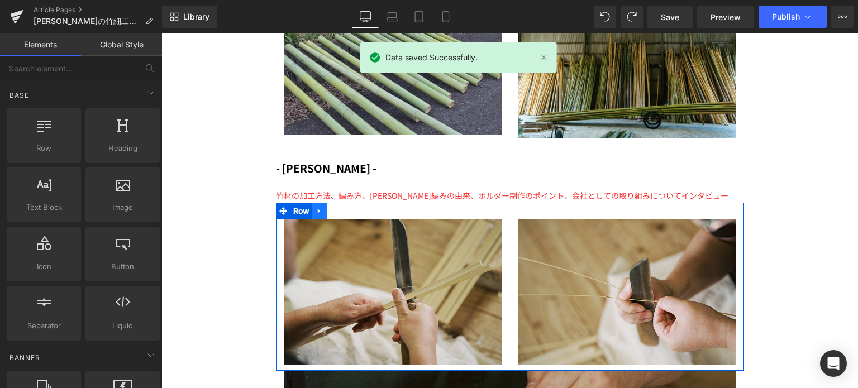
click at [316, 207] on icon at bounding box center [320, 211] width 8 height 8
click at [330, 207] on icon at bounding box center [334, 211] width 8 height 8
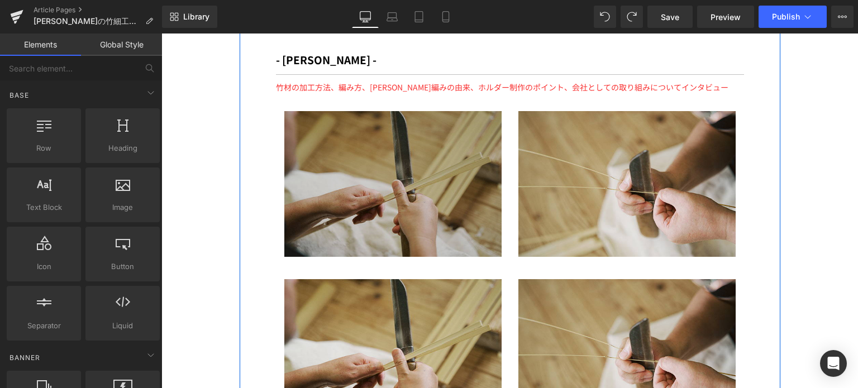
scroll to position [2919, 0]
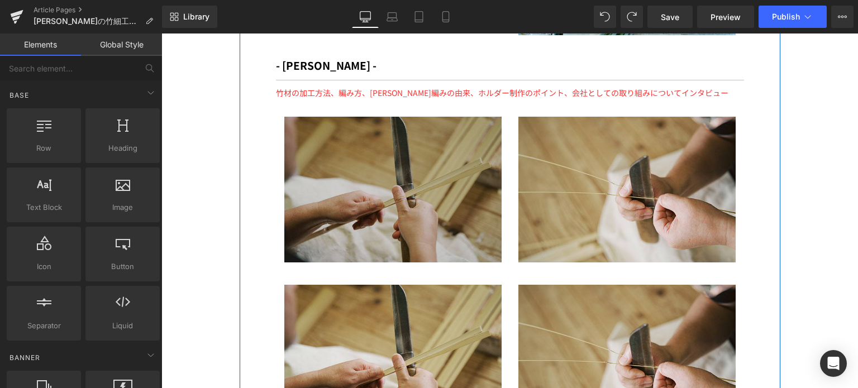
click at [385, 159] on img at bounding box center [392, 190] width 217 height 146
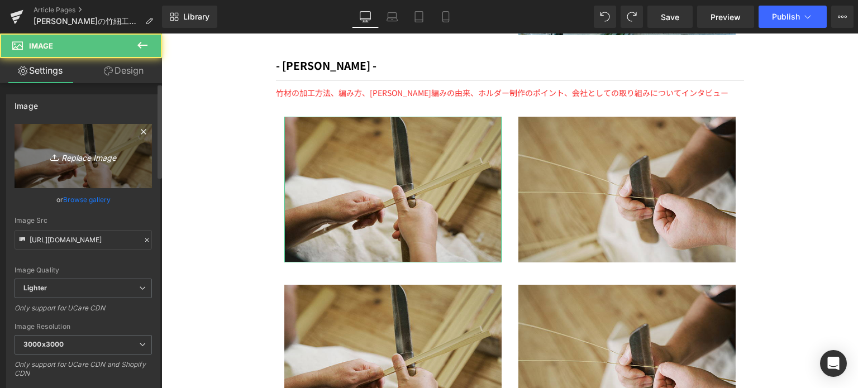
click at [78, 169] on link "Replace Image" at bounding box center [83, 156] width 137 height 64
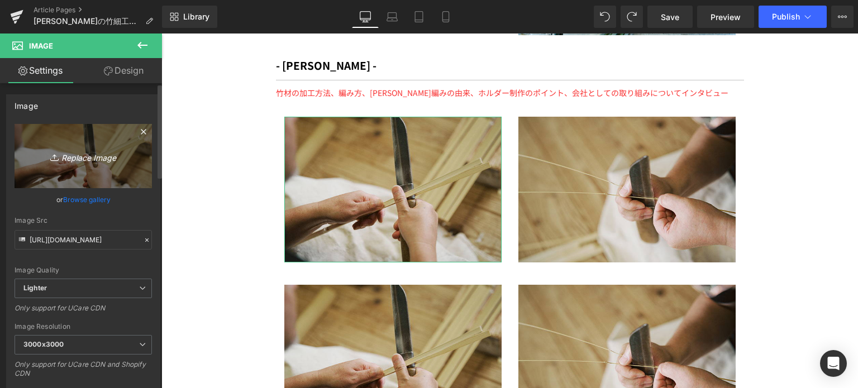
type input "C:\fakepath\series-handicraft-004-photo8.jpg"
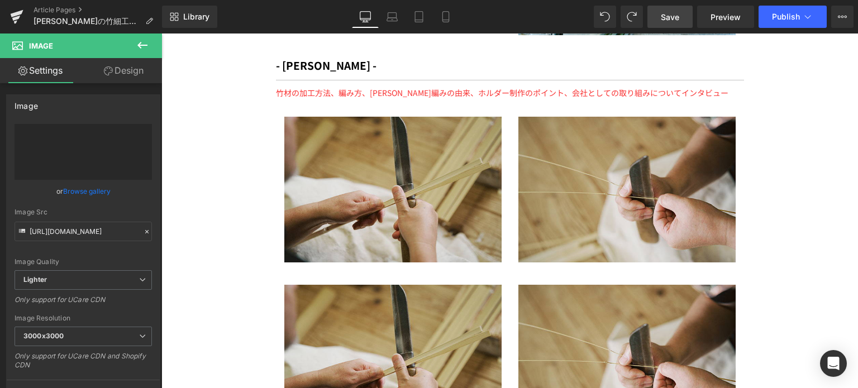
type input "https://ucarecdn.com/ba5c9a45-48b8-44bd-bc77-2435bae24957/-/format/auto/-/previ…"
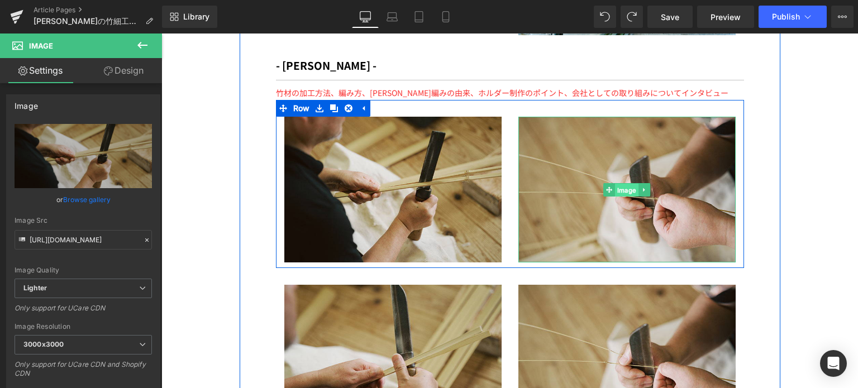
click at [626, 183] on span "Image" at bounding box center [626, 189] width 23 height 13
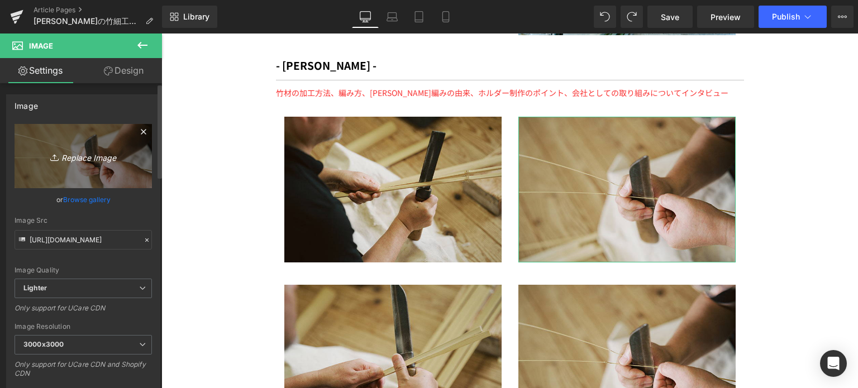
click at [102, 171] on link "Replace Image" at bounding box center [83, 156] width 137 height 64
type input "C:\fakepath\series-handicraft-004-photo9.jpg"
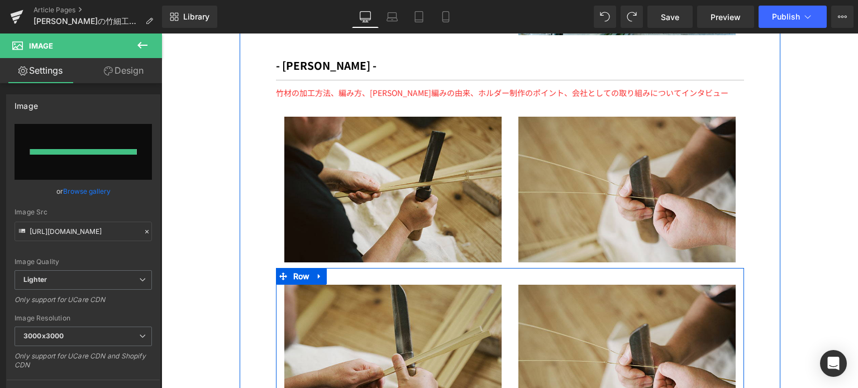
type input "https://ucarecdn.com/b02a60c9-9e60-4144-88da-49f127e8d7ba/-/format/auto/-/previ…"
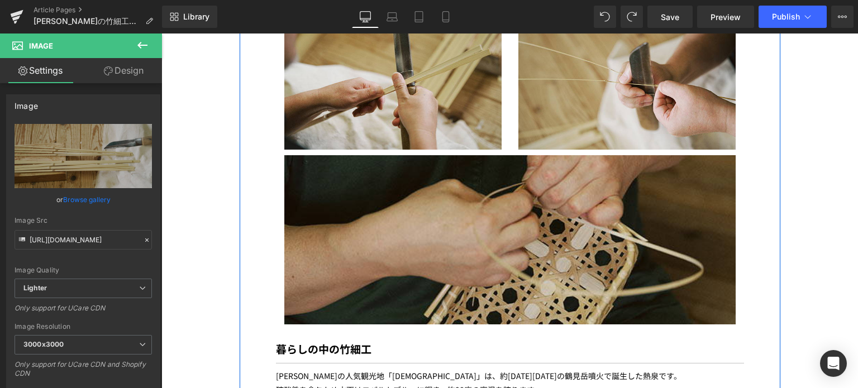
scroll to position [3200, 0]
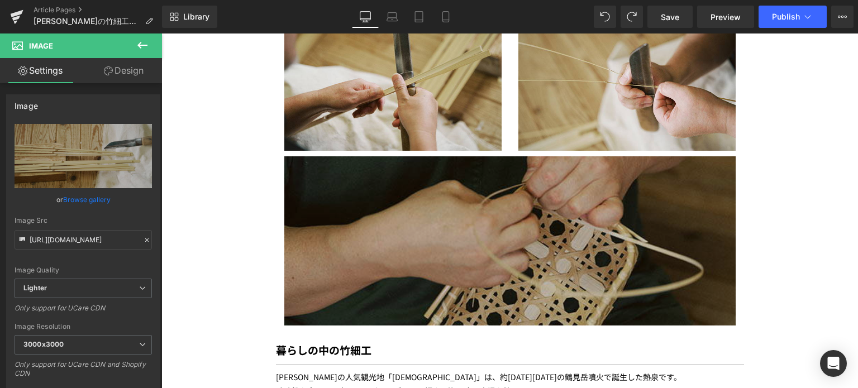
click at [322, 156] on img at bounding box center [509, 240] width 451 height 169
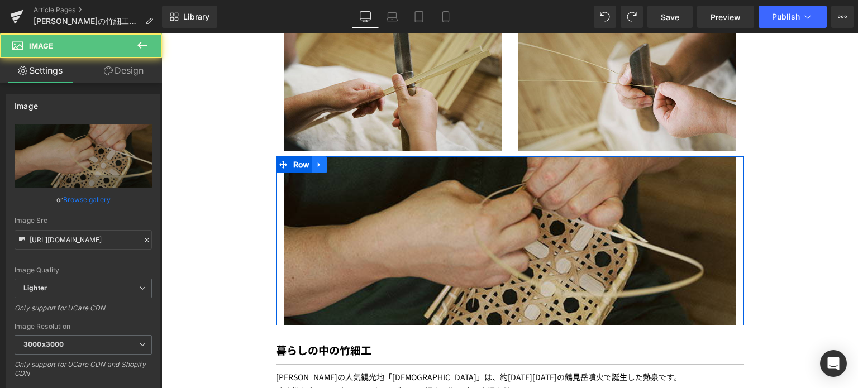
click at [317, 160] on icon at bounding box center [320, 164] width 8 height 8
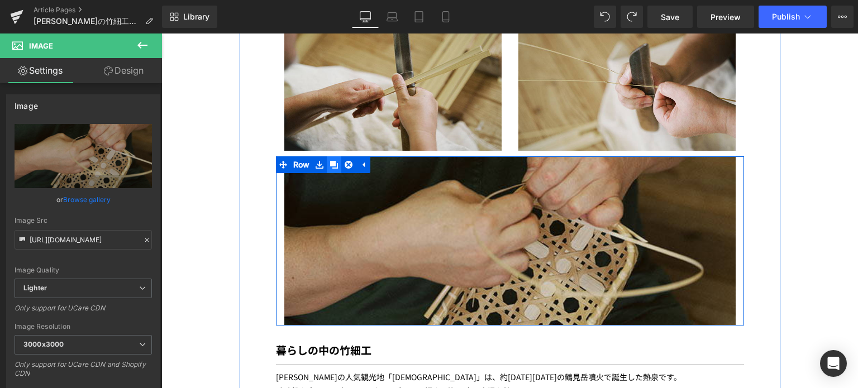
click at [330, 161] on icon at bounding box center [334, 165] width 8 height 8
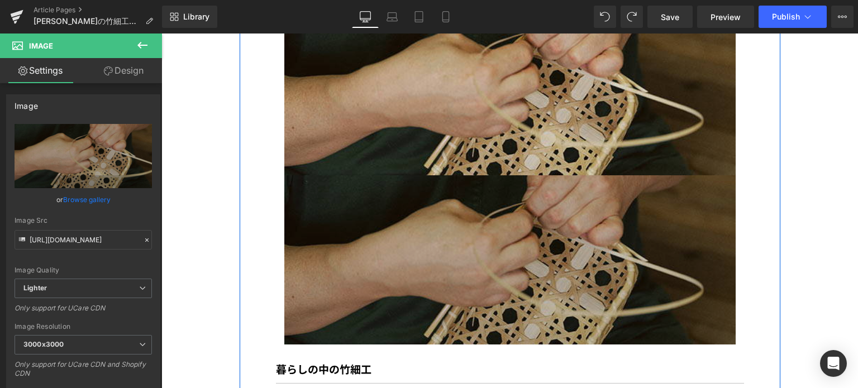
scroll to position [3265, 0]
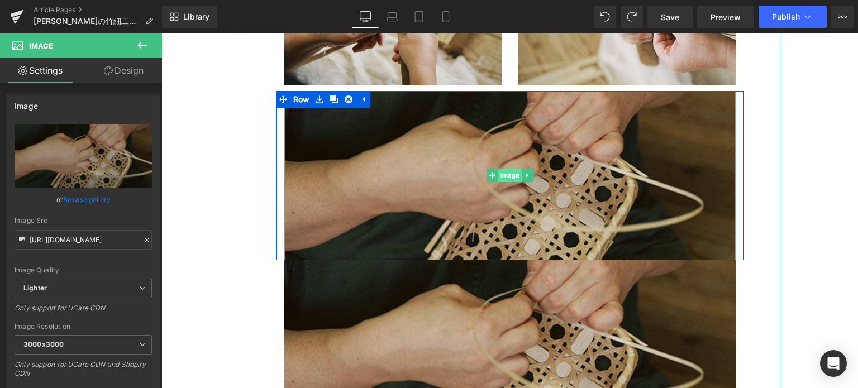
click at [505, 169] on span "Image" at bounding box center [509, 175] width 23 height 13
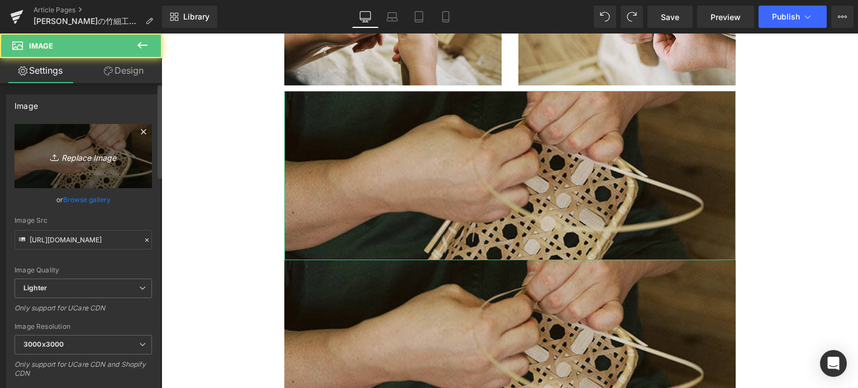
click at [82, 170] on link "Replace Image" at bounding box center [83, 156] width 137 height 64
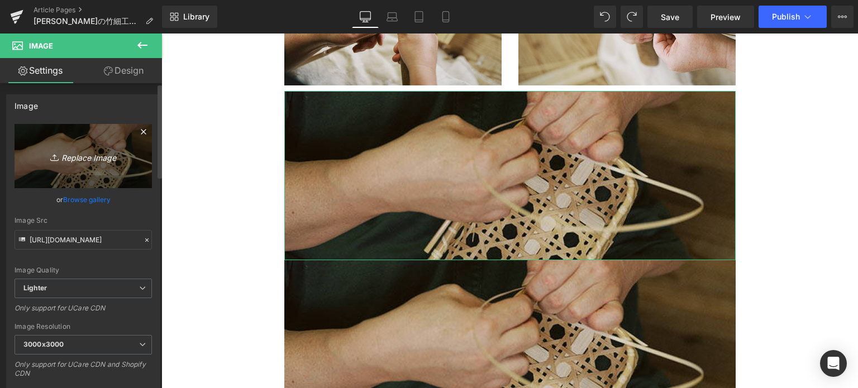
type input "C:\fakepath\series-handicraft-004-photo11.jpg"
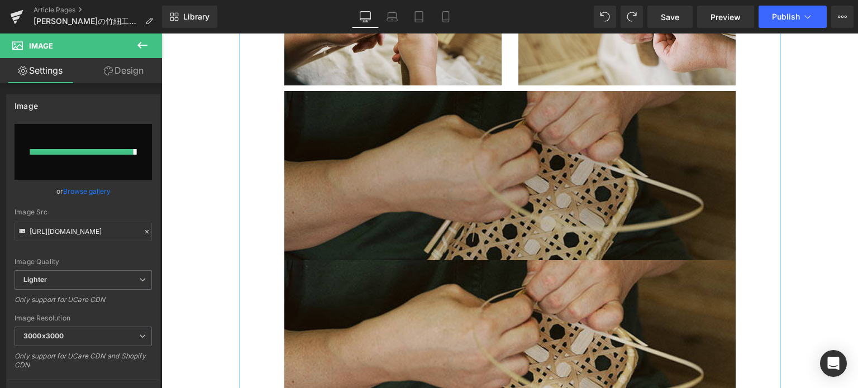
type input "https://ucarecdn.com/0affc3b0-ff81-43f6-a922-e90af534f9ad/-/format/auto/-/previ…"
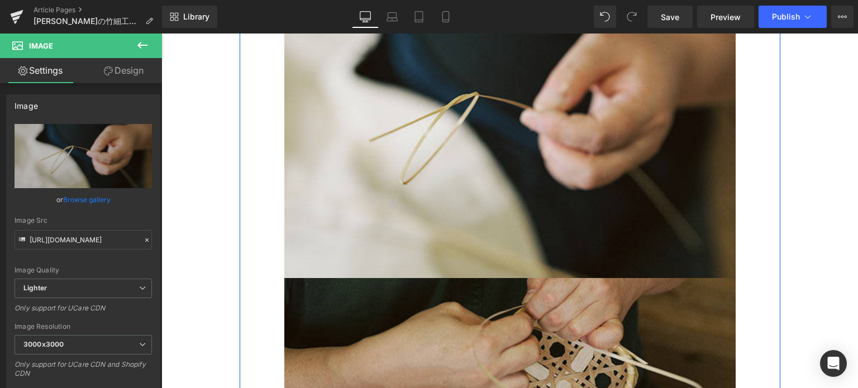
scroll to position [3382, 0]
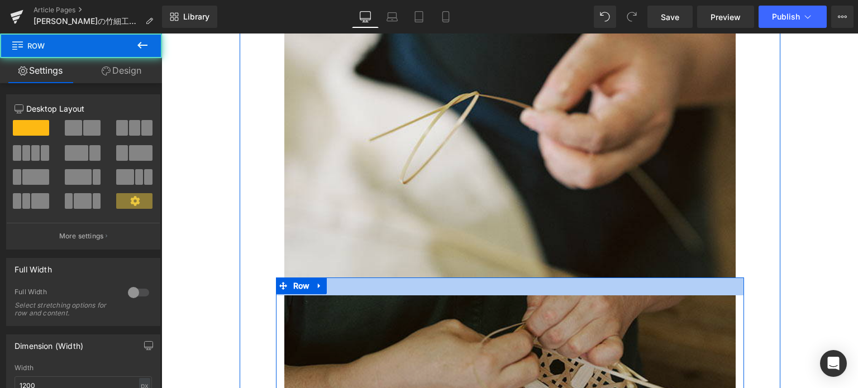
drag, startPoint x: 362, startPoint y: 214, endPoint x: 362, endPoint y: 232, distance: 17.9
click at [362, 278] on div "Image Row 32px" at bounding box center [510, 371] width 468 height 187
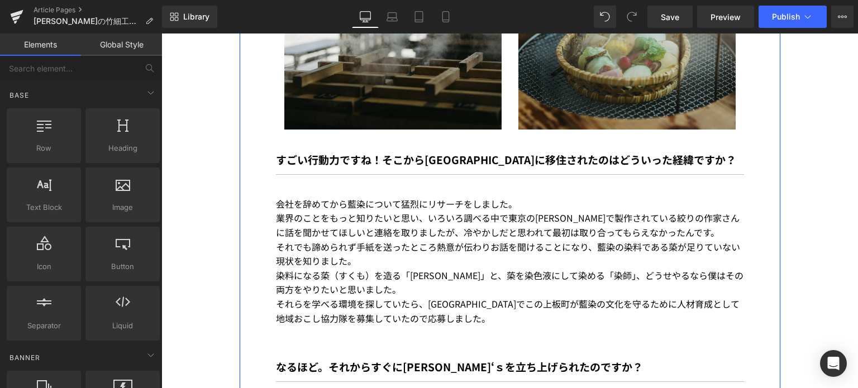
scroll to position [4349, 0]
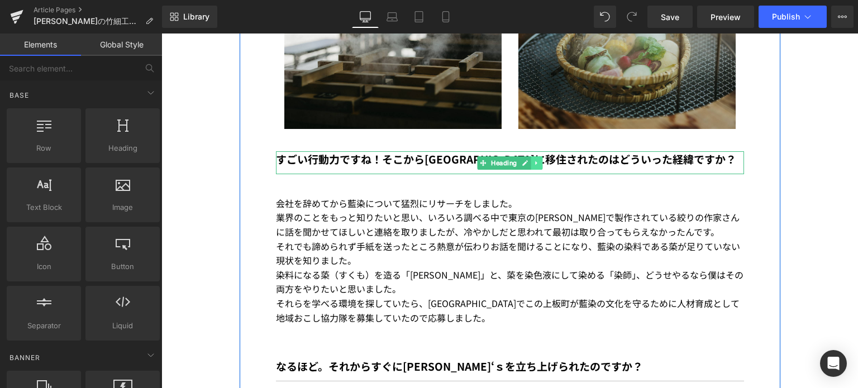
click at [535, 161] on icon at bounding box center [536, 163] width 2 height 4
click at [539, 160] on icon at bounding box center [542, 163] width 6 height 6
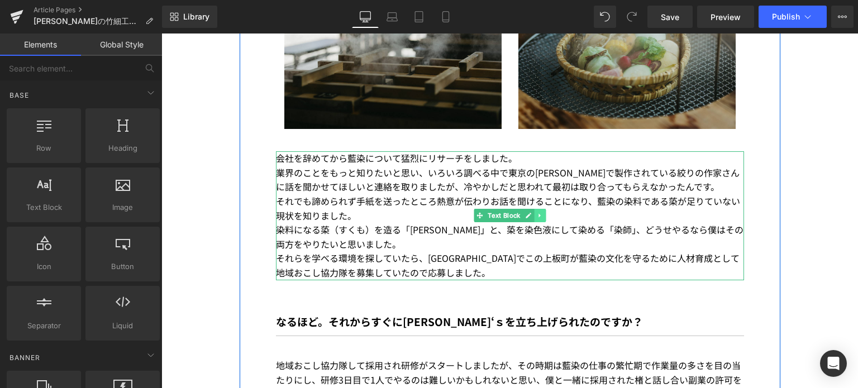
click at [537, 212] on icon at bounding box center [540, 215] width 6 height 7
click at [543, 213] on icon at bounding box center [546, 216] width 6 height 6
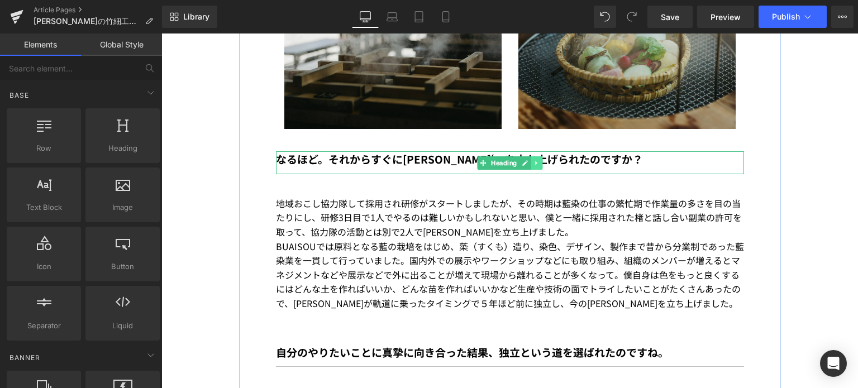
click at [538, 156] on link at bounding box center [537, 162] width 12 height 13
click at [539, 160] on icon at bounding box center [542, 163] width 6 height 6
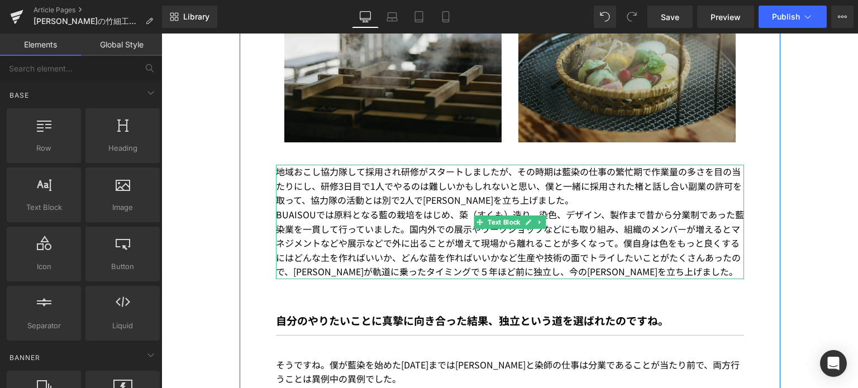
scroll to position [4338, 0]
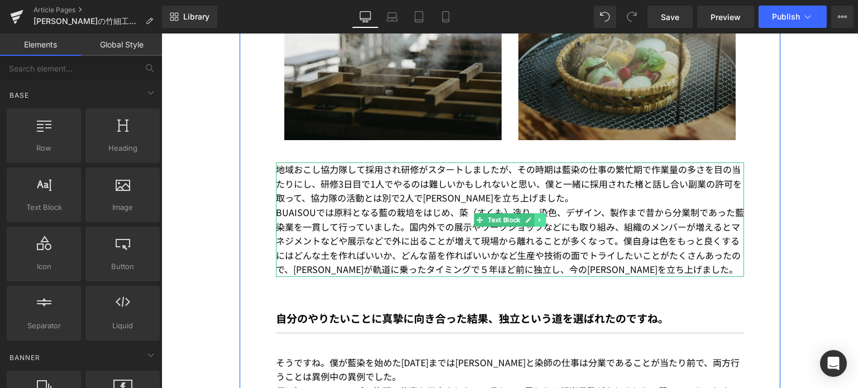
click at [537, 217] on icon at bounding box center [540, 220] width 6 height 7
click at [543, 217] on icon at bounding box center [546, 220] width 6 height 6
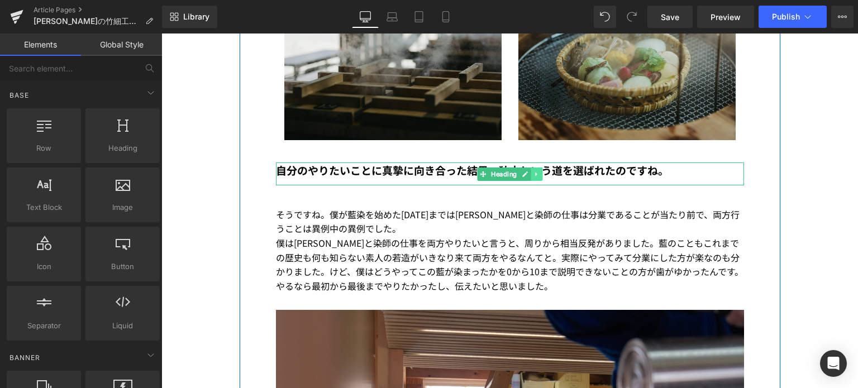
click at [531, 168] on link at bounding box center [537, 174] width 12 height 13
click at [539, 171] on icon at bounding box center [542, 174] width 6 height 6
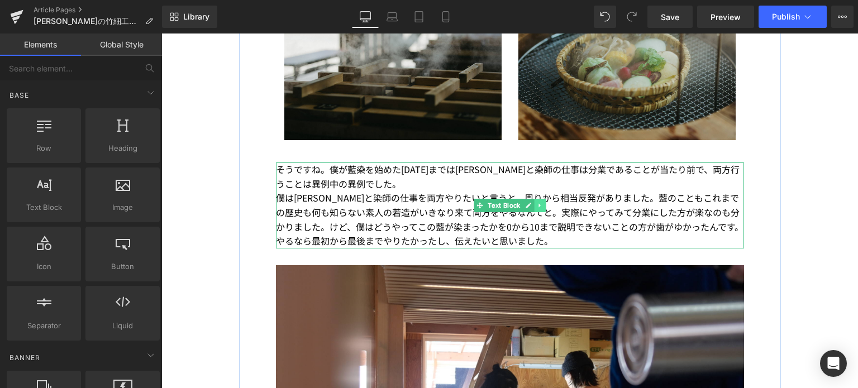
click at [536, 199] on link at bounding box center [540, 205] width 12 height 13
click at [543, 202] on icon at bounding box center [546, 205] width 6 height 6
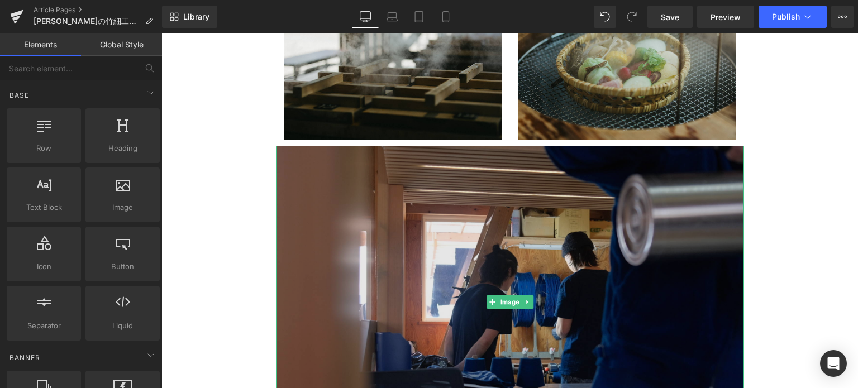
scroll to position [4392, 0]
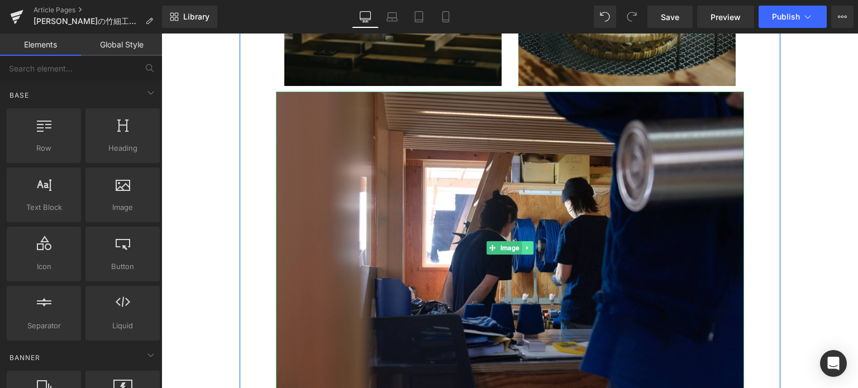
click at [524, 241] on link at bounding box center [528, 247] width 12 height 13
click at [530, 245] on icon at bounding box center [533, 248] width 6 height 7
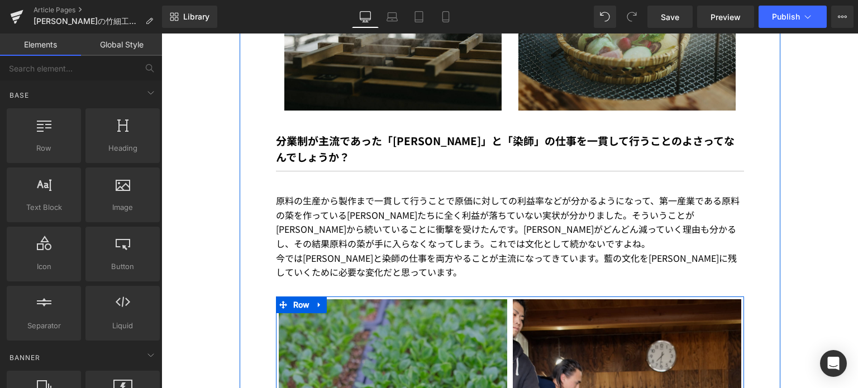
scroll to position [4270, 0]
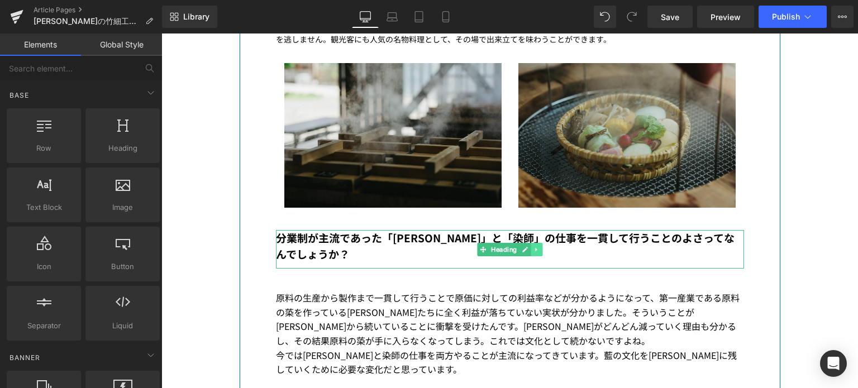
click at [535, 248] on icon at bounding box center [536, 250] width 2 height 4
click at [539, 246] on icon at bounding box center [542, 249] width 6 height 6
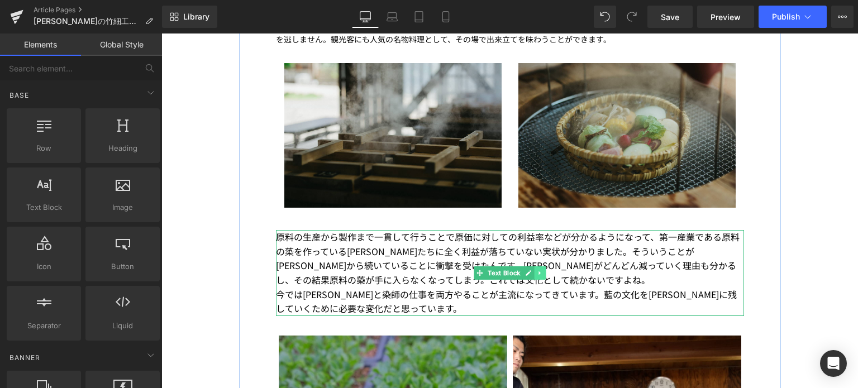
click at [537, 270] on icon at bounding box center [540, 273] width 6 height 7
click at [543, 270] on icon at bounding box center [546, 273] width 6 height 6
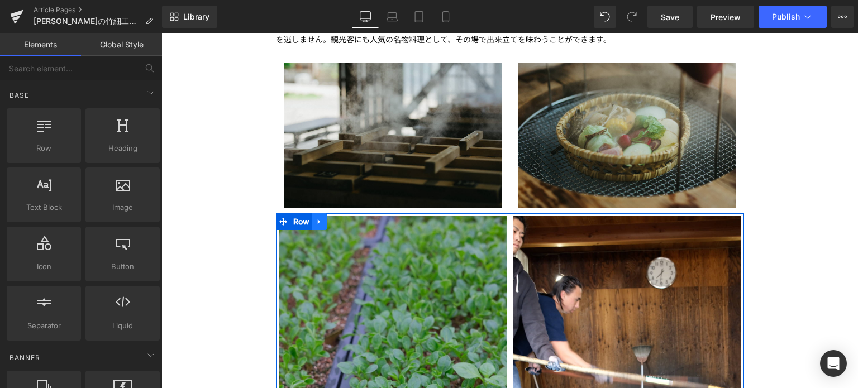
click at [315, 213] on link at bounding box center [319, 221] width 15 height 17
click at [345, 218] on icon at bounding box center [349, 222] width 8 height 8
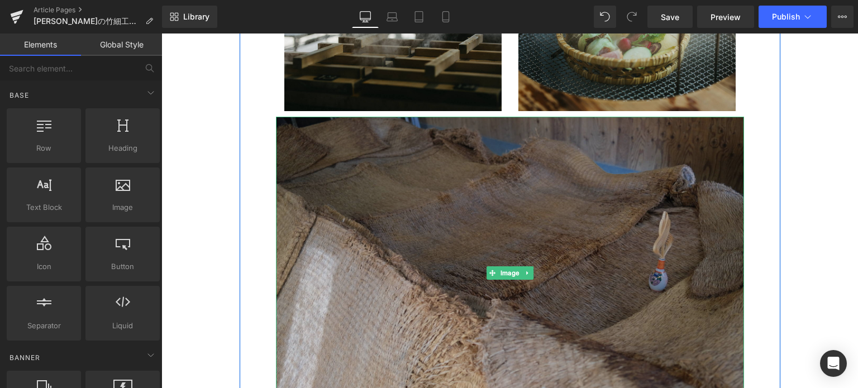
scroll to position [4374, 0]
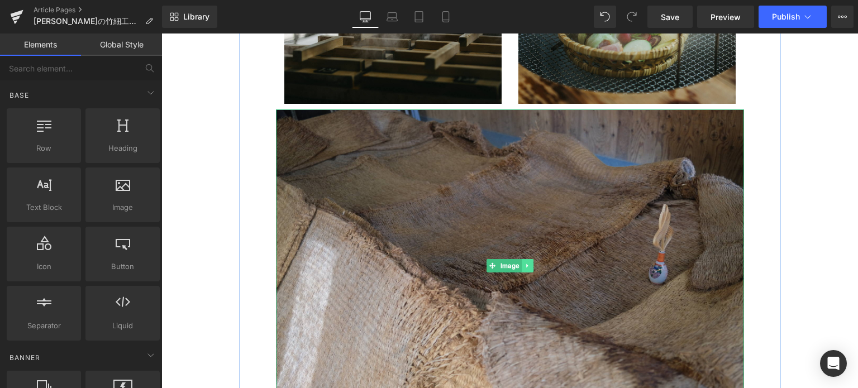
click at [524, 263] on icon at bounding box center [527, 266] width 6 height 7
click at [527, 259] on link at bounding box center [533, 265] width 12 height 13
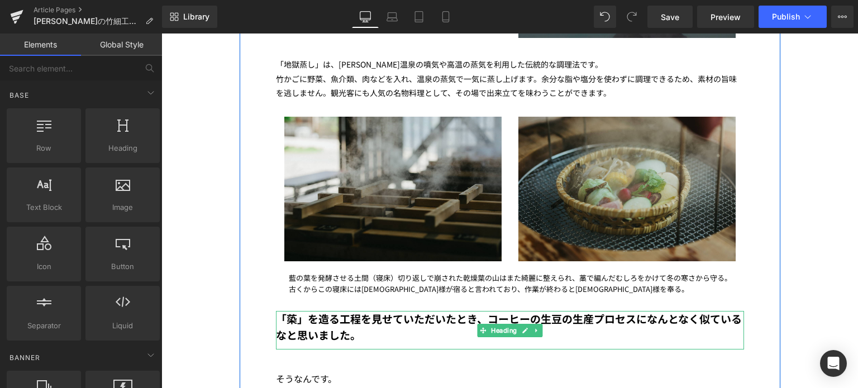
scroll to position [4213, 0]
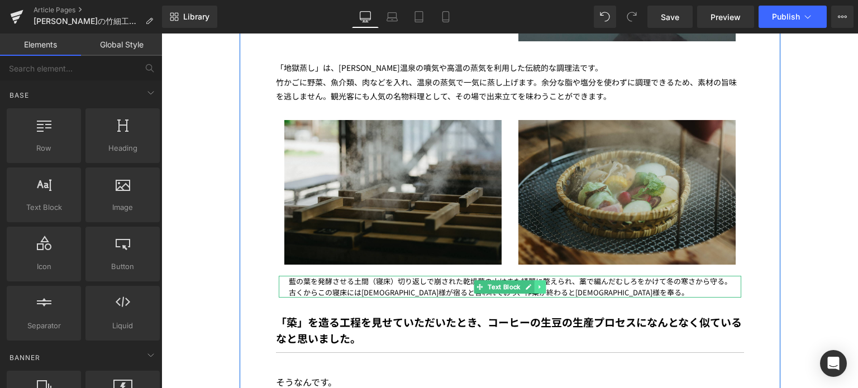
click at [539, 285] on icon at bounding box center [540, 287] width 2 height 4
click at [543, 284] on icon at bounding box center [546, 287] width 6 height 6
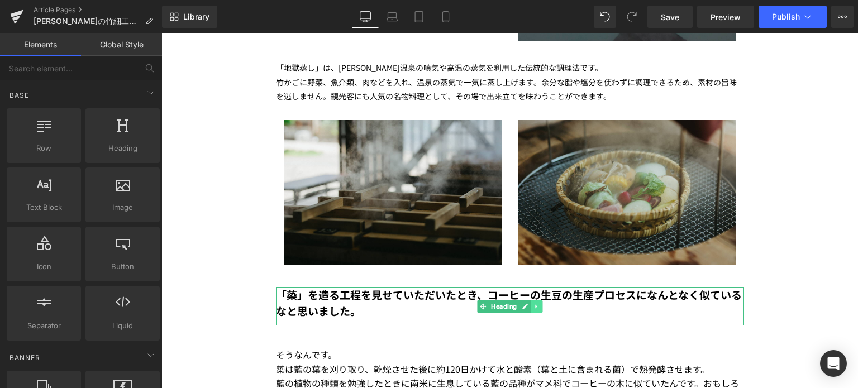
click at [534, 303] on icon at bounding box center [537, 306] width 6 height 7
click at [539, 303] on icon at bounding box center [542, 306] width 6 height 7
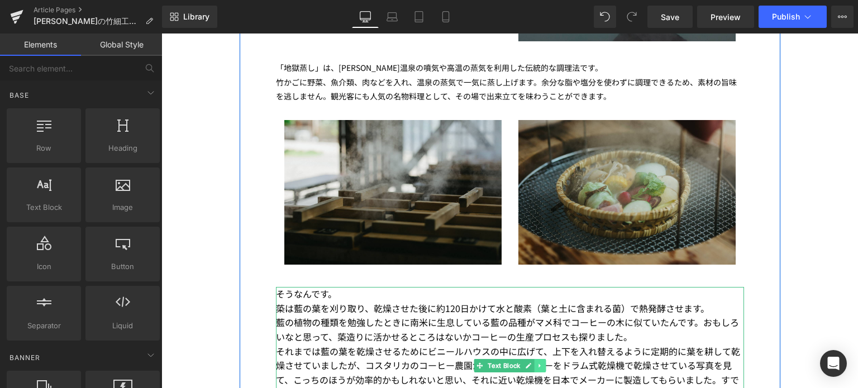
click at [537, 363] on icon at bounding box center [540, 366] width 6 height 7
click at [540, 359] on link at bounding box center [546, 365] width 12 height 13
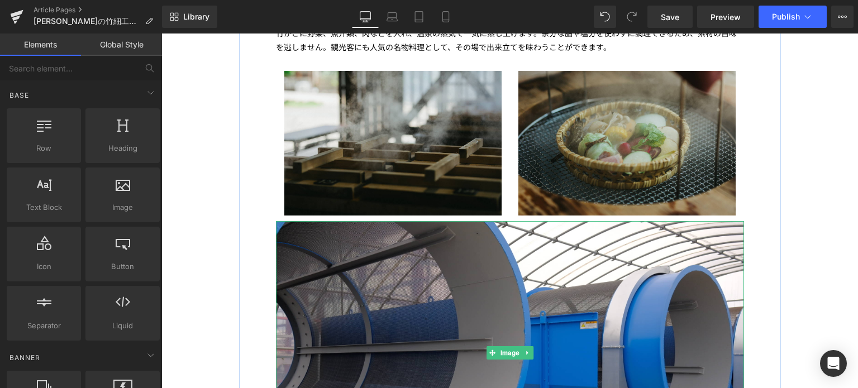
scroll to position [4264, 0]
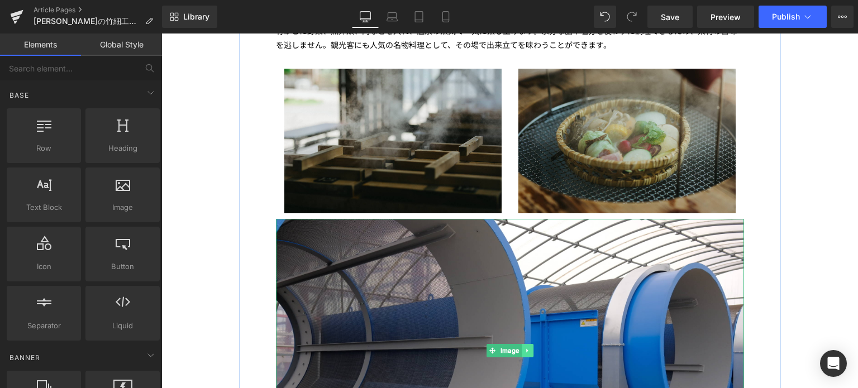
click at [527, 344] on link at bounding box center [528, 350] width 12 height 13
click at [530, 348] on icon at bounding box center [533, 351] width 6 height 7
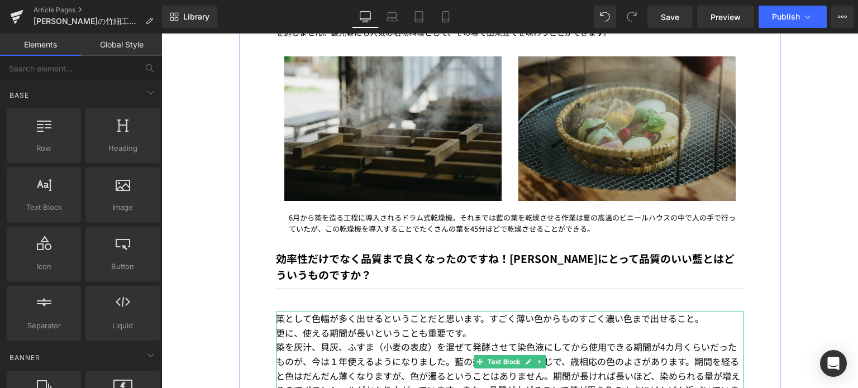
scroll to position [4264, 0]
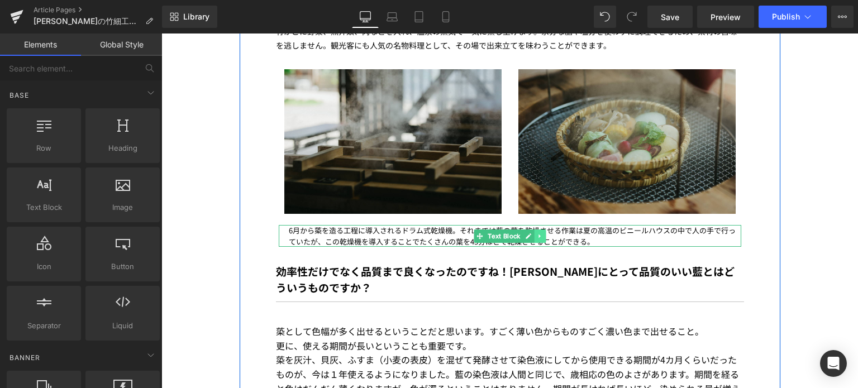
click at [539, 230] on link at bounding box center [540, 236] width 12 height 13
click at [543, 233] on icon at bounding box center [546, 236] width 6 height 6
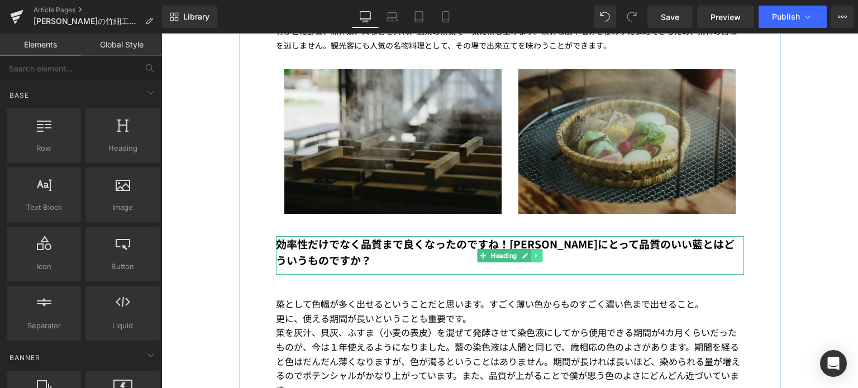
click at [534, 253] on icon at bounding box center [537, 256] width 6 height 7
click at [539, 253] on icon at bounding box center [542, 256] width 6 height 6
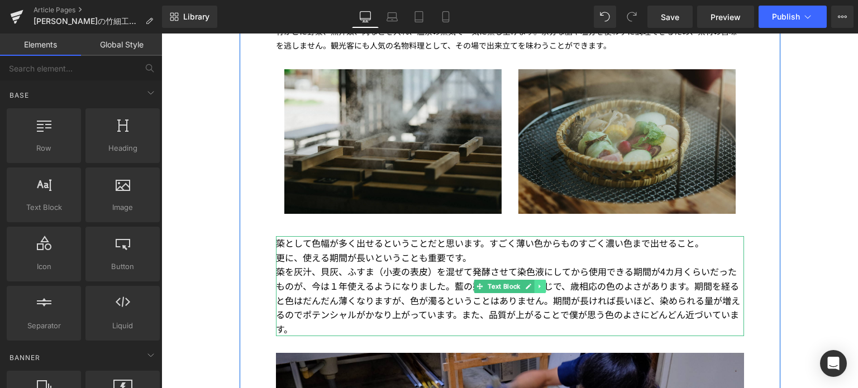
click at [538, 283] on icon at bounding box center [540, 286] width 6 height 7
drag, startPoint x: 535, startPoint y: 218, endPoint x: 541, endPoint y: 220, distance: 6.2
click at [541, 280] on li at bounding box center [534, 286] width 35 height 13
click at [543, 283] on icon at bounding box center [546, 286] width 6 height 7
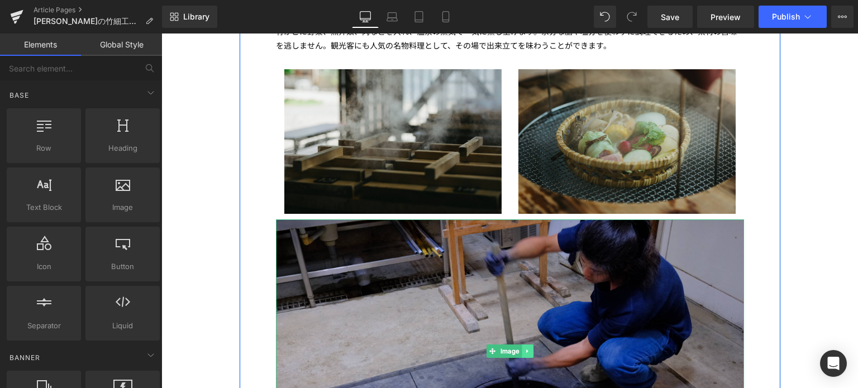
click at [526, 345] on link at bounding box center [528, 351] width 12 height 13
click at [530, 348] on icon at bounding box center [533, 351] width 6 height 6
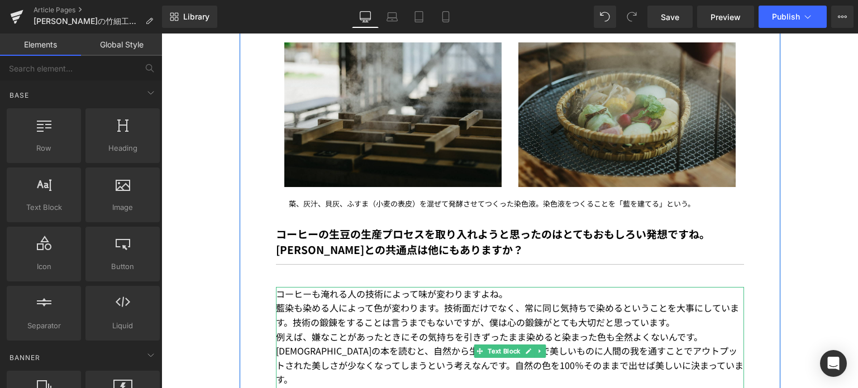
scroll to position [4291, 0]
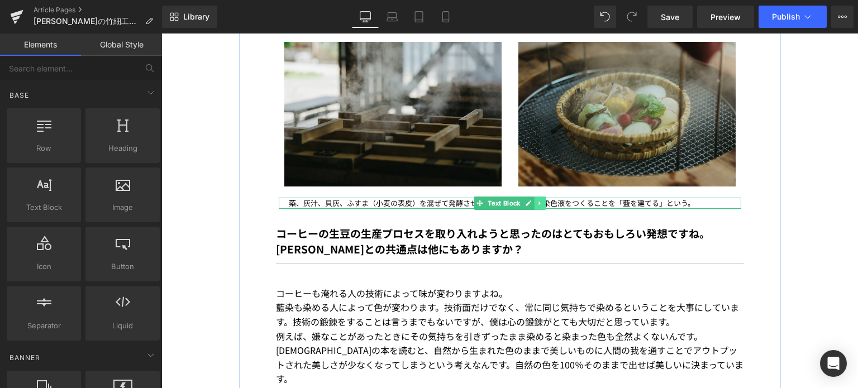
click at [538, 200] on icon at bounding box center [540, 203] width 6 height 7
click at [540, 197] on link at bounding box center [546, 203] width 12 height 13
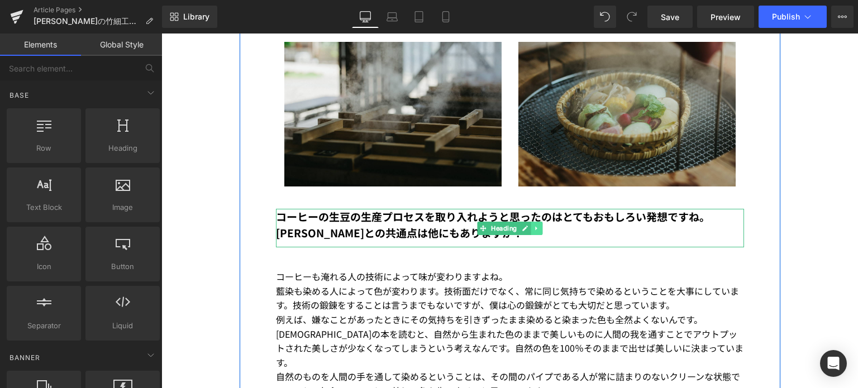
click at [535, 226] on icon at bounding box center [536, 228] width 2 height 4
click at [537, 222] on link at bounding box center [543, 228] width 12 height 13
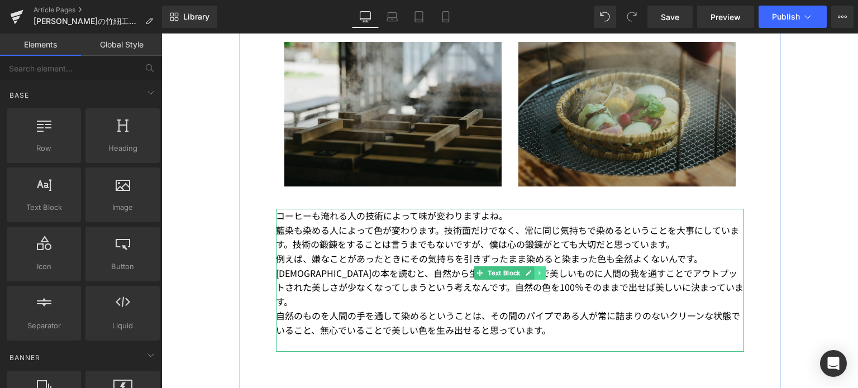
click at [538, 270] on icon at bounding box center [540, 273] width 6 height 7
click at [543, 270] on icon at bounding box center [546, 273] width 6 height 7
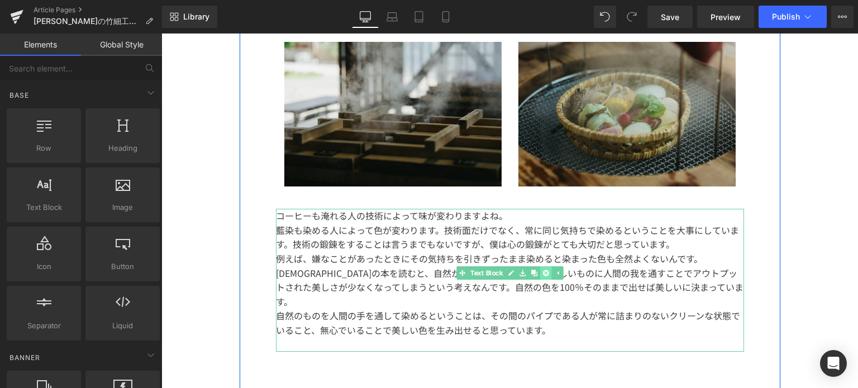
click at [543, 270] on icon at bounding box center [546, 273] width 6 height 7
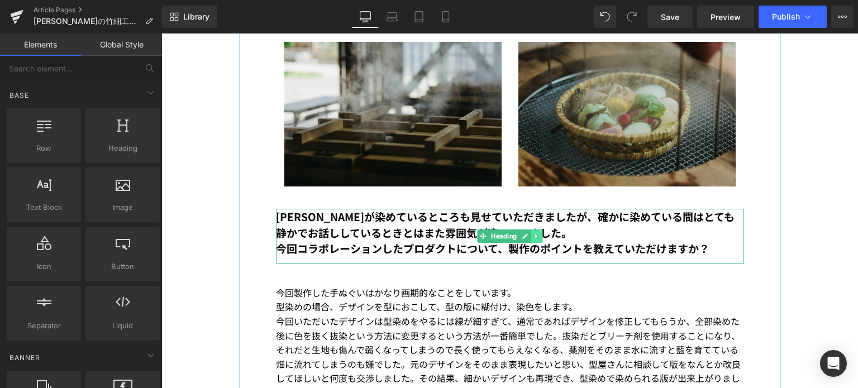
click at [534, 233] on icon at bounding box center [537, 236] width 6 height 7
click at [537, 230] on link at bounding box center [543, 236] width 12 height 13
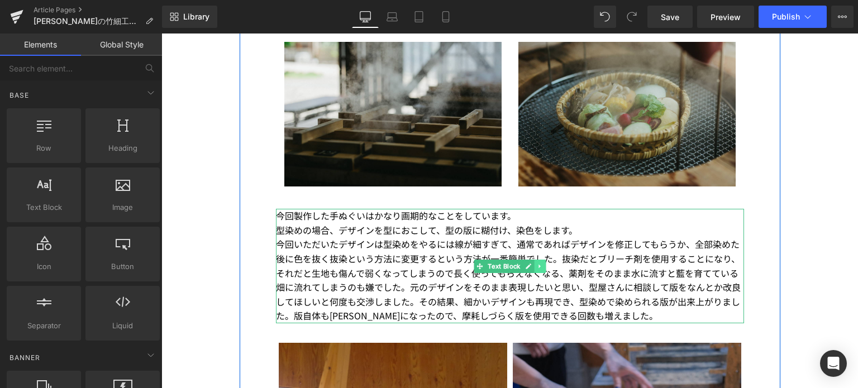
click at [541, 260] on link at bounding box center [540, 266] width 12 height 13
click at [543, 263] on icon at bounding box center [546, 266] width 6 height 6
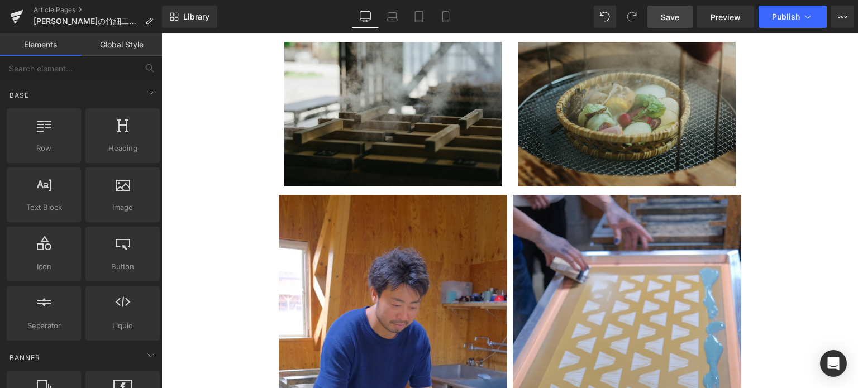
click at [662, 22] on link "Save" at bounding box center [670, 17] width 45 height 22
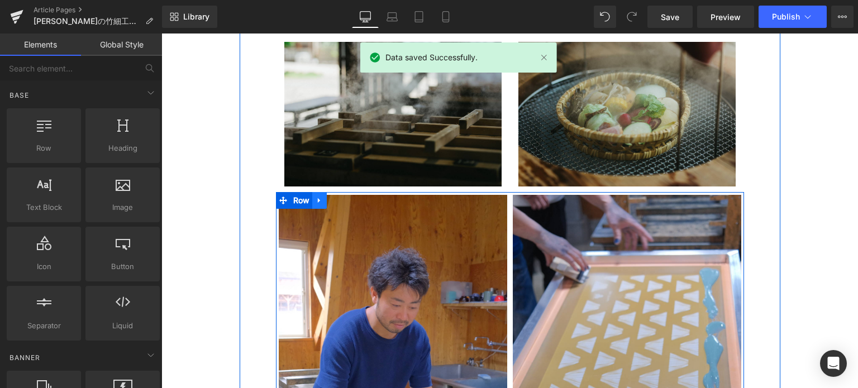
click at [317, 197] on icon at bounding box center [320, 201] width 8 height 8
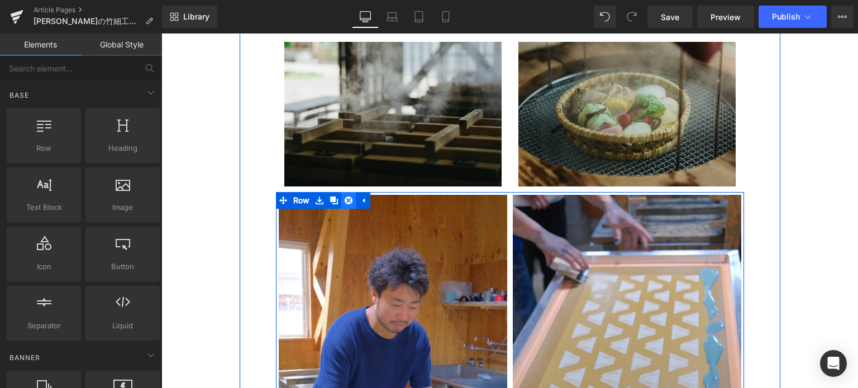
click at [345, 197] on icon at bounding box center [349, 201] width 8 height 8
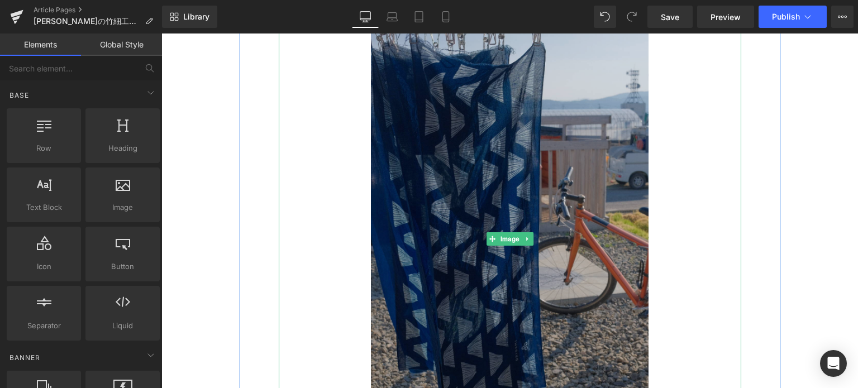
scroll to position [4495, 0]
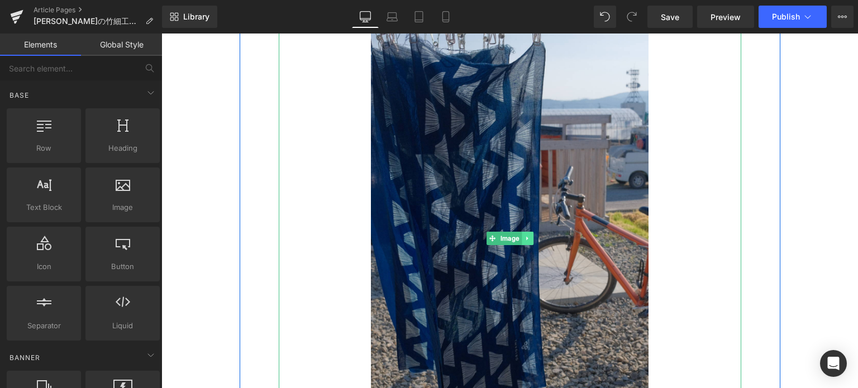
click at [525, 235] on icon at bounding box center [527, 238] width 6 height 7
click at [527, 232] on link at bounding box center [533, 238] width 12 height 13
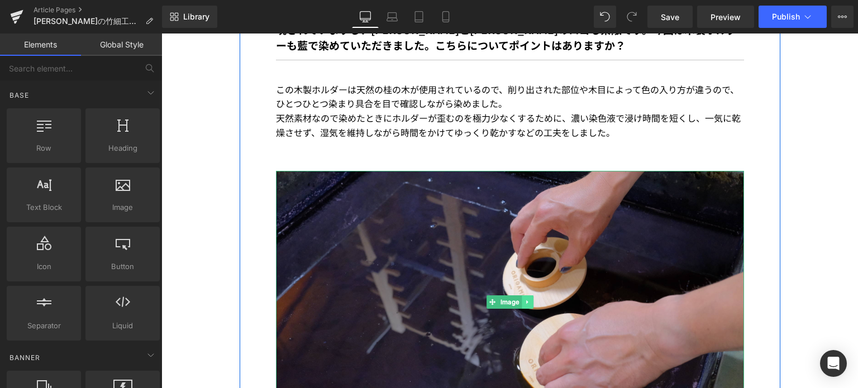
click at [525, 299] on icon at bounding box center [527, 302] width 6 height 7
click at [527, 296] on link at bounding box center [533, 302] width 12 height 13
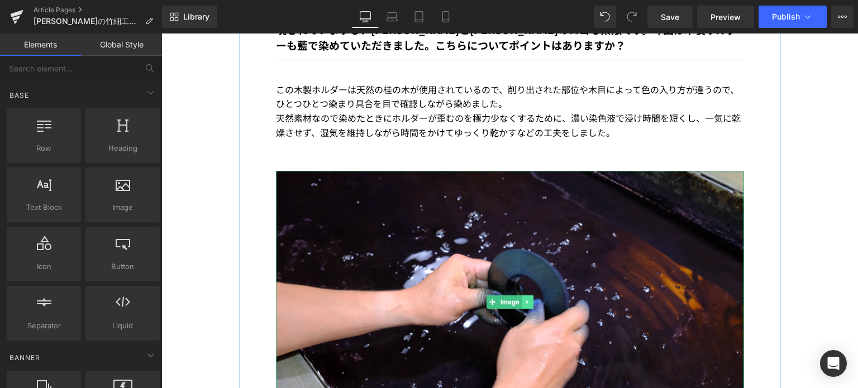
click at [526, 299] on icon at bounding box center [527, 302] width 6 height 7
click at [530, 299] on icon at bounding box center [533, 302] width 6 height 7
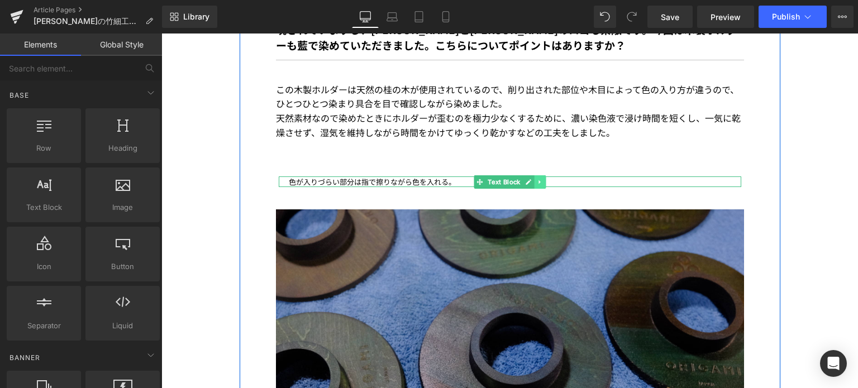
click at [537, 179] on icon at bounding box center [540, 182] width 6 height 7
click at [540, 175] on link at bounding box center [546, 181] width 12 height 13
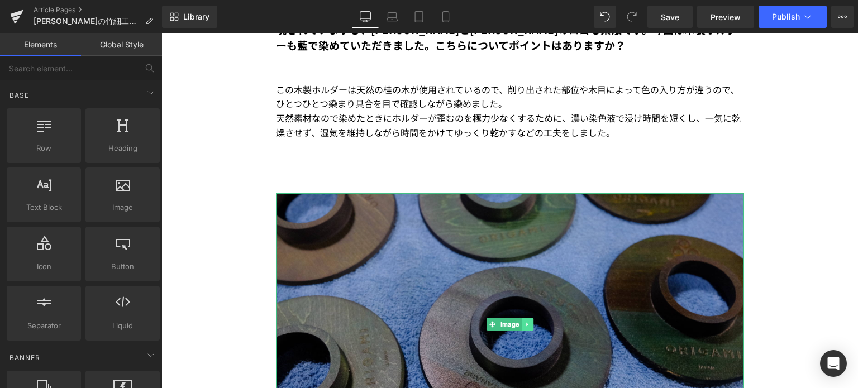
click at [527, 318] on link at bounding box center [528, 324] width 12 height 13
click at [530, 322] on icon at bounding box center [533, 325] width 6 height 6
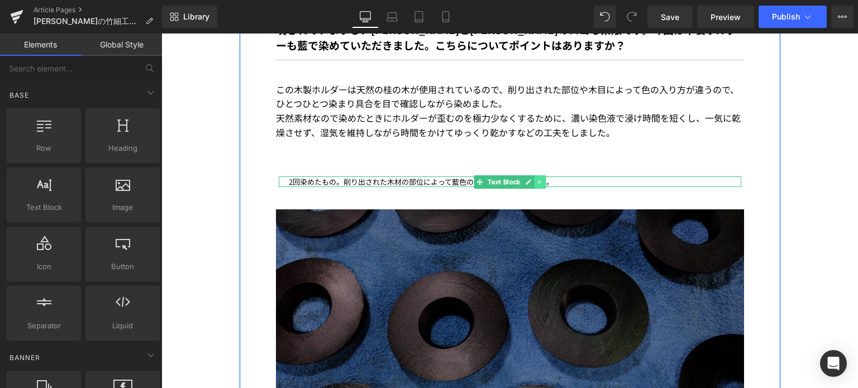
click at [539, 180] on icon at bounding box center [540, 182] width 2 height 4
click at [543, 179] on icon at bounding box center [546, 182] width 6 height 6
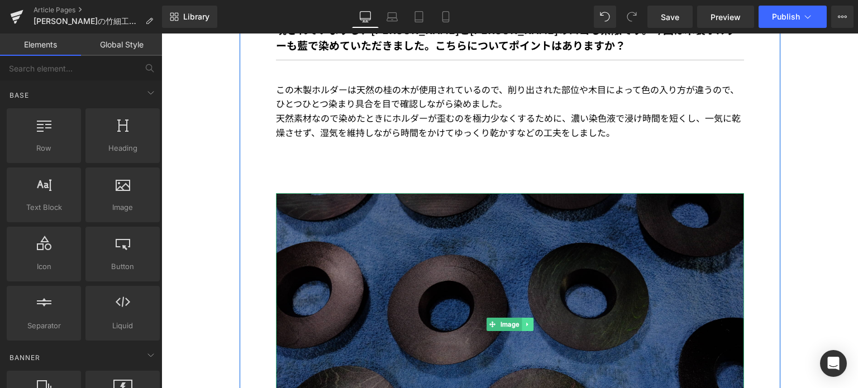
click at [522, 318] on link at bounding box center [528, 324] width 12 height 13
click at [528, 318] on link at bounding box center [533, 324] width 12 height 13
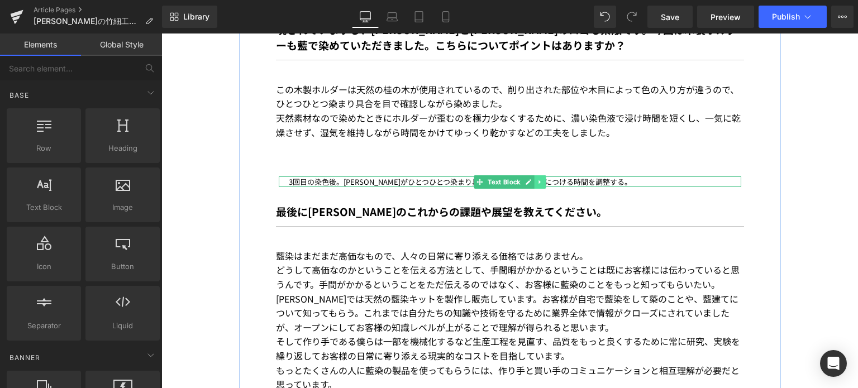
click at [538, 179] on icon at bounding box center [540, 182] width 6 height 7
click at [540, 175] on link at bounding box center [546, 181] width 12 height 13
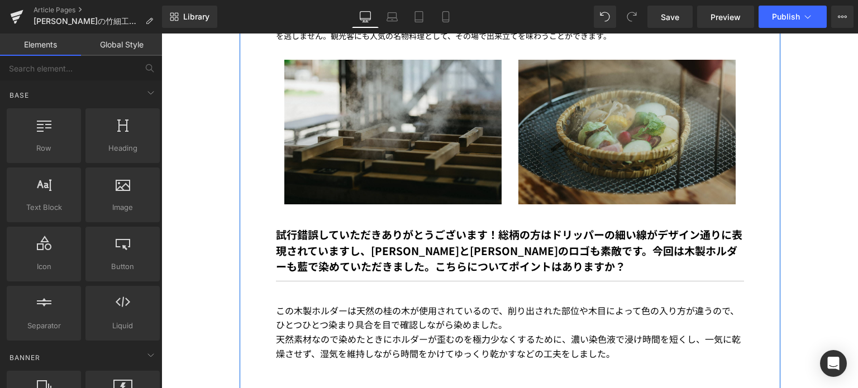
scroll to position [4274, 0]
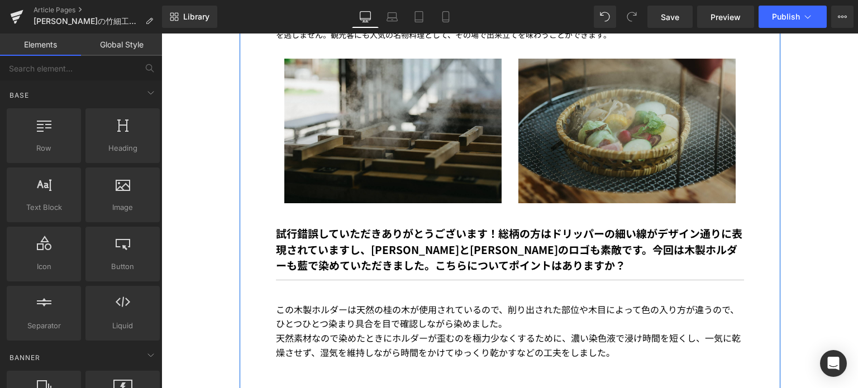
click at [515, 226] on b "がデザイン通りに表現されていますし、[PERSON_NAME]と[PERSON_NAME]のロゴも素敵です。今回は木製ホルダーも藍で染めていただきました。こち…" at bounding box center [509, 249] width 467 height 47
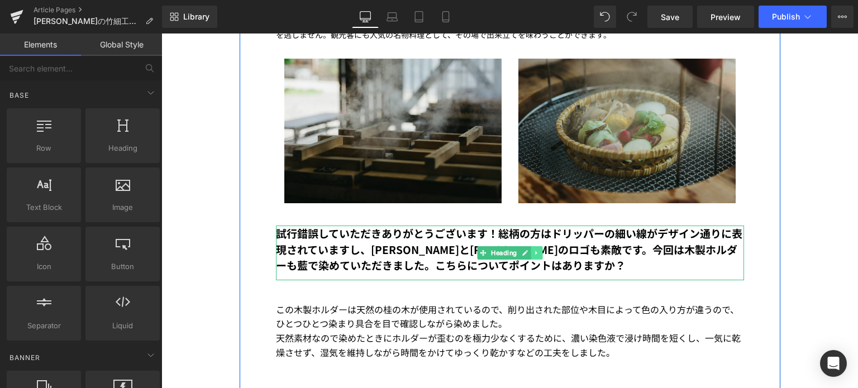
click at [534, 250] on icon at bounding box center [537, 253] width 6 height 7
click at [537, 246] on link at bounding box center [543, 252] width 12 height 13
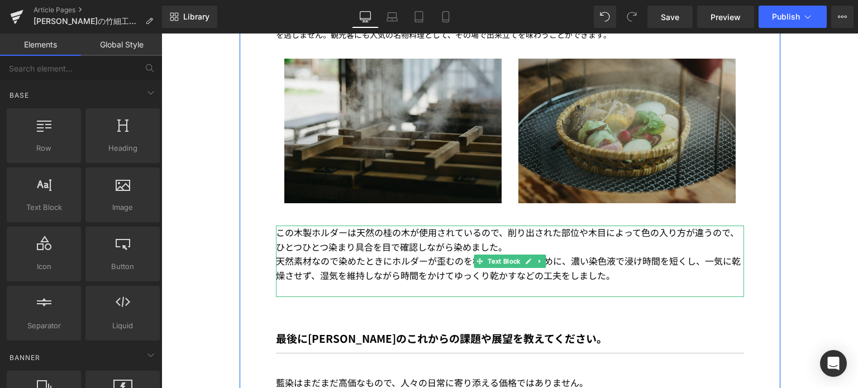
click at [534, 226] on p "この木製ホルダーは天然の桂の木が使用されているので、削り出された部位や木目によって色の入り方が違うので、ひとつひとつ染まり具合を目で確認しながら染めました。" at bounding box center [510, 240] width 468 height 28
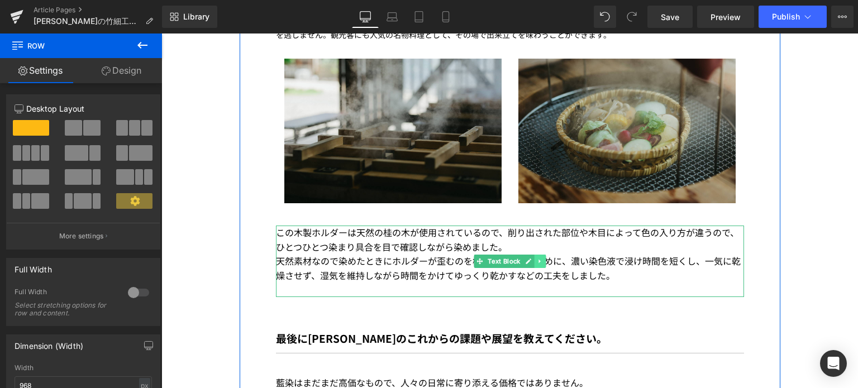
click at [539, 258] on icon at bounding box center [540, 261] width 6 height 7
click at [543, 259] on icon at bounding box center [546, 262] width 6 height 6
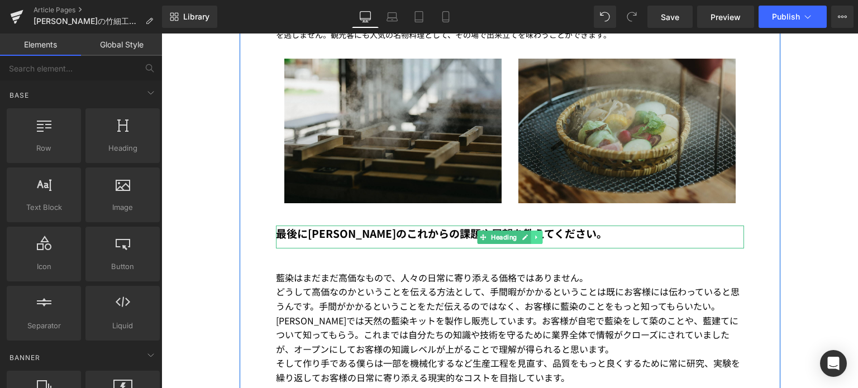
click at [535, 235] on icon at bounding box center [536, 237] width 2 height 4
click at [543, 231] on link at bounding box center [543, 237] width 12 height 13
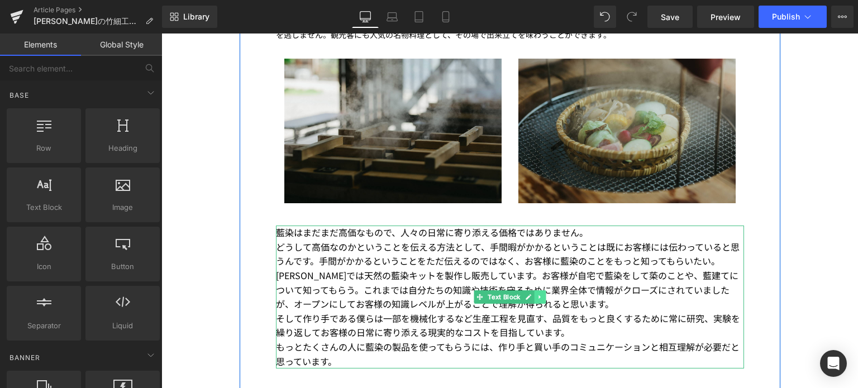
click at [539, 296] on icon at bounding box center [540, 298] width 2 height 4
click at [543, 294] on icon at bounding box center [546, 297] width 6 height 6
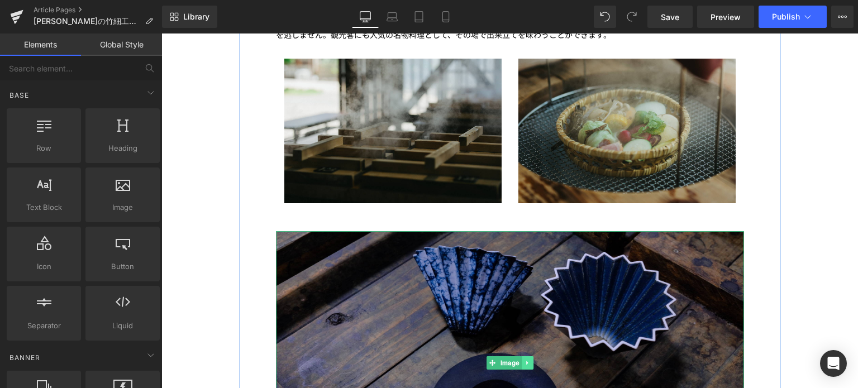
click at [523, 356] on link at bounding box center [528, 362] width 12 height 13
click at [530, 360] on icon at bounding box center [533, 363] width 6 height 6
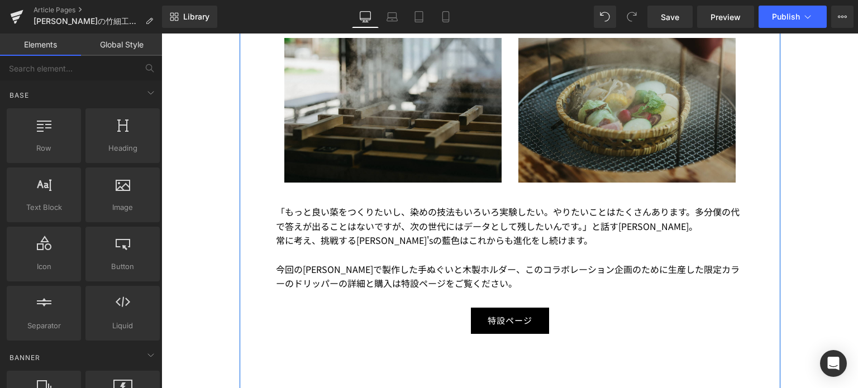
scroll to position [4294, 0]
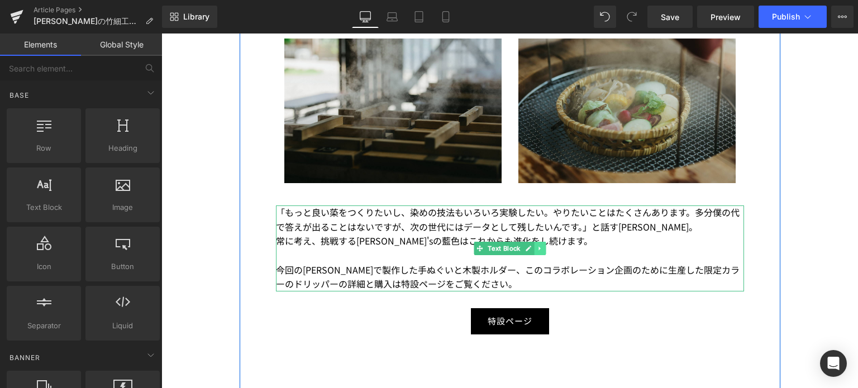
click at [539, 242] on link at bounding box center [540, 248] width 12 height 13
click at [543, 245] on icon at bounding box center [546, 248] width 6 height 6
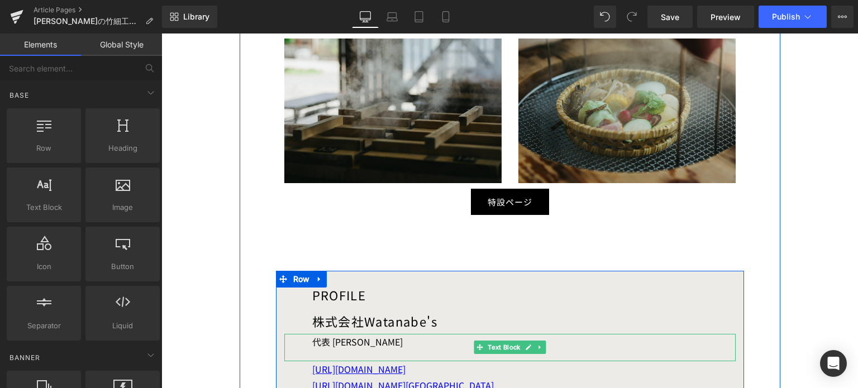
click at [379, 334] on p "代表 [PERSON_NAME]" at bounding box center [524, 342] width 424 height 16
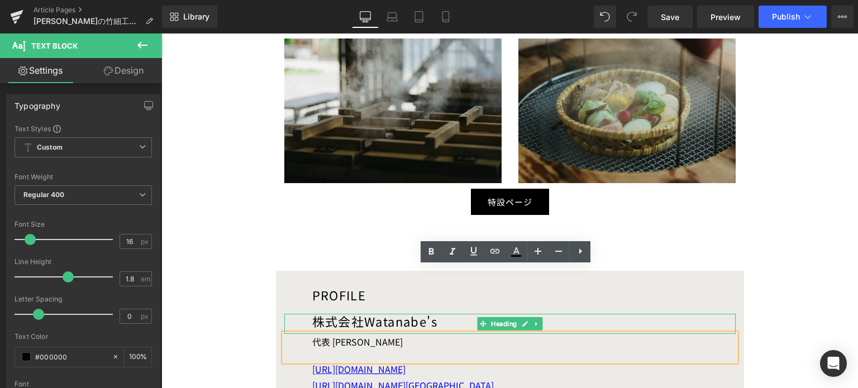
click at [608, 314] on h2 "株式会社Watanabe's" at bounding box center [524, 321] width 424 height 15
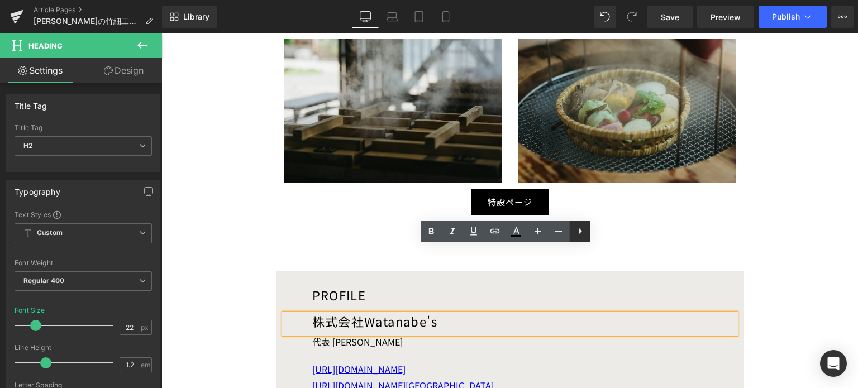
click at [581, 234] on icon at bounding box center [580, 231] width 13 height 13
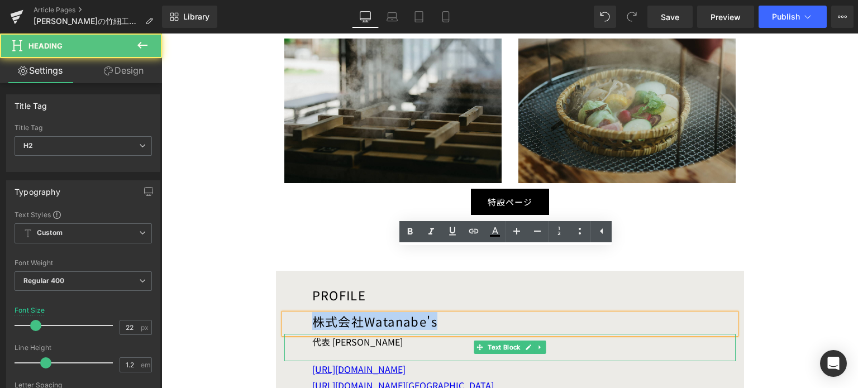
drag, startPoint x: 440, startPoint y: 260, endPoint x: 312, endPoint y: 273, distance: 128.7
click at [312, 288] on div "PROFILE Heading 株式会社Watanabe's Heading 代表 渡邉健太 様 Text Block https://watanabezu.…" at bounding box center [510, 341] width 468 height 106
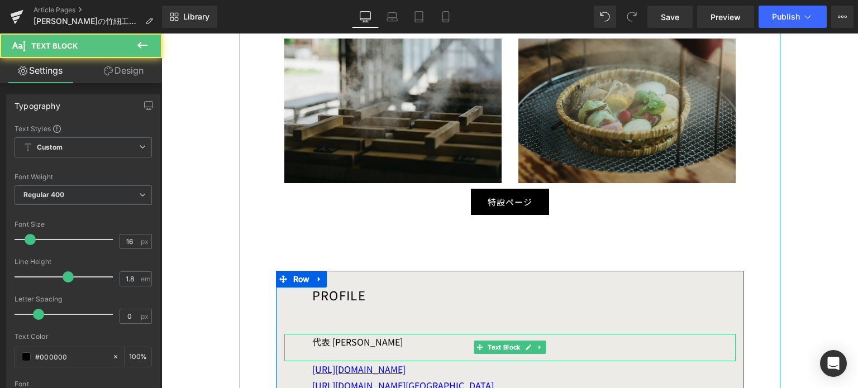
click at [335, 334] on p "代表 [PERSON_NAME]" at bounding box center [524, 342] width 424 height 16
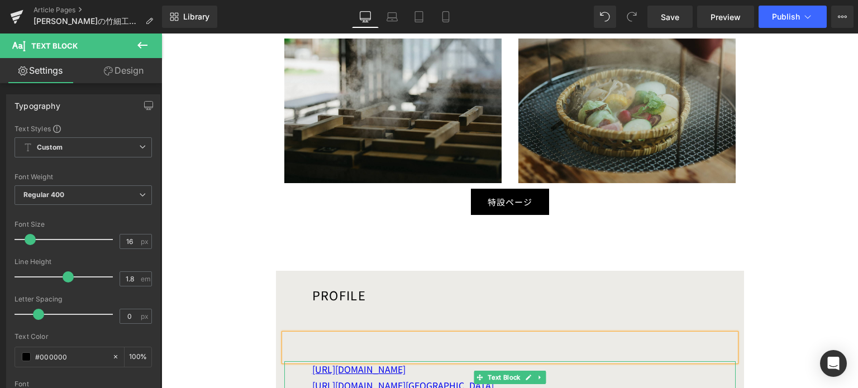
click at [548, 378] on p "[URL][DOMAIN_NAME][GEOGRAPHIC_DATA]" at bounding box center [524, 386] width 424 height 16
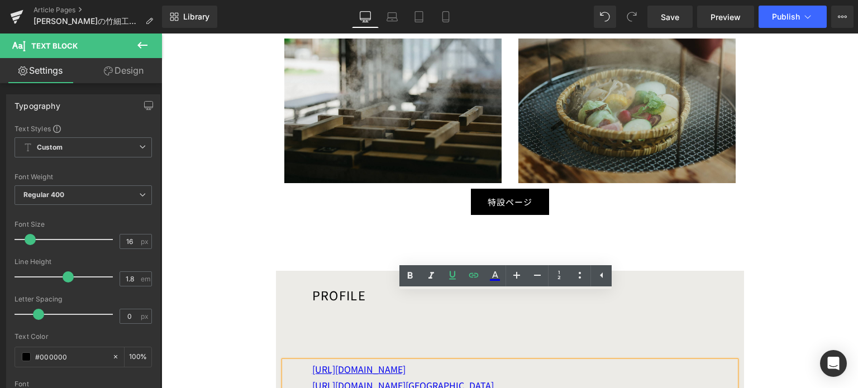
drag, startPoint x: 519, startPoint y: 321, endPoint x: 305, endPoint y: 306, distance: 214.0
click at [305, 362] on div "https://watanabezu.com/ https://www.instagram.com/watanabes_japan/" at bounding box center [509, 378] width 451 height 32
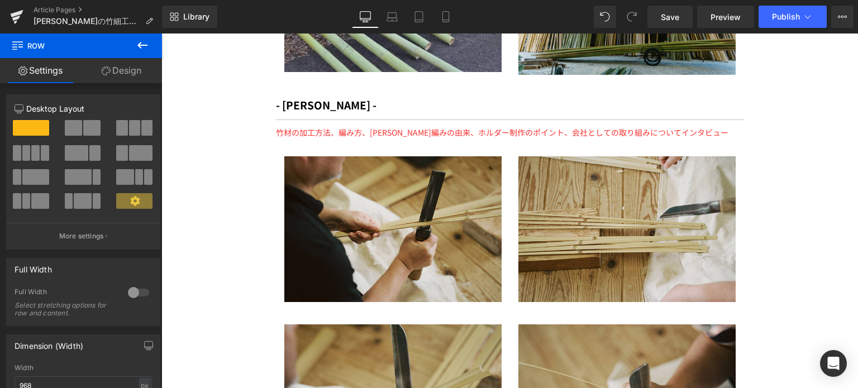
scroll to position [2814, 0]
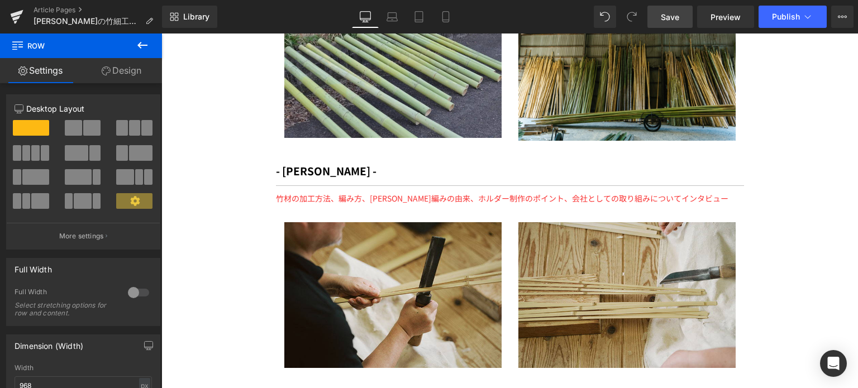
click at [672, 17] on span "Save" at bounding box center [670, 17] width 18 height 12
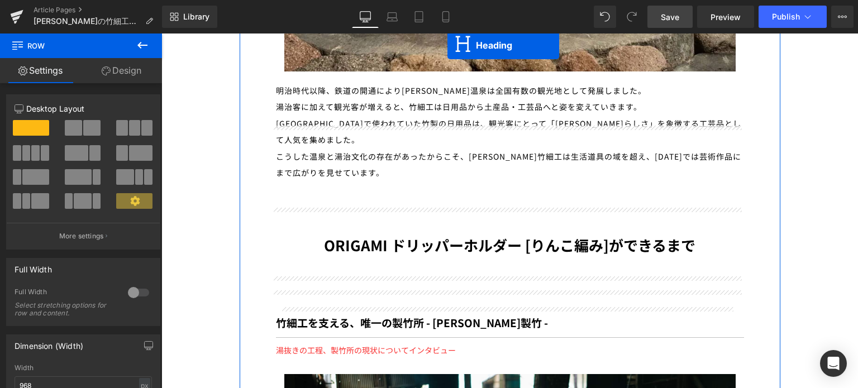
scroll to position [2079, 0]
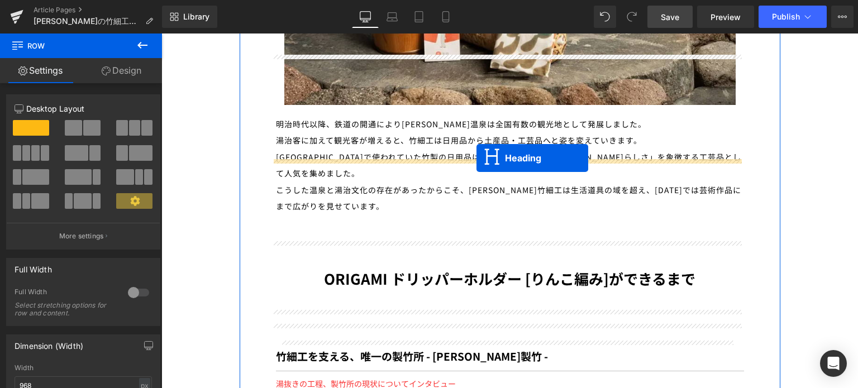
drag, startPoint x: 476, startPoint y: 211, endPoint x: 477, endPoint y: 158, distance: 53.1
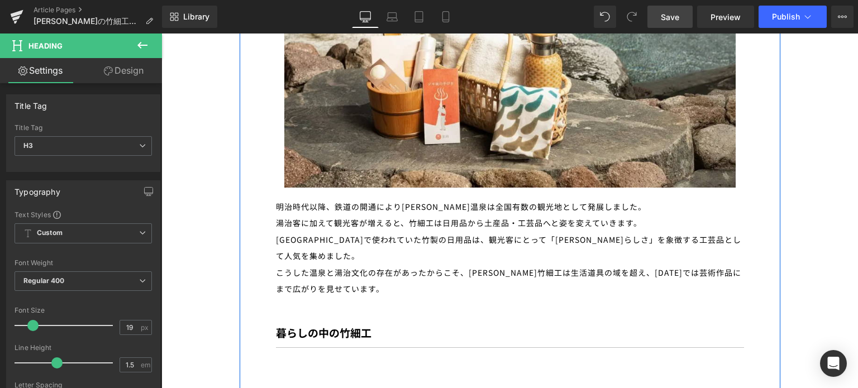
scroll to position [1998, 0]
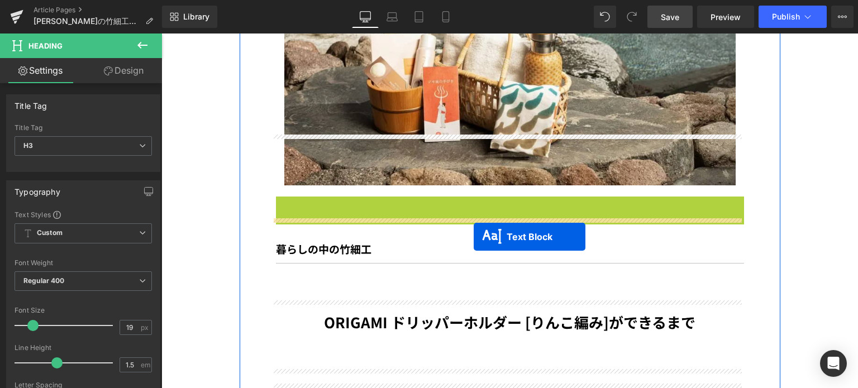
drag, startPoint x: 475, startPoint y: 188, endPoint x: 474, endPoint y: 237, distance: 49.2
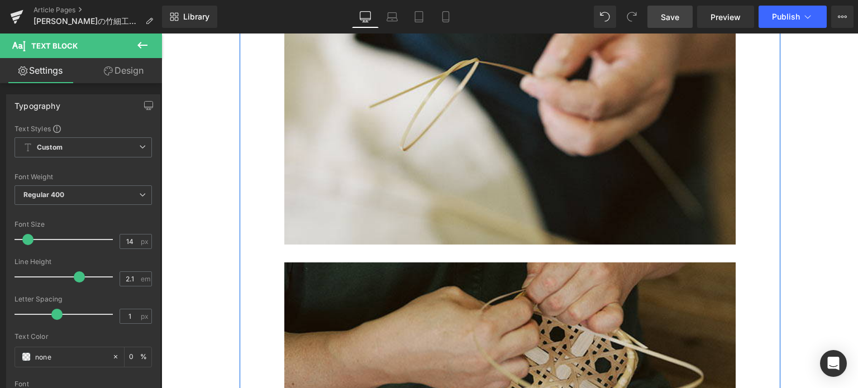
scroll to position [3658, 0]
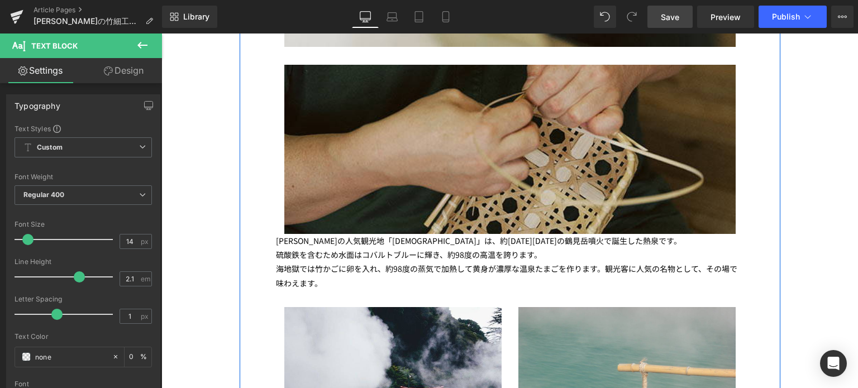
click at [297, 248] on p "硫酸鉄を含むため水面はコバルトブルーに輝き、約98度の高温を誇ります。" at bounding box center [510, 255] width 468 height 14
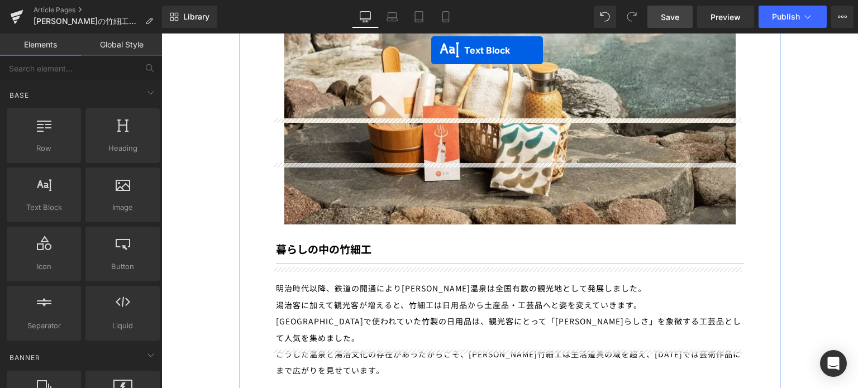
scroll to position [1948, 0]
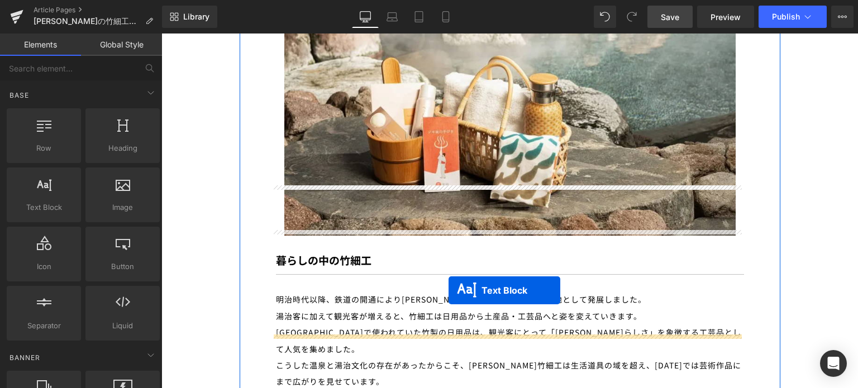
drag, startPoint x: 472, startPoint y: 196, endPoint x: 449, endPoint y: 290, distance: 96.6
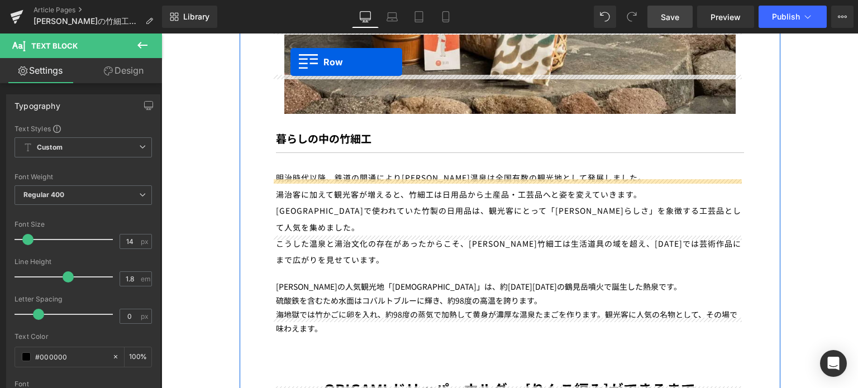
scroll to position [2025, 0]
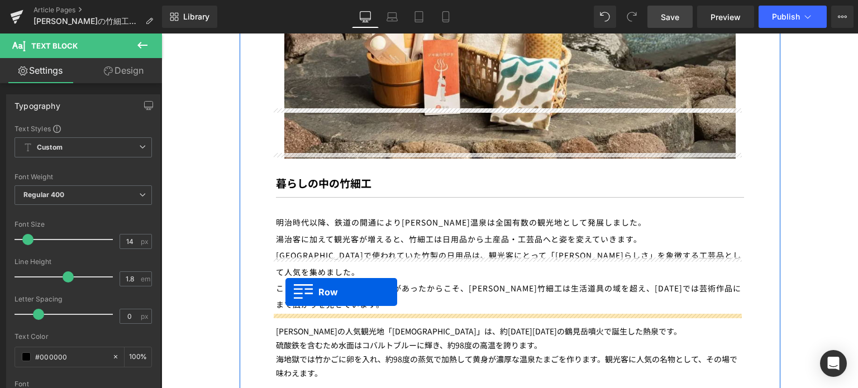
drag, startPoint x: 280, startPoint y: 212, endPoint x: 286, endPoint y: 299, distance: 87.4
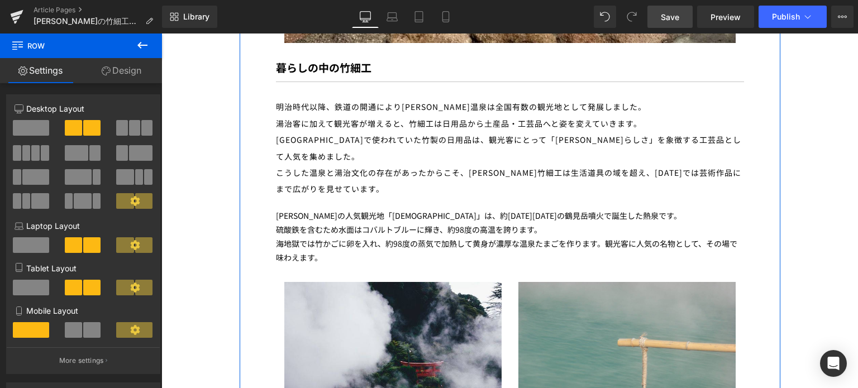
scroll to position [2141, 0]
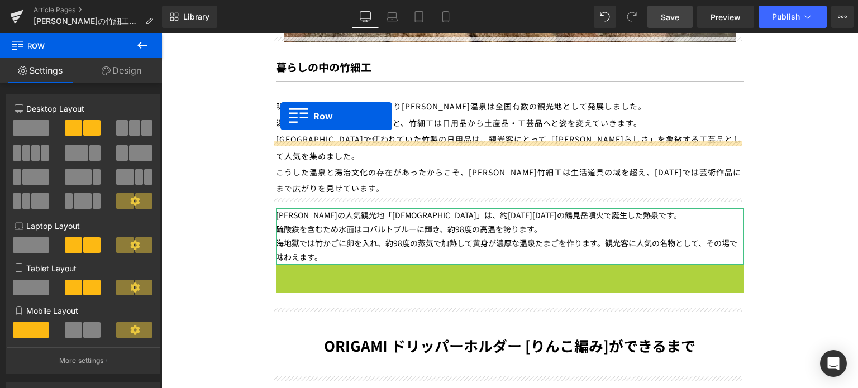
drag, startPoint x: 279, startPoint y: 208, endPoint x: 280, endPoint y: 112, distance: 96.1
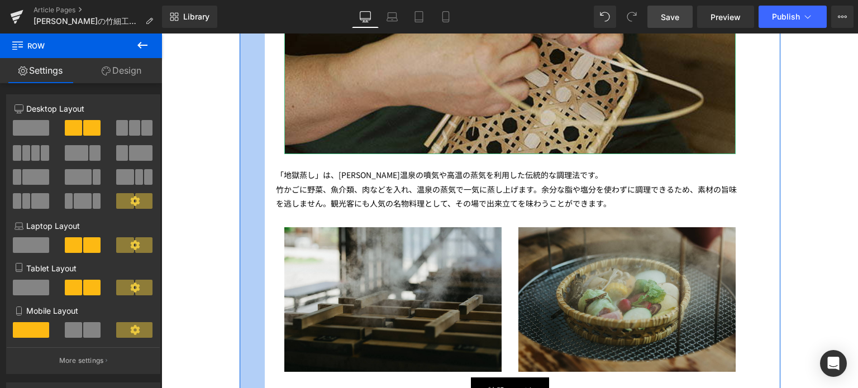
scroll to position [4081, 0]
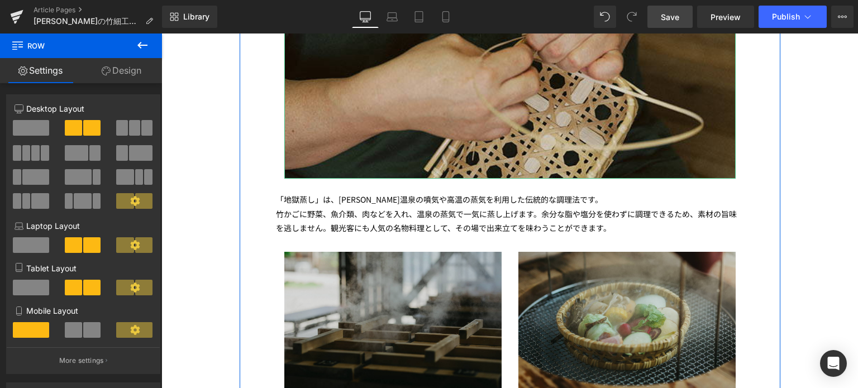
click at [306, 252] on img at bounding box center [392, 324] width 217 height 145
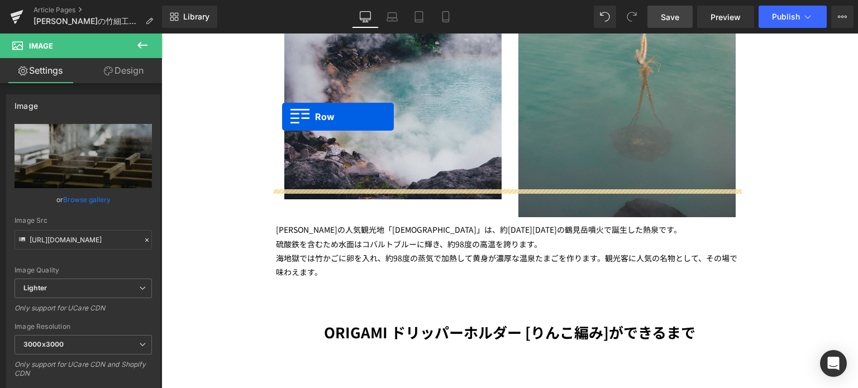
scroll to position [2405, 0]
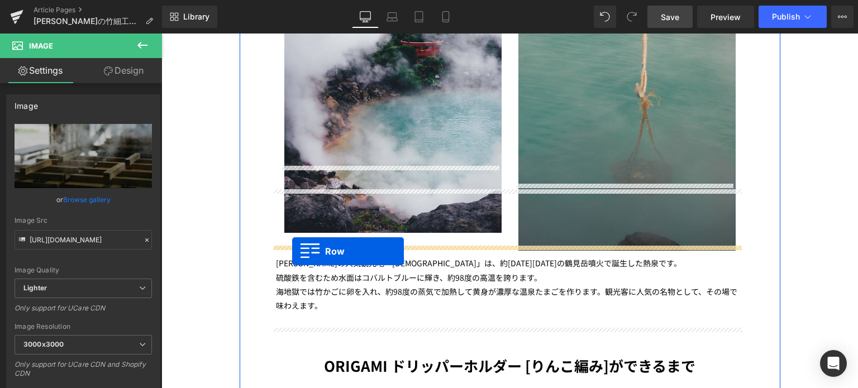
drag, startPoint x: 279, startPoint y: 174, endPoint x: 292, endPoint y: 252, distance: 79.4
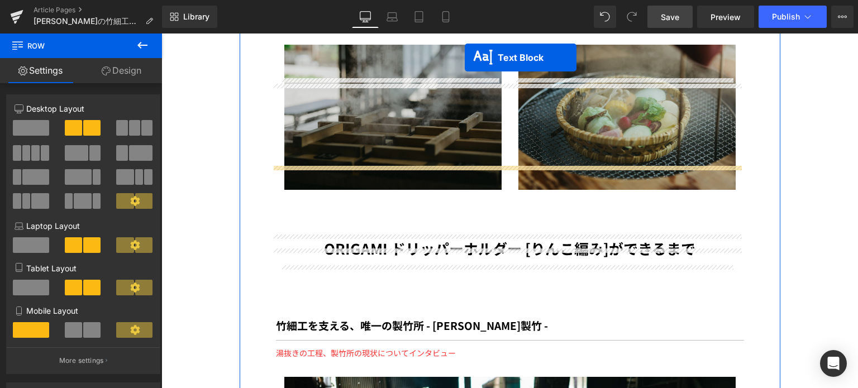
scroll to position [2656, 0]
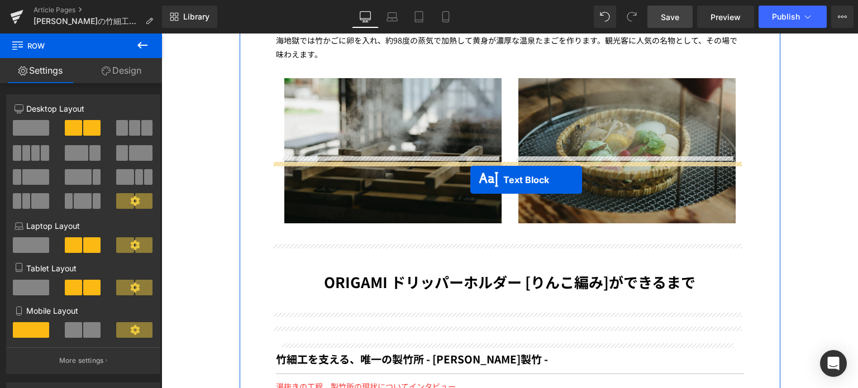
drag, startPoint x: 472, startPoint y: 100, endPoint x: 469, endPoint y: 182, distance: 81.6
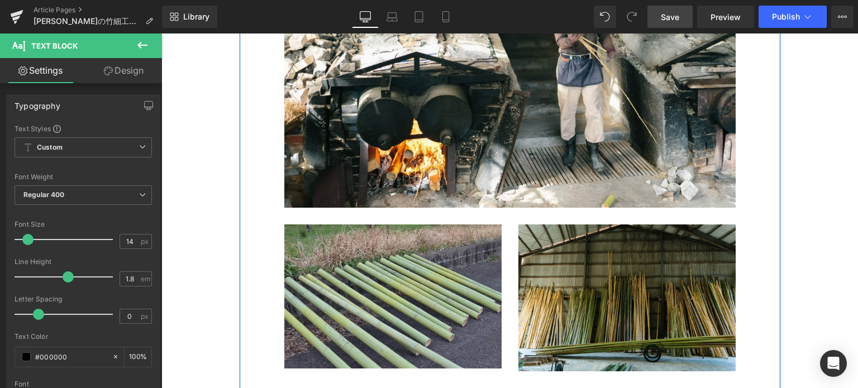
scroll to position [3350, 0]
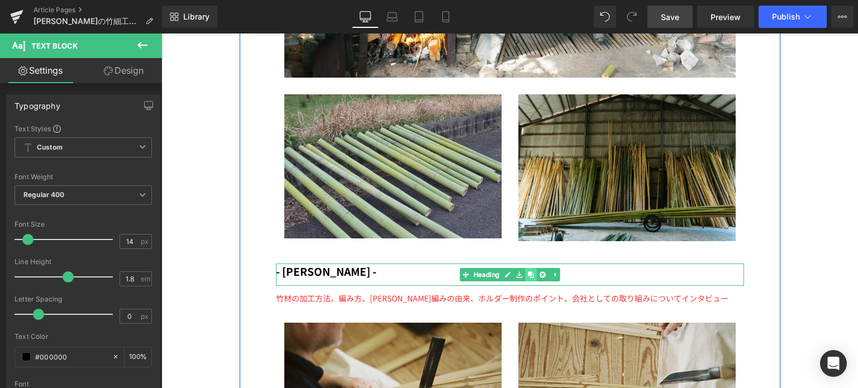
click at [525, 268] on link at bounding box center [531, 274] width 12 height 13
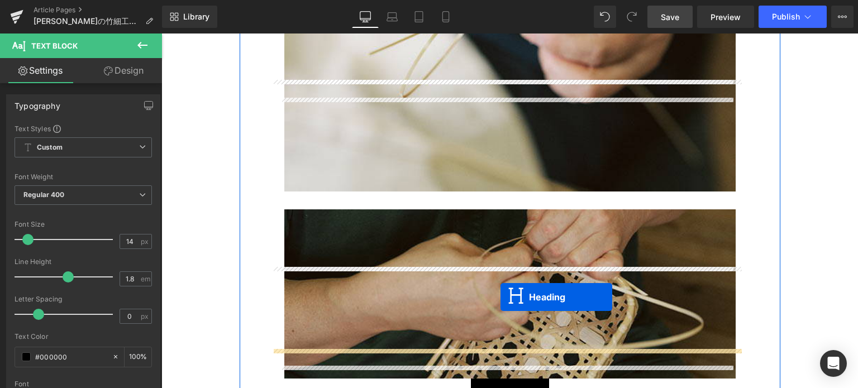
scroll to position [4200, 0]
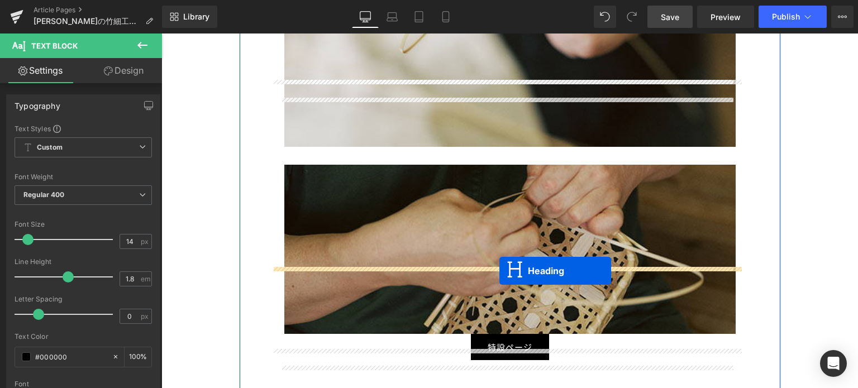
drag, startPoint x: 477, startPoint y: 253, endPoint x: 500, endPoint y: 271, distance: 28.6
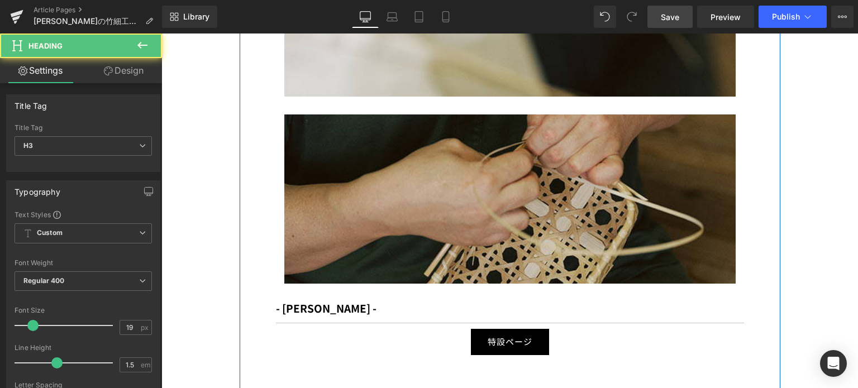
scroll to position [4149, 0]
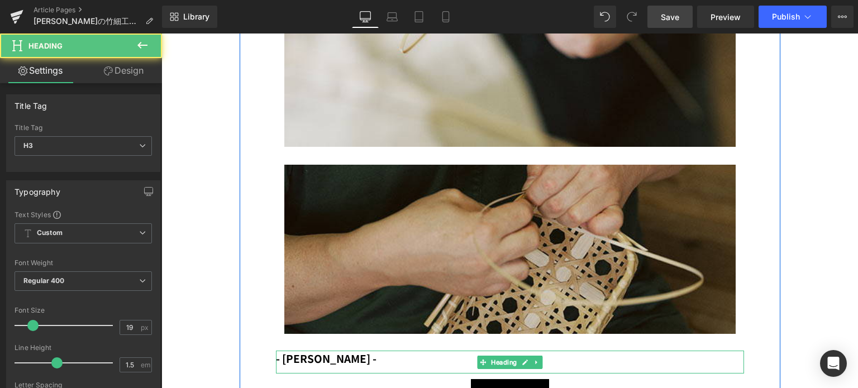
click at [346, 351] on div "- [PERSON_NAME] -" at bounding box center [510, 362] width 468 height 23
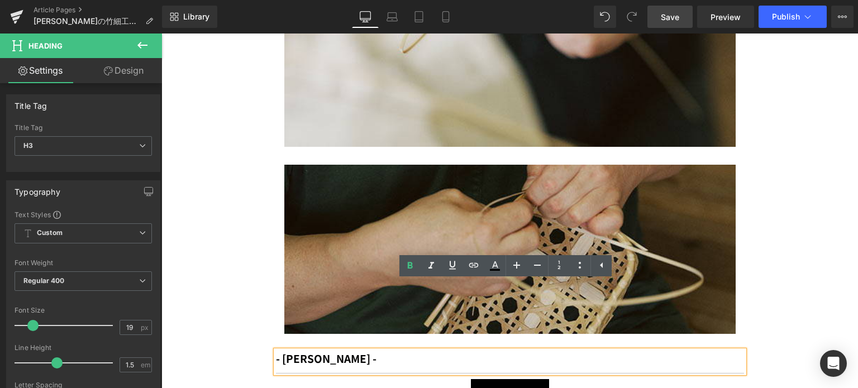
click at [340, 351] on div "- [PERSON_NAME] -" at bounding box center [510, 362] width 468 height 23
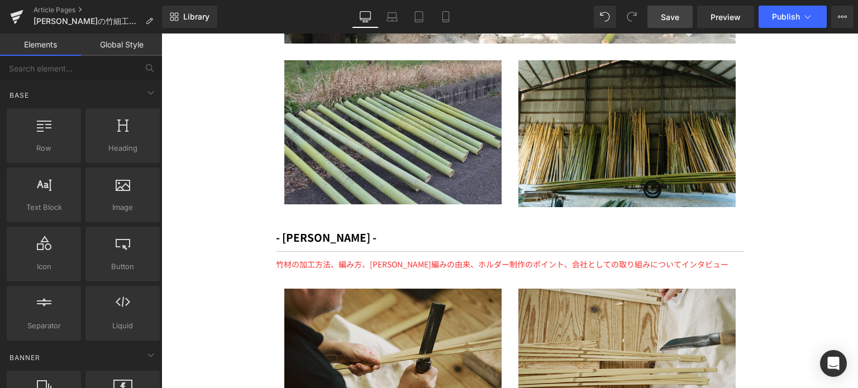
scroll to position [3382, 0]
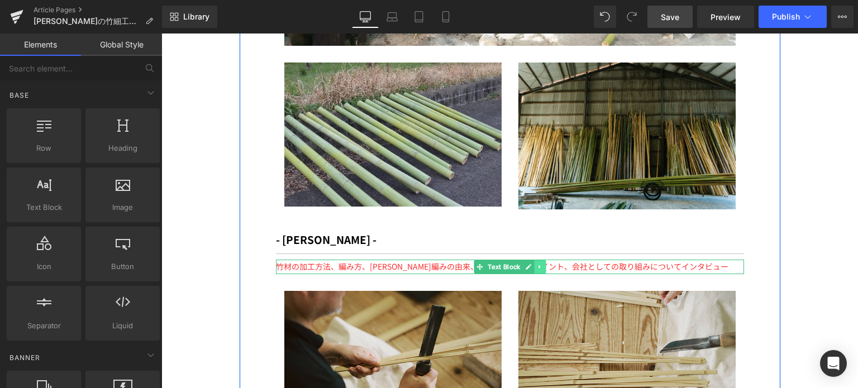
click at [537, 264] on icon at bounding box center [540, 267] width 6 height 7
click at [531, 264] on icon at bounding box center [534, 267] width 6 height 7
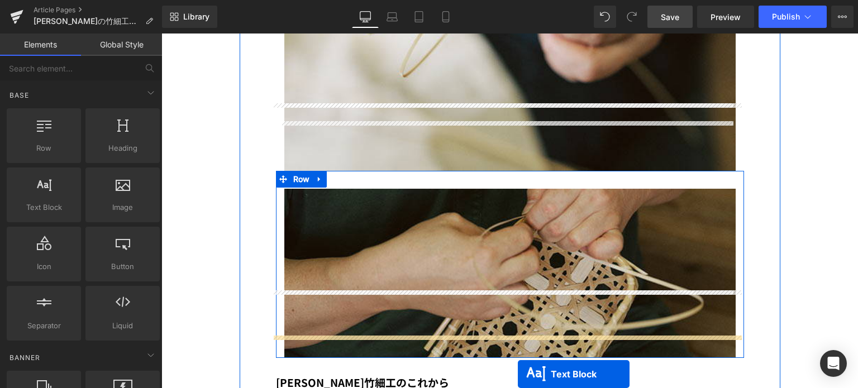
scroll to position [4187, 0]
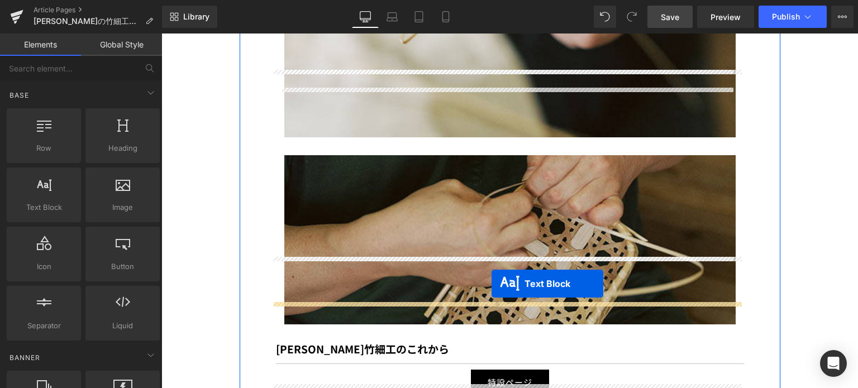
drag, startPoint x: 473, startPoint y: 214, endPoint x: 491, endPoint y: 284, distance: 72.1
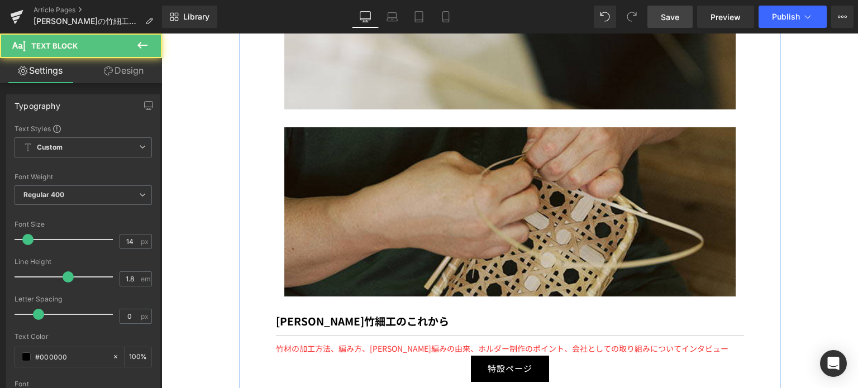
scroll to position [4159, 0]
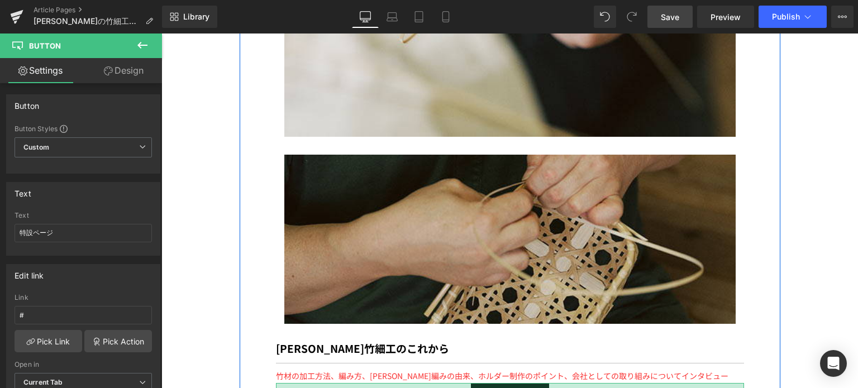
drag, startPoint x: 507, startPoint y: 317, endPoint x: 498, endPoint y: 325, distance: 12.7
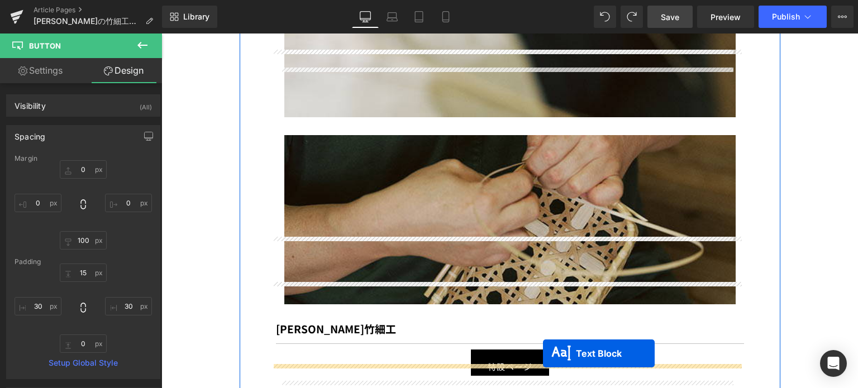
scroll to position [4229, 0]
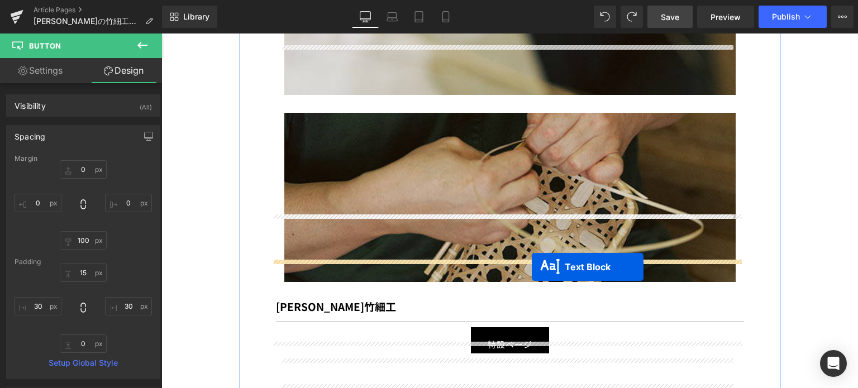
drag, startPoint x: 471, startPoint y: 161, endPoint x: 532, endPoint y: 268, distance: 122.9
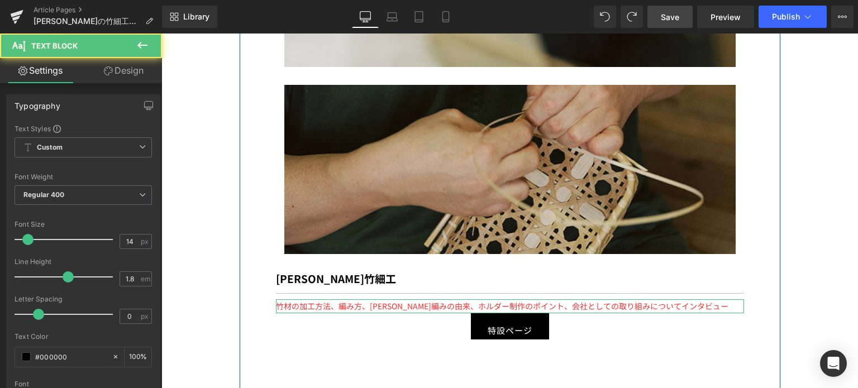
scroll to position [4201, 0]
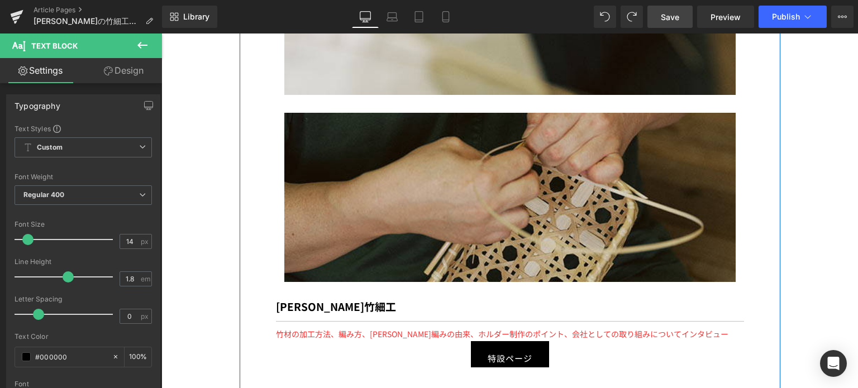
click at [345, 299] on div "別府竹細工" at bounding box center [510, 310] width 468 height 23
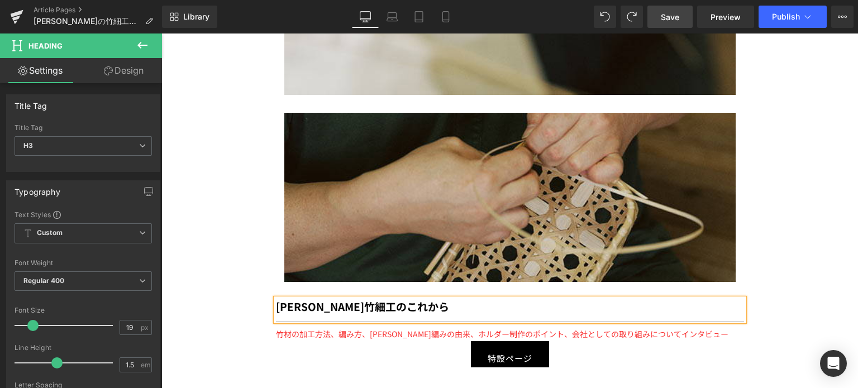
click at [700, 327] on p "竹材の加工方法、編み方、りんこ編みの由来、ホルダー制作のポイント、会社としての取り組みについてインタビュー" at bounding box center [510, 334] width 468 height 14
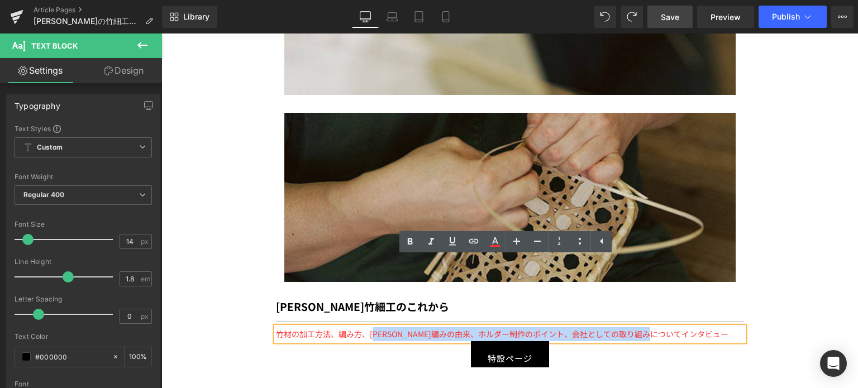
drag, startPoint x: 688, startPoint y: 268, endPoint x: 372, endPoint y: 265, distance: 316.8
click at [372, 327] on p "竹材の加工方法、編み方、りんこ編みの由来、ホルダー制作のポイント、会社としての取り組みについてインタビュー" at bounding box center [510, 334] width 468 height 14
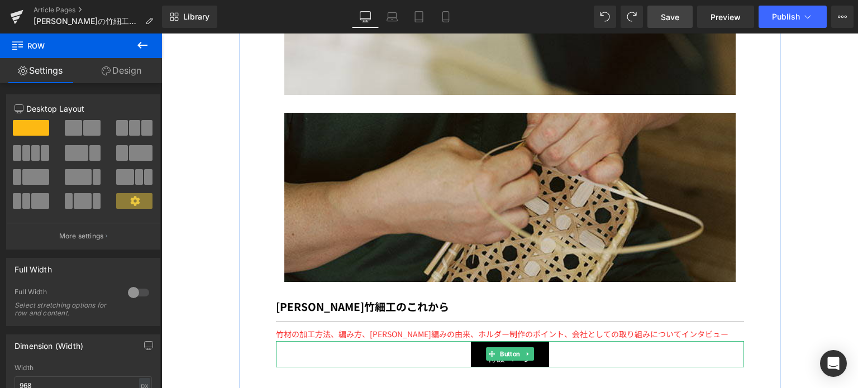
click at [471, 341] on link "特設ページ" at bounding box center [510, 354] width 78 height 26
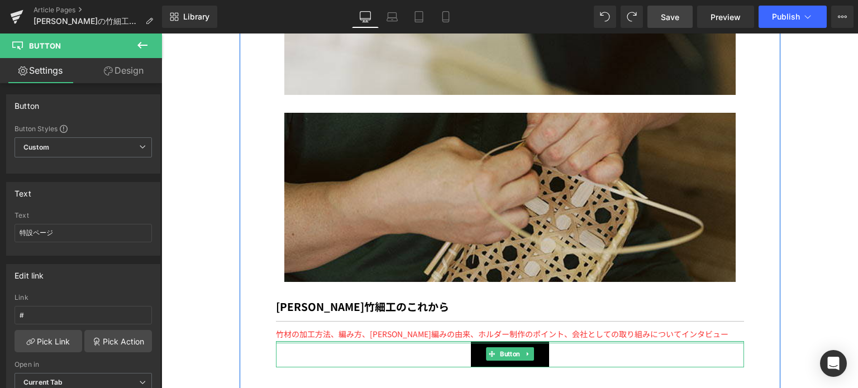
drag, startPoint x: 503, startPoint y: 279, endPoint x: 406, endPoint y: 301, distance: 99.6
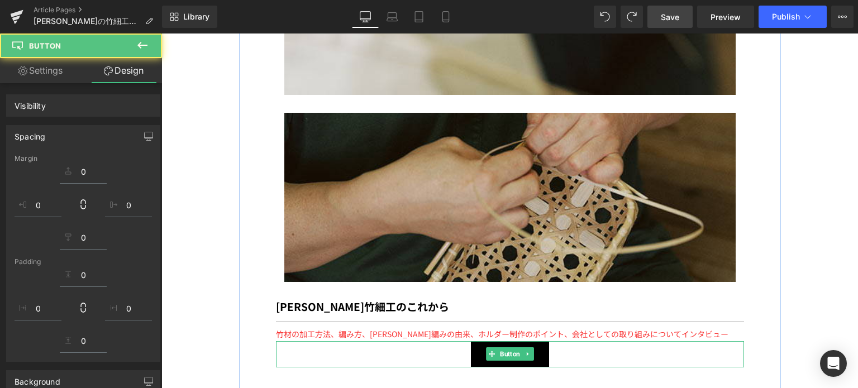
click at [624, 327] on div "竹材の加工方法、編み方、りんこ編みの由来、ホルダー制作のポイント、会社としての取り組みについてインタビュー Text Block" at bounding box center [510, 334] width 468 height 14
click at [601, 329] on span "竹材の加工方法、編み方、りんこ編みの由来、ホルダー制作のポイント、会社としての取り組みについてインタビュー" at bounding box center [502, 334] width 453 height 11
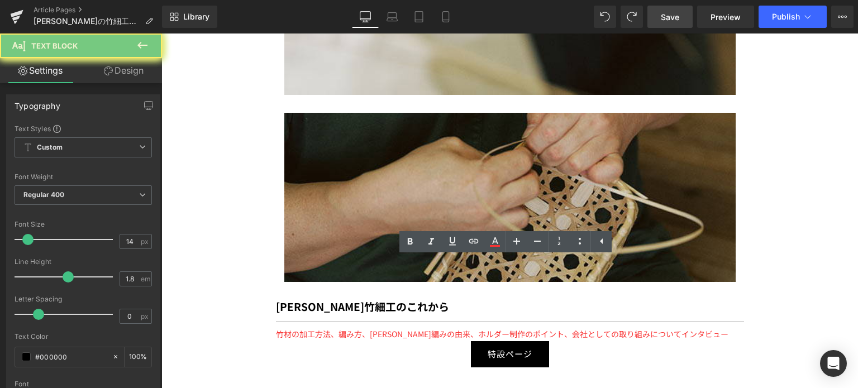
click at [344, 329] on span "竹材の加工方法、編み方、りんこ編みの由来、ホルダー制作のポイント、会社としての取り組みについてインタビュー" at bounding box center [502, 334] width 453 height 11
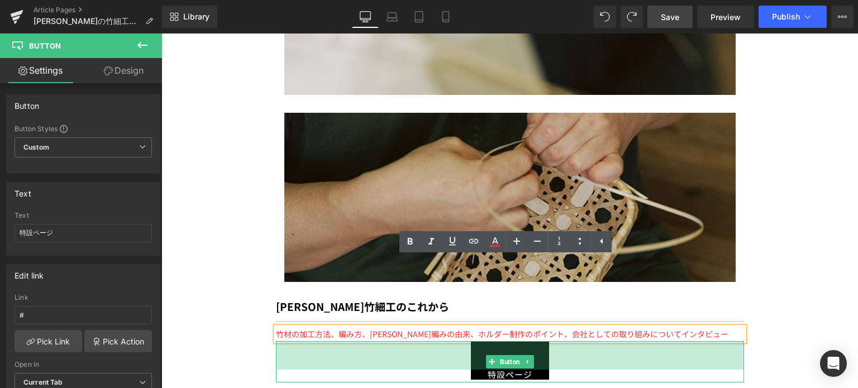
drag, startPoint x: 388, startPoint y: 275, endPoint x: 387, endPoint y: 304, distance: 28.5
click at [387, 341] on div "特設ページ Button 51px" at bounding box center [510, 361] width 468 height 41
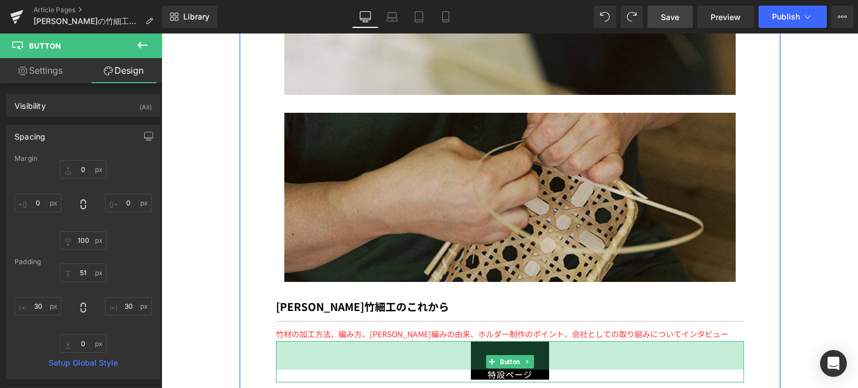
type input "0px"
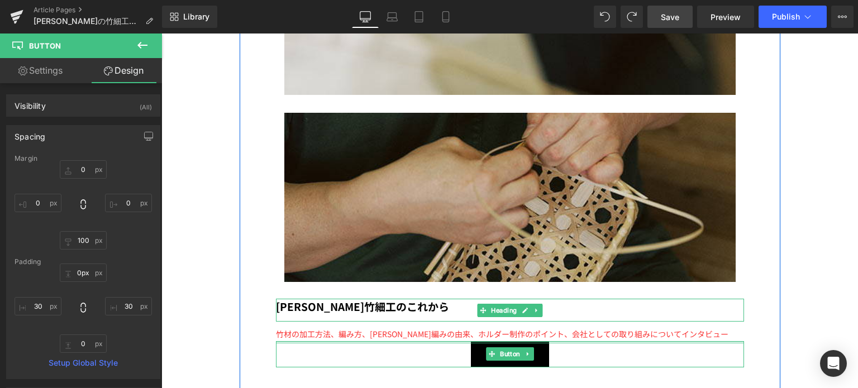
drag, startPoint x: 460, startPoint y: 287, endPoint x: 433, endPoint y: 229, distance: 64.2
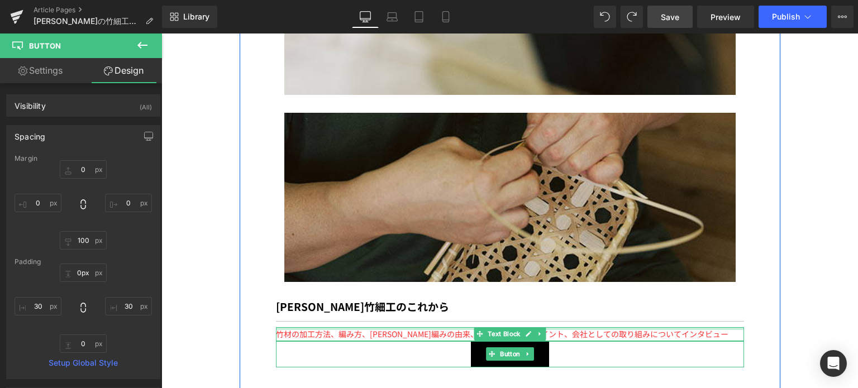
click at [402, 329] on span "竹材の加工方法、編み方、りんこ編みの由来、ホルダー制作のポイント、会社としての取り組みについてインタビュー" at bounding box center [502, 334] width 453 height 11
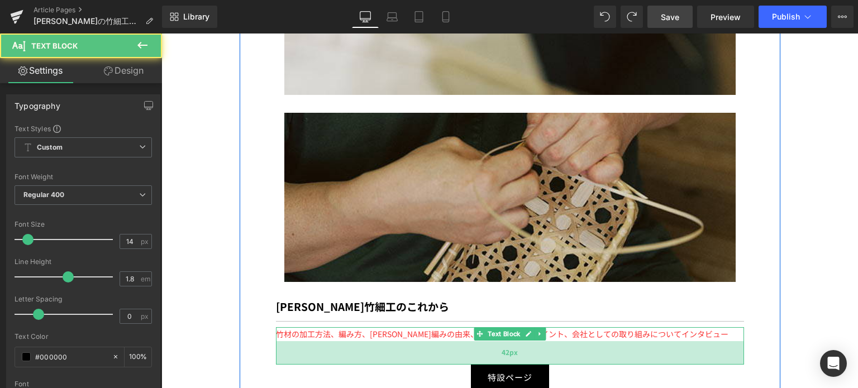
drag, startPoint x: 282, startPoint y: 272, endPoint x: 285, endPoint y: 296, distance: 24.2
click at [285, 341] on div "42px" at bounding box center [510, 352] width 468 height 23
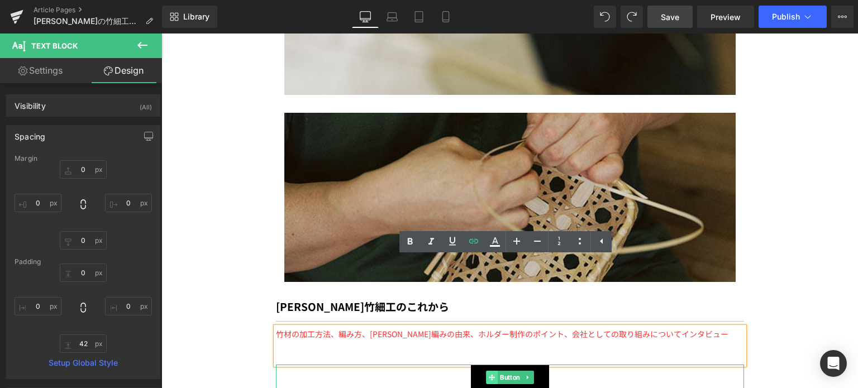
click at [489, 374] on icon at bounding box center [492, 377] width 6 height 7
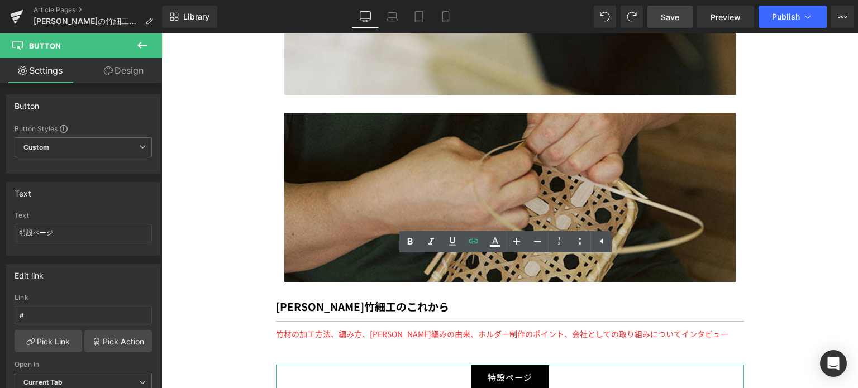
click at [134, 69] on link "Design" at bounding box center [123, 70] width 81 height 25
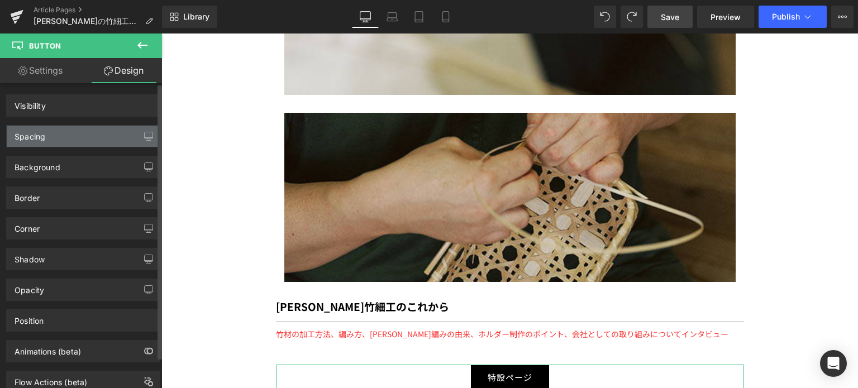
click at [98, 136] on div "Spacing" at bounding box center [83, 136] width 153 height 21
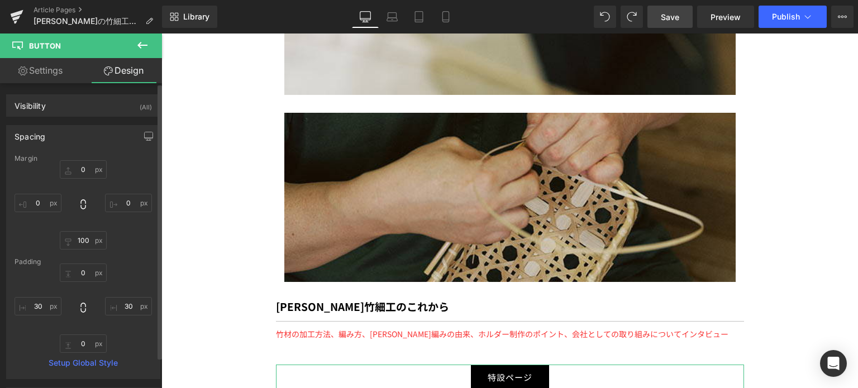
type input "0"
type input "100"
type input "0"
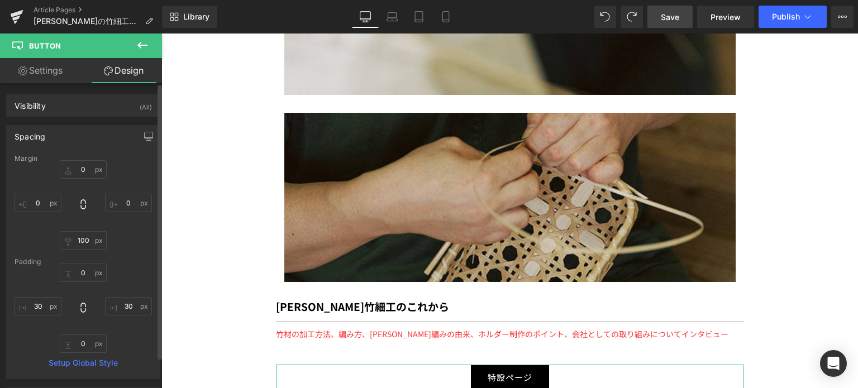
type input "30"
type input "0"
type input "30"
click at [93, 177] on input "0" at bounding box center [83, 169] width 47 height 18
type input "１"
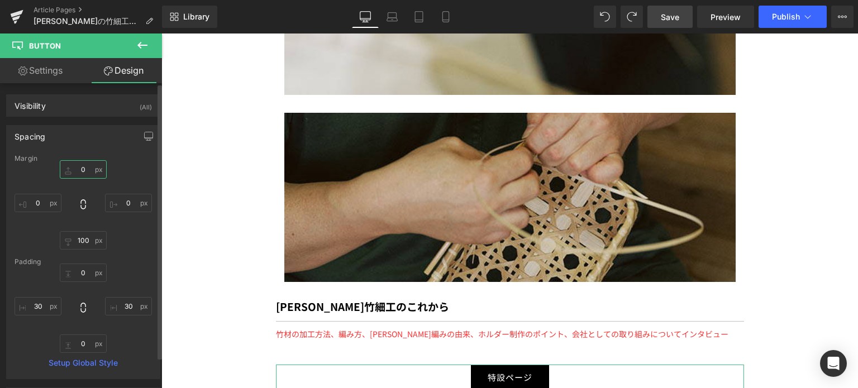
type input "１０"
type input "１００"
type input "１０"
type input "１"
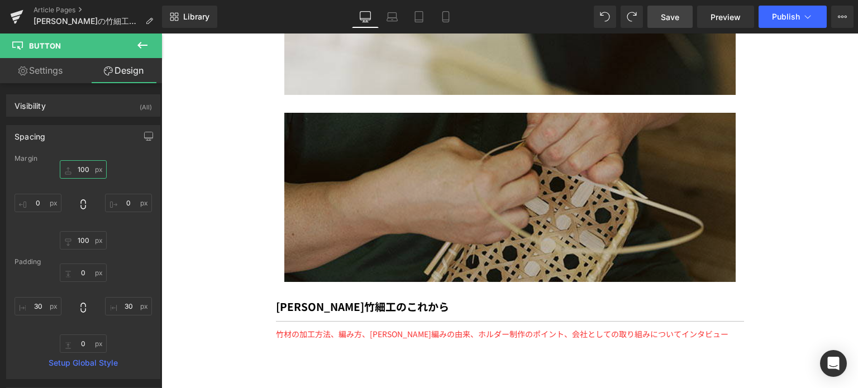
type input "100"
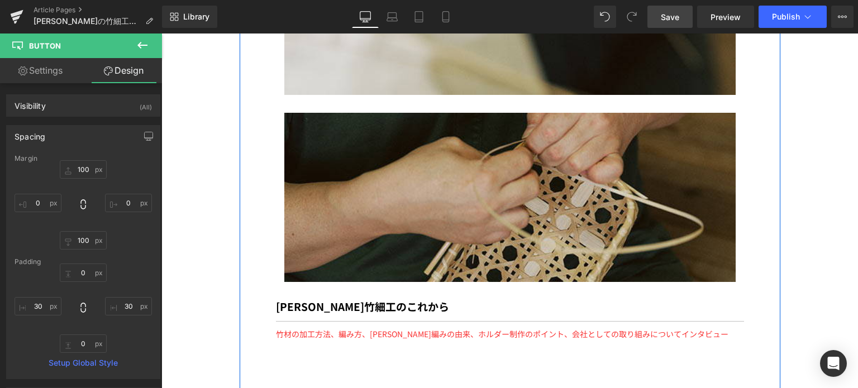
click at [367, 329] on span "竹材の加工方法、編み方、りんこ編みの由来、ホルダー制作のポイント、会社としての取り組みについてインタビュー" at bounding box center [502, 334] width 453 height 11
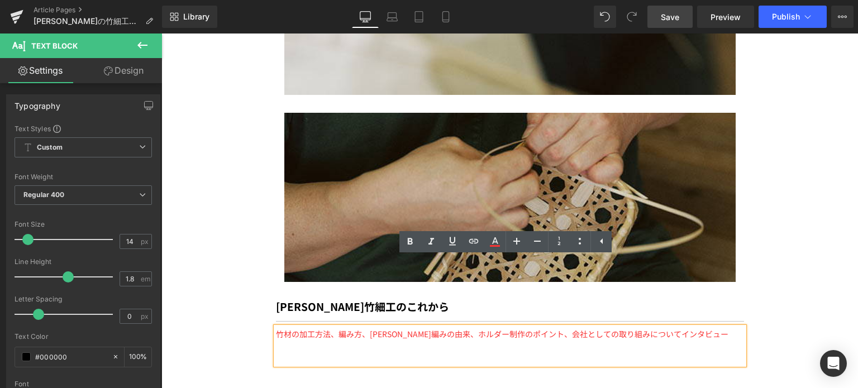
click at [324, 327] on p "竹材の加工方法、編み方、りんこ編みの由来、ホルダー制作のポイント、会社としての取り組みについてインタビュー" at bounding box center [510, 334] width 468 height 14
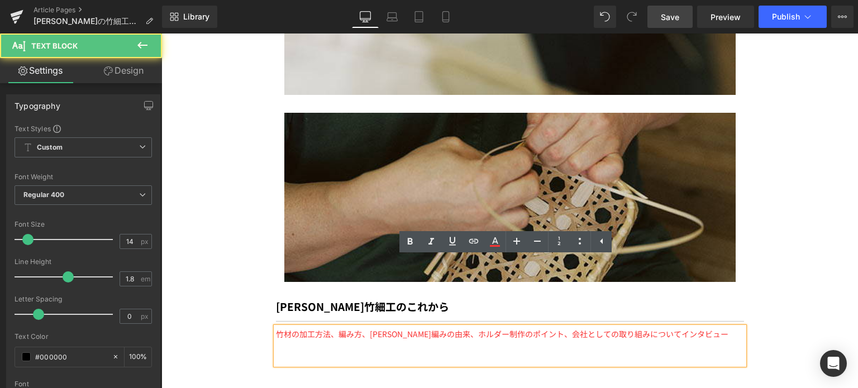
click at [310, 327] on div "竹材の加工方法、編み方、りんこ編みの由来、ホルダー制作のポイント、会社としての取り組みについてインタビュー" at bounding box center [510, 345] width 468 height 37
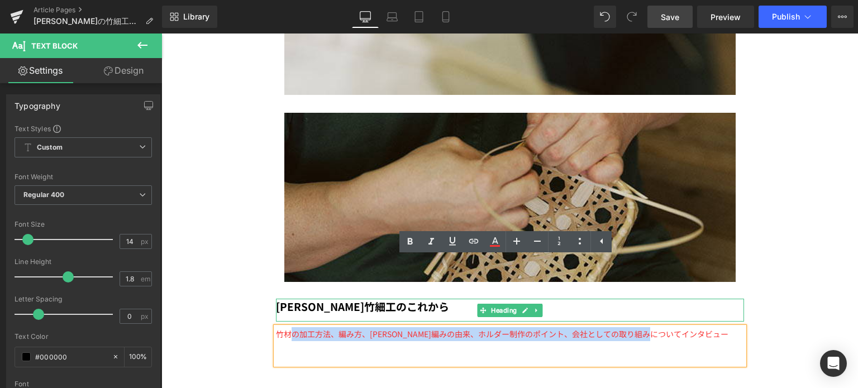
drag, startPoint x: 700, startPoint y: 272, endPoint x: 289, endPoint y: 249, distance: 411.3
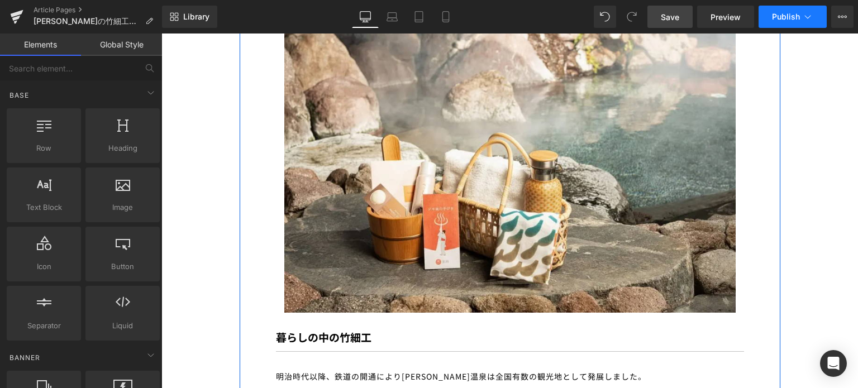
scroll to position [1843, 0]
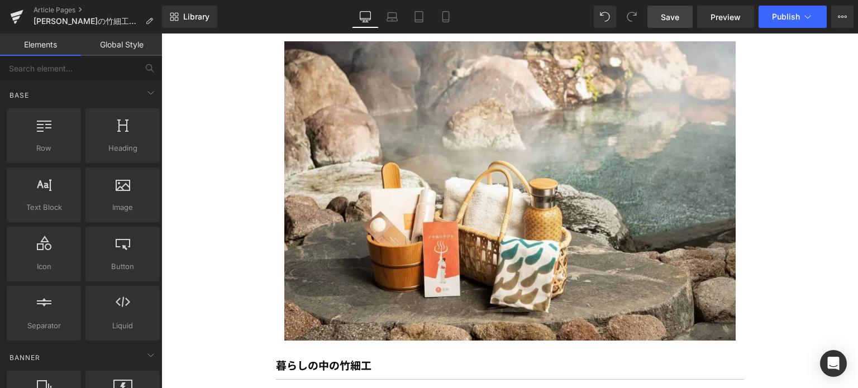
click at [676, 15] on span "Save" at bounding box center [670, 17] width 18 height 12
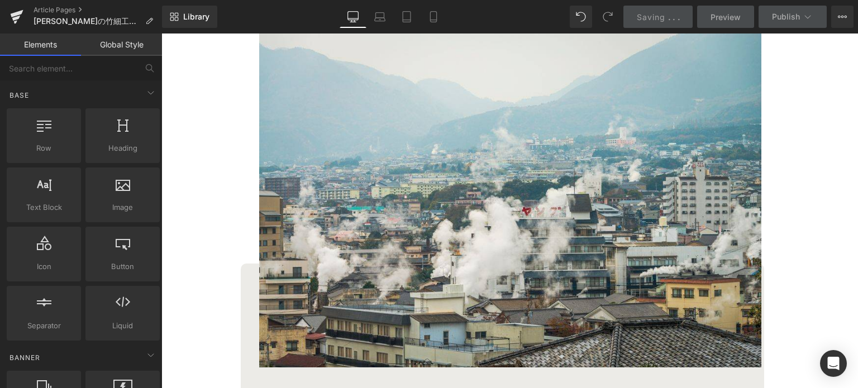
scroll to position [0, 0]
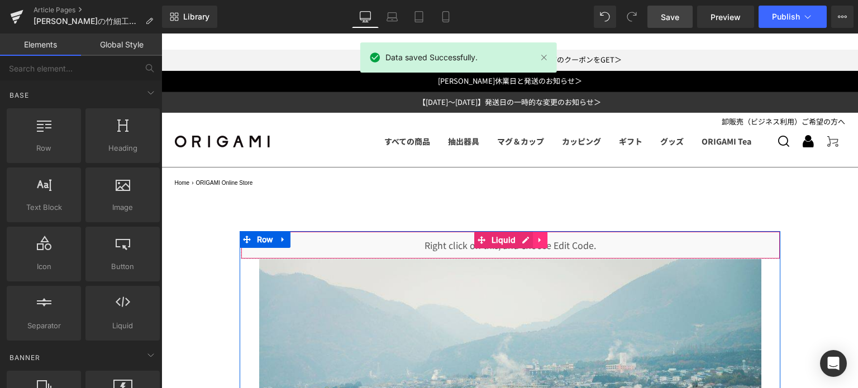
click at [533, 237] on link at bounding box center [540, 240] width 15 height 17
click at [544, 239] on icon at bounding box center [548, 240] width 8 height 8
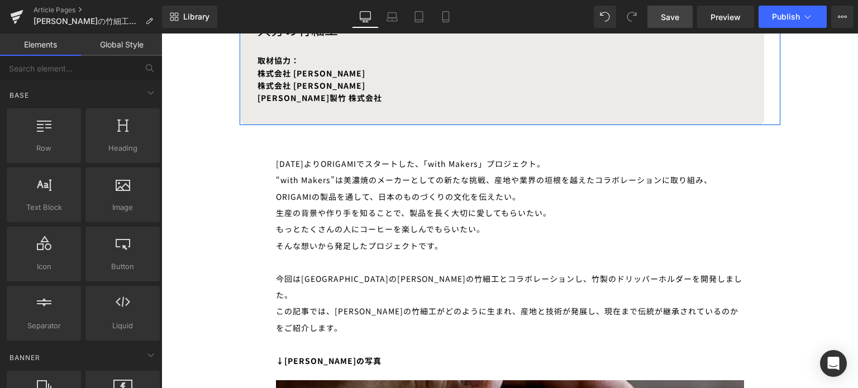
scroll to position [567, 0]
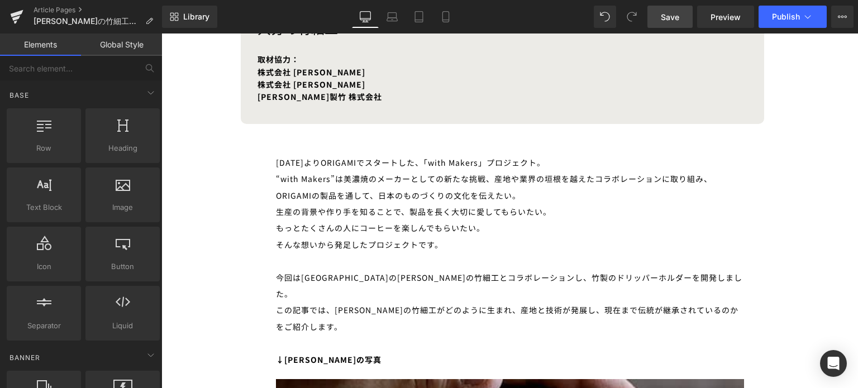
drag, startPoint x: 683, startPoint y: 22, endPoint x: 250, endPoint y: 167, distance: 457.1
click at [683, 22] on link "Save" at bounding box center [670, 17] width 45 height 22
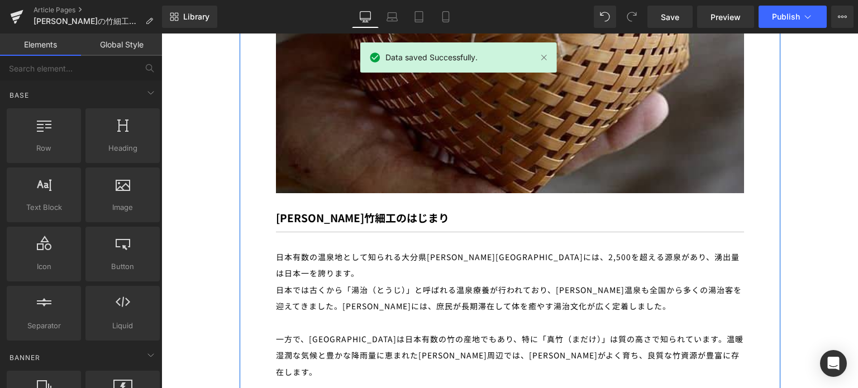
scroll to position [1105, 0]
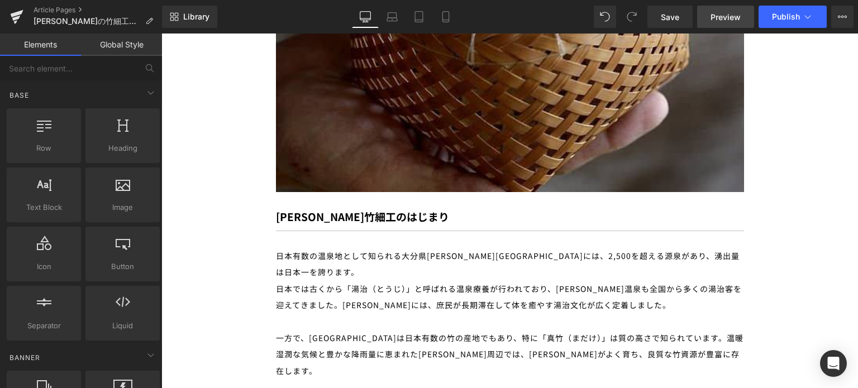
click at [717, 18] on span "Preview" at bounding box center [726, 17] width 30 height 12
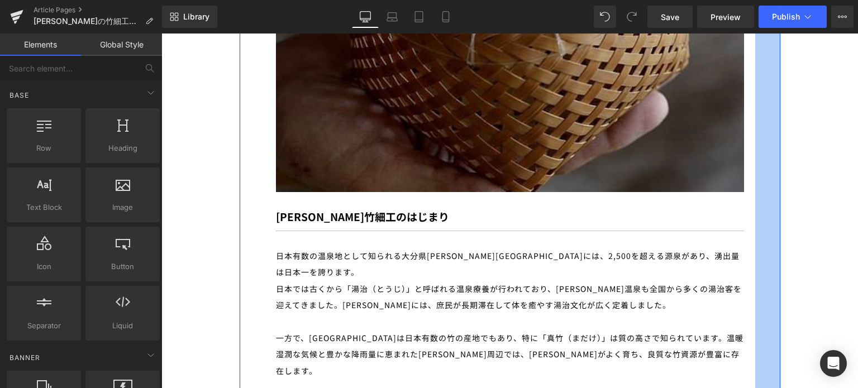
drag, startPoint x: 763, startPoint y: 236, endPoint x: 736, endPoint y: 72, distance: 167.0
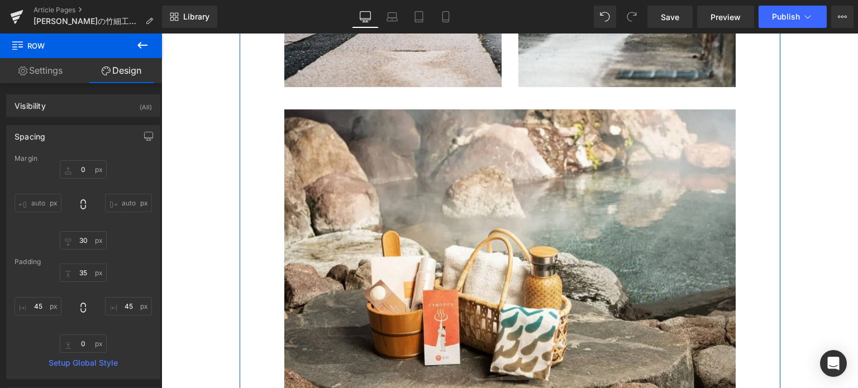
scroll to position [1709, 0]
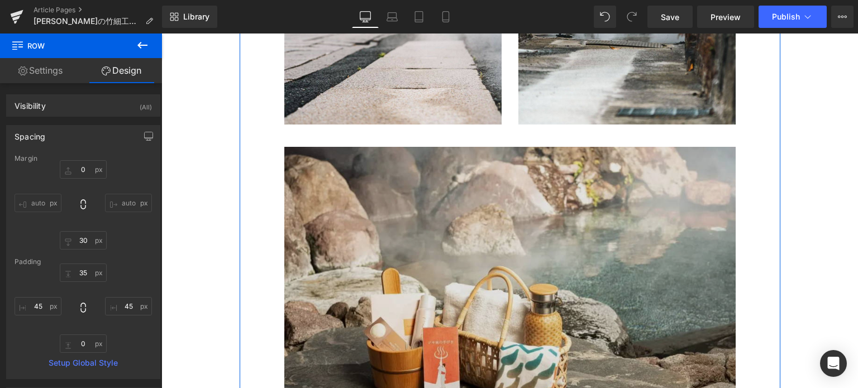
click at [421, 165] on img at bounding box center [509, 296] width 451 height 299
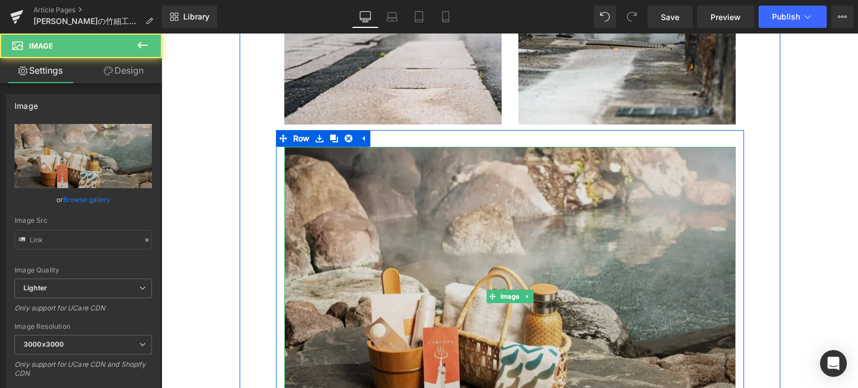
type input "[URL][DOMAIN_NAME]"
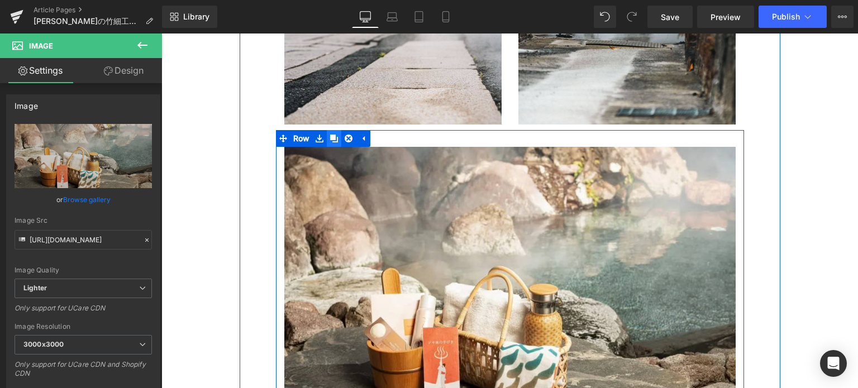
click at [328, 130] on link at bounding box center [334, 138] width 15 height 17
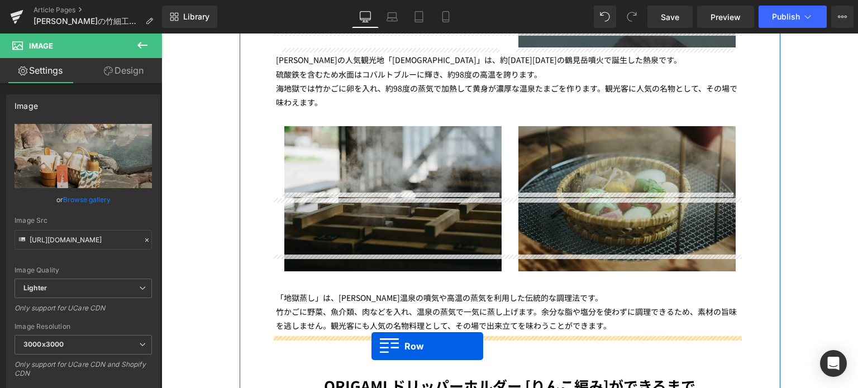
scroll to position [2675, 0]
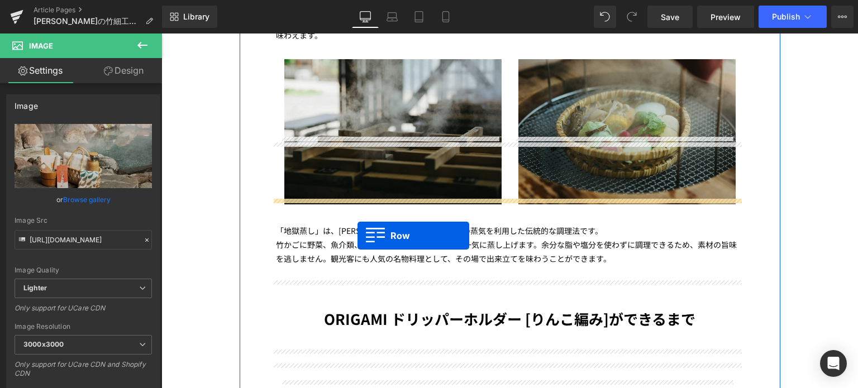
drag, startPoint x: 279, startPoint y: 85, endPoint x: 358, endPoint y: 236, distance: 170.2
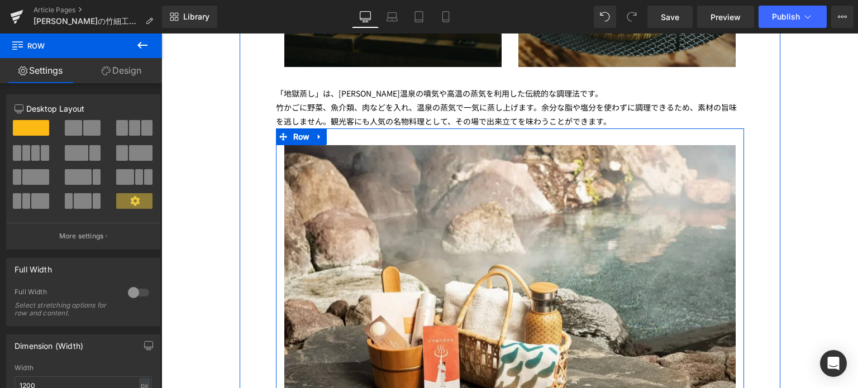
scroll to position [2786, 0]
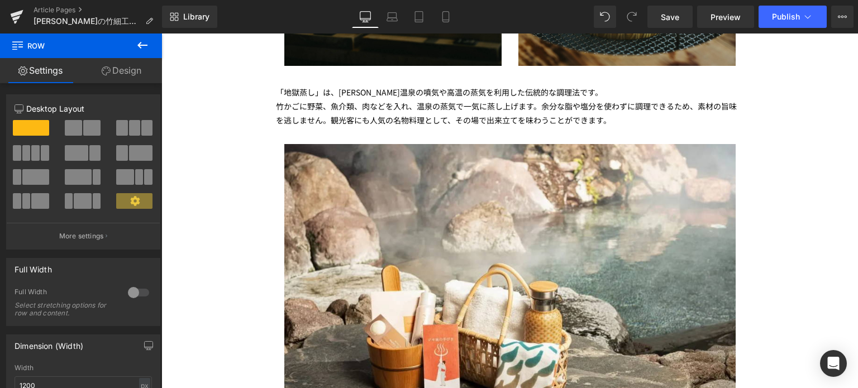
click at [307, 236] on img at bounding box center [509, 293] width 451 height 299
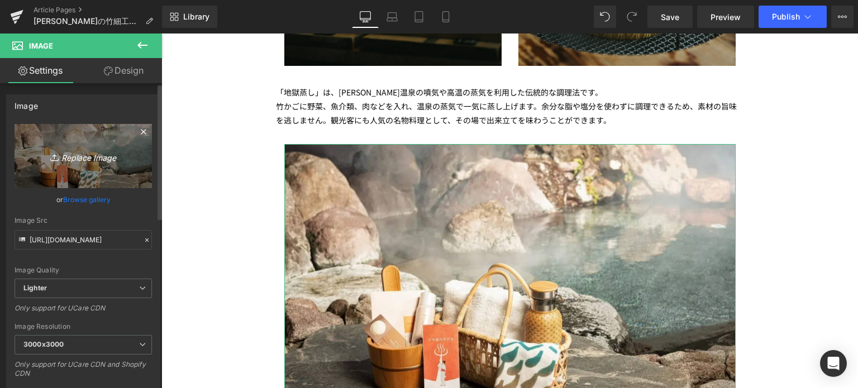
click at [87, 157] on icon "Replace Image" at bounding box center [83, 156] width 89 height 14
type input "C:\fakepath\4ef0e1e7746bd1b4cb2f7e11c8d90431.jpg"
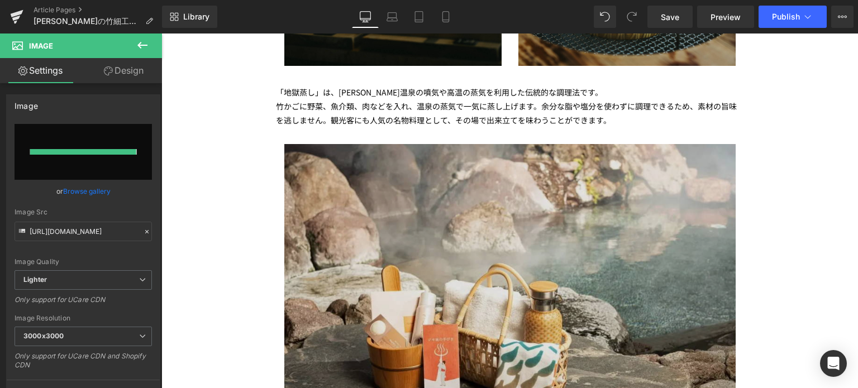
type input "https://ucarecdn.com/cb25133e-0d0e-4bad-9f86-a4e4a595b4cc/-/format/auto/-/previ…"
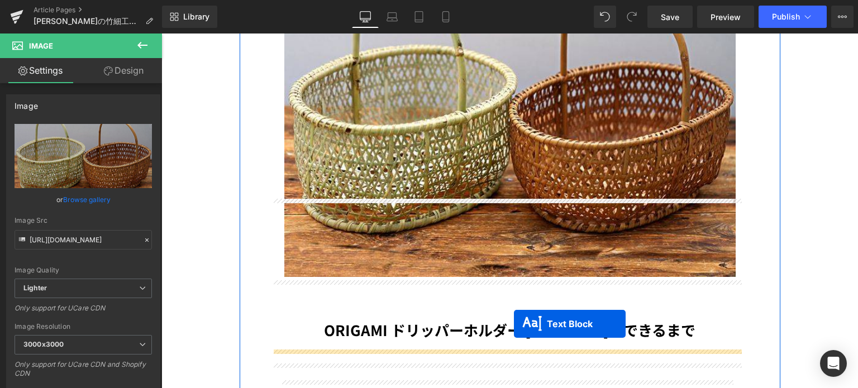
scroll to position [3031, 0]
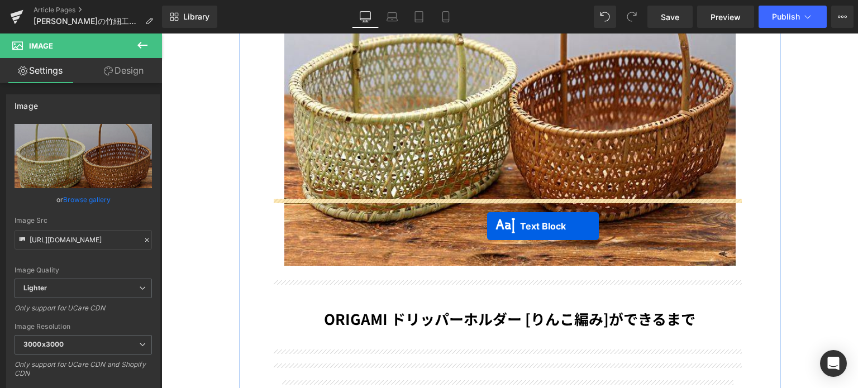
drag, startPoint x: 477, startPoint y: 137, endPoint x: 486, endPoint y: 225, distance: 87.6
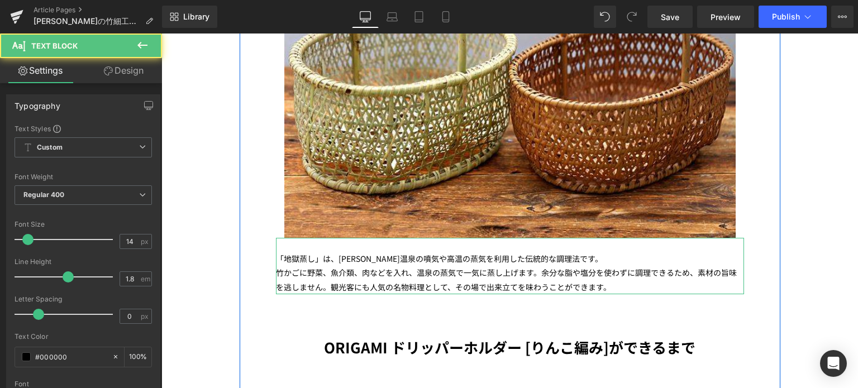
scroll to position [3003, 0]
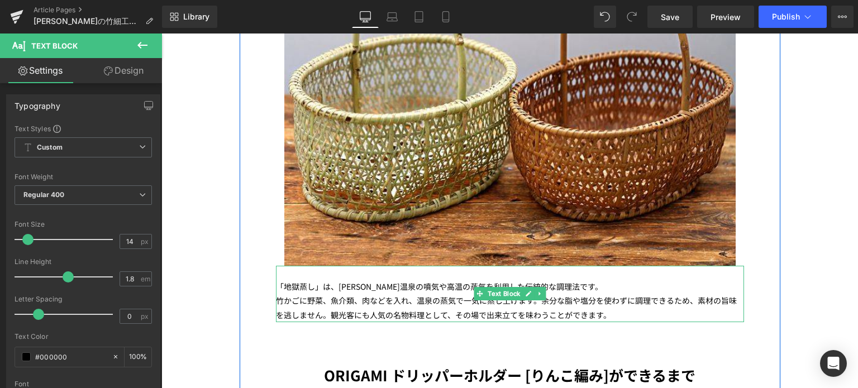
click at [501, 280] on p "「地獄蒸し」は、[PERSON_NAME]温泉の噴気や高温の蒸気を利用した伝統的な調理法です。" at bounding box center [510, 287] width 468 height 14
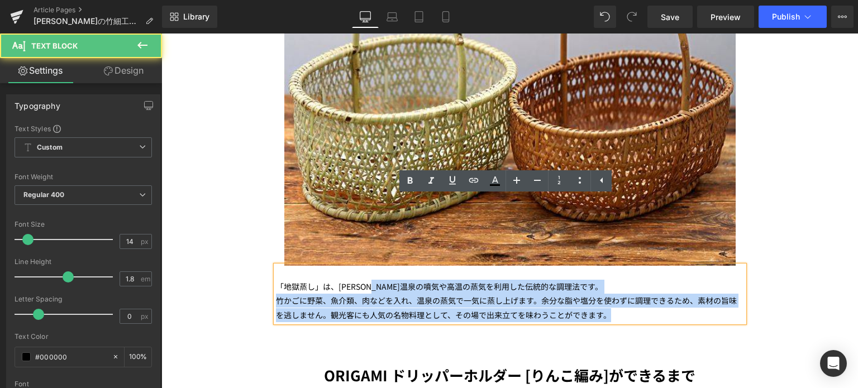
drag, startPoint x: 622, startPoint y: 250, endPoint x: 387, endPoint y: 217, distance: 238.1
click at [387, 266] on div "「地獄蒸し」は、別府温泉の噴気や高温の蒸気を利用した伝統的な調理法です。 竹かごに野菜、魚介類、肉などを入れ、温泉の蒸気で一気に蒸し上げます。余分な脂や塩分を…" at bounding box center [510, 294] width 468 height 56
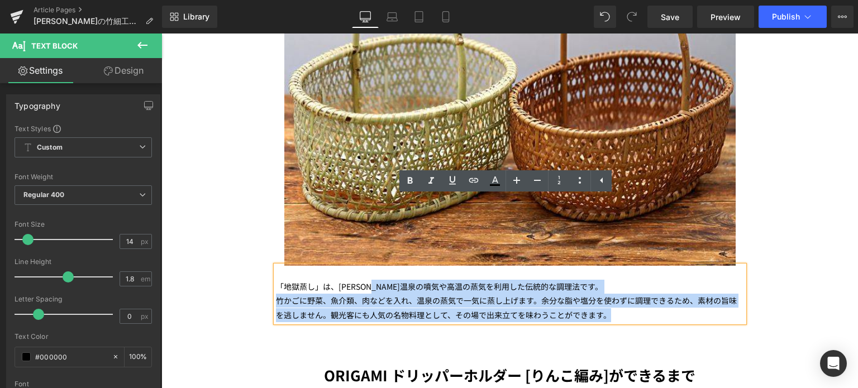
click at [689, 294] on p "竹かごに野菜、魚介類、肉などを入れ、温泉の蒸気で一気に蒸し上げます。余分な脂や塩分を使わずに調理できるため、素材の旨味を逃しません。観光客にも人気の名物料理と…" at bounding box center [510, 308] width 468 height 28
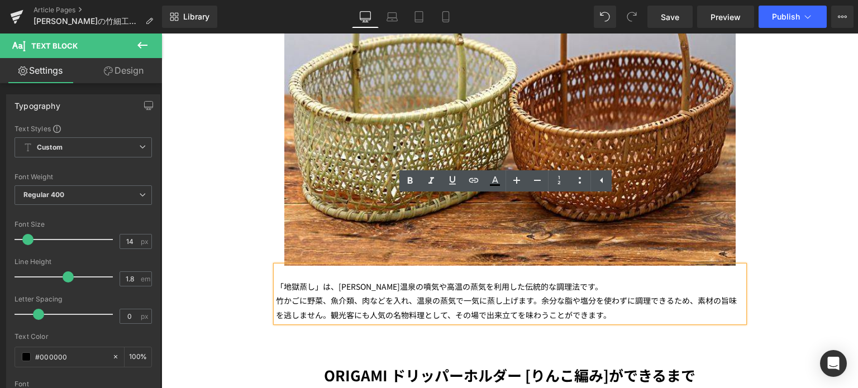
drag, startPoint x: 607, startPoint y: 246, endPoint x: 310, endPoint y: 197, distance: 301.3
click at [310, 266] on div "「地獄蒸し」は、別府温泉の噴気や高温の蒸気を利用した伝統的な調理法です。 竹かごに野菜、魚介類、肉などを入れ、温泉の蒸気で一気に蒸し上げます。余分な脂や塩分を…" at bounding box center [510, 294] width 468 height 56
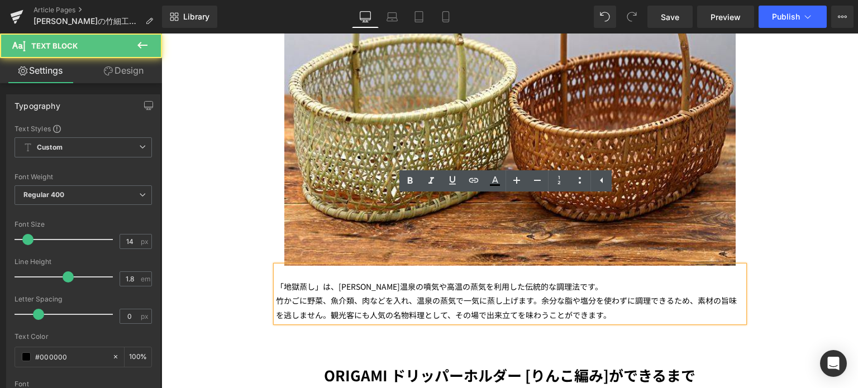
click at [534, 294] on p "竹かごに野菜、魚介類、肉などを入れ、温泉の蒸気で一気に蒸し上げます。余分な脂や塩分を使わずに調理できるため、素材の旨味を逃しません。観光客にも人気の名物料理と…" at bounding box center [510, 308] width 468 height 28
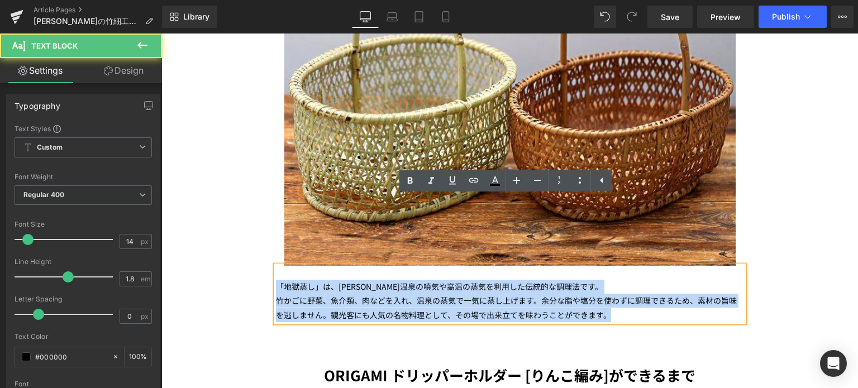
drag, startPoint x: 606, startPoint y: 248, endPoint x: 227, endPoint y: 225, distance: 379.6
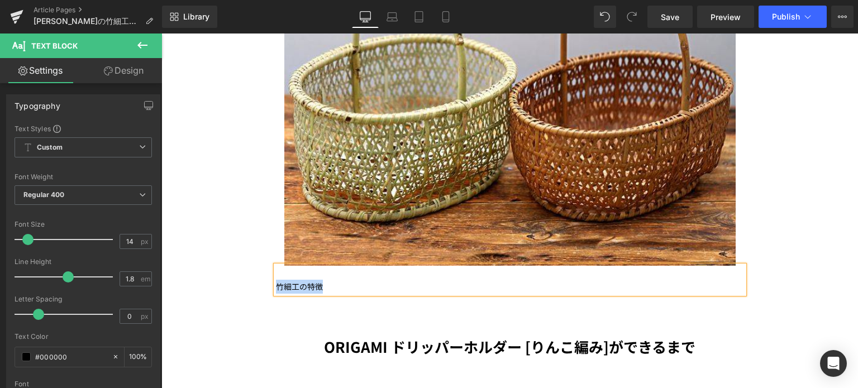
click at [276, 280] on p "竹細工の特徴" at bounding box center [510, 287] width 468 height 14
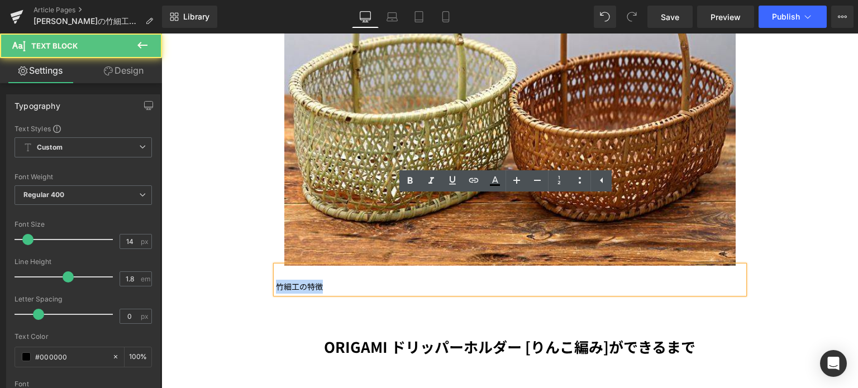
copy p "竹細工の特徴"
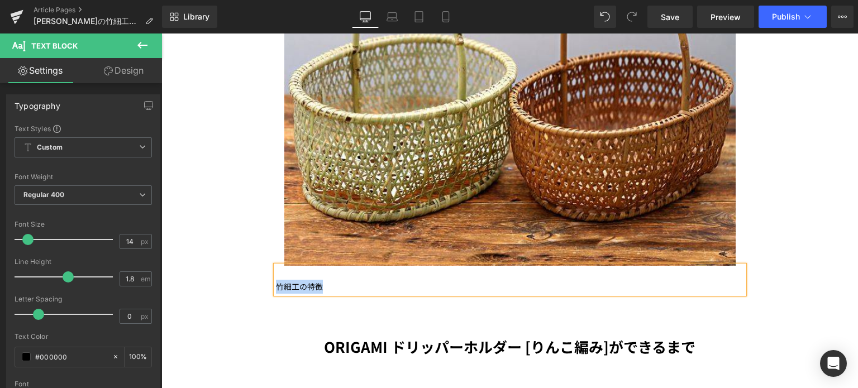
click at [396, 280] on p "竹細工の特徴" at bounding box center [510, 287] width 468 height 14
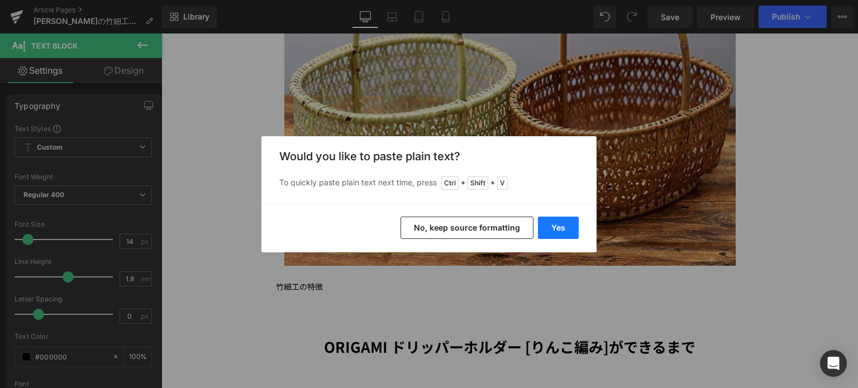
click at [560, 237] on button "Yes" at bounding box center [558, 228] width 41 height 22
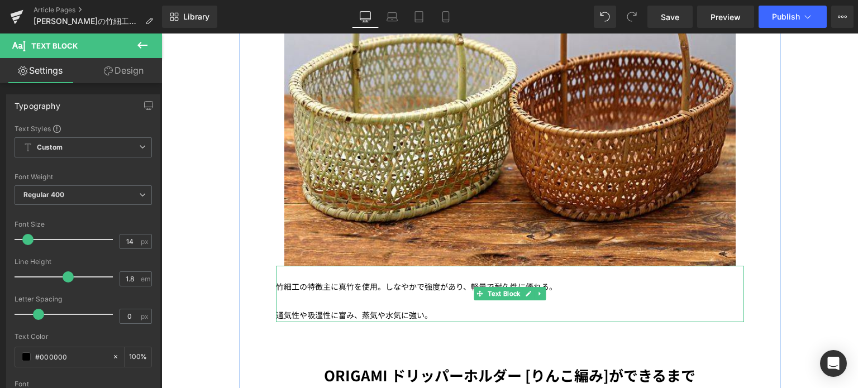
click at [320, 280] on p "竹細工の特徴主に真竹を使用。しなやかで強度があり、軽量で耐久性に優れる。" at bounding box center [510, 287] width 468 height 14
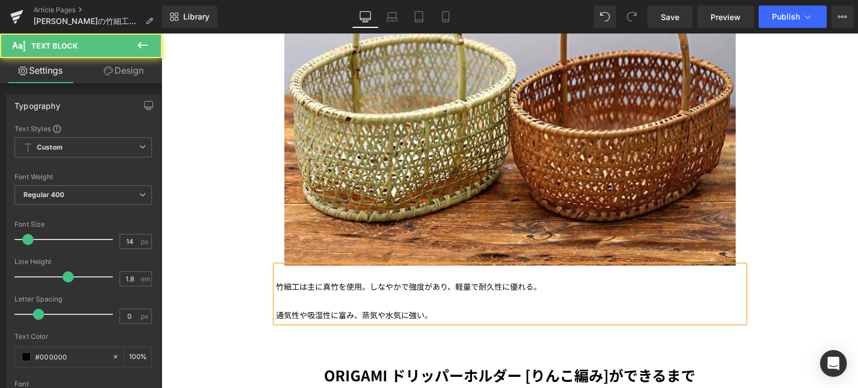
click at [355, 280] on p "竹細工は主に真竹を使用。しなやかで強度があり、軽量で耐久性に優れる。" at bounding box center [510, 287] width 468 height 14
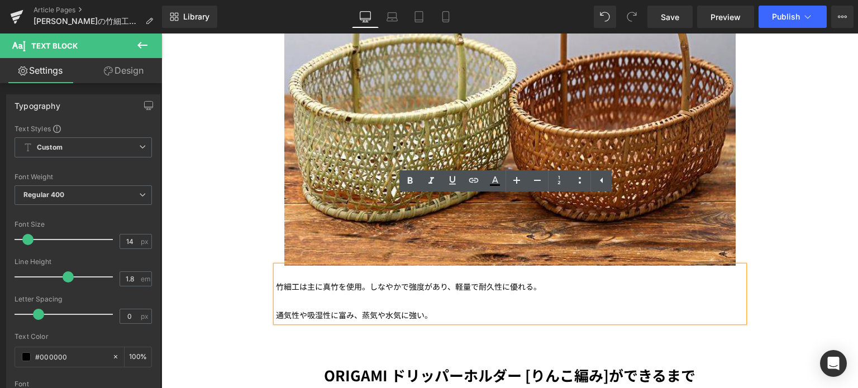
click at [298, 280] on p "竹細工は主に真竹を使用。しなやかで強度があり、軽量で耐久性に優れる。" at bounding box center [510, 287] width 468 height 14
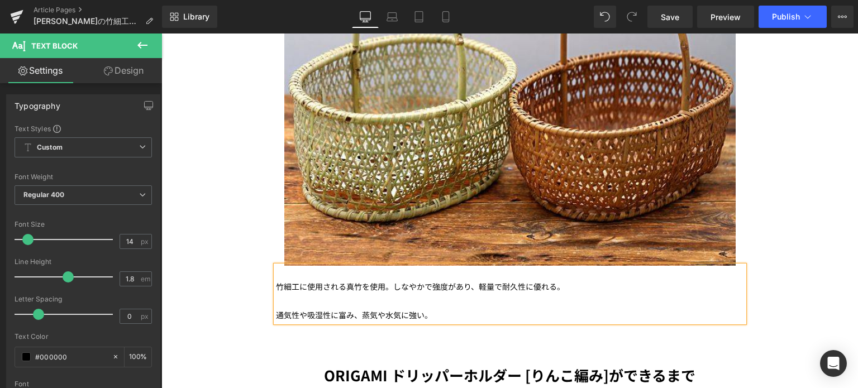
click at [302, 280] on p "竹細工に使用される真竹を使用。しなやかで強度があり、軽量で耐久性に優れる。" at bounding box center [510, 287] width 468 height 14
click at [381, 280] on p "竹細工で主に使用される真竹を使用。しなやかで強度があり、軽量で耐久性に優れる。" at bounding box center [510, 287] width 468 height 14
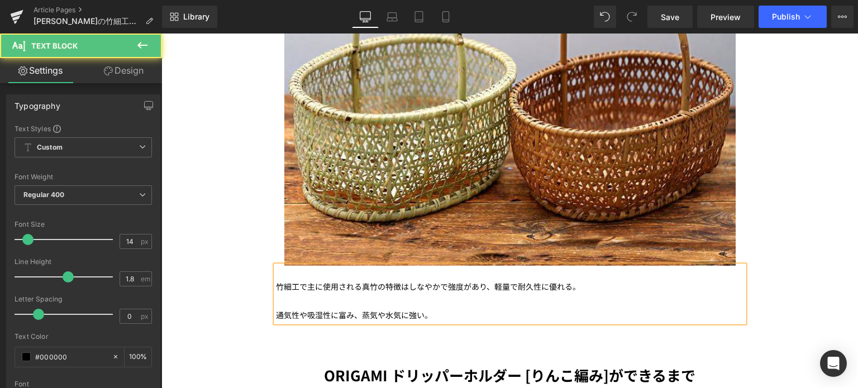
click at [583, 280] on p "竹細工で主に使用される真竹の特徴はしなやかで強度があり、軽量で耐久性に優れる。" at bounding box center [510, 287] width 468 height 14
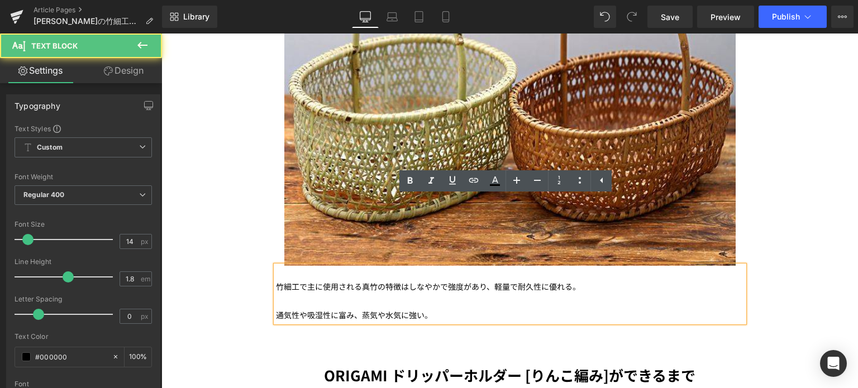
click at [577, 280] on p "竹細工で主に使用される真竹の特徴はしなやかで強度があり、軽量で耐久性に優れる。" at bounding box center [510, 287] width 468 height 14
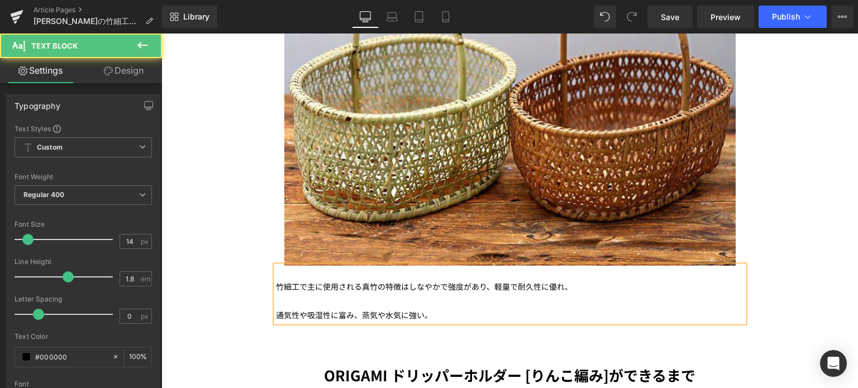
click at [277, 308] on p "通気性や吸湿性に富み、蒸気や水気に強い。" at bounding box center [510, 315] width 468 height 14
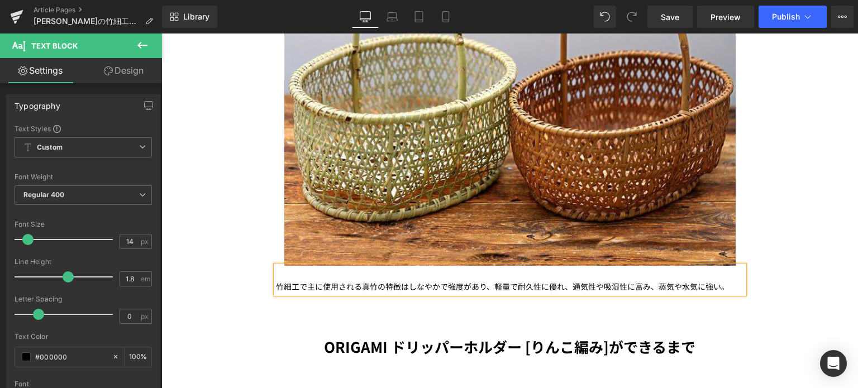
click at [715, 281] on span "通気性や吸湿性に富み、蒸気や水気に強い。" at bounding box center [651, 286] width 156 height 11
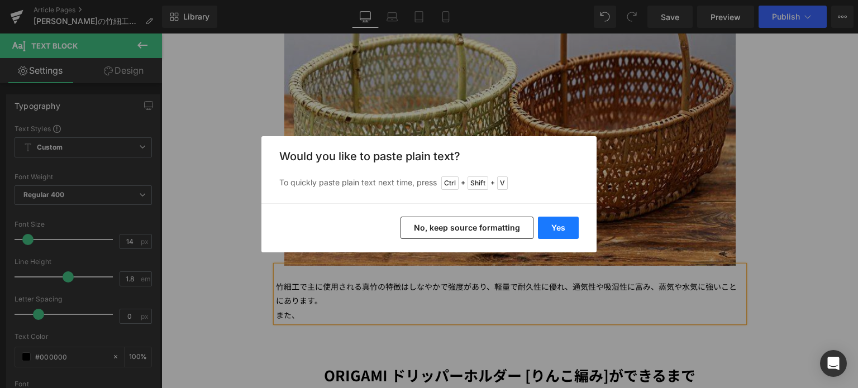
click at [550, 230] on button "Yes" at bounding box center [558, 228] width 41 height 22
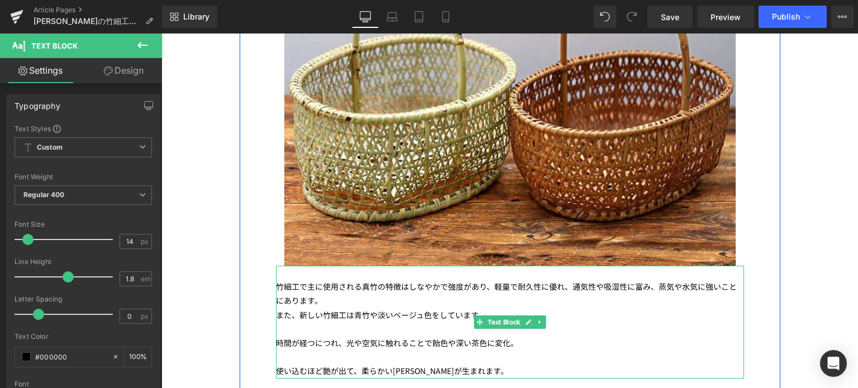
click at [293, 310] on span "また、新しい竹細工は青竹や淡いベージュ色をしています。" at bounding box center [381, 315] width 210 height 11
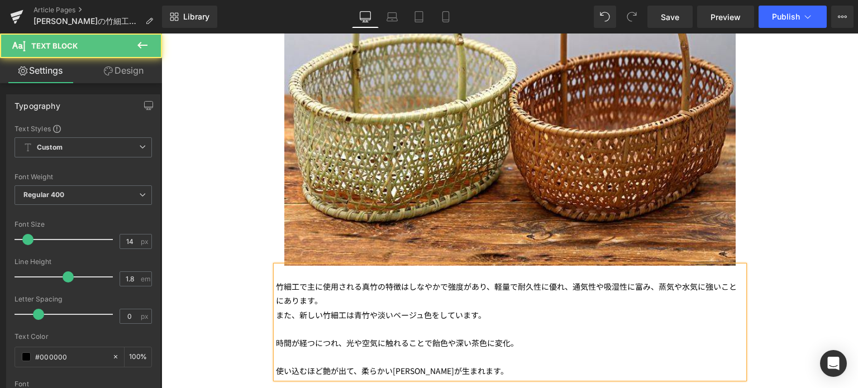
click at [476, 310] on span "また、新しい竹細工は青竹や淡いベージュ色をしています。" at bounding box center [381, 315] width 210 height 11
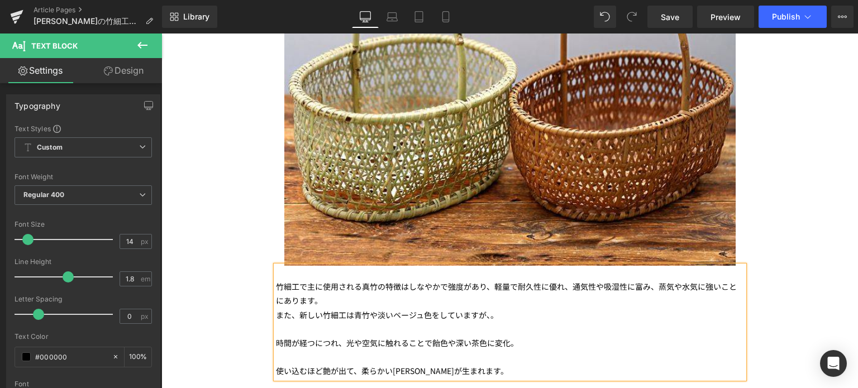
click at [276, 337] on span "時間が経つにつれ、光や空気に触れることで飴色や深い茶色に変化。" at bounding box center [397, 342] width 242 height 11
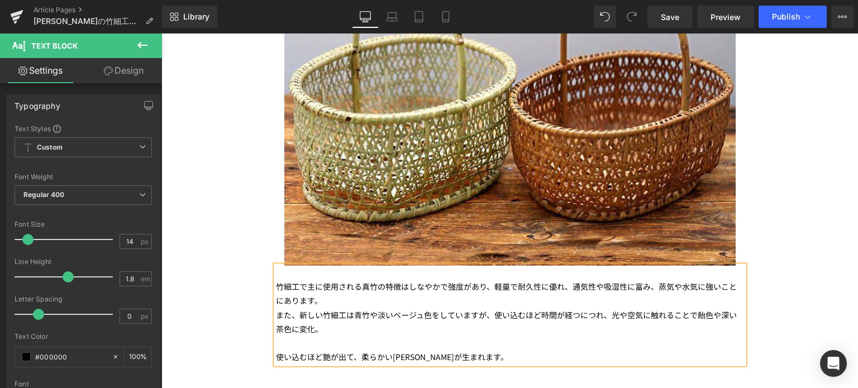
click at [599, 310] on span "時間が経つにつれ、光や空気に触れることで飴色や深い茶色に変化。" at bounding box center [506, 322] width 461 height 25
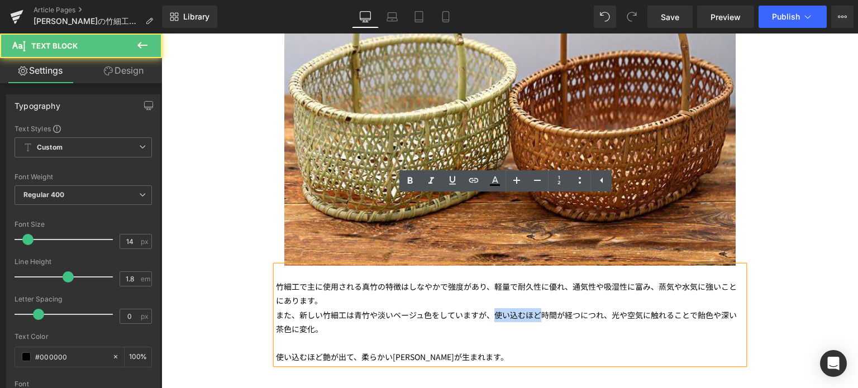
drag, startPoint x: 540, startPoint y: 248, endPoint x: 486, endPoint y: 242, distance: 54.5
click at [486, 308] on p "また、新しい竹細工は青竹や淡いベージュ色をしていますが、使い込むほど 時間が経つにつれ、光や空気に触れることで飴色や深い茶色に変化。" at bounding box center [510, 322] width 468 height 28
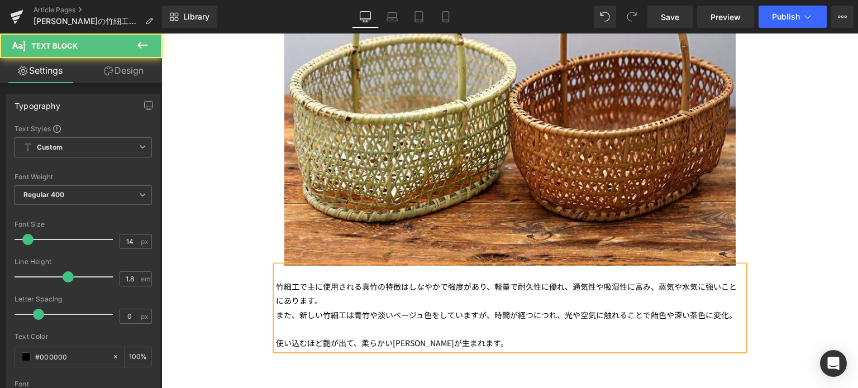
click at [721, 310] on span "時間が経つにつれ、光や空気に触れることで飴色や深い茶色に変化。" at bounding box center [615, 315] width 242 height 11
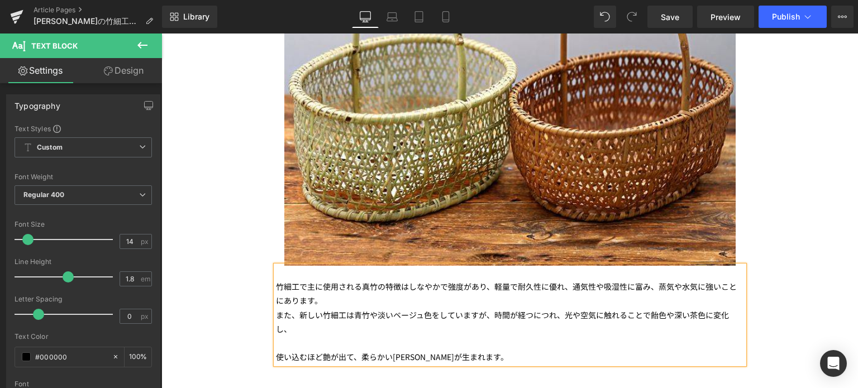
click at [276, 351] on span "使い込むほど艶が出て、柔らかい光沢が生まれます。" at bounding box center [392, 356] width 232 height 11
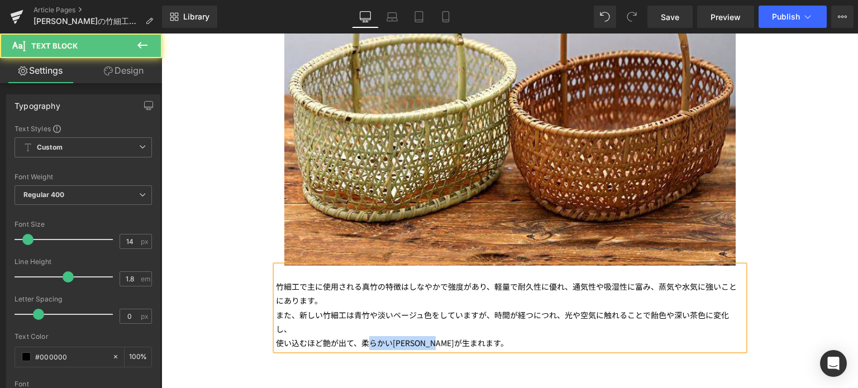
drag, startPoint x: 458, startPoint y: 263, endPoint x: 362, endPoint y: 260, distance: 96.7
click at [362, 336] on p "使い込むほど艶が出て、柔らかい光沢が生まれます。" at bounding box center [510, 343] width 468 height 14
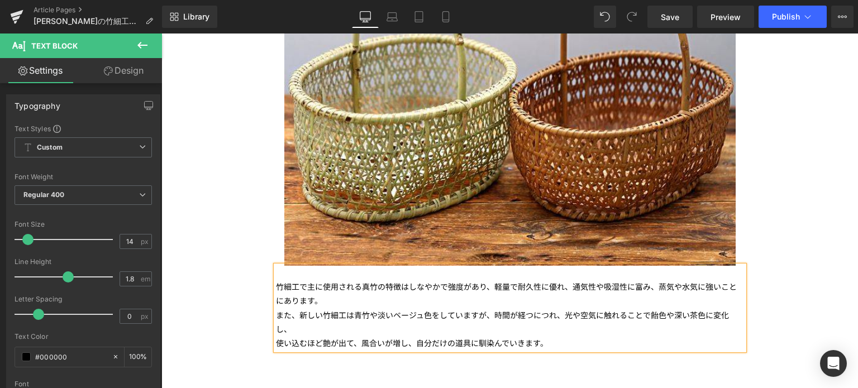
click at [296, 266] on div "竹細工で主に使用される真竹の特徴はしなやかで強度があり、軽量で耐久性に優れ、 通気性や吸湿性に富み、蒸気や水気に強いことにあります。 また、新しい竹細工は青竹…" at bounding box center [510, 308] width 468 height 84
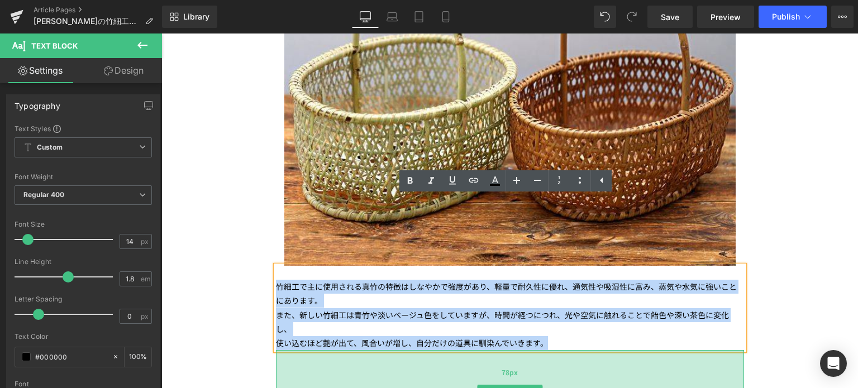
drag, startPoint x: 273, startPoint y: 218, endPoint x: 553, endPoint y: 282, distance: 287.0
click at [553, 282] on div "2024年よりORIGAMIでスタートした、「with Makers」プロジェクト。 “with Makers”は美濃焼のメーカーとしての新たな挑戦、産地や業…" at bounding box center [510, 57] width 491 height 4700
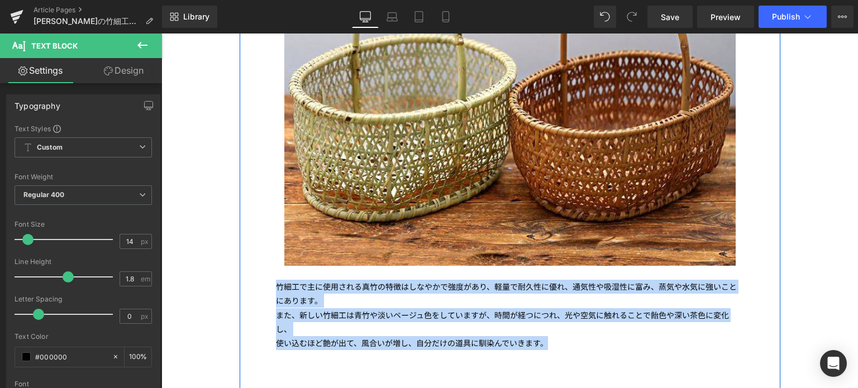
copy div "竹細工で主に使用される真竹の特徴はしなやかで強度があり、軽量で耐久性に優れ、 通気性や吸湿性に富み、蒸気や水気に強いことにあります。 また、新しい竹細工は青竹…"
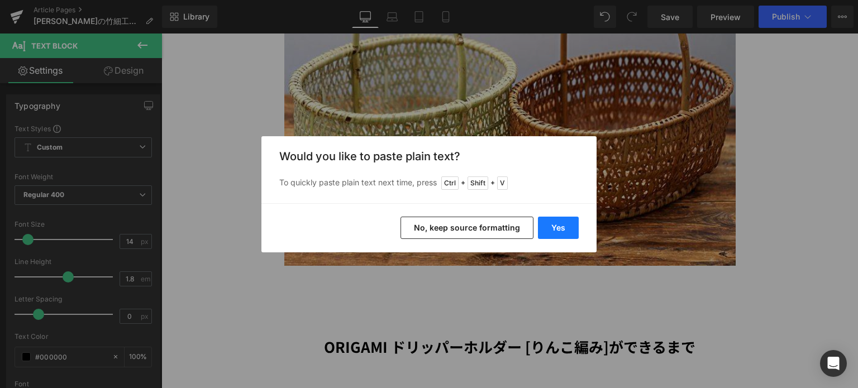
click at [563, 223] on button "Yes" at bounding box center [558, 228] width 41 height 22
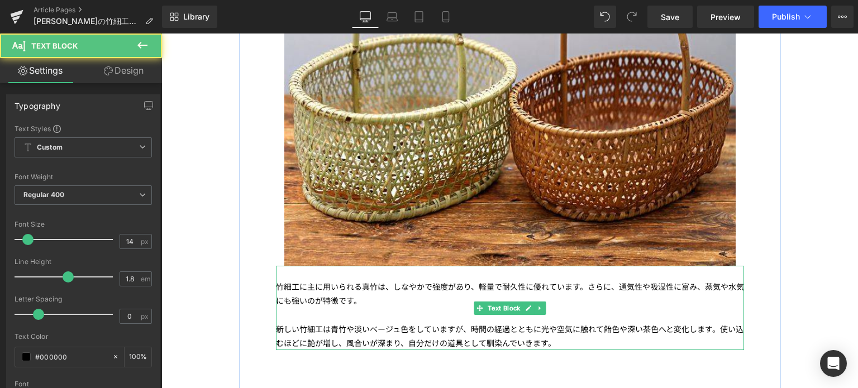
click at [364, 280] on p "竹細工に主に用いられる真竹は、しなやかで強度があり、軽量で耐久性に優れています。さらに、通気性や吸湿性に富み、蒸気や水気にも強いのが特徴です。" at bounding box center [510, 294] width 468 height 28
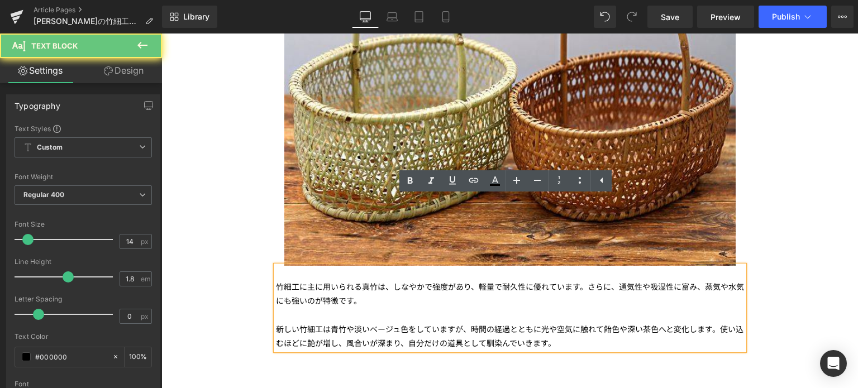
click at [344, 308] on p at bounding box center [510, 315] width 468 height 14
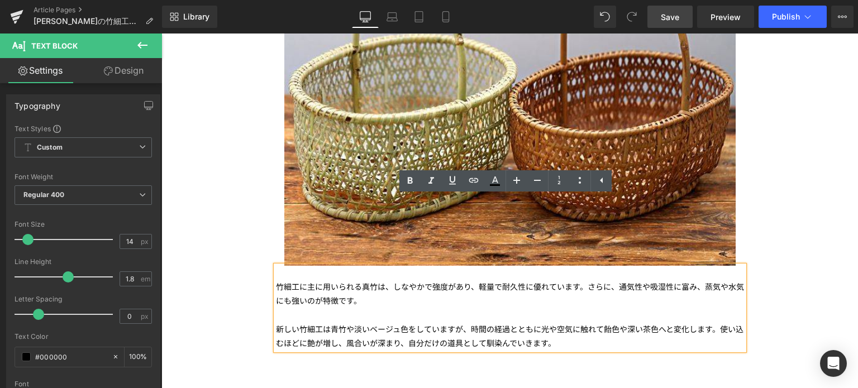
click at [677, 13] on span "Save" at bounding box center [670, 17] width 18 height 12
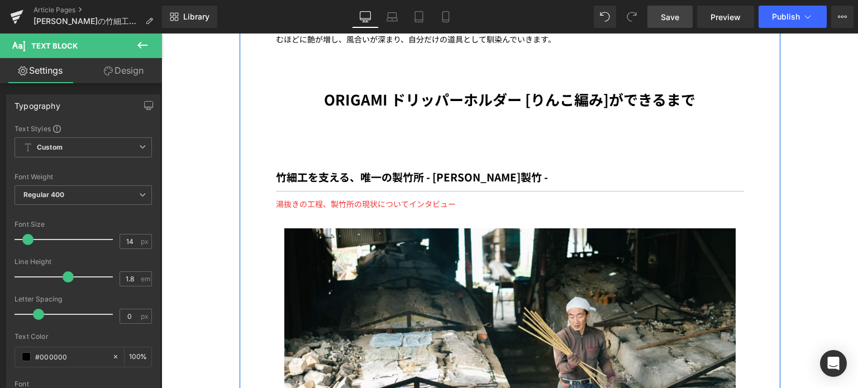
scroll to position [3422, 0]
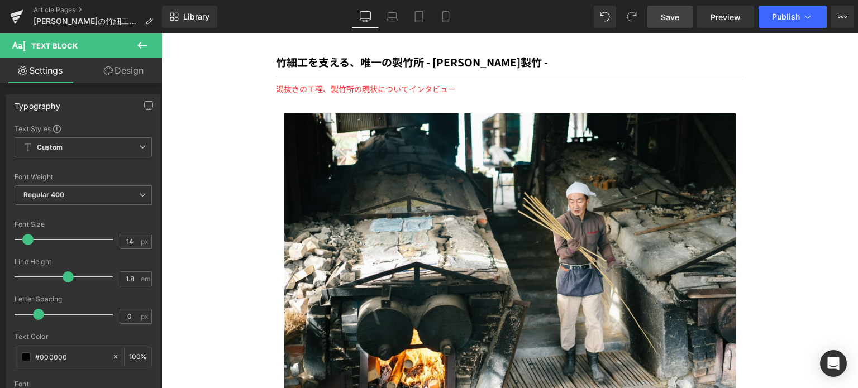
click at [678, 18] on span "Save" at bounding box center [670, 17] width 18 height 12
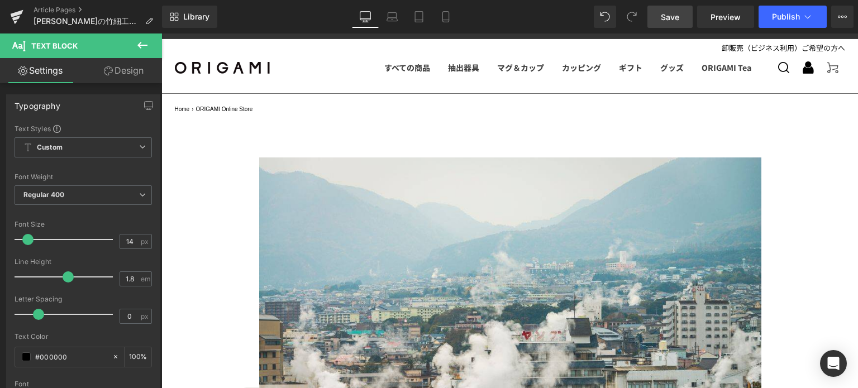
scroll to position [0, 0]
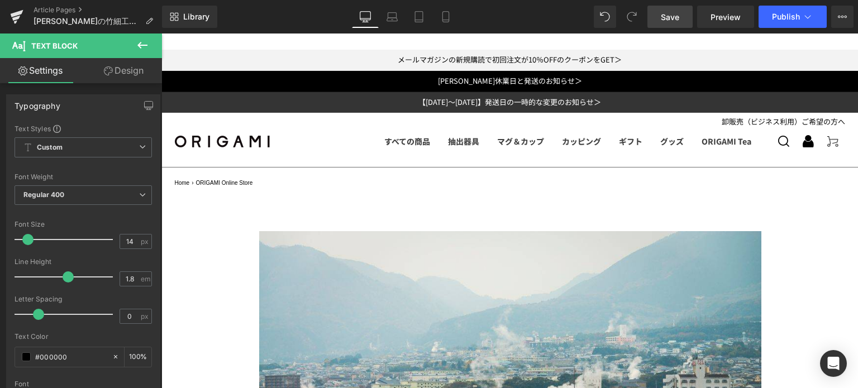
click at [681, 20] on link "Save" at bounding box center [670, 17] width 45 height 22
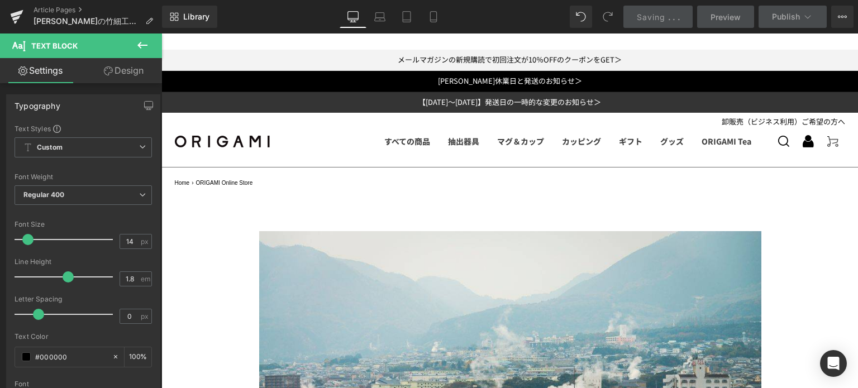
click at [726, 22] on span "Preview" at bounding box center [726, 17] width 30 height 12
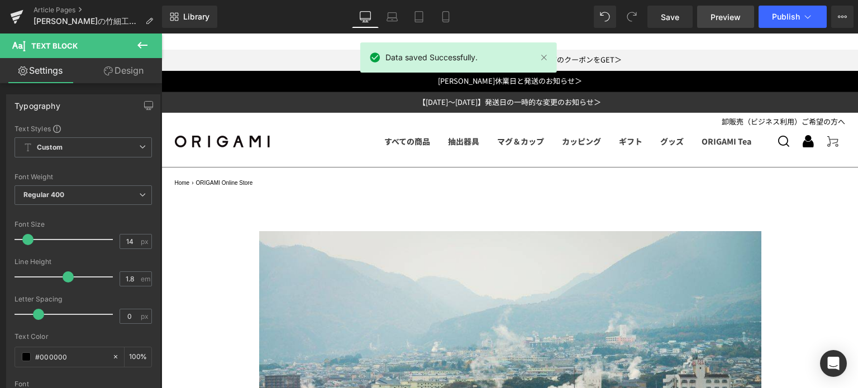
click at [741, 23] on link "Preview" at bounding box center [725, 17] width 57 height 22
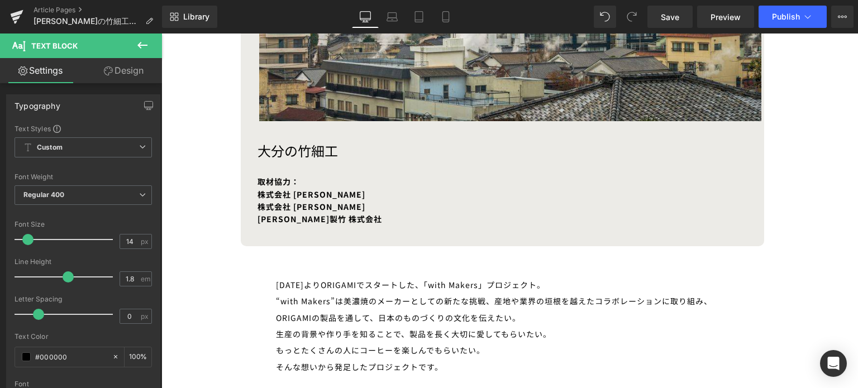
scroll to position [472, 0]
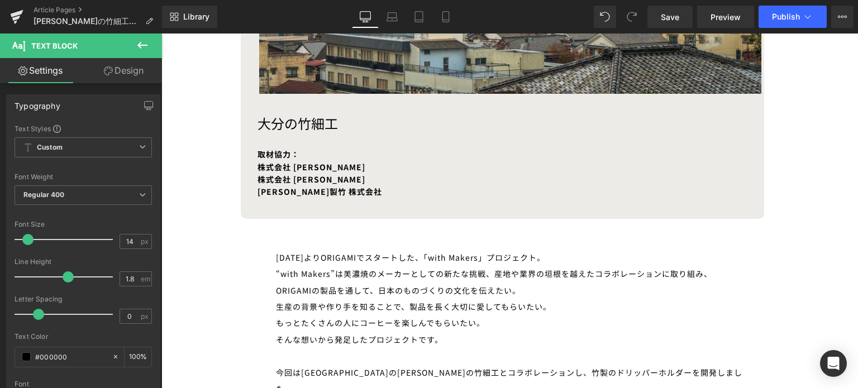
click at [345, 122] on h1 "大分の竹細工" at bounding box center [483, 123] width 450 height 20
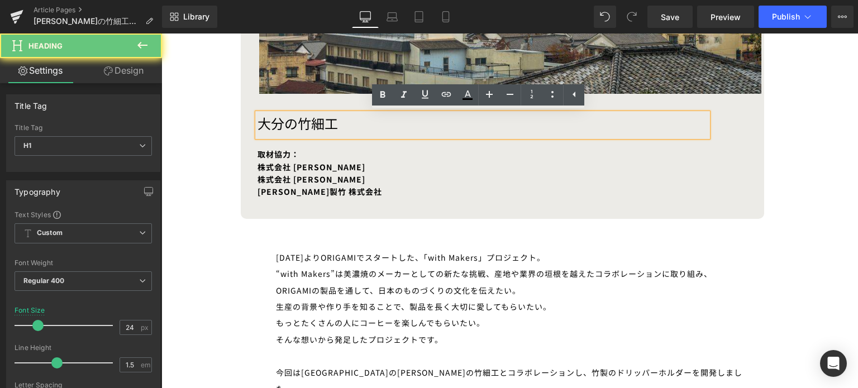
click at [330, 122] on h1 "大分の竹細工" at bounding box center [483, 123] width 450 height 20
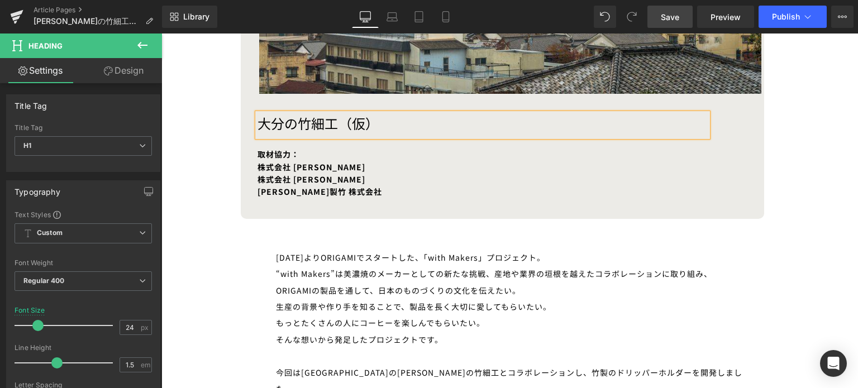
click at [678, 22] on span "Save" at bounding box center [670, 17] width 18 height 12
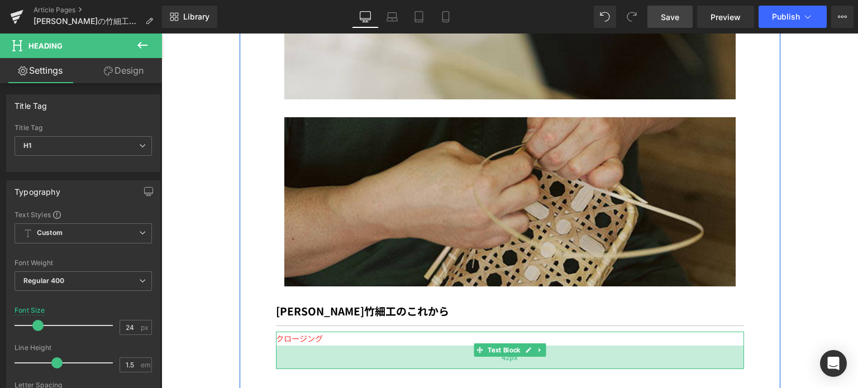
scroll to position [4609, 0]
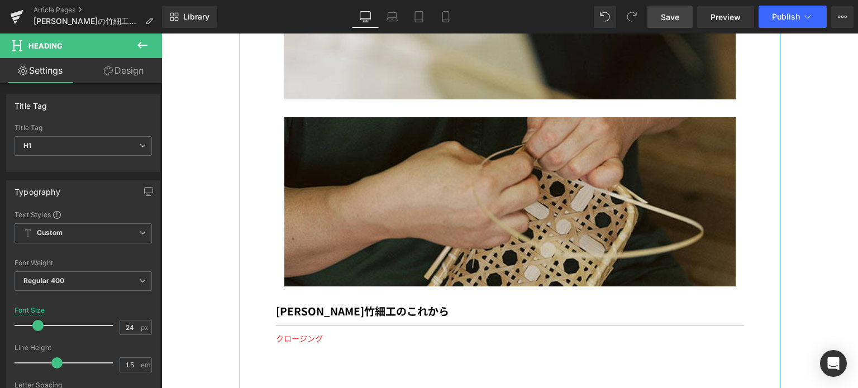
click at [340, 137] on img at bounding box center [509, 201] width 451 height 169
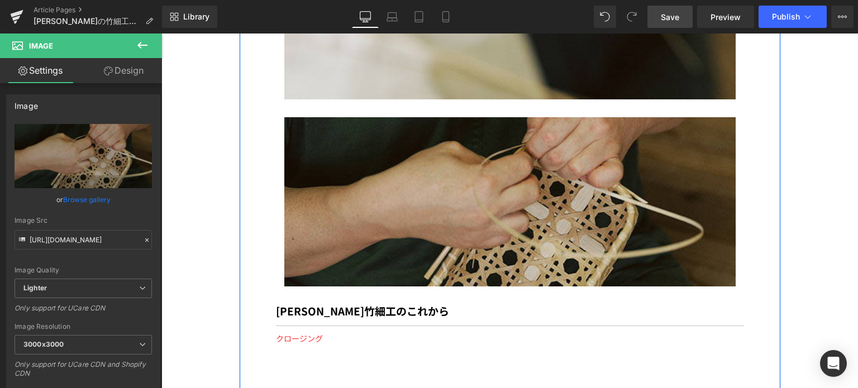
scroll to position [4546, 0]
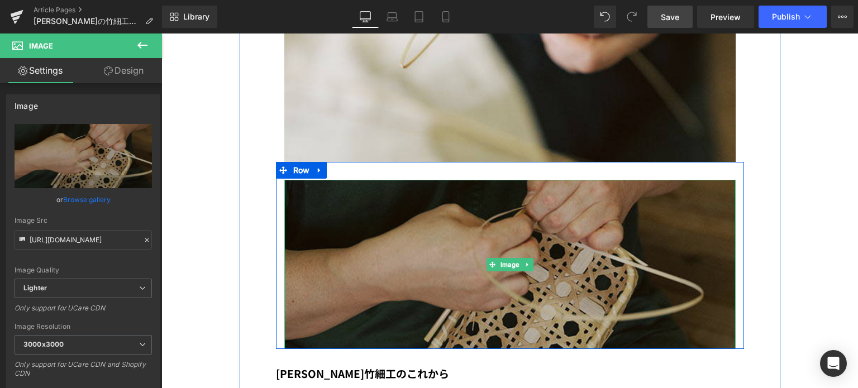
click at [300, 180] on img at bounding box center [509, 264] width 451 height 169
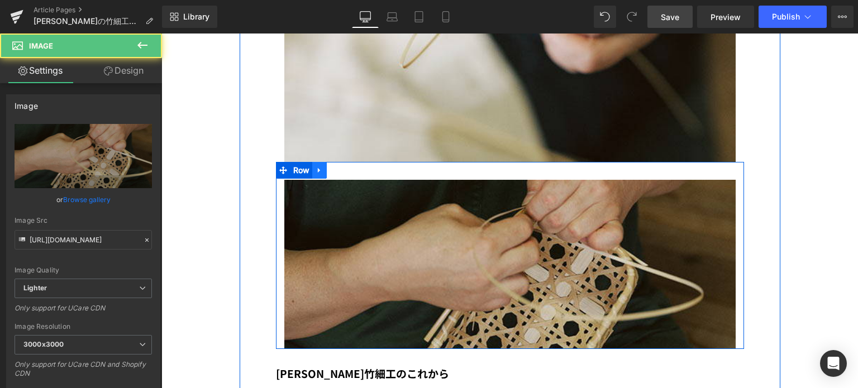
click at [316, 167] on icon at bounding box center [320, 171] width 8 height 8
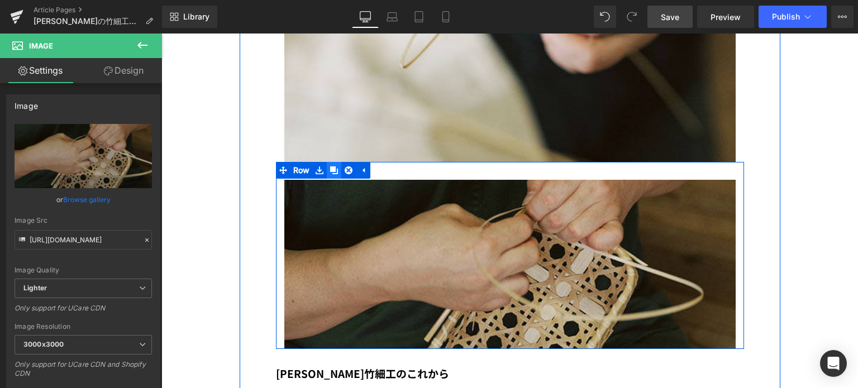
click at [330, 167] on icon at bounding box center [334, 171] width 8 height 8
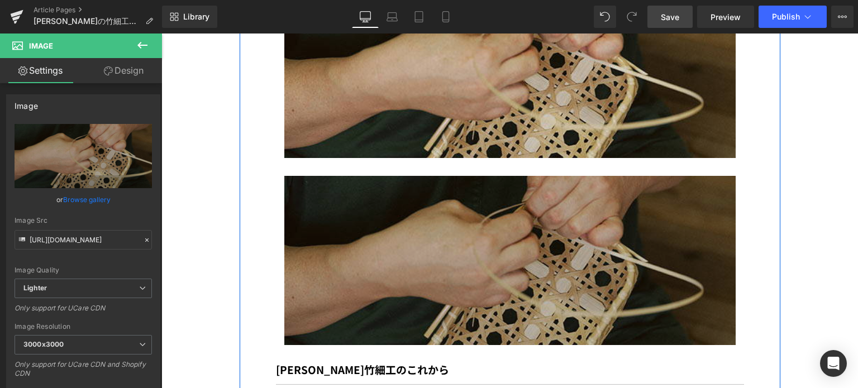
scroll to position [4750, 0]
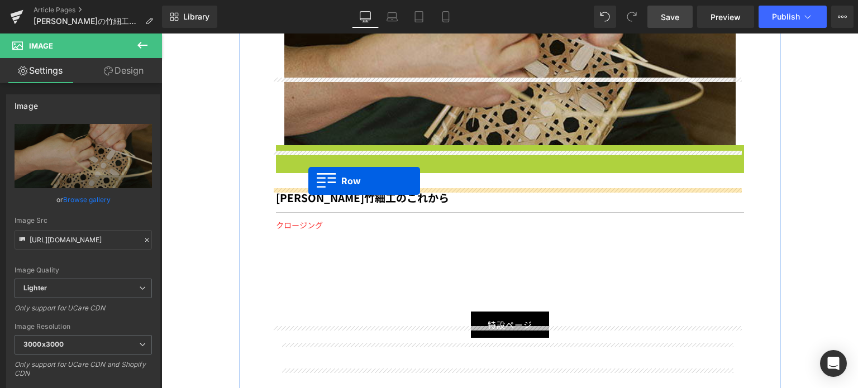
drag, startPoint x: 279, startPoint y: 89, endPoint x: 308, endPoint y: 181, distance: 96.8
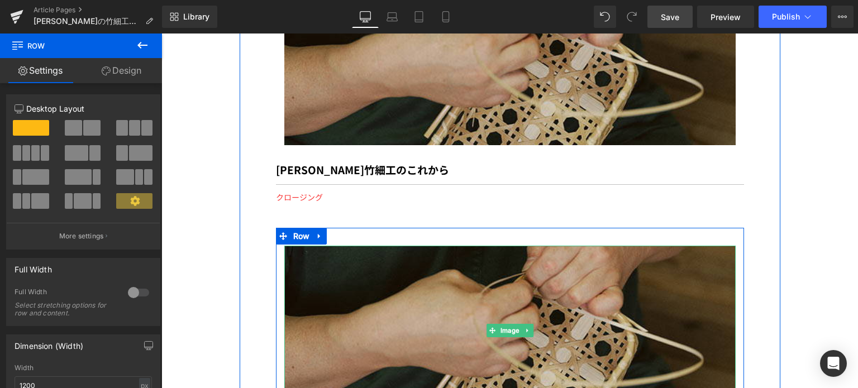
click at [505, 324] on span "Image" at bounding box center [509, 330] width 23 height 13
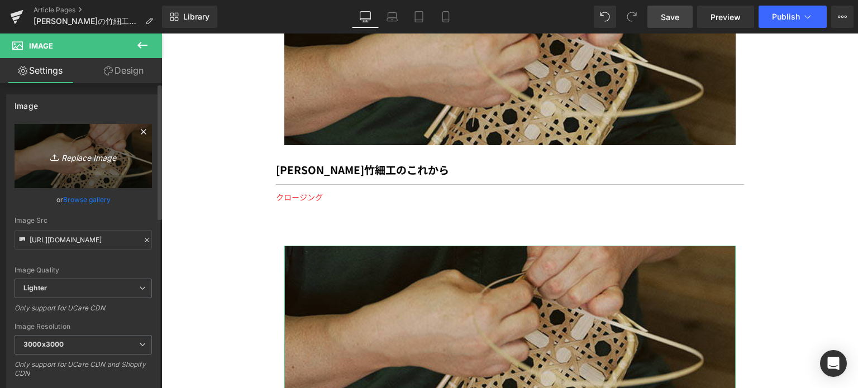
click at [96, 159] on icon "Replace Image" at bounding box center [83, 156] width 89 height 14
type input "C:\fakepath\cea99255206a729bf48f80ab50e451ad.jpg"
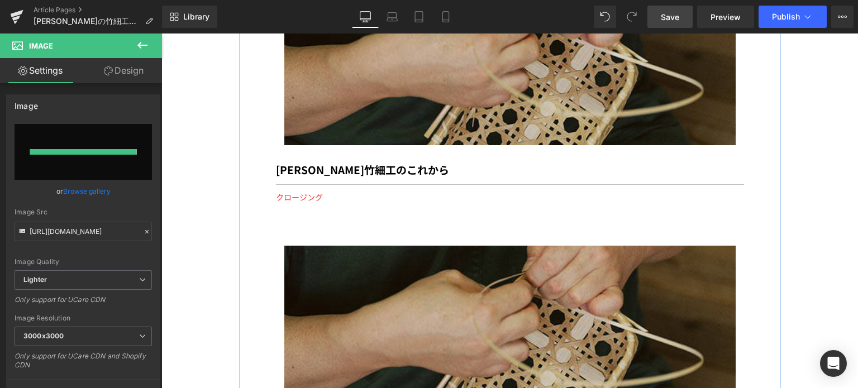
type input "https://ucarecdn.com/54eba278-27d4-4c73-8d60-ea004410e433/-/format/auto/-/previ…"
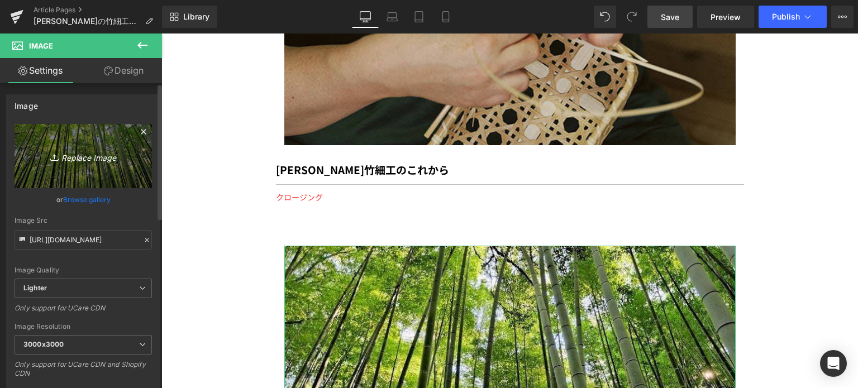
click at [88, 148] on link "Replace Image" at bounding box center [83, 156] width 137 height 64
type input "C:\fakepath\9086970cdab62c9ef0e79b99ce6eae7f.jpg"
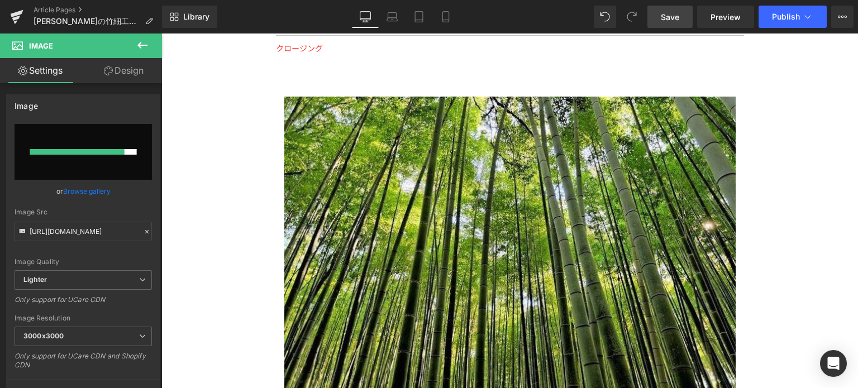
scroll to position [4900, 0]
type input "https://ucarecdn.com/0cf96183-dfe1-46f1-a8cf-35ad884983c0/-/format/auto/-/previ…"
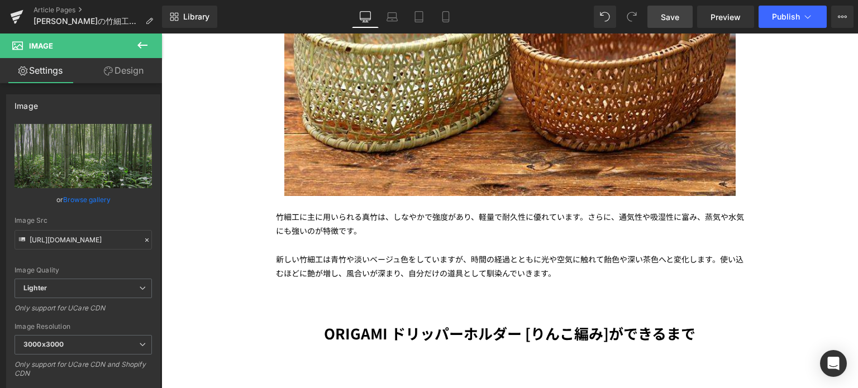
scroll to position [3073, 0]
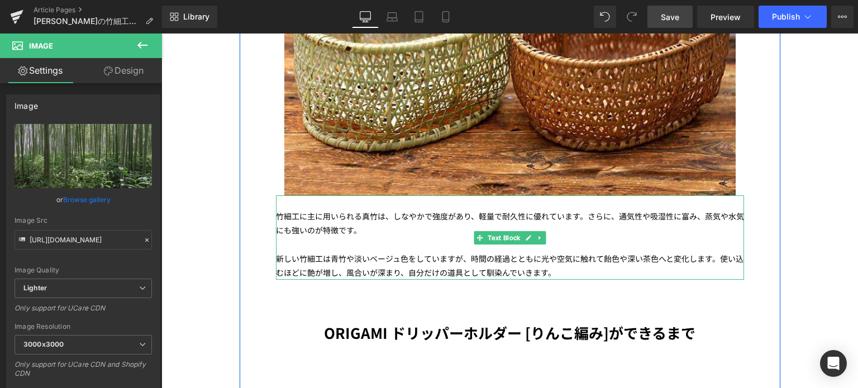
click at [344, 210] on p "竹細工に主に用いられる真竹は、しなやかで強度があり、軽量で耐久性に優れています。さらに、通気性や吸湿性に富み、蒸気や水気にも強いのが特徴です。" at bounding box center [510, 224] width 468 height 28
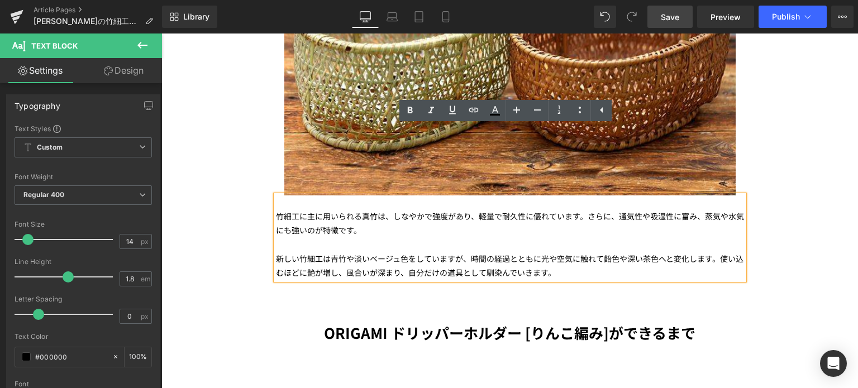
click at [351, 210] on p "竹細工に主に用いられる真竹は、しなやかで強度があり、軽量で耐久性に優れています。さらに、通気性や吸湿性に富み、蒸気や水気にも強いのが特徴です。" at bounding box center [510, 224] width 468 height 28
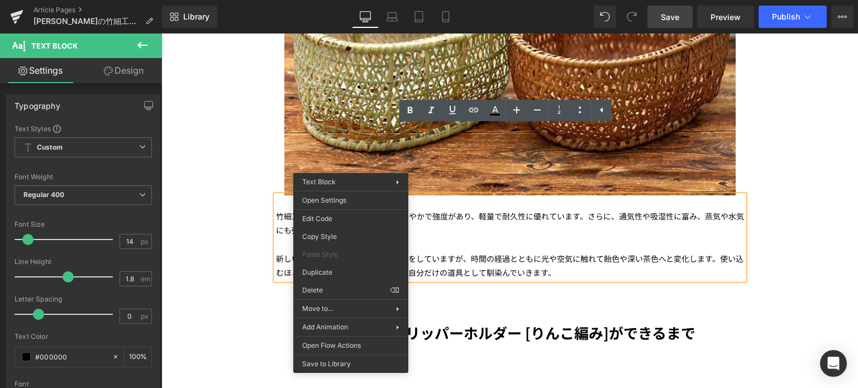
click at [360, 210] on p "竹細工に主に用いられる真竹は、しなやかで強度があり、軽量で耐久性に優れています。さらに、通気性や吸湿性に富み、蒸気や水気にも強いのが特徴です。" at bounding box center [510, 224] width 468 height 28
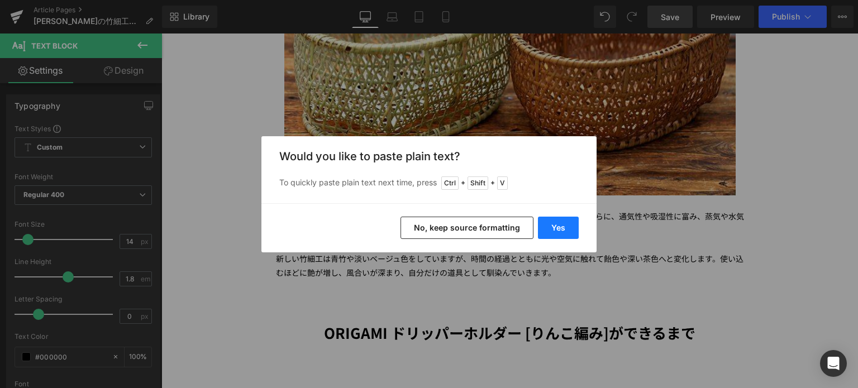
click at [550, 226] on button "Yes" at bounding box center [558, 228] width 41 height 22
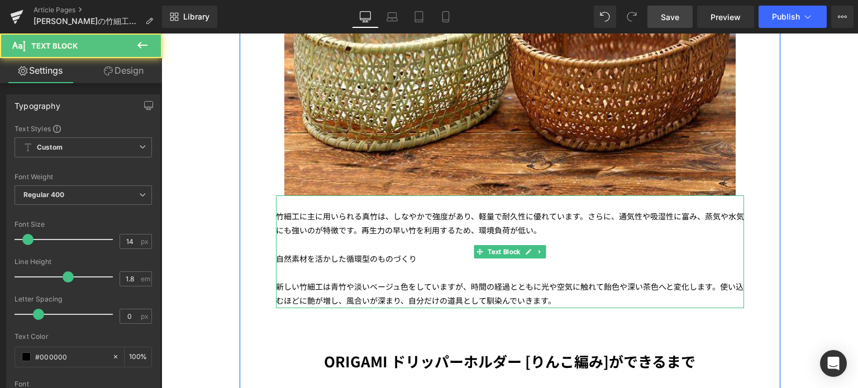
click at [359, 210] on p "竹細工に主に用いられる真竹は、しなやかで強度があり、軽量で耐久性に優れています。さらに、通気性や吸湿性に富み、蒸気や水気にも強いのが特徴です。再生力の早い竹を…" at bounding box center [510, 224] width 468 height 28
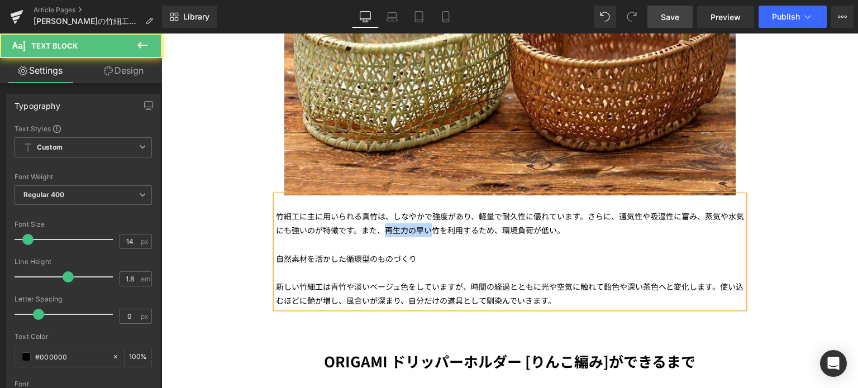
drag, startPoint x: 428, startPoint y: 165, endPoint x: 383, endPoint y: 163, distance: 45.3
click at [383, 210] on p "竹細工に主に用いられる真竹は、しなやかで強度があり、軽量で耐久性に優れています。さらに、通気性や吸湿性に富み、蒸気や水気にも強いのが特徴です。また、再生力の早…" at bounding box center [510, 224] width 468 height 28
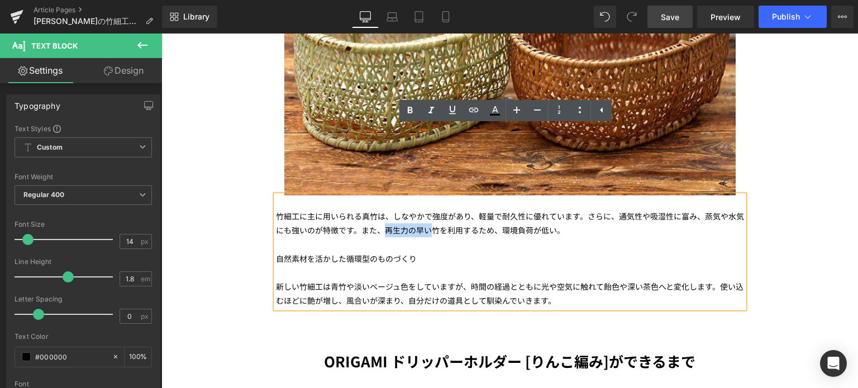
copy p "再生力の早い"
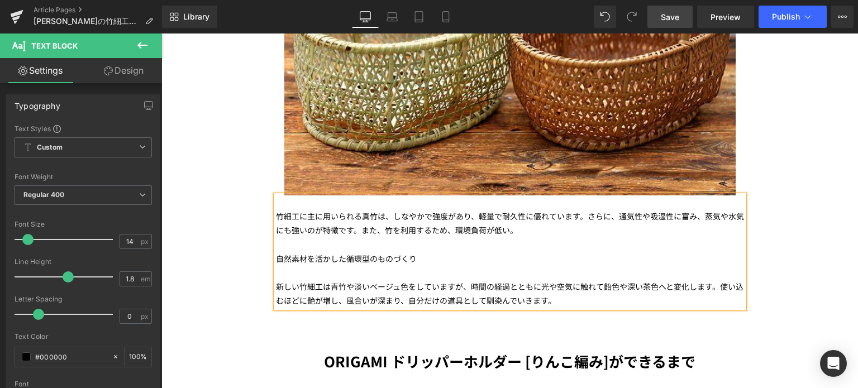
click at [396, 210] on p "竹細工に主に用いられる真竹は、しなやかで強度があり、軽量で耐久性に優れています。さらに、通気性や吸湿性に富み、蒸気や水気にも強いのが特徴です。また、竹を利用す…" at bounding box center [510, 224] width 468 height 28
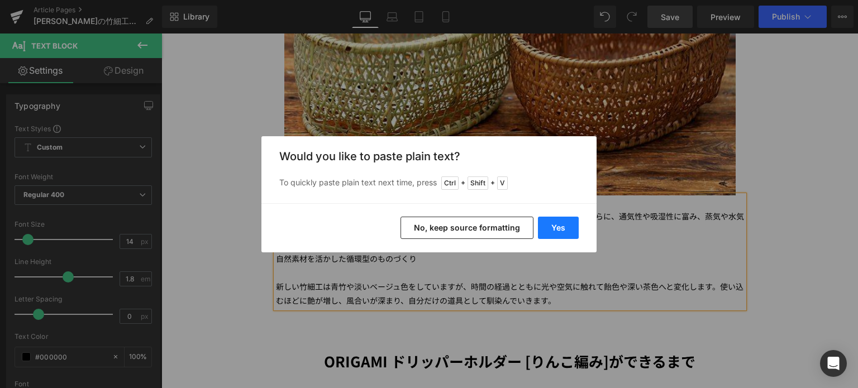
click at [568, 228] on button "Yes" at bounding box center [558, 228] width 41 height 22
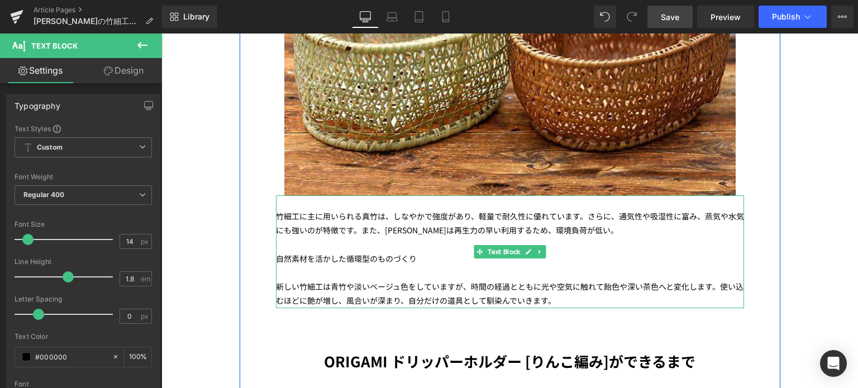
click at [486, 210] on p "竹細工に主に用いられる真竹は、しなやかで強度があり、軽量で耐久性に優れています。さらに、通気性や吸湿性に富み、蒸気や水気にも強いのが特徴です。また、竹は再生力…" at bounding box center [510, 224] width 468 height 28
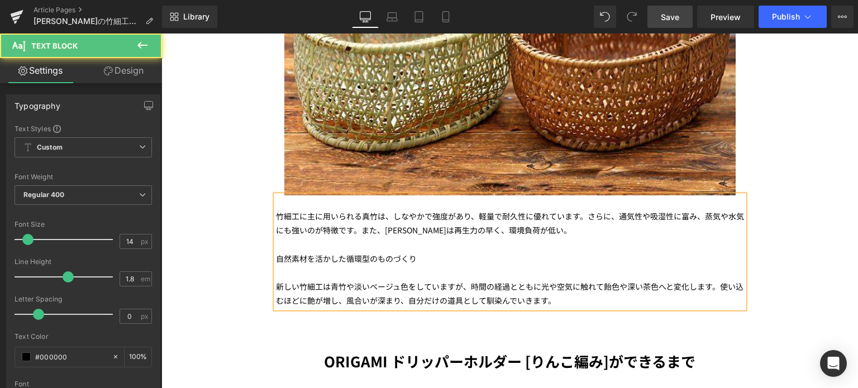
click at [429, 210] on p "竹細工に主に用いられる真竹は、しなやかで強度があり、軽量で耐久性に優れています。さらに、通気性や吸湿性に富み、蒸気や水気にも強いのが特徴です。また、竹は再生力…" at bounding box center [510, 224] width 468 height 28
click at [276, 252] on p "自然素材を活かした循環型のものづくり" at bounding box center [510, 259] width 468 height 14
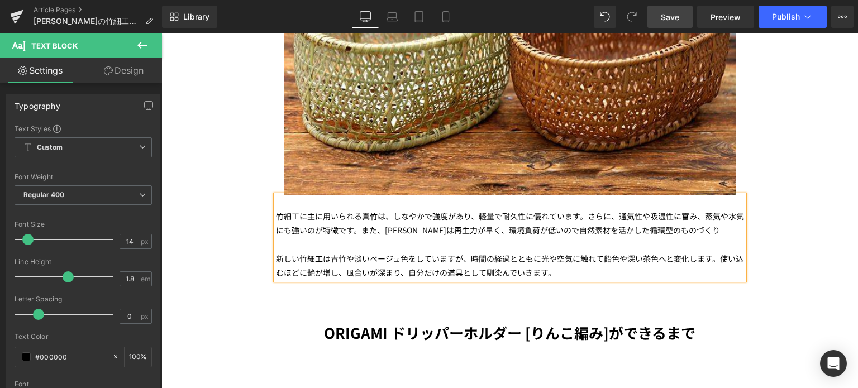
click at [659, 225] on span "自然素材を活かした循環型のものづくり" at bounding box center [649, 230] width 141 height 11
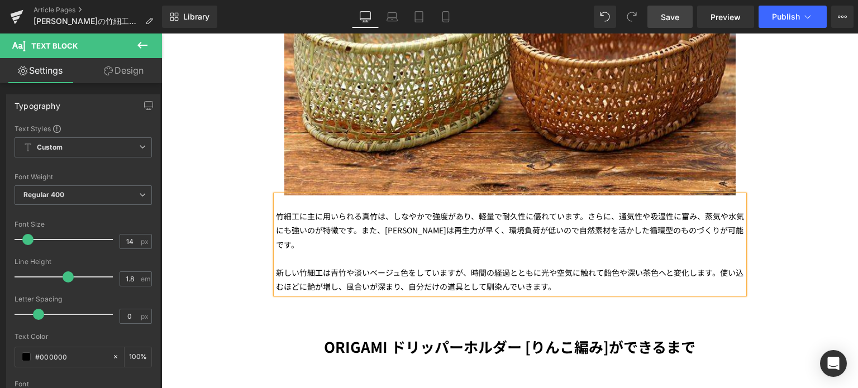
click at [676, 26] on link "Save" at bounding box center [670, 17] width 45 height 22
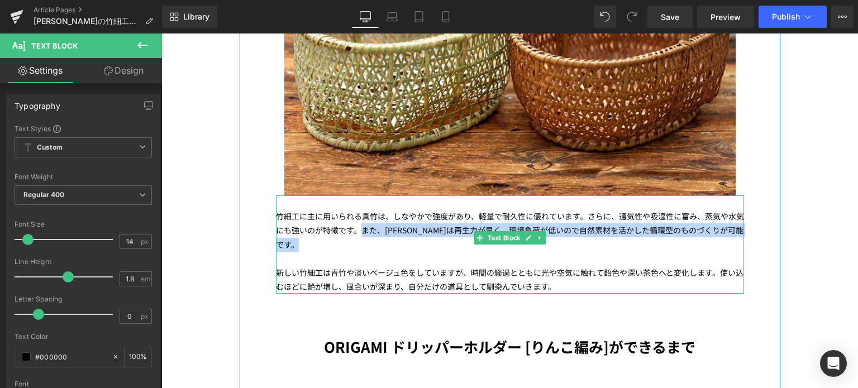
drag, startPoint x: 356, startPoint y: 165, endPoint x: 704, endPoint y: 165, distance: 347.5
click at [704, 210] on p "竹細工に主に用いられる真竹は、しなやかで強度があり、軽量で耐久性に優れています。さらに、通気性や吸湿性に富み、蒸気や水気にも強いのが特徴です。また、竹は再生力…" at bounding box center [510, 231] width 468 height 42
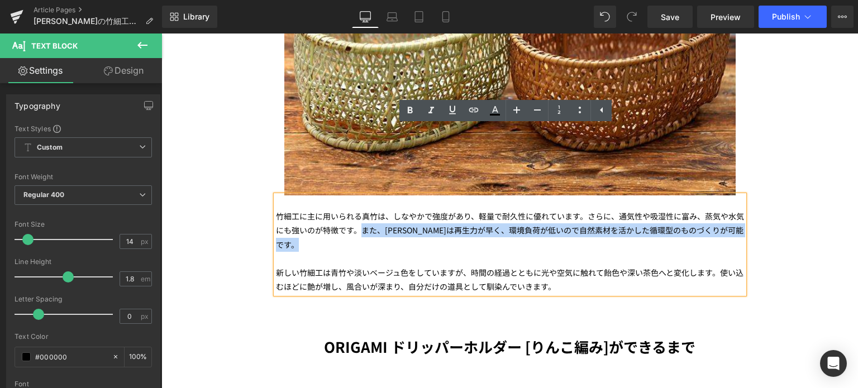
copy p "また、竹は再生力が早く、環境負荷が低いので 自然素材を活かした循環型のものづくりが可能です。"
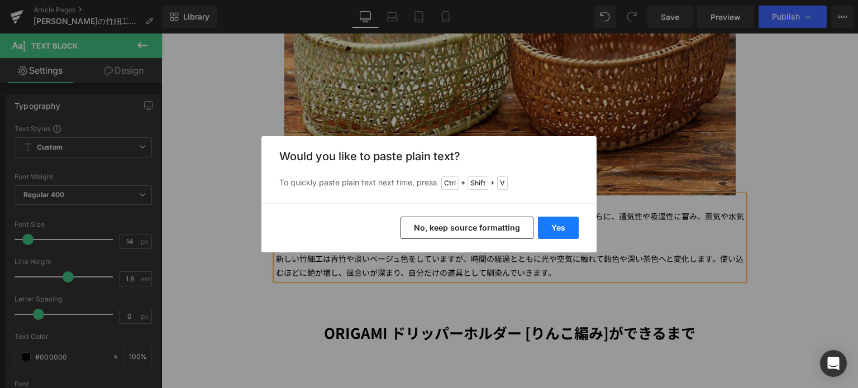
click at [564, 230] on button "Yes" at bounding box center [558, 228] width 41 height 22
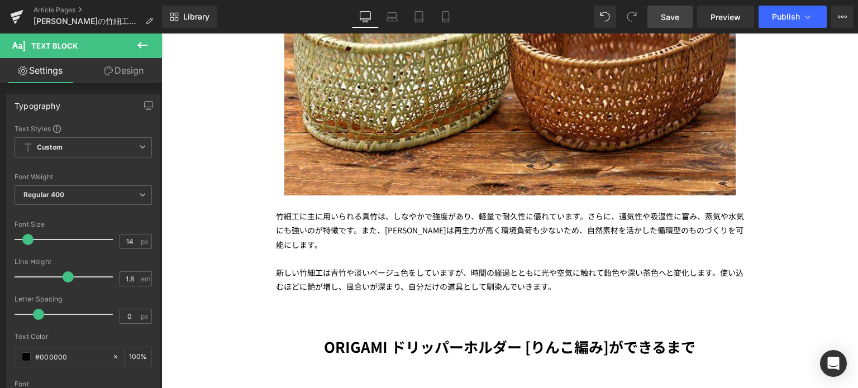
drag, startPoint x: 673, startPoint y: 21, endPoint x: 634, endPoint y: 178, distance: 161.3
click at [673, 21] on span "Save" at bounding box center [670, 17] width 18 height 12
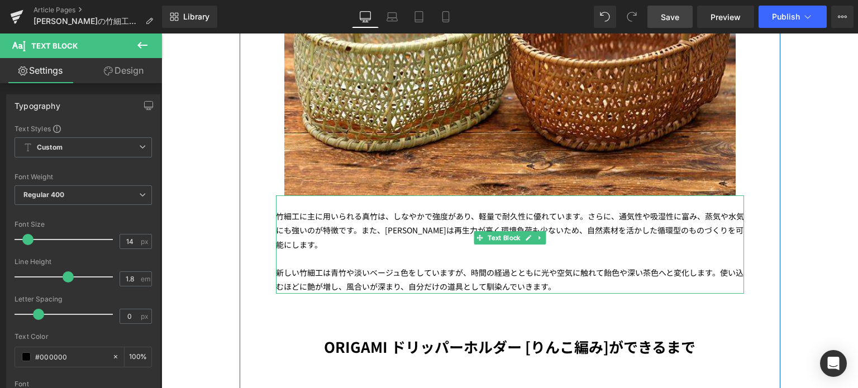
click at [715, 266] on p "新しい竹細工は青竹や淡いベージュ色をしていますが、時間の経過とともに光や空気に触れて飴色や深い茶色へと変化します。使い込むほどに艶が増し、風合いが深まり、自分…" at bounding box center [510, 280] width 468 height 28
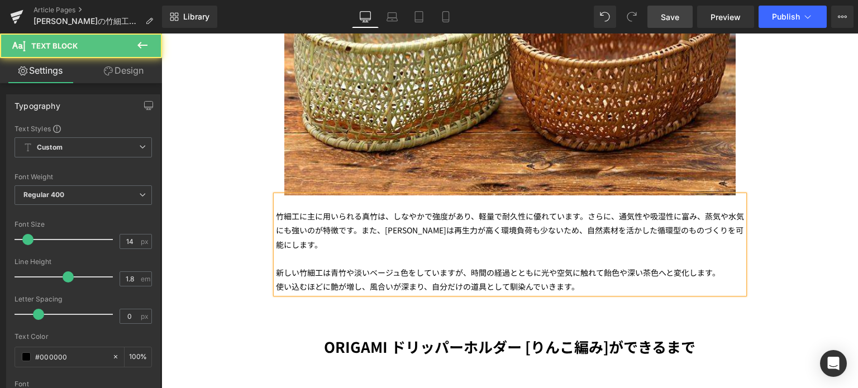
click at [582, 210] on p "竹細工に主に用いられる真竹は、しなやかで強度があり、軽量で耐久性に優れています。さらに、通気性や吸湿性に富み、蒸気や水気にも強いのが特徴です。また、竹は再生力…" at bounding box center [510, 231] width 468 height 42
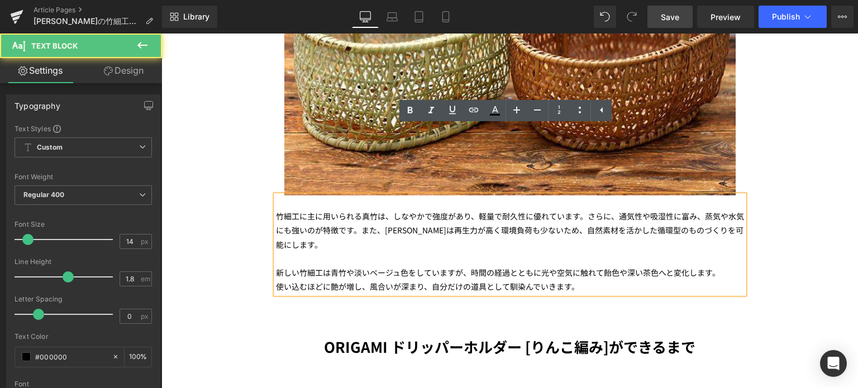
click at [360, 210] on p "竹細工に主に用いられる真竹は、しなやかで強度があり、軽量で耐久性に優れています。さらに、通気性や吸湿性に富み、蒸気や水気にも強いのが特徴です。また、竹は再生力…" at bounding box center [510, 231] width 468 height 42
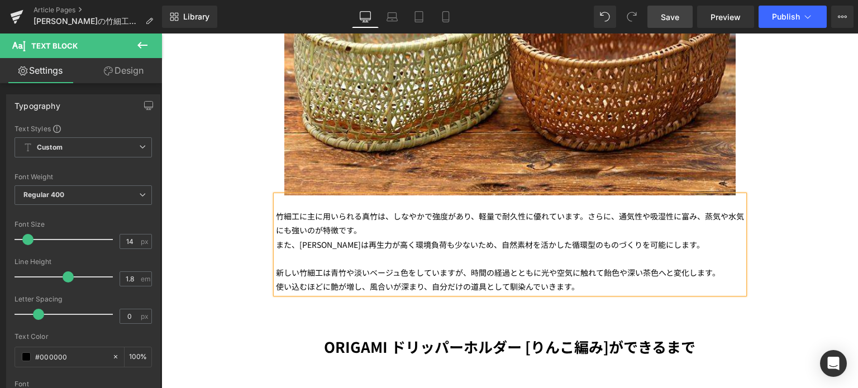
click at [665, 20] on span "Save" at bounding box center [670, 17] width 18 height 12
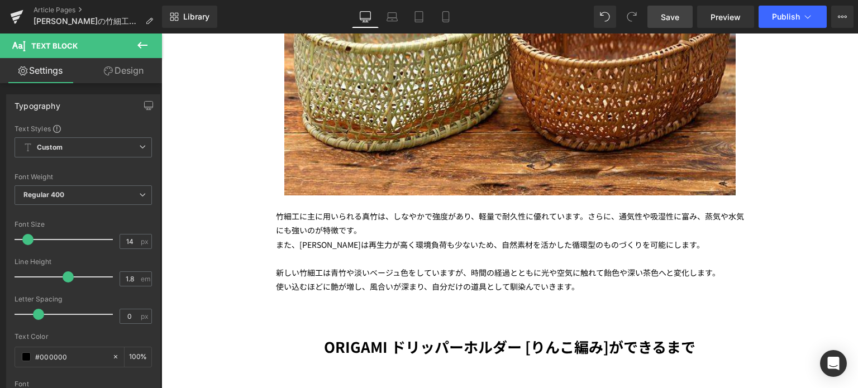
drag, startPoint x: 664, startPoint y: 17, endPoint x: 313, endPoint y: 120, distance: 366.3
click at [664, 17] on span "Save" at bounding box center [670, 17] width 18 height 12
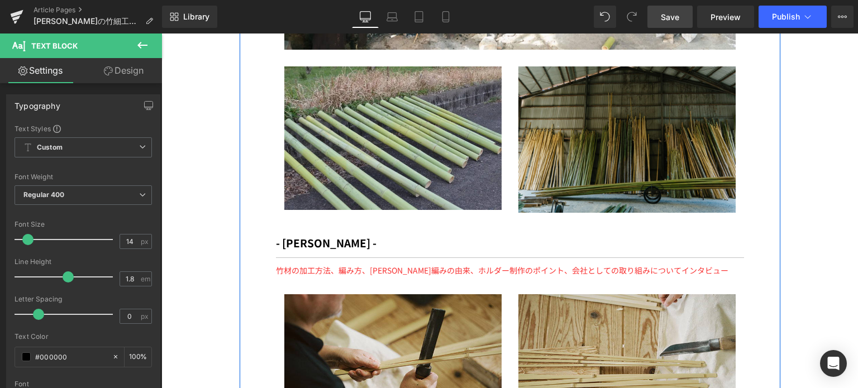
scroll to position [3806, 0]
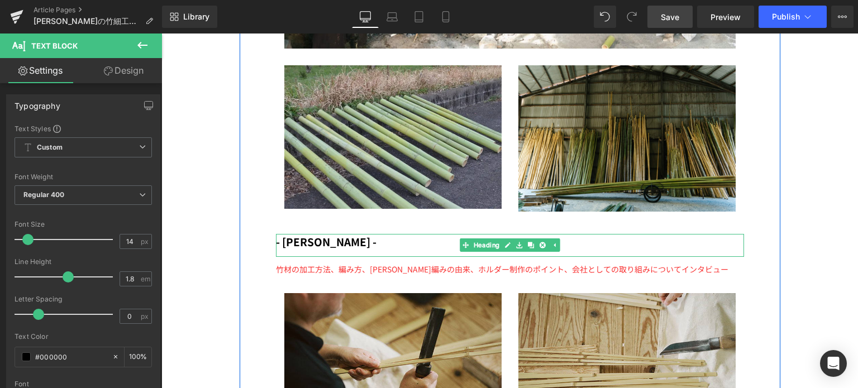
click at [276, 234] on span "- [PERSON_NAME] -" at bounding box center [326, 241] width 101 height 15
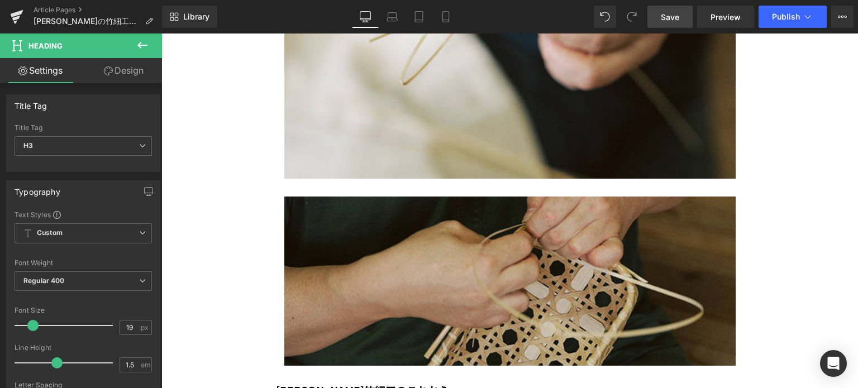
click at [675, 8] on link "Save" at bounding box center [670, 17] width 45 height 22
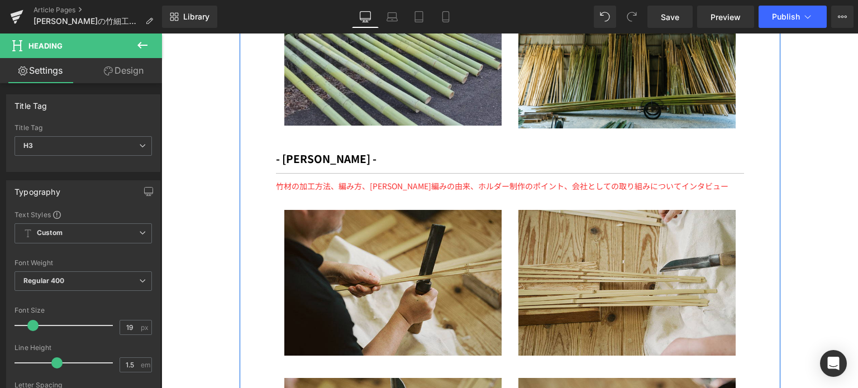
scroll to position [3887, 0]
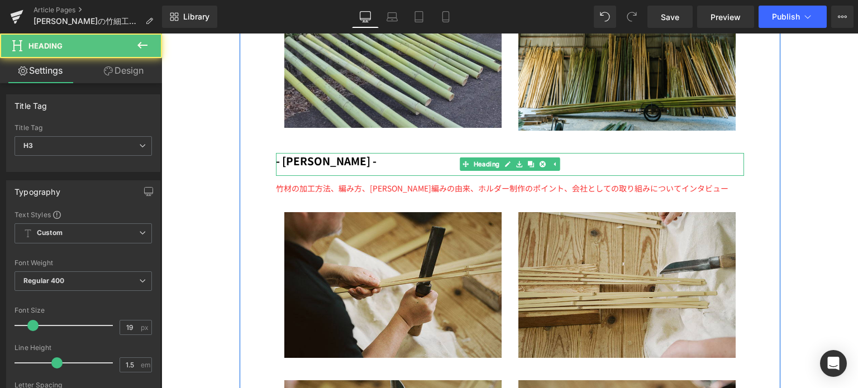
click at [279, 153] on span "- [PERSON_NAME] -" at bounding box center [326, 160] width 101 height 15
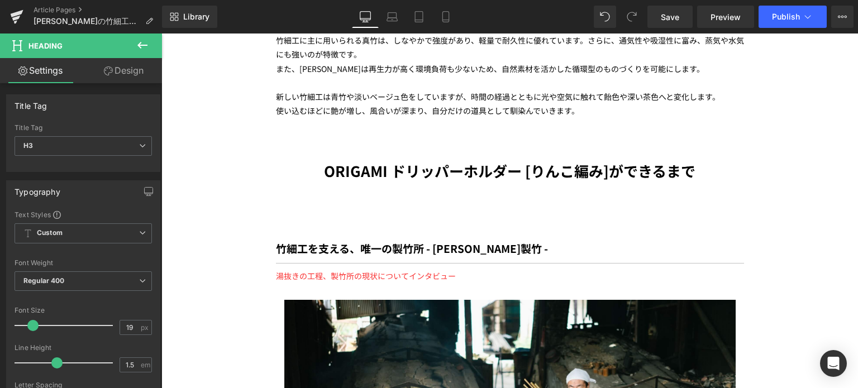
scroll to position [3250, 0]
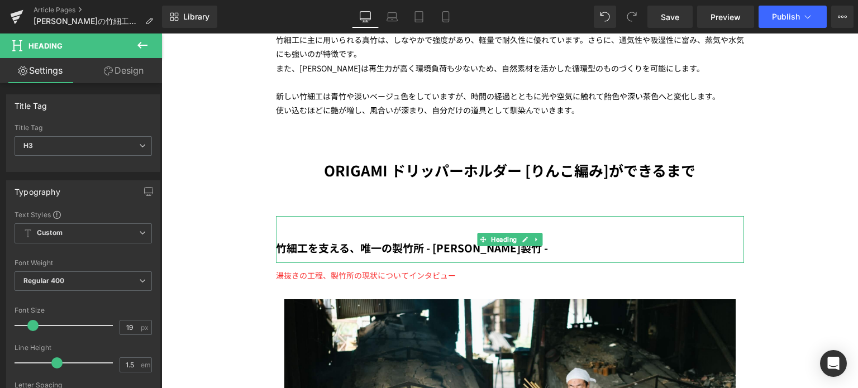
click at [423, 240] on b "竹細工を支える、唯一の製竹所 - 永井製竹 -" at bounding box center [412, 247] width 272 height 15
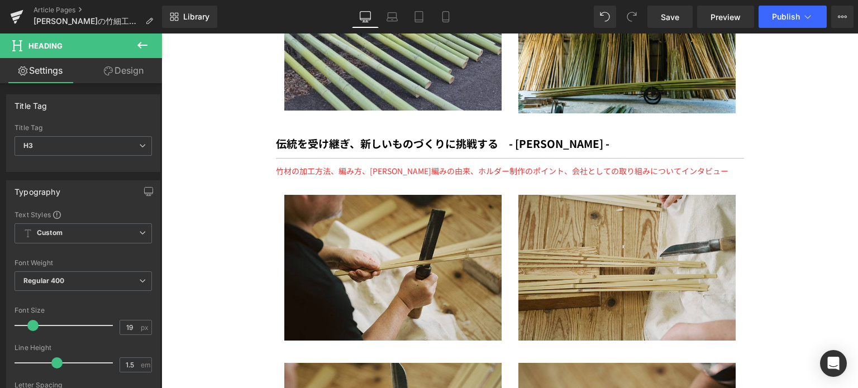
scroll to position [3903, 0]
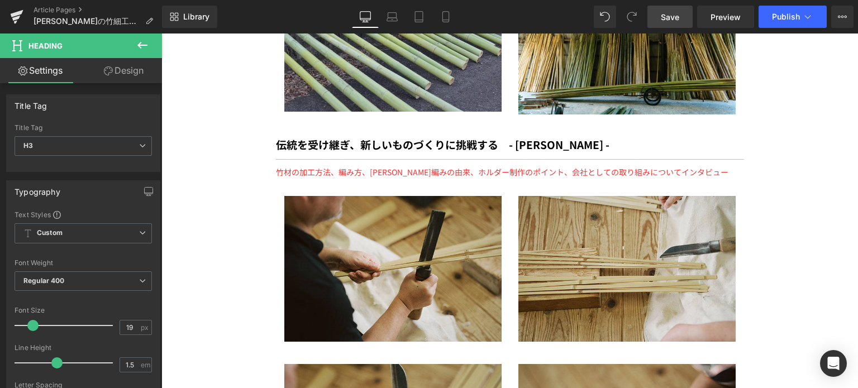
click at [665, 20] on span "Save" at bounding box center [670, 17] width 18 height 12
click at [672, 17] on span "Save" at bounding box center [670, 17] width 18 height 12
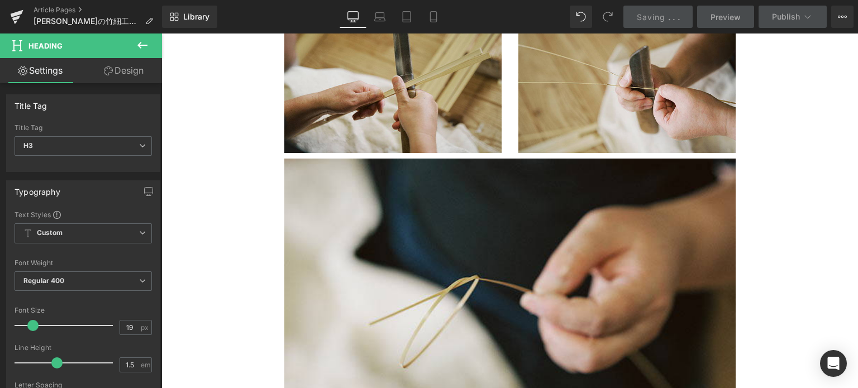
scroll to position [4262, 0]
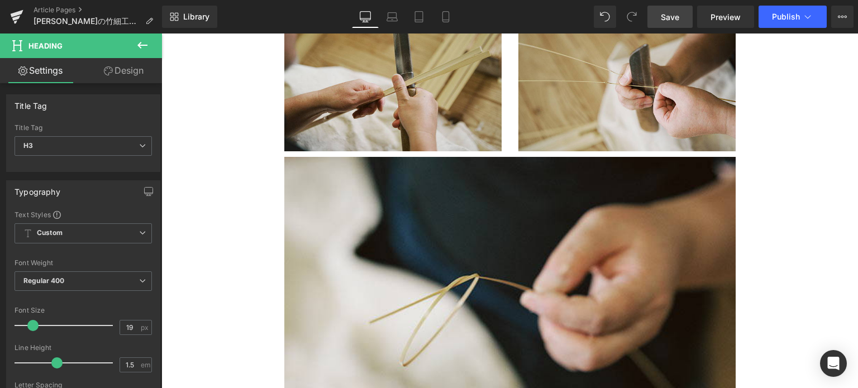
click at [670, 18] on span "Save" at bounding box center [670, 17] width 18 height 12
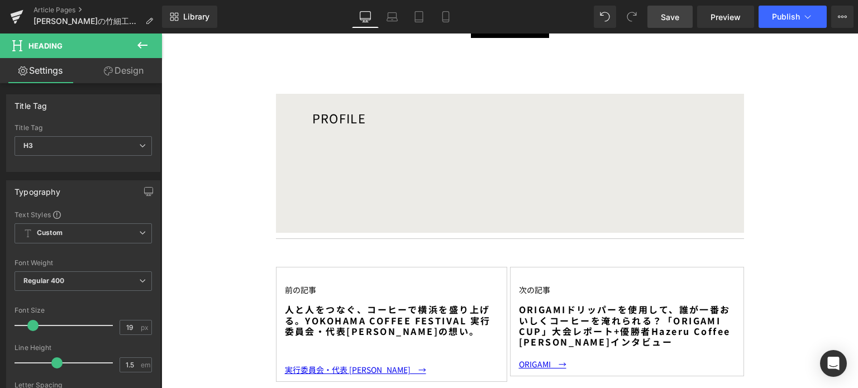
scroll to position [5395, 0]
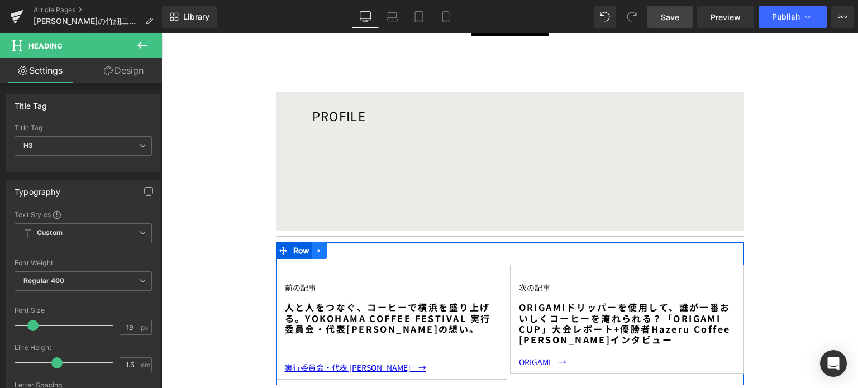
click at [318, 247] on icon at bounding box center [320, 251] width 8 height 8
click at [345, 247] on icon at bounding box center [349, 251] width 8 height 8
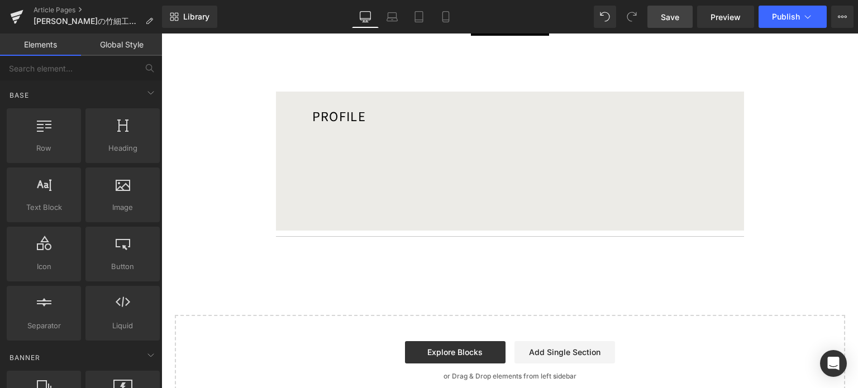
click at [671, 17] on span "Save" at bounding box center [670, 17] width 18 height 12
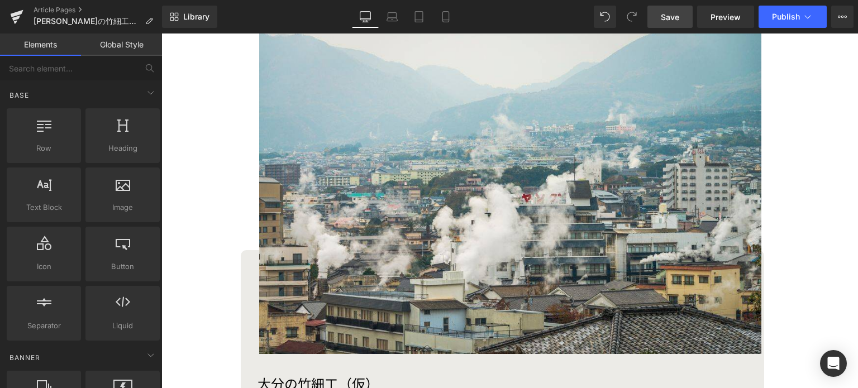
scroll to position [0, 0]
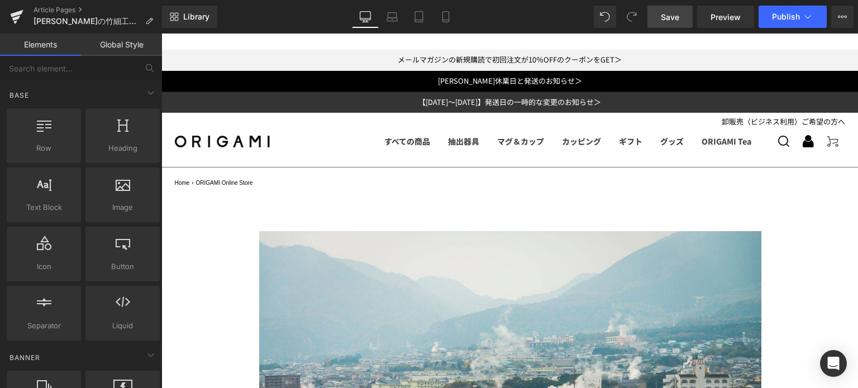
click at [676, 21] on span "Save" at bounding box center [670, 17] width 18 height 12
click at [724, 22] on link "Preview" at bounding box center [725, 17] width 57 height 22
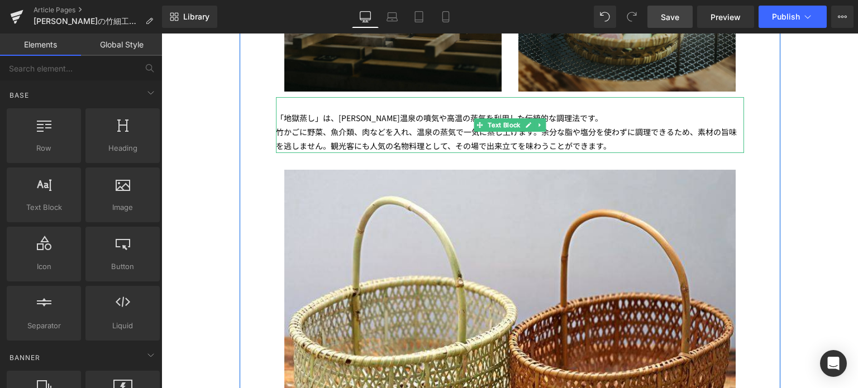
scroll to position [2765, 0]
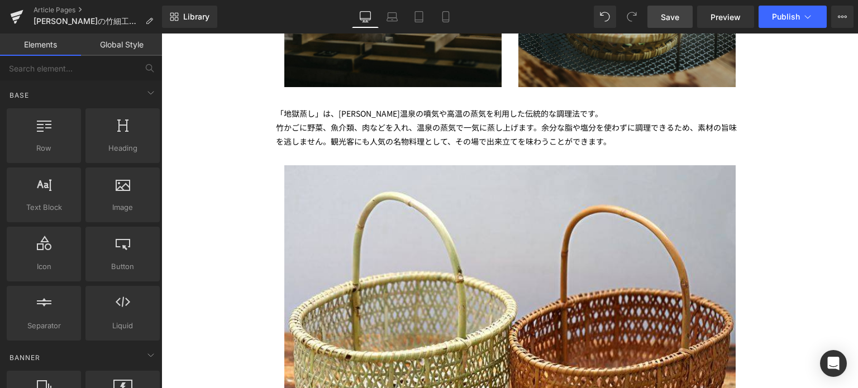
click at [673, 32] on div "Library Desktop Desktop Laptop Tablet Mobile Save Preview Publish Scheduled Vie…" at bounding box center [510, 17] width 696 height 34
click at [673, 24] on link "Save" at bounding box center [670, 17] width 45 height 22
click at [682, 13] on link "Save" at bounding box center [670, 17] width 45 height 22
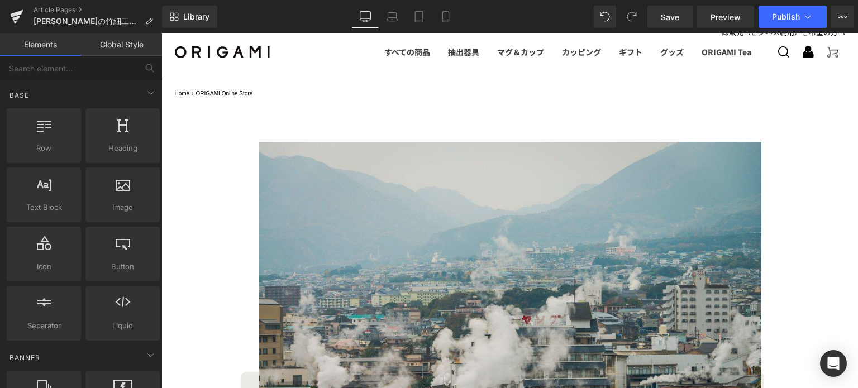
scroll to position [0, 0]
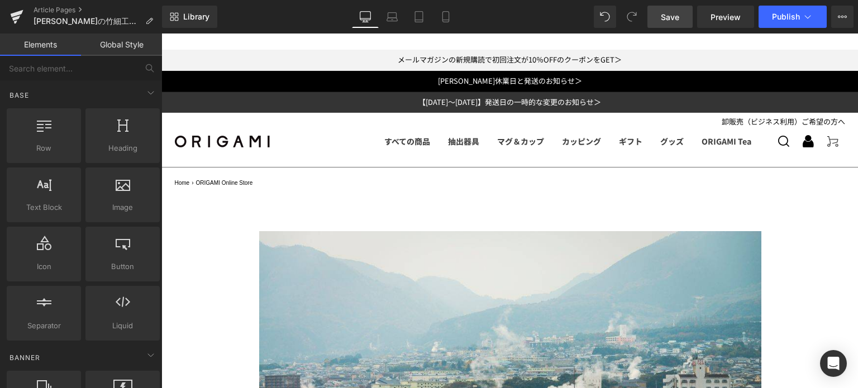
click at [671, 20] on span "Save" at bounding box center [670, 17] width 18 height 12
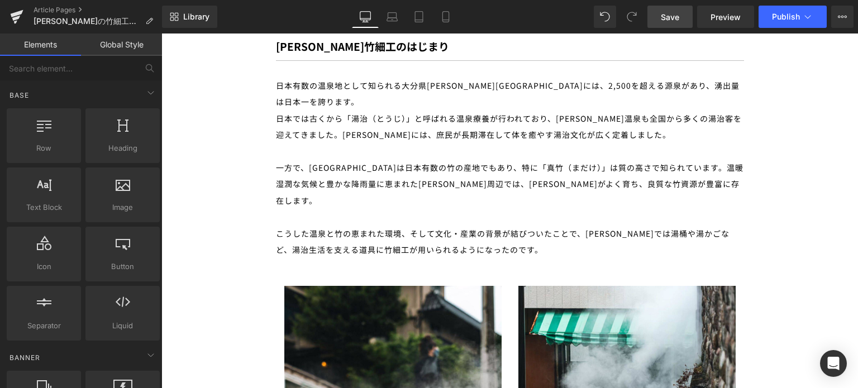
scroll to position [1276, 0]
click at [306, 225] on div "こうした温泉と竹の恵まれた環境、そして文化・産業の背景が結びついたことで、[PERSON_NAME]では湯桶や湯かごなど、湯治生活を支える道具に竹細工が用いら…" at bounding box center [510, 241] width 468 height 33
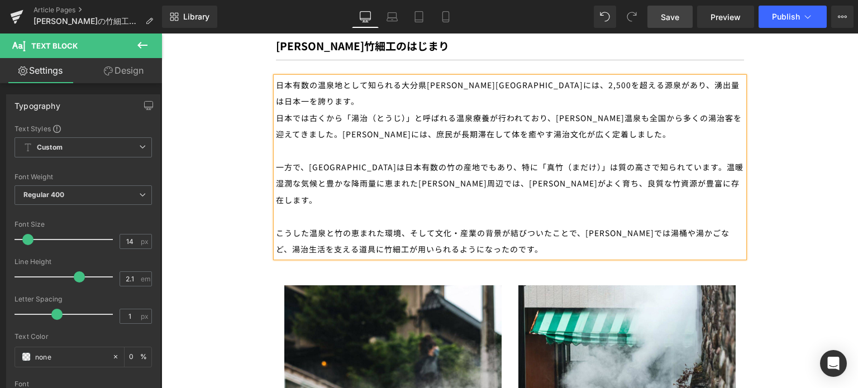
click at [306, 225] on div "こうした温泉と竹の恵まれた環境、そして文化・産業の背景が結びついたことで、[PERSON_NAME]では湯桶や湯かごなど、湯治生活を支える道具に竹細工が用いら…" at bounding box center [510, 241] width 468 height 33
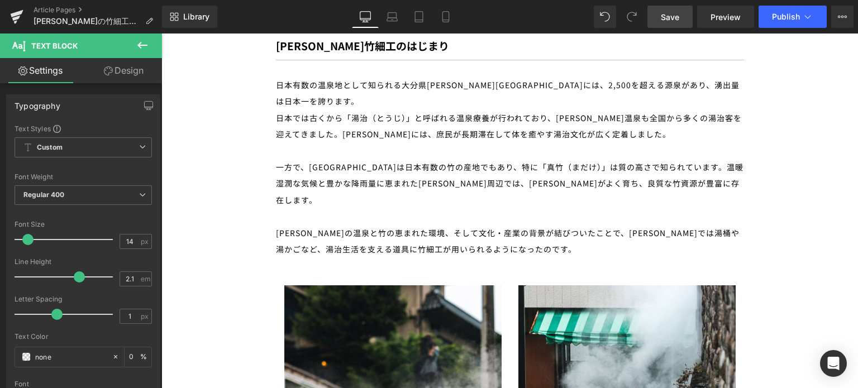
click at [673, 25] on link "Save" at bounding box center [670, 17] width 45 height 22
